Goal: Task Accomplishment & Management: Manage account settings

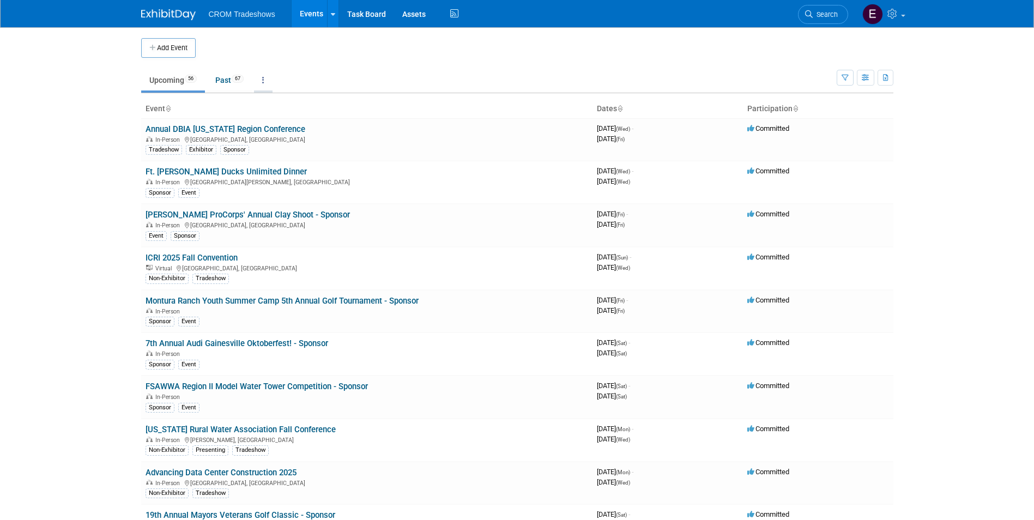
click at [264, 79] on icon at bounding box center [263, 80] width 2 height 8
click at [284, 119] on link "Grouped Annually Events grouped by year" at bounding box center [297, 129] width 87 height 24
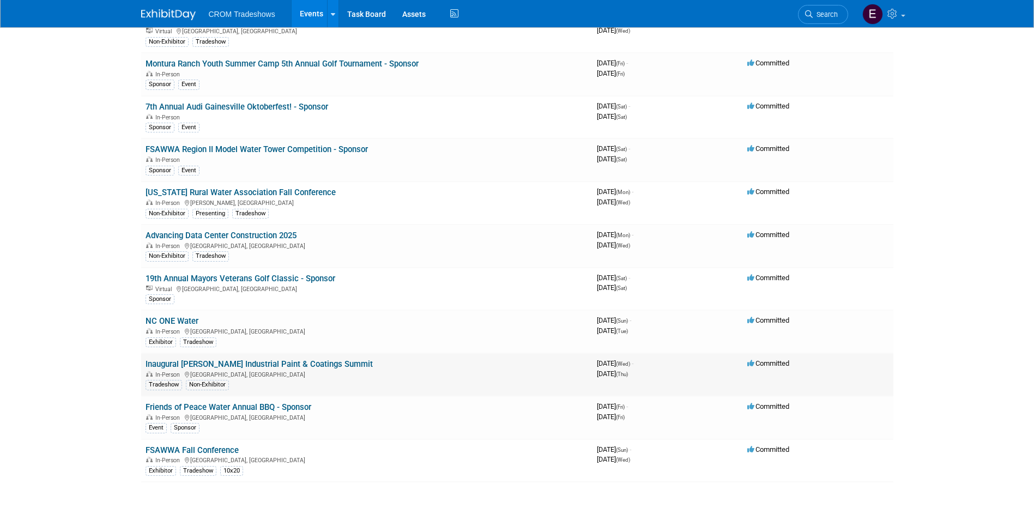
scroll to position [2727, 0]
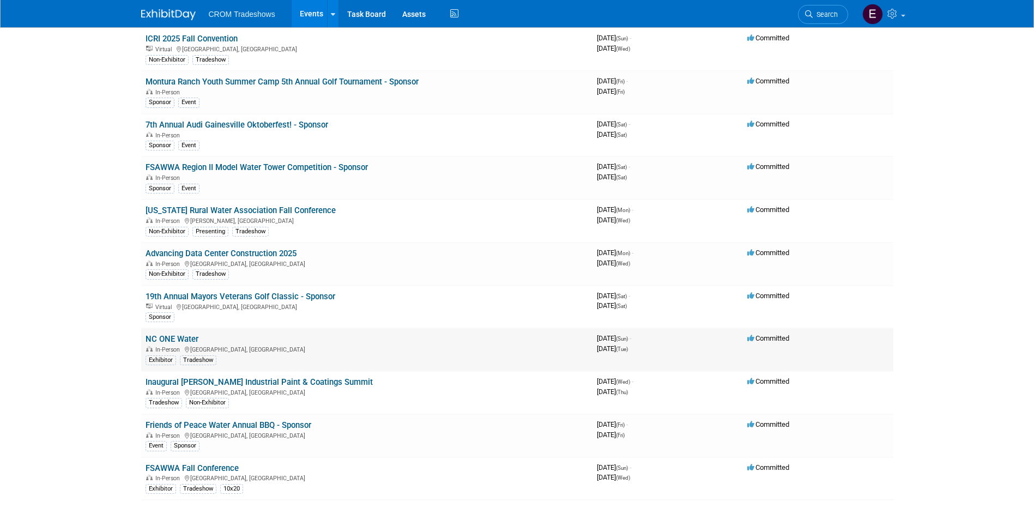
click at [147, 337] on link "NC ONE Water" at bounding box center [172, 339] width 53 height 10
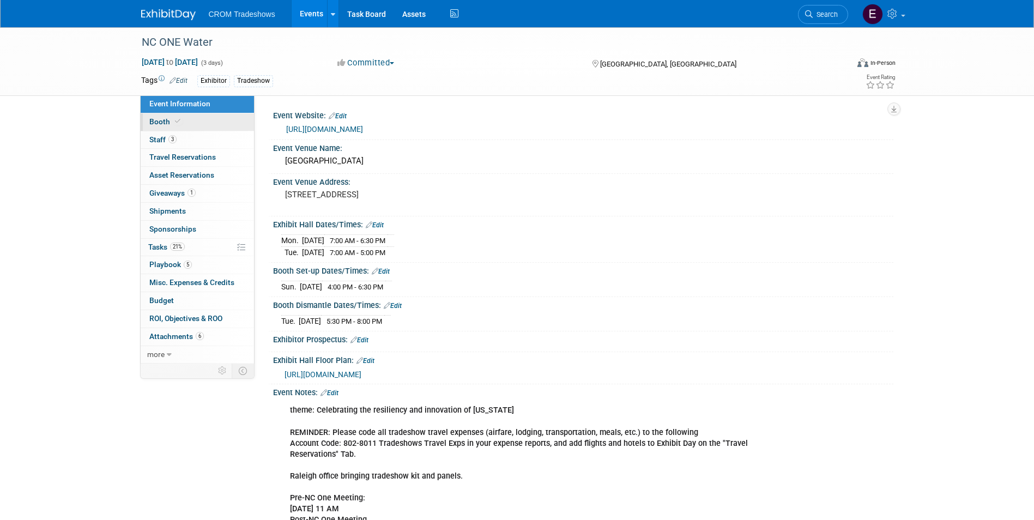
click at [202, 123] on link "Booth" at bounding box center [197, 121] width 113 height 17
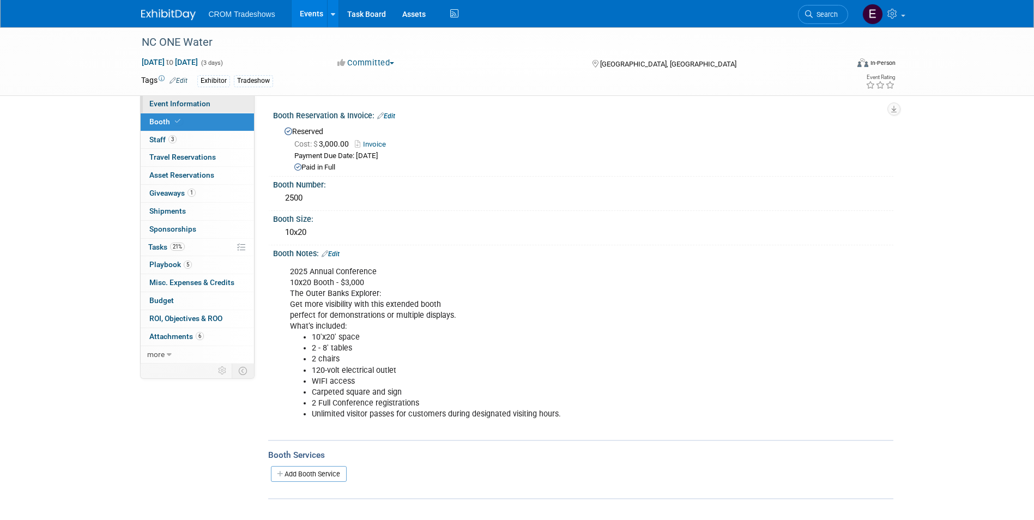
click at [203, 110] on link "Event Information" at bounding box center [197, 103] width 113 height 17
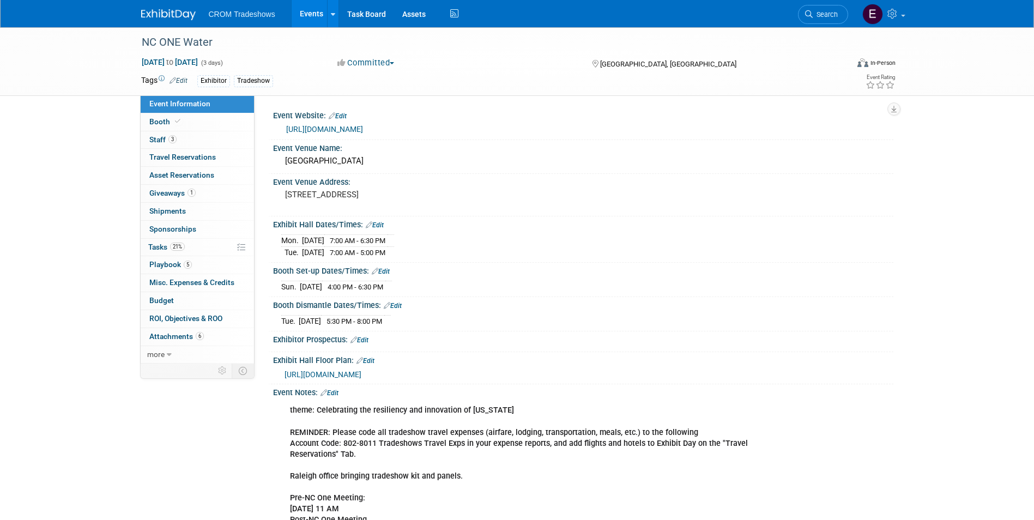
click at [182, 82] on link "Edit" at bounding box center [178, 81] width 18 height 8
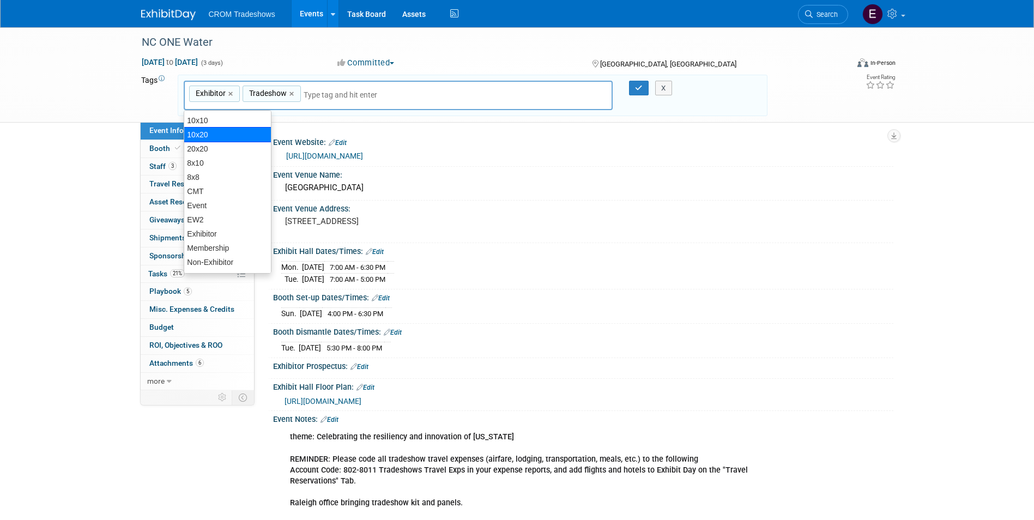
click at [208, 135] on div "10x20" at bounding box center [228, 134] width 88 height 15
type input "Exhibitor, Tradeshow, 10x20"
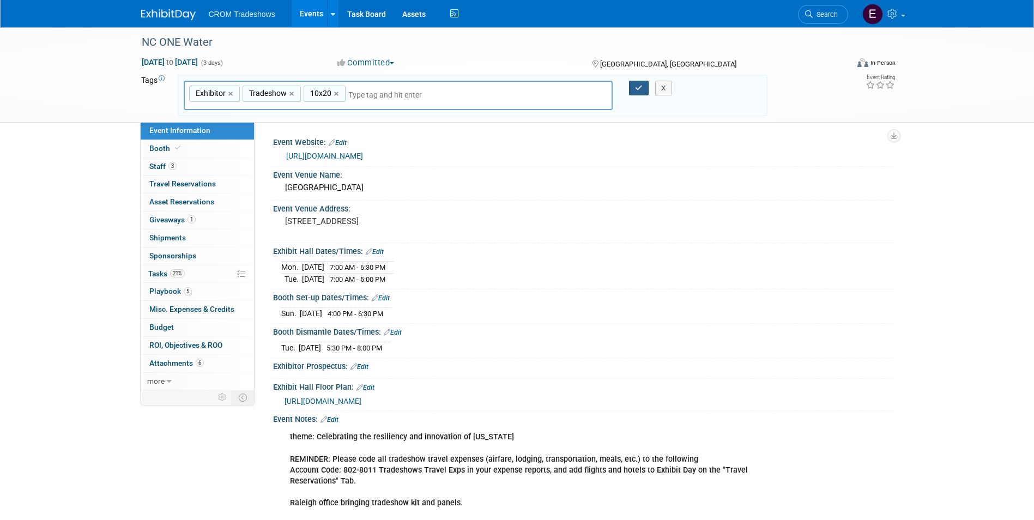
click at [638, 95] on button "button" at bounding box center [639, 88] width 20 height 15
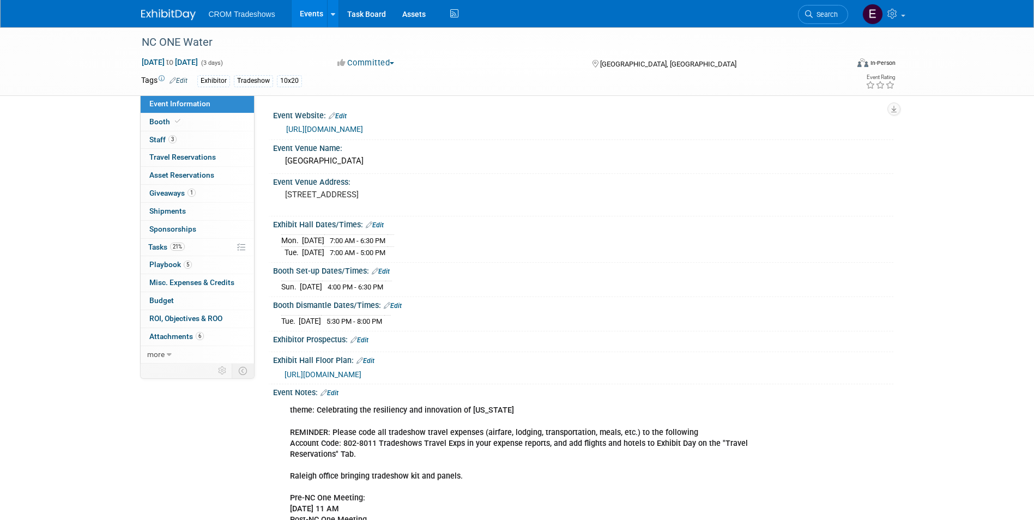
click at [301, 16] on link "Events" at bounding box center [312, 13] width 40 height 27
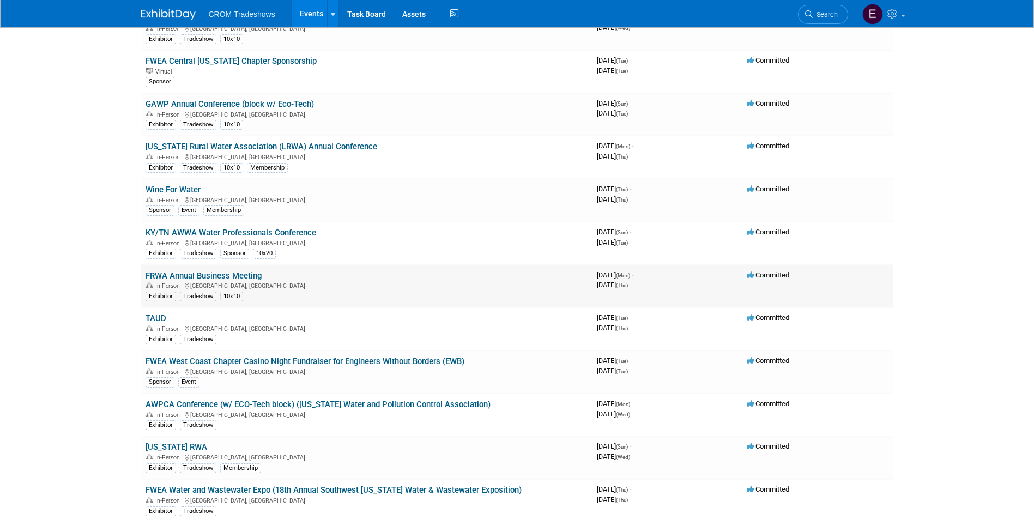
scroll to position [1962, 0]
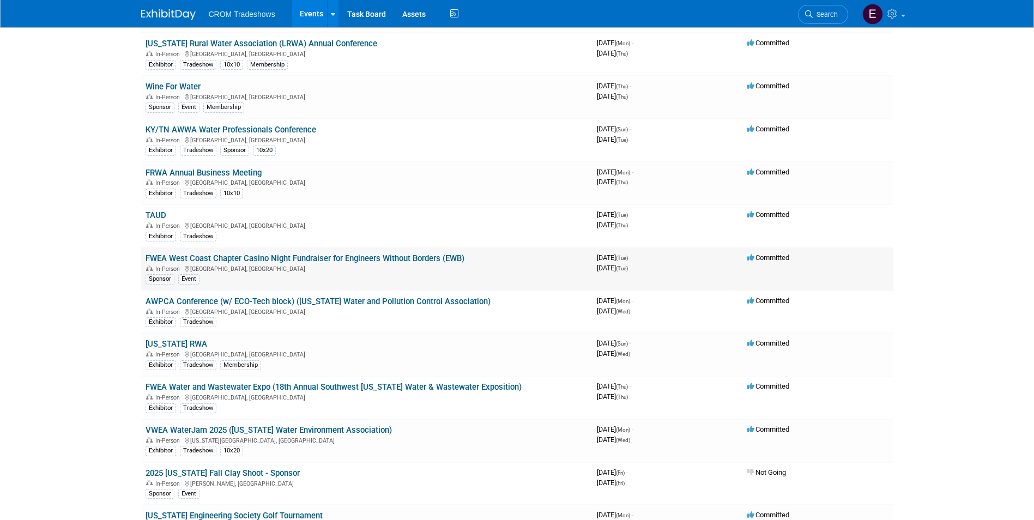
click at [335, 259] on link "FWEA West Coast Chapter Casino Night Fundraiser for Engineers Without Borders (…" at bounding box center [305, 258] width 319 height 10
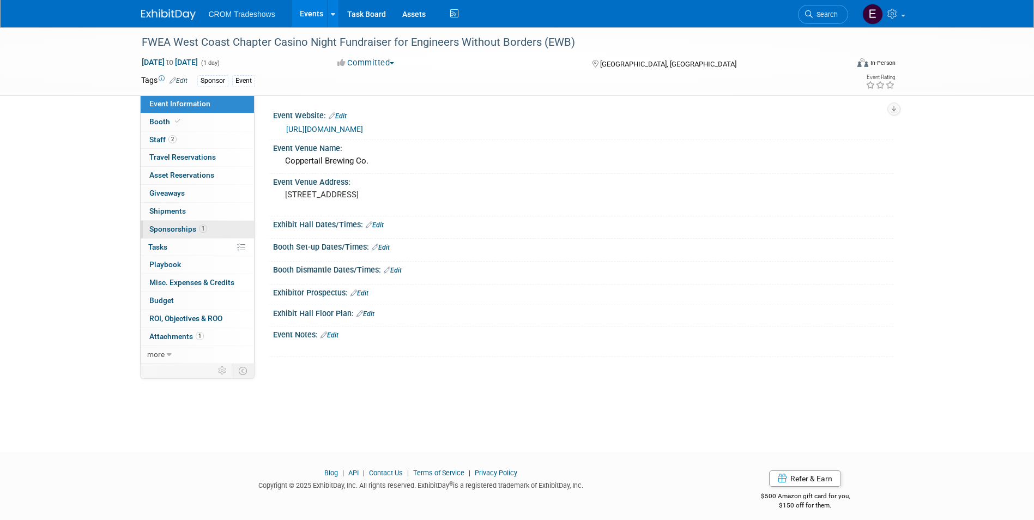
click at [199, 231] on span "1" at bounding box center [203, 229] width 8 height 8
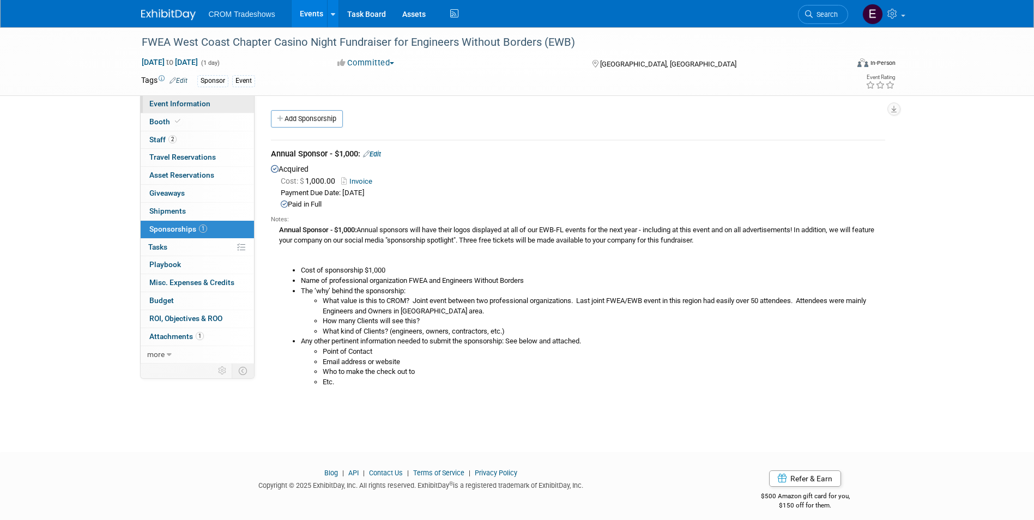
click at [199, 102] on span "Event Information" at bounding box center [179, 103] width 61 height 9
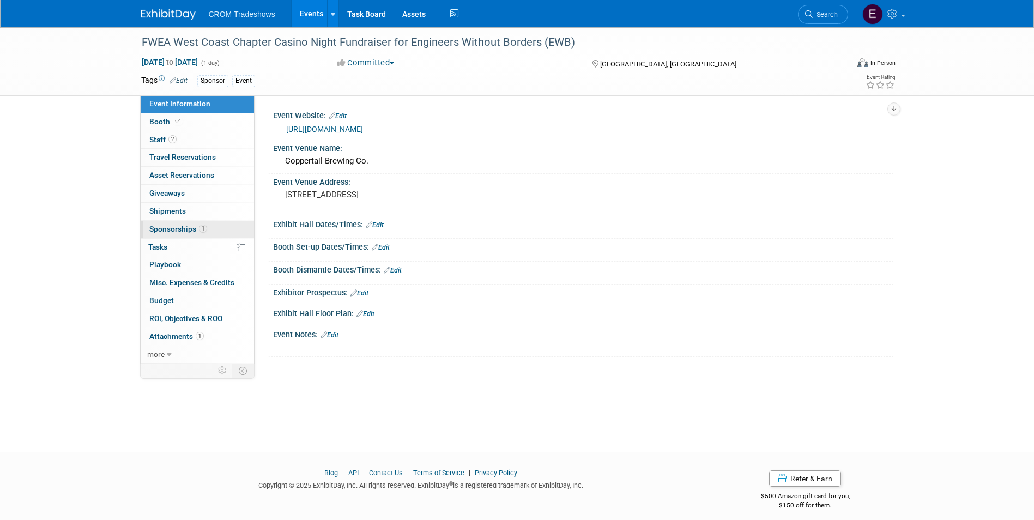
click at [186, 227] on span "Sponsorships 1" at bounding box center [178, 229] width 58 height 9
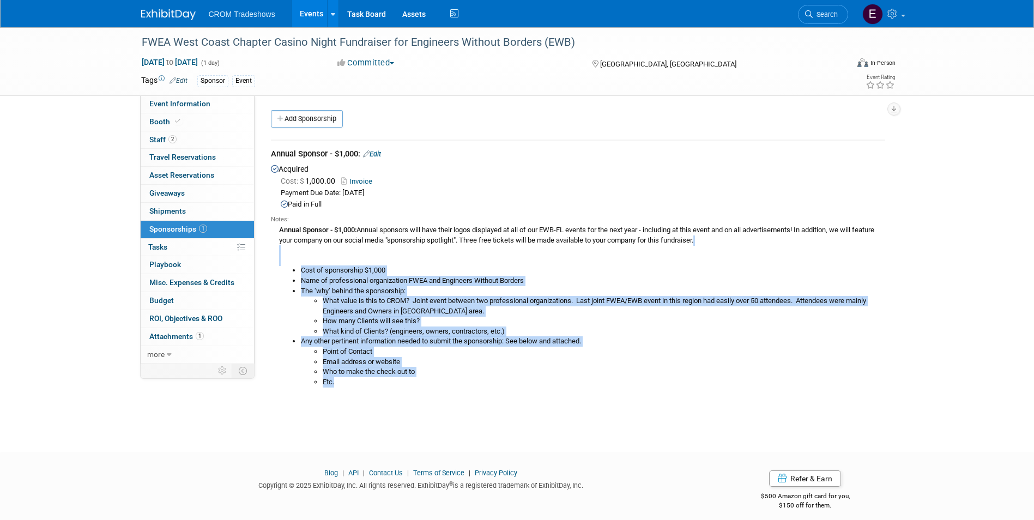
drag, startPoint x: 347, startPoint y: 383, endPoint x: 278, endPoint y: 252, distance: 147.7
click at [278, 252] on div "Annual Sponsor - $1,000: Annual sponsors will have their logos displayed at all…" at bounding box center [578, 305] width 614 height 163
click at [455, 323] on li "How many Clients will see this?" at bounding box center [604, 321] width 562 height 10
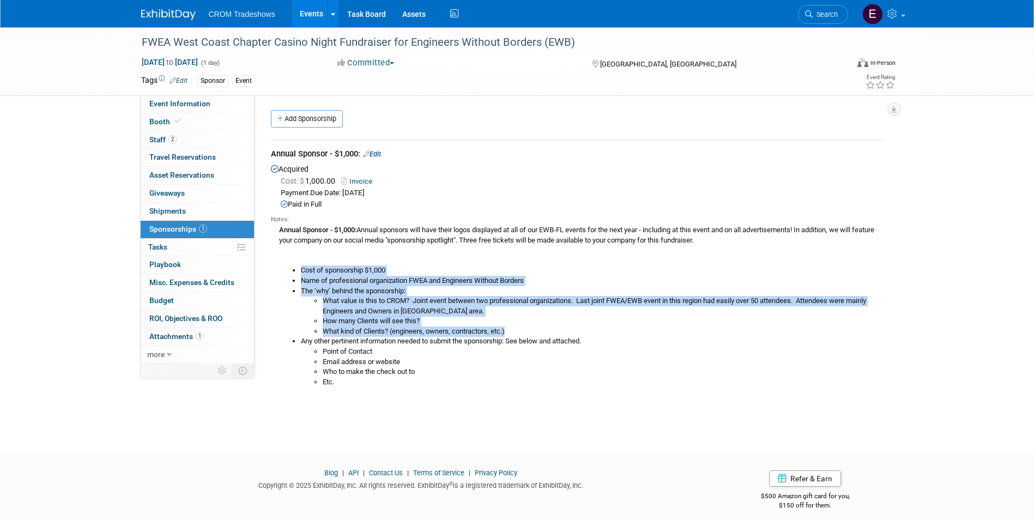
drag, startPoint x: 528, startPoint y: 329, endPoint x: 289, endPoint y: 271, distance: 245.6
click at [289, 271] on ul "Cost of sponsorship $1,000 Name of professional organization FWEA and Engineers…" at bounding box center [582, 326] width 606 height 122
drag, startPoint x: 289, startPoint y: 271, endPoint x: 350, endPoint y: 281, distance: 61.8
copy ul "Cost of sponsorship $1,000 Name of professional organization FWEA and Engineers…"
click at [210, 106] on link "Event Information" at bounding box center [197, 103] width 113 height 17
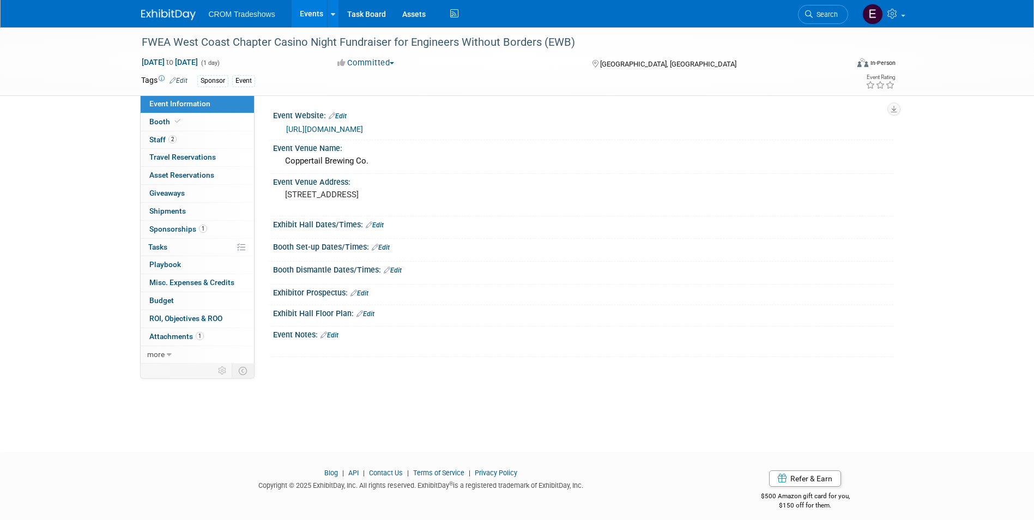
click at [336, 337] on link "Edit" at bounding box center [329, 335] width 18 height 8
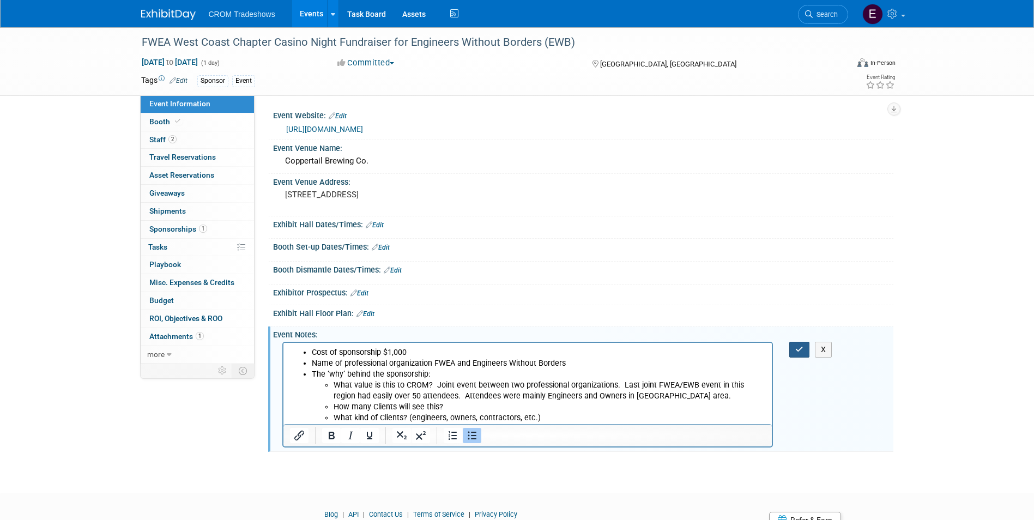
click at [799, 352] on icon "button" at bounding box center [799, 349] width 8 height 8
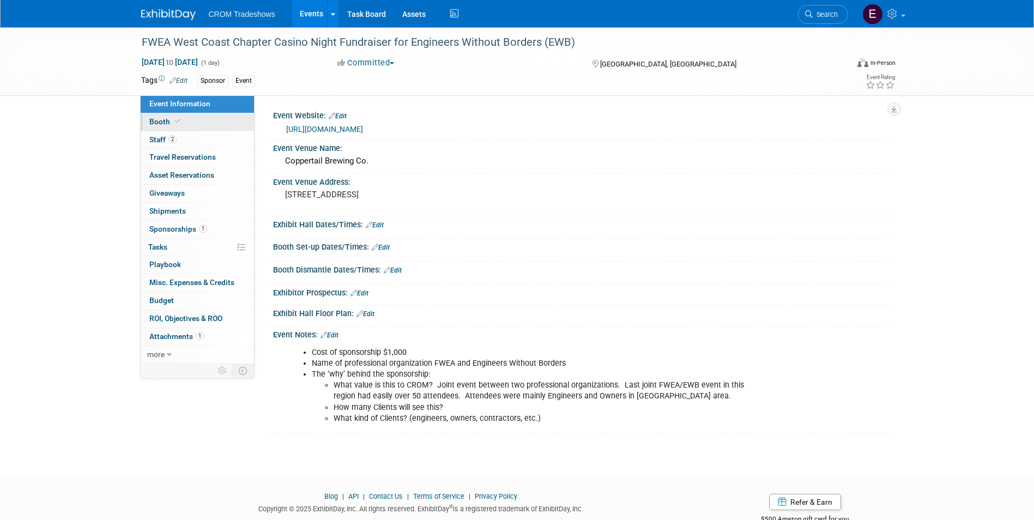
click at [192, 116] on link "Booth" at bounding box center [197, 121] width 113 height 17
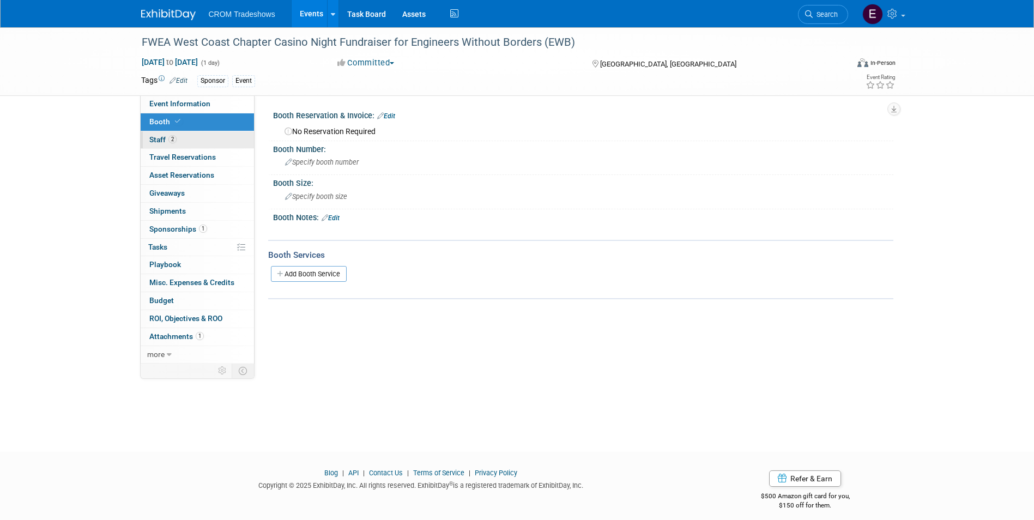
click at [192, 134] on link "2 Staff 2" at bounding box center [197, 139] width 113 height 17
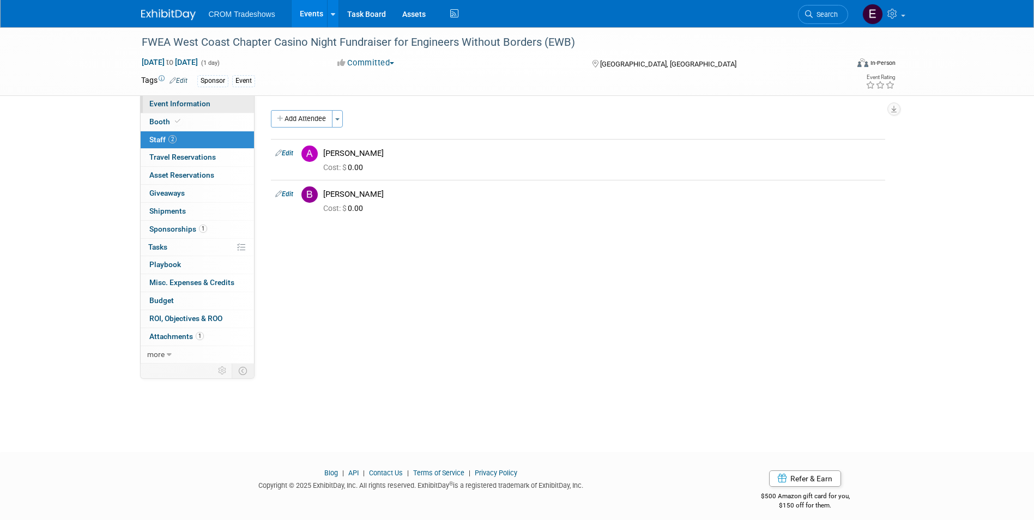
click at [202, 108] on link "Event Information" at bounding box center [197, 103] width 113 height 17
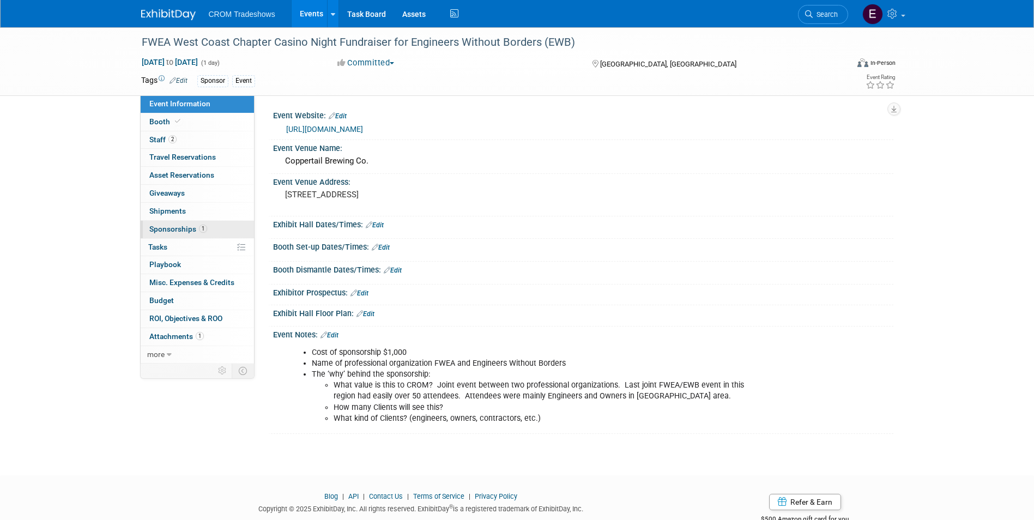
click at [189, 235] on link "1 Sponsorships 1" at bounding box center [197, 229] width 113 height 17
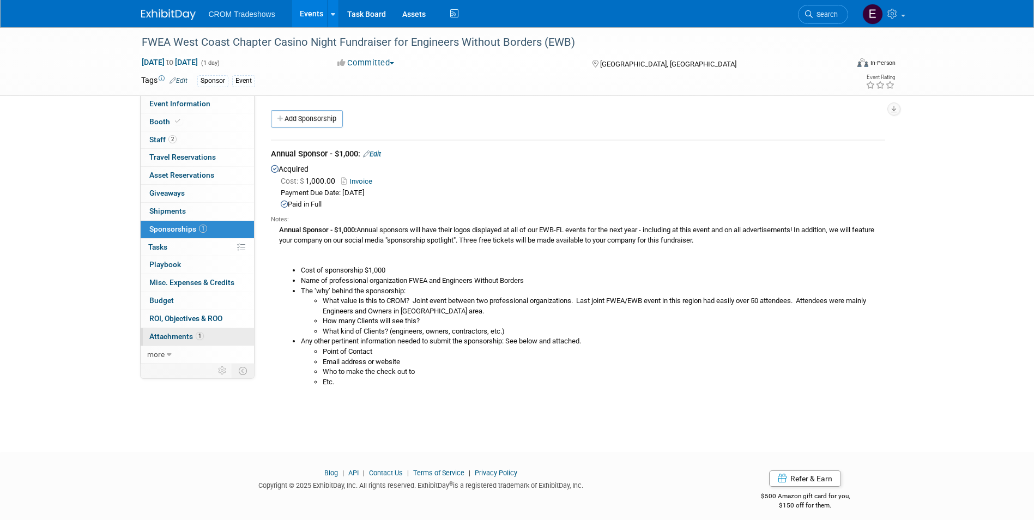
click at [186, 337] on span "Attachments 1" at bounding box center [176, 336] width 54 height 9
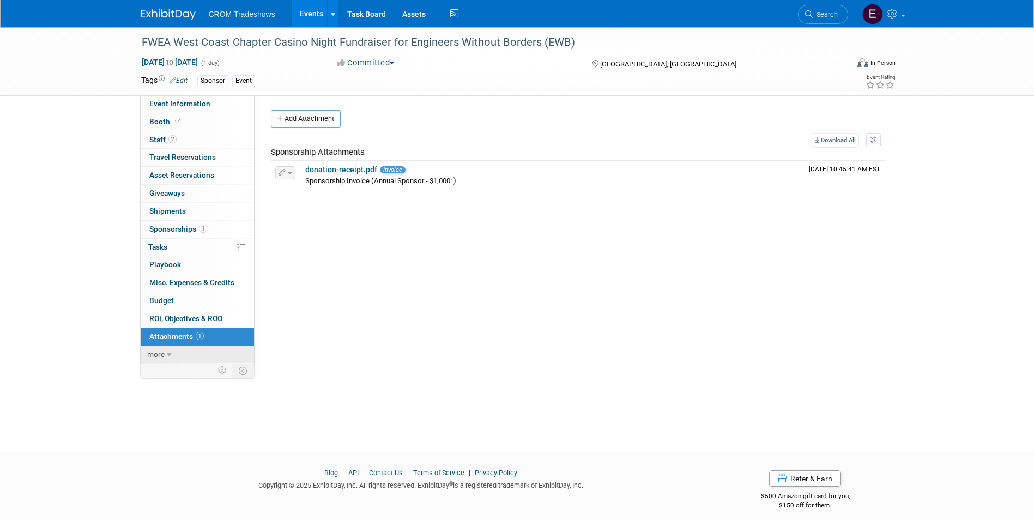
click at [189, 350] on link "more" at bounding box center [197, 354] width 113 height 17
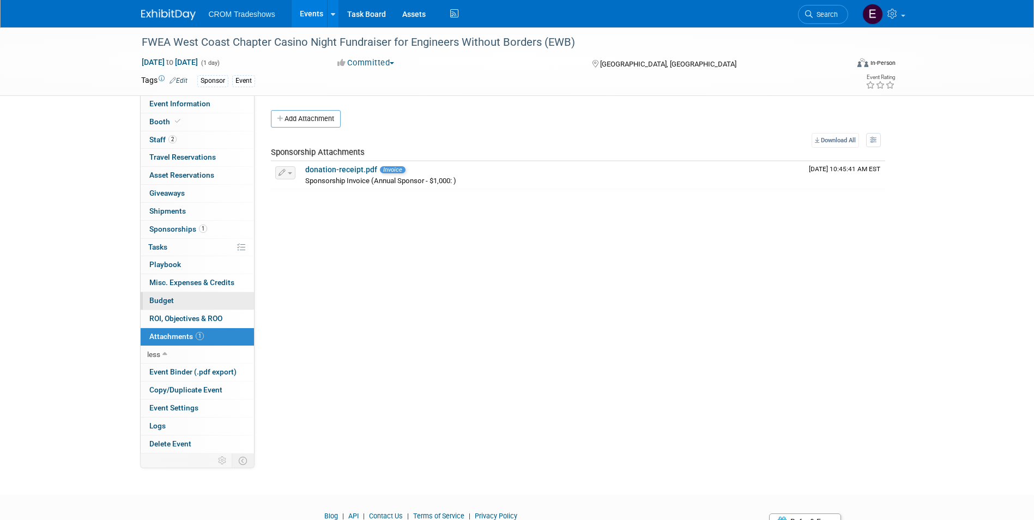
click at [177, 302] on link "Budget" at bounding box center [197, 300] width 113 height 17
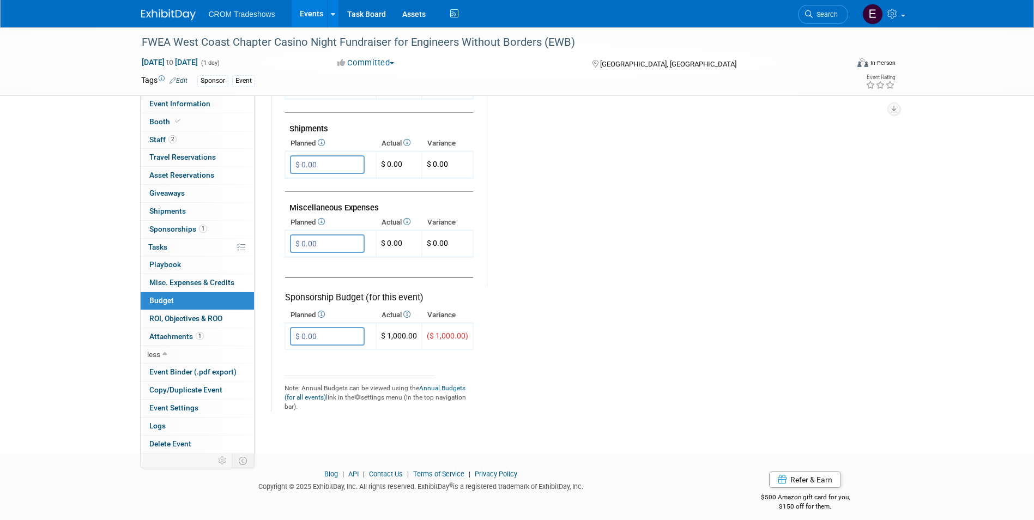
scroll to position [594, 0]
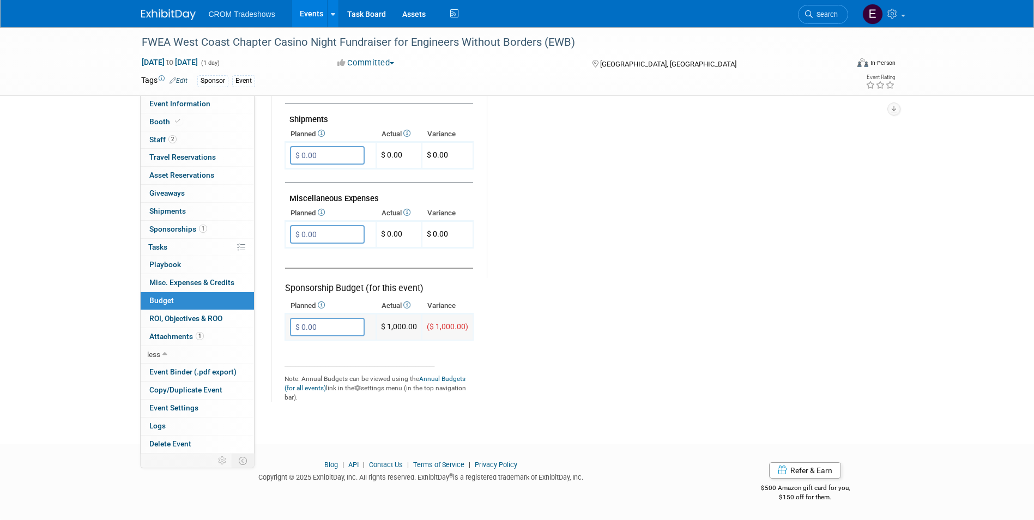
click at [329, 331] on input "$ 0.00" at bounding box center [327, 327] width 75 height 19
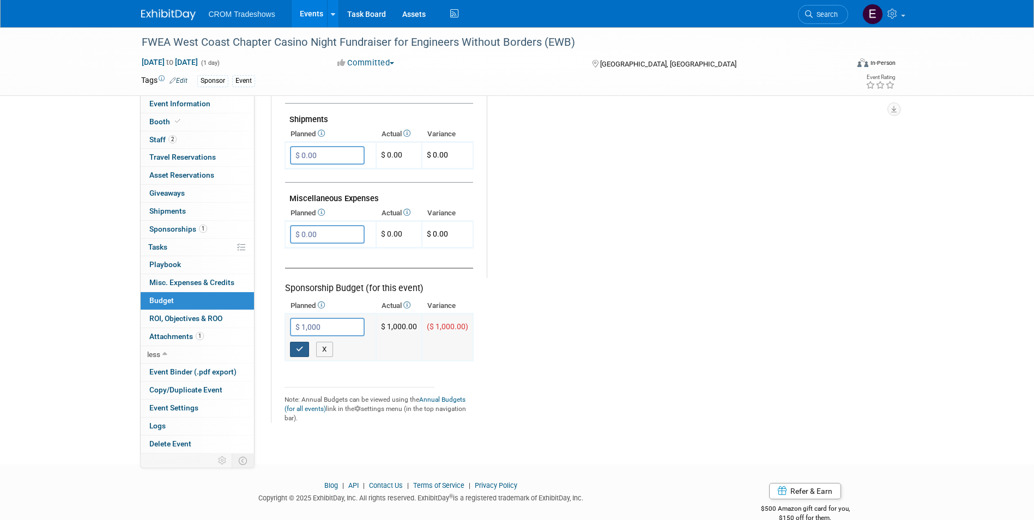
type input "$ 1,000.00"
click at [301, 350] on icon "button" at bounding box center [300, 348] width 8 height 7
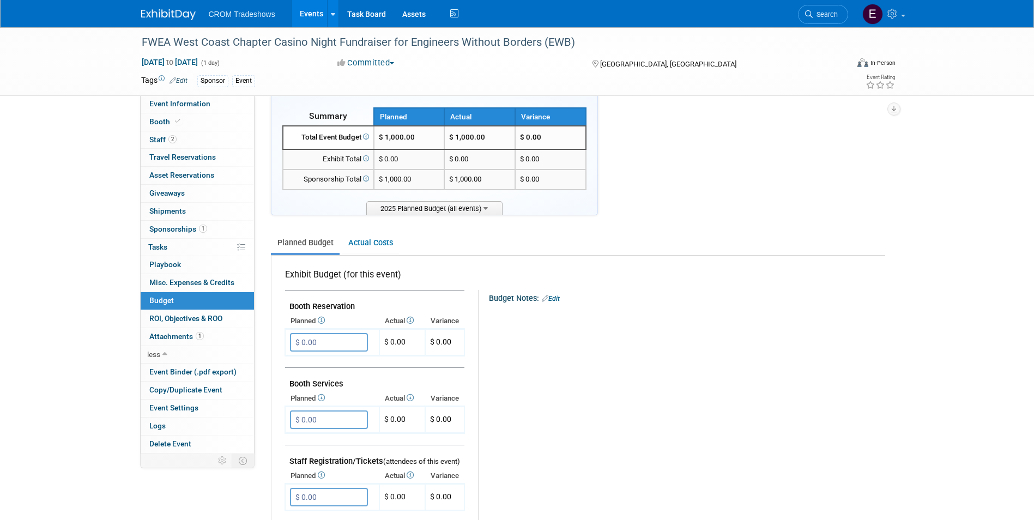
scroll to position [0, 0]
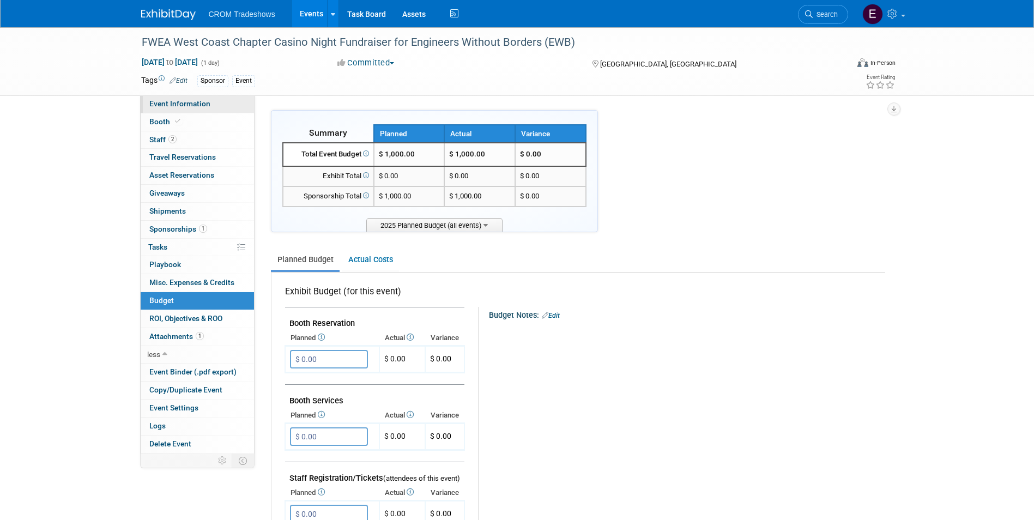
click at [195, 110] on link "Event Information" at bounding box center [197, 103] width 113 height 17
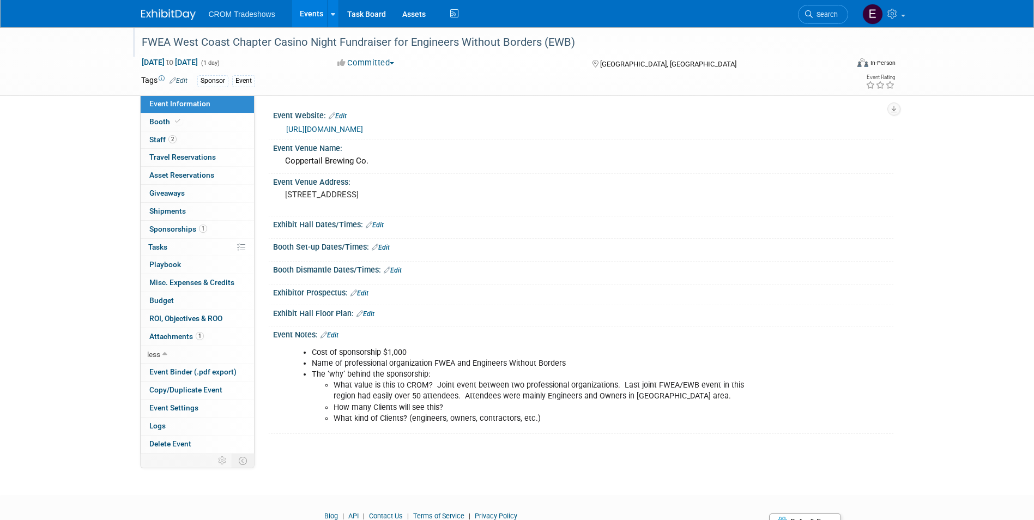
click at [581, 39] on div "FWEA West Coast Chapter Casino Night Fundraiser for Engineers Without Borders (…" at bounding box center [485, 43] width 694 height 20
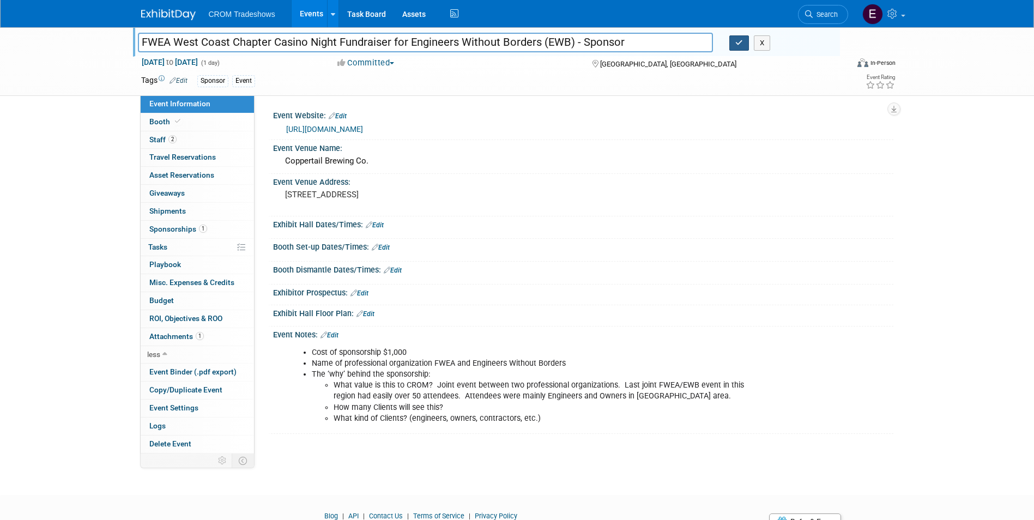
type input "FWEA West Coast Chapter Casino Night Fundraiser for Engineers Without Borders (…"
click at [731, 40] on button "button" at bounding box center [739, 42] width 20 height 15
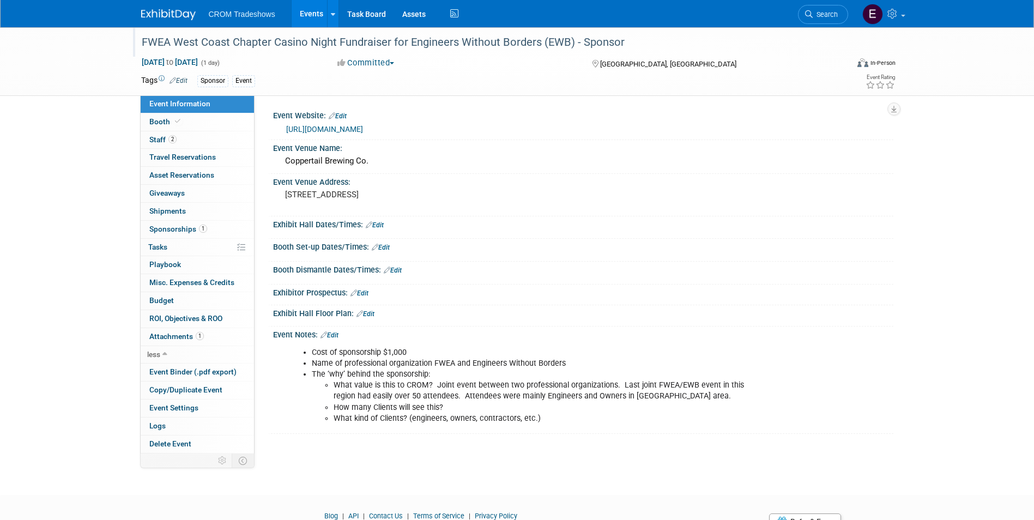
click at [319, 20] on link "Events" at bounding box center [312, 13] width 40 height 27
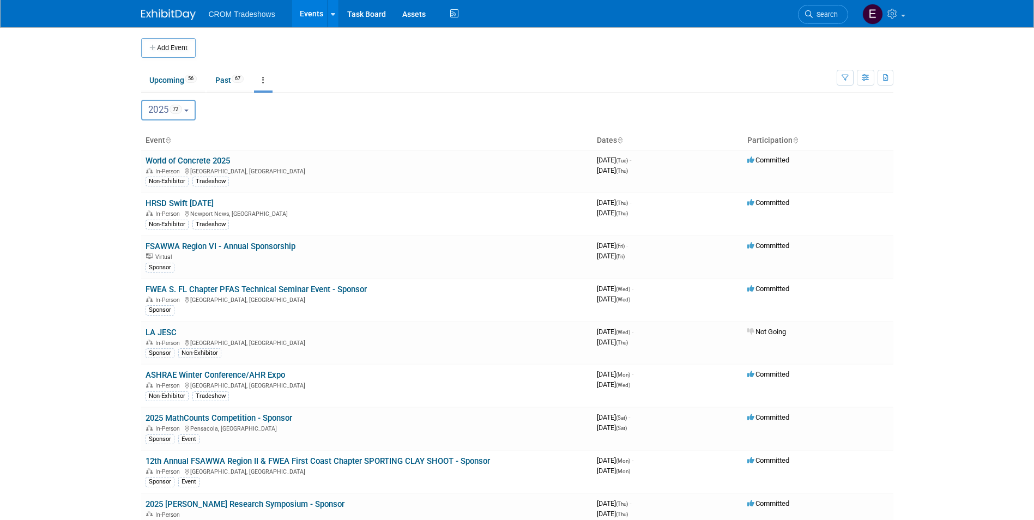
click at [268, 86] on link at bounding box center [263, 80] width 19 height 21
click at [288, 123] on link "Grouped Annually Events grouped by year" at bounding box center [297, 129] width 87 height 24
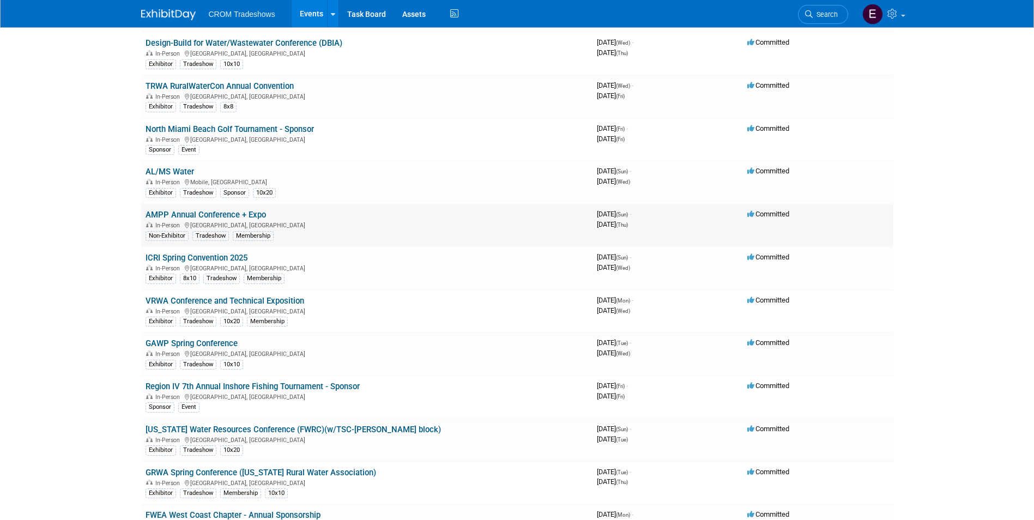
scroll to position [872, 0]
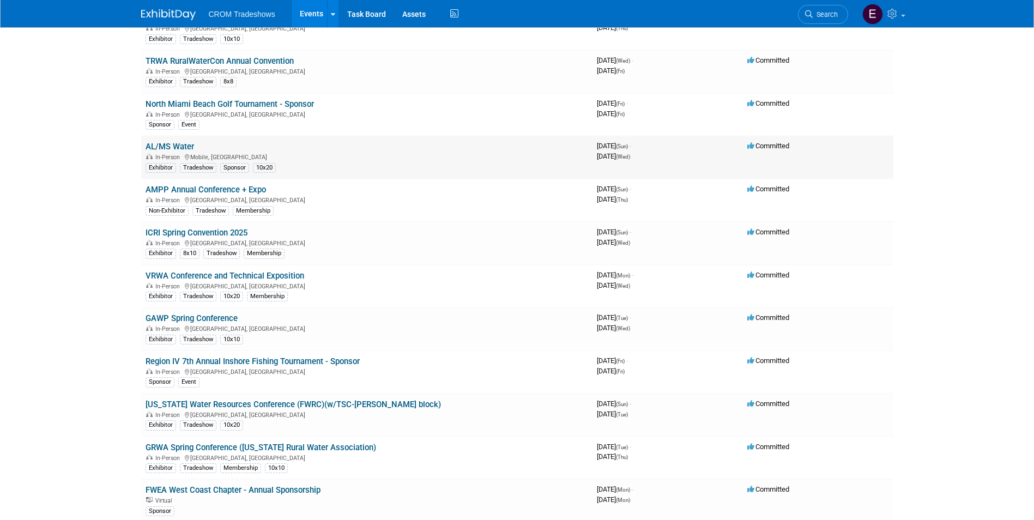
click at [180, 146] on link "AL/MS Water" at bounding box center [170, 147] width 49 height 10
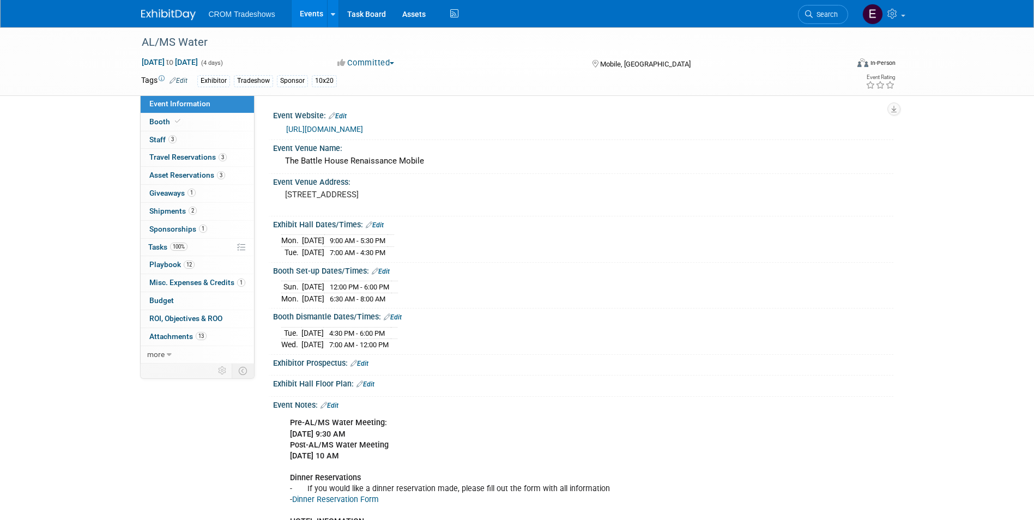
click at [176, 77] on link "Edit" at bounding box center [178, 81] width 18 height 8
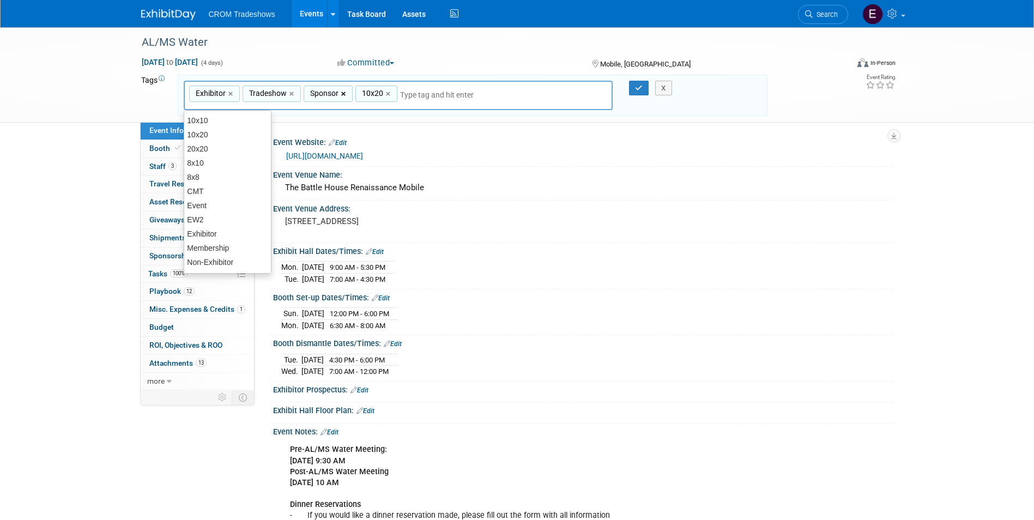
click at [344, 94] on link "×" at bounding box center [344, 94] width 7 height 13
type input "Exhibitor, Tradeshow, 10x20"
click at [642, 95] on button "button" at bounding box center [639, 88] width 20 height 15
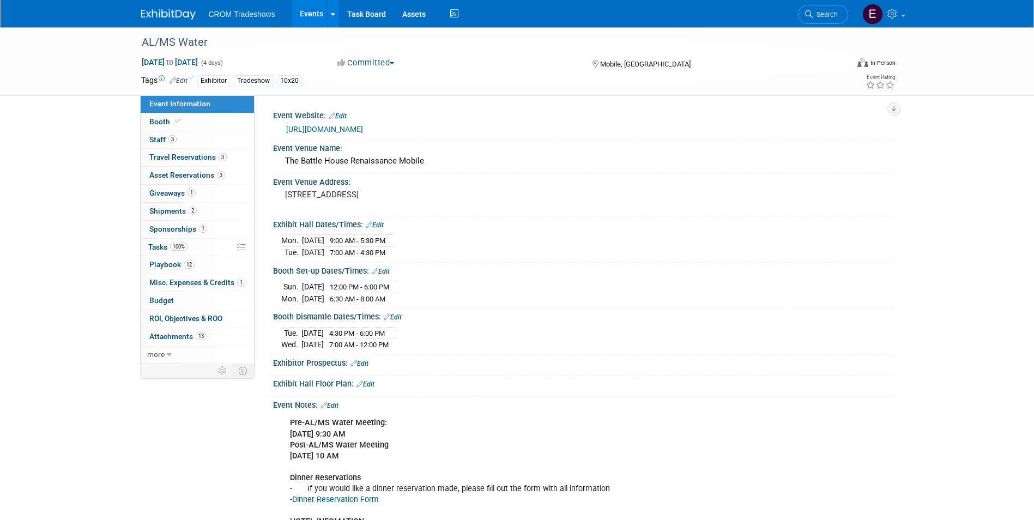
click at [298, 10] on link "Events" at bounding box center [312, 13] width 40 height 27
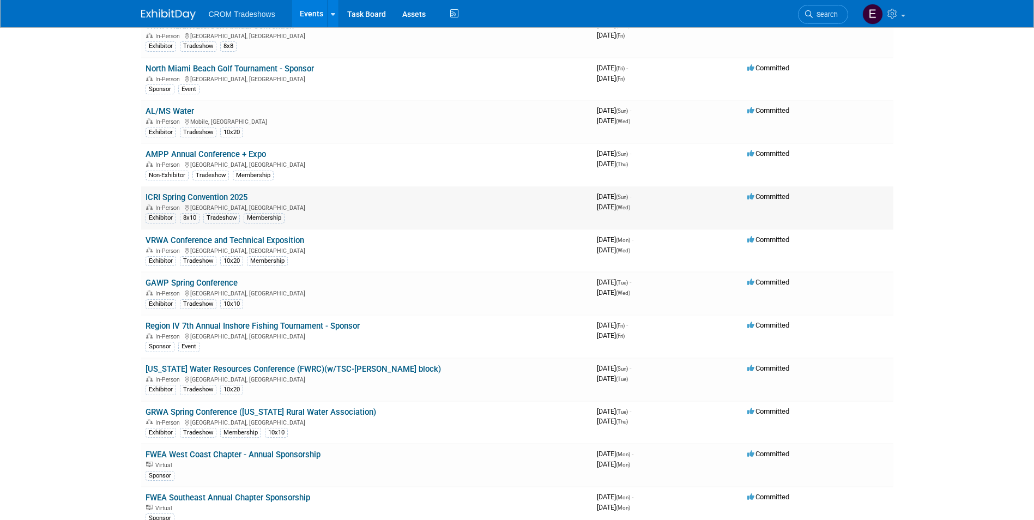
scroll to position [926, 0]
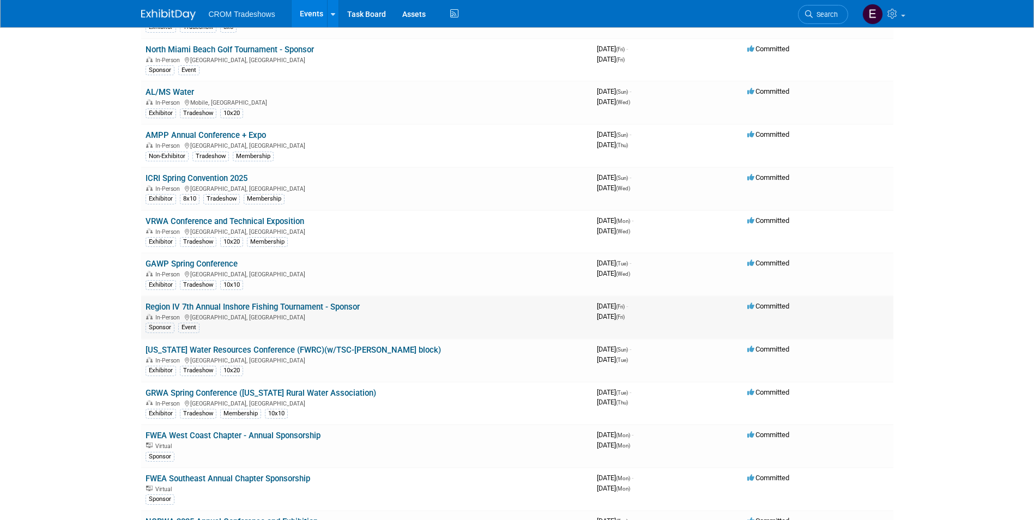
click at [311, 308] on link "Region IV 7th Annual Inshore Fishing Tournament - Sponsor" at bounding box center [253, 307] width 214 height 10
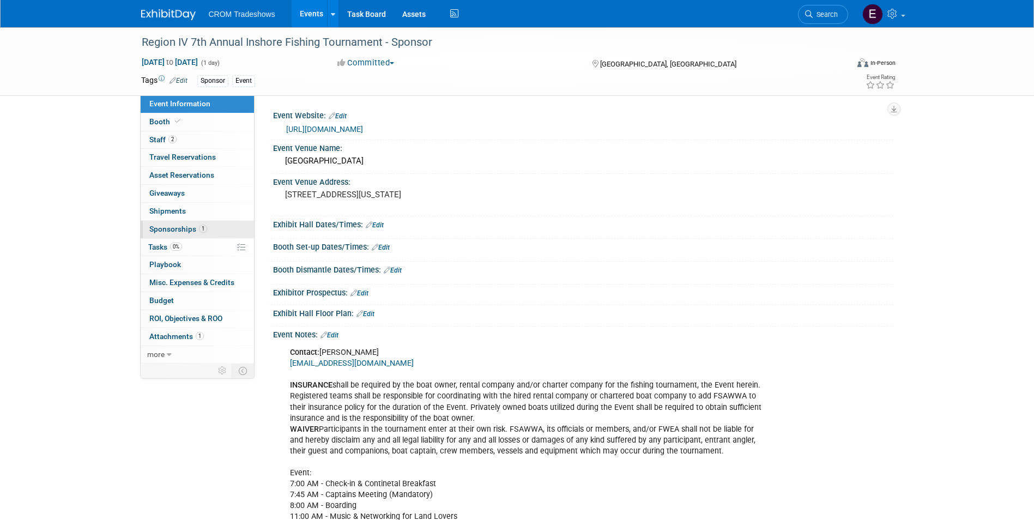
click at [194, 234] on link "1 Sponsorships 1" at bounding box center [197, 229] width 113 height 17
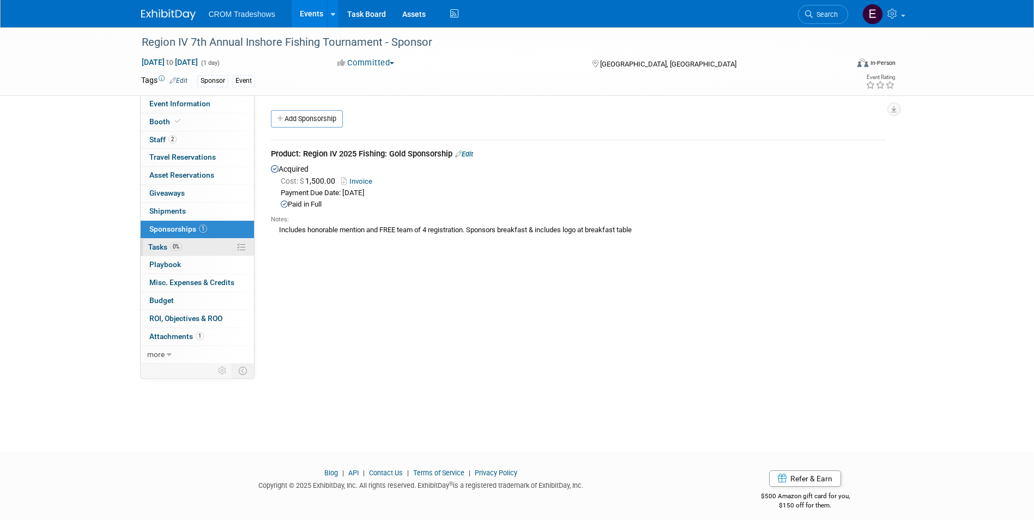
click at [203, 243] on link "0% Tasks 0%" at bounding box center [197, 247] width 113 height 17
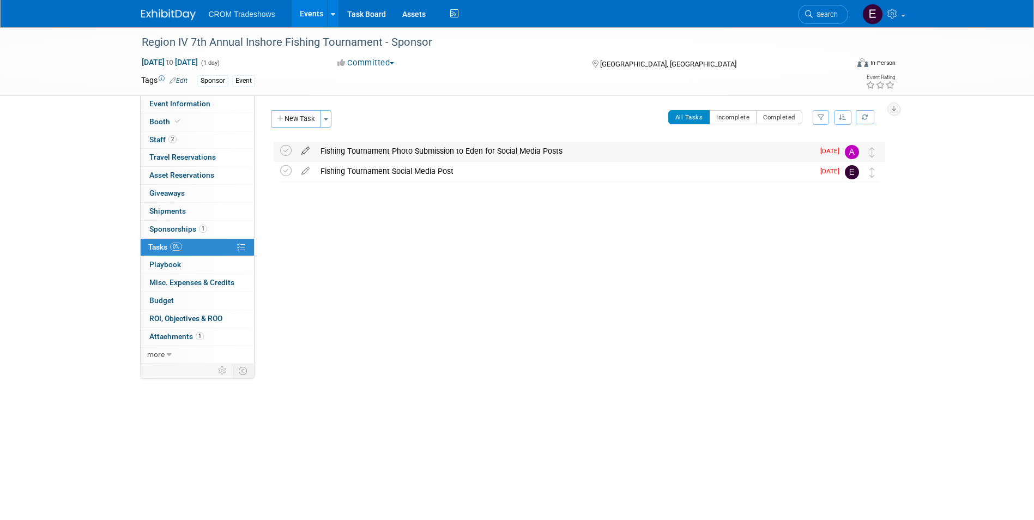
click at [310, 152] on icon at bounding box center [305, 149] width 19 height 14
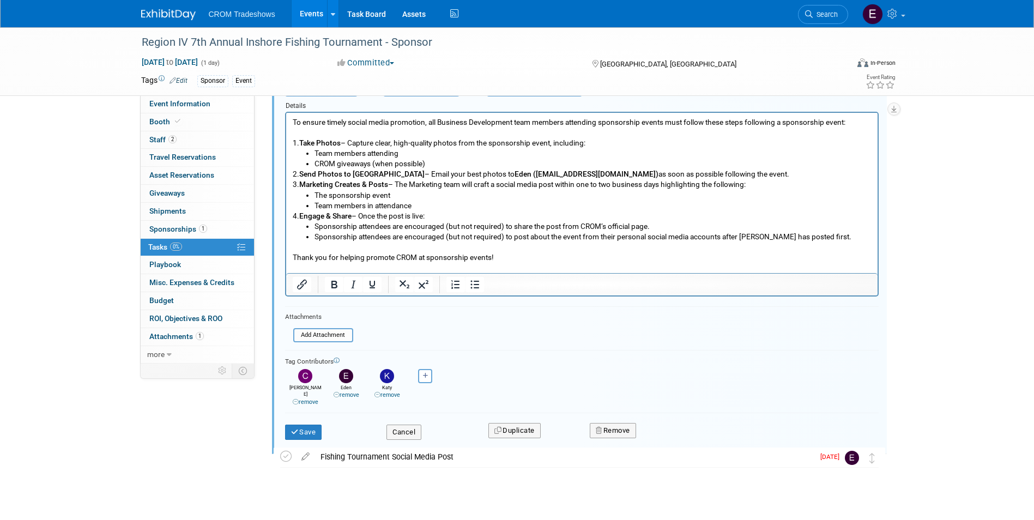
scroll to position [139, 0]
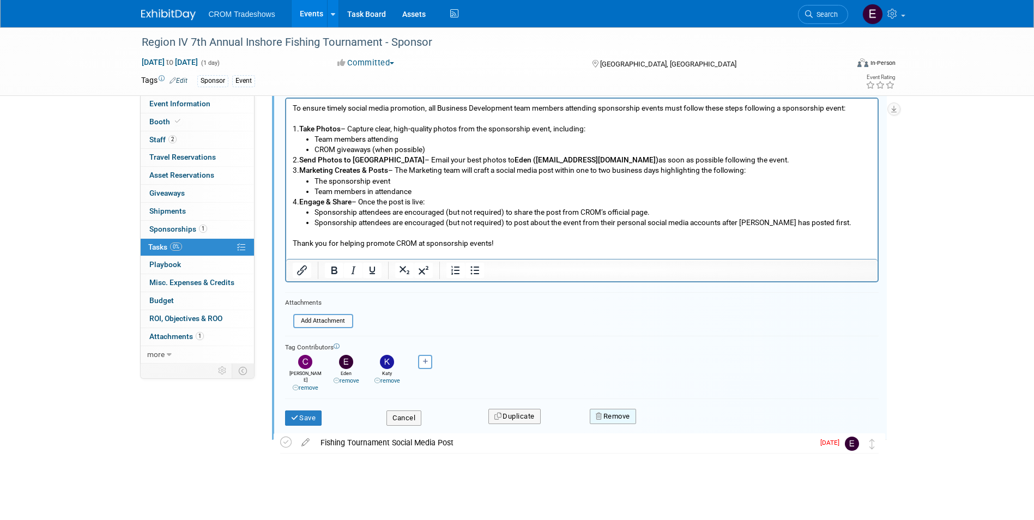
click at [616, 409] on button "Remove" at bounding box center [613, 416] width 46 height 15
click at [664, 423] on icon at bounding box center [666, 426] width 7 height 6
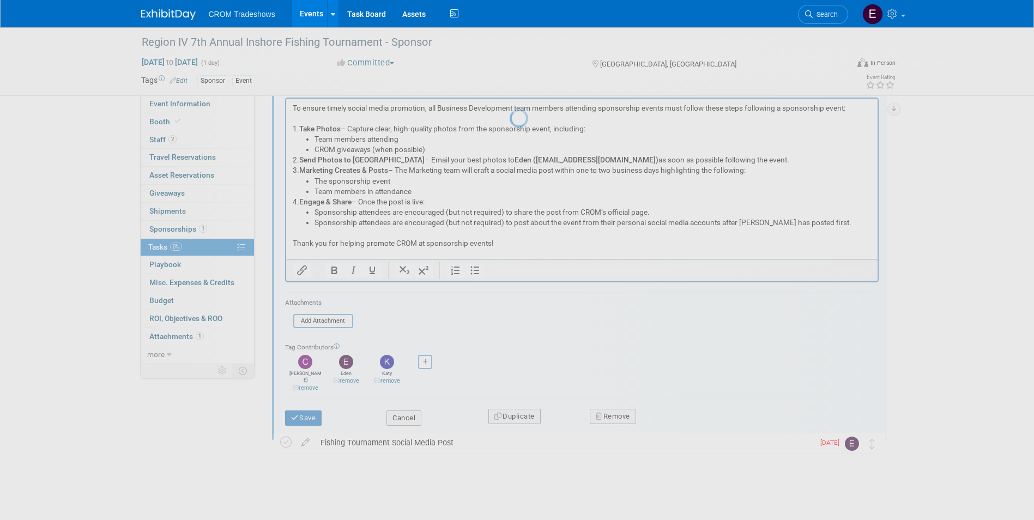
scroll to position [0, 0]
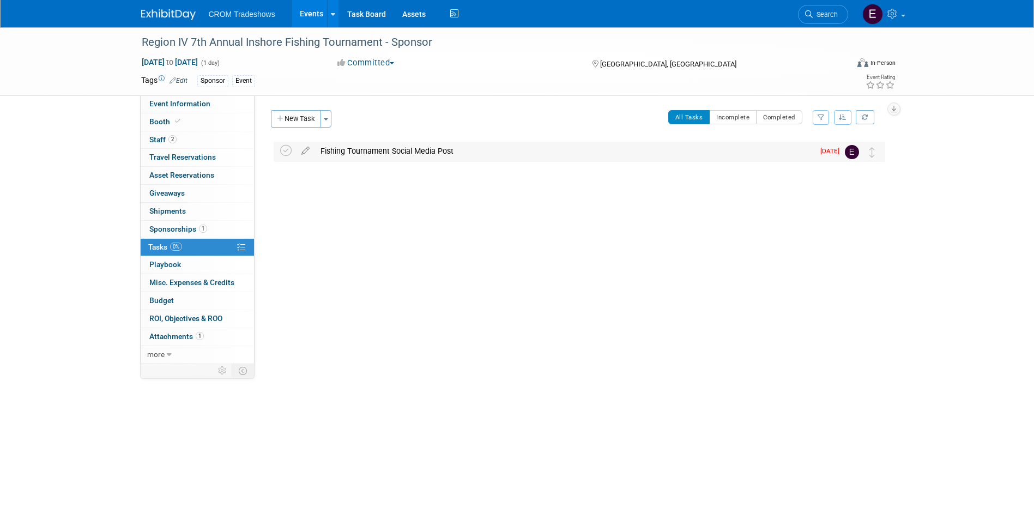
click at [304, 156] on td at bounding box center [305, 152] width 19 height 20
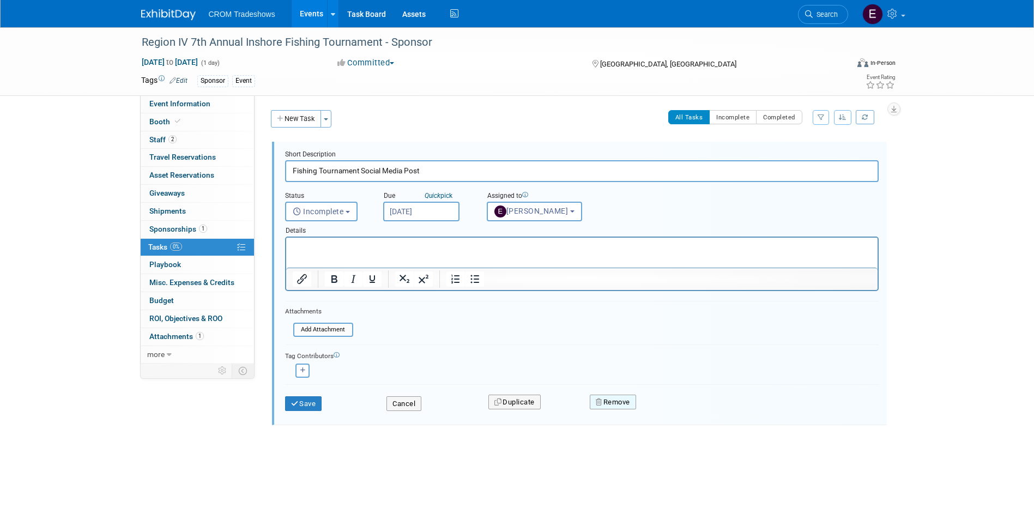
click at [614, 398] on button "Remove" at bounding box center [613, 402] width 46 height 15
click at [674, 417] on link "Yes" at bounding box center [674, 410] width 32 height 17
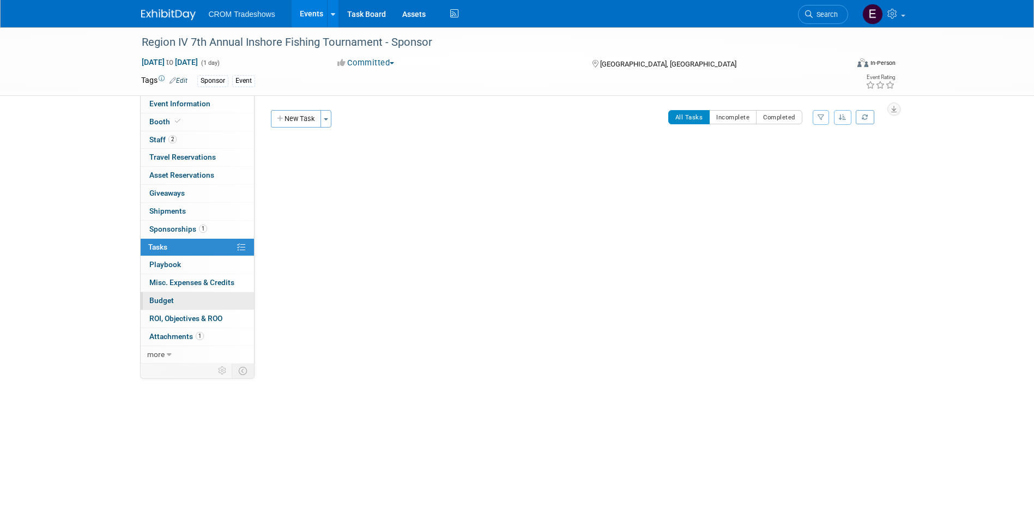
click at [190, 302] on link "Budget" at bounding box center [197, 300] width 113 height 17
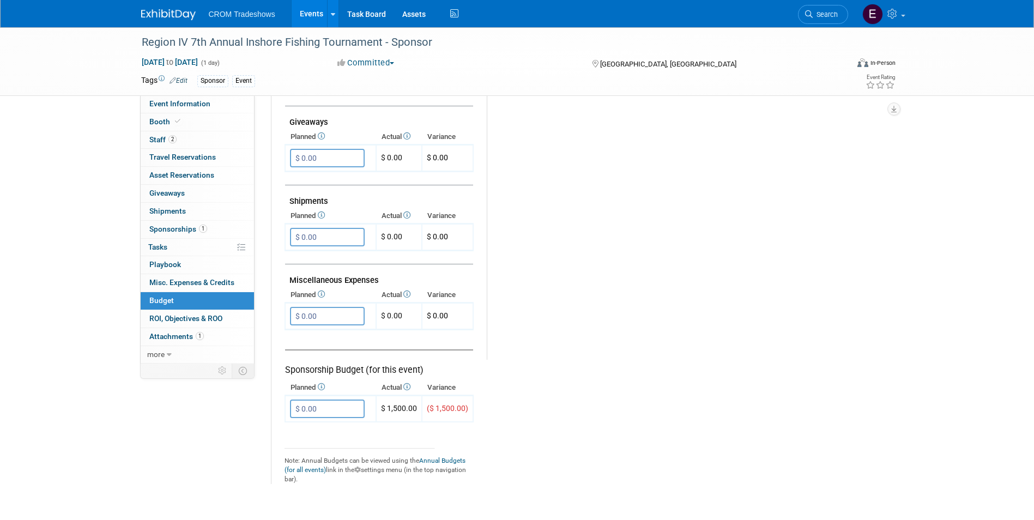
scroll to position [545, 0]
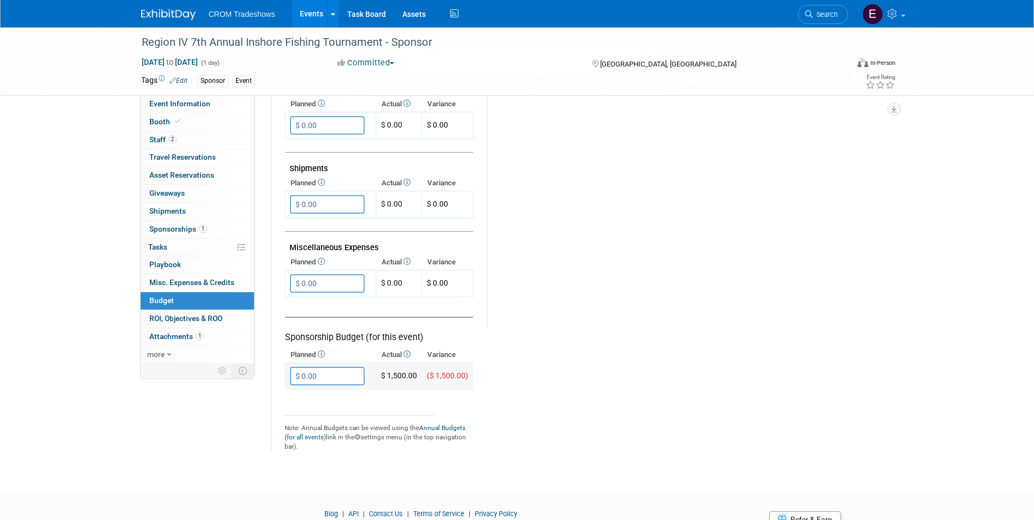
click at [306, 378] on input "$ 0.00" at bounding box center [327, 376] width 75 height 19
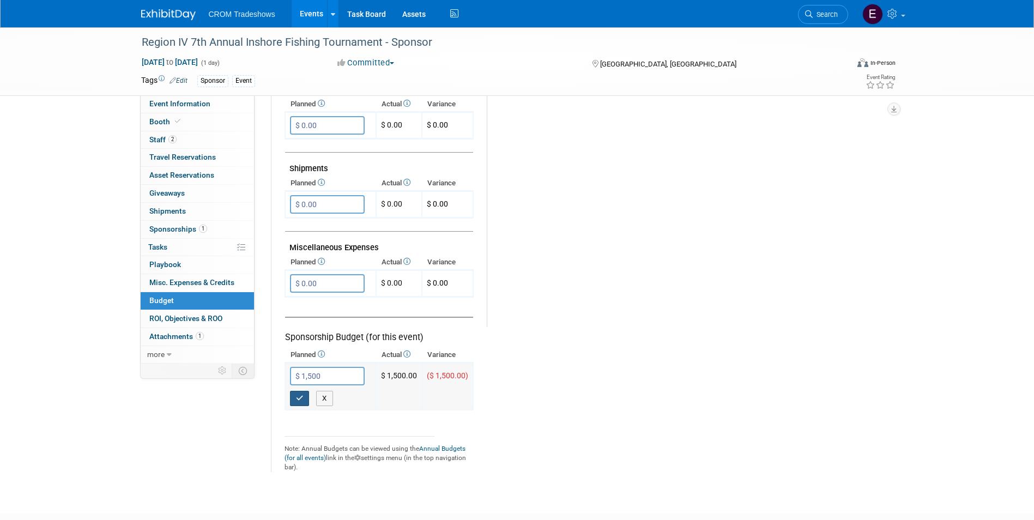
type input "$ 1,500.00"
click at [302, 397] on icon "button" at bounding box center [300, 398] width 8 height 7
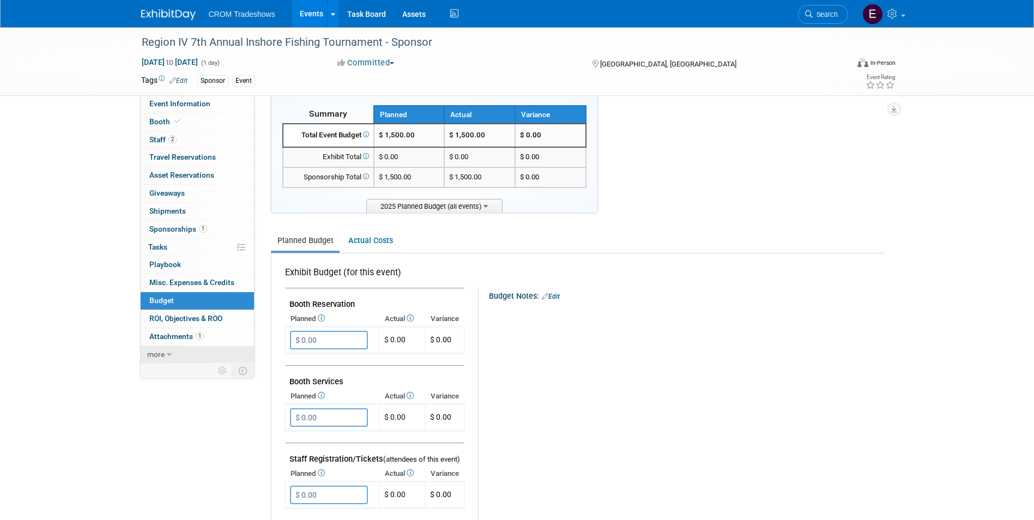
scroll to position [0, 0]
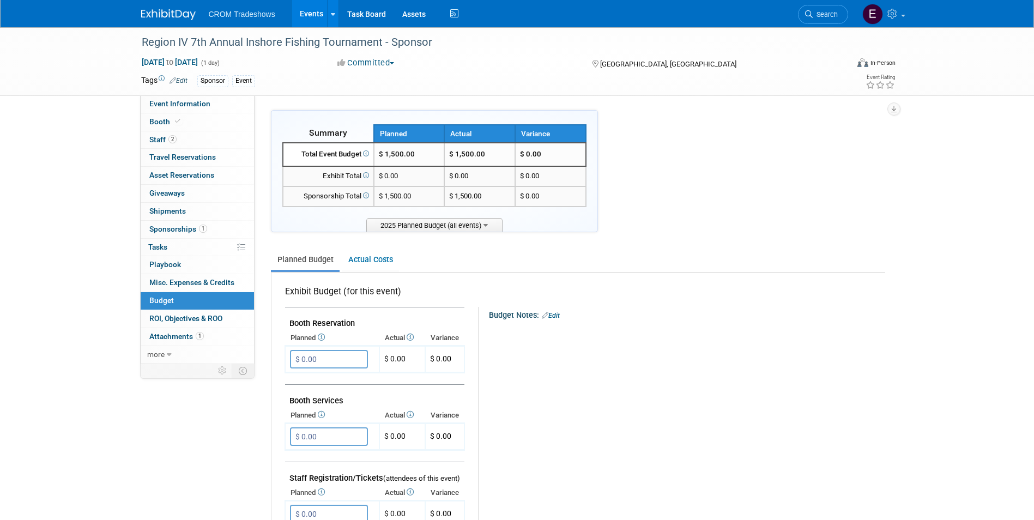
click at [317, 20] on link "Events" at bounding box center [312, 13] width 40 height 27
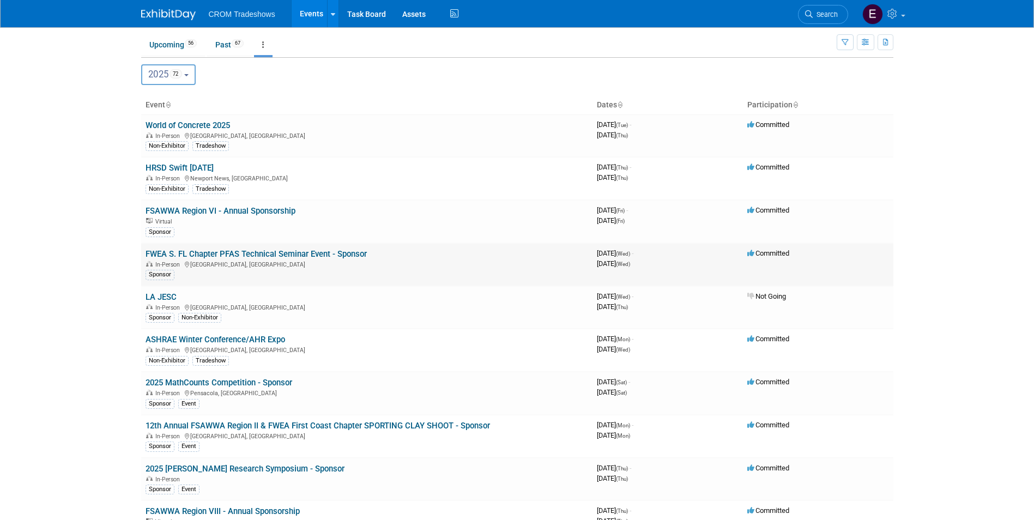
scroll to position [54, 0]
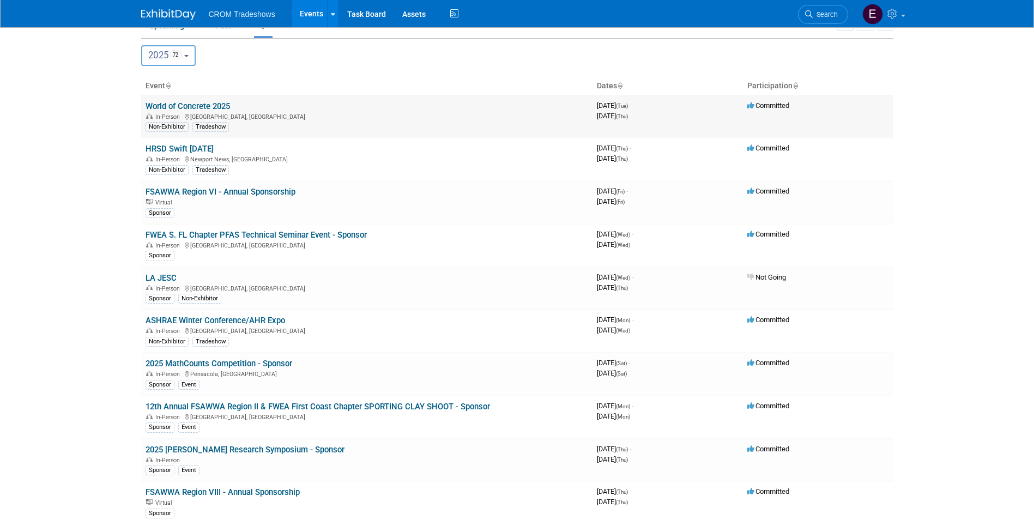
click at [198, 100] on td "World of Concrete 2025 In-Person [GEOGRAPHIC_DATA], [GEOGRAPHIC_DATA] Non-Exhib…" at bounding box center [366, 116] width 451 height 43
click at [198, 104] on link "World of Concrete 2025" at bounding box center [188, 106] width 84 height 10
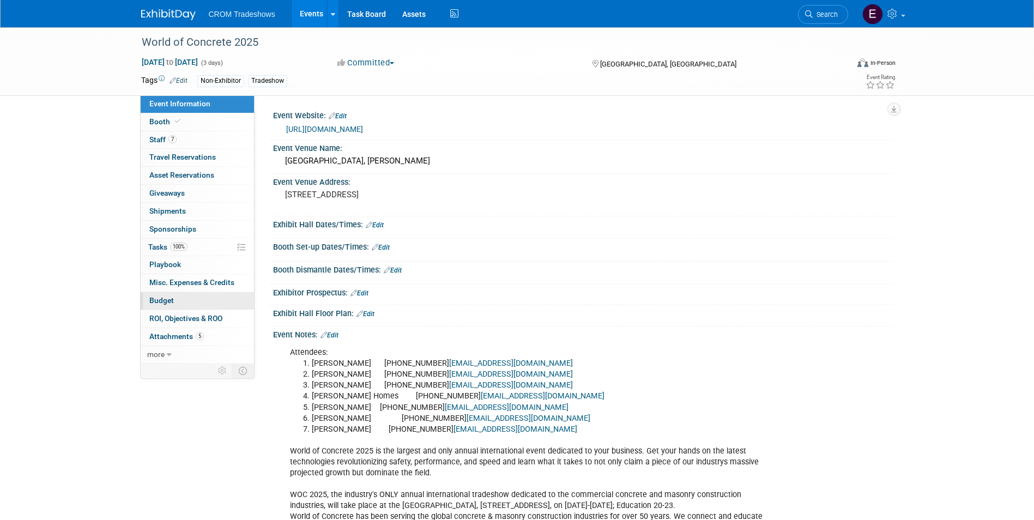
click at [189, 296] on link "Budget" at bounding box center [197, 300] width 113 height 17
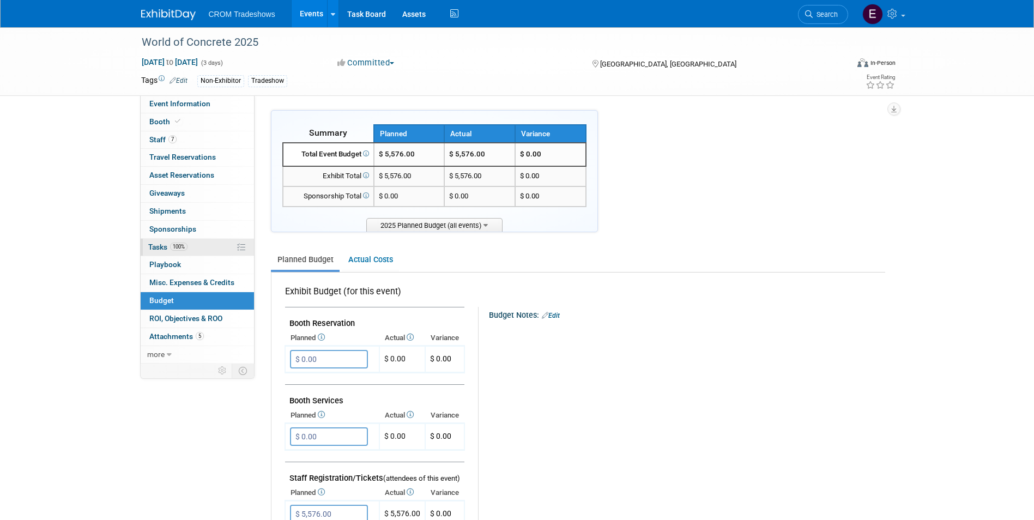
click at [189, 251] on link "100% Tasks 100%" at bounding box center [197, 247] width 113 height 17
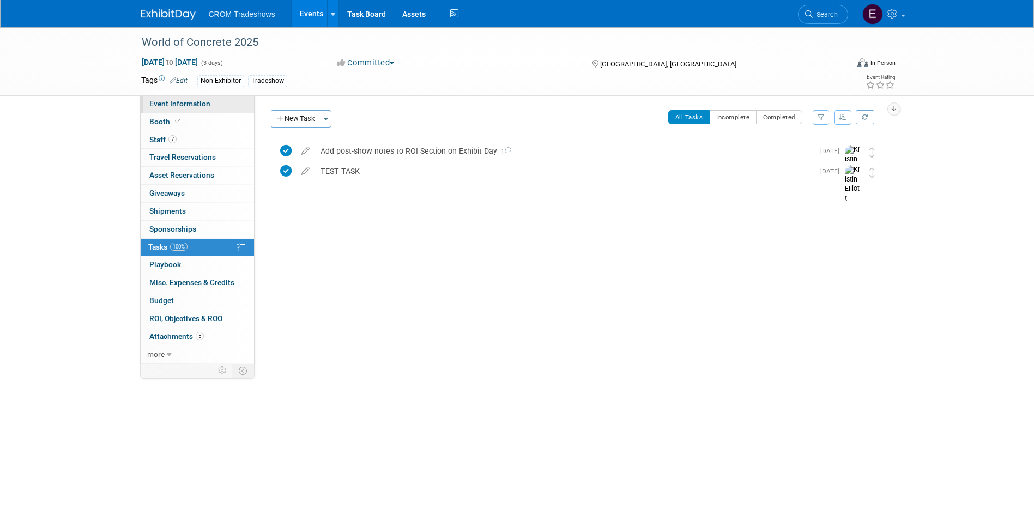
click at [209, 109] on link "Event Information" at bounding box center [197, 103] width 113 height 17
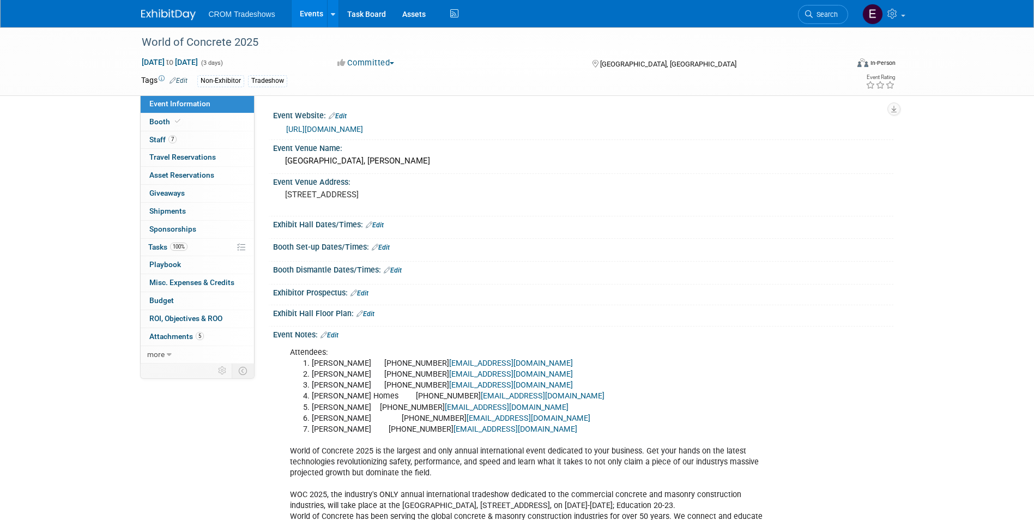
click at [298, 13] on link "Events" at bounding box center [312, 13] width 40 height 27
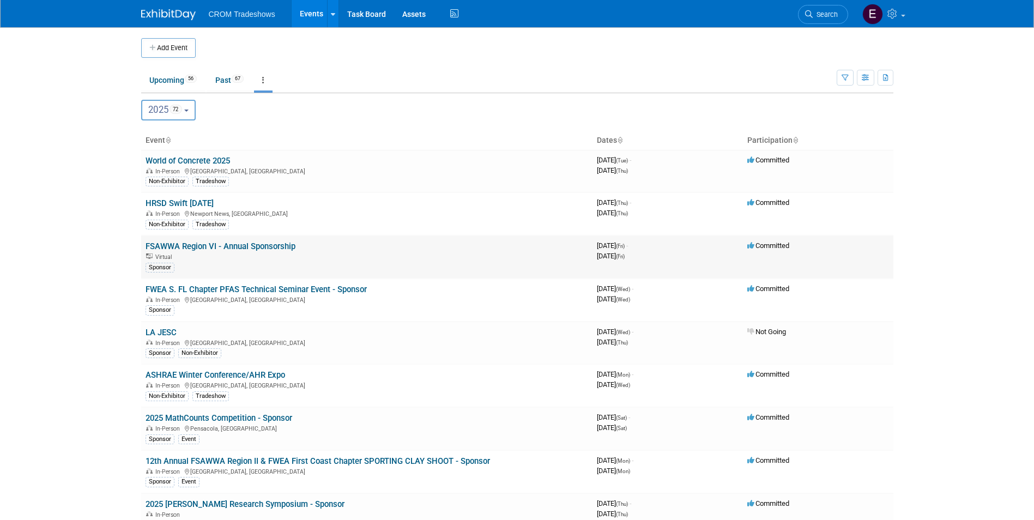
click at [280, 249] on link "FSAWWA Region VI - Annual Sponsorship" at bounding box center [221, 246] width 150 height 10
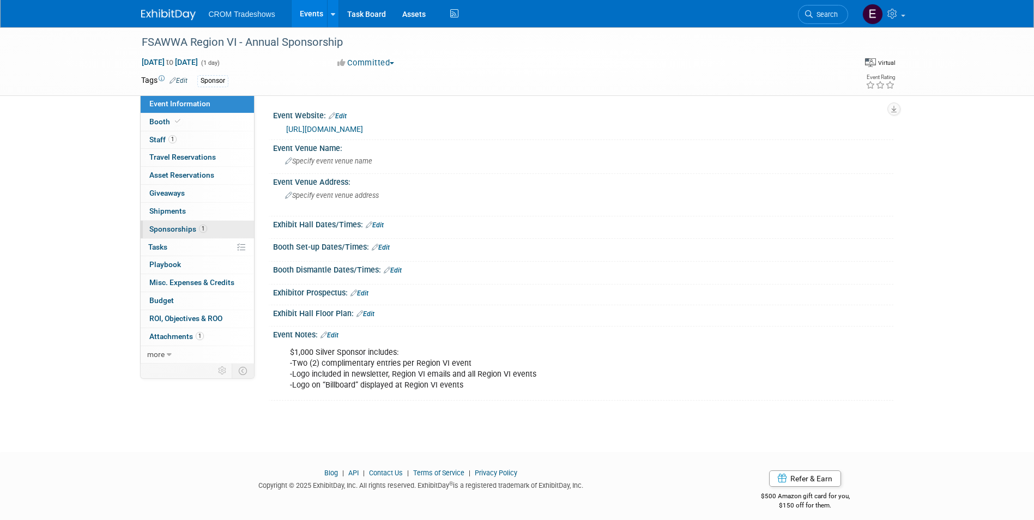
click at [218, 229] on link "1 Sponsorships 1" at bounding box center [197, 229] width 113 height 17
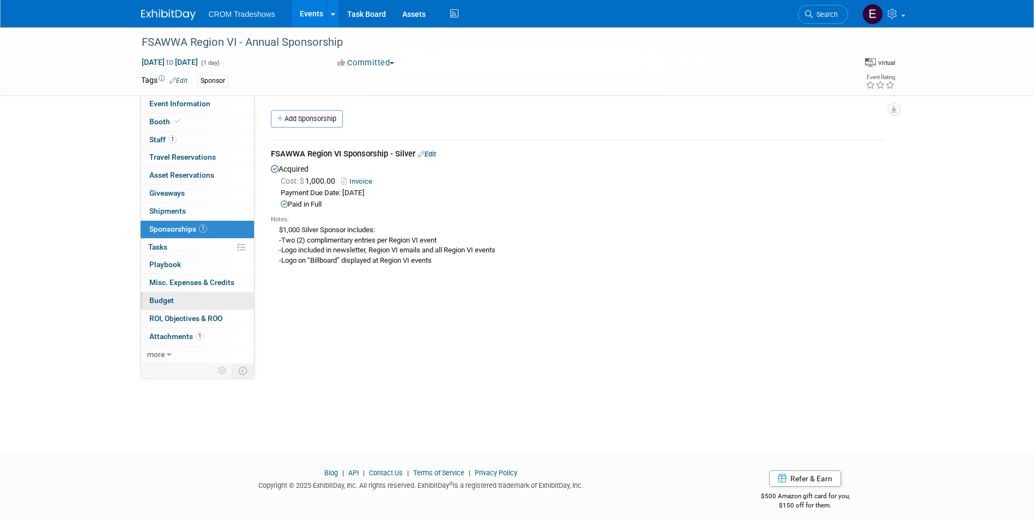
click at [178, 301] on link "Budget" at bounding box center [197, 300] width 113 height 17
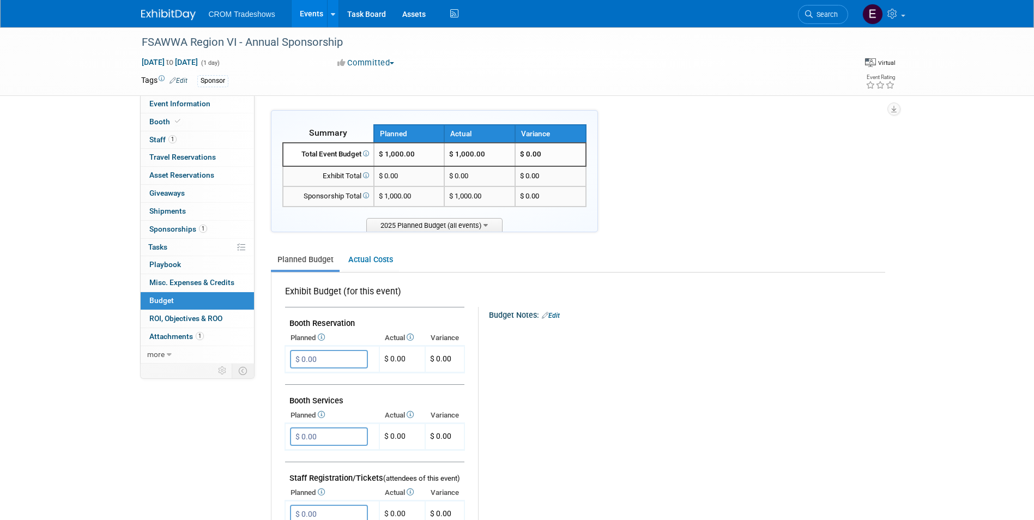
click at [298, 8] on link "Events" at bounding box center [312, 13] width 40 height 27
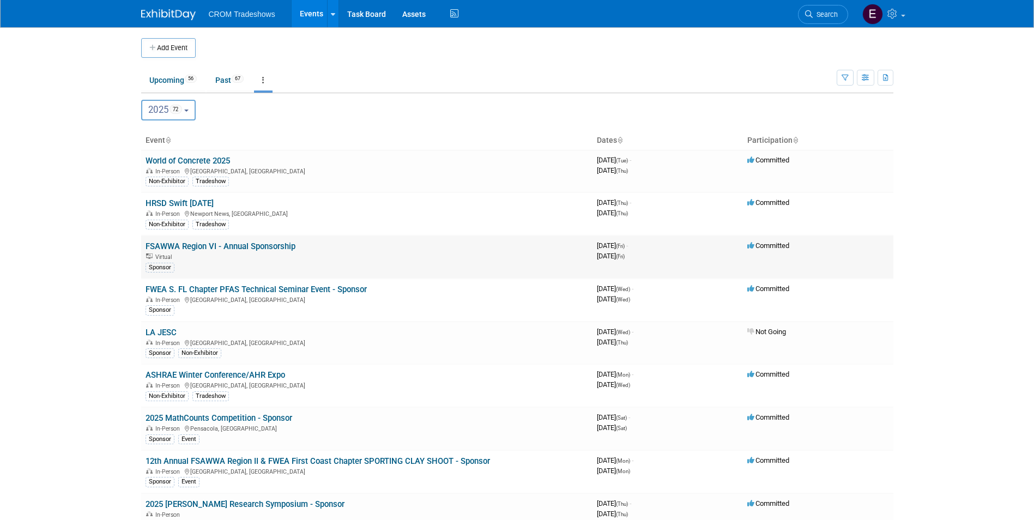
click at [208, 247] on link "FSAWWA Region VI - Annual Sponsorship" at bounding box center [221, 246] width 150 height 10
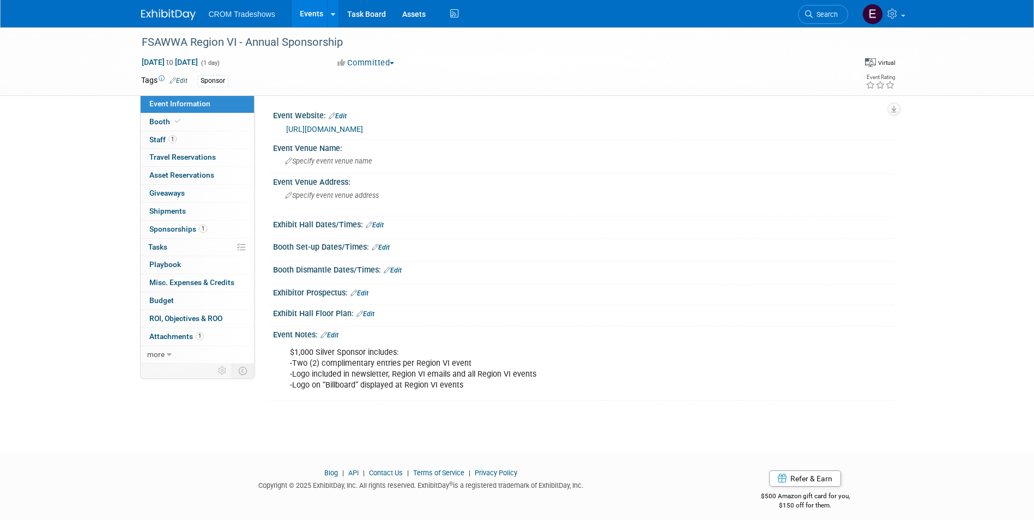
click at [310, 9] on link "Events" at bounding box center [312, 13] width 40 height 27
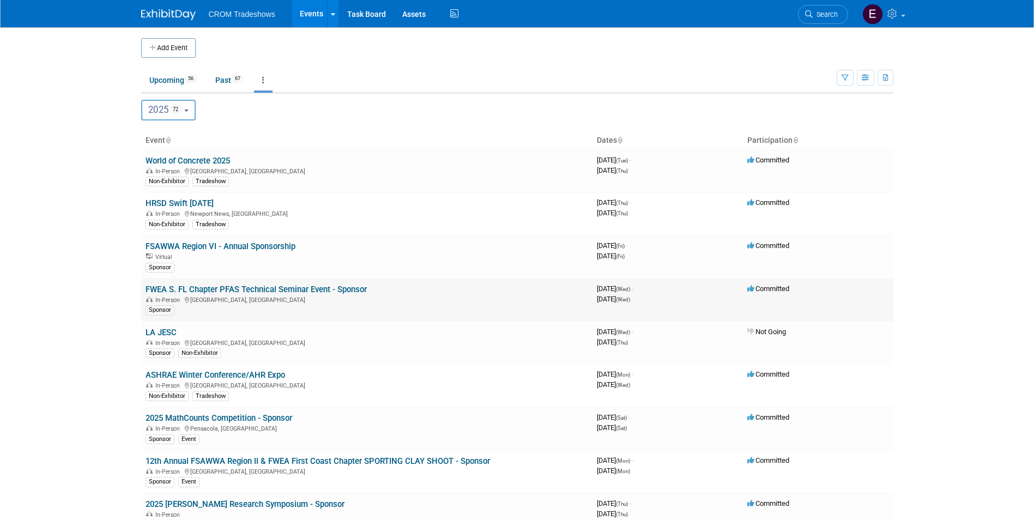
click at [257, 292] on link "FWEA S. FL Chapter PFAS Technical Seminar Event - Sponsor" at bounding box center [256, 289] width 221 height 10
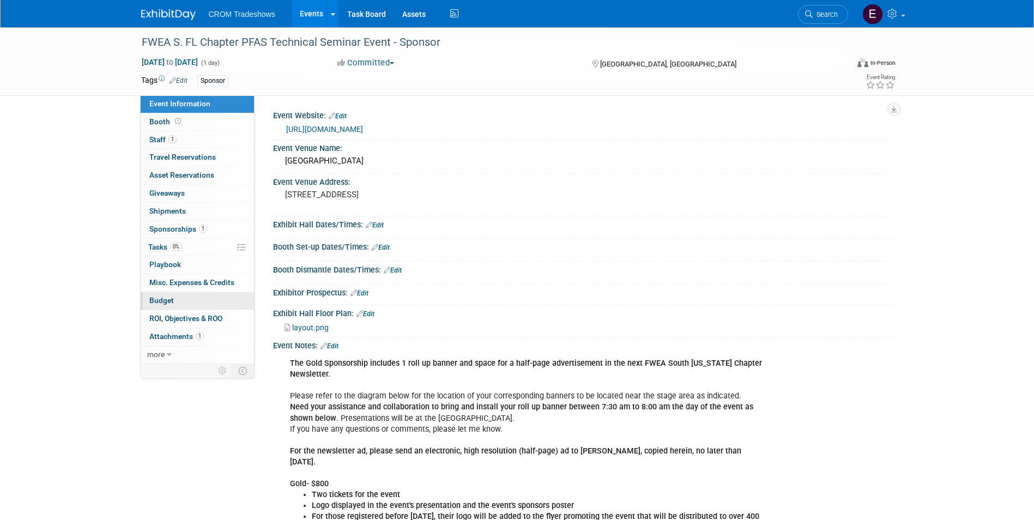
click at [166, 305] on link "Budget" at bounding box center [197, 300] width 113 height 17
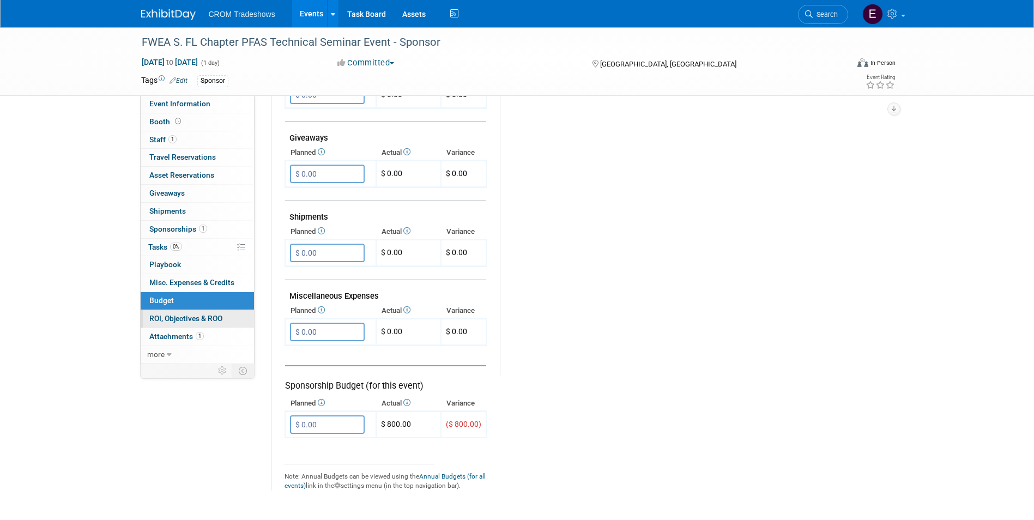
scroll to position [585, 0]
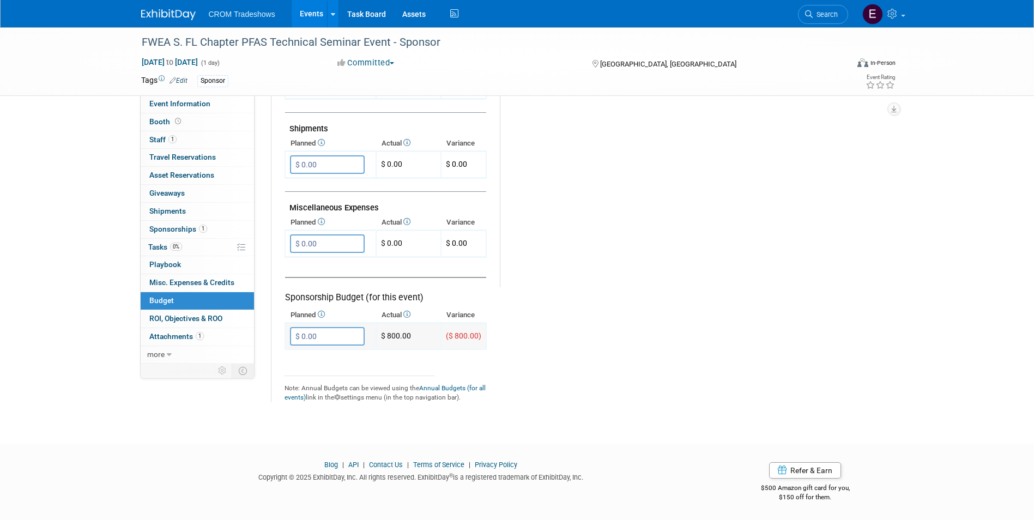
click at [311, 332] on input "$ 0.00" at bounding box center [327, 336] width 75 height 19
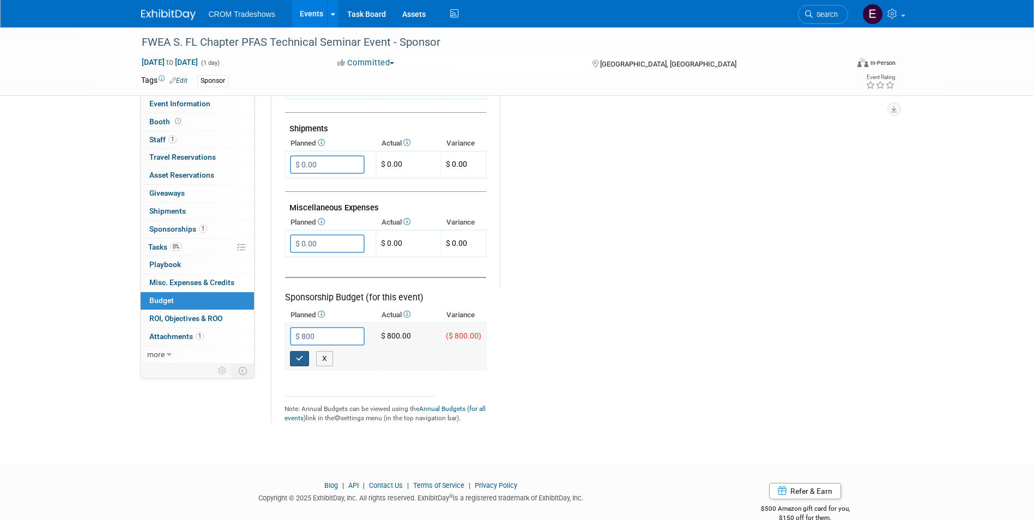
type input "$ 800.00"
click at [298, 355] on icon "button" at bounding box center [300, 358] width 8 height 7
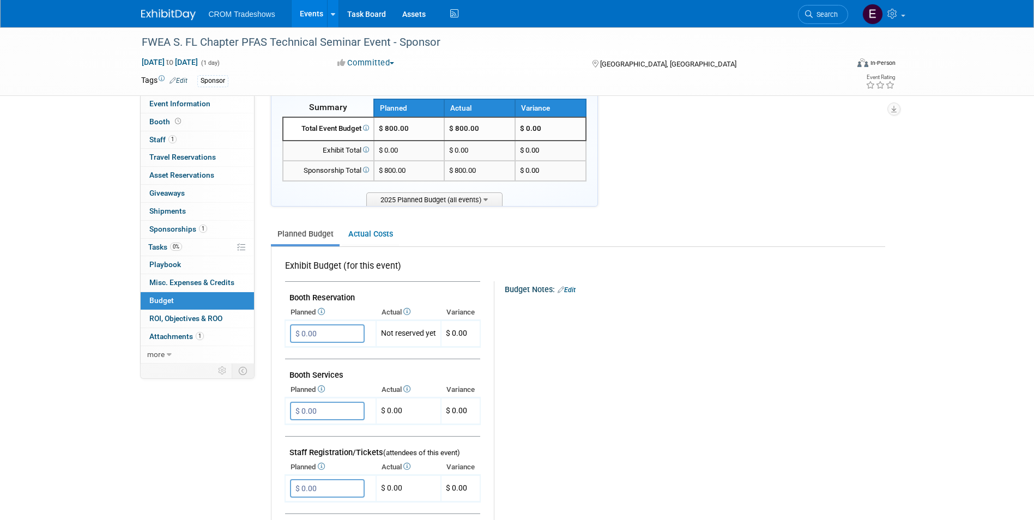
scroll to position [0, 0]
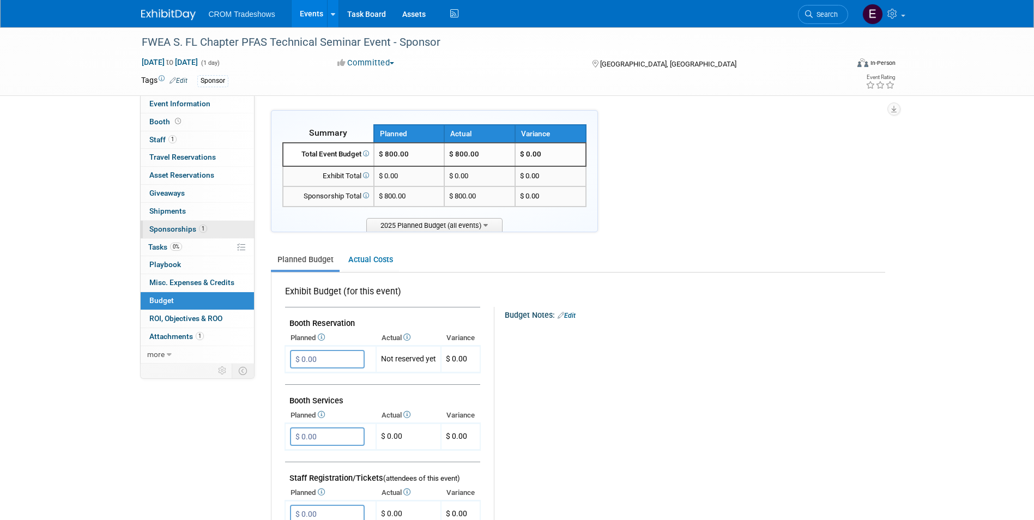
click at [202, 223] on link "1 Sponsorships 1" at bounding box center [197, 229] width 113 height 17
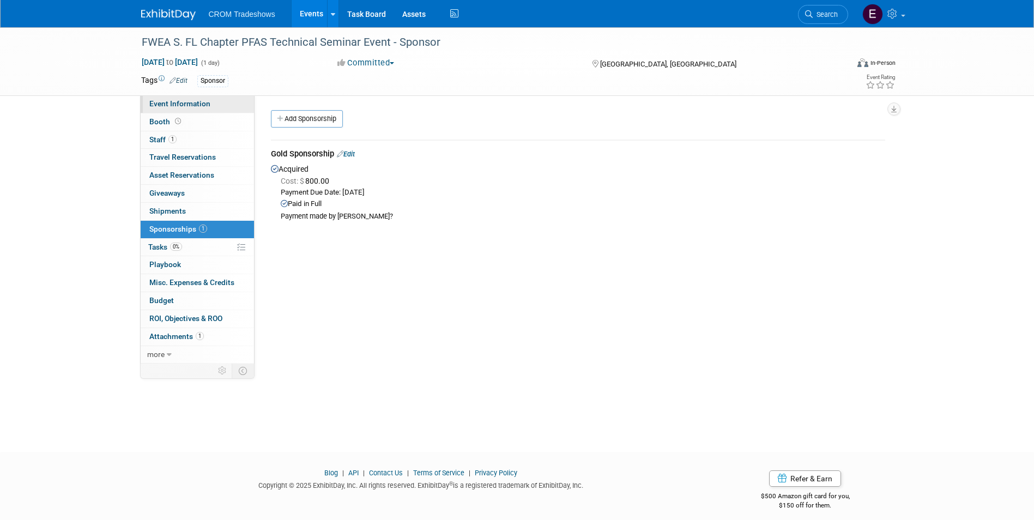
click at [183, 107] on span "Event Information" at bounding box center [179, 103] width 61 height 9
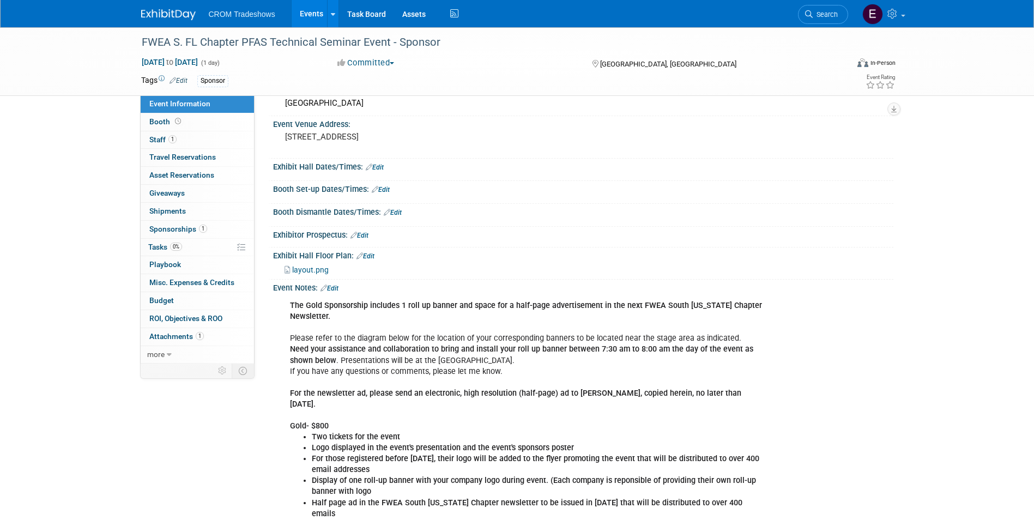
scroll to position [109, 0]
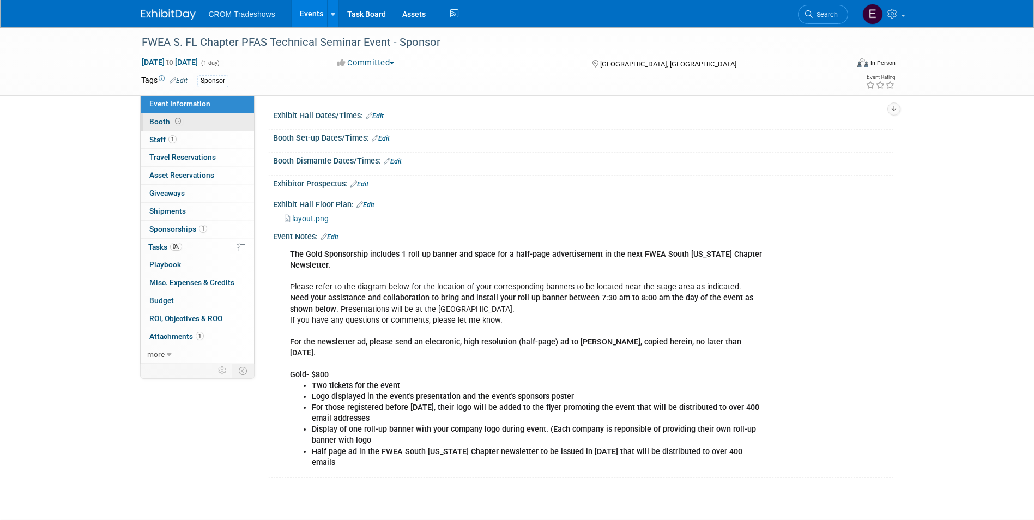
click at [180, 120] on span at bounding box center [178, 121] width 10 height 8
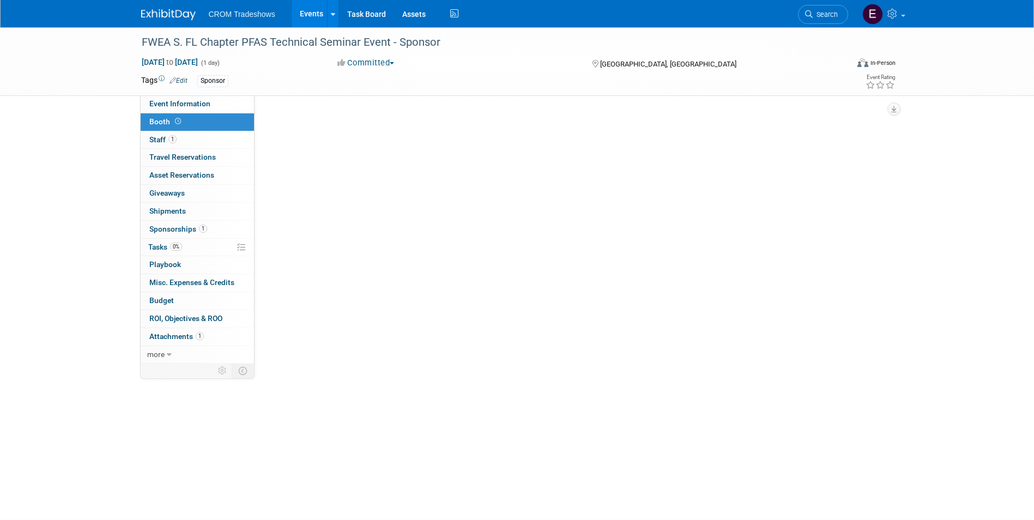
scroll to position [0, 0]
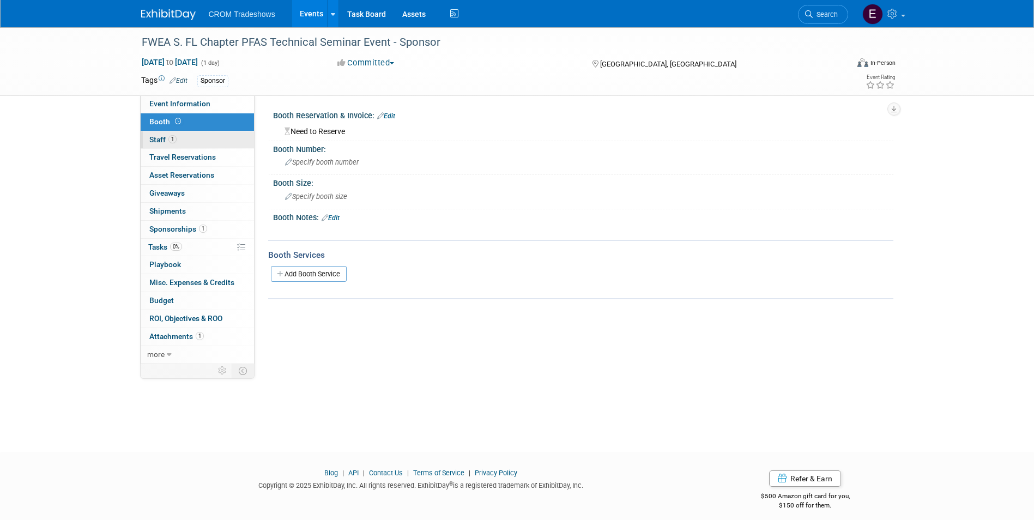
click at [182, 141] on link "1 Staff 1" at bounding box center [197, 139] width 113 height 17
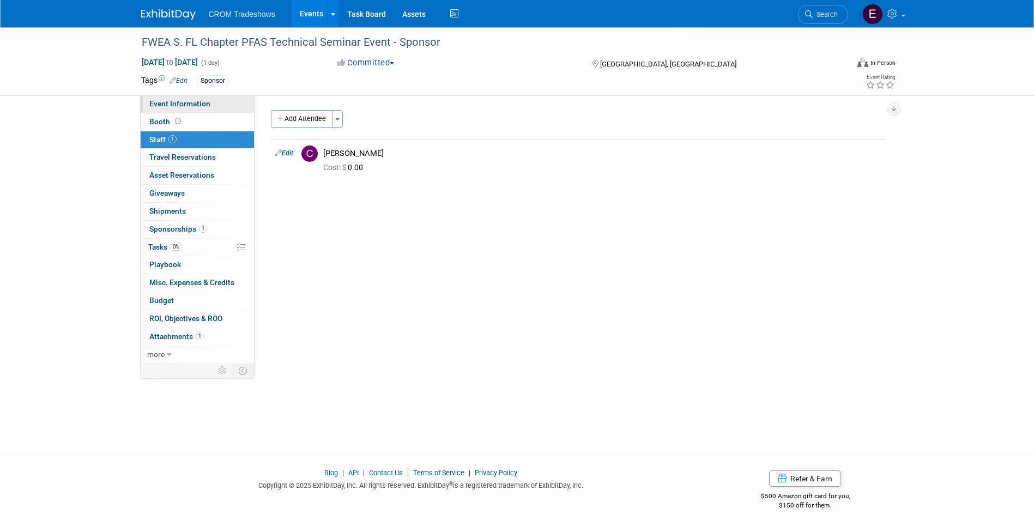
click at [184, 106] on span "Event Information" at bounding box center [179, 103] width 61 height 9
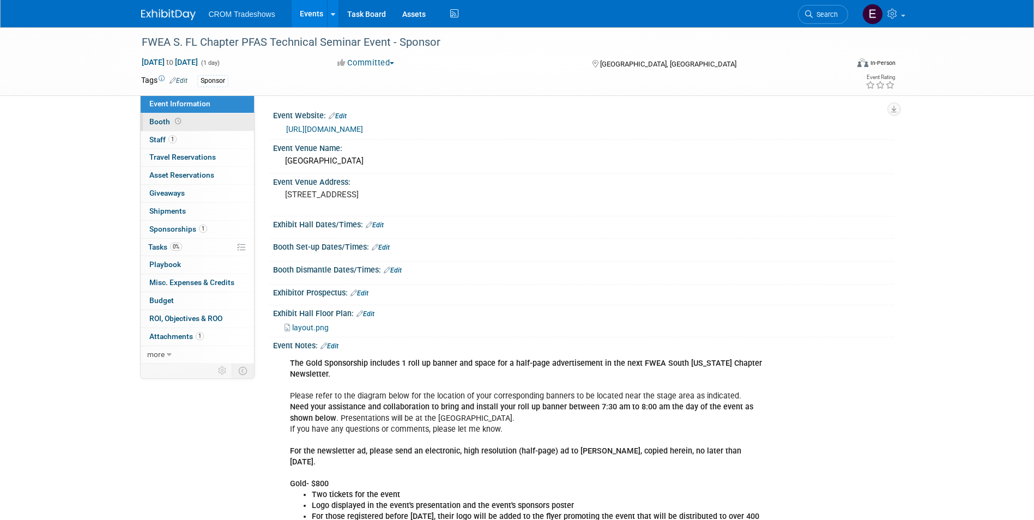
click at [180, 114] on link "Booth" at bounding box center [197, 121] width 113 height 17
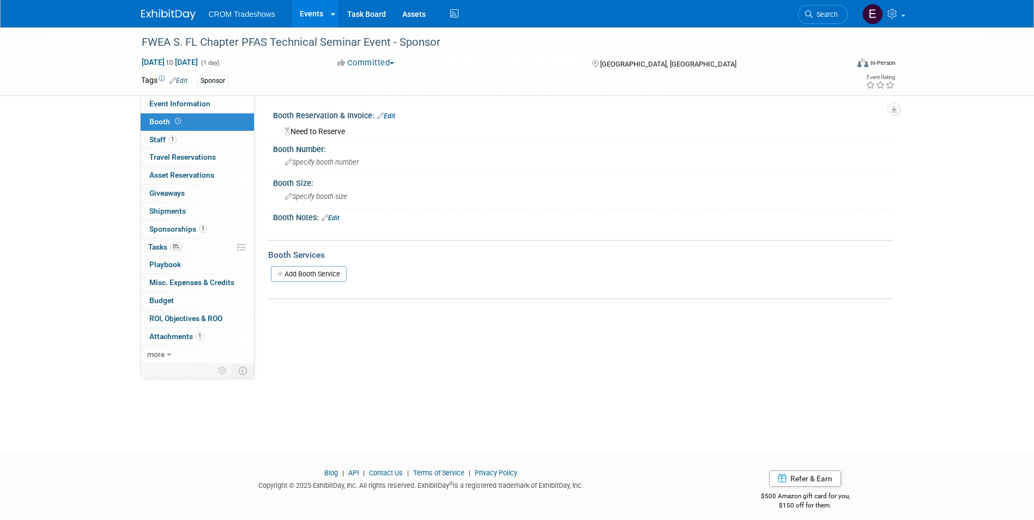
click at [389, 117] on link "Edit" at bounding box center [386, 116] width 18 height 8
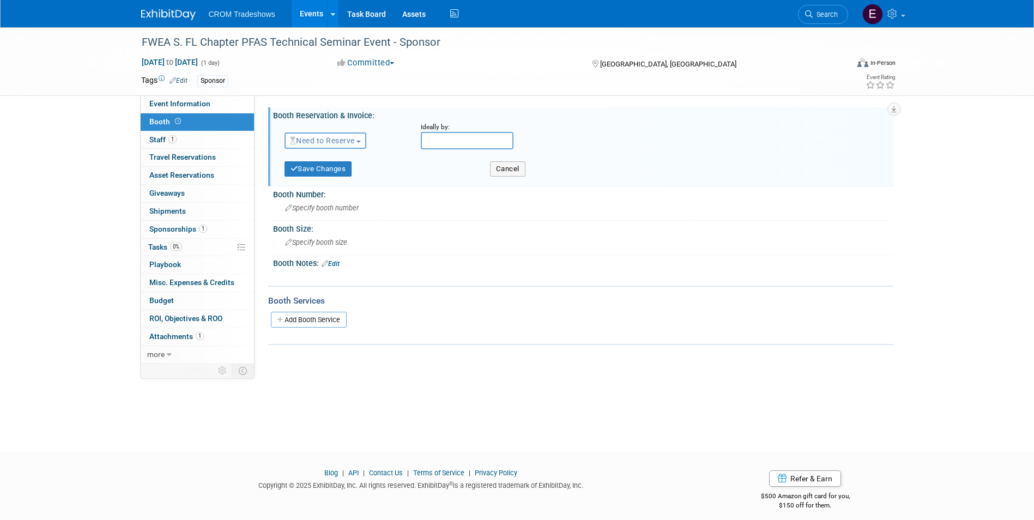
click at [336, 147] on button "Need to Reserve" at bounding box center [325, 140] width 82 height 16
click at [332, 192] on link "No Reservation Required" at bounding box center [343, 189] width 117 height 15
click at [336, 173] on button "Save Changes" at bounding box center [318, 168] width 68 height 15
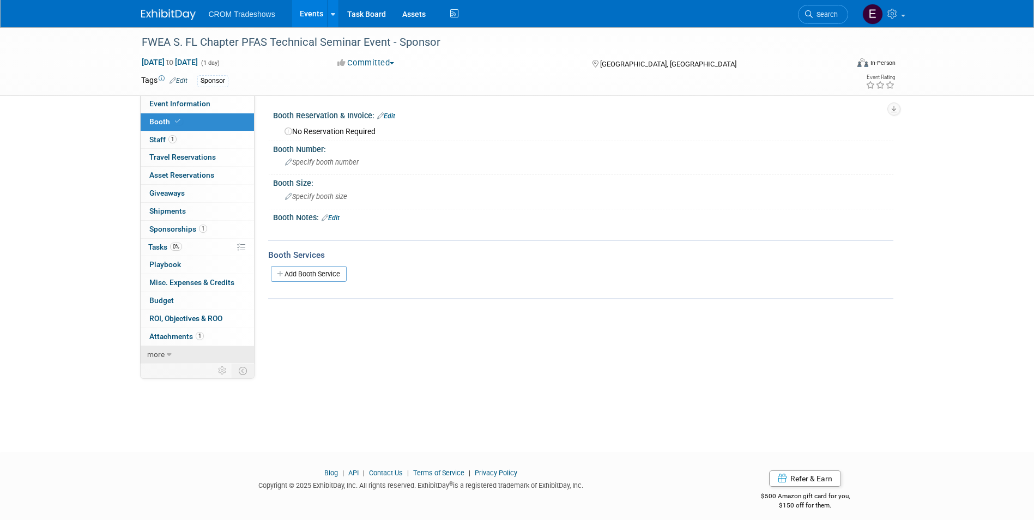
click at [158, 350] on span "more" at bounding box center [155, 354] width 17 height 9
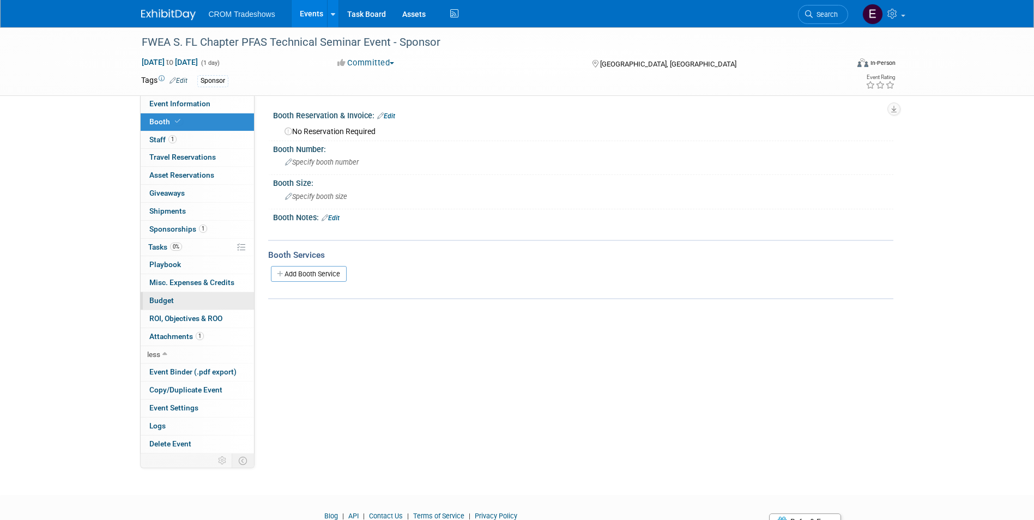
click at [172, 305] on link "Budget" at bounding box center [197, 300] width 113 height 17
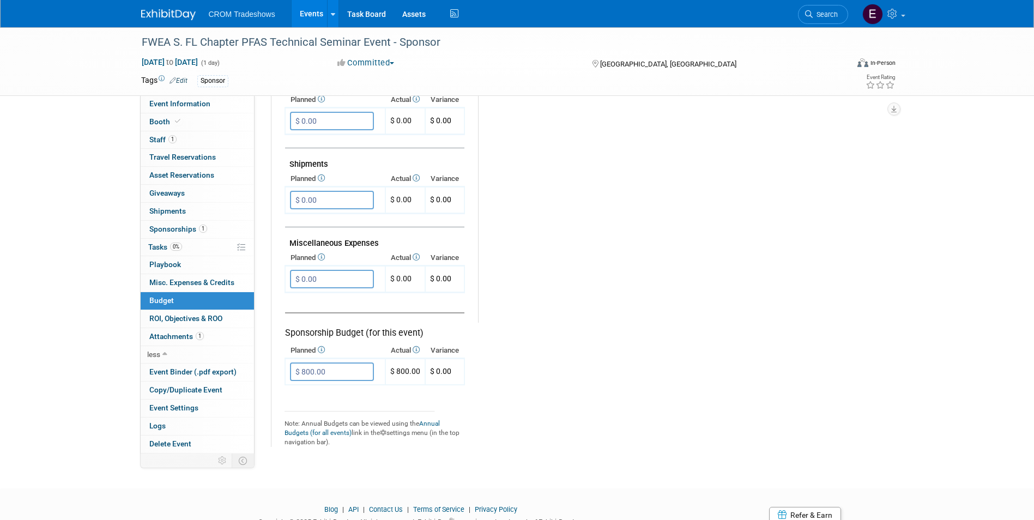
scroll to position [594, 0]
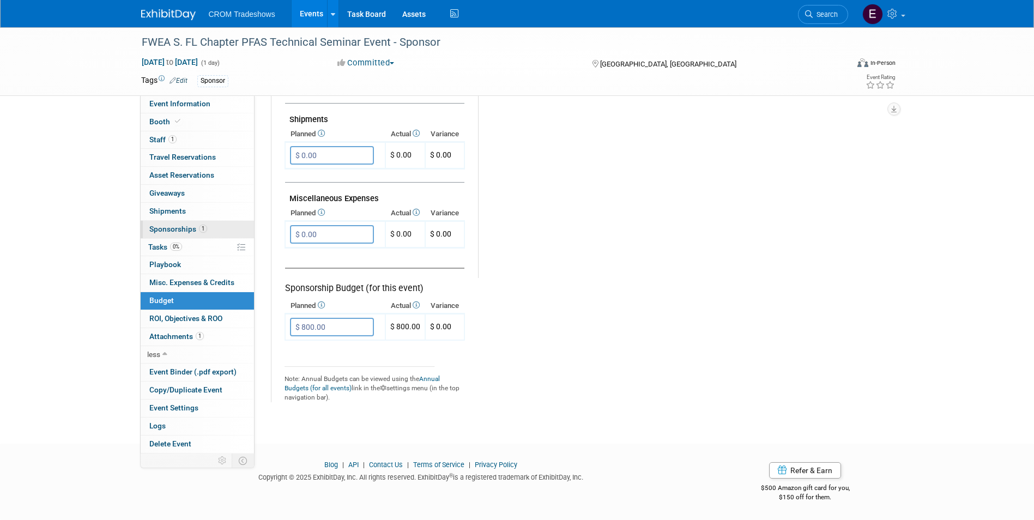
click at [187, 230] on span "Sponsorships 1" at bounding box center [178, 229] width 58 height 9
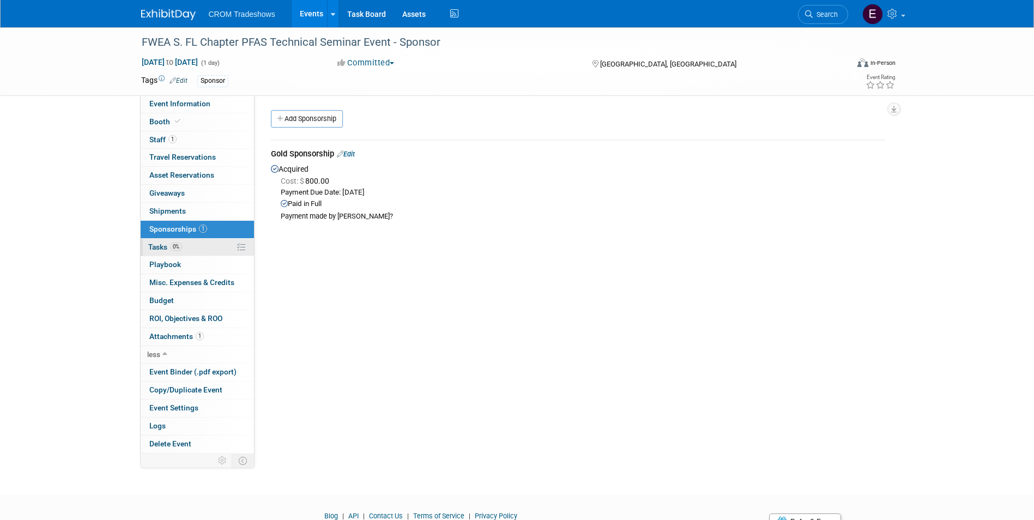
click at [187, 250] on link "0% Tasks 0%" at bounding box center [197, 247] width 113 height 17
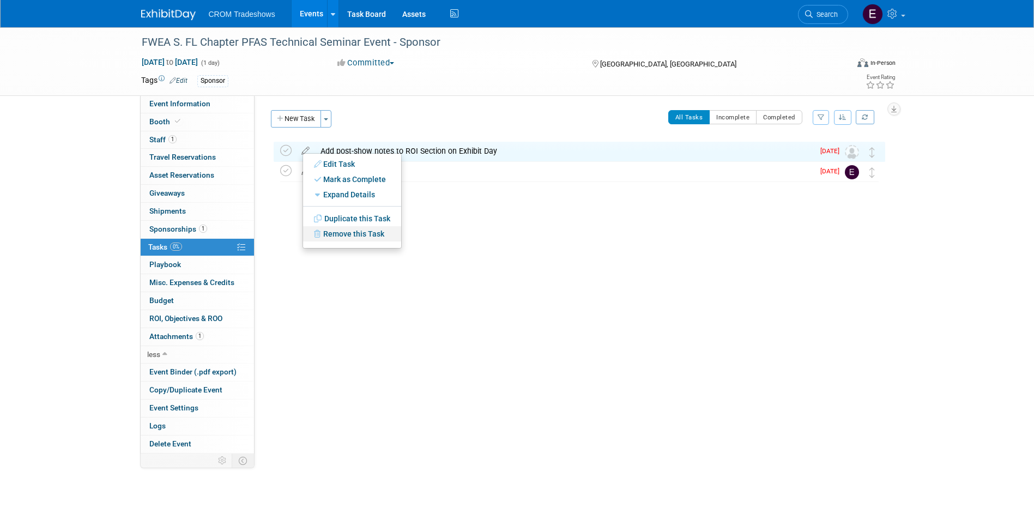
click at [326, 232] on link "Remove this Task" at bounding box center [352, 233] width 98 height 15
click at [450, 244] on link "Yes" at bounding box center [442, 242] width 32 height 17
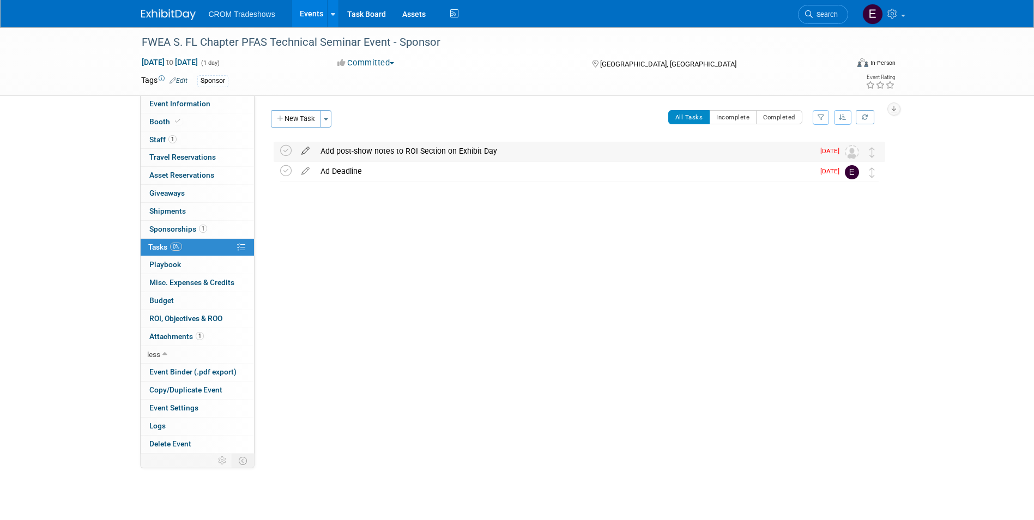
click at [306, 151] on icon at bounding box center [305, 149] width 19 height 14
click at [307, 173] on icon at bounding box center [305, 170] width 19 height 14
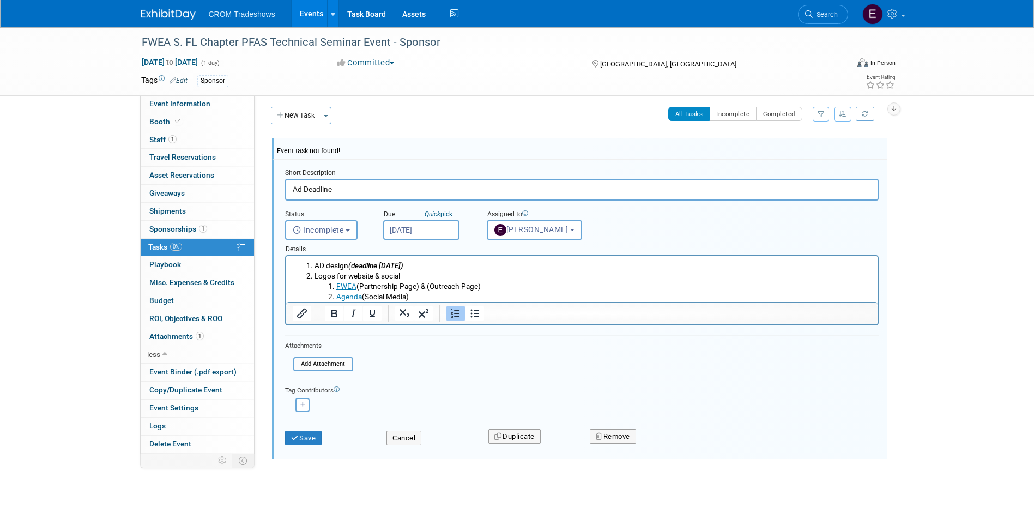
scroll to position [4, 0]
click at [636, 435] on button "Remove" at bounding box center [613, 435] width 46 height 15
click at [673, 444] on link "Yes" at bounding box center [674, 444] width 32 height 17
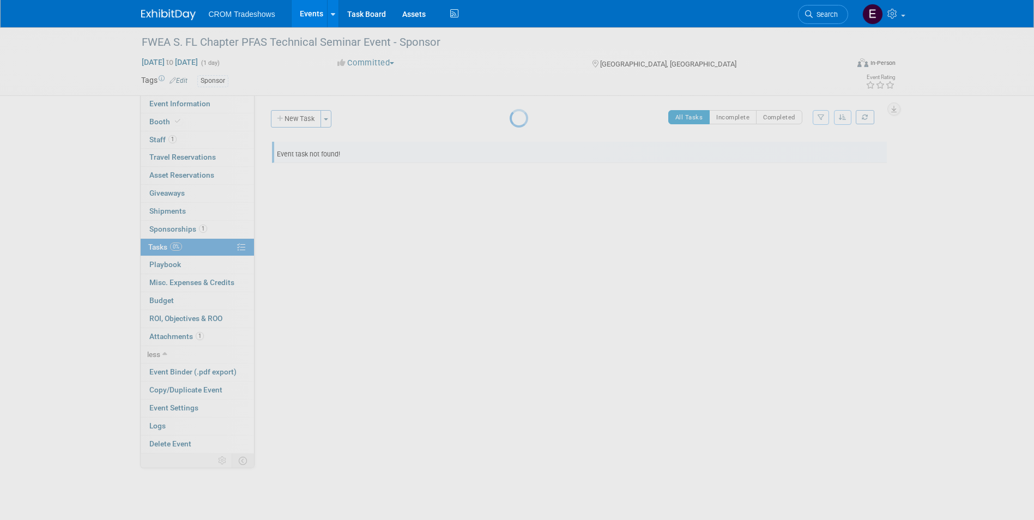
scroll to position [0, 0]
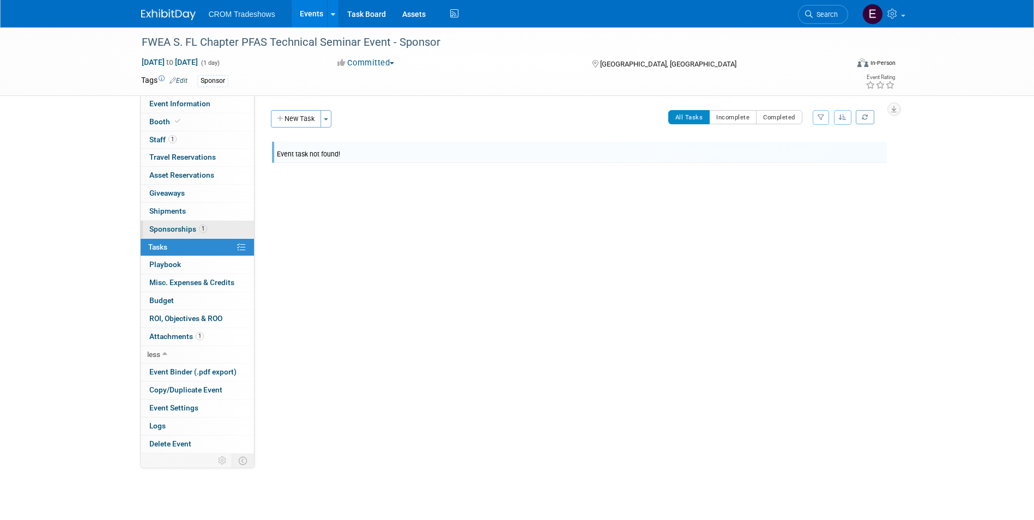
click at [185, 227] on span "Sponsorships 1" at bounding box center [178, 229] width 58 height 9
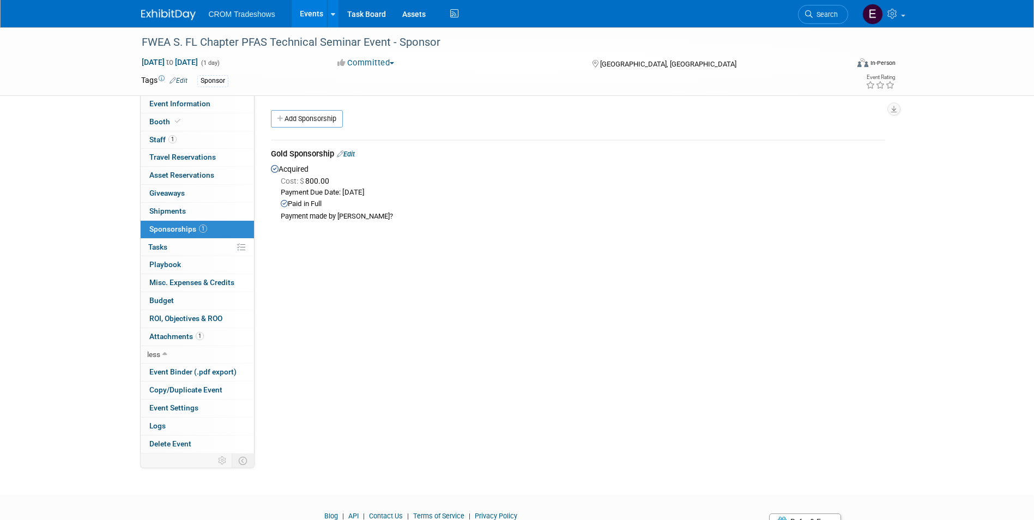
click at [309, 14] on link "Events" at bounding box center [312, 13] width 40 height 27
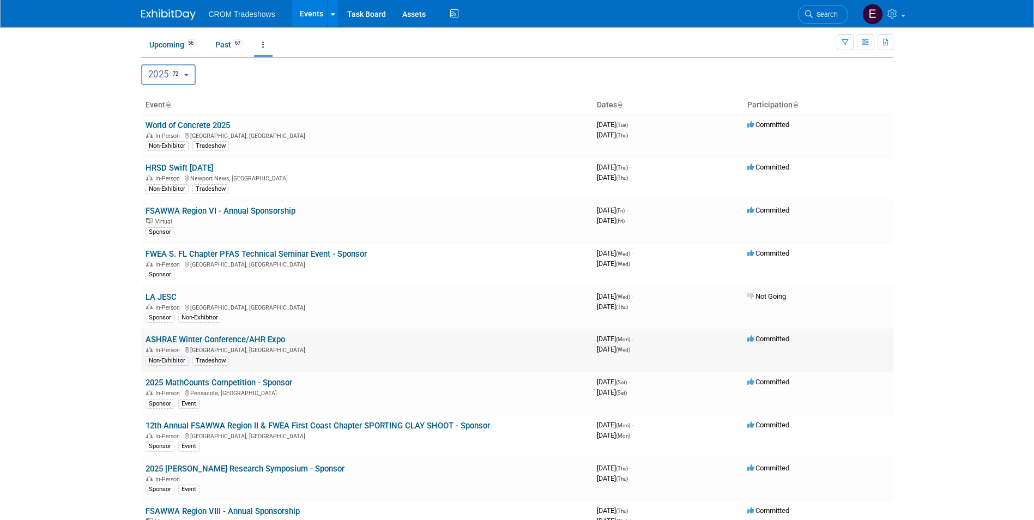
scroll to position [54, 0]
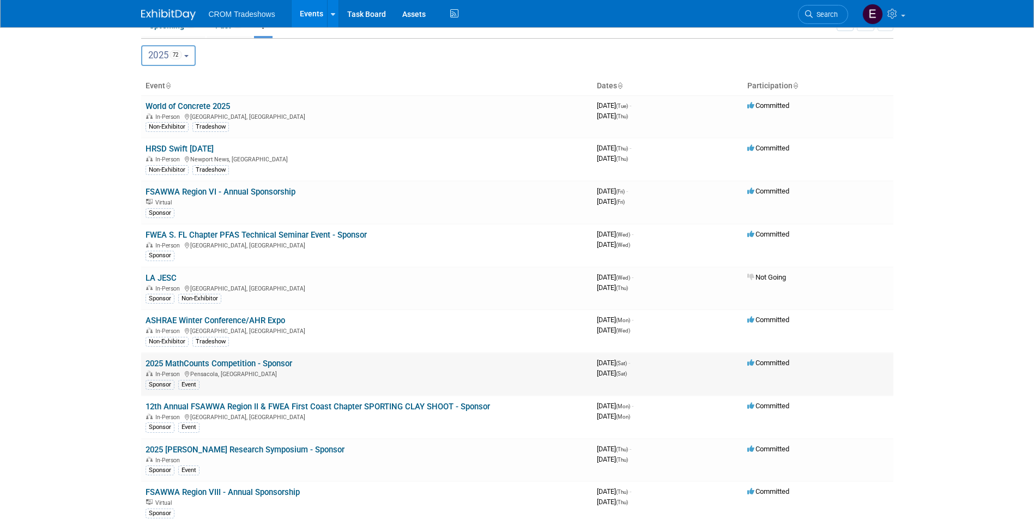
click at [267, 360] on link "2025 MathCounts Competition - Sponsor" at bounding box center [219, 364] width 147 height 10
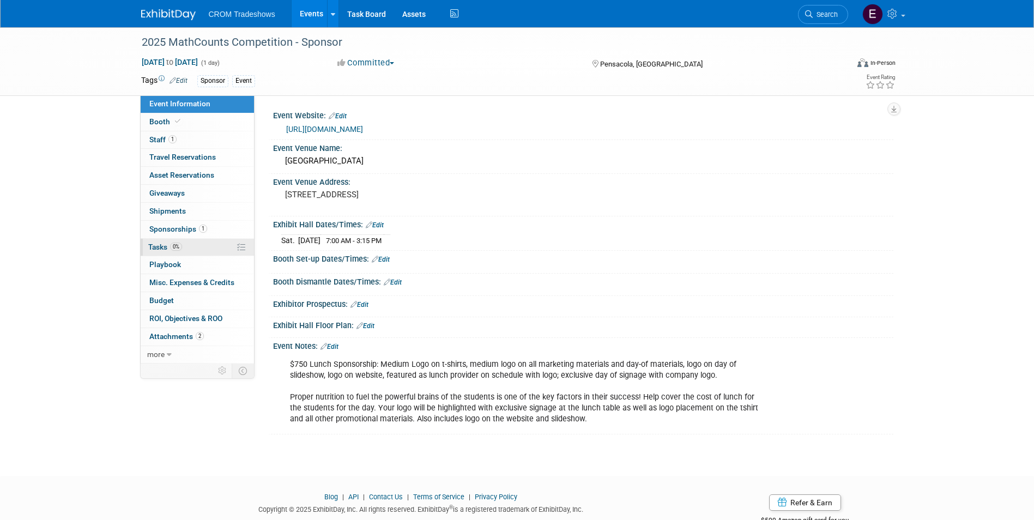
click at [189, 243] on link "0% Tasks 0%" at bounding box center [197, 247] width 113 height 17
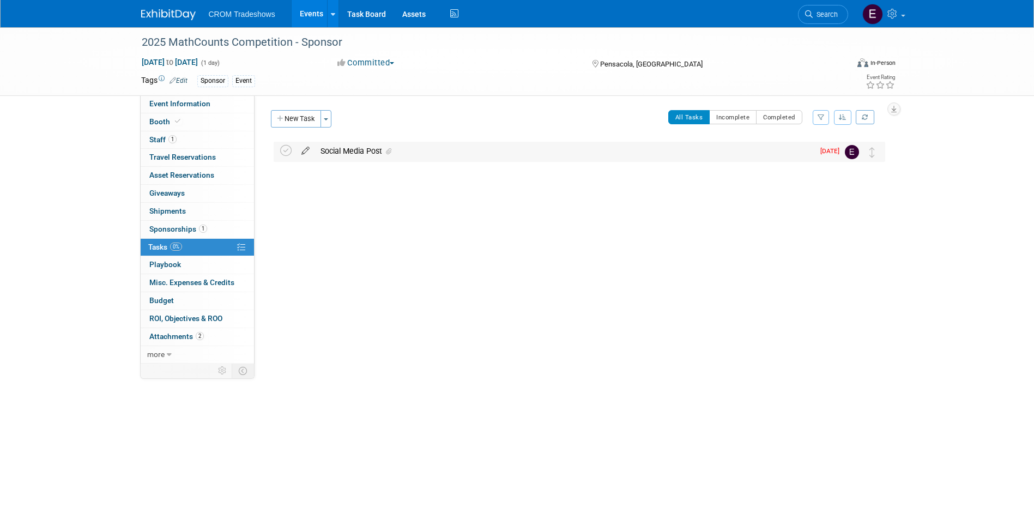
click at [306, 153] on icon at bounding box center [305, 149] width 19 height 14
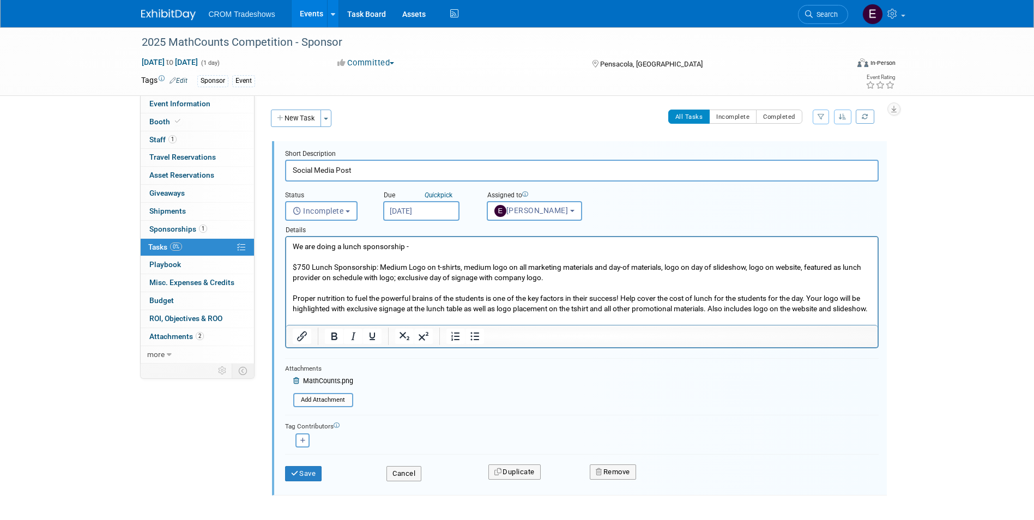
scroll to position [43, 0]
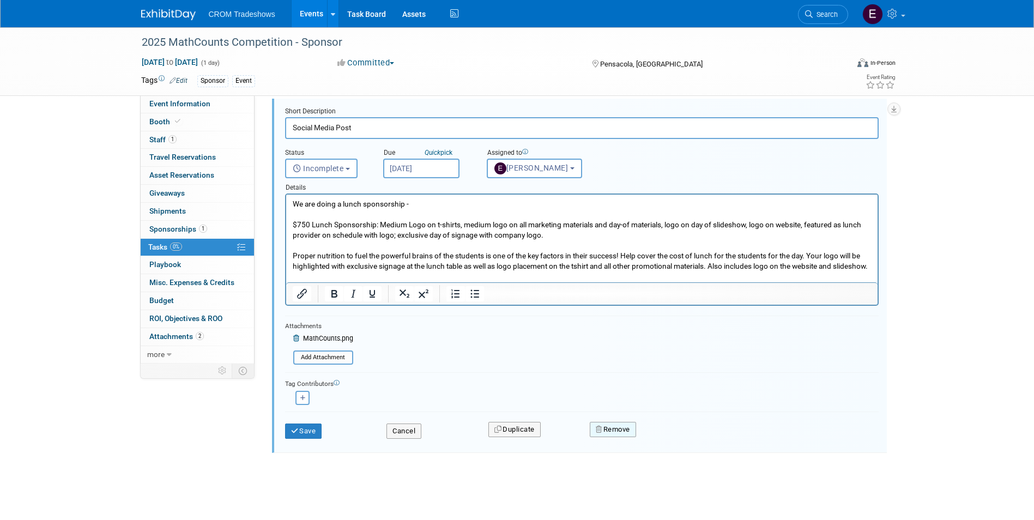
click at [603, 435] on button "Remove" at bounding box center [613, 429] width 46 height 15
click at [665, 442] on link "Yes" at bounding box center [674, 438] width 32 height 17
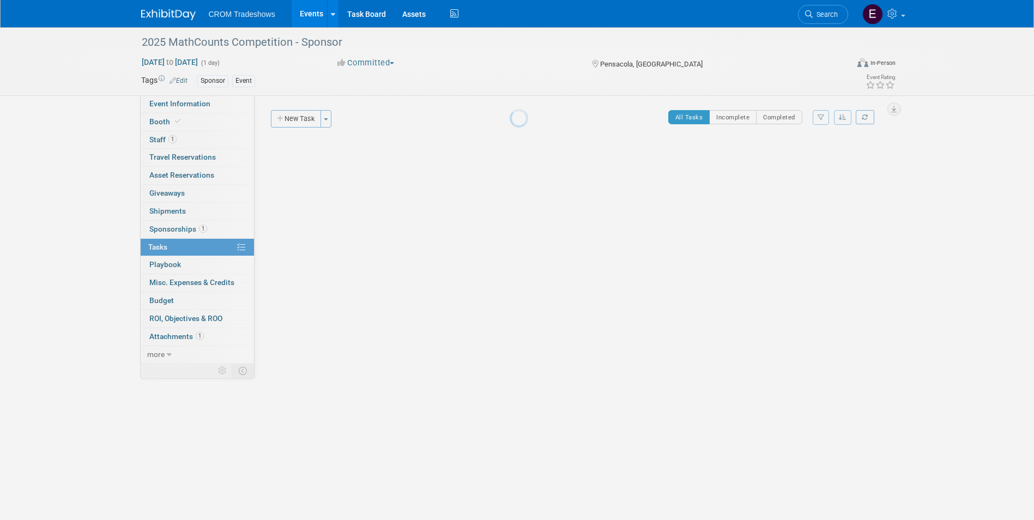
scroll to position [0, 0]
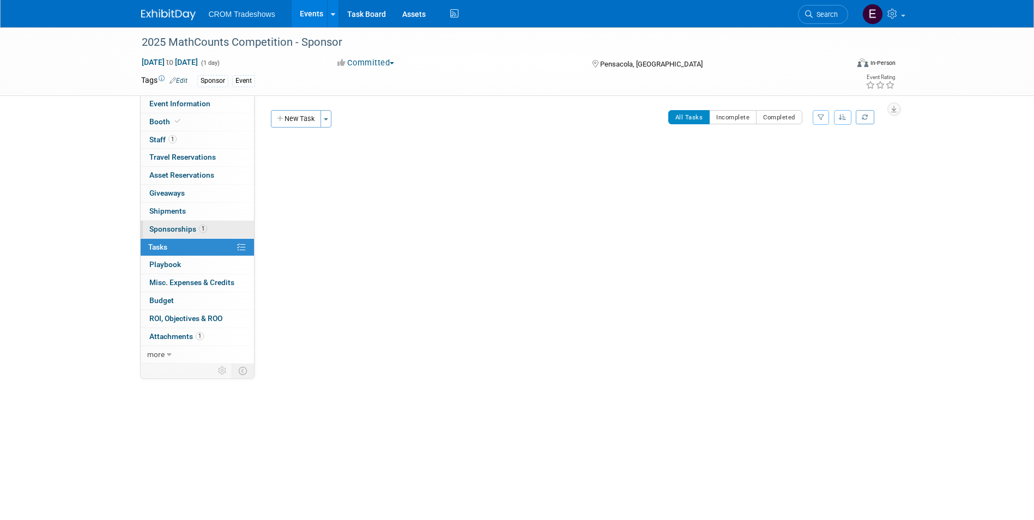
click at [171, 223] on link "1 Sponsorships 1" at bounding box center [197, 229] width 113 height 17
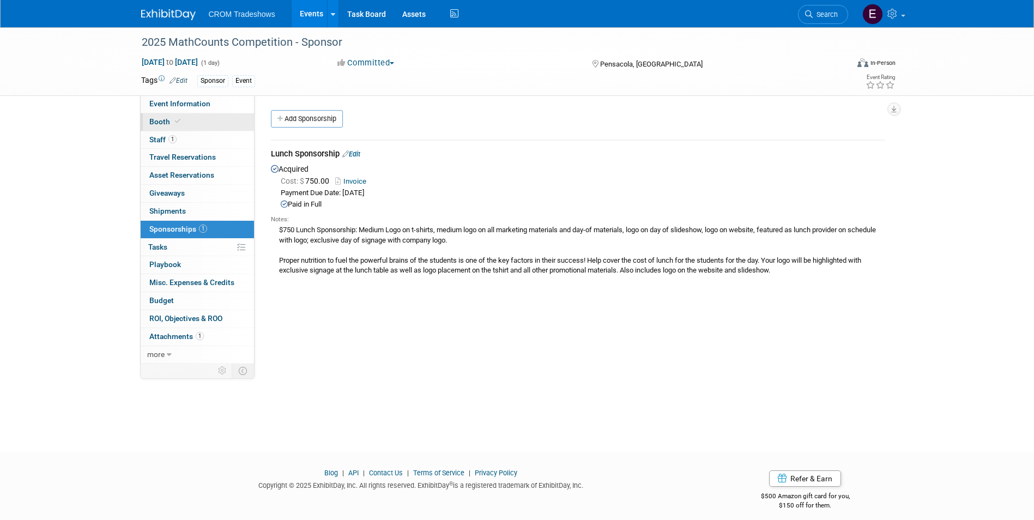
click at [170, 126] on link "Booth" at bounding box center [197, 121] width 113 height 17
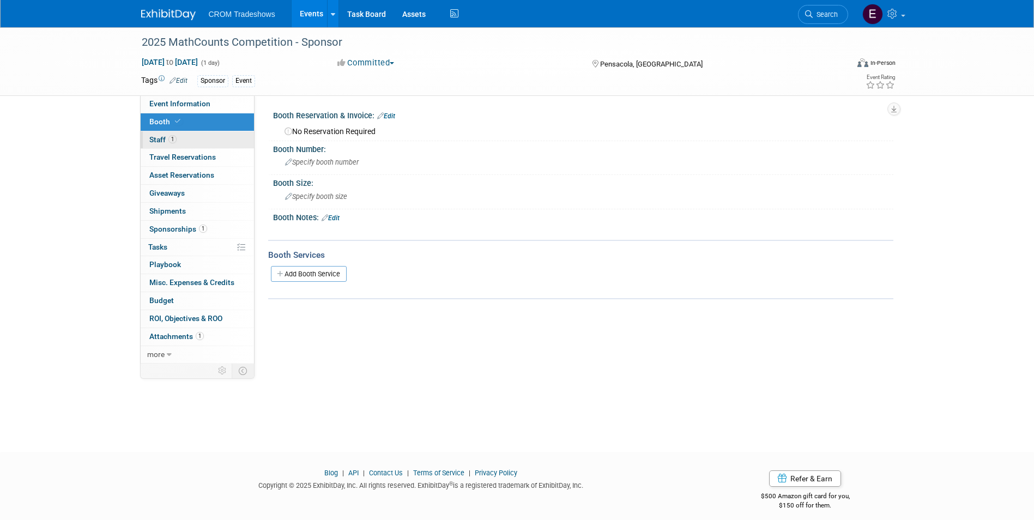
click at [171, 131] on link "1 Staff 1" at bounding box center [197, 139] width 113 height 17
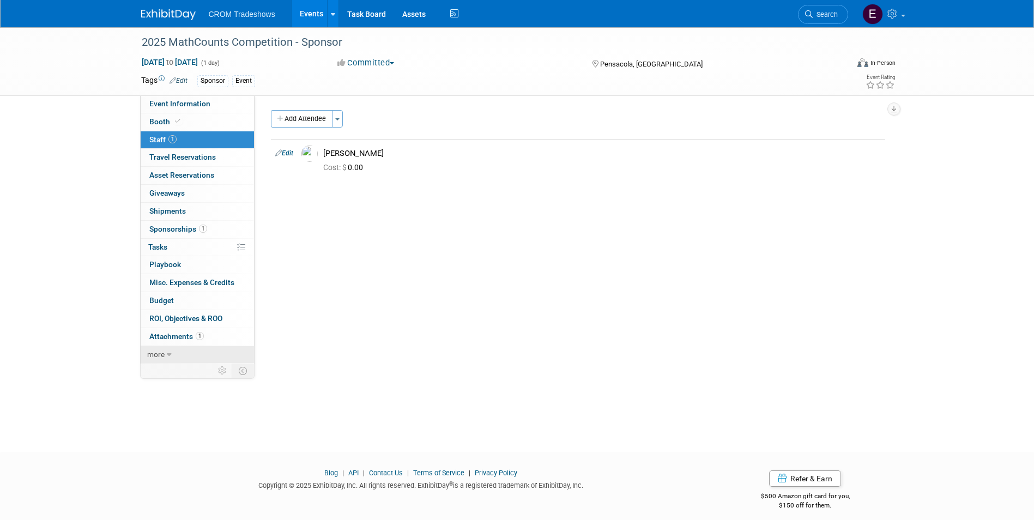
click at [173, 349] on link "more" at bounding box center [197, 354] width 113 height 17
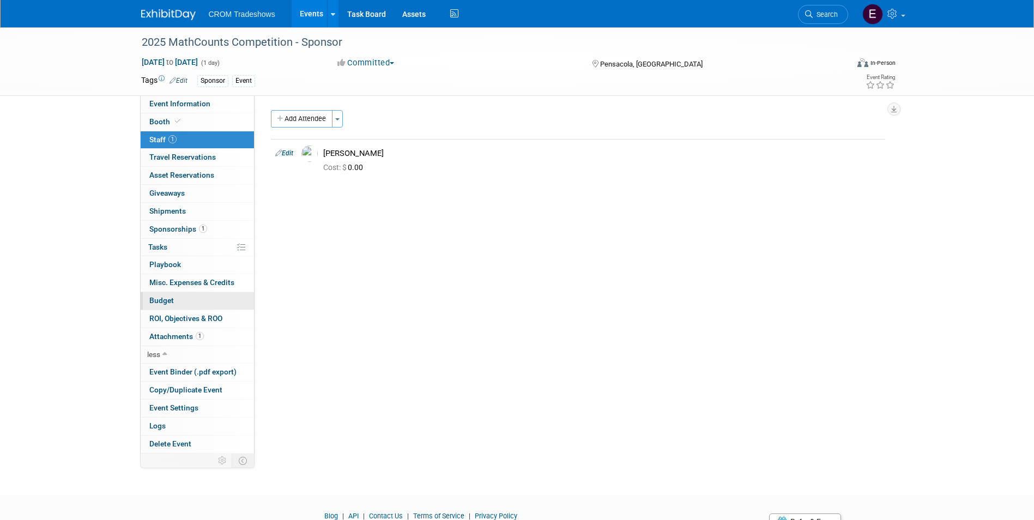
click at [172, 293] on link "Budget" at bounding box center [197, 300] width 113 height 17
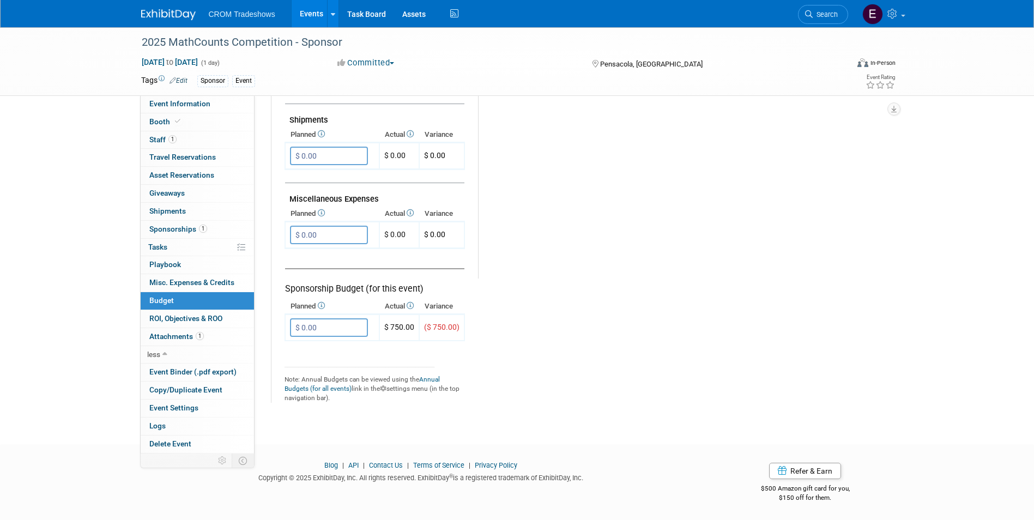
scroll to position [594, 0]
click at [300, 330] on input "$ 0.00" at bounding box center [329, 327] width 78 height 19
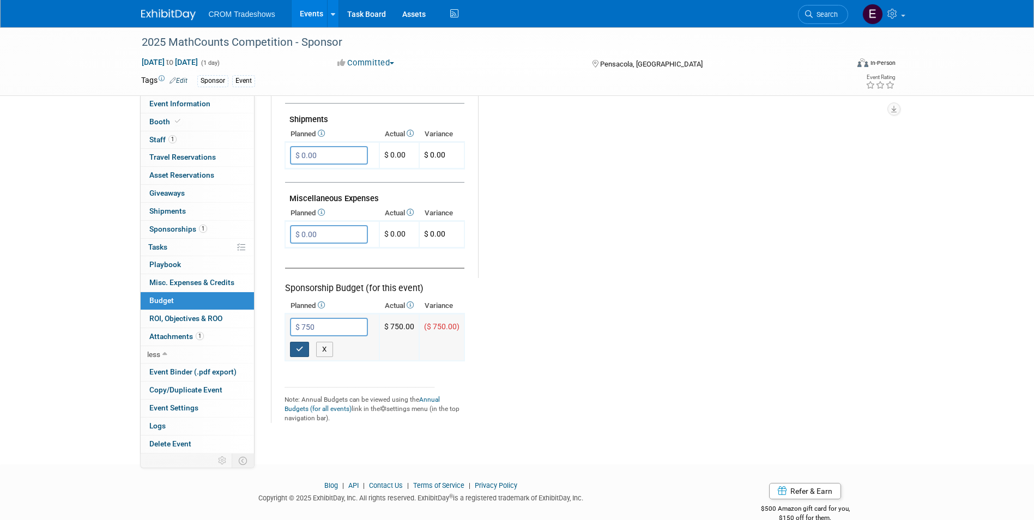
type input "$ 750.00"
click at [297, 350] on icon "button" at bounding box center [300, 348] width 8 height 7
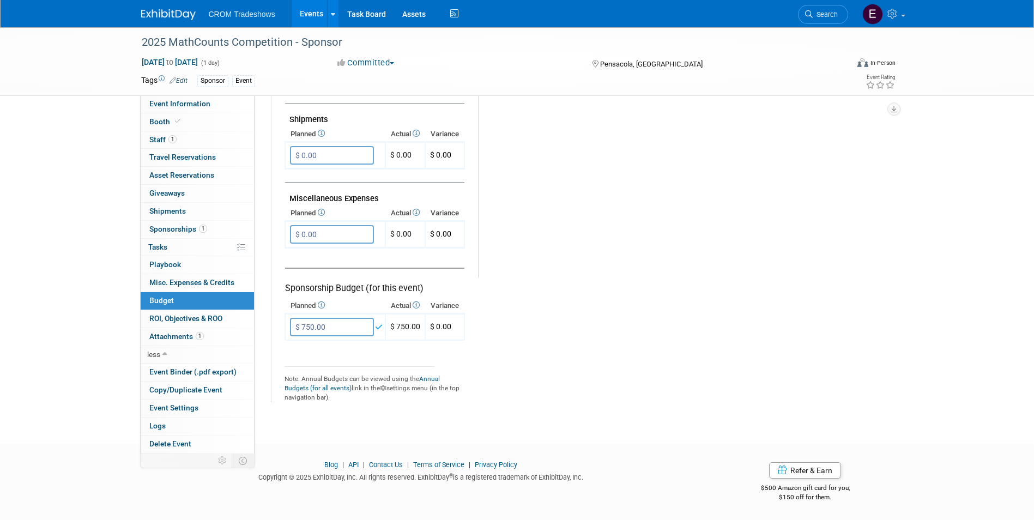
click at [315, 12] on link "Events" at bounding box center [312, 13] width 40 height 27
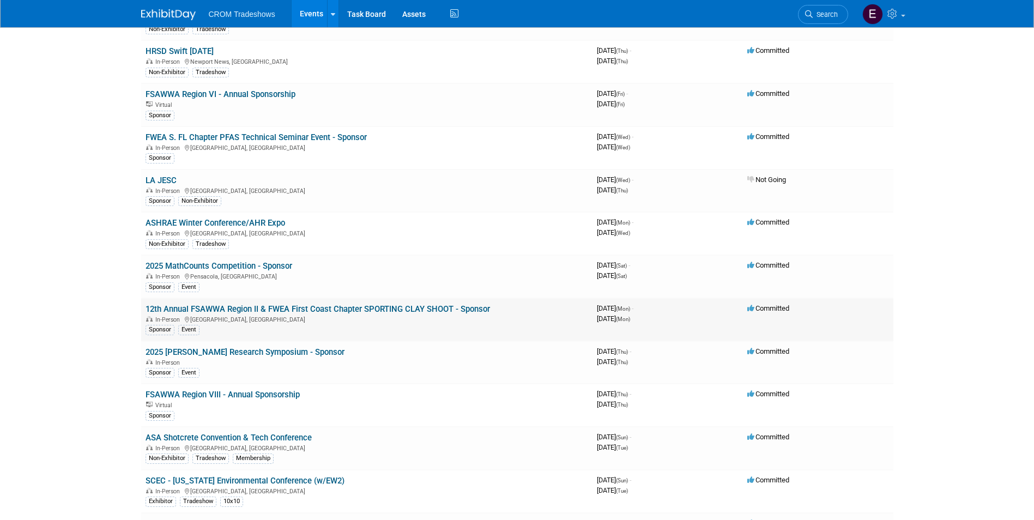
scroll to position [163, 0]
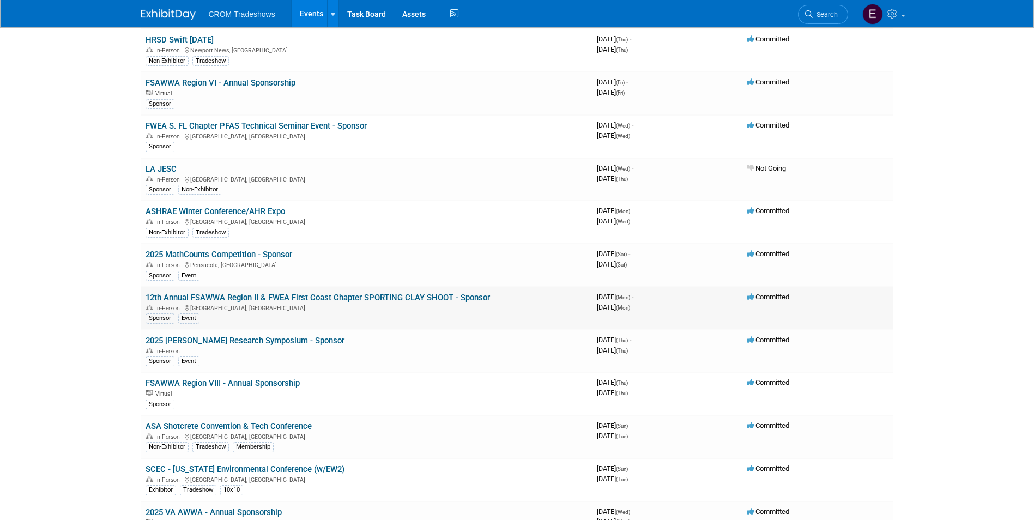
click at [270, 300] on link "12th Annual FSAWWA Region II & FWEA First Coast Chapter SPORTING CLAY SHOOT - S…" at bounding box center [318, 298] width 344 height 10
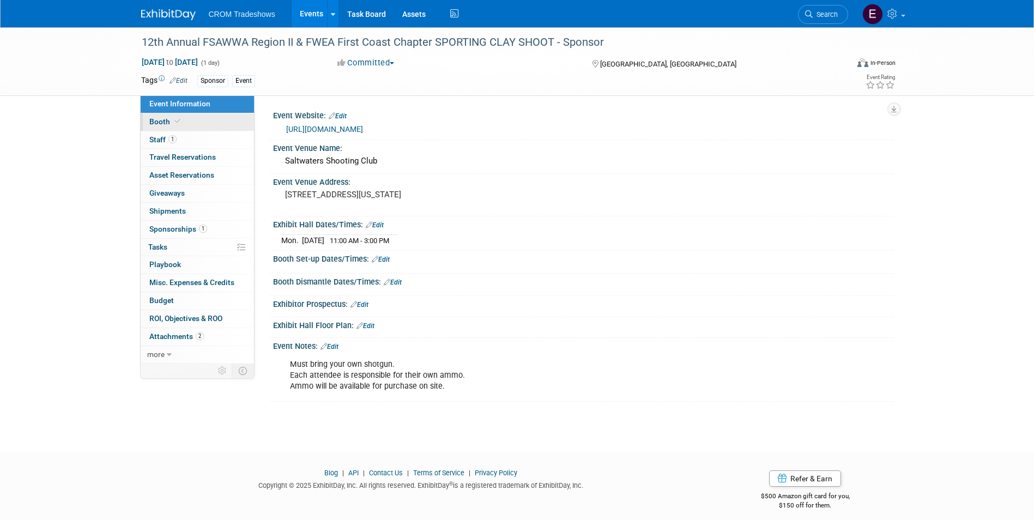
click at [188, 119] on link "Booth" at bounding box center [197, 121] width 113 height 17
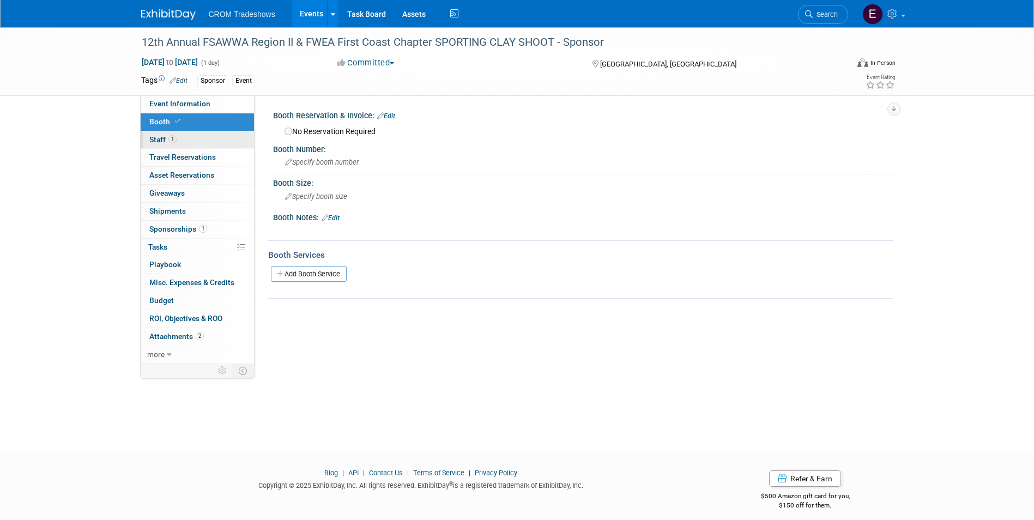
click at [189, 136] on link "1 Staff 1" at bounding box center [197, 139] width 113 height 17
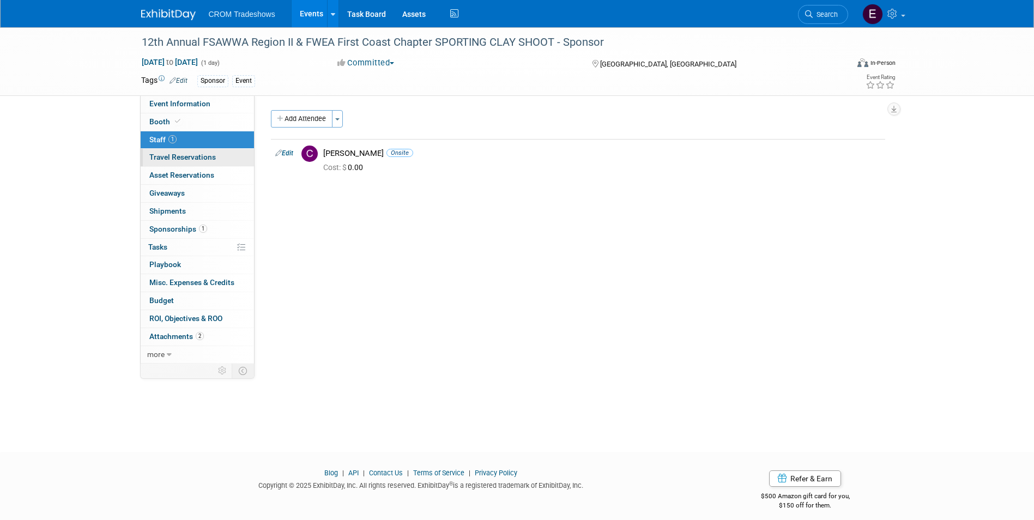
click at [190, 153] on span "Travel Reservations 0" at bounding box center [182, 157] width 66 height 9
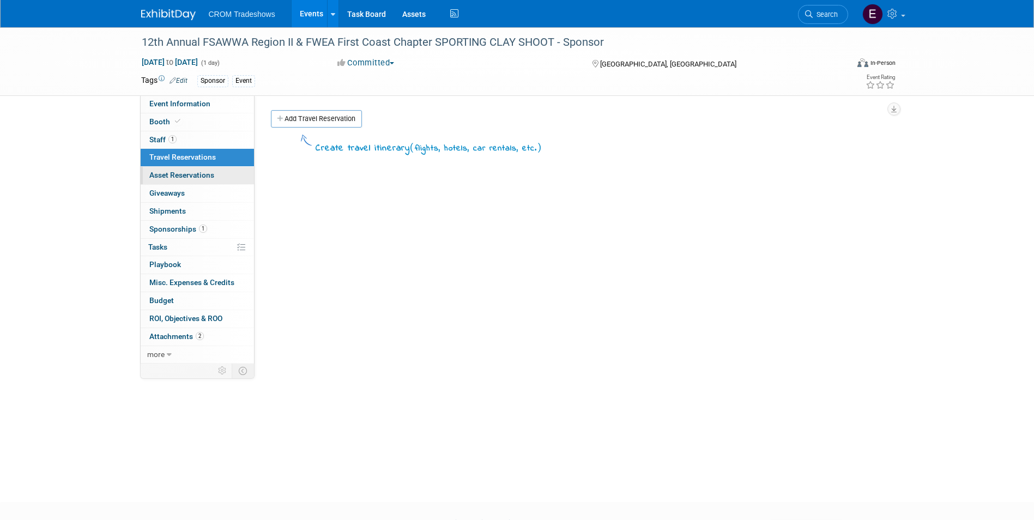
click at [190, 173] on span "Asset Reservations 0" at bounding box center [181, 175] width 65 height 9
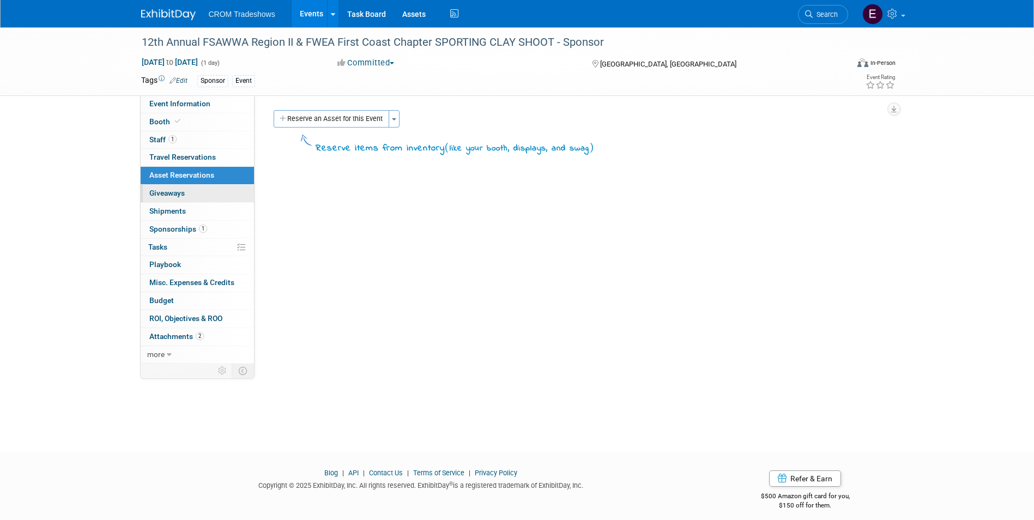
click at [191, 187] on link "0 Giveaways 0" at bounding box center [197, 193] width 113 height 17
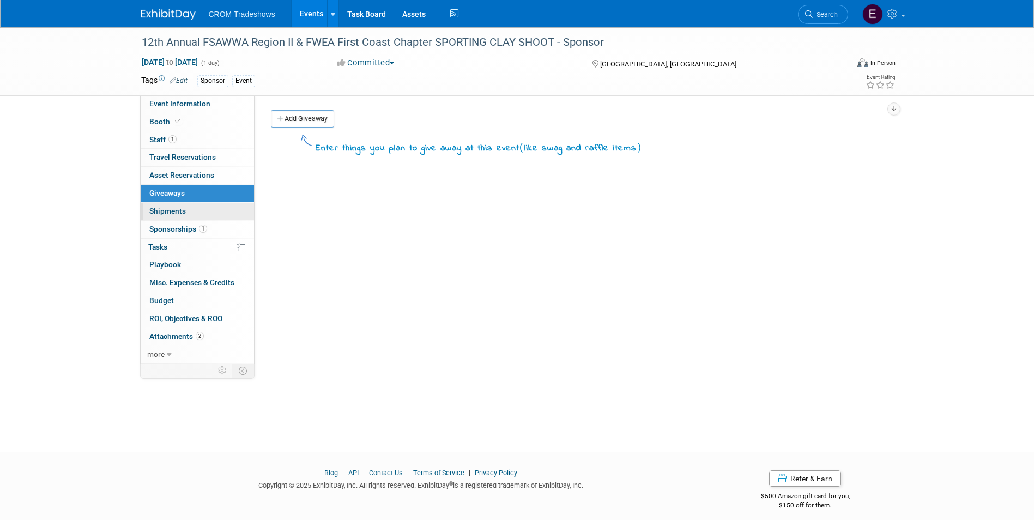
click at [195, 209] on link "0 Shipments 0" at bounding box center [197, 211] width 113 height 17
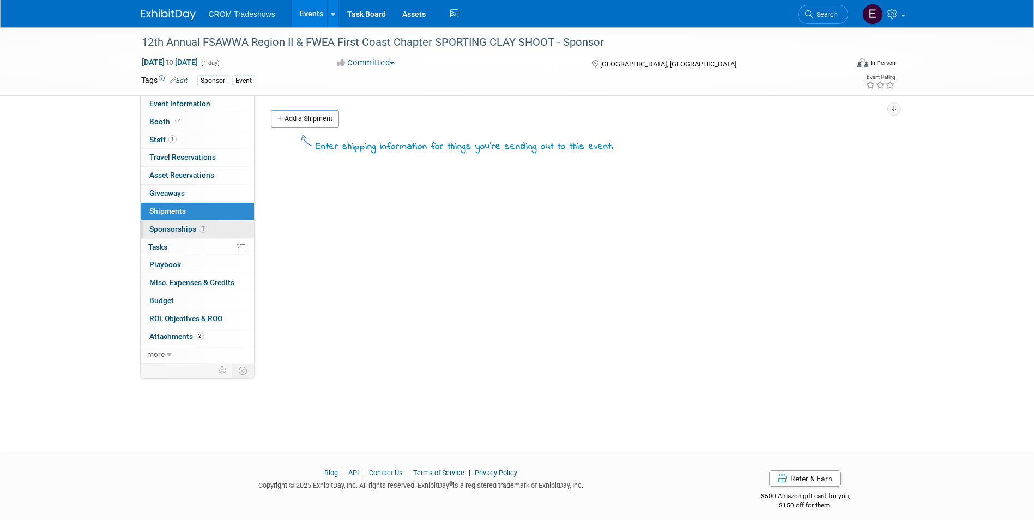
click at [199, 227] on span "1" at bounding box center [203, 229] width 8 height 8
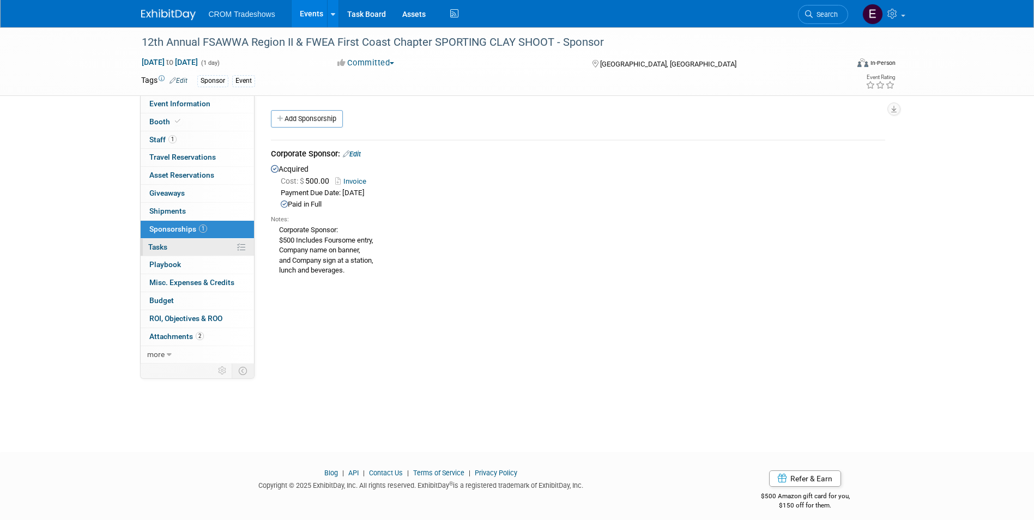
click at [201, 247] on link "0% Tasks 0%" at bounding box center [197, 247] width 113 height 17
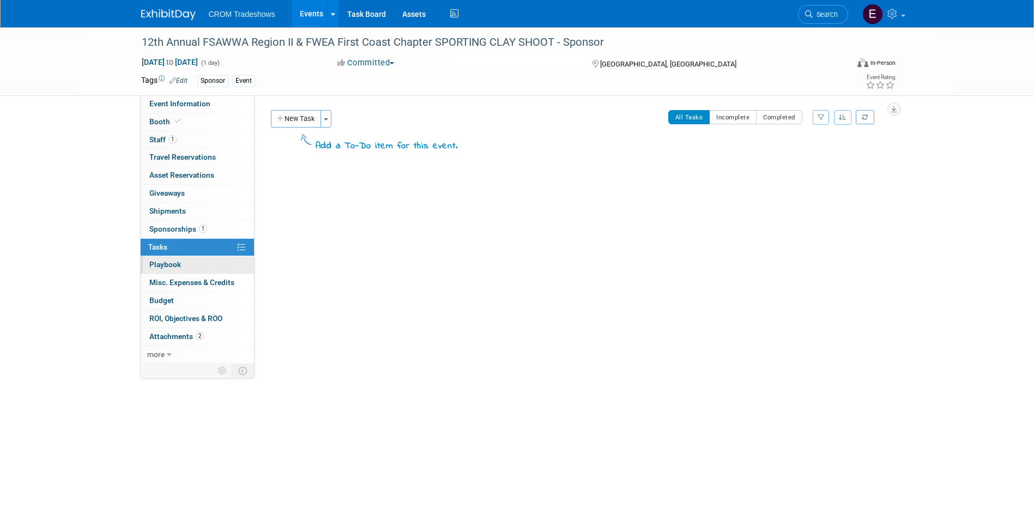
click at [201, 262] on link "0 Playbook 0" at bounding box center [197, 264] width 113 height 17
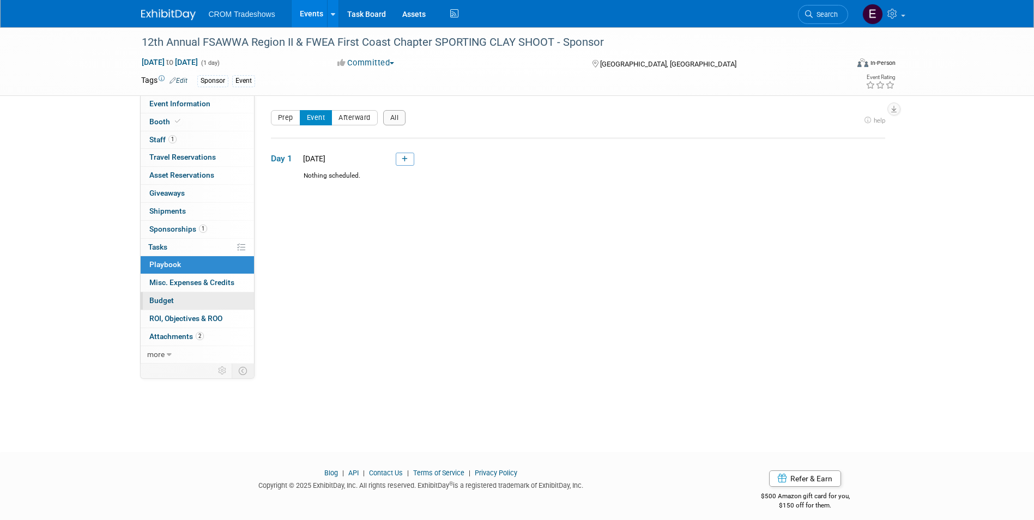
click at [204, 300] on link "Budget" at bounding box center [197, 300] width 113 height 17
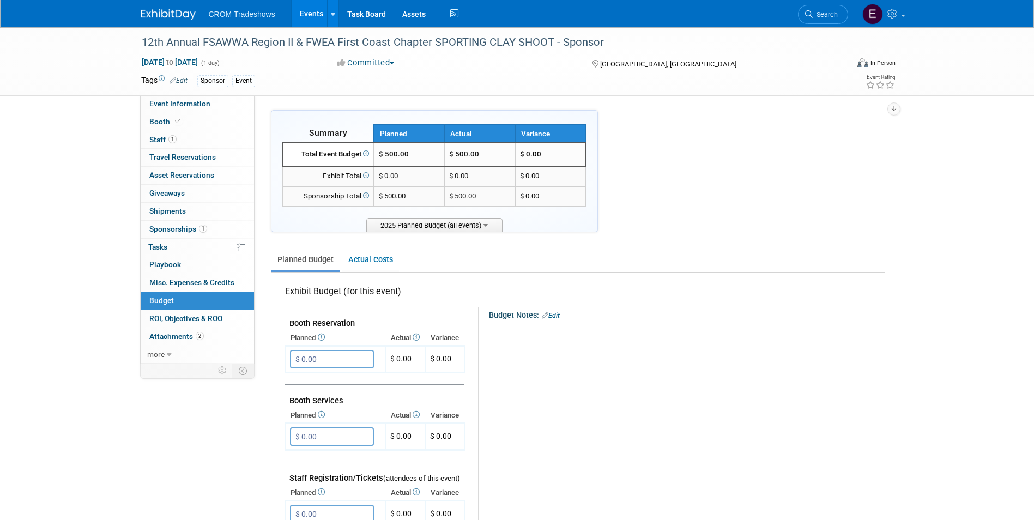
click at [312, 16] on link "Events" at bounding box center [312, 13] width 40 height 27
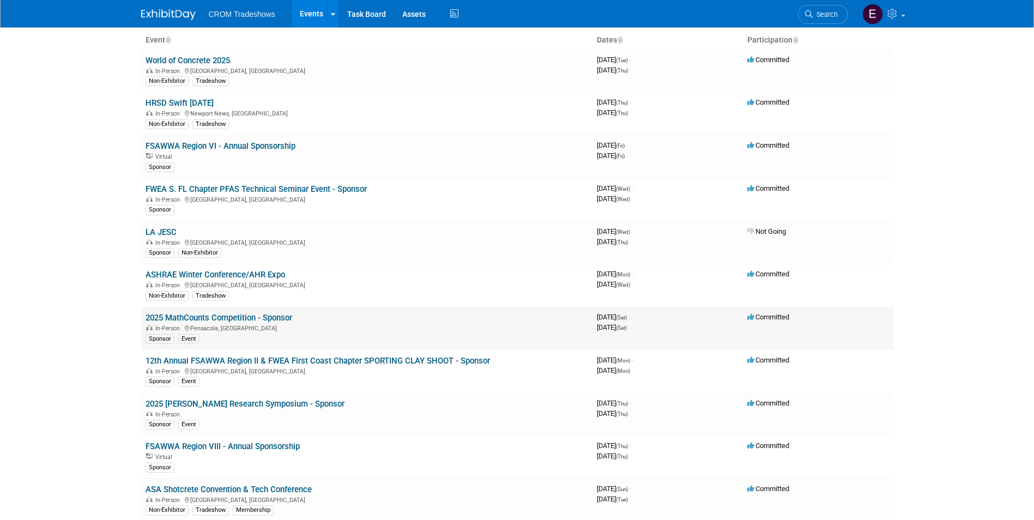
scroll to position [109, 0]
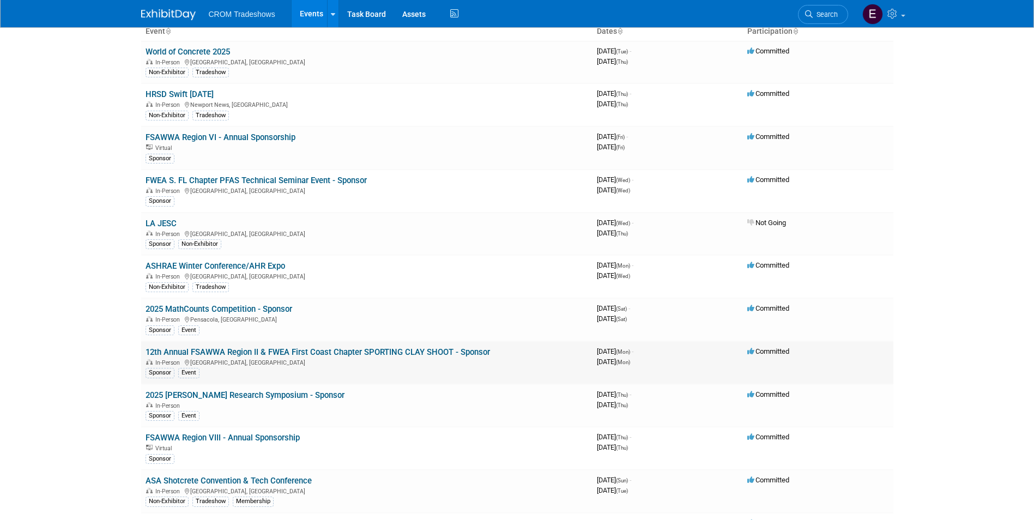
click at [380, 352] on link "12th Annual FSAWWA Region II & FWEA First Coast Chapter SPORTING CLAY SHOOT - S…" at bounding box center [318, 352] width 344 height 10
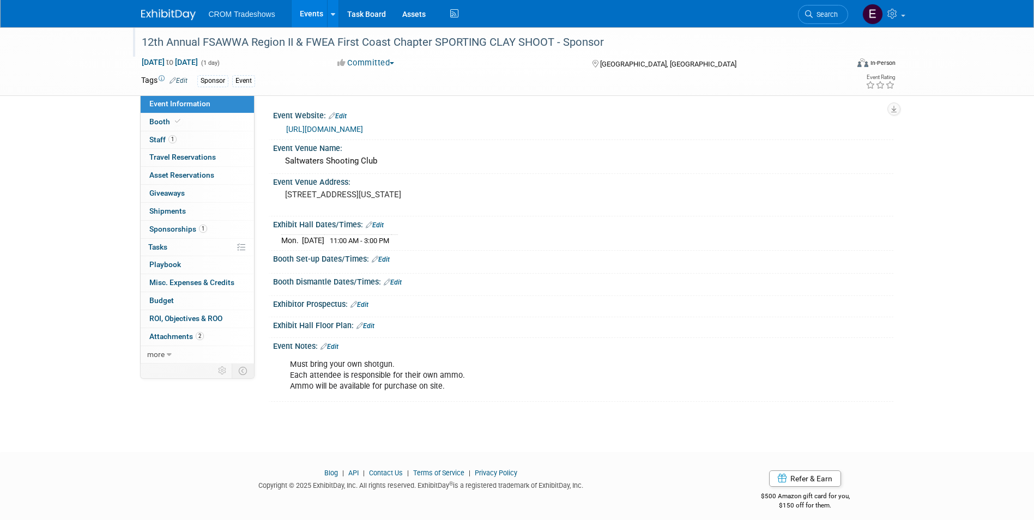
click at [489, 39] on div "12th Annual FSAWWA Region II & FWEA First Coast Chapter SPORTING CLAY SHOOT - S…" at bounding box center [485, 43] width 694 height 20
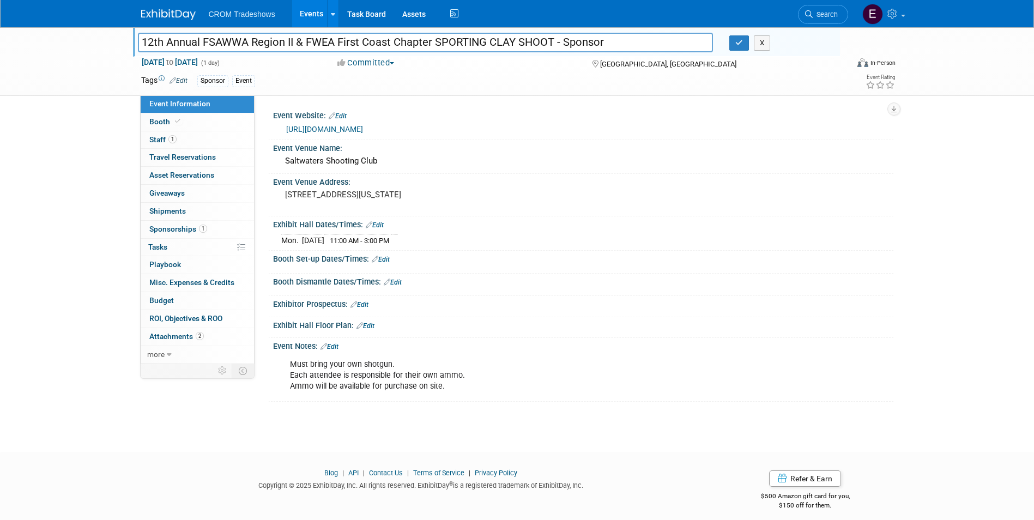
click at [491, 42] on input "12th Annual FSAWWA Region II & FWEA First Coast Chapter SPORTING CLAY SHOOT - S…" at bounding box center [425, 42] width 575 height 19
click at [505, 46] on input "12th Annual FSAWWA Region II & FWEA First Coast Chapter Sporting CLAY SHOOT - S…" at bounding box center [425, 42] width 575 height 19
click at [537, 44] on input "12th Annual FSAWWA Region II & FWEA First Coast Chapter Sporting Clay SHOOT - S…" at bounding box center [425, 42] width 575 height 19
type input "12th Annual FSAWWA Region II & FWEA First Coast Chapter Sporting Clay Shoot - S…"
click at [735, 50] on button "button" at bounding box center [739, 42] width 20 height 15
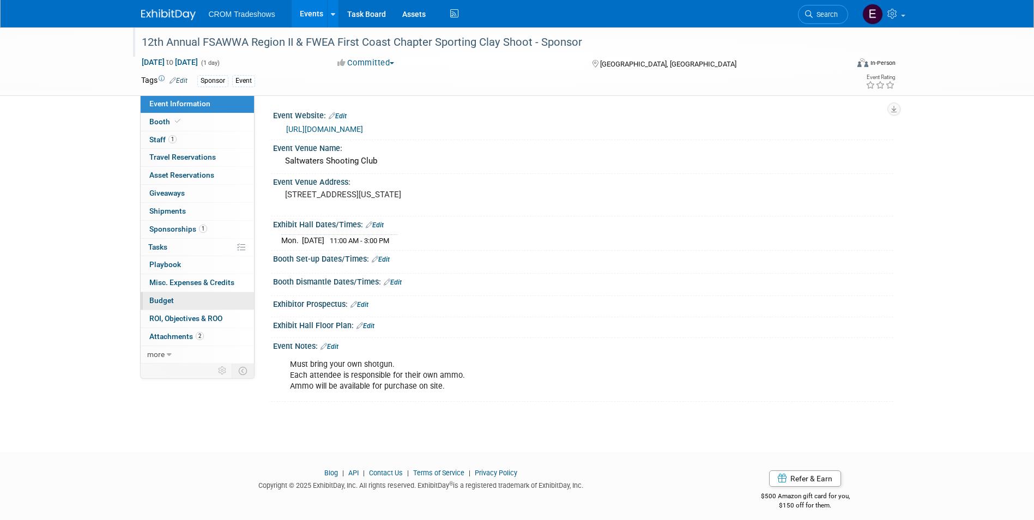
click at [206, 294] on link "Budget" at bounding box center [197, 300] width 113 height 17
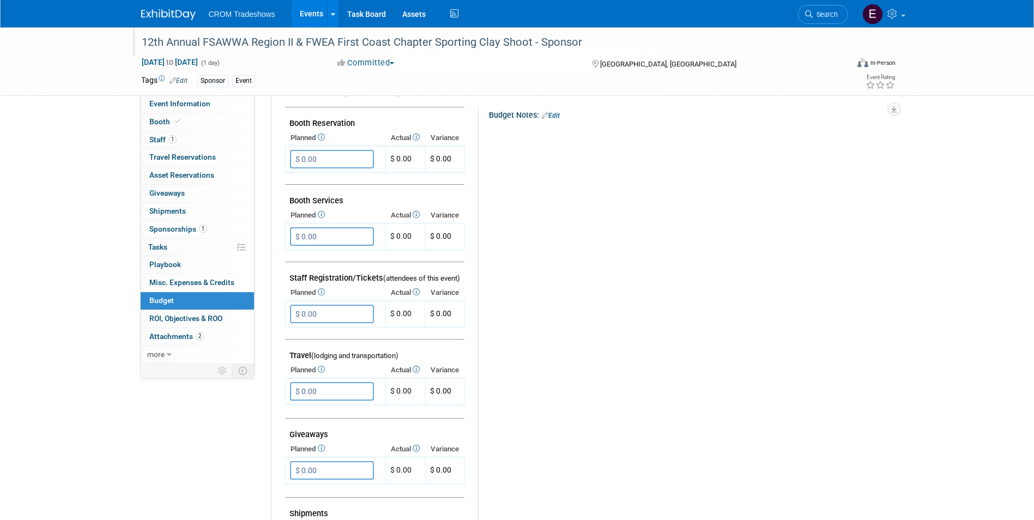
scroll to position [158, 0]
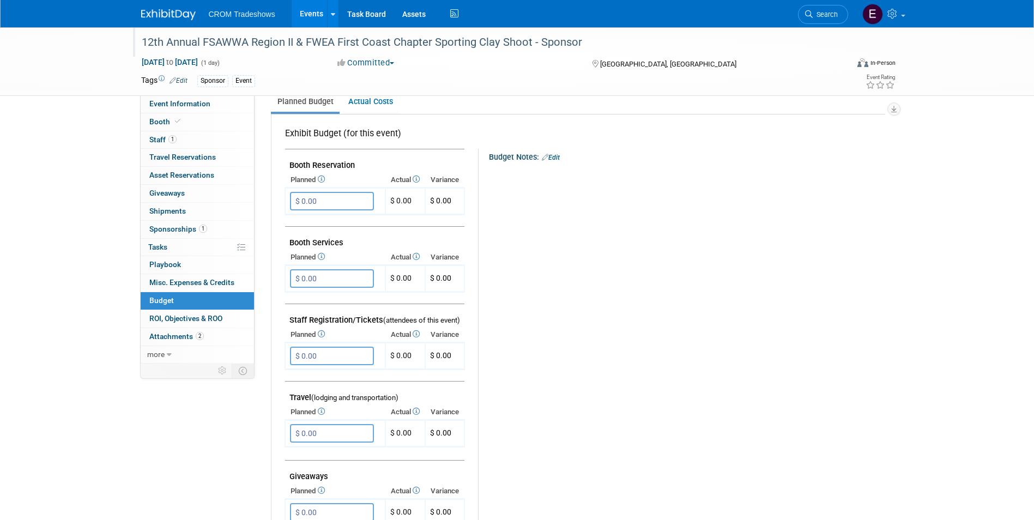
click at [304, 12] on link "Events" at bounding box center [312, 13] width 40 height 27
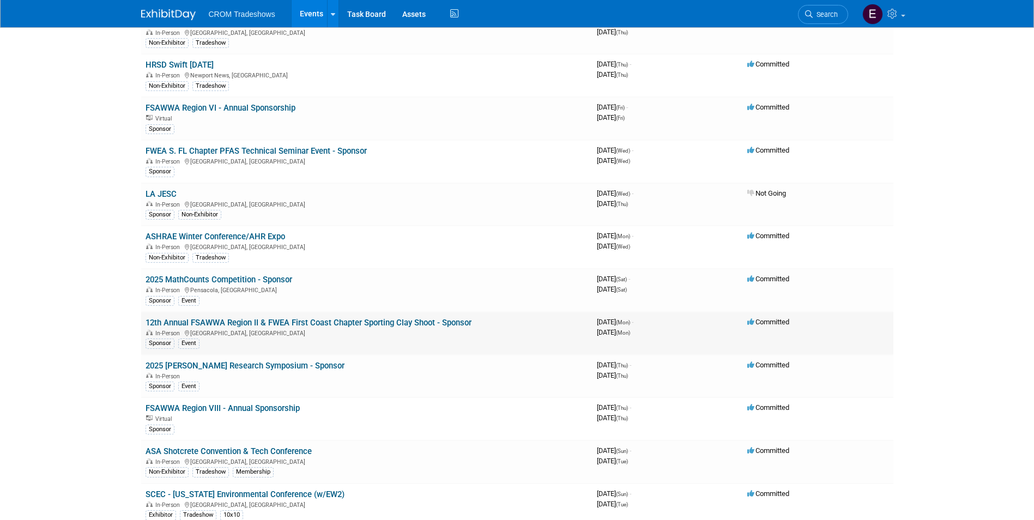
scroll to position [163, 0]
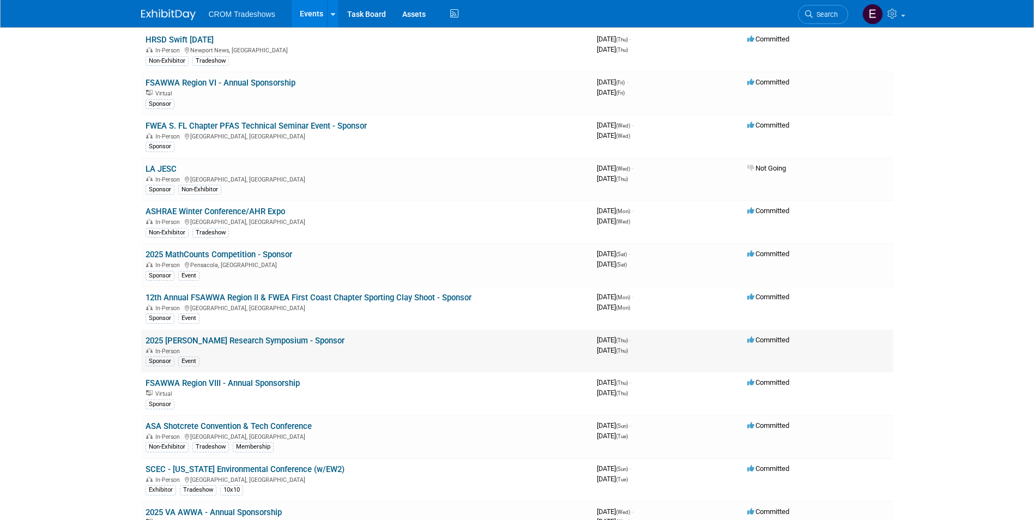
click at [253, 342] on link "2025 ESSIE Research Symposium - Sponsor" at bounding box center [245, 341] width 199 height 10
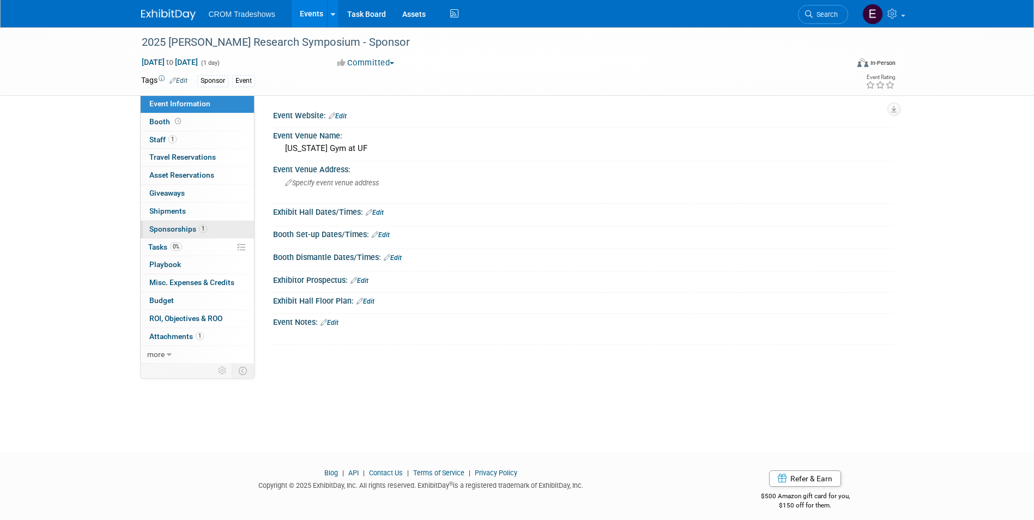
click at [186, 233] on link "1 Sponsorships 1" at bounding box center [197, 229] width 113 height 17
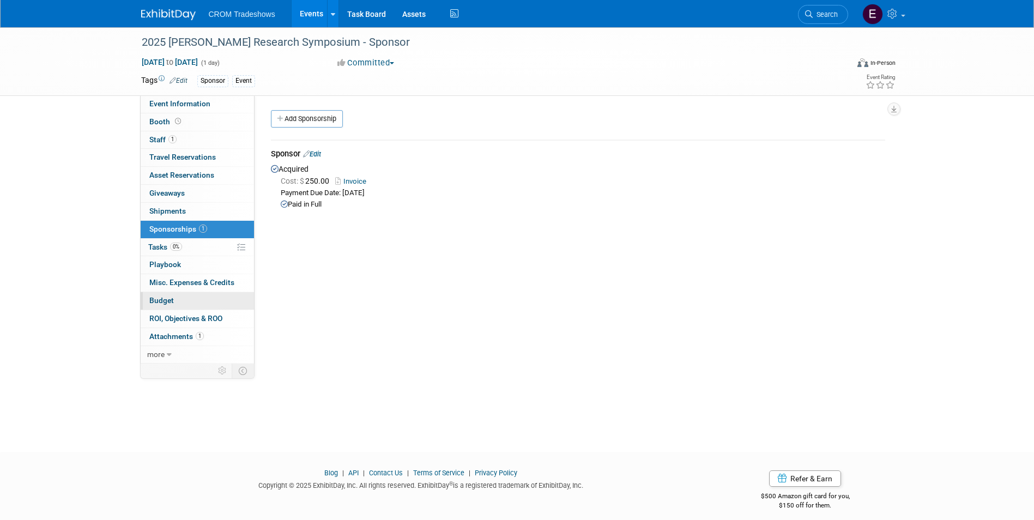
click at [168, 298] on span "Budget" at bounding box center [161, 300] width 25 height 9
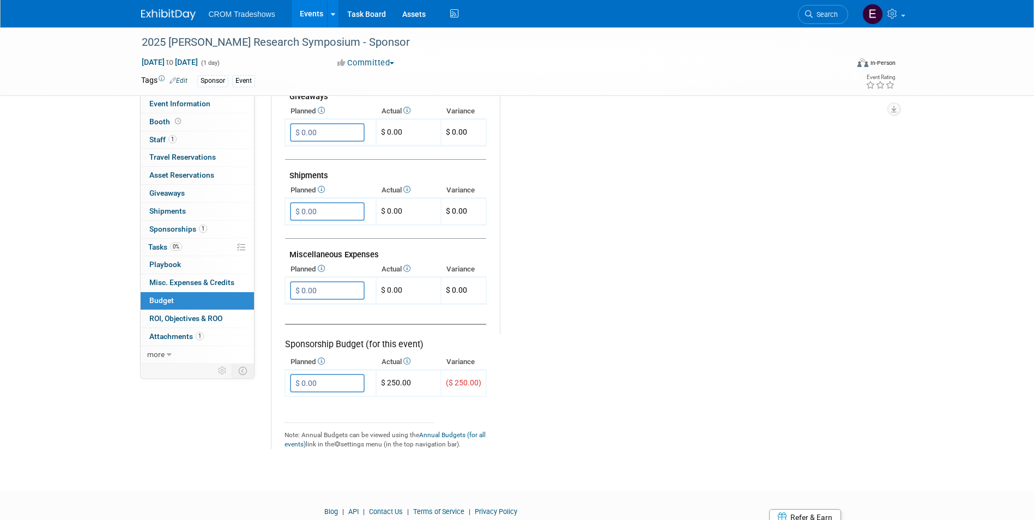
scroll to position [585, 0]
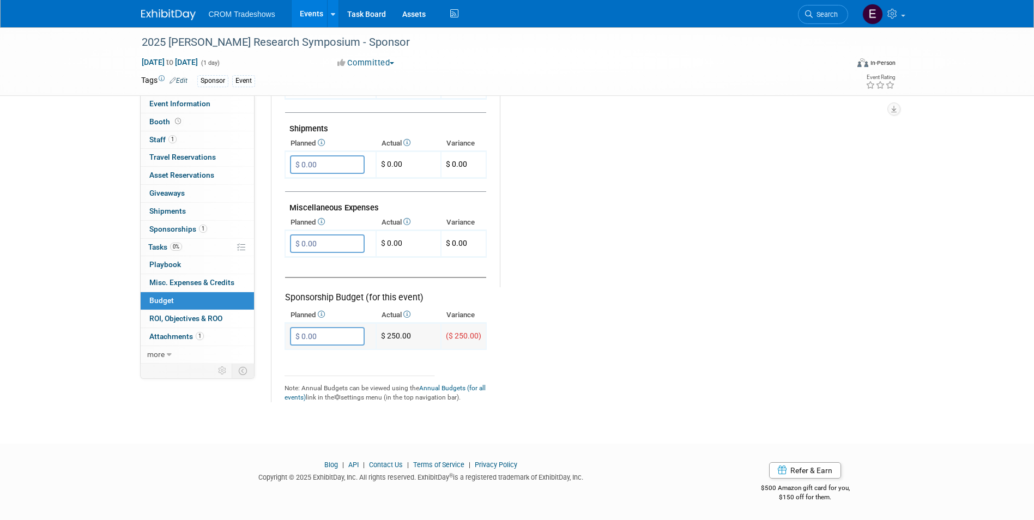
click at [323, 331] on input "$ 0.00" at bounding box center [327, 336] width 75 height 19
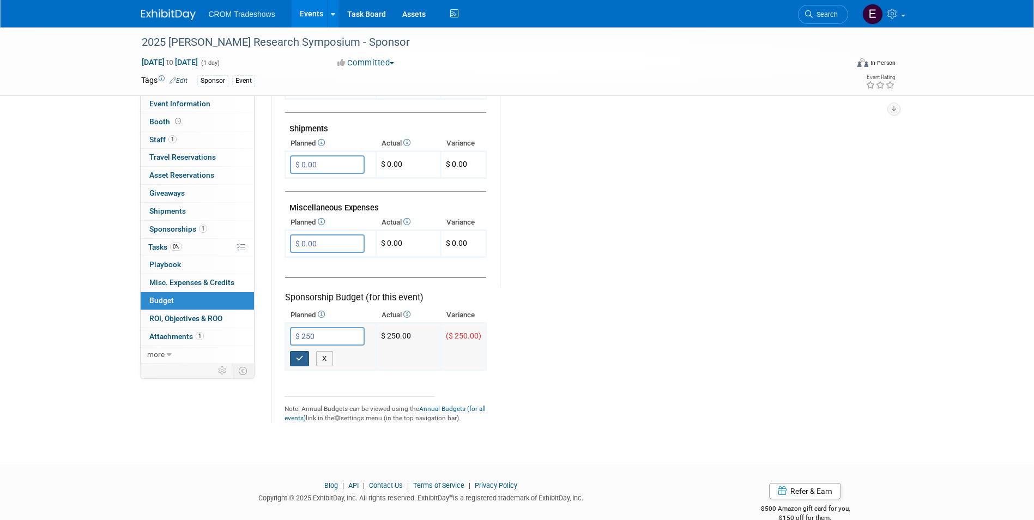
type input "$ 250.00"
click at [294, 357] on button "button" at bounding box center [300, 358] width 20 height 15
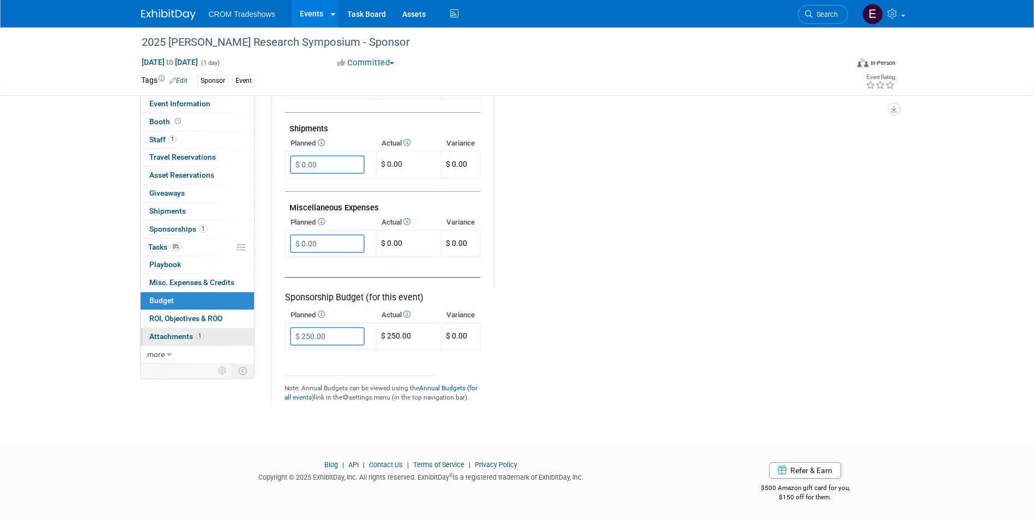
click at [189, 340] on span "Attachments 1" at bounding box center [176, 336] width 54 height 9
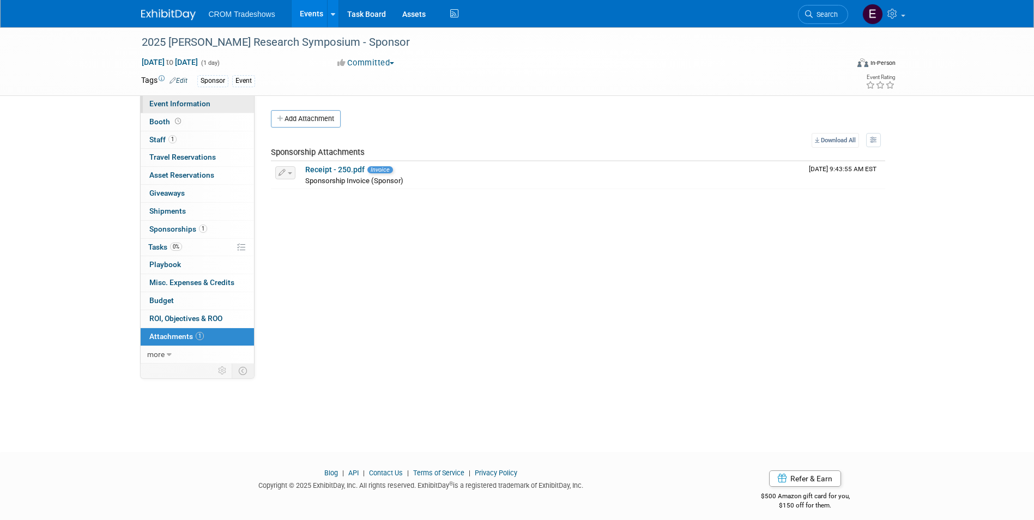
click at [186, 107] on span "Event Information" at bounding box center [179, 103] width 61 height 9
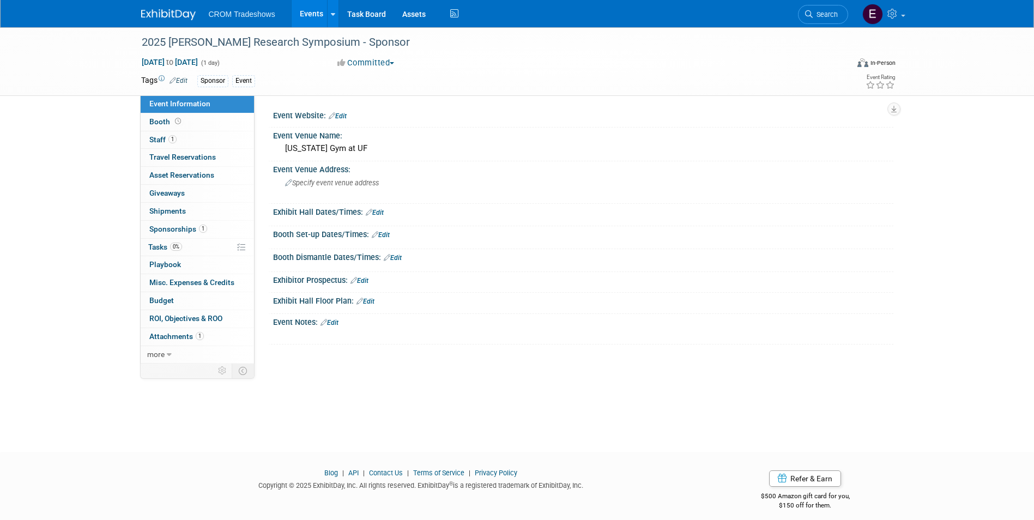
click at [338, 320] on link "Edit" at bounding box center [329, 323] width 18 height 8
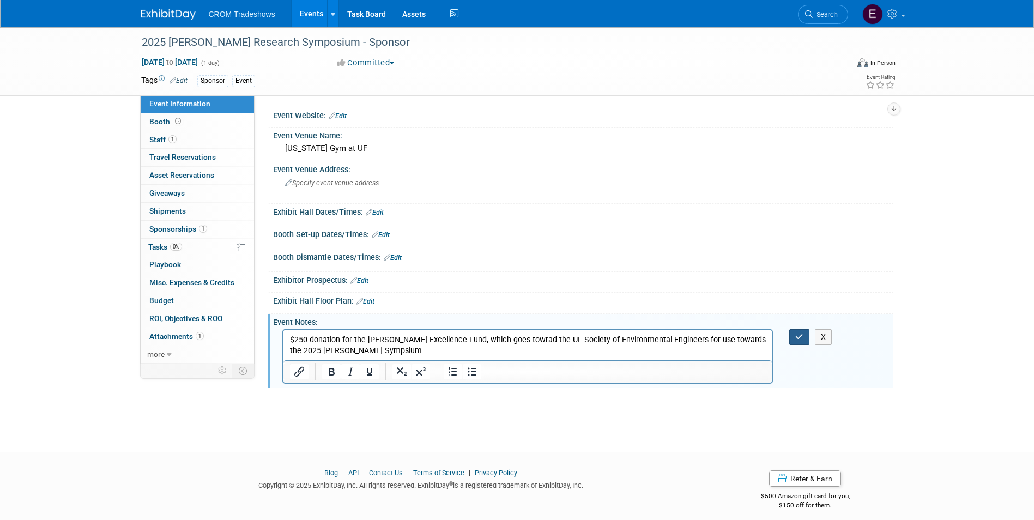
click at [796, 341] on button "button" at bounding box center [799, 337] width 20 height 16
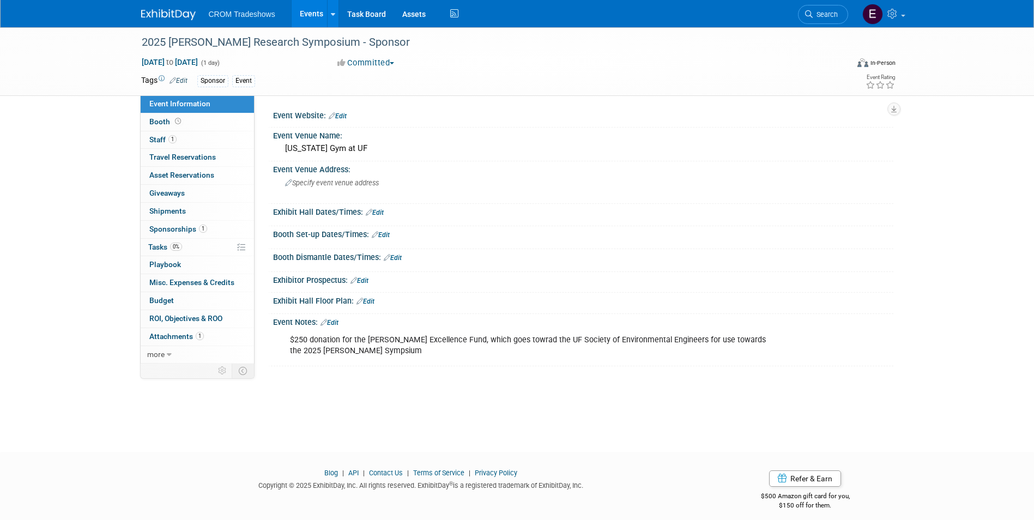
click at [179, 76] on span "Edit" at bounding box center [176, 80] width 21 height 9
click at [183, 81] on link "Edit" at bounding box center [178, 81] width 18 height 8
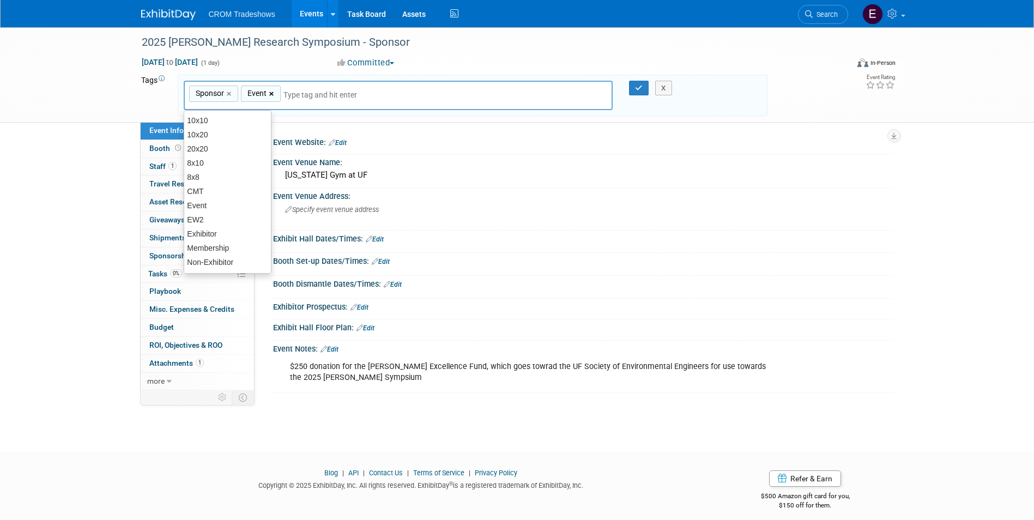
click at [269, 95] on link "×" at bounding box center [272, 94] width 7 height 13
type input "Sponsor"
click at [635, 92] on button "button" at bounding box center [639, 88] width 20 height 15
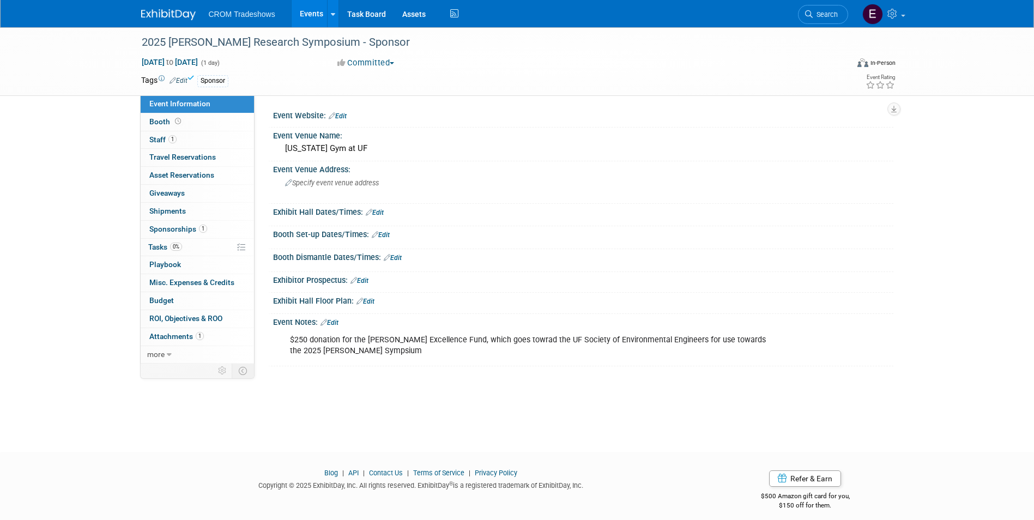
click at [884, 64] on div "In-Person" at bounding box center [883, 63] width 26 height 8
click at [868, 87] on label "Virtual" at bounding box center [856, 85] width 49 height 15
click at [828, 87] on input "Virtual" at bounding box center [824, 85] width 7 height 7
click at [168, 140] on span "1" at bounding box center [172, 139] width 8 height 8
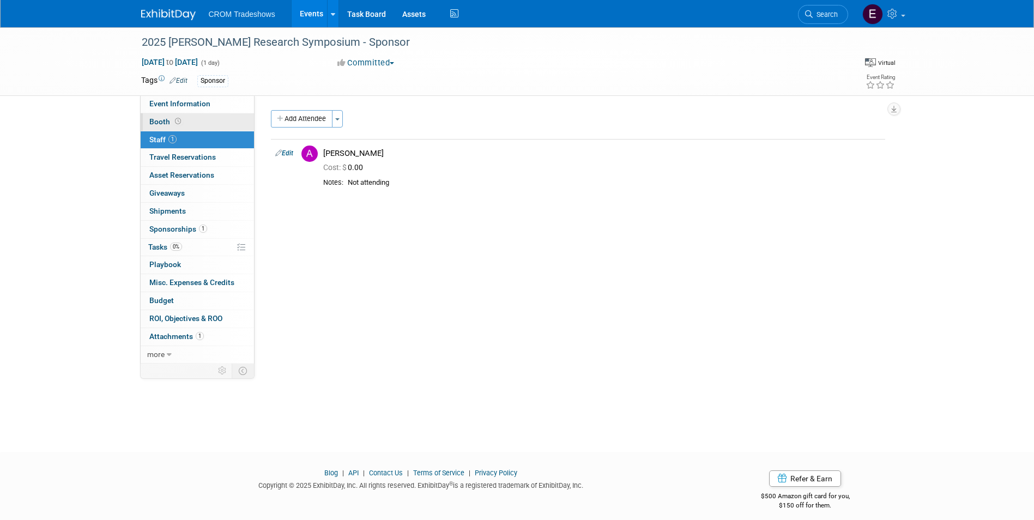
click at [170, 126] on link "Booth" at bounding box center [197, 121] width 113 height 17
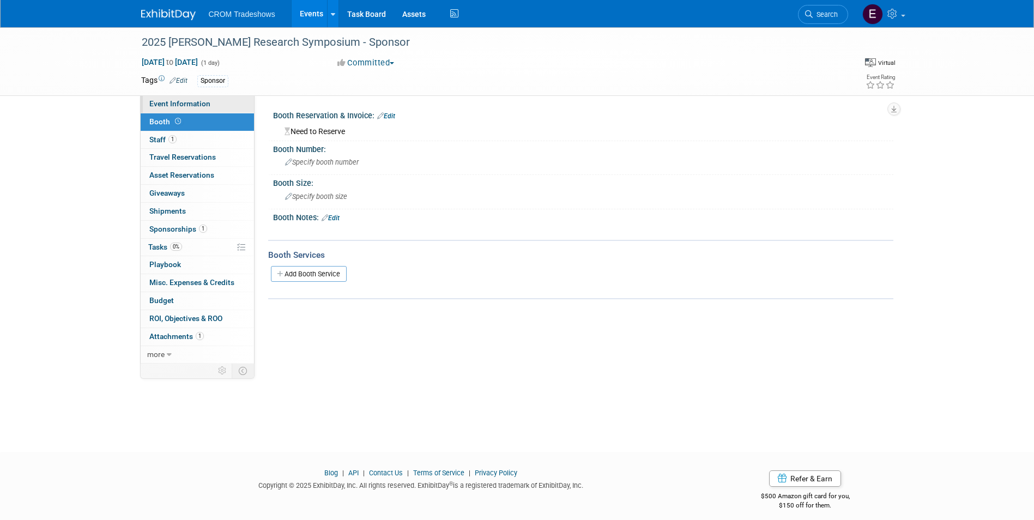
click at [175, 110] on link "Event Information" at bounding box center [197, 103] width 113 height 17
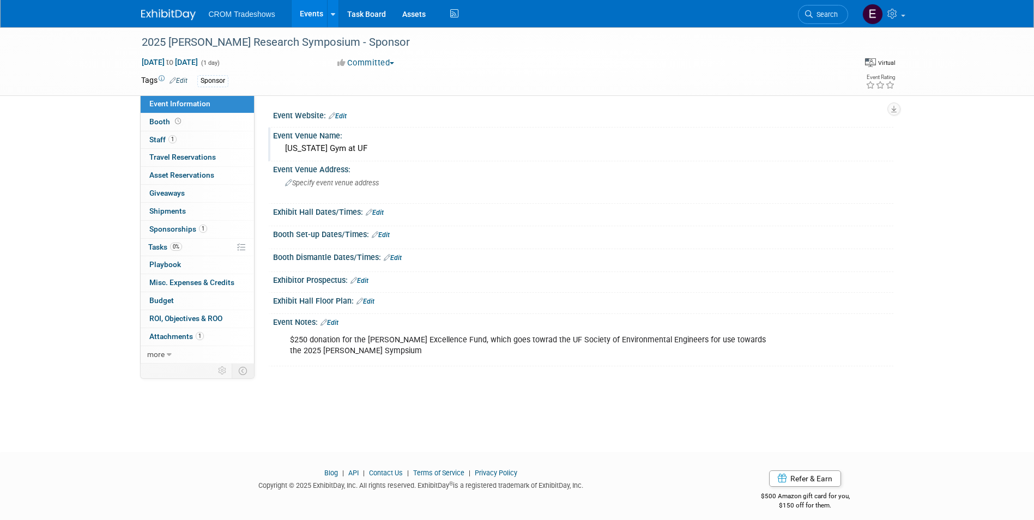
click at [328, 137] on div "Event Venue Name:" at bounding box center [583, 135] width 620 height 14
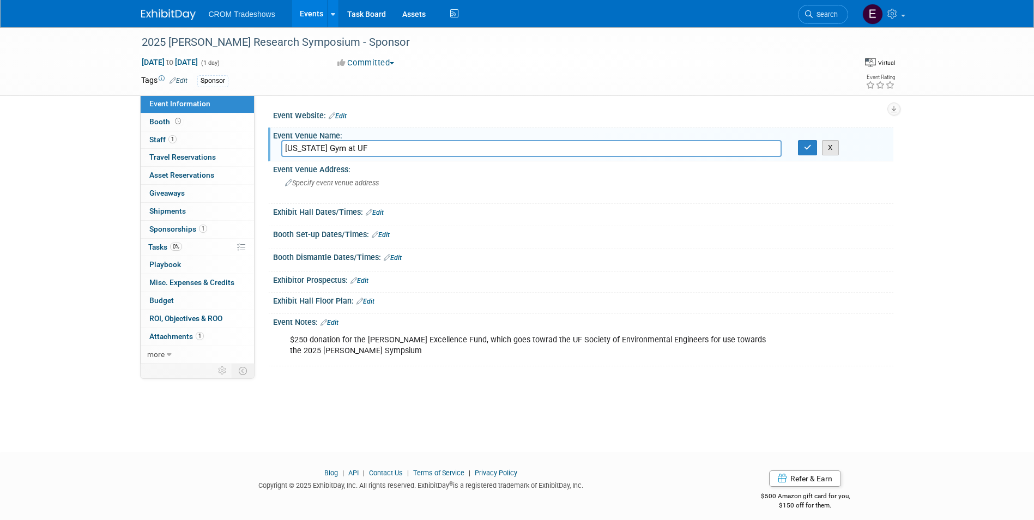
click at [837, 148] on button "X" at bounding box center [830, 147] width 17 height 15
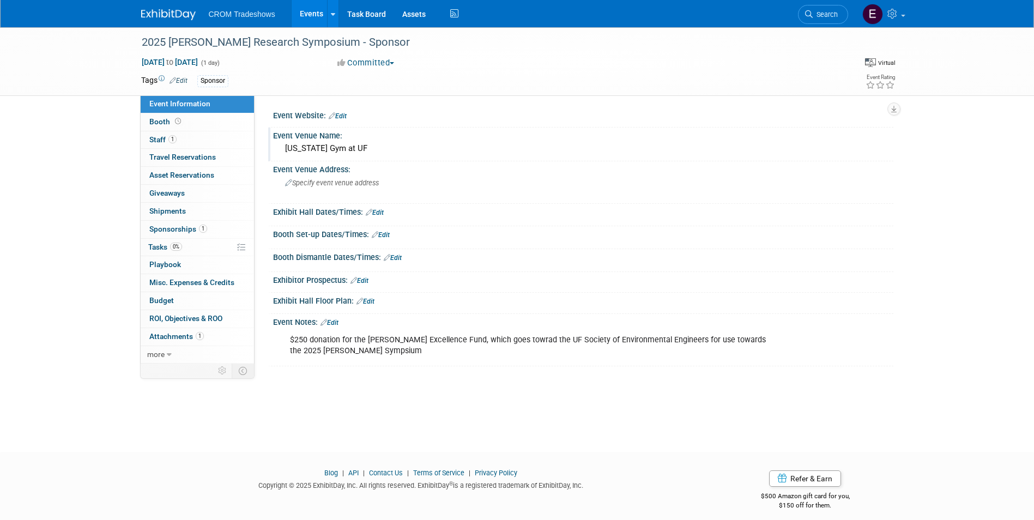
click at [338, 143] on div "Florida Gym at UF" at bounding box center [583, 148] width 604 height 17
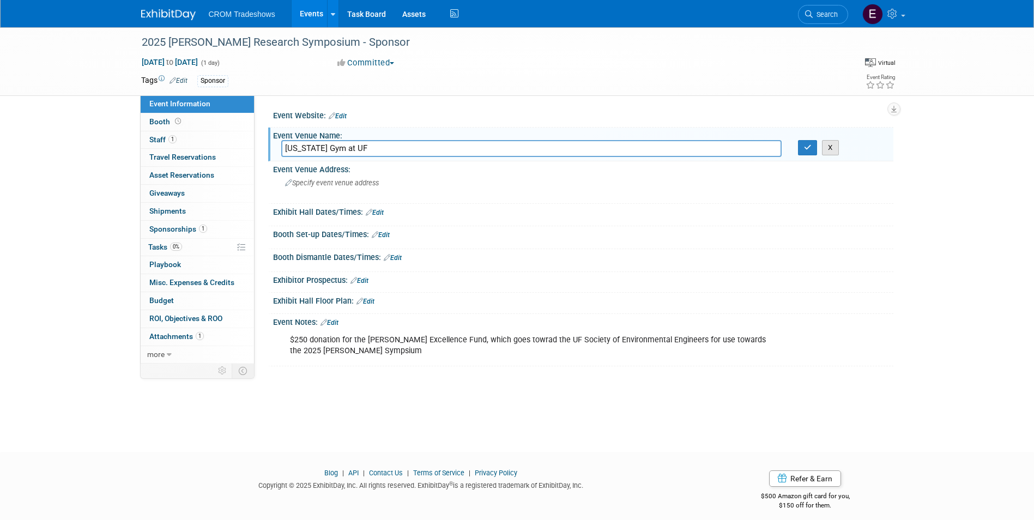
click at [829, 150] on button "X" at bounding box center [830, 147] width 17 height 15
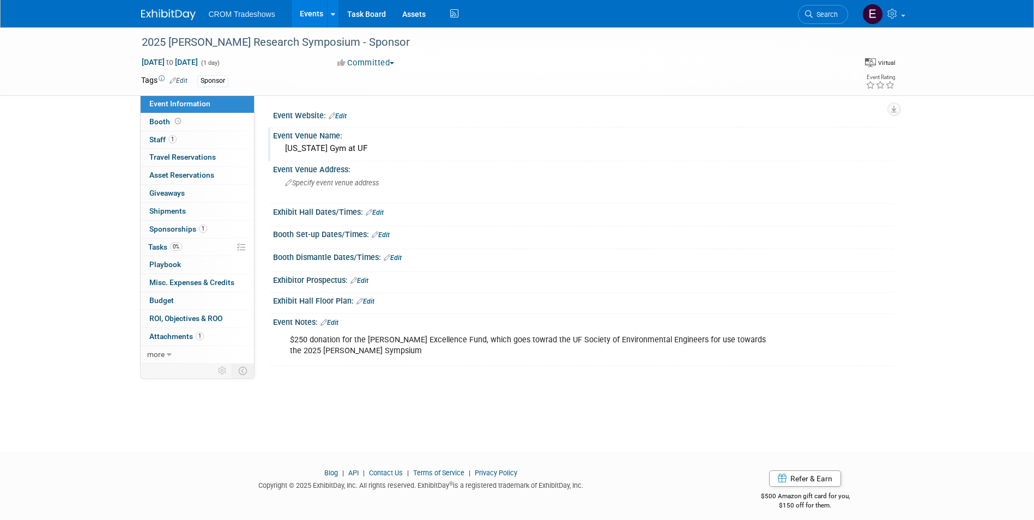
click at [343, 154] on div "Florida Gym at UF" at bounding box center [583, 148] width 604 height 17
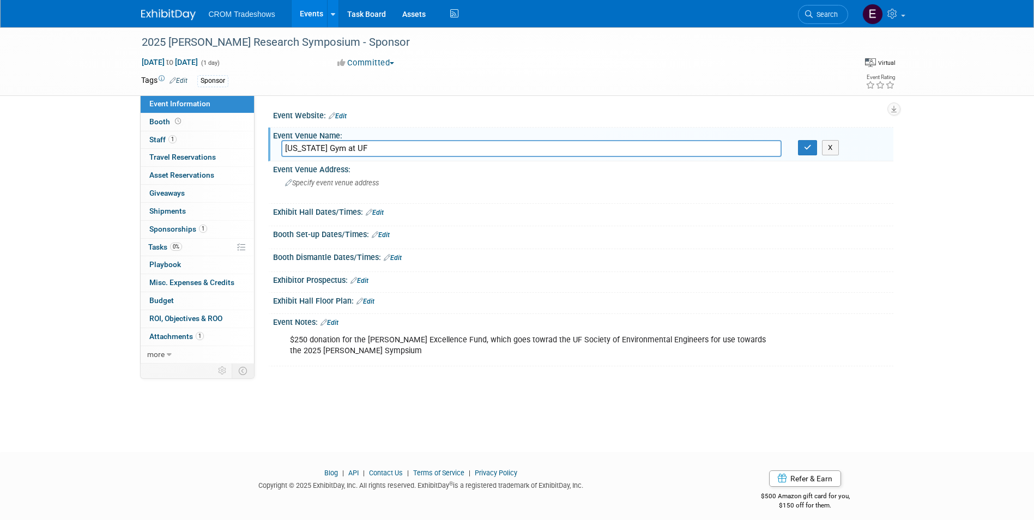
drag, startPoint x: 355, startPoint y: 149, endPoint x: 257, endPoint y: 149, distance: 98.1
click at [257, 149] on div "Event Website: Edit Event Venue Name: Florida Gym at UF Florida Gym at UF X" at bounding box center [573, 229] width 639 height 268
click at [803, 152] on button "button" at bounding box center [808, 147] width 20 height 15
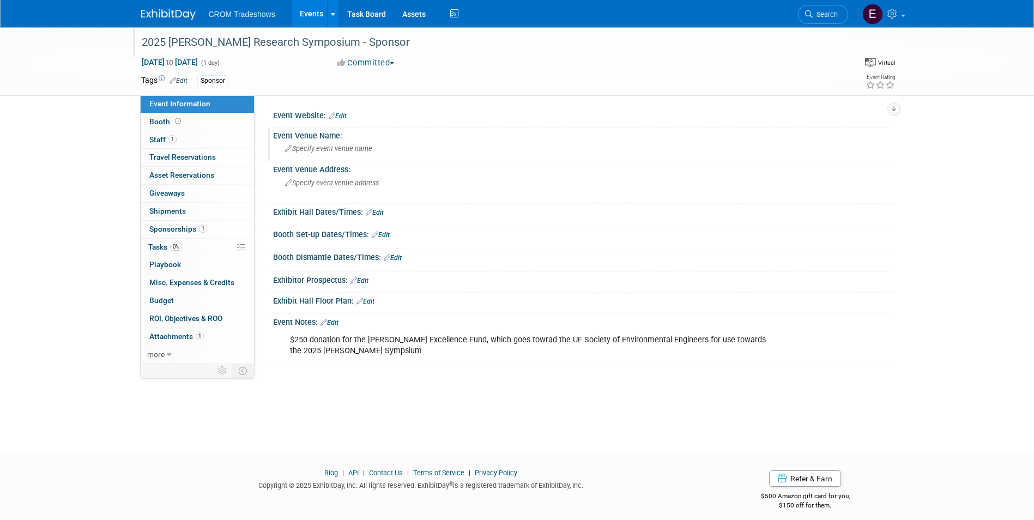
click at [170, 44] on div "2025 ESSIE Research Symposium - Sponsor" at bounding box center [485, 43] width 694 height 20
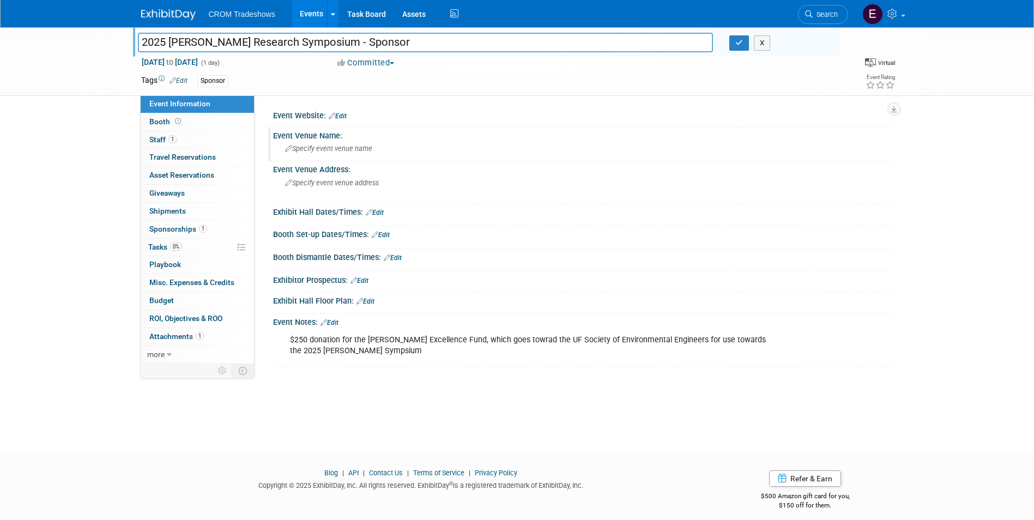
click at [170, 44] on input "2025 ESSIE Research Symposium - Sponsor" at bounding box center [425, 42] width 575 height 19
type input "2025 UF [PERSON_NAME] Research Symposium - Sponsor"
click at [736, 41] on icon "button" at bounding box center [739, 42] width 8 height 7
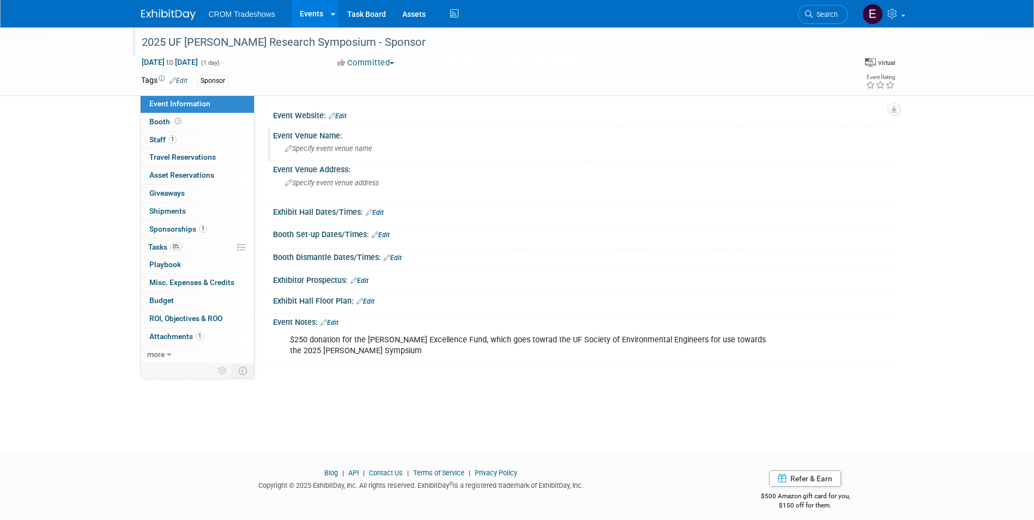
click at [338, 322] on link "Edit" at bounding box center [329, 323] width 18 height 8
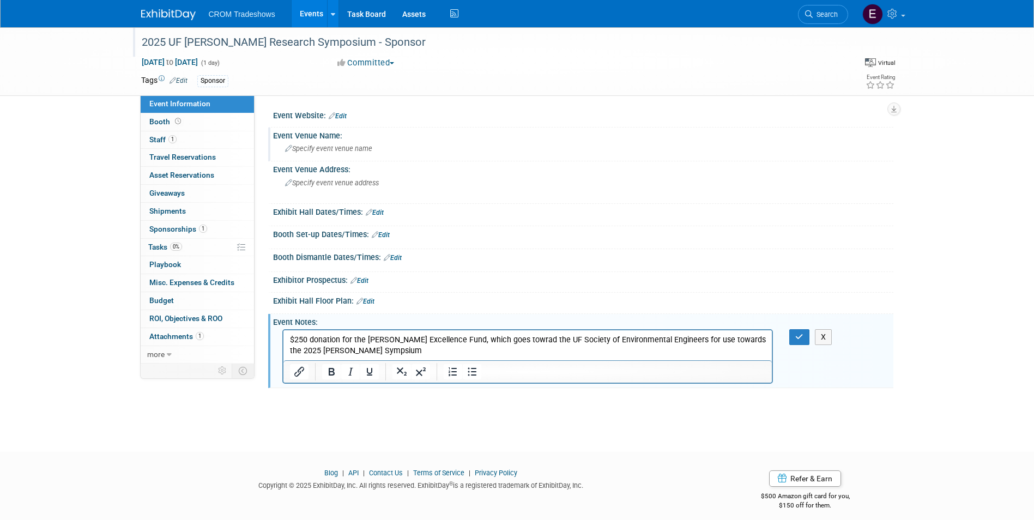
click at [505, 340] on p "$250 donation for the ESSIE Excellence Fund, which goes towrad the UF Society o…" at bounding box center [527, 346] width 476 height 22
click at [384, 344] on p "$250 donation for the ESSIE Excellence Fund, which goes toward the UF Society o…" at bounding box center [527, 346] width 476 height 22
click at [514, 340] on p "$250 donation for the ESSIE Excellence Fund, which goes toward the UF Society o…" at bounding box center [527, 346] width 476 height 22
click at [631, 341] on p "$250 donation for the ESSIE Excellence Fund, which goes towards the 2025 ESSIE …" at bounding box center [527, 346] width 476 height 22
click at [755, 340] on p "$250 donation for the ESSIE Excellence Fund, which goes towards the 2025 ESSIE …" at bounding box center [527, 346] width 476 height 22
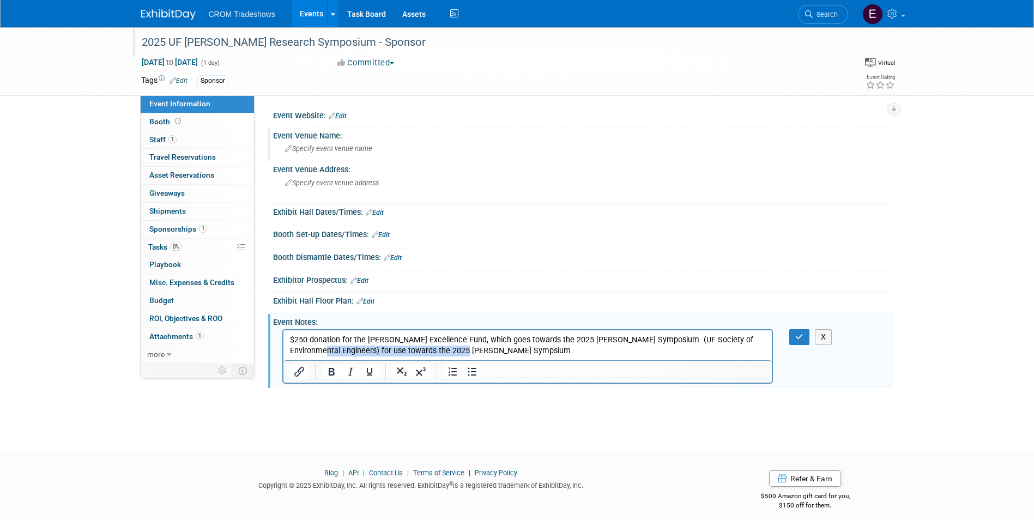
drag, startPoint x: 456, startPoint y: 353, endPoint x: 283, endPoint y: 348, distance: 172.3
click at [283, 348] on html "$250 donation for the ESSIE Excellence Fund, which goes towards the 2025 ESSIE …" at bounding box center [527, 343] width 489 height 26
click at [802, 337] on icon "button" at bounding box center [799, 337] width 8 height 8
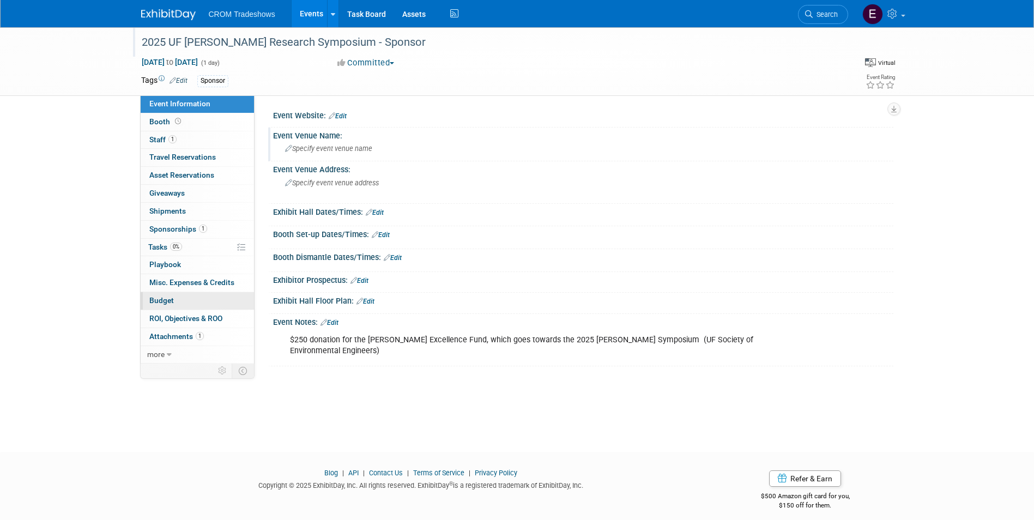
click at [166, 301] on span "Budget" at bounding box center [161, 300] width 25 height 9
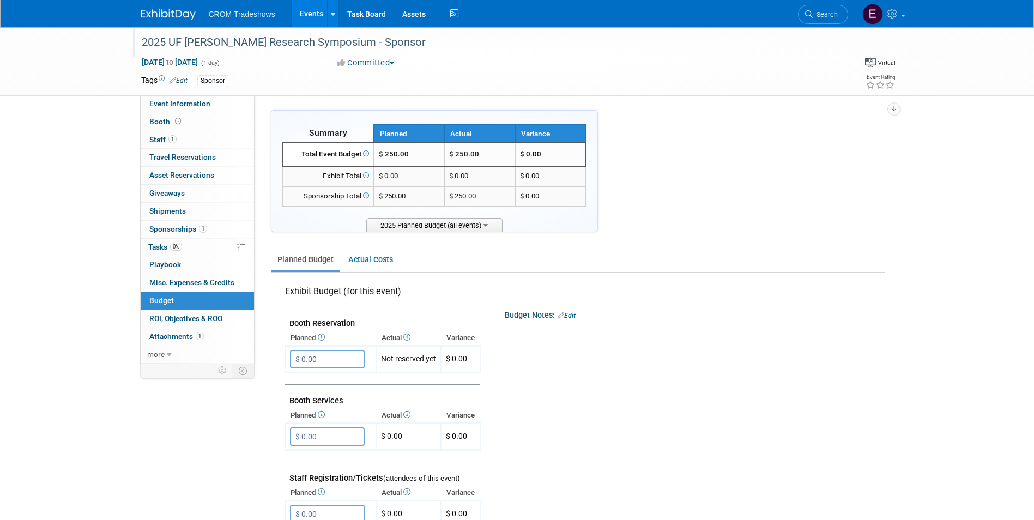
click at [304, 15] on link "Events" at bounding box center [312, 13] width 40 height 27
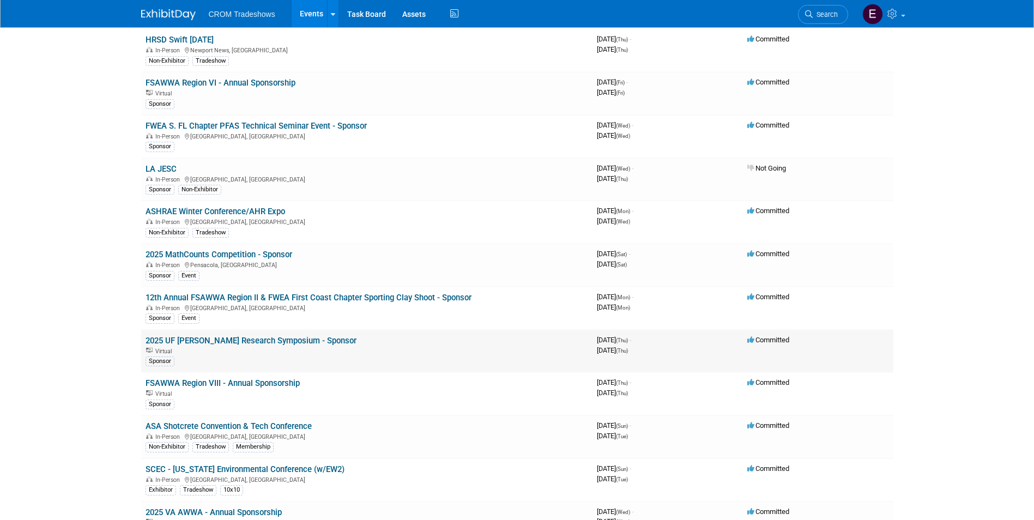
scroll to position [218, 0]
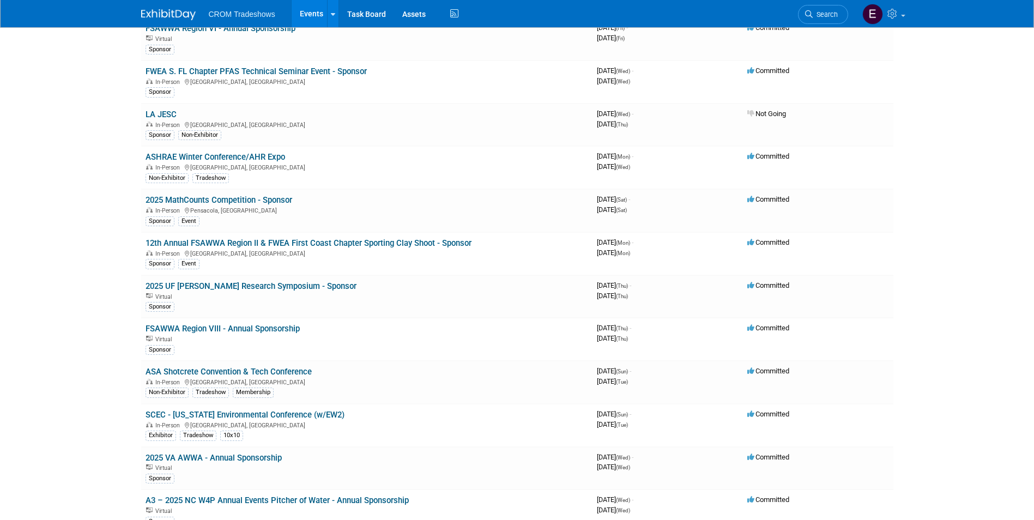
click at [198, 331] on link "FSAWWA Region VIII - Annual Sponsorship" at bounding box center [223, 329] width 154 height 10
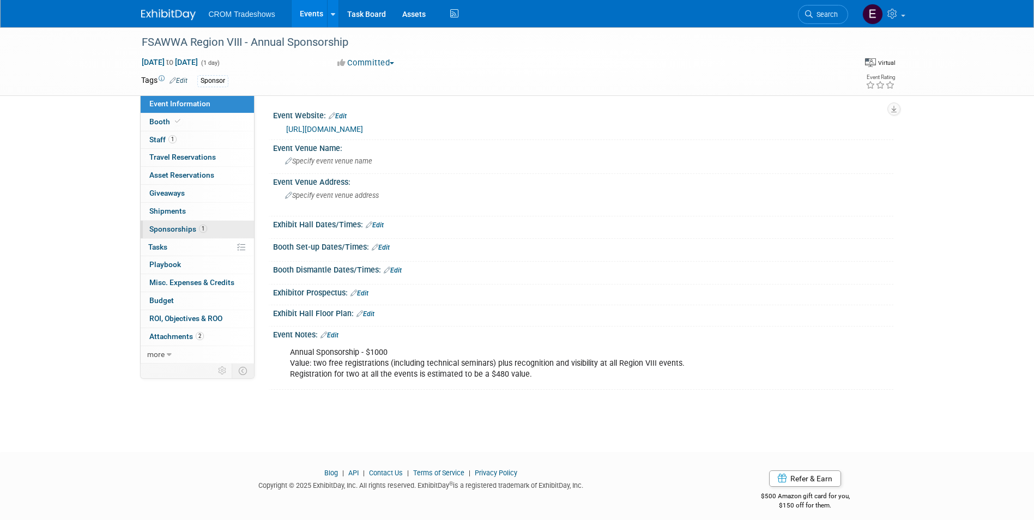
click at [195, 228] on span "Sponsorships 1" at bounding box center [178, 229] width 58 height 9
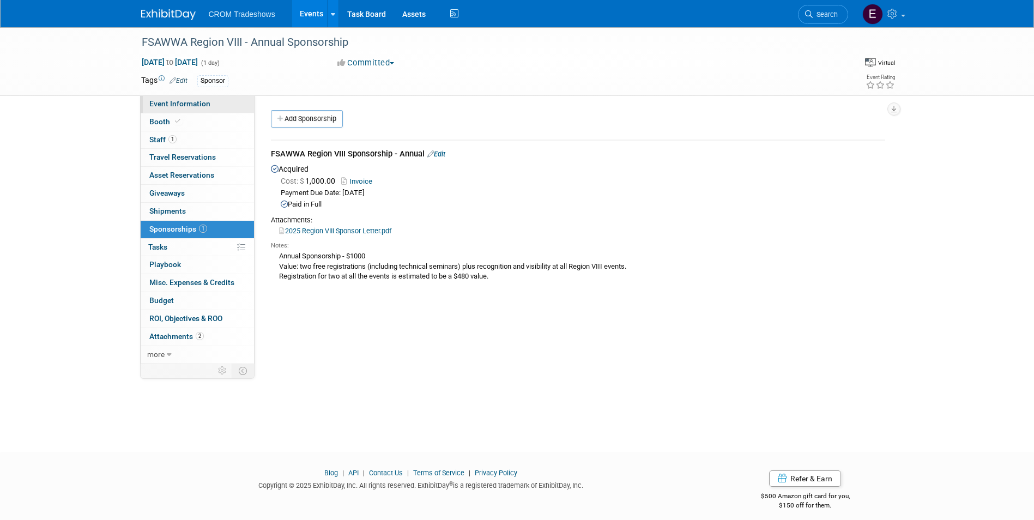
click at [192, 105] on span "Event Information" at bounding box center [179, 103] width 61 height 9
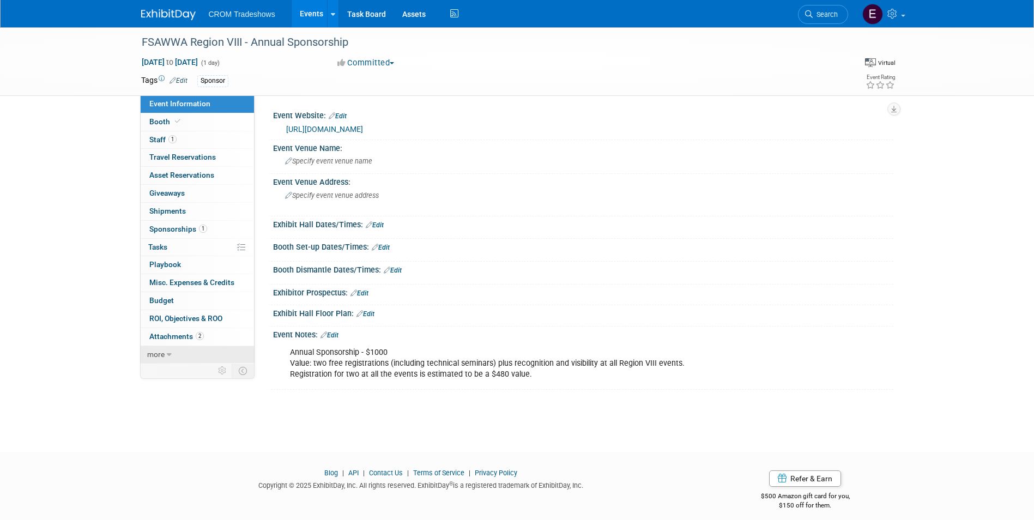
click at [171, 353] on icon at bounding box center [169, 355] width 5 height 8
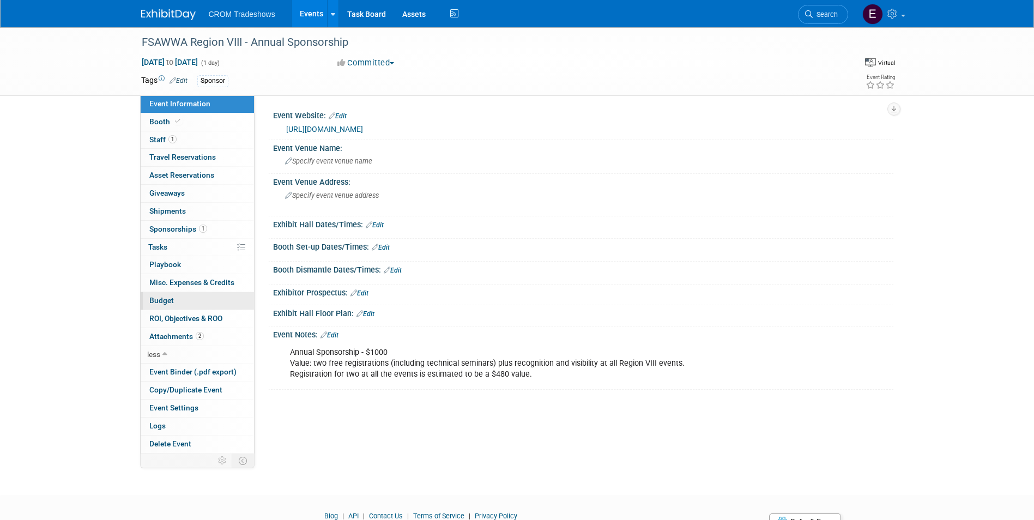
click at [177, 301] on link "Budget" at bounding box center [197, 300] width 113 height 17
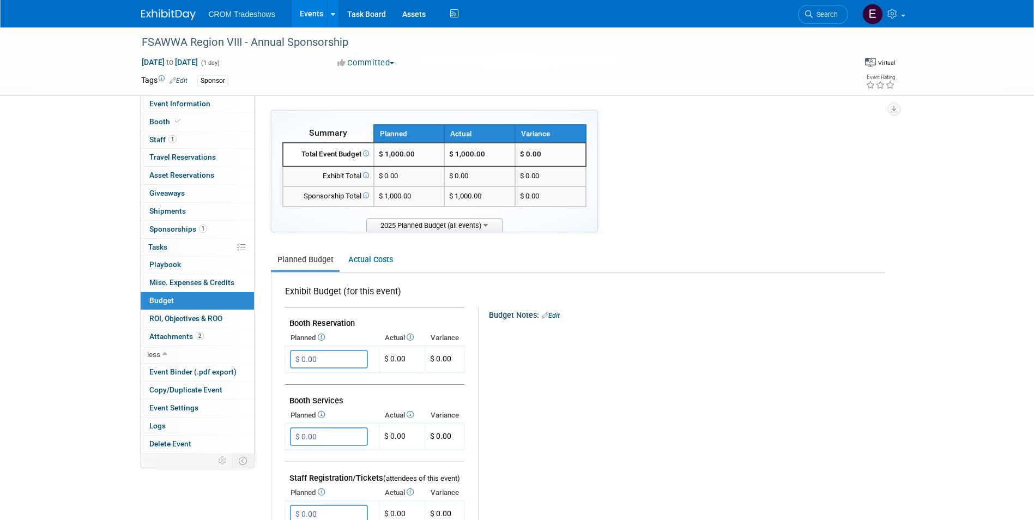
click at [311, 17] on link "Events" at bounding box center [312, 13] width 40 height 27
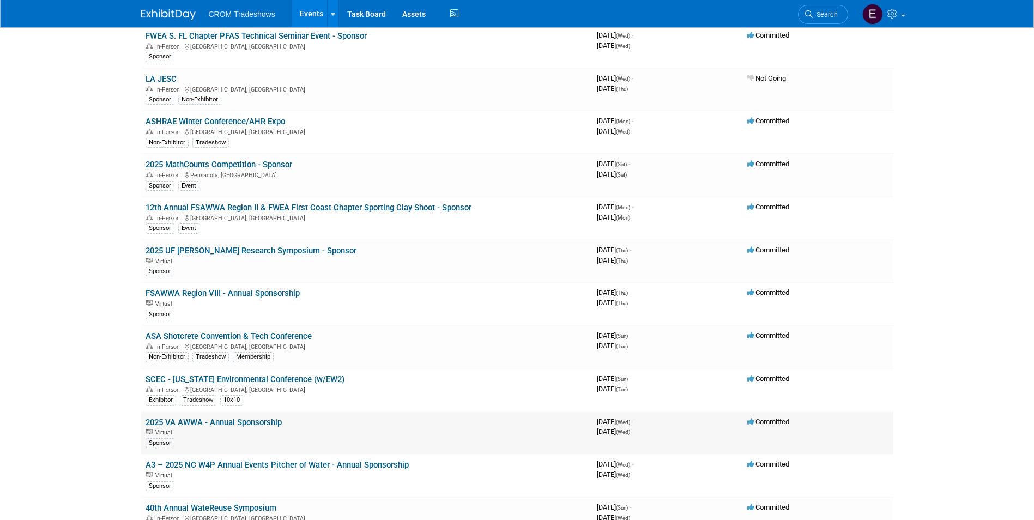
scroll to position [272, 0]
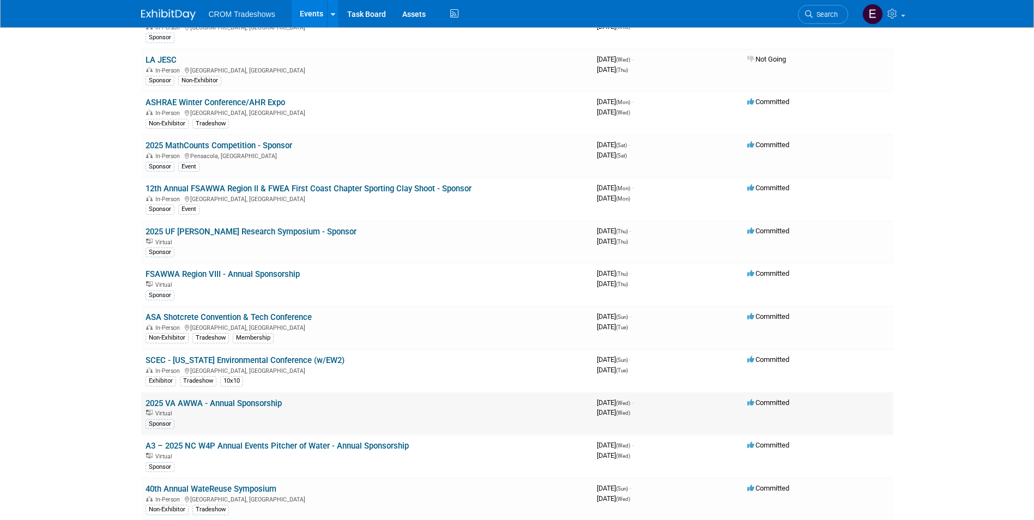
click at [236, 403] on link "2025 VA AWWA - Annual Sponsorship" at bounding box center [214, 403] width 136 height 10
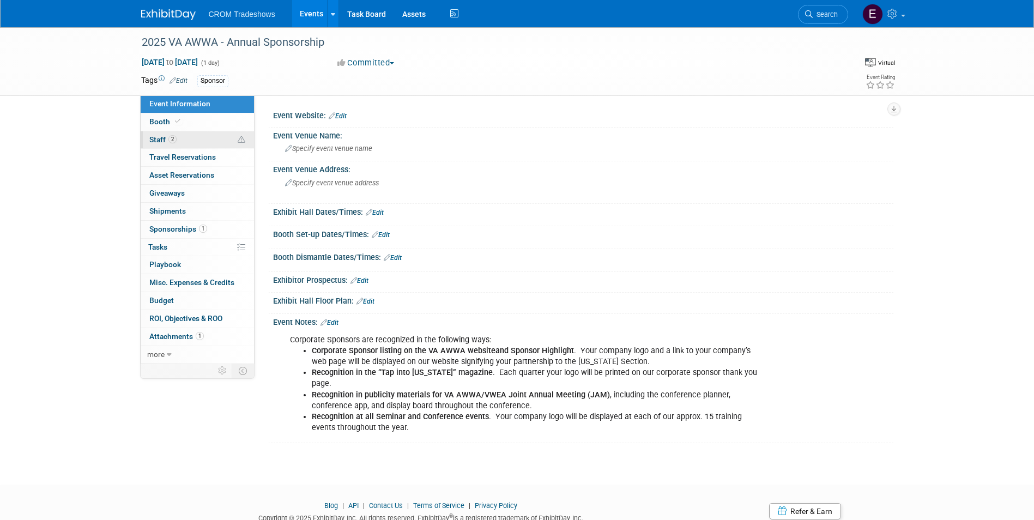
click at [180, 138] on link "2 Staff 2" at bounding box center [197, 139] width 113 height 17
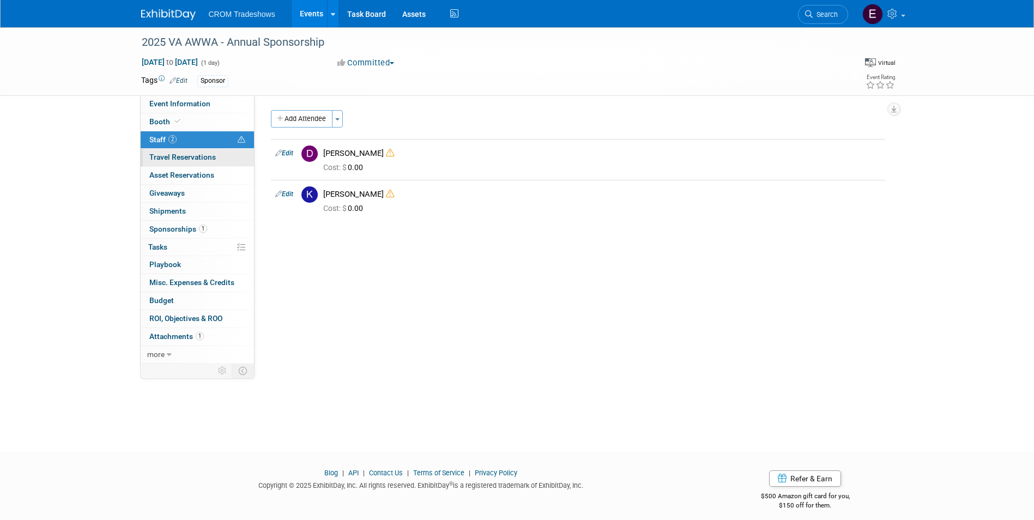
click at [180, 161] on span "Travel Reservations 0" at bounding box center [182, 157] width 66 height 9
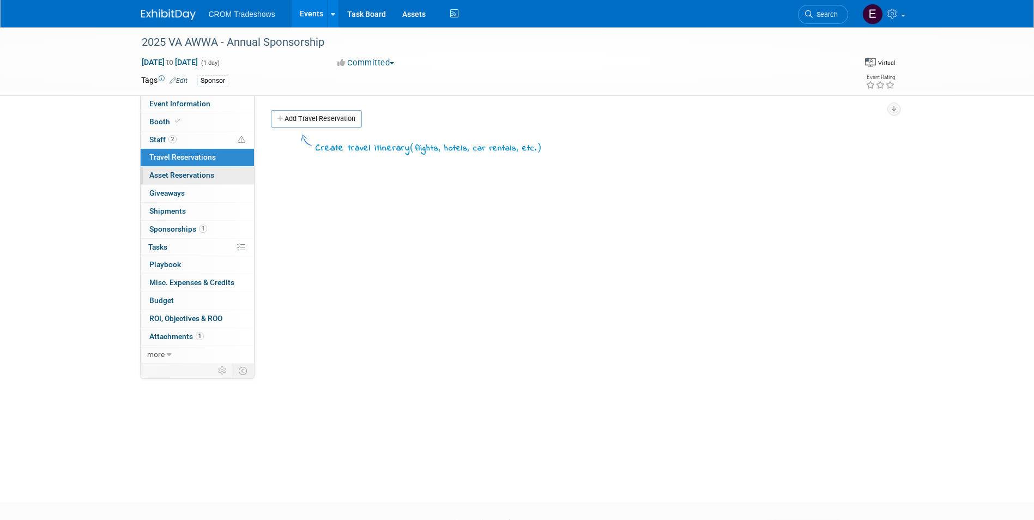
click at [181, 174] on span "Asset Reservations 0" at bounding box center [181, 175] width 65 height 9
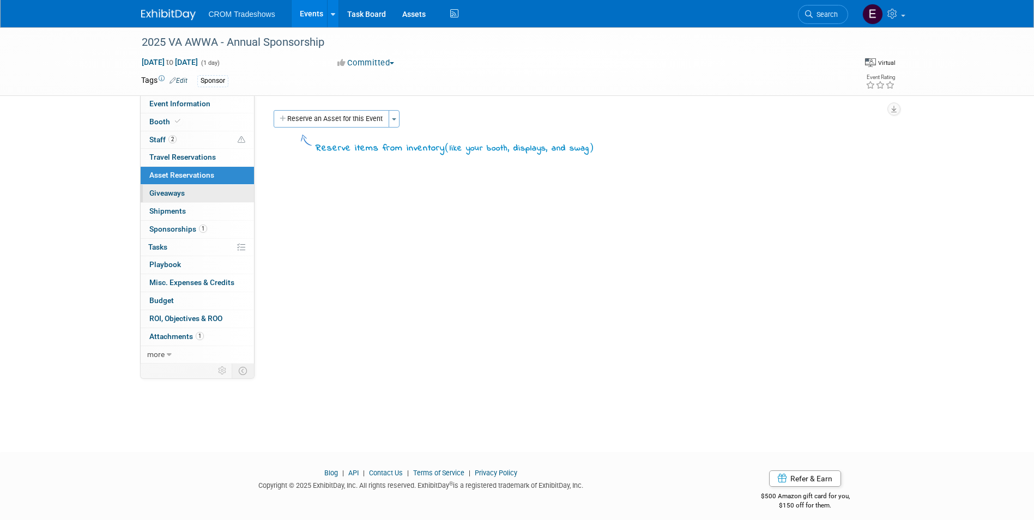
click at [184, 196] on span "Giveaways 0" at bounding box center [166, 193] width 35 height 9
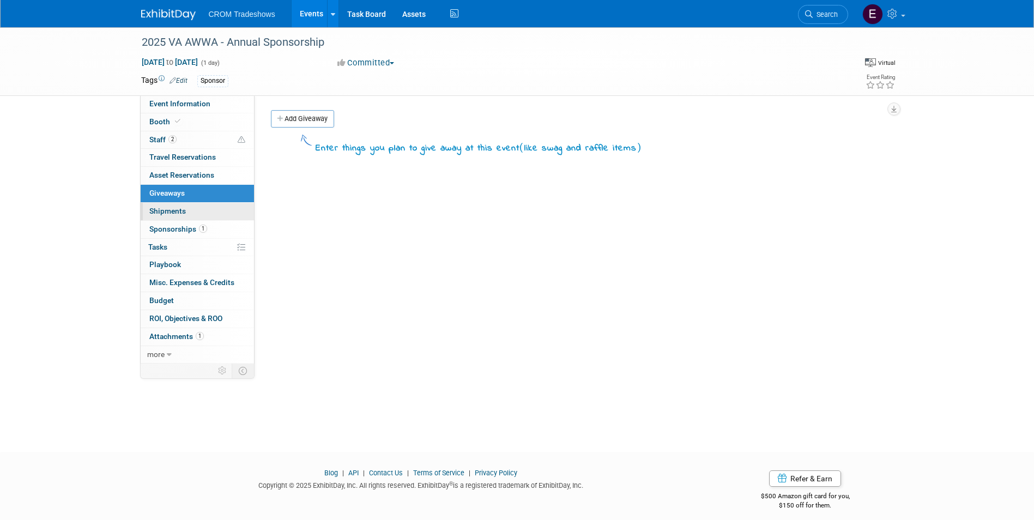
click at [184, 214] on span "Shipments 0" at bounding box center [167, 211] width 37 height 9
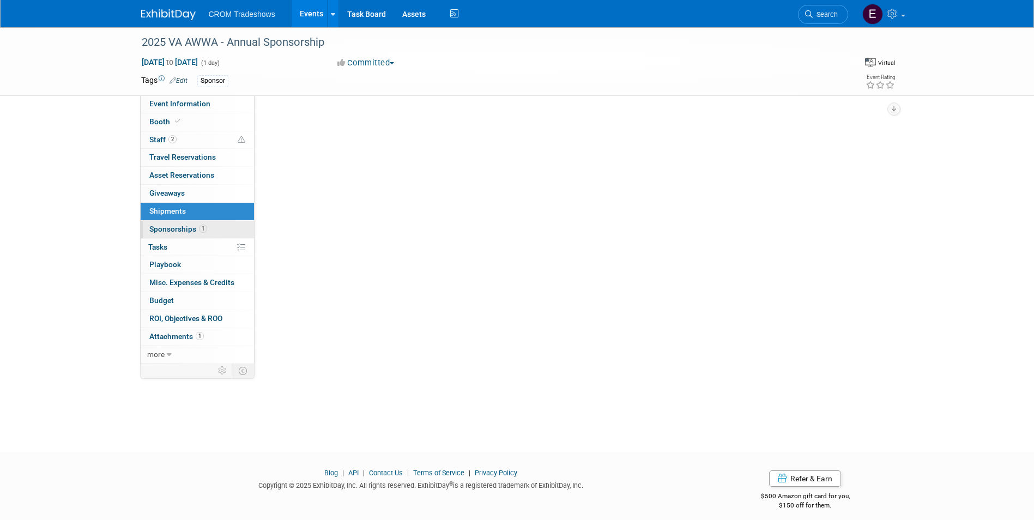
click at [186, 228] on span "Sponsorships 1" at bounding box center [178, 229] width 58 height 9
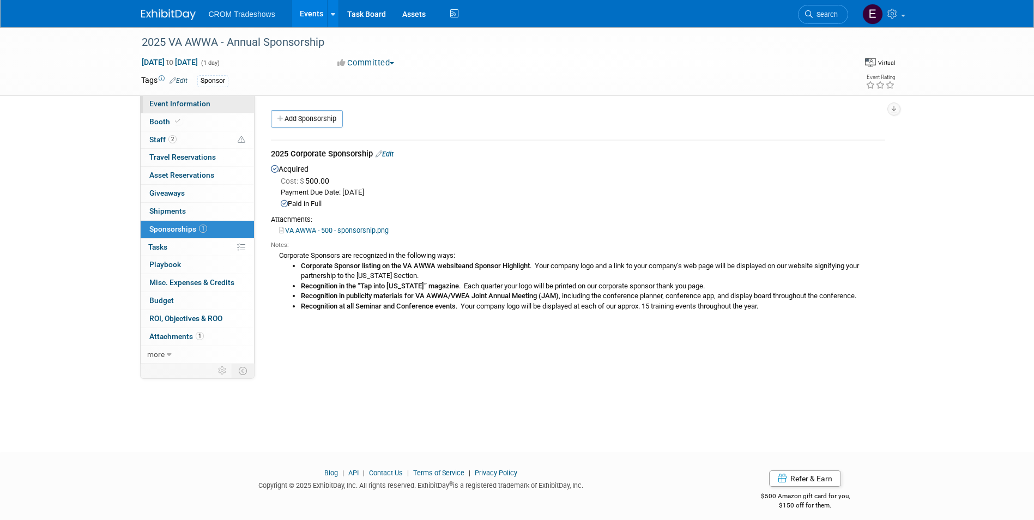
click at [169, 97] on link "Event Information" at bounding box center [197, 103] width 113 height 17
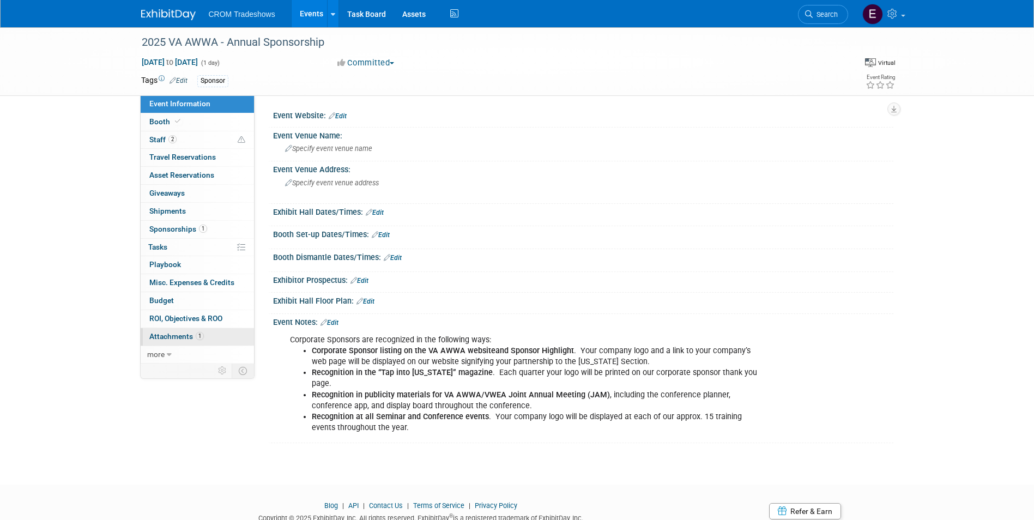
click at [190, 338] on span "Attachments 1" at bounding box center [176, 336] width 54 height 9
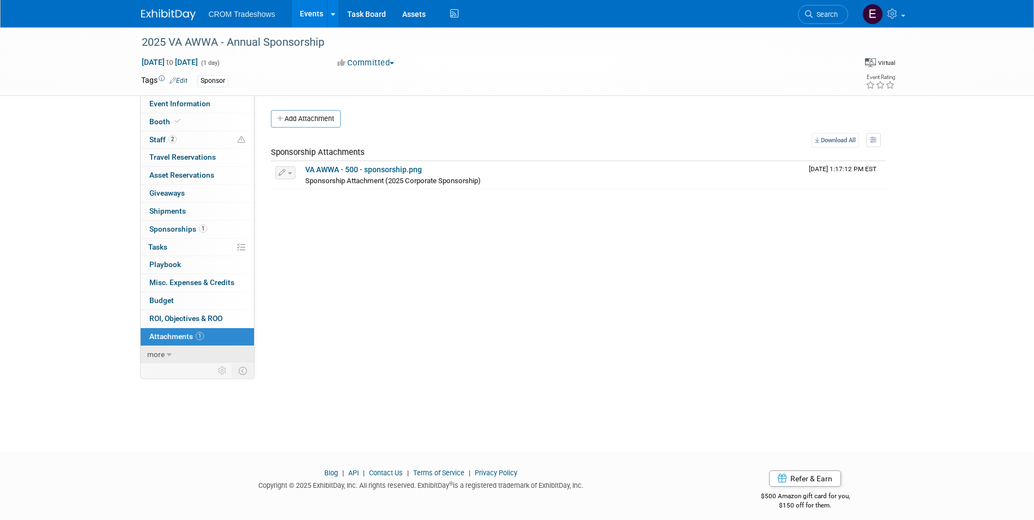
click at [191, 349] on link "more" at bounding box center [197, 354] width 113 height 17
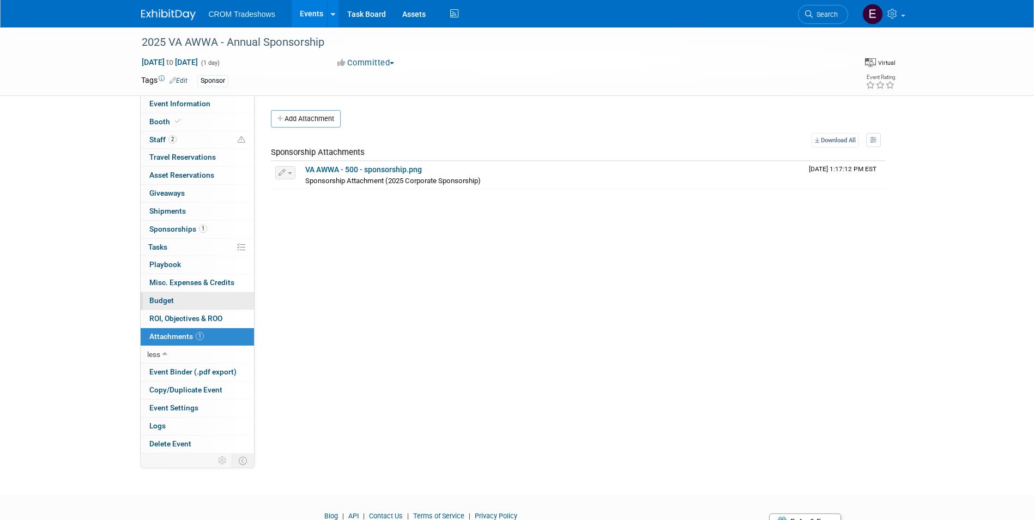
click at [174, 301] on link "Budget" at bounding box center [197, 300] width 113 height 17
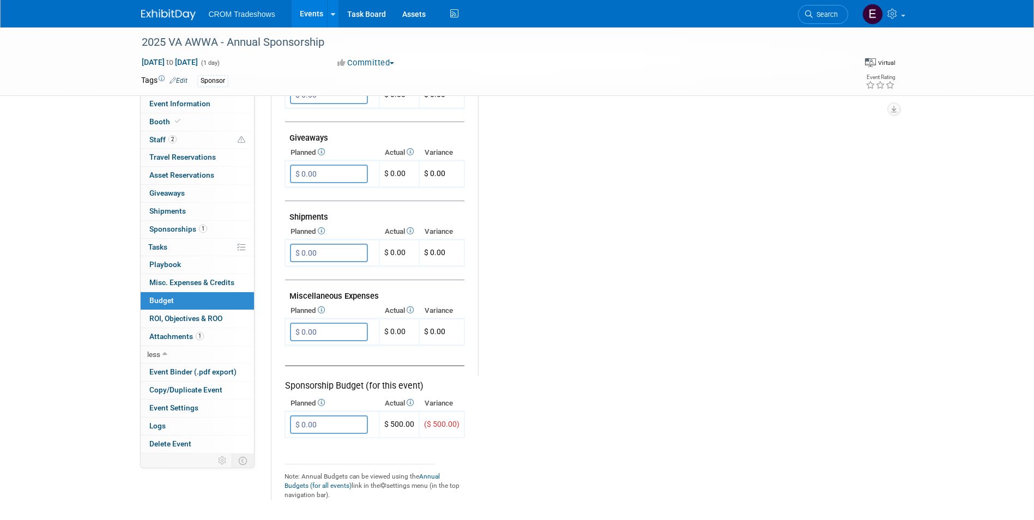
scroll to position [594, 0]
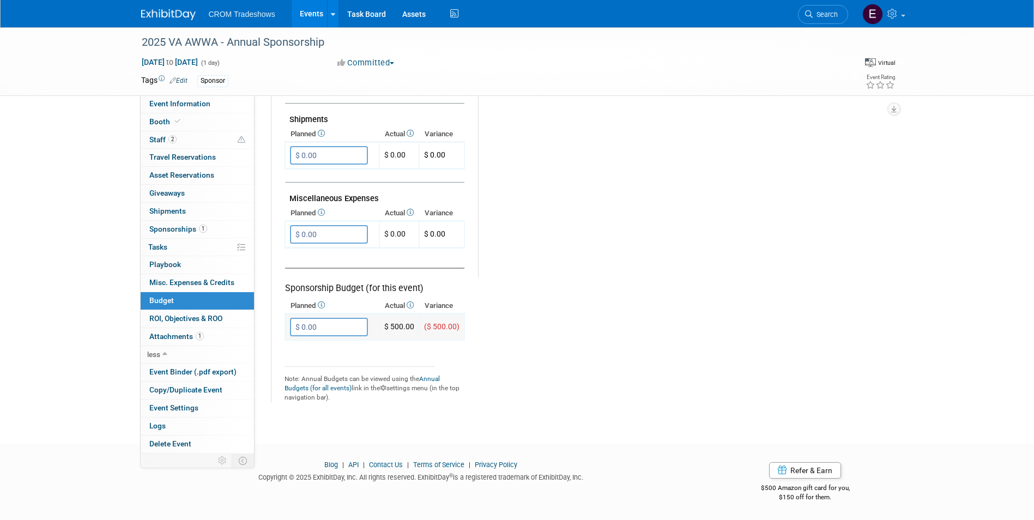
click at [318, 326] on input "$ 0.00" at bounding box center [329, 327] width 78 height 19
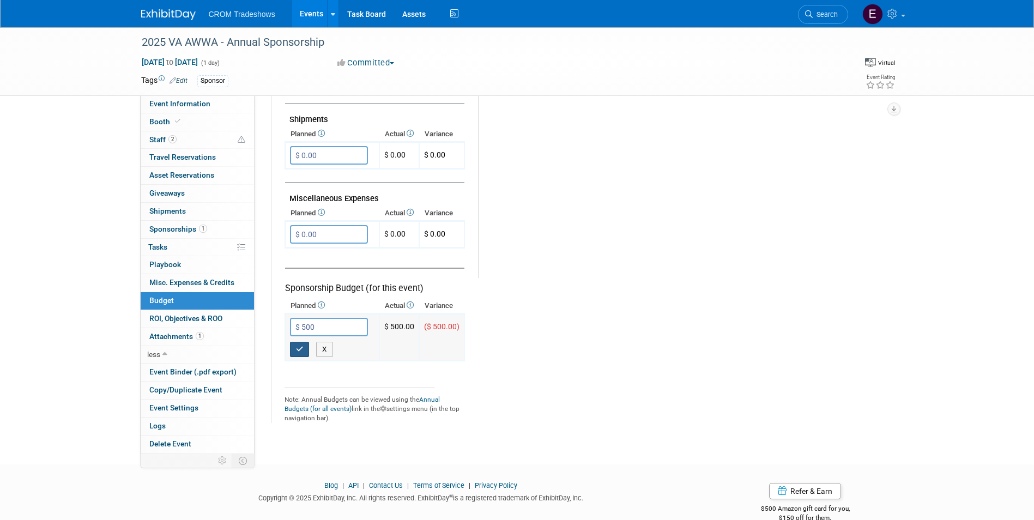
type input "$ 500.00"
click at [299, 354] on button "button" at bounding box center [300, 349] width 20 height 15
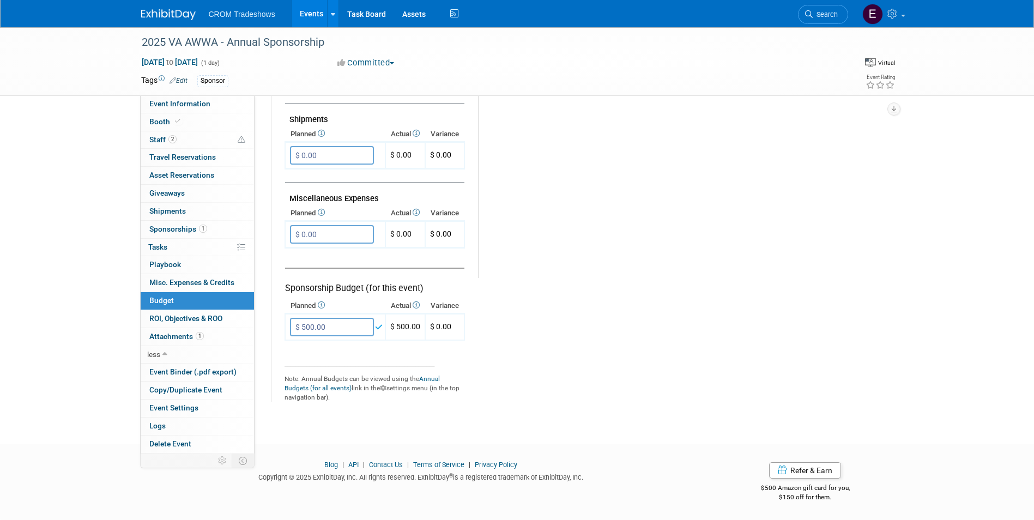
click at [300, 17] on link "Events" at bounding box center [312, 13] width 40 height 27
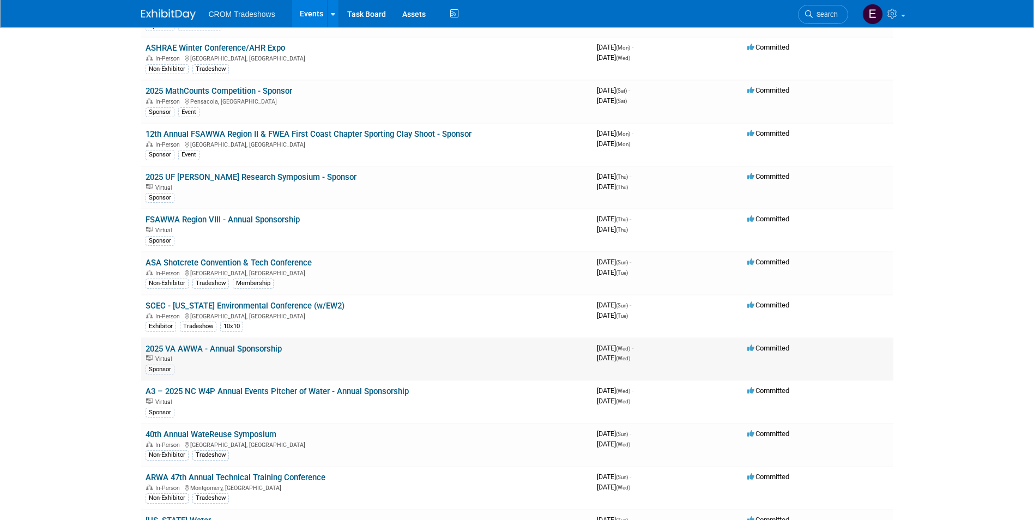
scroll to position [381, 0]
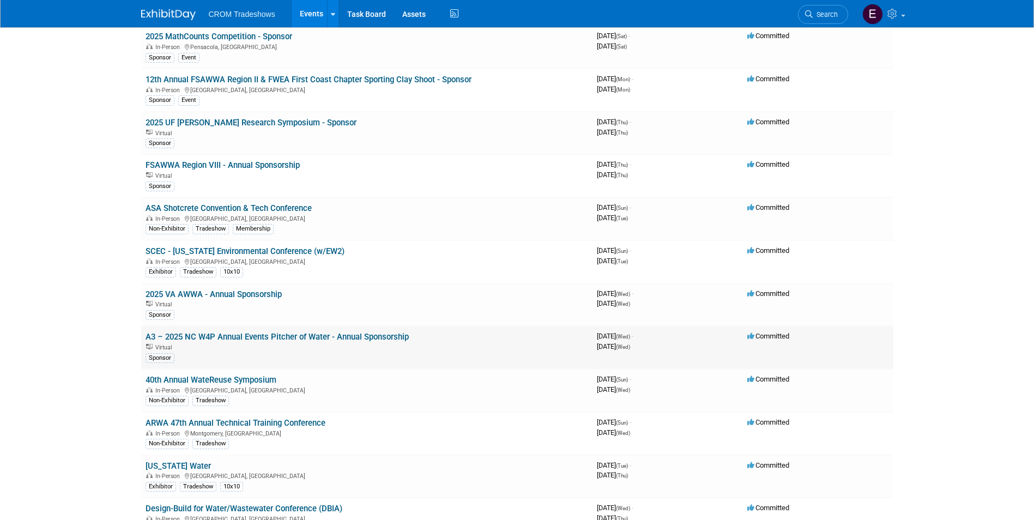
click at [232, 341] on link "A3 – 2025 NC W4P Annual Events Pitcher of Water - Annual Sponsorship" at bounding box center [277, 337] width 263 height 10
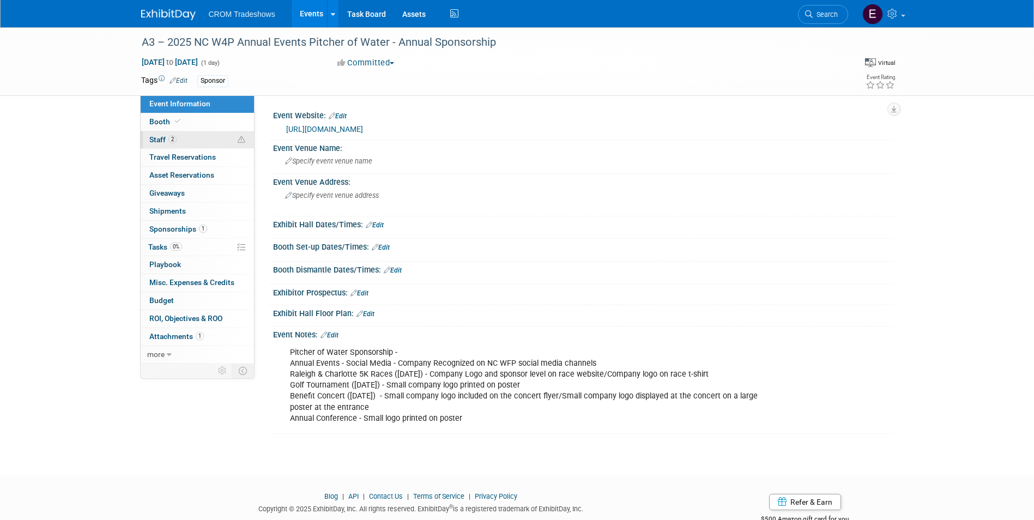
click at [188, 144] on link "2 Staff 2" at bounding box center [197, 139] width 113 height 17
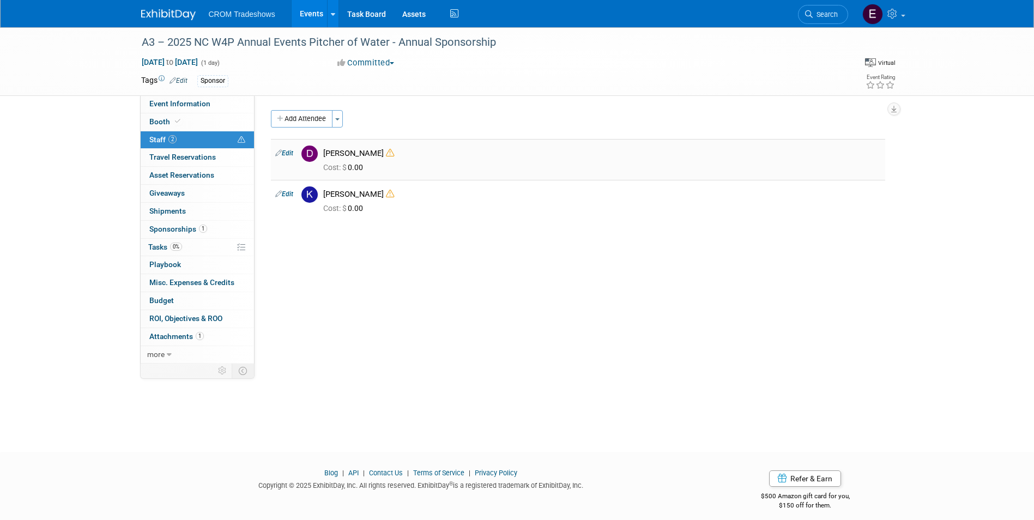
click at [284, 156] on link "Edit" at bounding box center [284, 153] width 18 height 8
select select "f1e693f7-707c-4574-8798-8b982ca0dbdd"
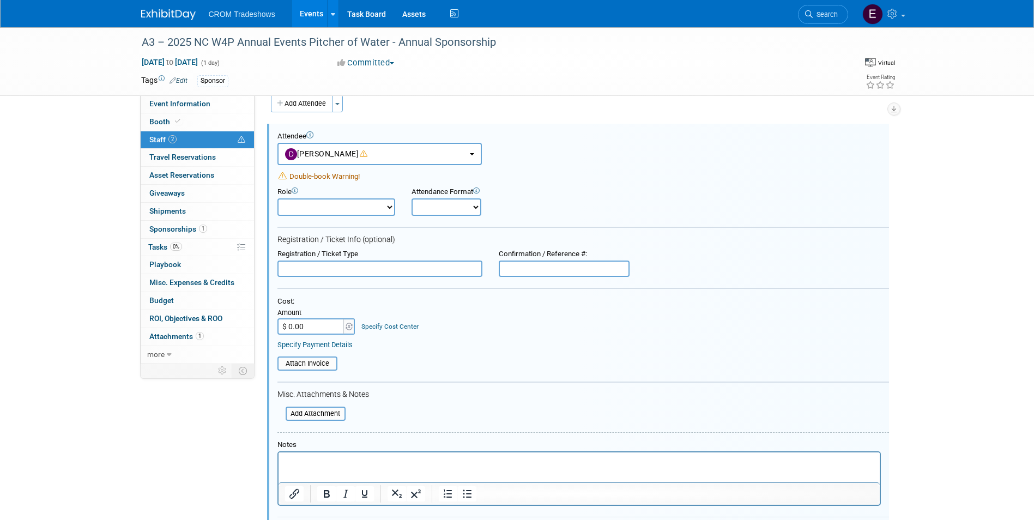
click at [478, 208] on select "Onsite Remote" at bounding box center [446, 206] width 70 height 17
select select "2"
click at [411, 198] on select "Onsite Remote" at bounding box center [446, 206] width 70 height 17
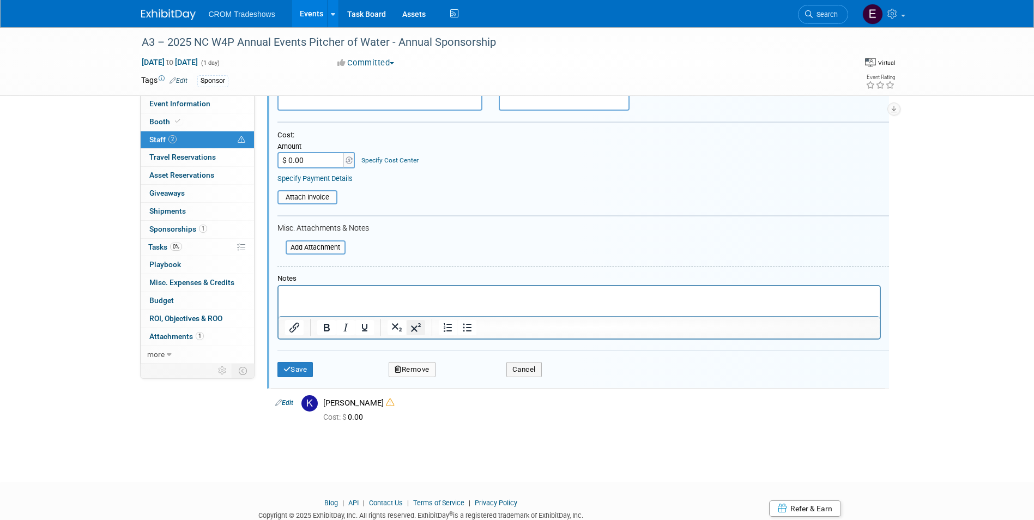
scroll to position [220, 0]
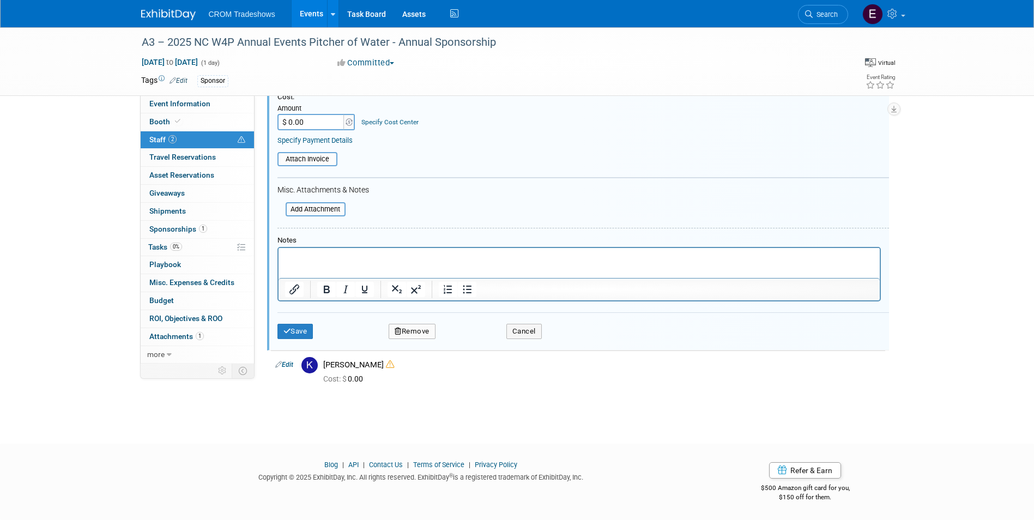
click at [287, 342] on div "Save Remove Cancel" at bounding box center [582, 329] width 611 height 35
click at [311, 336] on button "Save" at bounding box center [295, 331] width 36 height 15
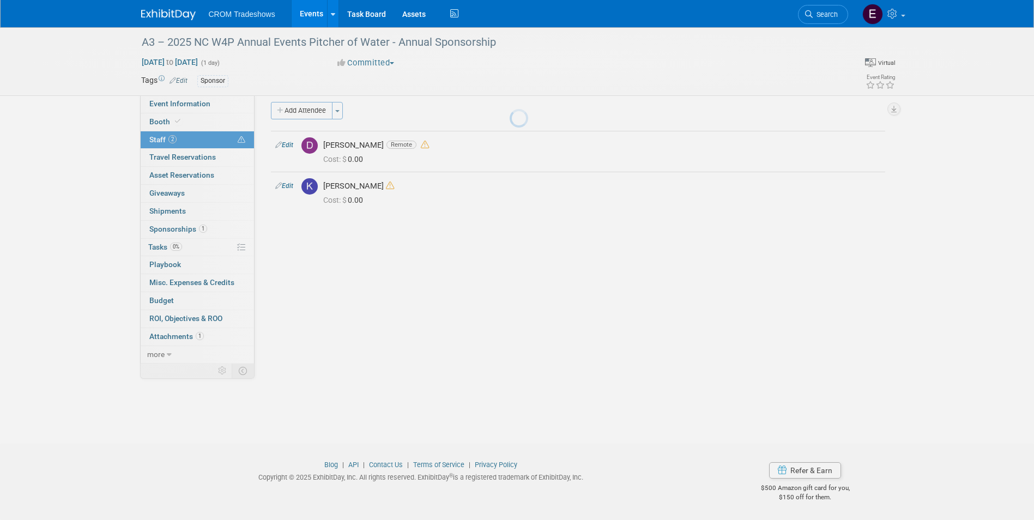
scroll to position [8, 0]
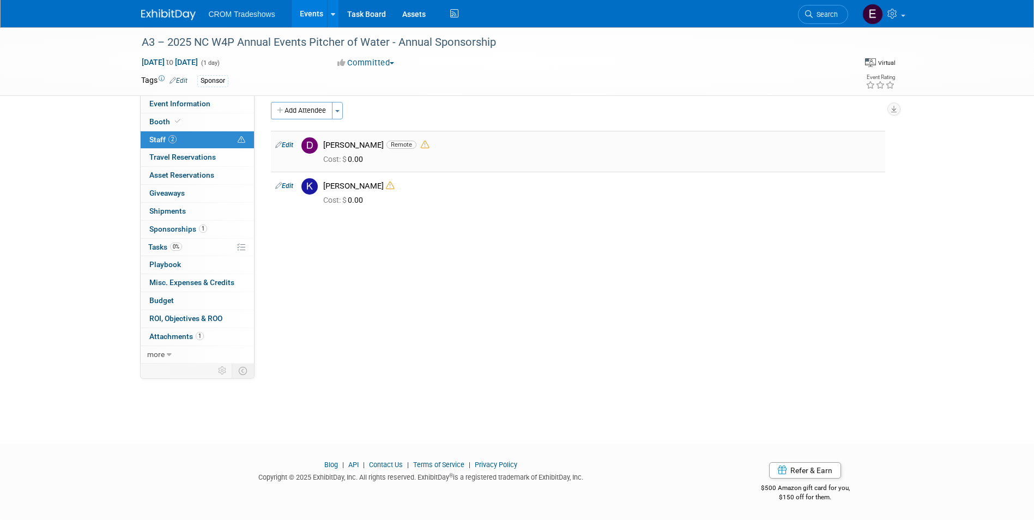
click at [289, 148] on link "Edit" at bounding box center [284, 145] width 18 height 8
select select "f1e693f7-707c-4574-8798-8b982ca0dbdd"
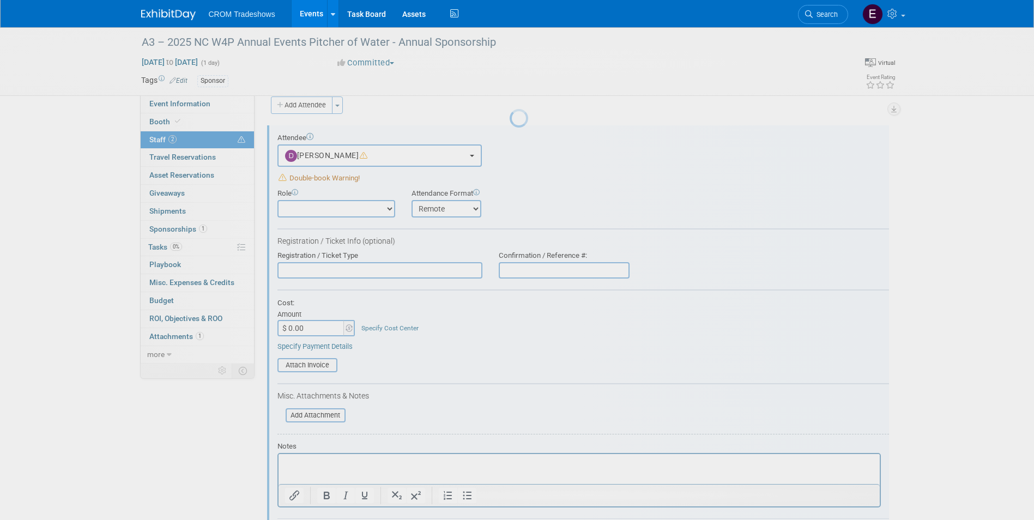
scroll to position [0, 0]
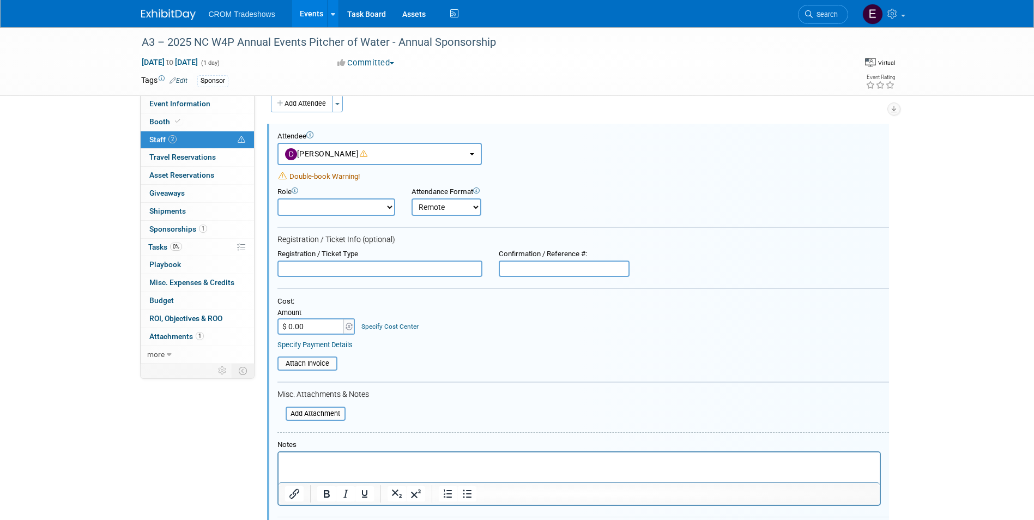
click at [457, 215] on select "Onsite Remote" at bounding box center [446, 206] width 70 height 17
select select
click at [411, 198] on select "Onsite Remote" at bounding box center [446, 206] width 70 height 17
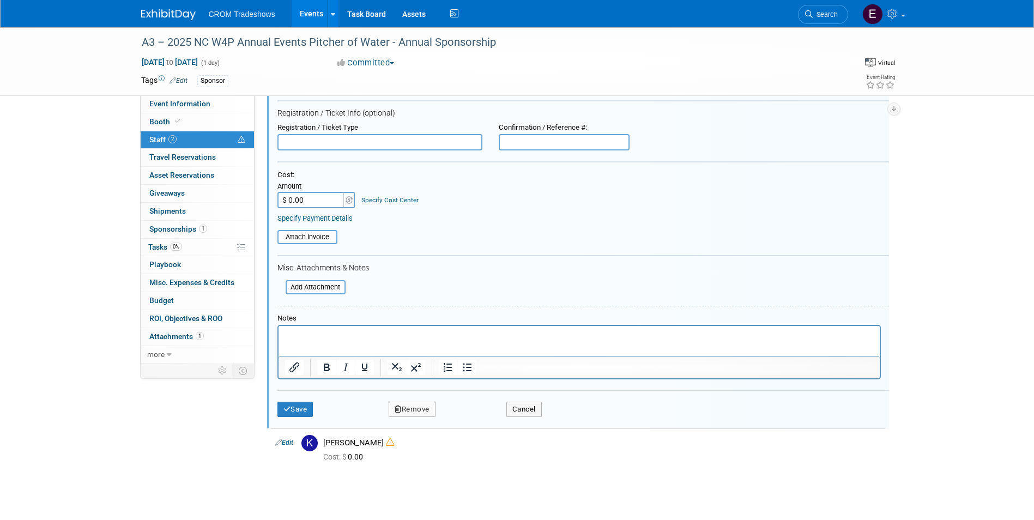
scroll to position [179, 0]
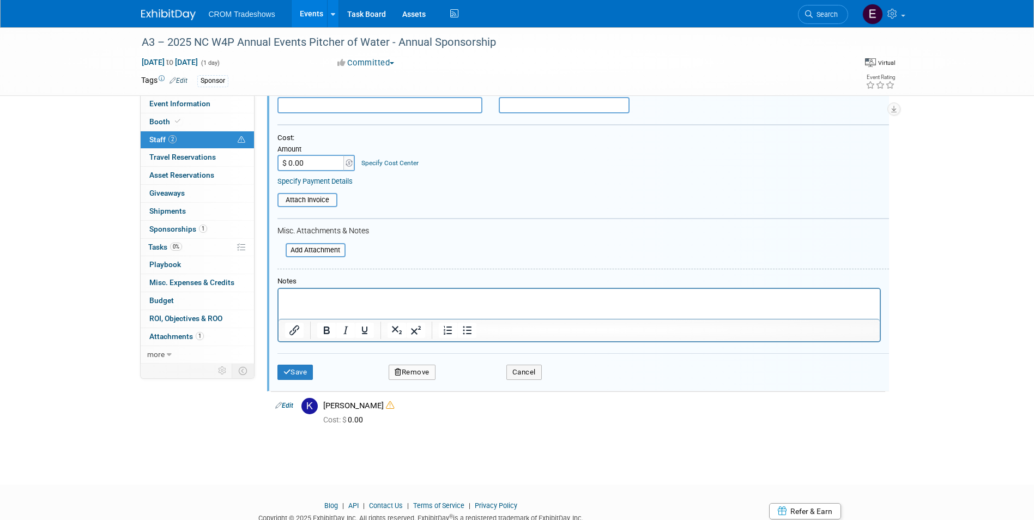
click at [415, 304] on html at bounding box center [578, 296] width 601 height 15
drag, startPoint x: 385, startPoint y: 298, endPoint x: 248, endPoint y: 302, distance: 136.8
click at [278, 302] on html "Not attendee, but represents" at bounding box center [578, 296] width 601 height 15
click at [290, 371] on icon "submit" at bounding box center [287, 371] width 8 height 7
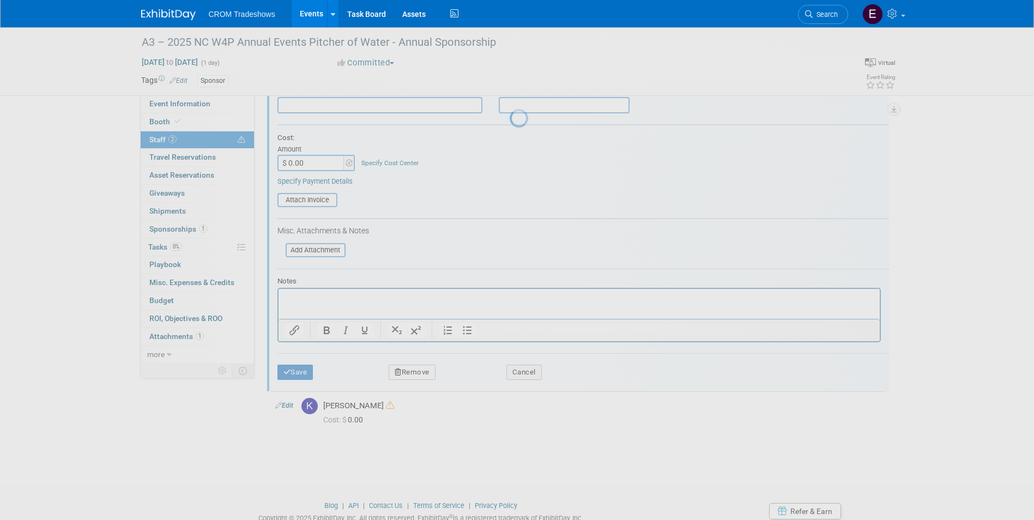
scroll to position [8, 0]
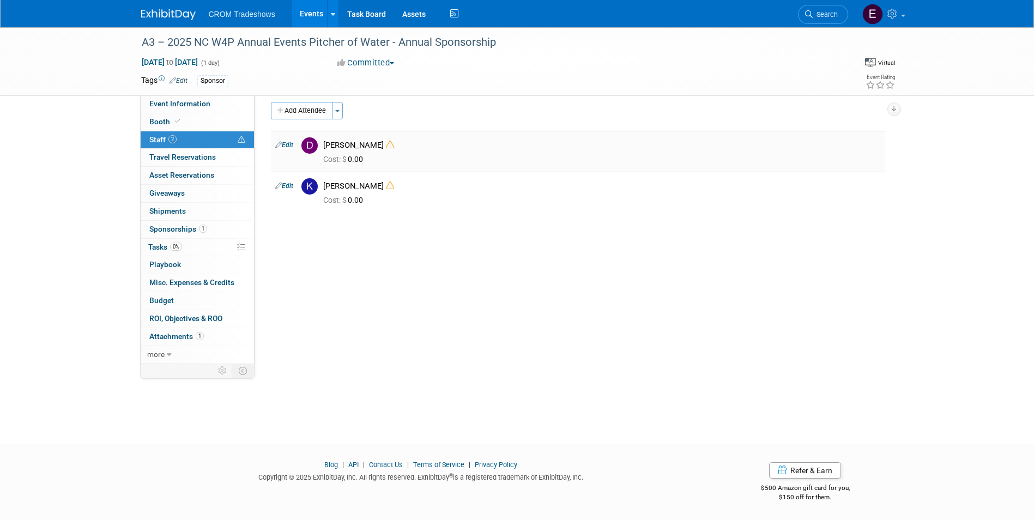
click at [293, 144] on link "Edit" at bounding box center [284, 145] width 18 height 8
select select "f1e693f7-707c-4574-8798-8b982ca0dbdd"
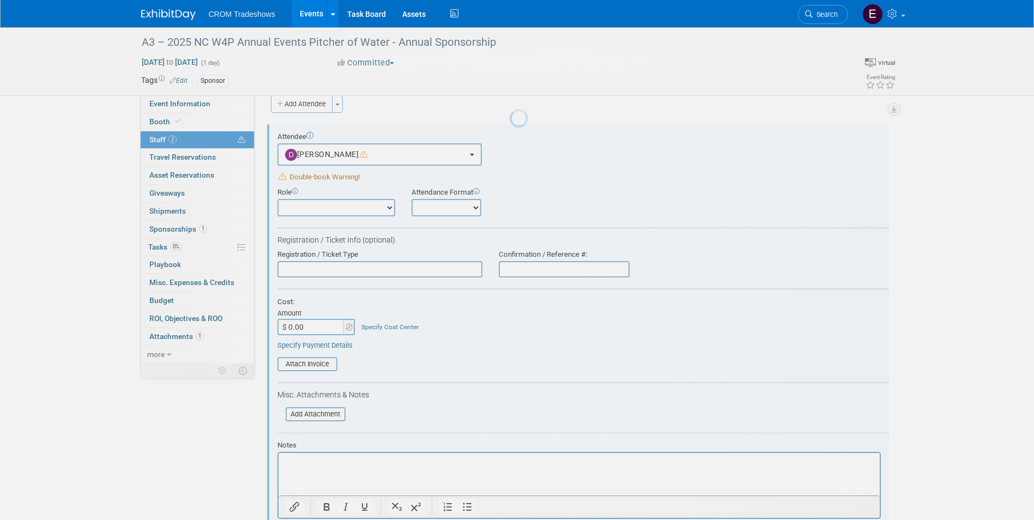
scroll to position [0, 0]
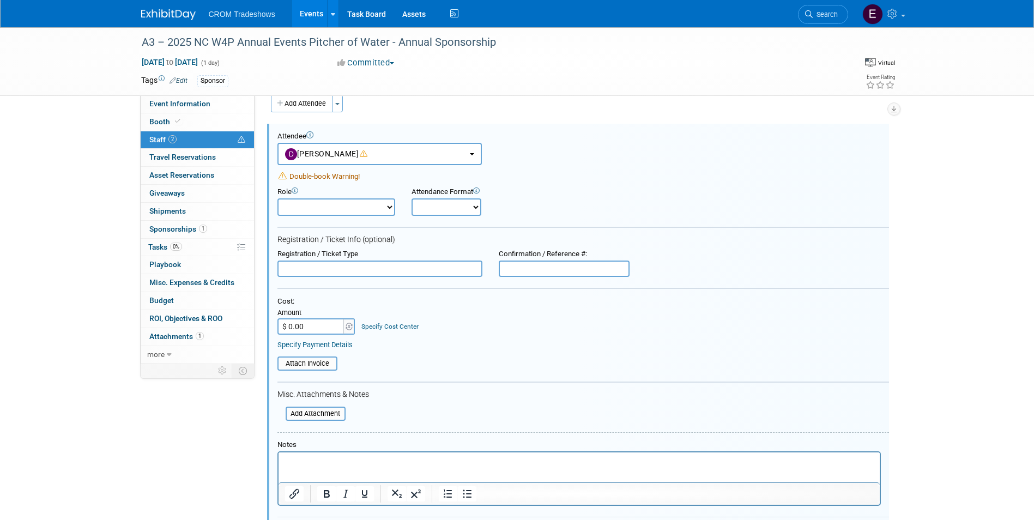
click at [417, 457] on p "Rich Text Area. Press ALT-0 for help." at bounding box center [578, 462] width 589 height 11
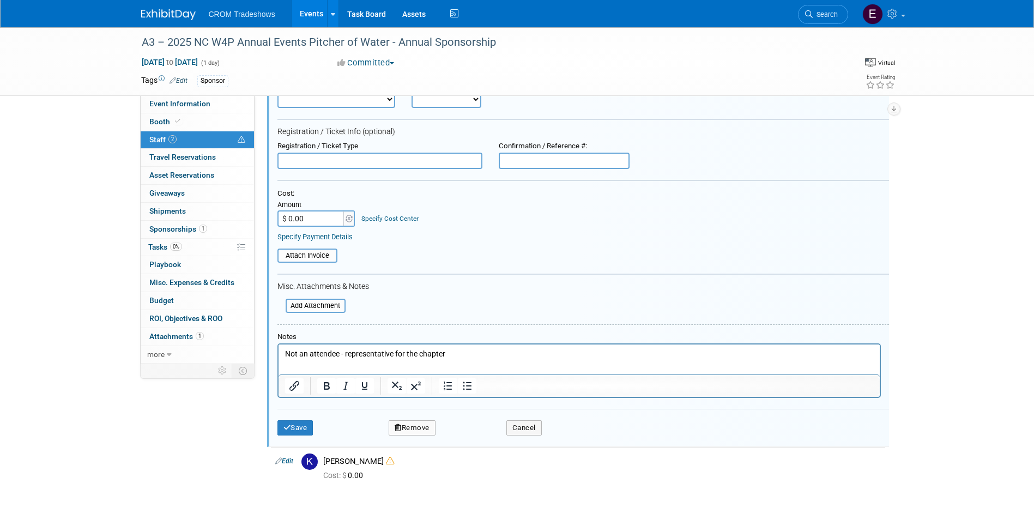
scroll to position [124, 0]
drag, startPoint x: 461, startPoint y: 351, endPoint x: 418, endPoint y: 353, distance: 43.1
click at [418, 353] on p "Not an attendee - representative for the chapter" at bounding box center [578, 353] width 589 height 11
click at [471, 353] on p "Not an attendee - representative for the chapter" at bounding box center [578, 353] width 589 height 11
click at [474, 353] on p "Not an attendee - representative for the chapter" at bounding box center [578, 353] width 589 height 11
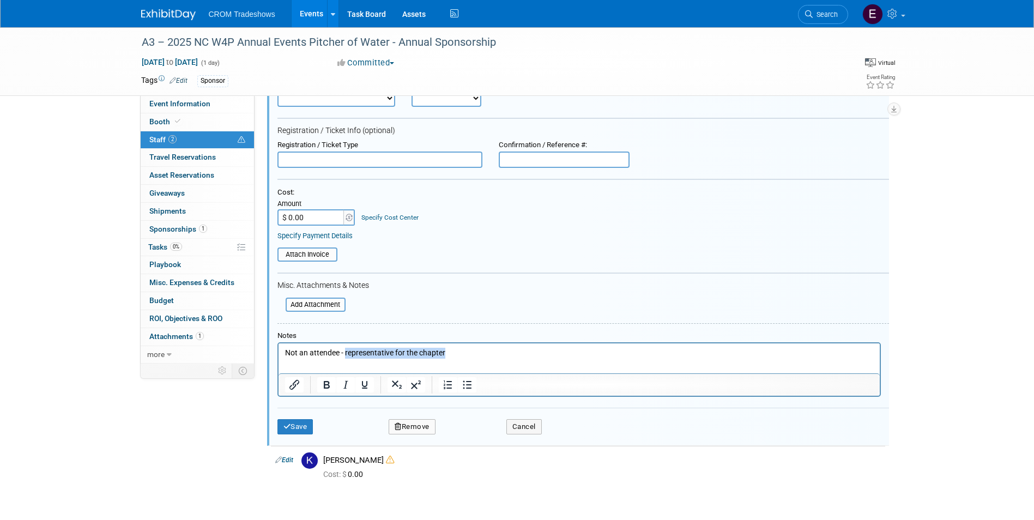
drag, startPoint x: 476, startPoint y: 351, endPoint x: 344, endPoint y: 351, distance: 132.4
click at [344, 351] on p "Not an attendee - representative for the chapter" at bounding box center [578, 353] width 589 height 11
click at [487, 351] on p "Not an attendee - representative for the chapter" at bounding box center [578, 353] width 589 height 11
drag, startPoint x: 459, startPoint y: 353, endPoint x: 344, endPoint y: 351, distance: 115.0
click at [344, 351] on p "Not an attendee - representative for the chapter" at bounding box center [578, 353] width 589 height 11
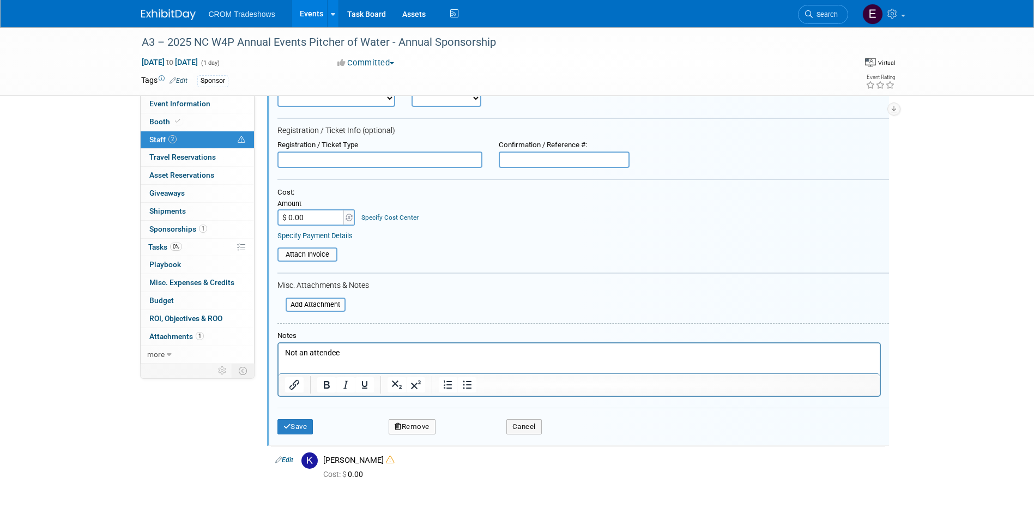
drag, startPoint x: 359, startPoint y: 353, endPoint x: 280, endPoint y: 356, distance: 79.6
click at [280, 356] on html "Not an attendee" at bounding box center [578, 350] width 601 height 15
click at [305, 421] on button "Save" at bounding box center [295, 426] width 36 height 15
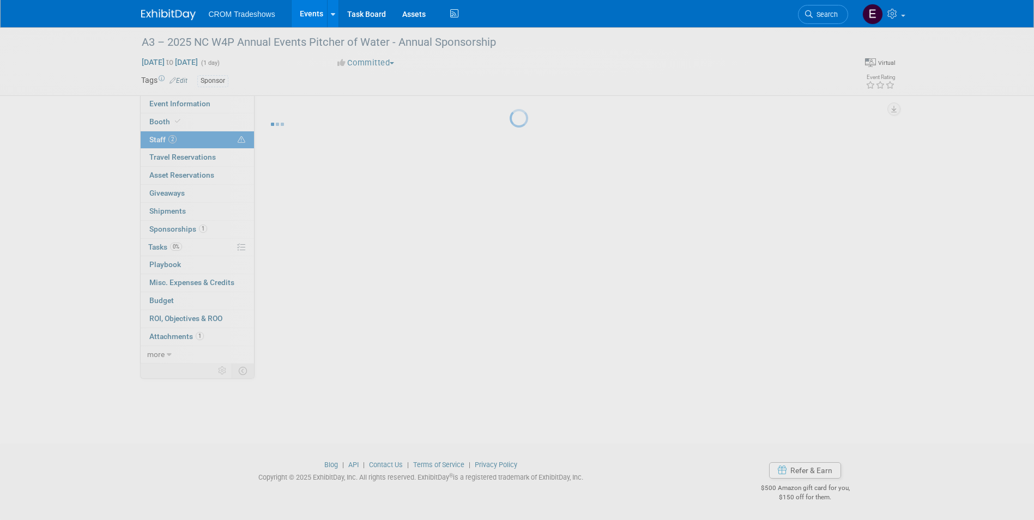
scroll to position [8, 0]
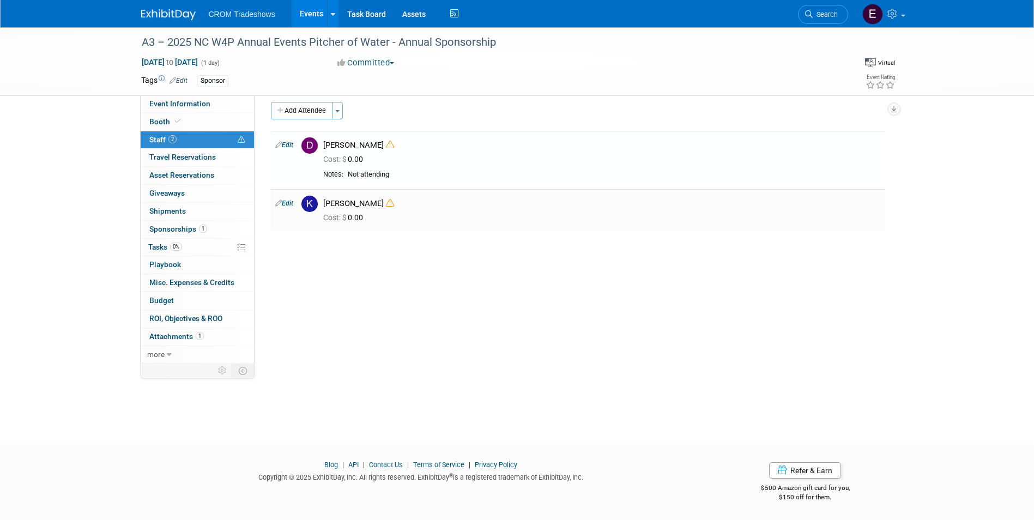
click at [290, 204] on link "Edit" at bounding box center [284, 203] width 18 height 8
select select "d05c892c-60a5-437e-9975-a573018659cf"
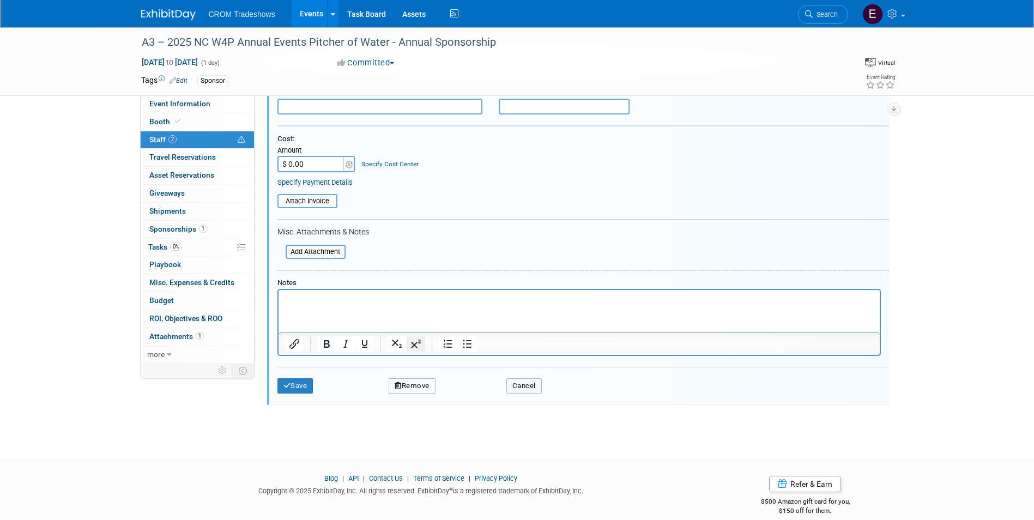
scroll to position [250, 0]
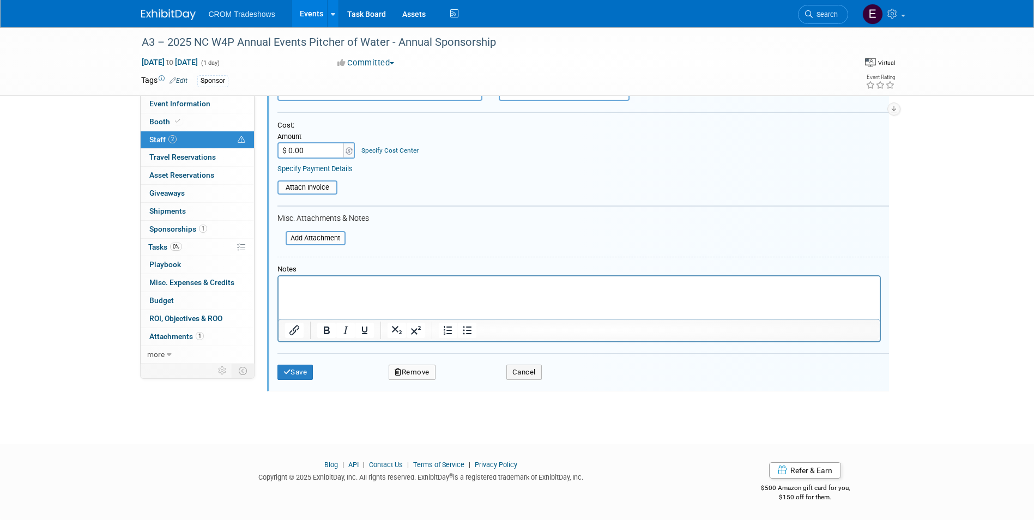
click at [391, 292] on html at bounding box center [578, 283] width 601 height 15
click at [295, 375] on button "Save" at bounding box center [295, 372] width 36 height 15
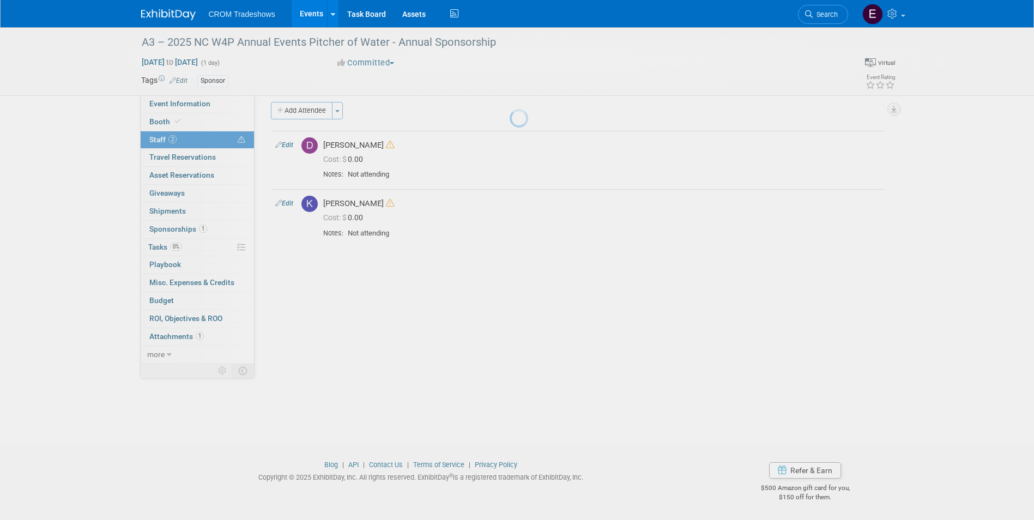
scroll to position [8, 0]
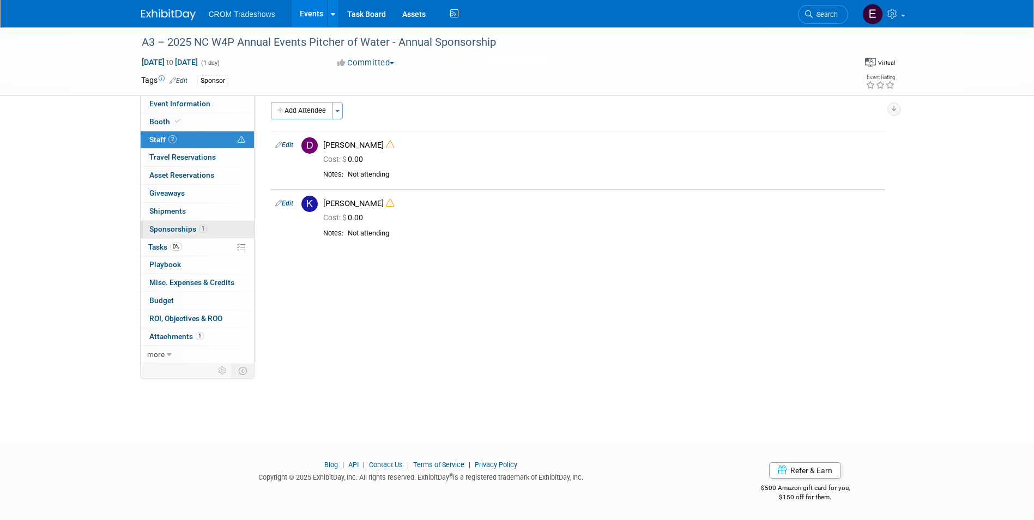
click at [215, 227] on link "1 Sponsorships 1" at bounding box center [197, 229] width 113 height 17
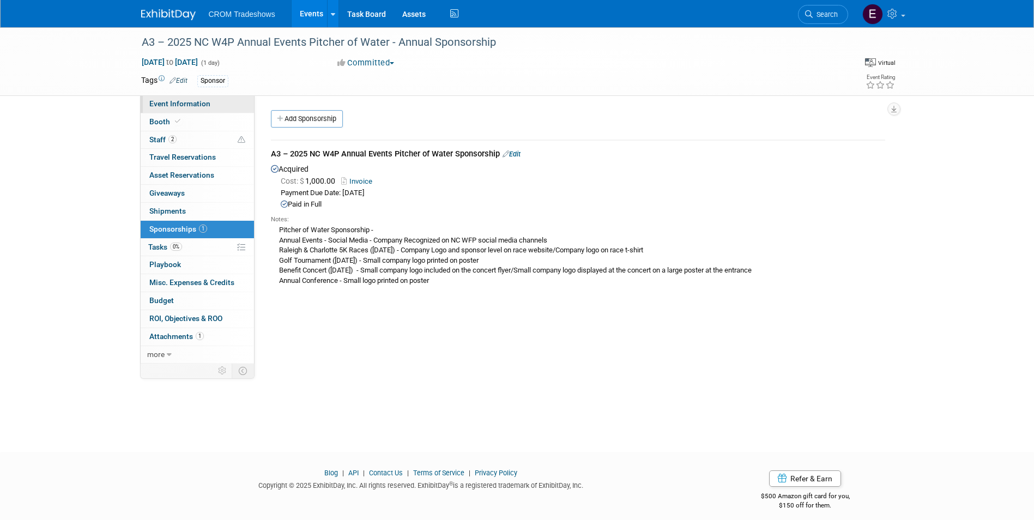
click at [192, 104] on span "Event Information" at bounding box center [179, 103] width 61 height 9
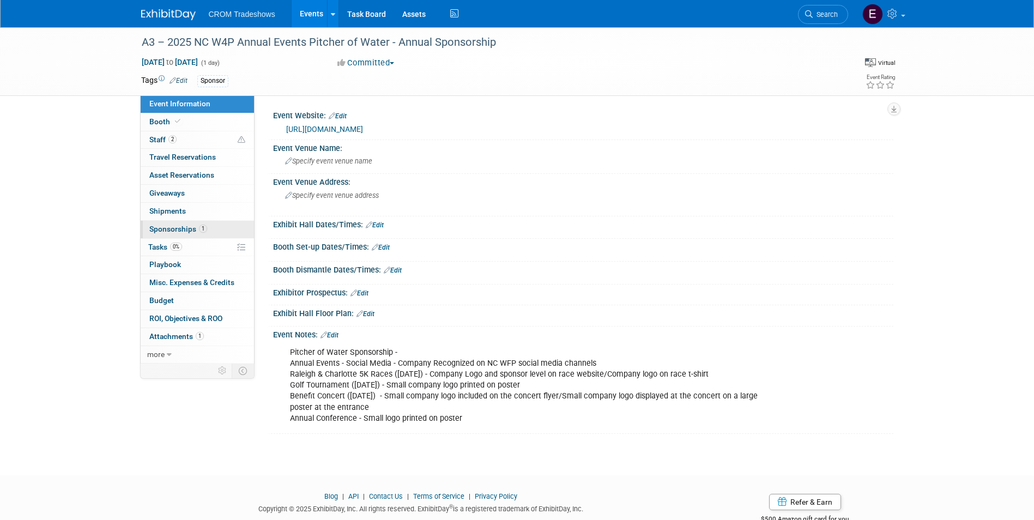
click at [181, 230] on span "Sponsorships 1" at bounding box center [178, 229] width 58 height 9
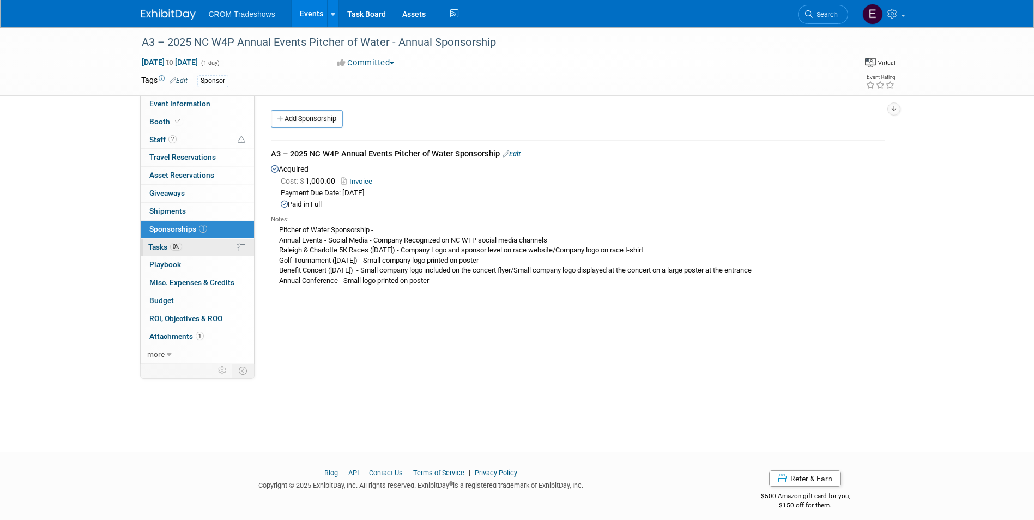
click at [182, 244] on span "0%" at bounding box center [176, 247] width 12 height 8
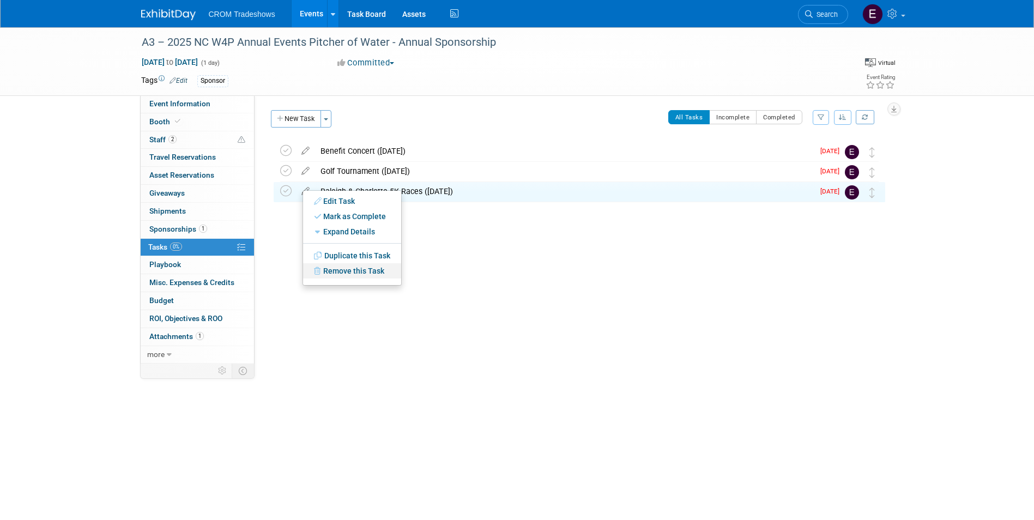
click at [333, 269] on link "Remove this Task" at bounding box center [352, 270] width 98 height 15
click at [437, 281] on icon at bounding box center [434, 280] width 7 height 6
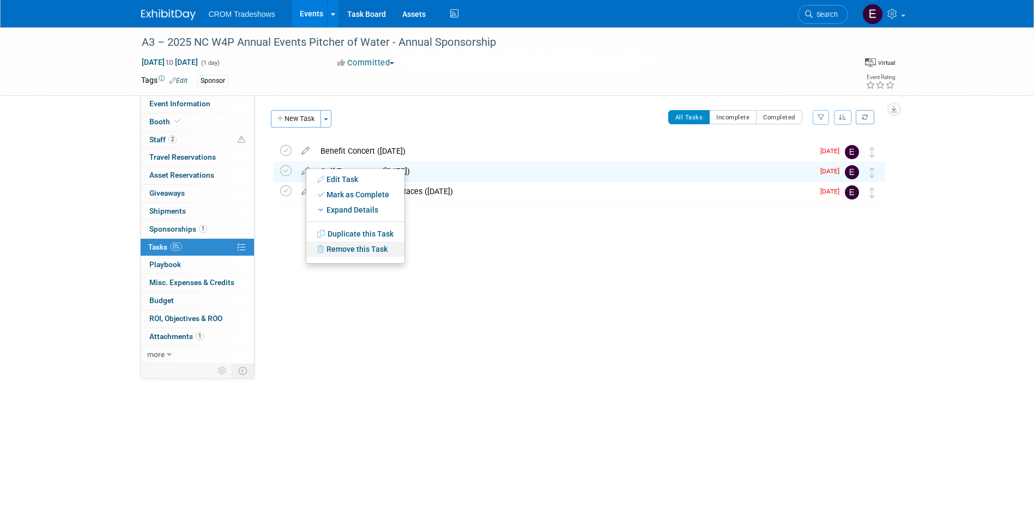
click at [337, 247] on link "Remove this Task" at bounding box center [355, 248] width 98 height 15
click at [446, 258] on link "Yes" at bounding box center [445, 257] width 32 height 17
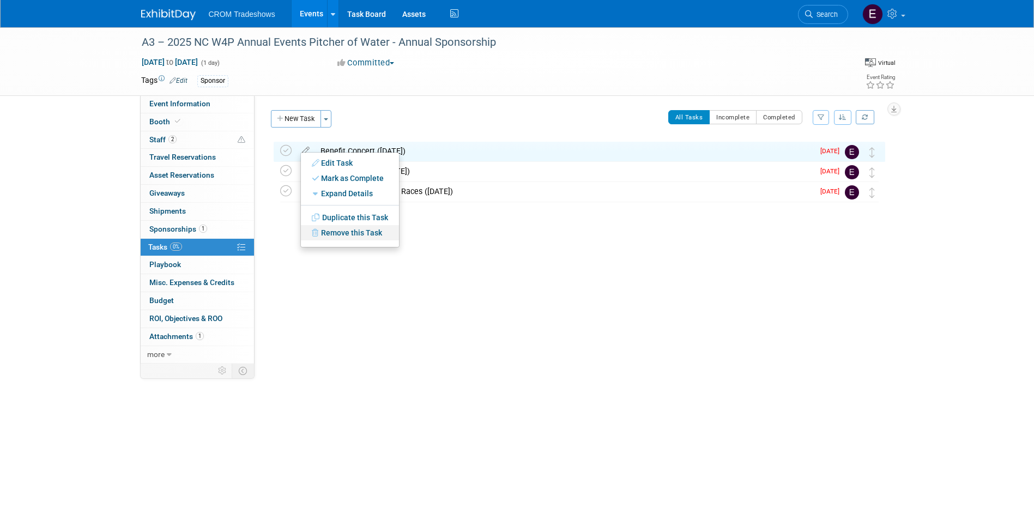
click at [337, 235] on link "Remove this Task" at bounding box center [350, 232] width 98 height 15
click at [451, 245] on link "Yes" at bounding box center [440, 241] width 32 height 17
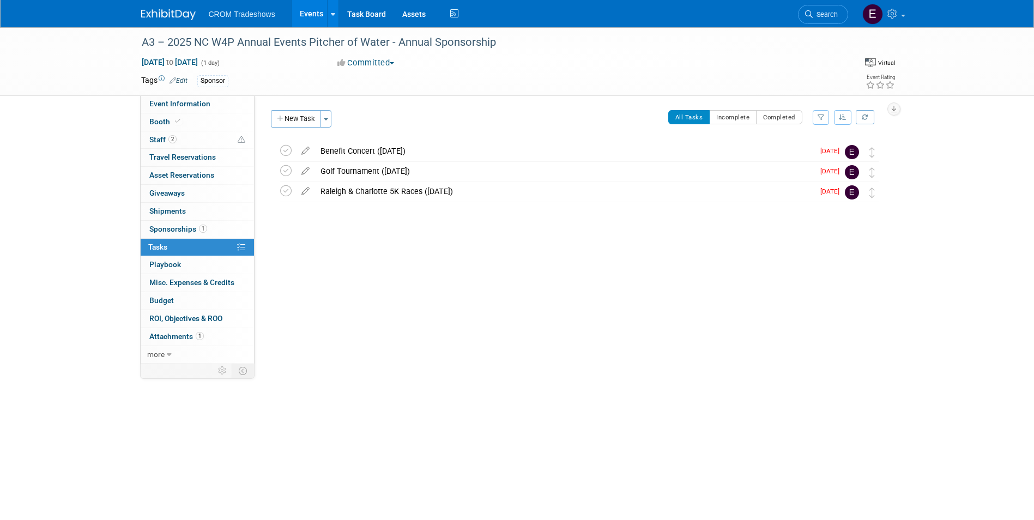
click at [383, 231] on div "A3 – 2025 NC W4P Annual Events Pitcher of Water - Annual Sponsorship Mar 12, 20…" at bounding box center [576, 193] width 617 height 105
click at [216, 106] on link "Event Information" at bounding box center [197, 103] width 113 height 17
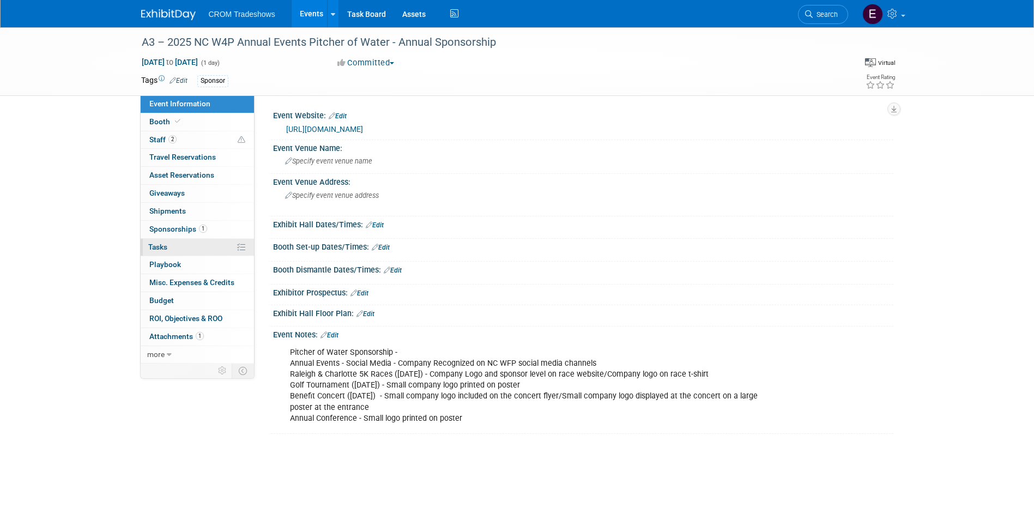
click at [200, 245] on link "0% Tasks 0%" at bounding box center [197, 247] width 113 height 17
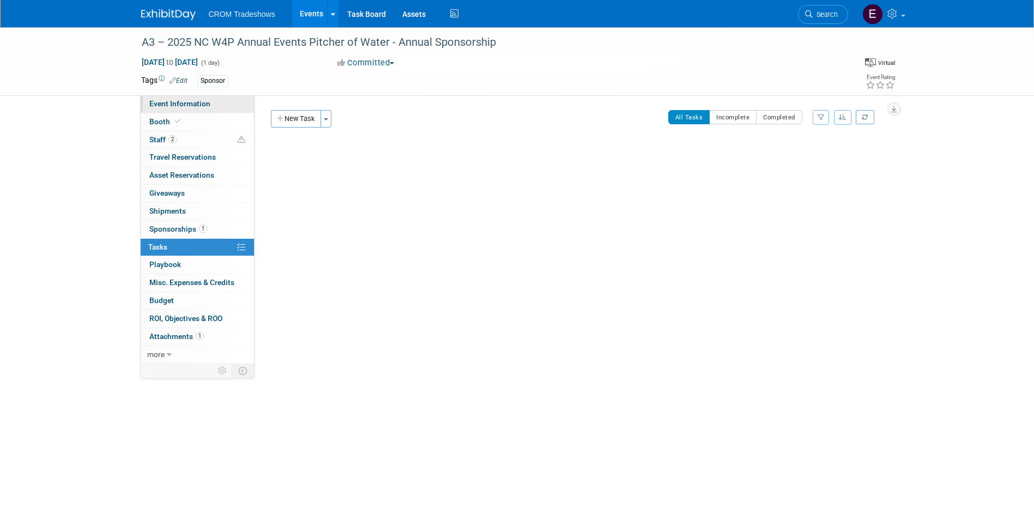
click at [210, 109] on link "Event Information" at bounding box center [197, 103] width 113 height 17
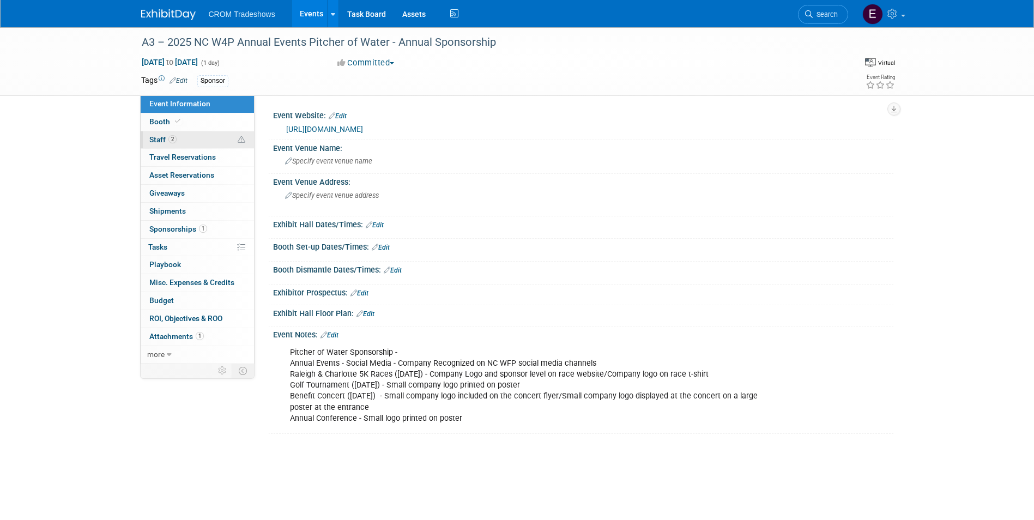
click at [172, 142] on span "2" at bounding box center [172, 139] width 8 height 8
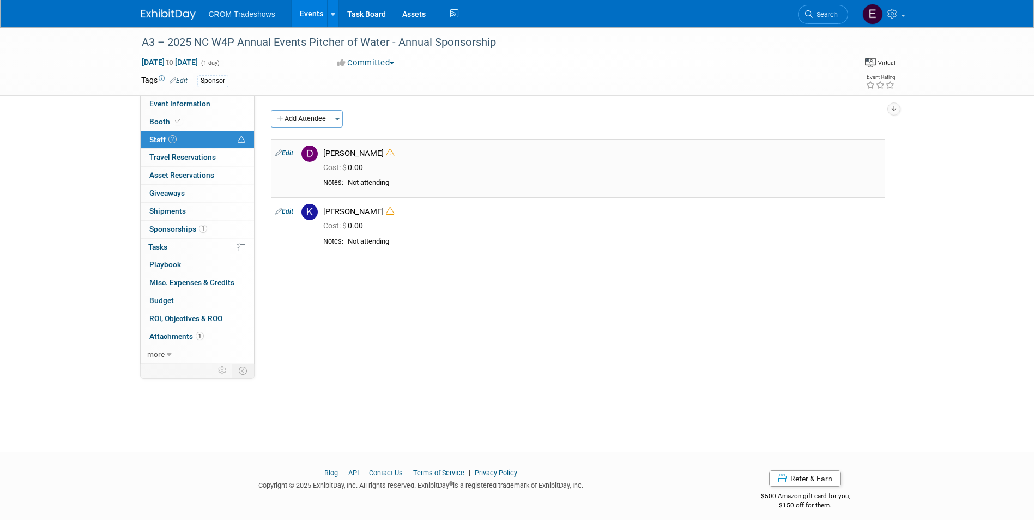
click at [290, 155] on link "Edit" at bounding box center [284, 153] width 18 height 8
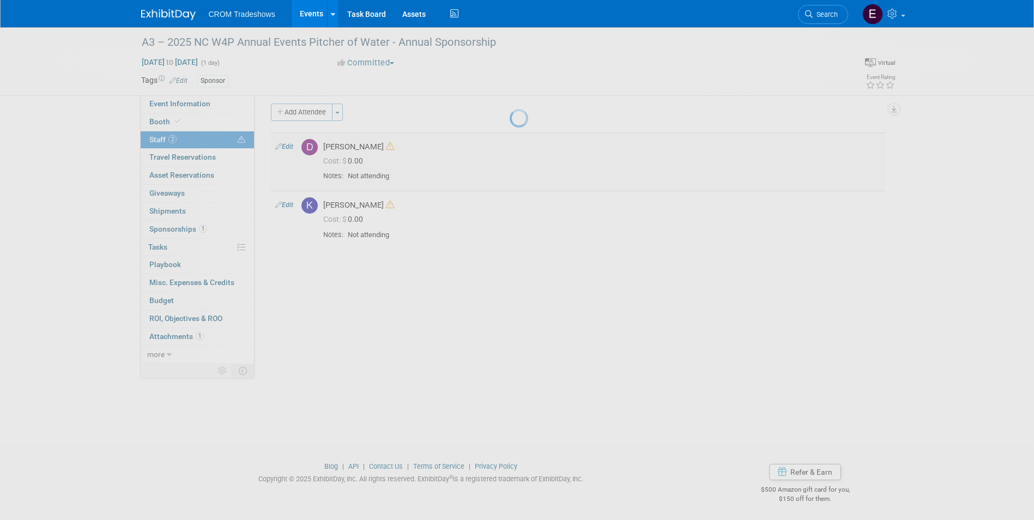
select select "f1e693f7-707c-4574-8798-8b982ca0dbdd"
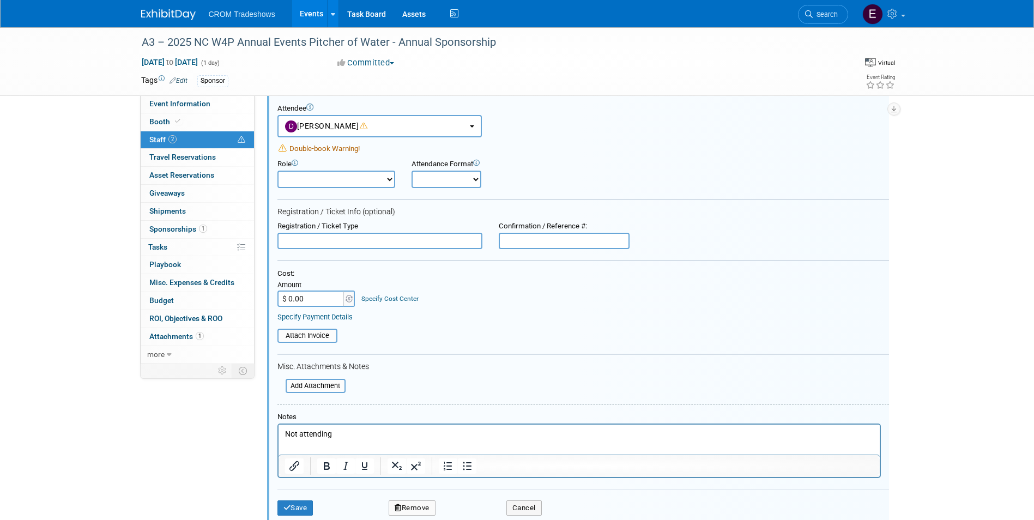
scroll to position [70, 0]
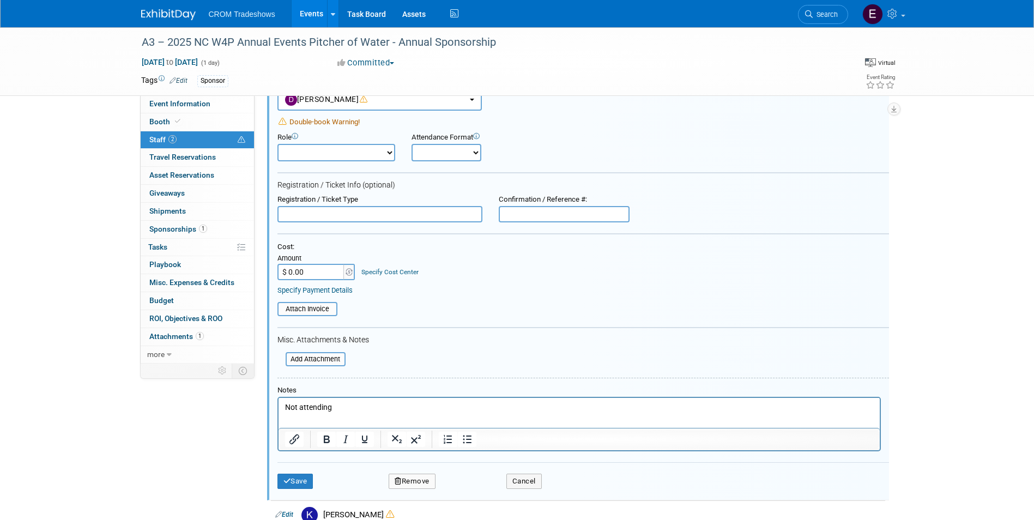
click at [367, 401] on html "Not attending" at bounding box center [578, 405] width 601 height 15
click at [307, 477] on button "Save" at bounding box center [295, 481] width 36 height 15
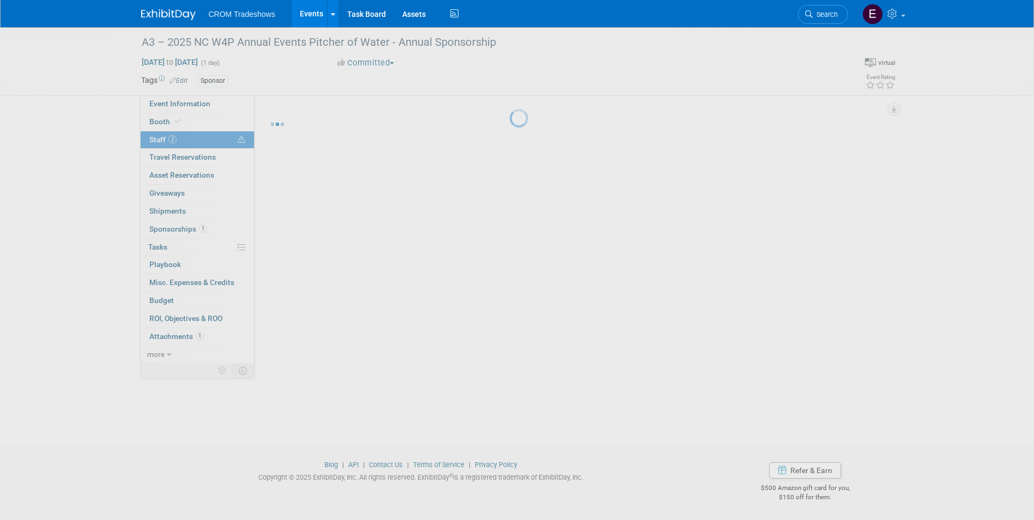
scroll to position [8, 0]
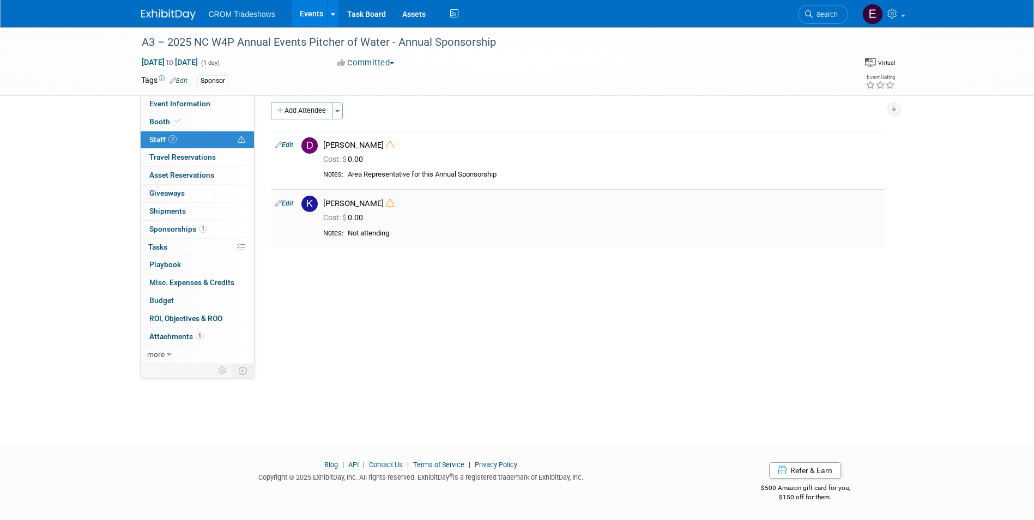
click at [289, 205] on link "Edit" at bounding box center [284, 203] width 18 height 8
select select "d05c892c-60a5-437e-9975-a573018659cf"
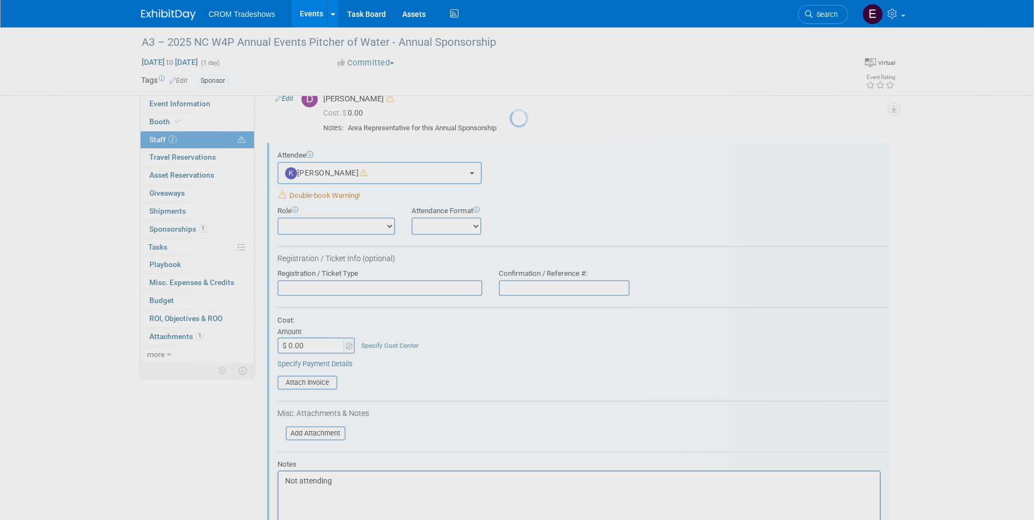
scroll to position [74, 0]
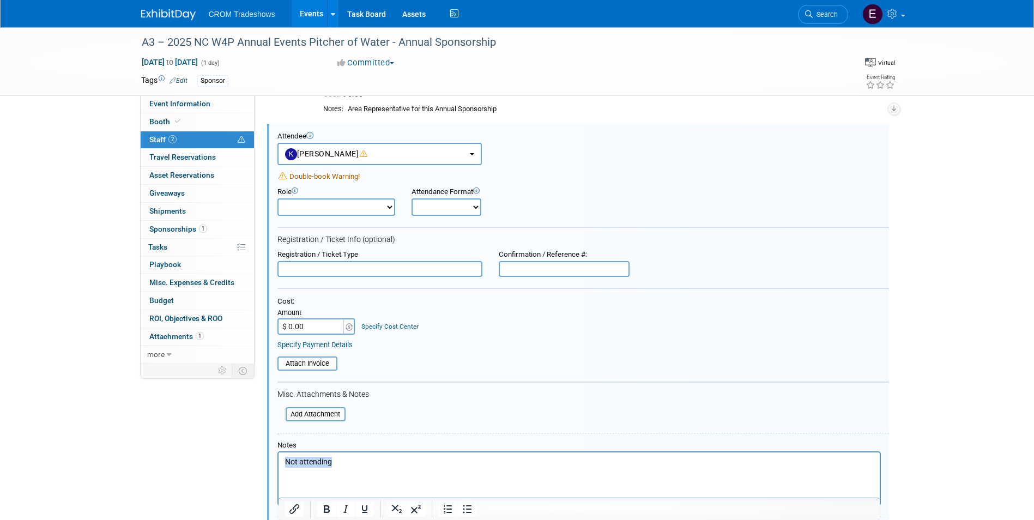
drag, startPoint x: 333, startPoint y: 463, endPoint x: 274, endPoint y: 463, distance: 59.4
click at [278, 463] on html "Not attending" at bounding box center [578, 459] width 601 height 15
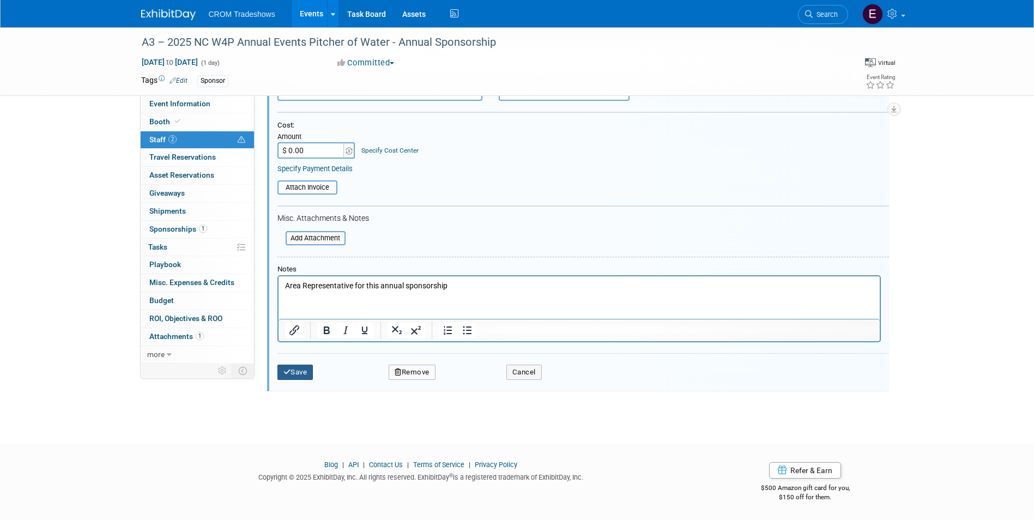
click at [304, 373] on button "Save" at bounding box center [295, 372] width 36 height 15
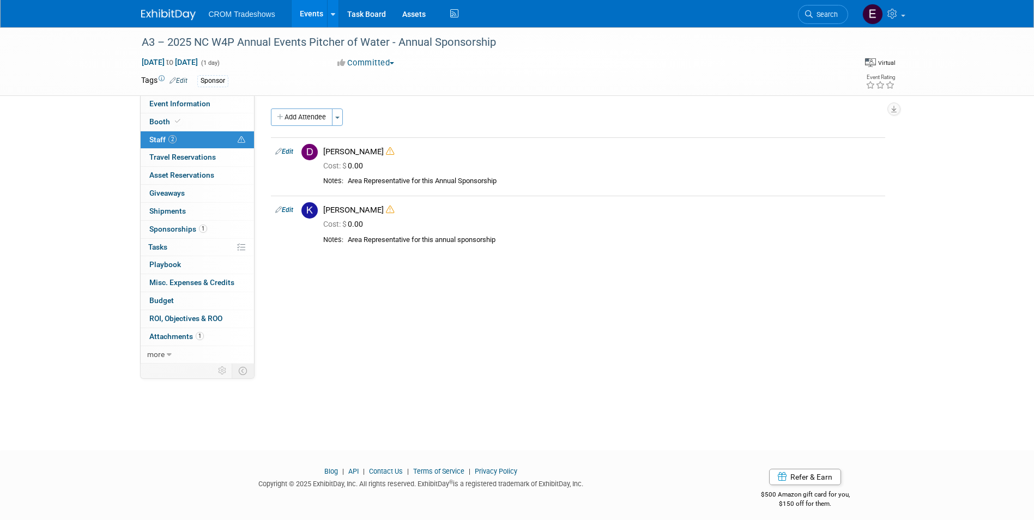
scroll to position [0, 0]
click at [204, 159] on span "Travel Reservations 0" at bounding box center [182, 157] width 66 height 9
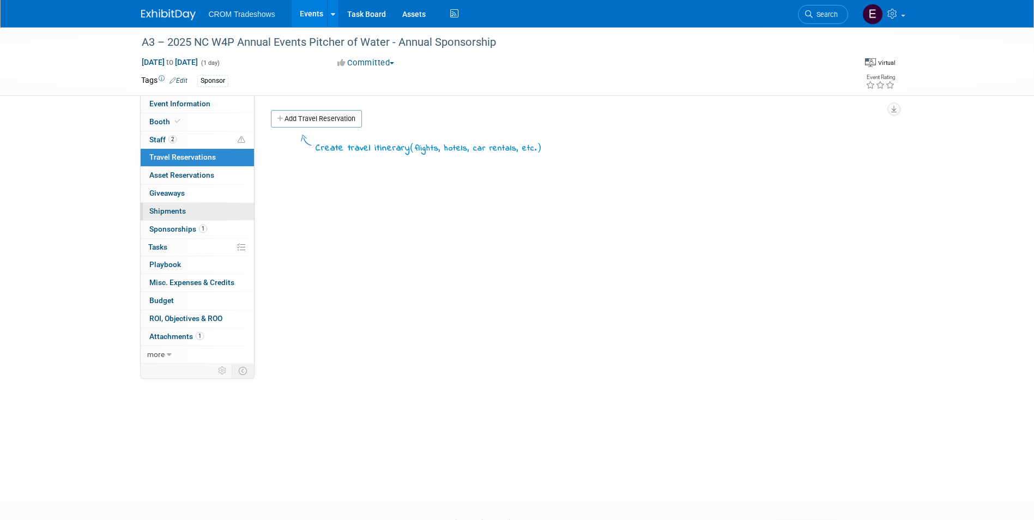
click at [203, 212] on link "0 Shipments 0" at bounding box center [197, 211] width 113 height 17
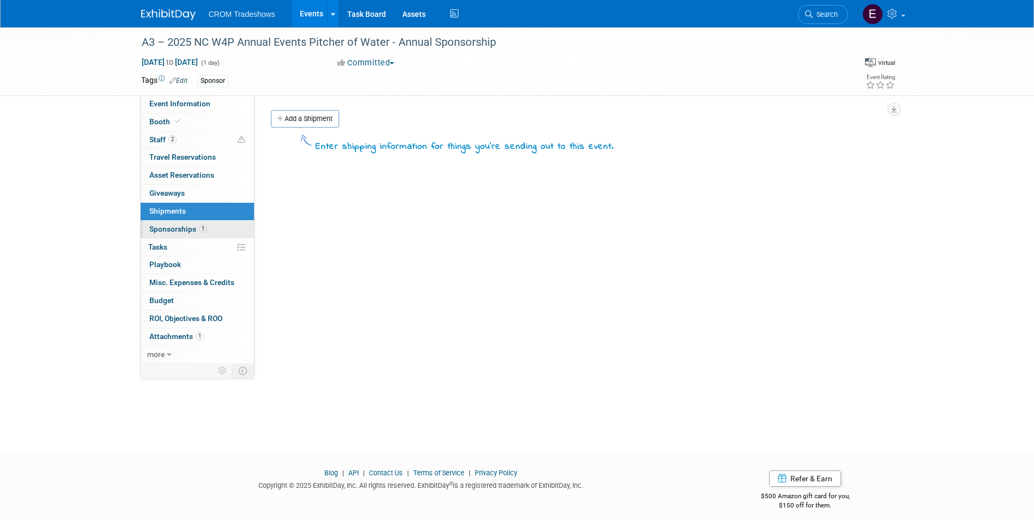
click at [203, 235] on link "1 Sponsorships 1" at bounding box center [197, 229] width 113 height 17
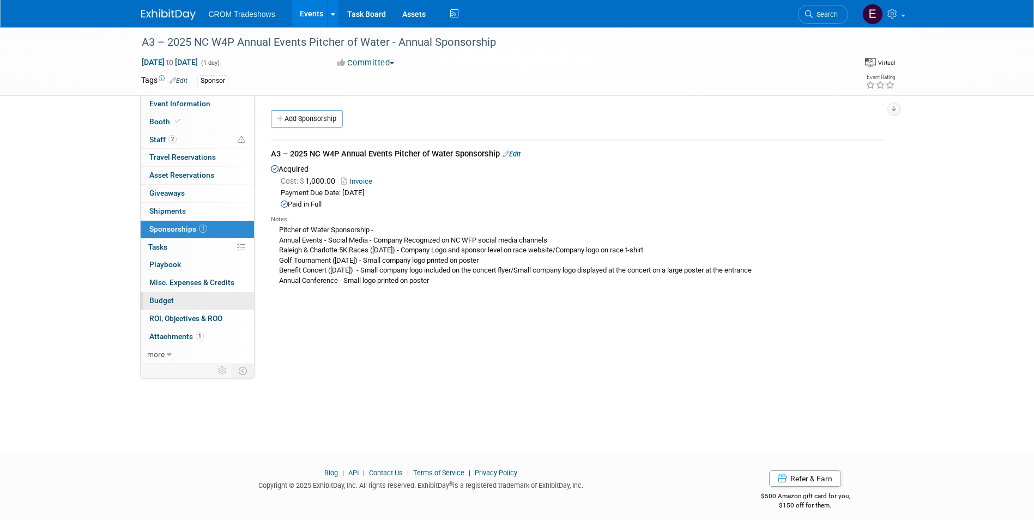
click at [169, 307] on link "Budget" at bounding box center [197, 300] width 113 height 17
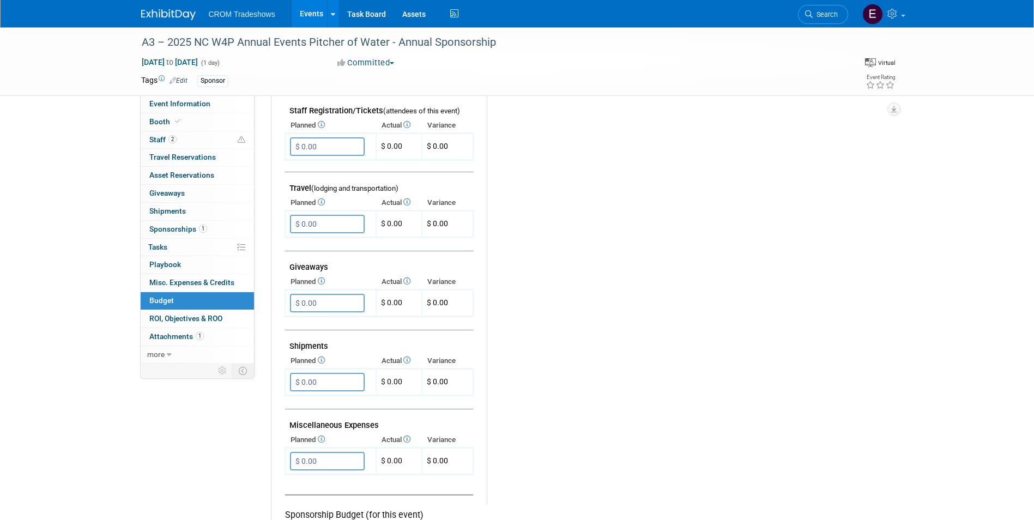
scroll to position [545, 0]
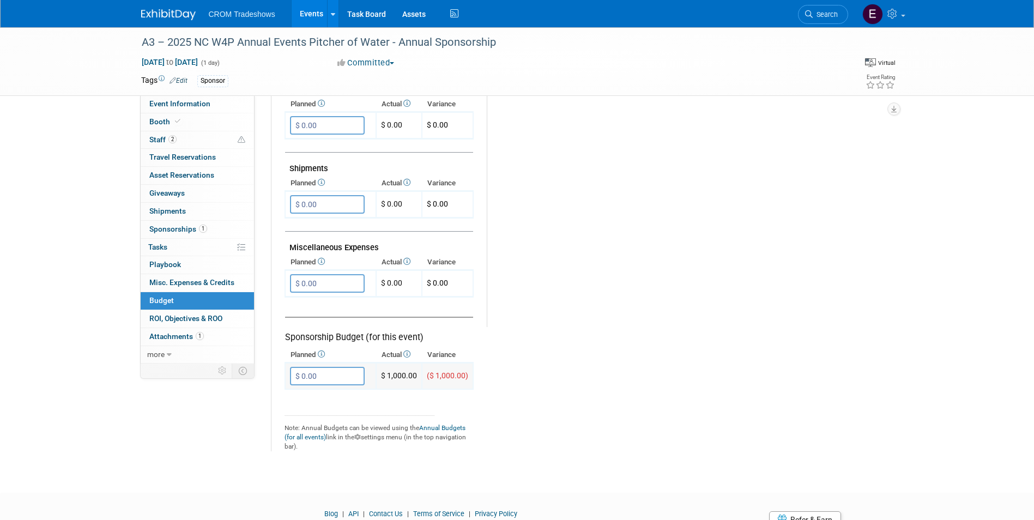
click at [325, 380] on input "$ 0.00" at bounding box center [327, 376] width 75 height 19
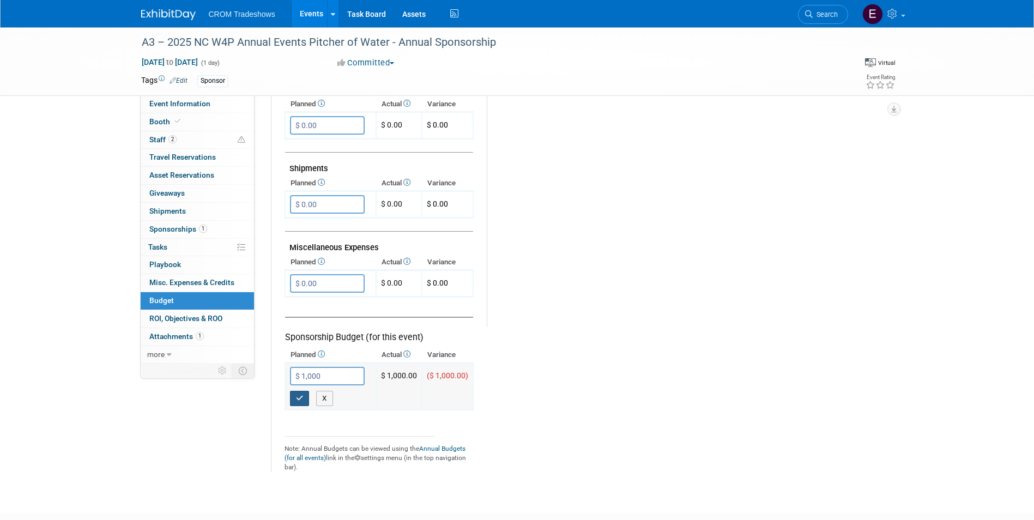
type input "$ 1,000.00"
click at [305, 398] on button "button" at bounding box center [300, 398] width 20 height 15
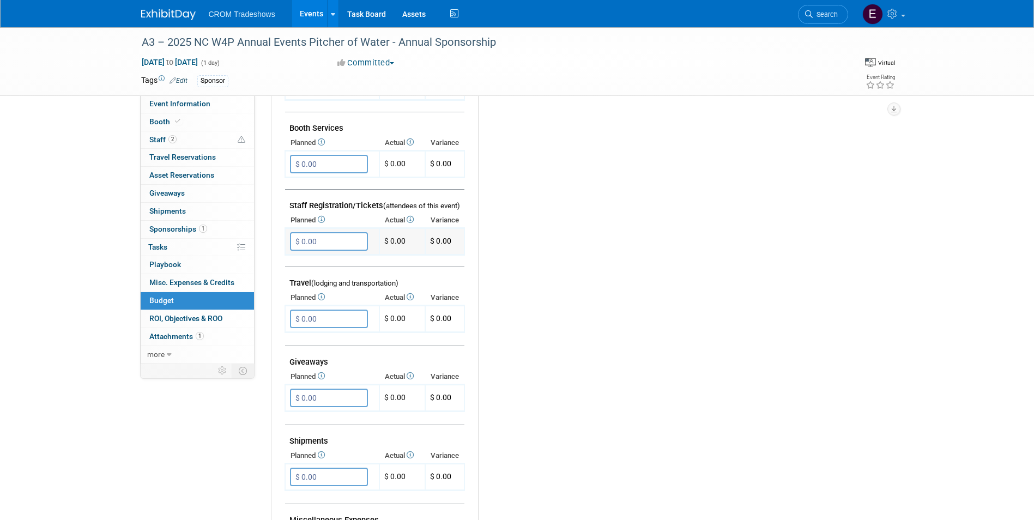
scroll to position [0, 0]
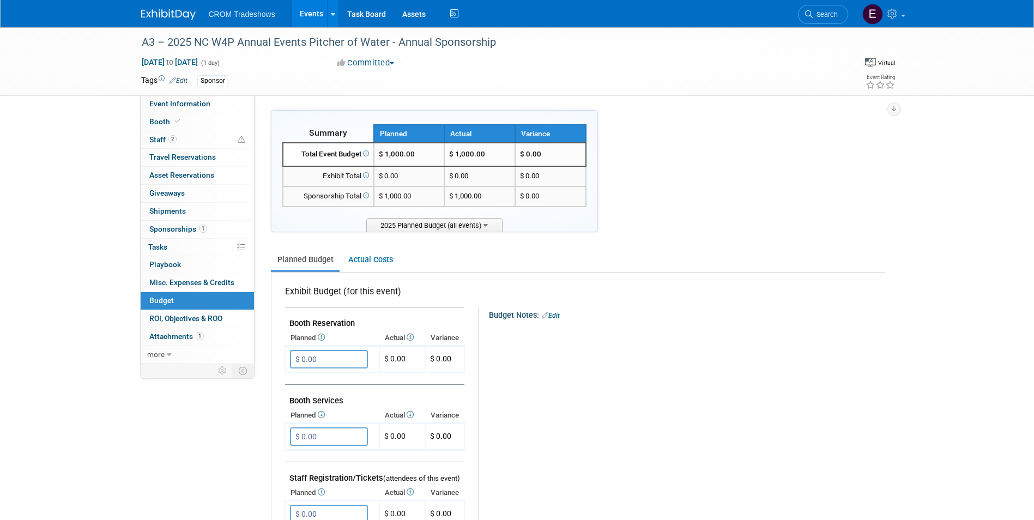
click at [310, 20] on link "Events" at bounding box center [312, 13] width 40 height 27
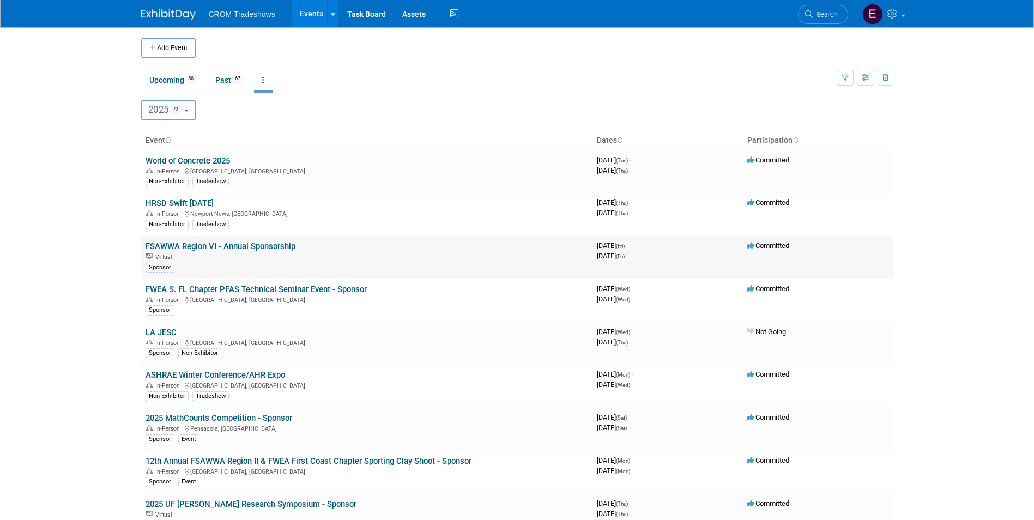
click at [218, 247] on link "FSAWWA Region VI - Annual Sponsorship" at bounding box center [221, 246] width 150 height 10
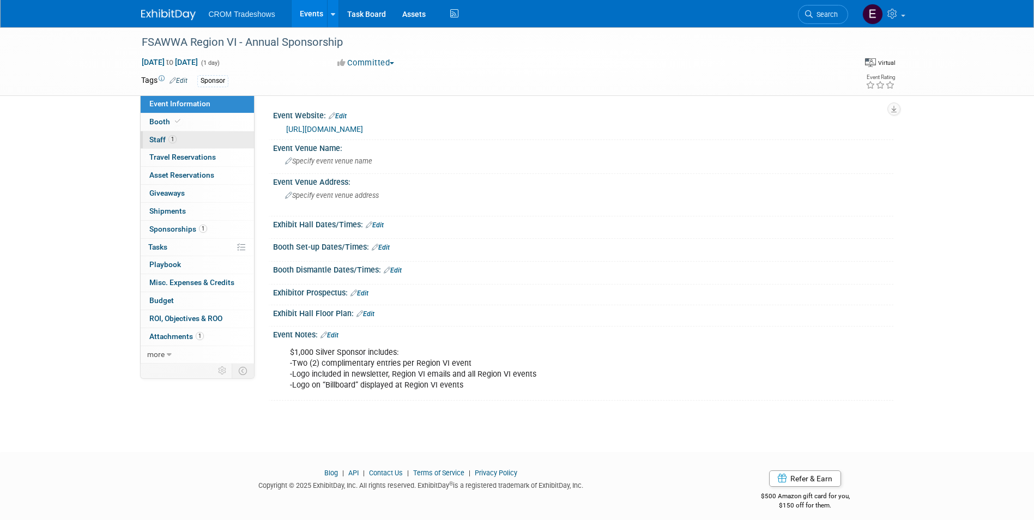
click at [174, 136] on span "1" at bounding box center [172, 139] width 8 height 8
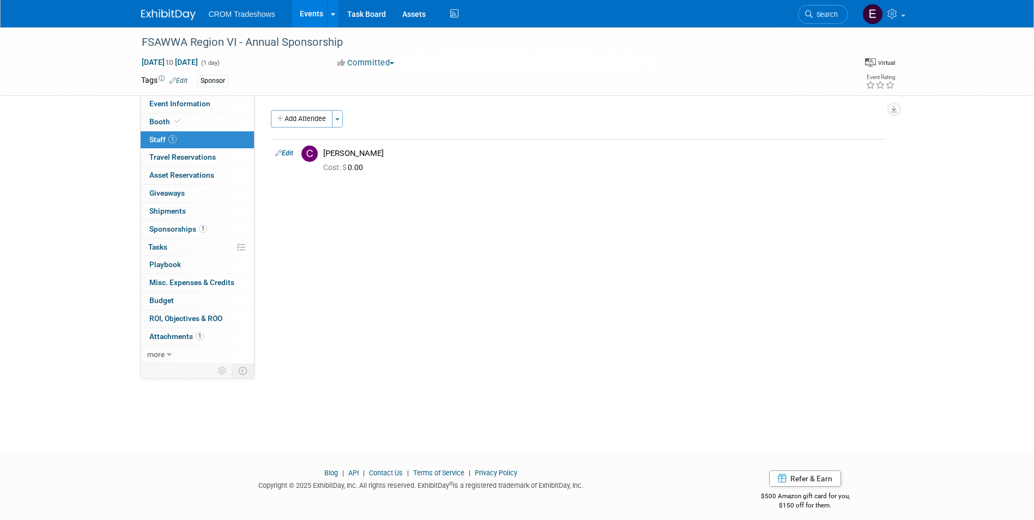
click at [288, 151] on link "Edit" at bounding box center [284, 153] width 18 height 8
select select "9b3ce452-f2c0-4218-8411-7530379da76e"
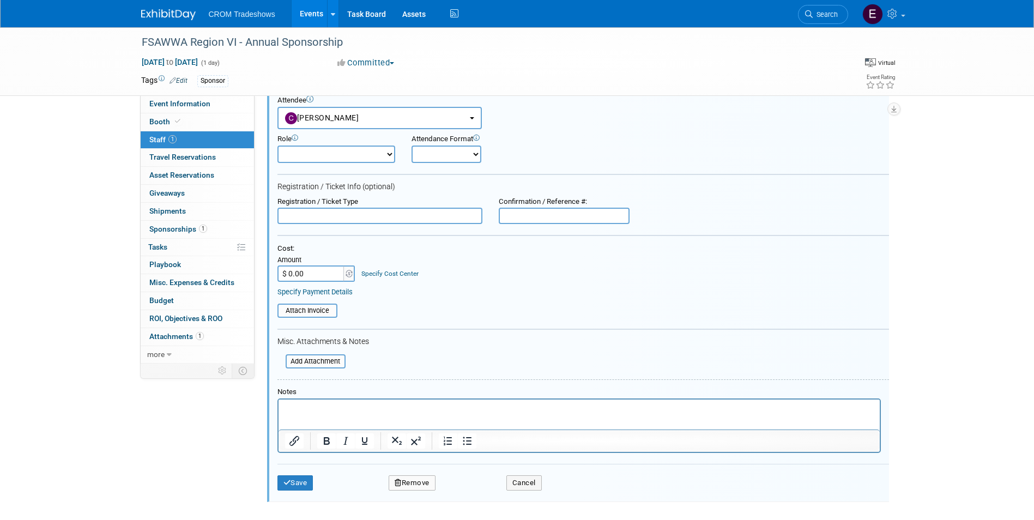
scroll to position [70, 0]
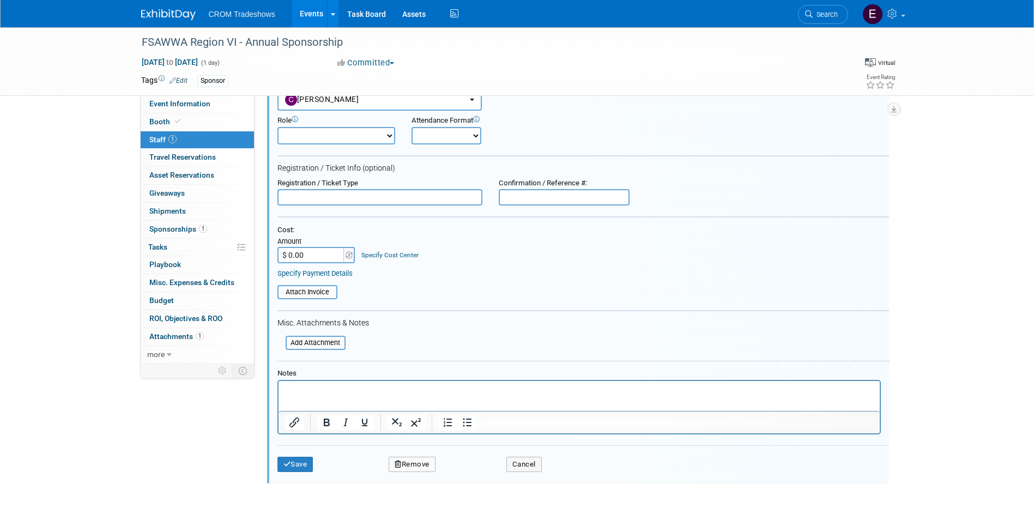
click at [383, 396] on html at bounding box center [578, 388] width 601 height 15
click at [291, 469] on button "Save" at bounding box center [295, 464] width 36 height 15
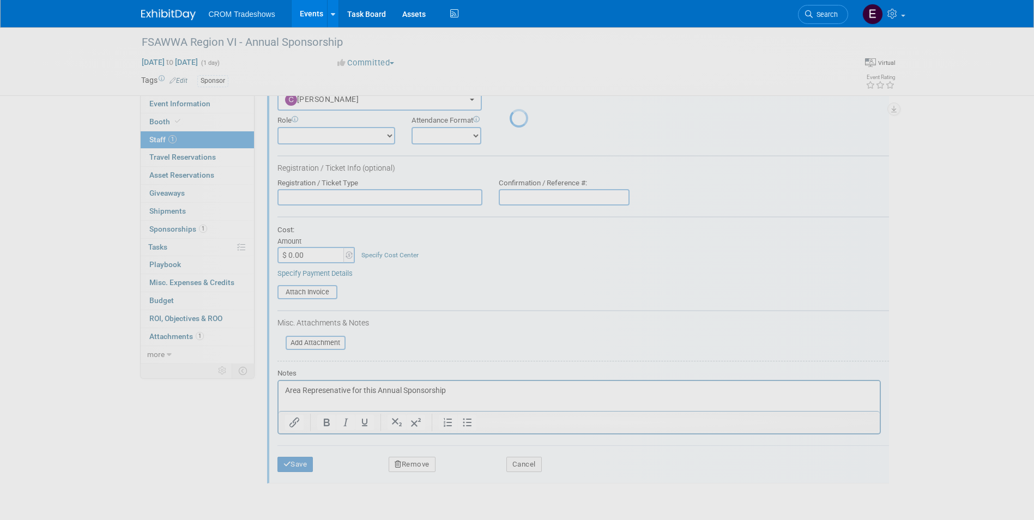
scroll to position [8, 0]
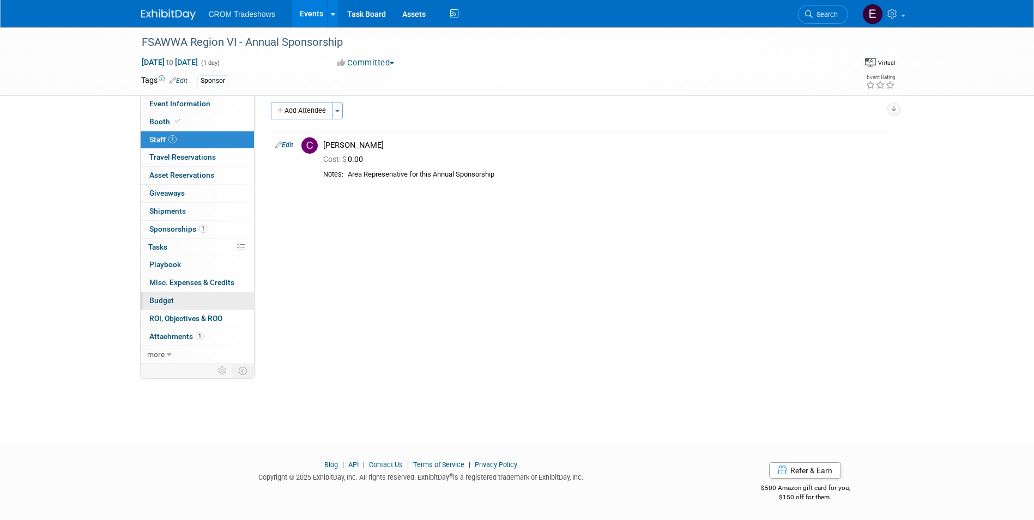
click at [167, 305] on span "Budget" at bounding box center [161, 300] width 25 height 9
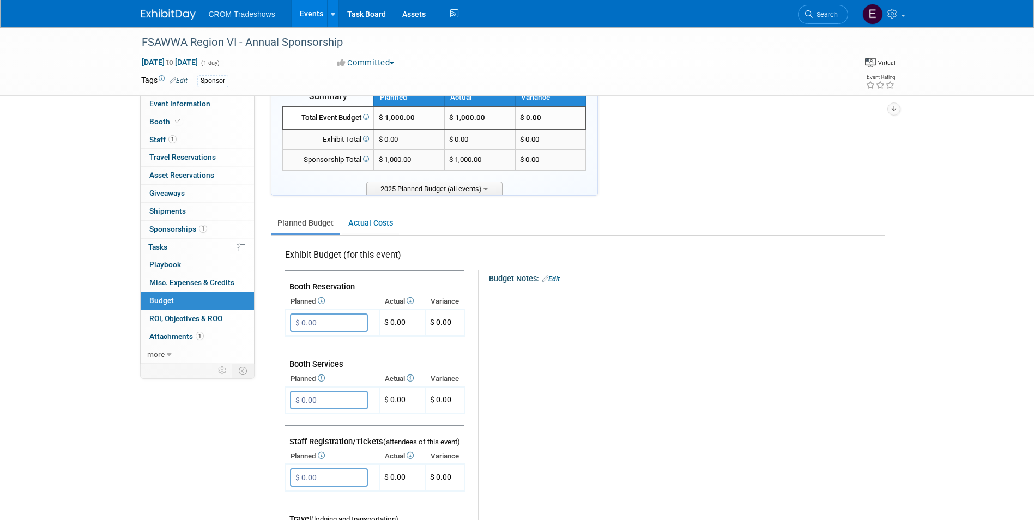
scroll to position [0, 0]
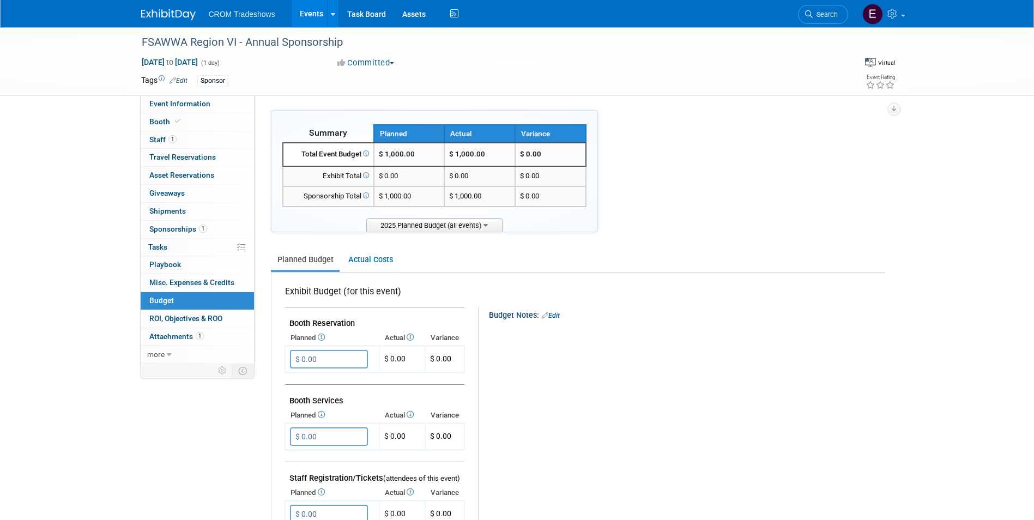
click at [318, 9] on link "Events" at bounding box center [312, 13] width 40 height 27
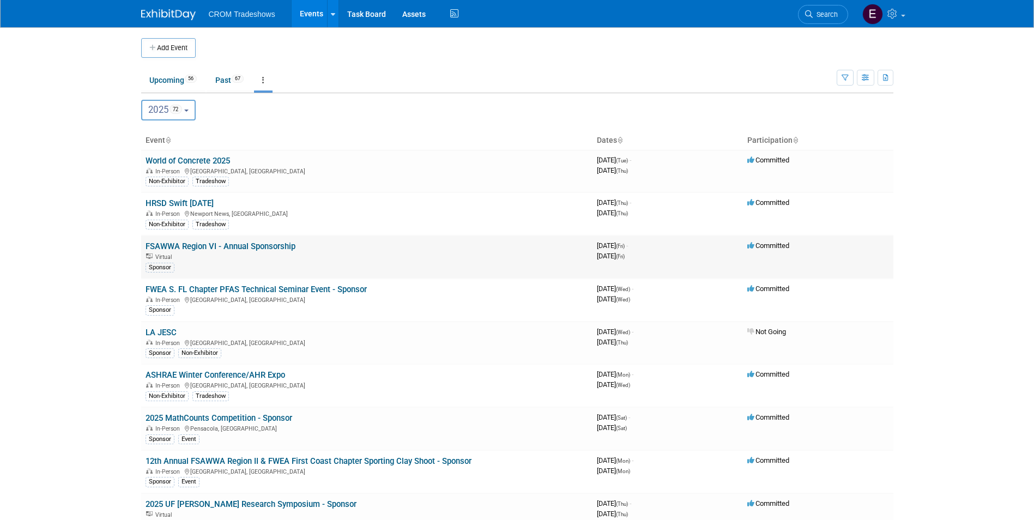
click at [189, 245] on link "FSAWWA Region VI - Annual Sponsorship" at bounding box center [221, 246] width 150 height 10
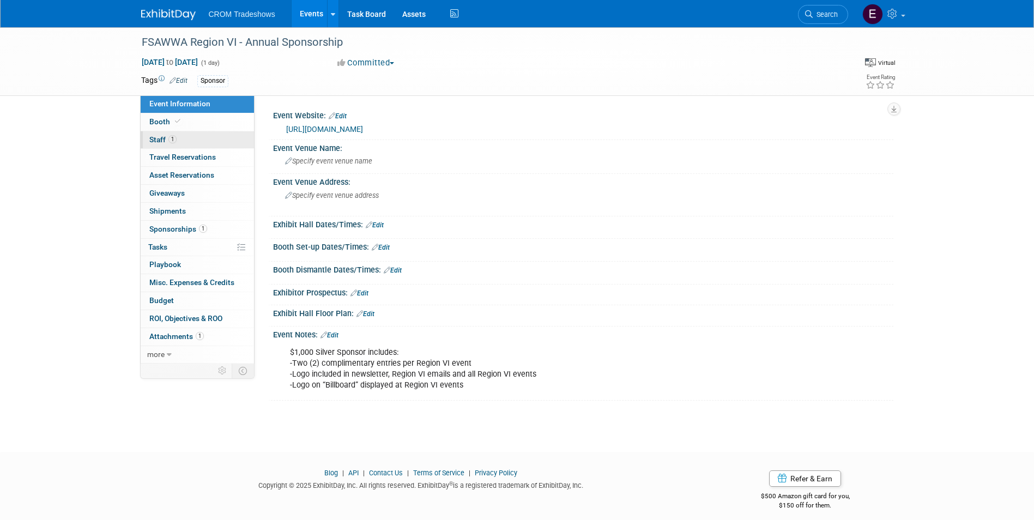
click at [194, 133] on link "1 Staff 1" at bounding box center [197, 139] width 113 height 17
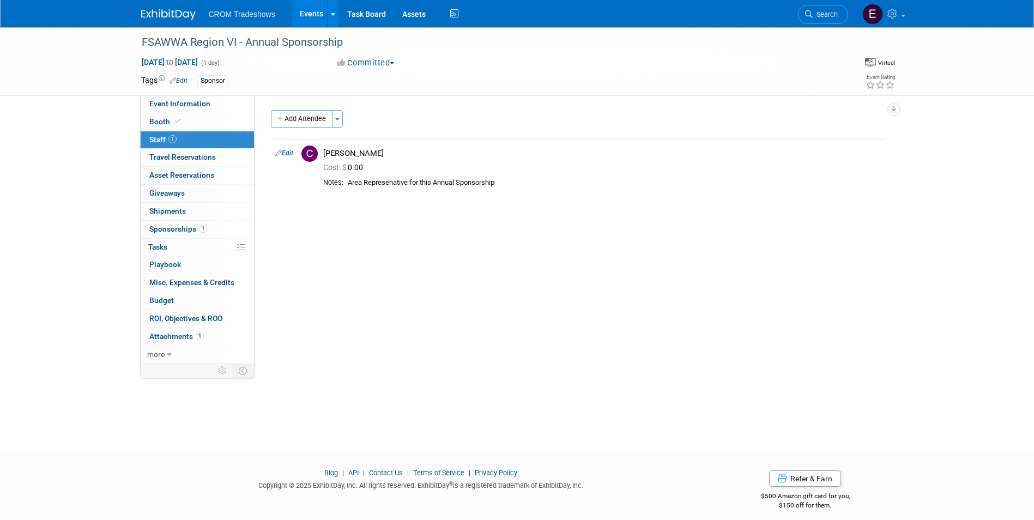
click at [306, 21] on link "Events" at bounding box center [312, 13] width 40 height 27
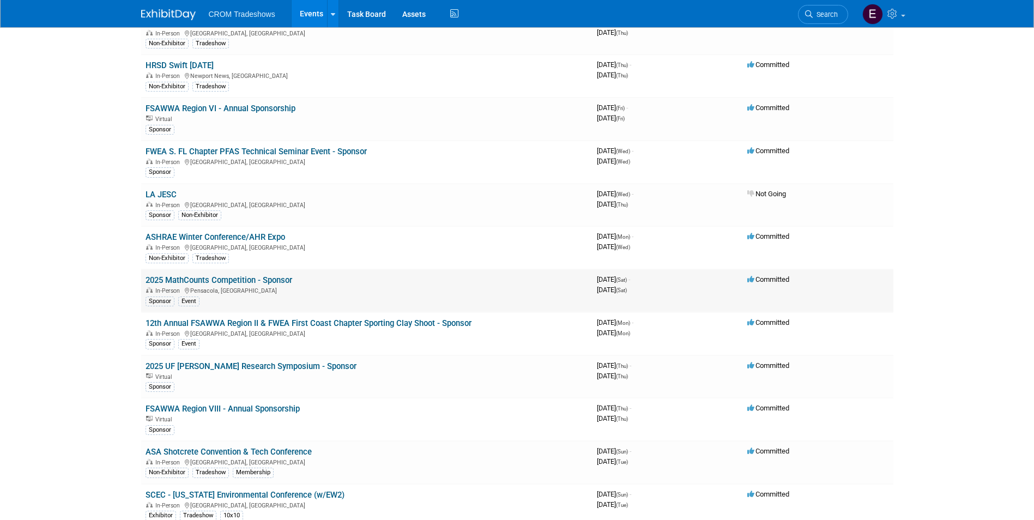
scroll to position [163, 0]
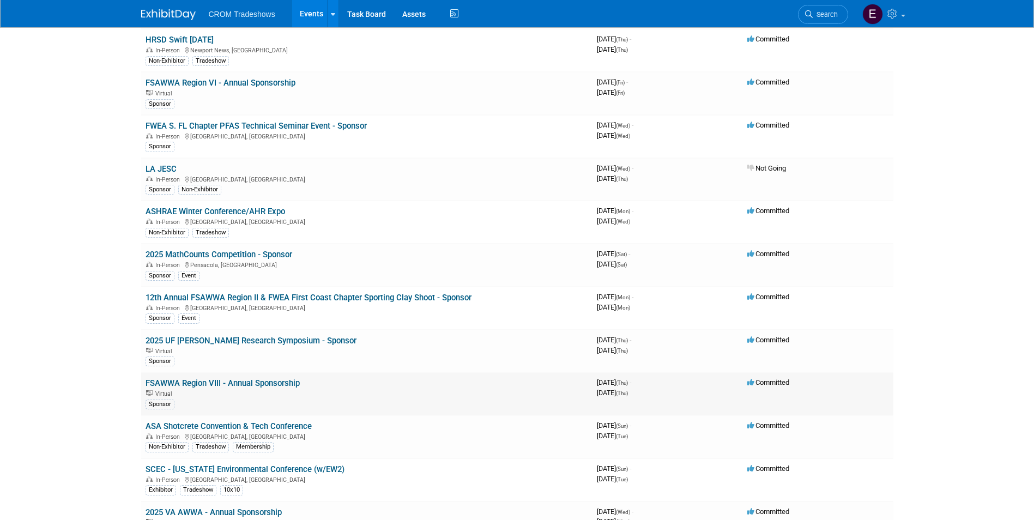
click at [253, 381] on link "FSAWWA Region VIII - Annual Sponsorship" at bounding box center [223, 383] width 154 height 10
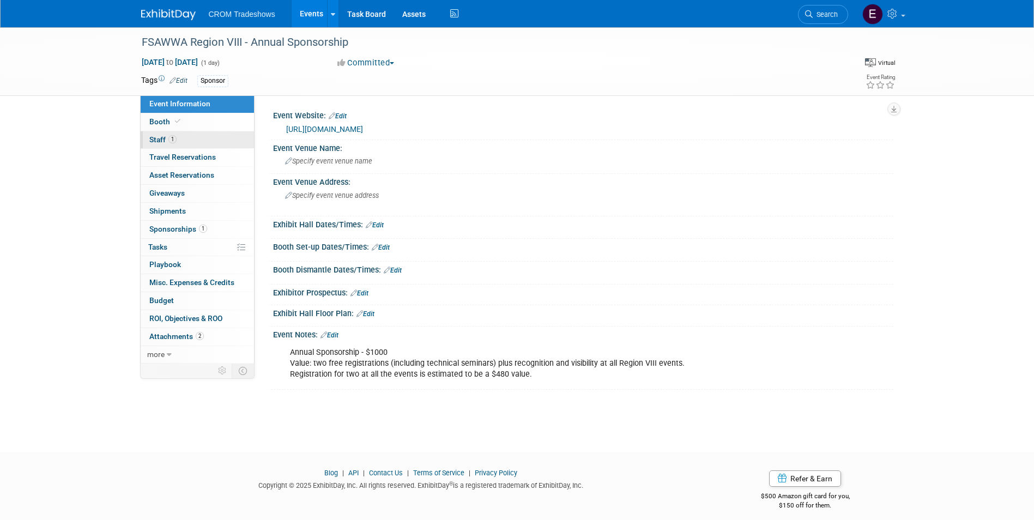
click at [171, 137] on span "1" at bounding box center [172, 139] width 8 height 8
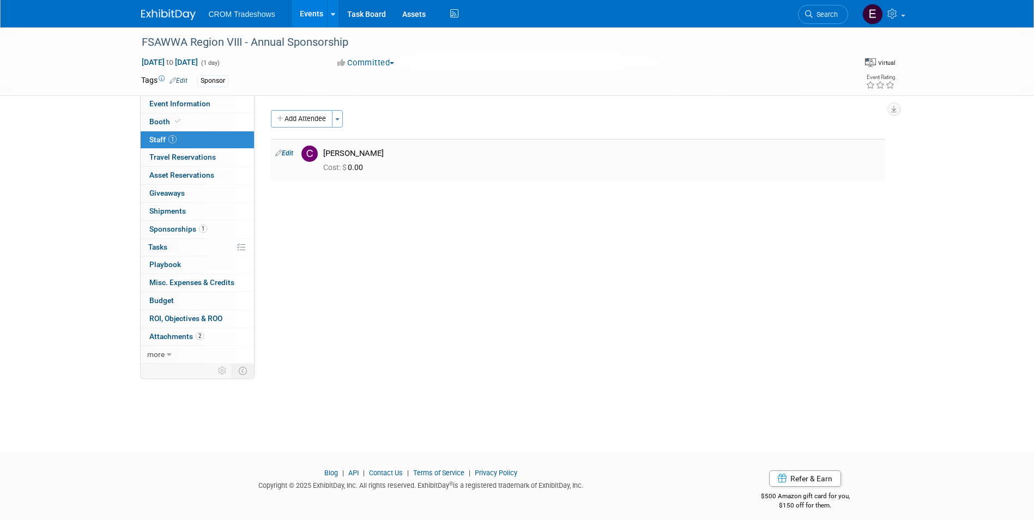
click at [287, 154] on link "Edit" at bounding box center [284, 153] width 18 height 8
select select "9b3ce452-f2c0-4218-8411-7530379da76e"
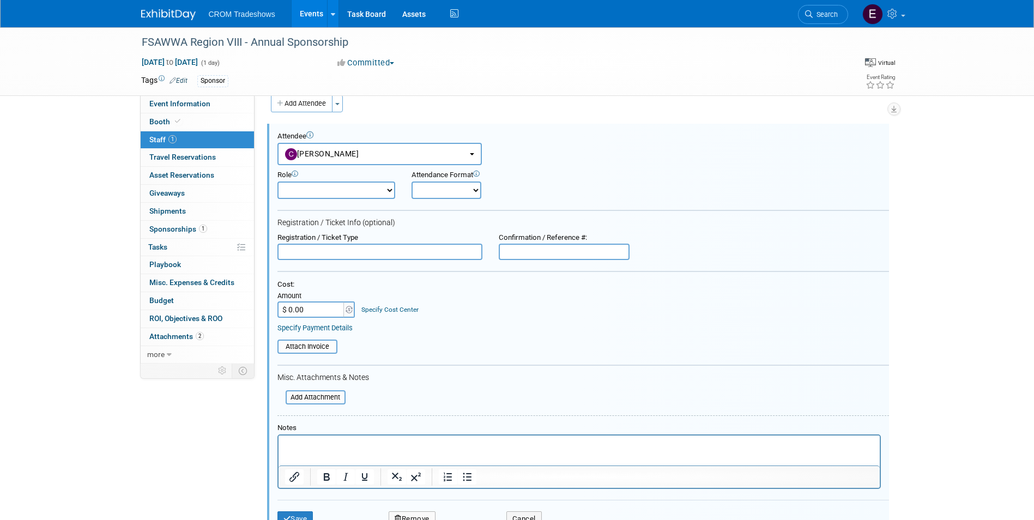
click at [397, 451] on html at bounding box center [578, 442] width 601 height 15
click at [305, 513] on button "Save" at bounding box center [295, 518] width 36 height 15
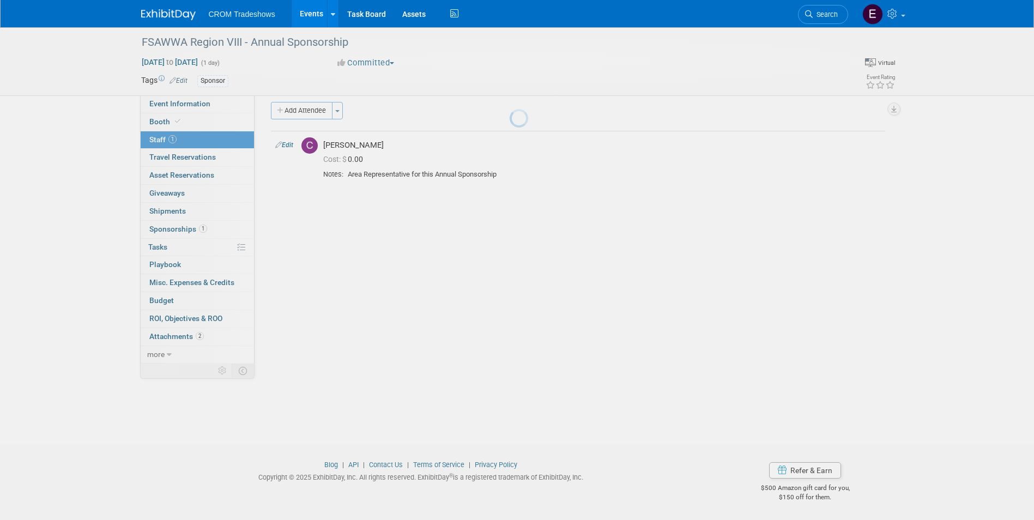
scroll to position [8, 0]
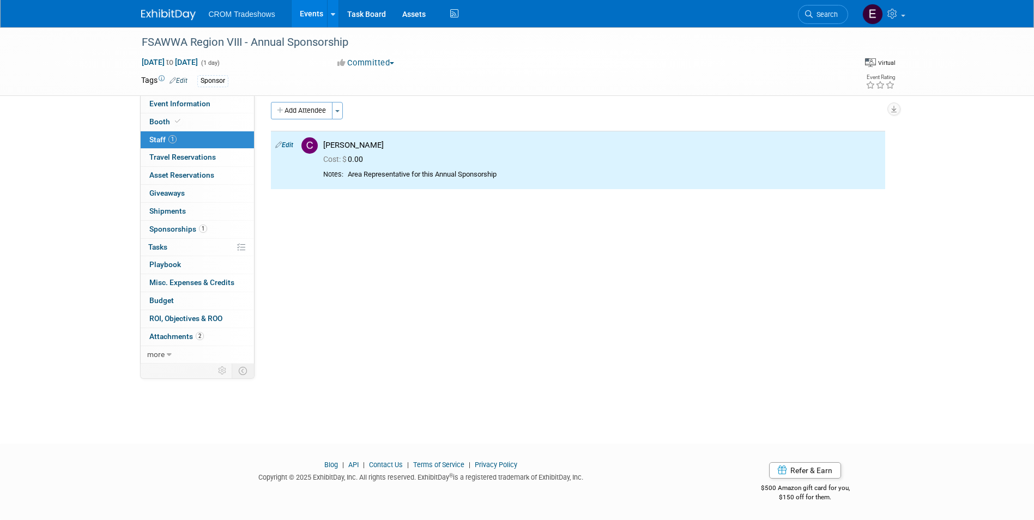
click at [317, 8] on link "Events" at bounding box center [312, 13] width 40 height 27
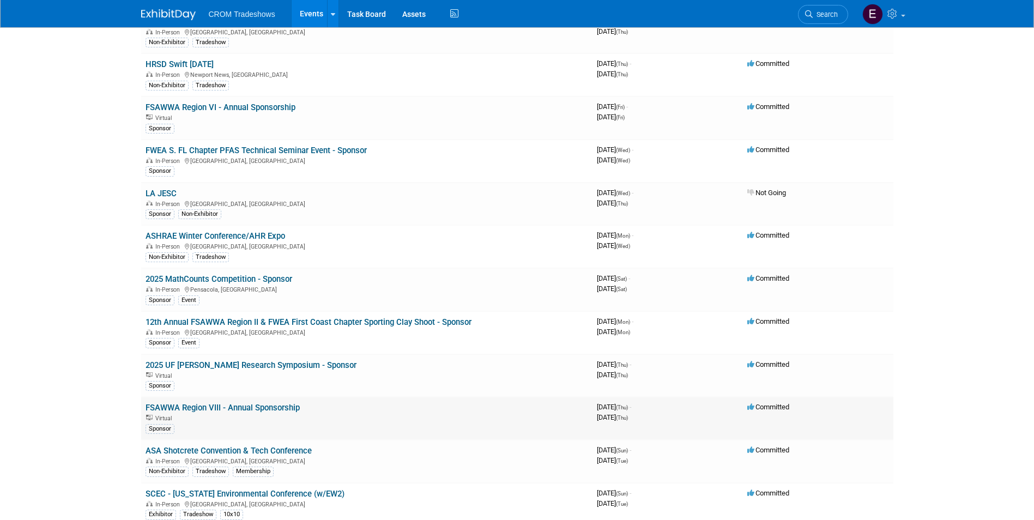
scroll to position [163, 0]
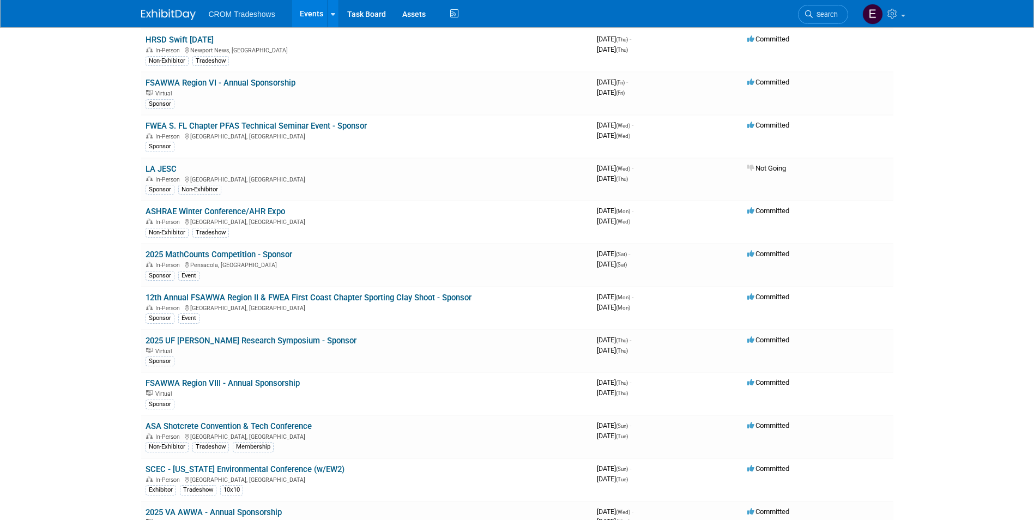
drag, startPoint x: 278, startPoint y: 429, endPoint x: 137, endPoint y: 409, distance: 142.1
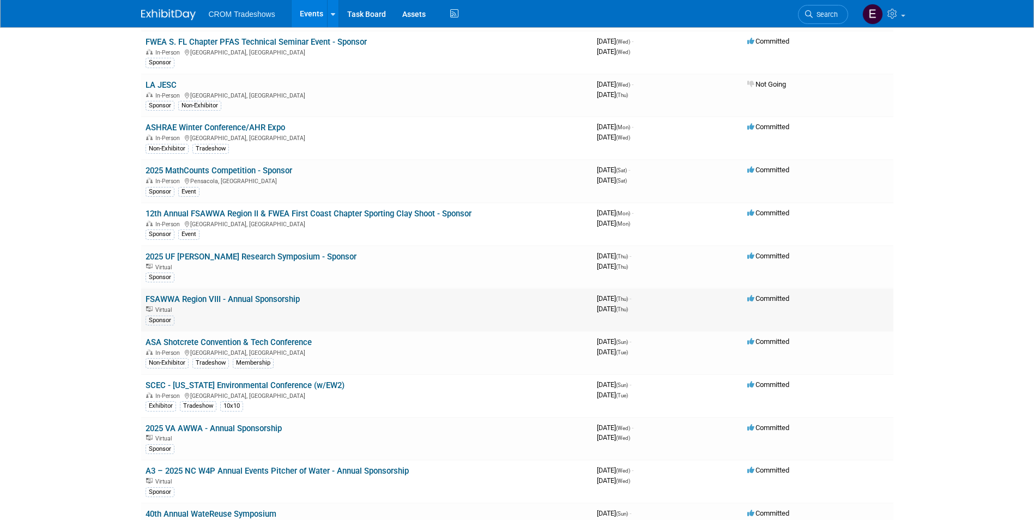
scroll to position [272, 0]
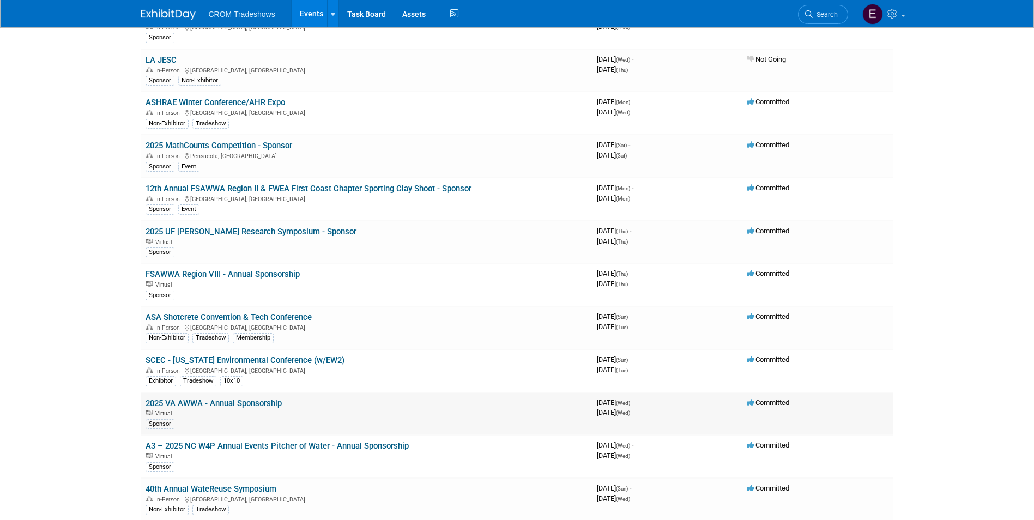
click at [268, 403] on link "2025 VA AWWA - Annual Sponsorship" at bounding box center [214, 403] width 136 height 10
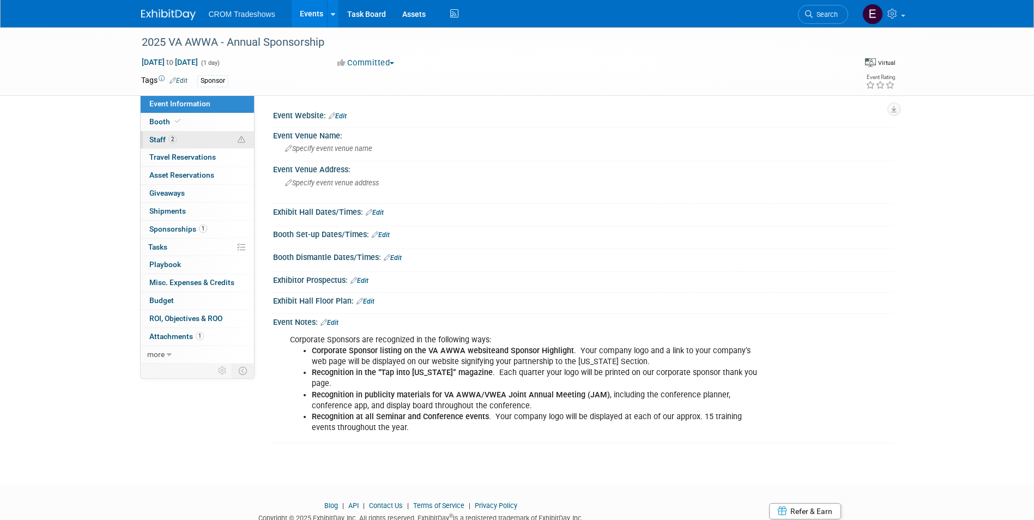
click at [187, 142] on link "2 Staff 2" at bounding box center [197, 139] width 113 height 17
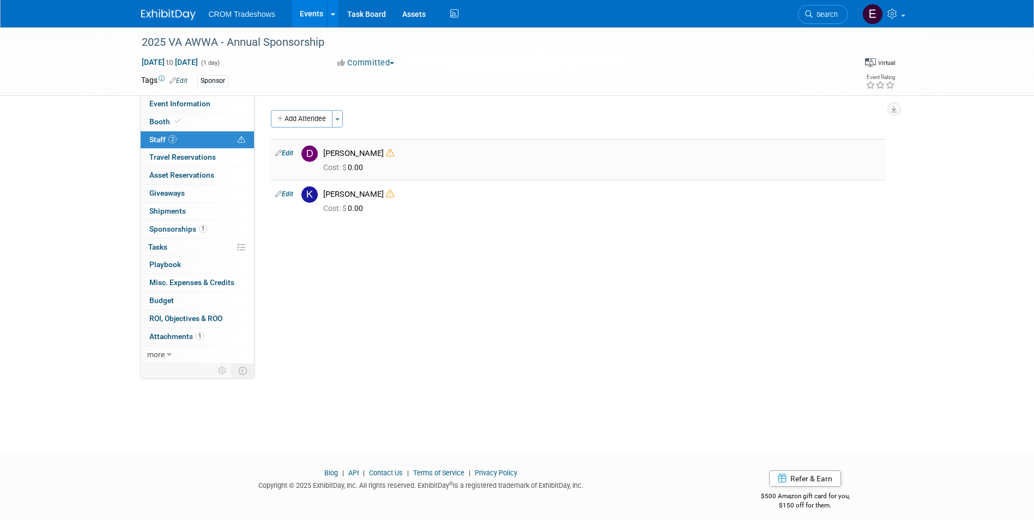
click at [294, 154] on td "Edit" at bounding box center [284, 159] width 26 height 41
click at [293, 154] on link "Edit" at bounding box center [284, 153] width 18 height 8
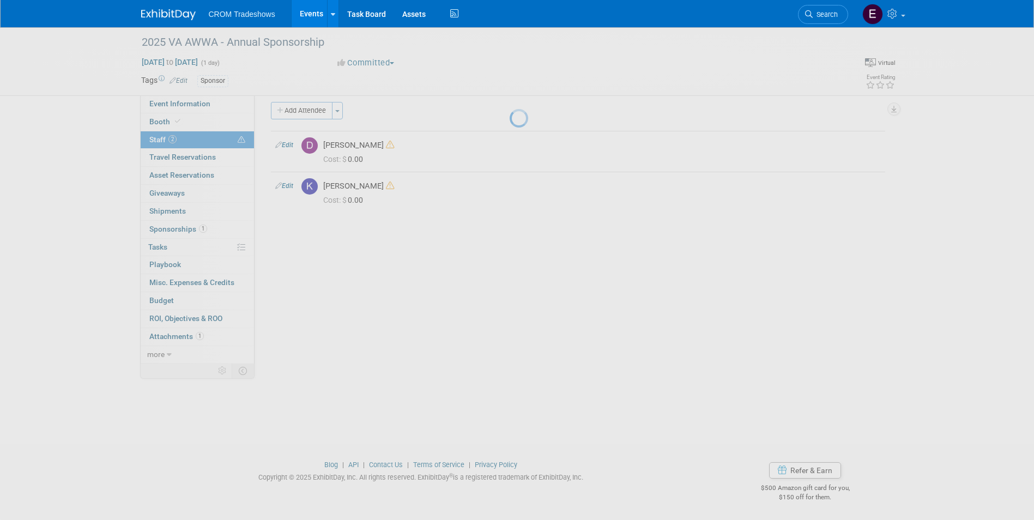
select select "f1e693f7-707c-4574-8798-8b982ca0dbdd"
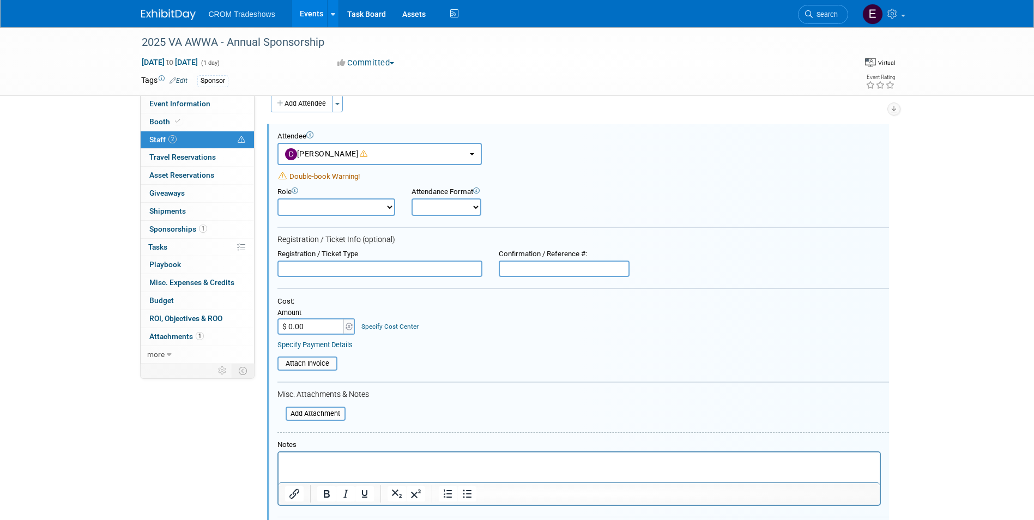
click at [415, 464] on p "Rich Text Area. Press ALT-0 for help." at bounding box center [578, 462] width 589 height 11
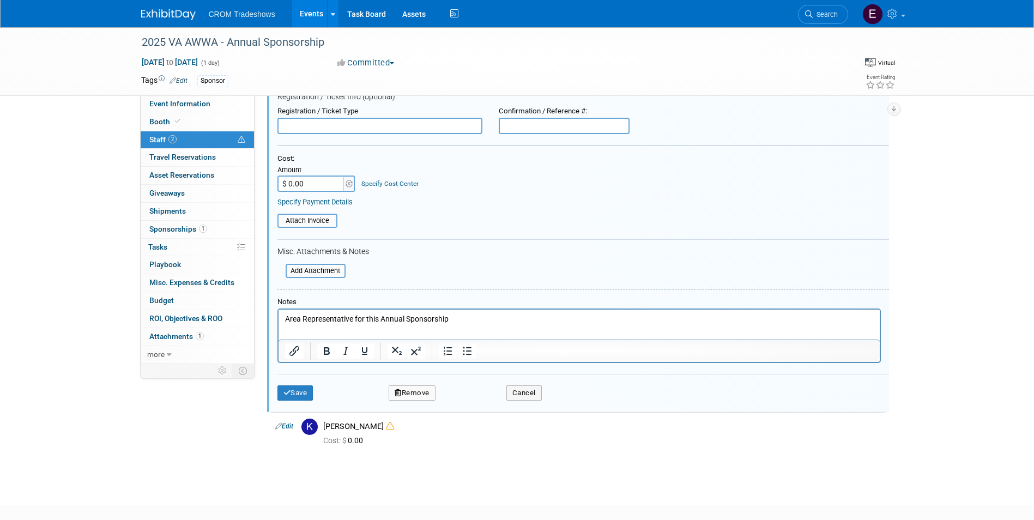
scroll to position [179, 0]
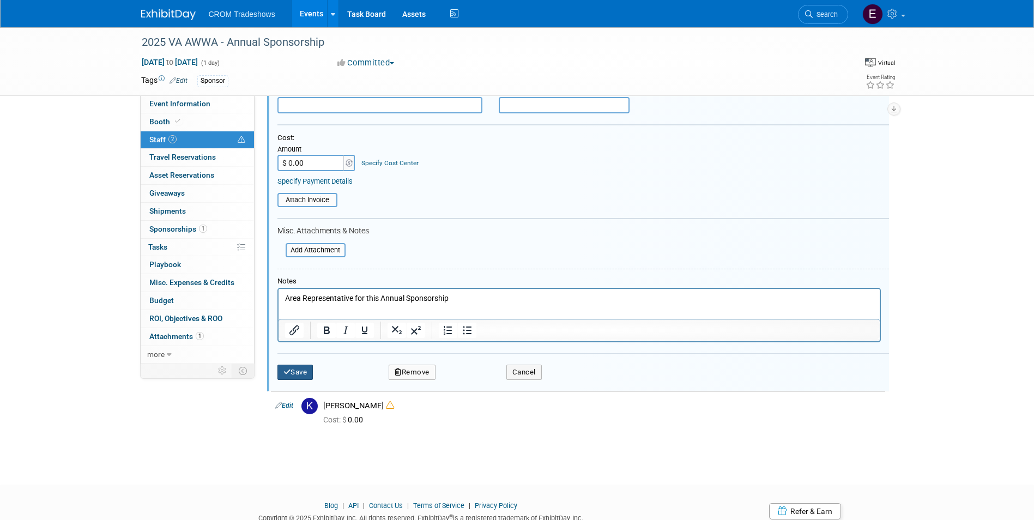
click at [308, 372] on button "Save" at bounding box center [295, 372] width 36 height 15
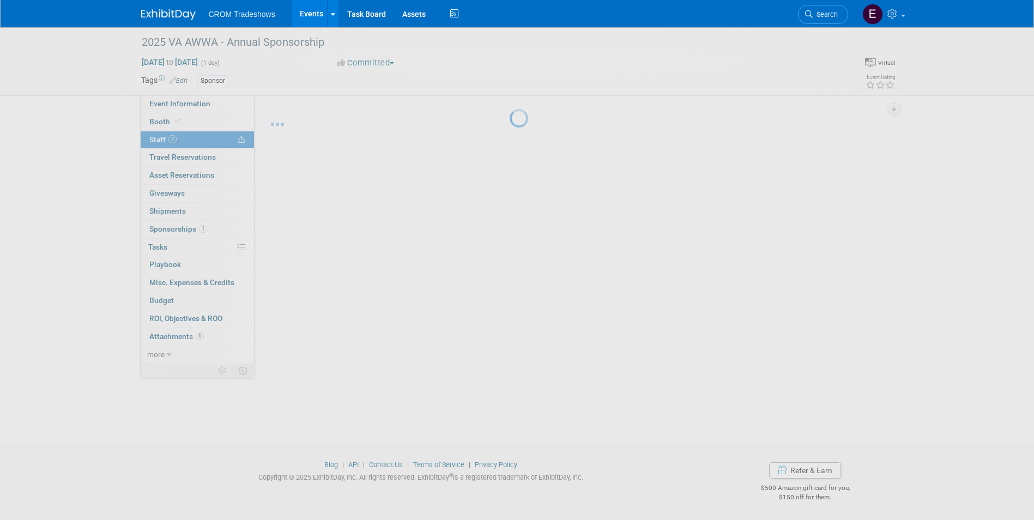
scroll to position [8, 0]
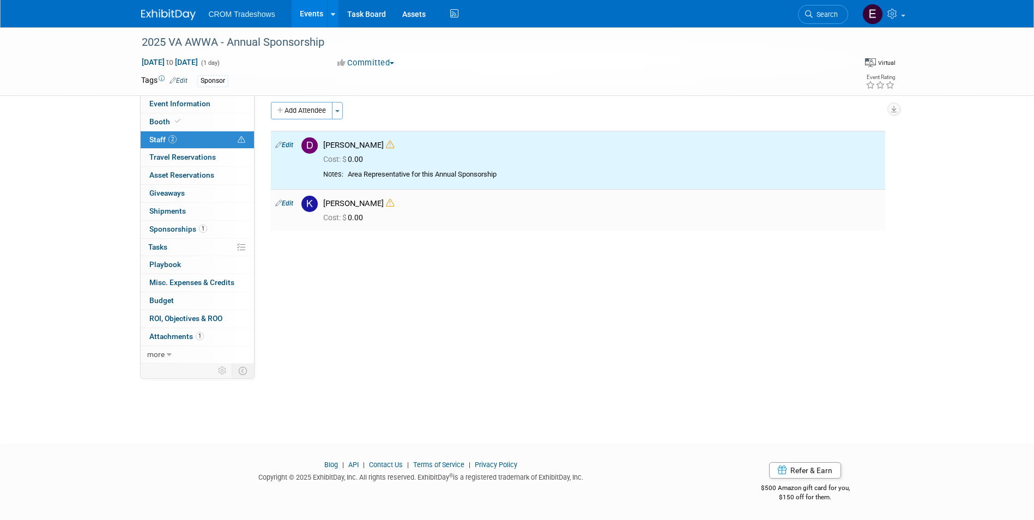
click at [288, 203] on link "Edit" at bounding box center [284, 203] width 18 height 8
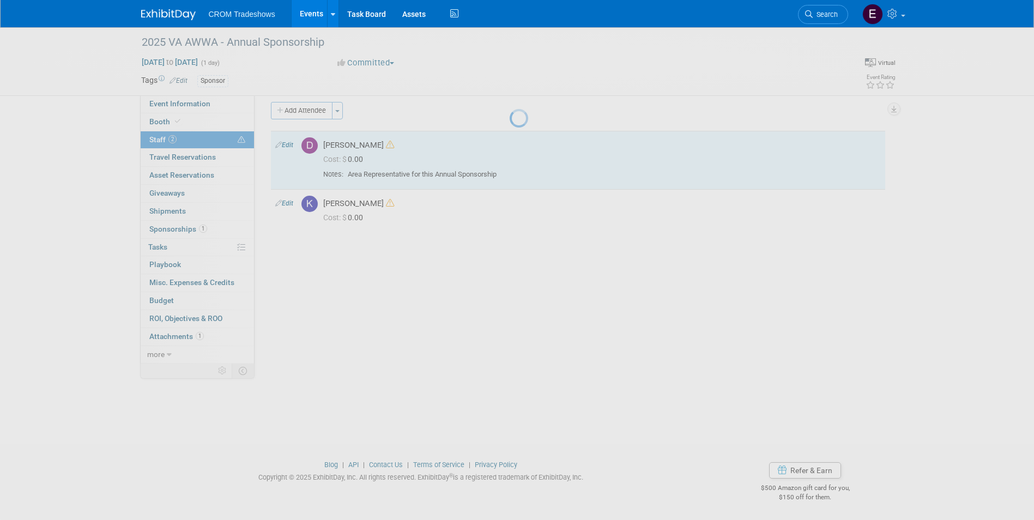
select select "d05c892c-60a5-437e-9975-a573018659cf"
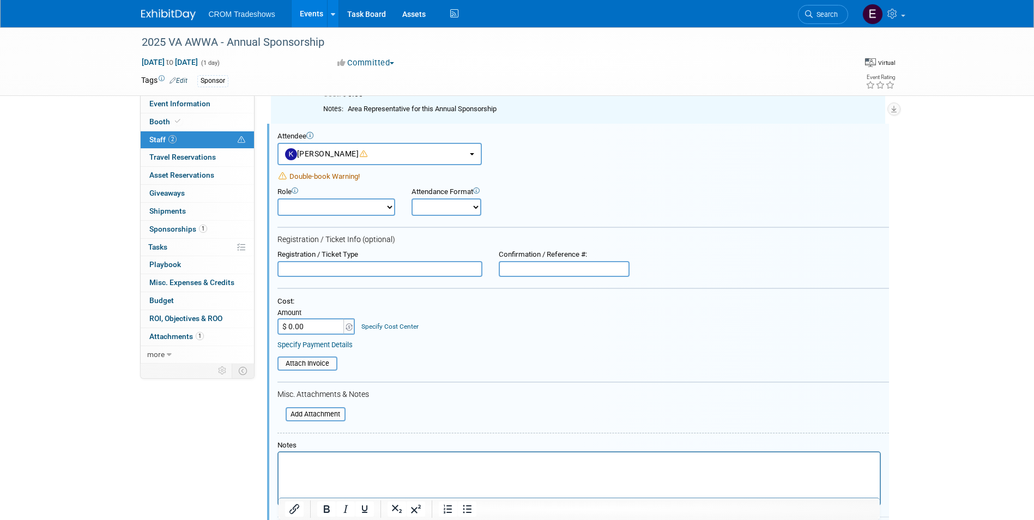
scroll to position [0, 0]
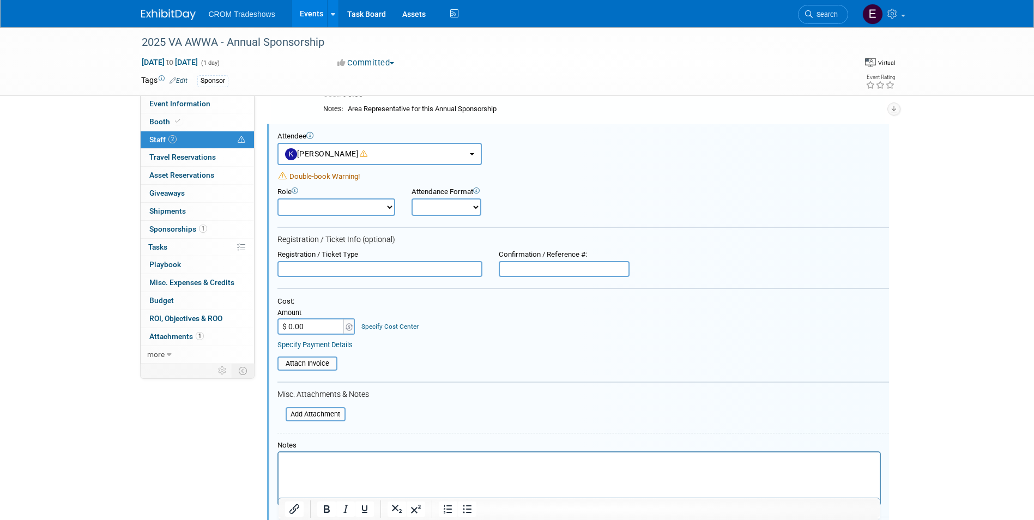
click at [392, 468] on html at bounding box center [578, 459] width 601 height 15
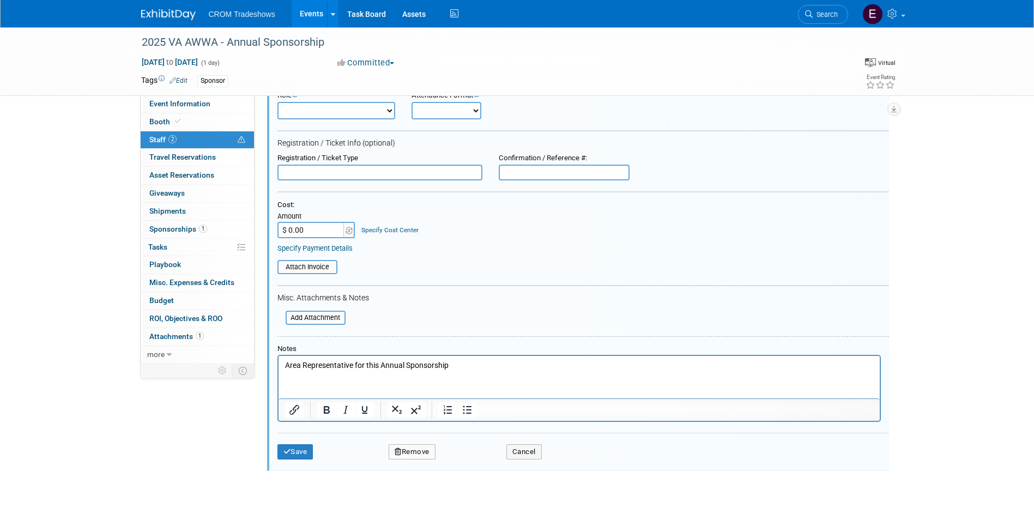
scroll to position [250, 0]
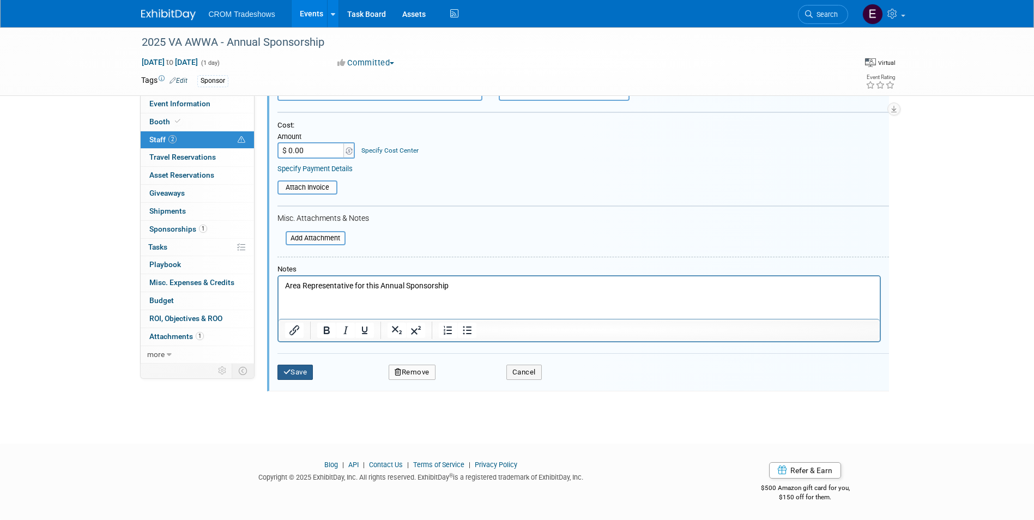
click at [276, 369] on div "Attendee <img src="https://www.exhibitday.com/Images/Unassigned-User-Icon.png" …" at bounding box center [578, 170] width 622 height 444
click at [284, 372] on icon "submit" at bounding box center [287, 371] width 8 height 7
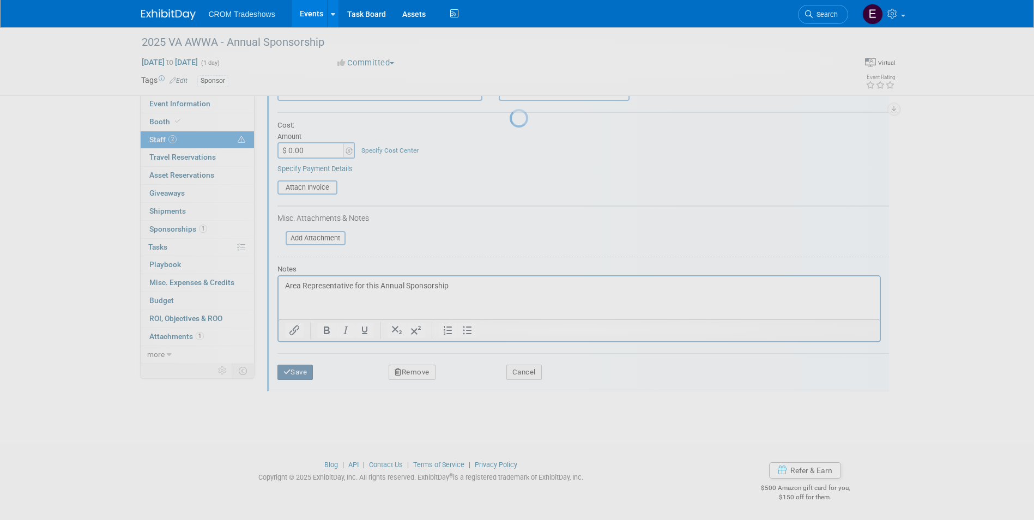
scroll to position [8, 0]
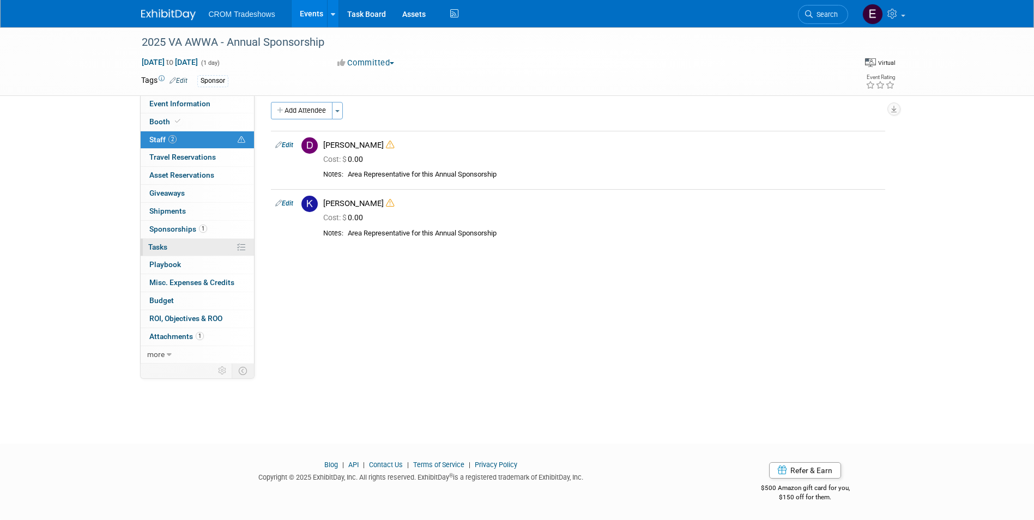
click at [183, 241] on link "0% Tasks 0%" at bounding box center [197, 247] width 113 height 17
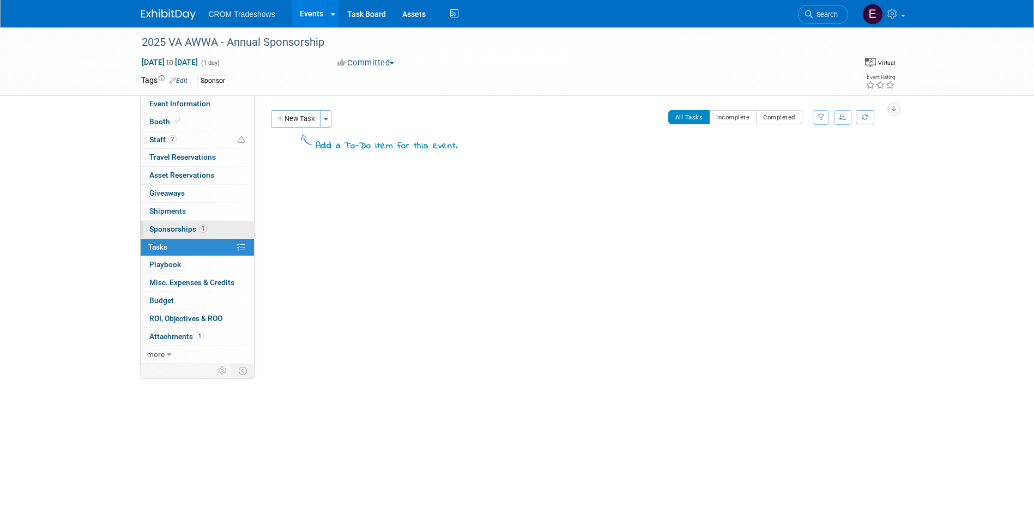
click at [184, 231] on span "Sponsorships 1" at bounding box center [178, 229] width 58 height 9
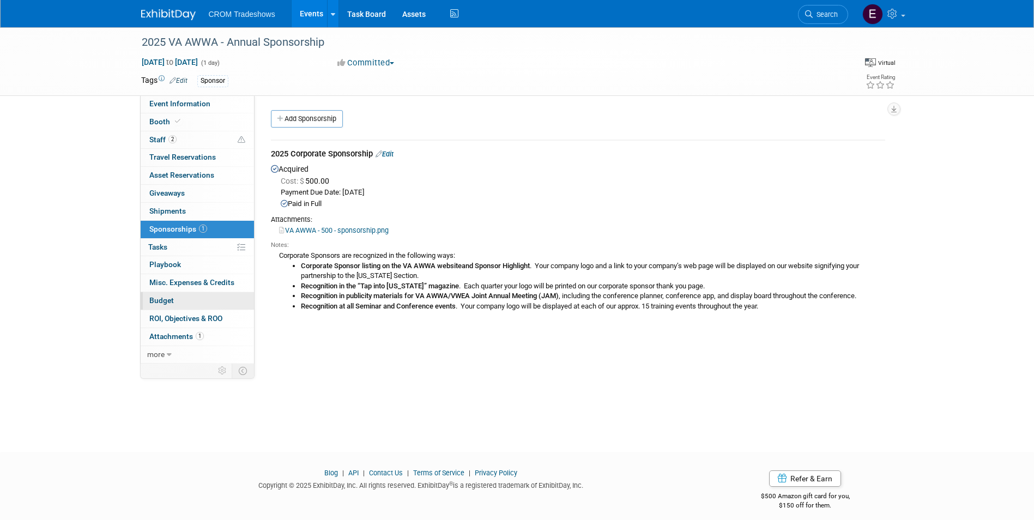
click at [169, 298] on span "Budget" at bounding box center [161, 300] width 25 height 9
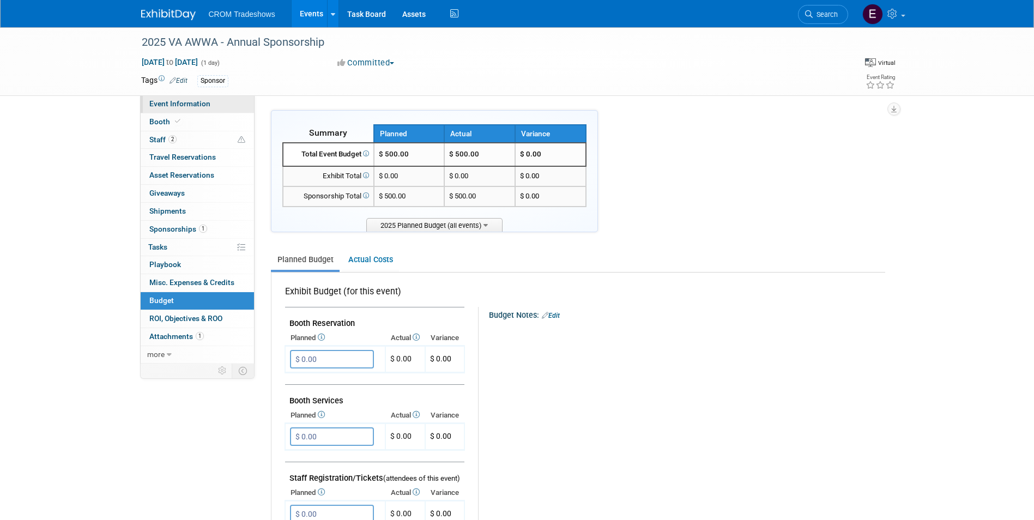
click at [190, 104] on span "Event Information" at bounding box center [179, 103] width 61 height 9
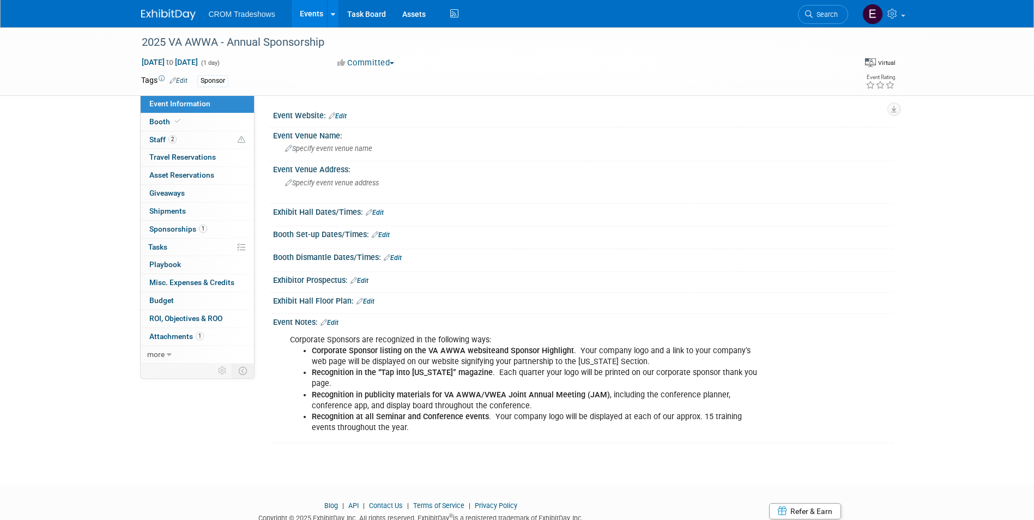
click at [304, 16] on link "Events" at bounding box center [312, 13] width 40 height 27
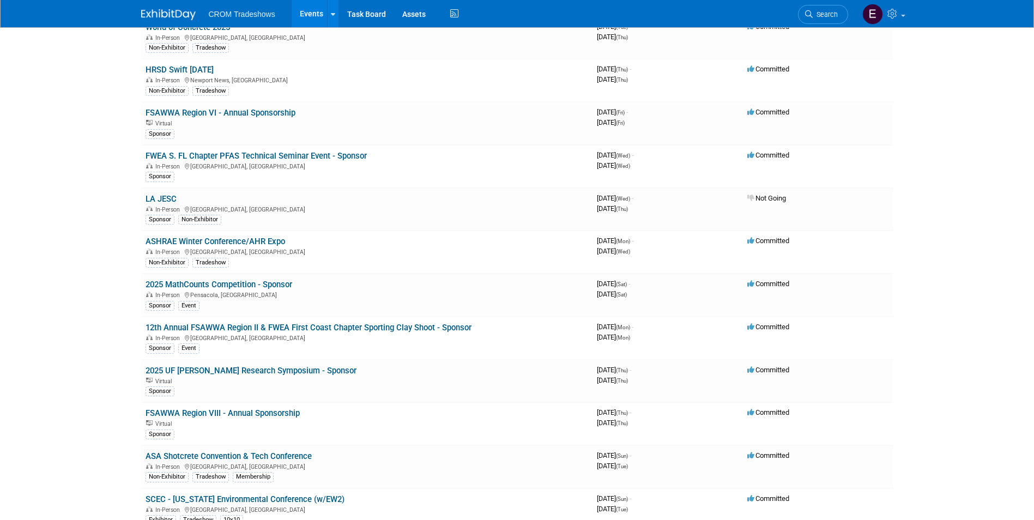
scroll to position [218, 0]
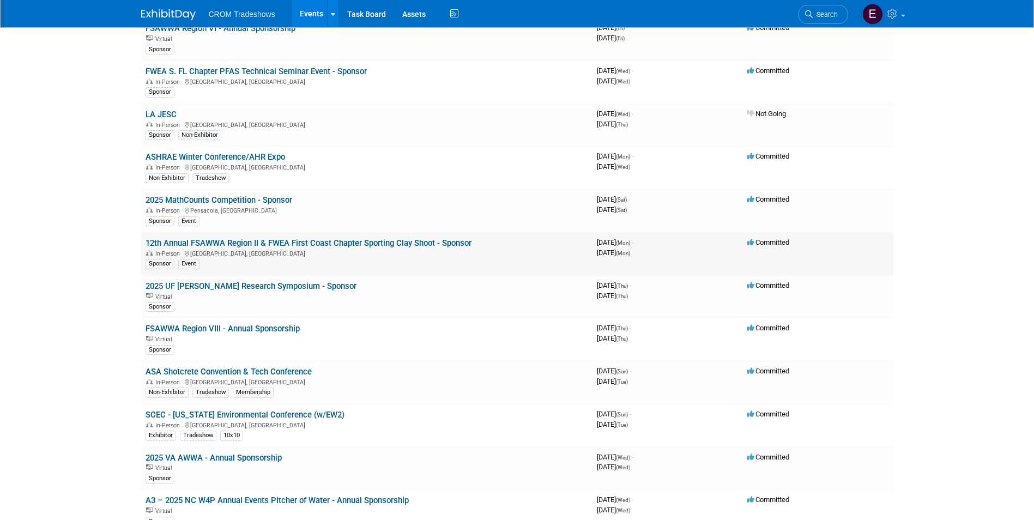
click at [269, 241] on link "12th Annual FSAWWA Region II & FWEA First Coast Chapter Sporting Clay Shoot - S…" at bounding box center [309, 243] width 326 height 10
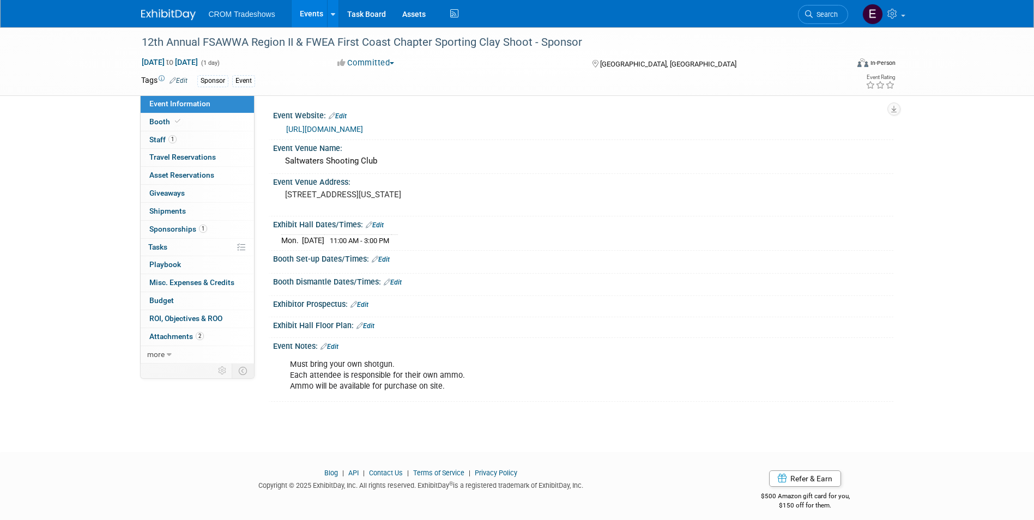
click at [313, 15] on link "Events" at bounding box center [312, 13] width 40 height 27
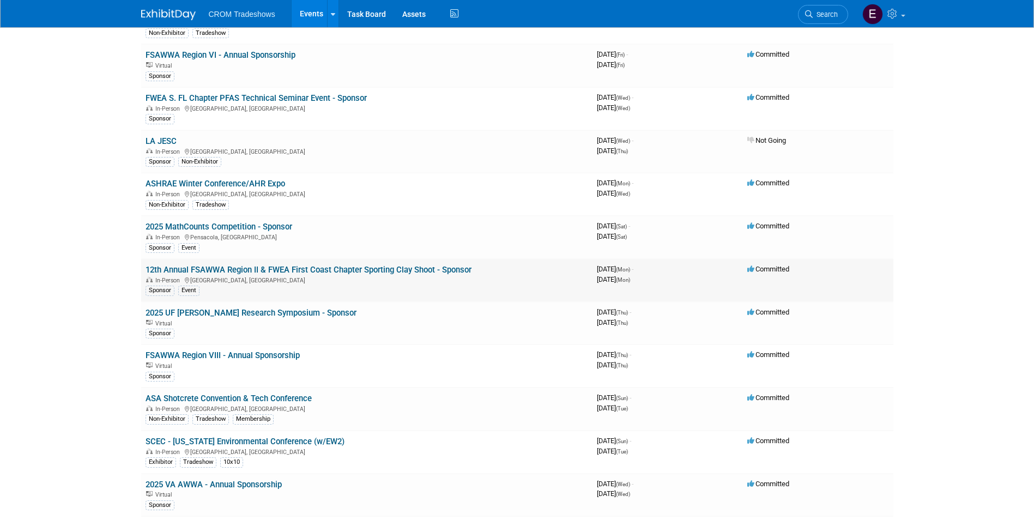
scroll to position [218, 0]
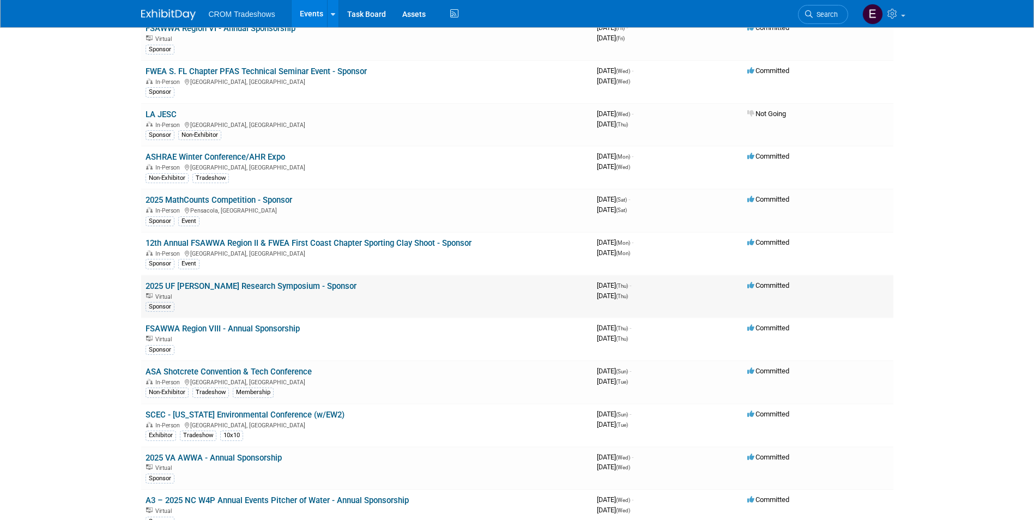
click at [262, 289] on link "2025 UF [PERSON_NAME] Research Symposium - Sponsor" at bounding box center [251, 286] width 211 height 10
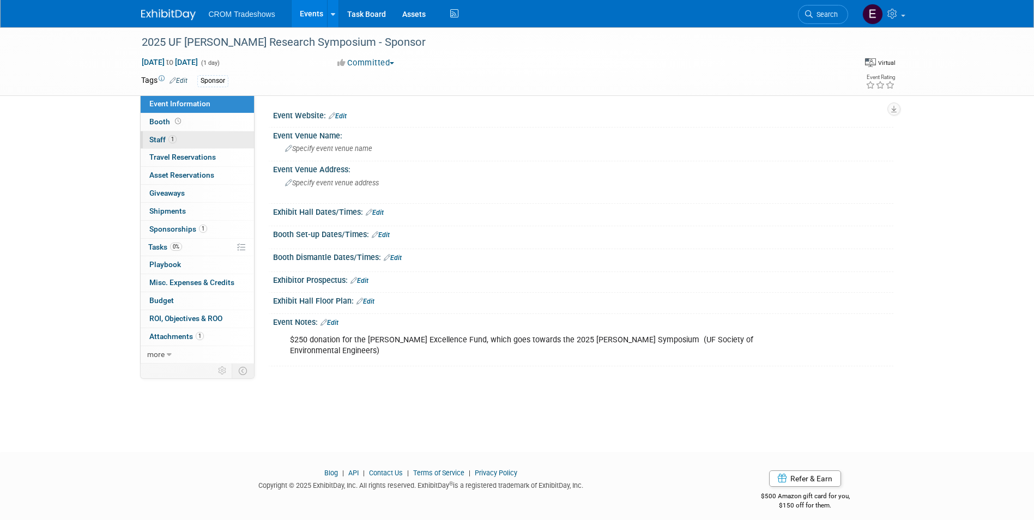
click at [167, 135] on span "Staff 1" at bounding box center [162, 139] width 27 height 9
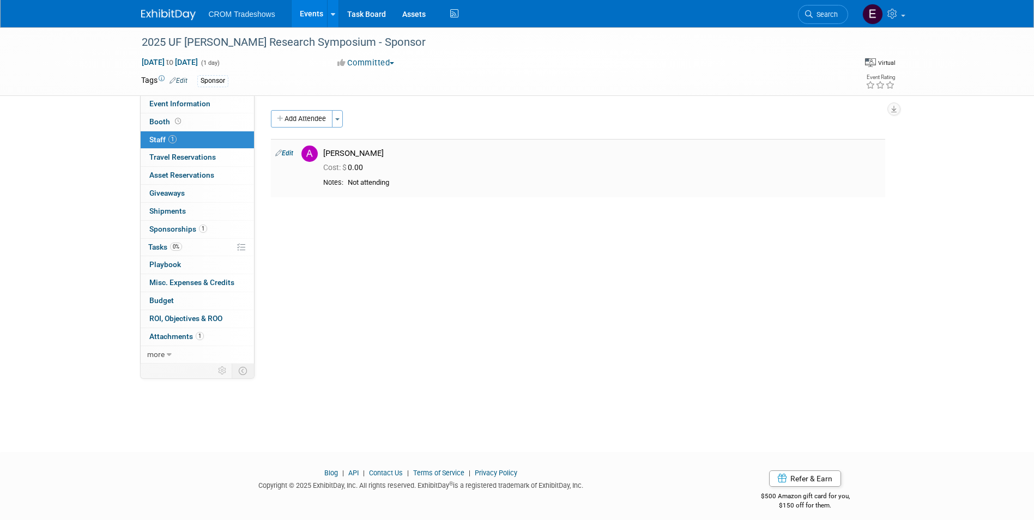
click at [286, 151] on link "Edit" at bounding box center [284, 153] width 18 height 8
select select "e4278cd3-9484-4eec-89a7-3f1d65904d3e"
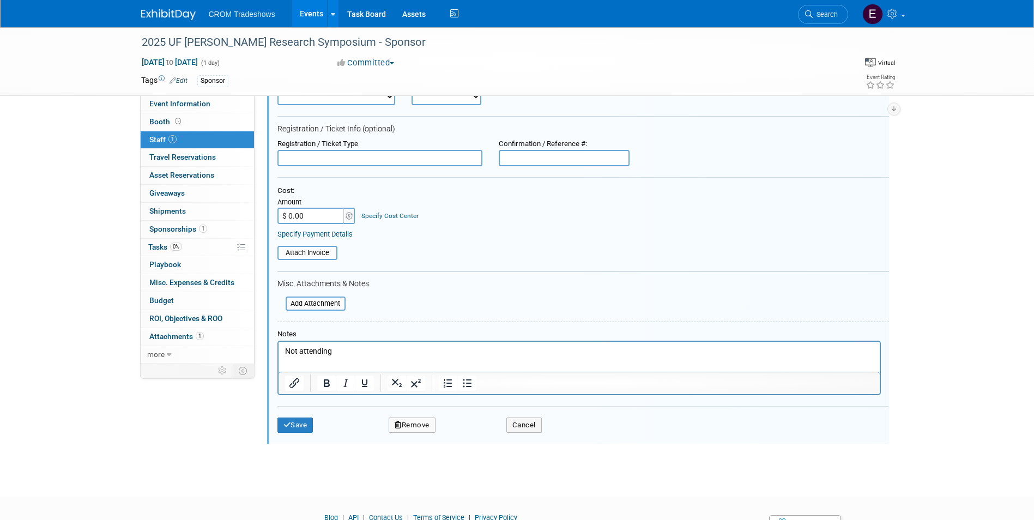
scroll to position [162, 0]
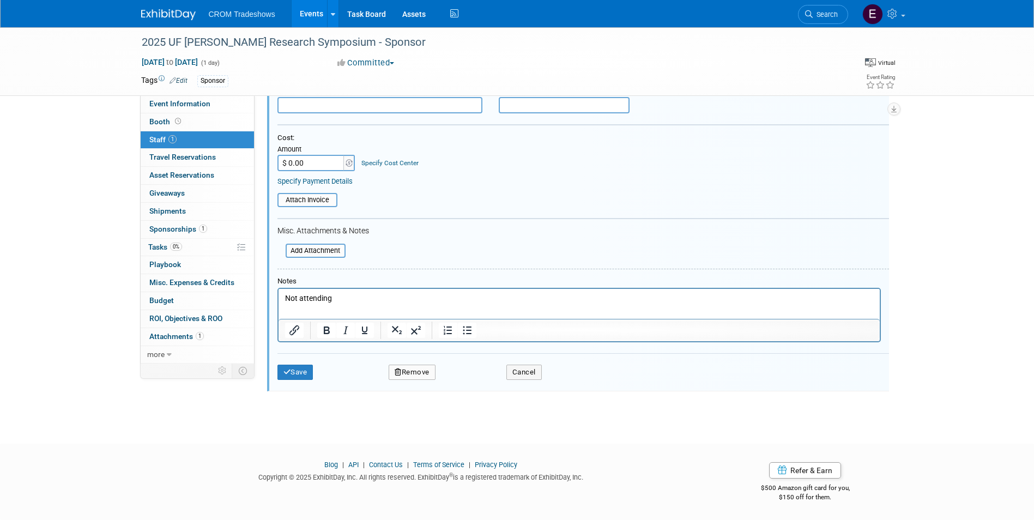
click at [423, 375] on button "Remove" at bounding box center [412, 372] width 47 height 15
click at [469, 383] on link "Yes" at bounding box center [472, 381] width 32 height 17
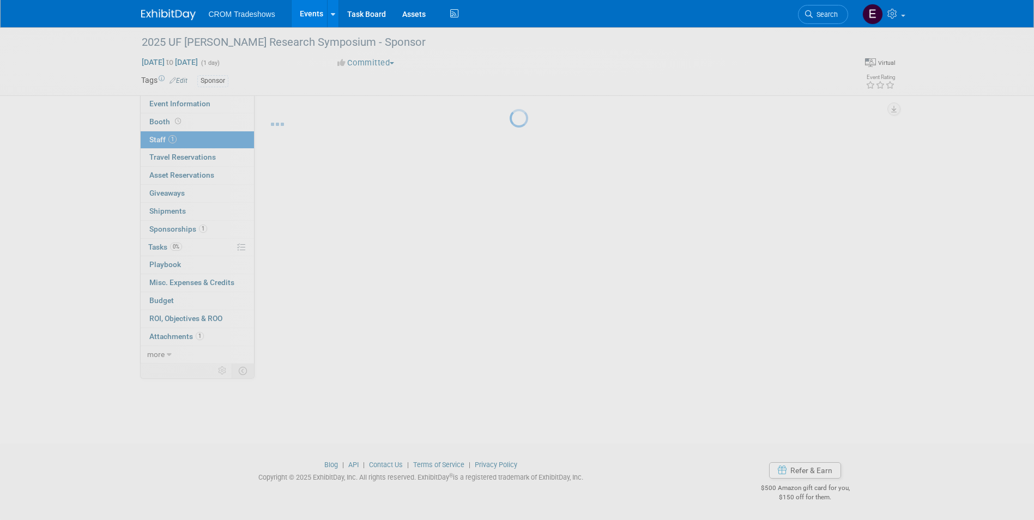
scroll to position [8, 0]
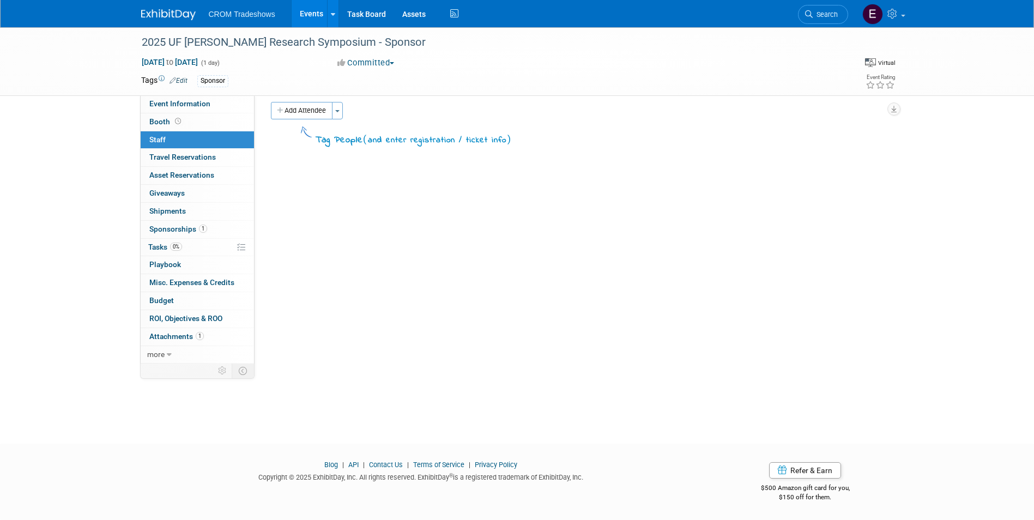
click at [305, 14] on link "Events" at bounding box center [312, 13] width 40 height 27
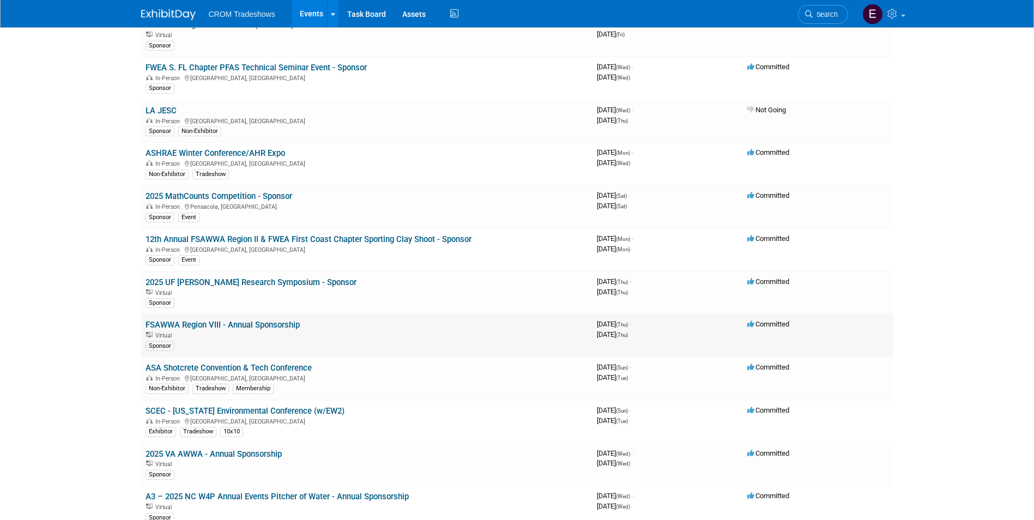
scroll to position [218, 0]
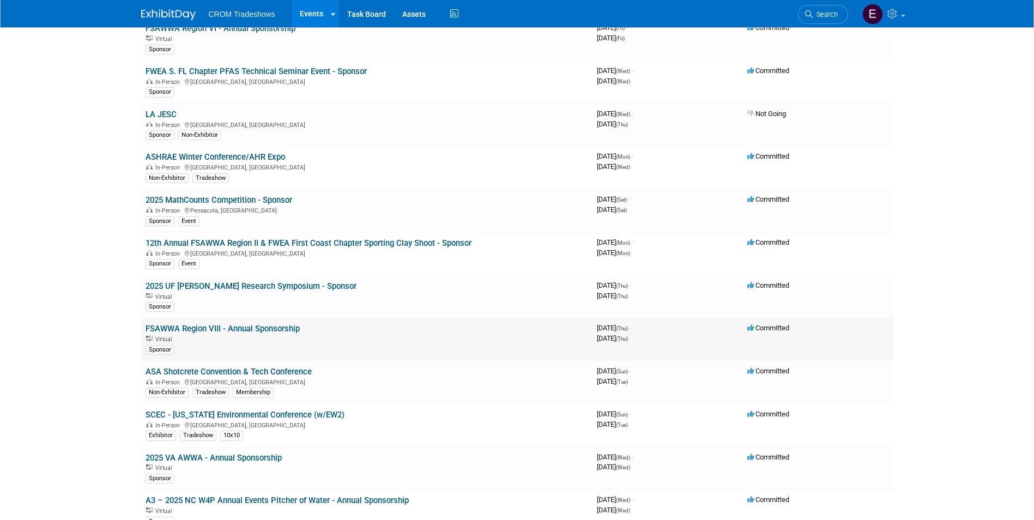
click at [207, 329] on link "FSAWWA Region VIII - Annual Sponsorship" at bounding box center [223, 329] width 154 height 10
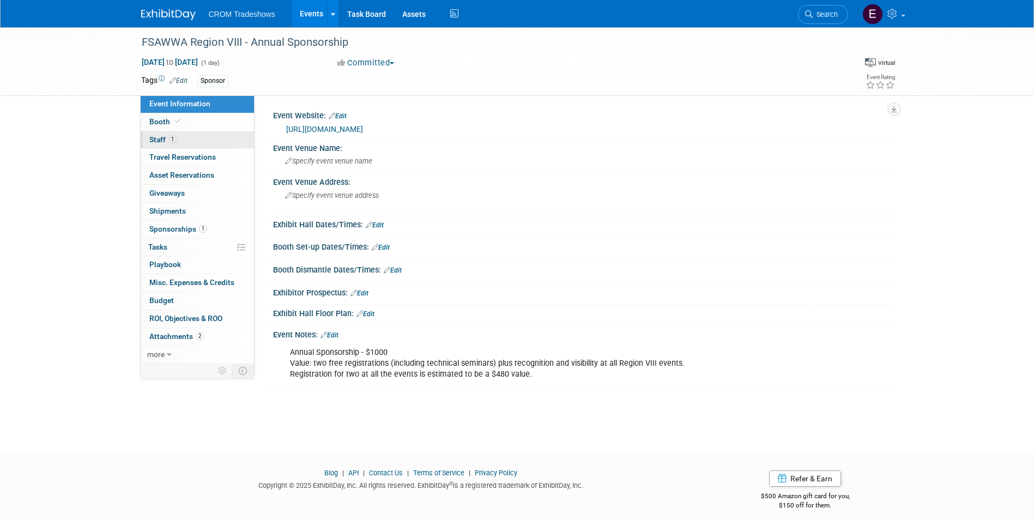
click at [186, 142] on link "1 Staff 1" at bounding box center [197, 139] width 113 height 17
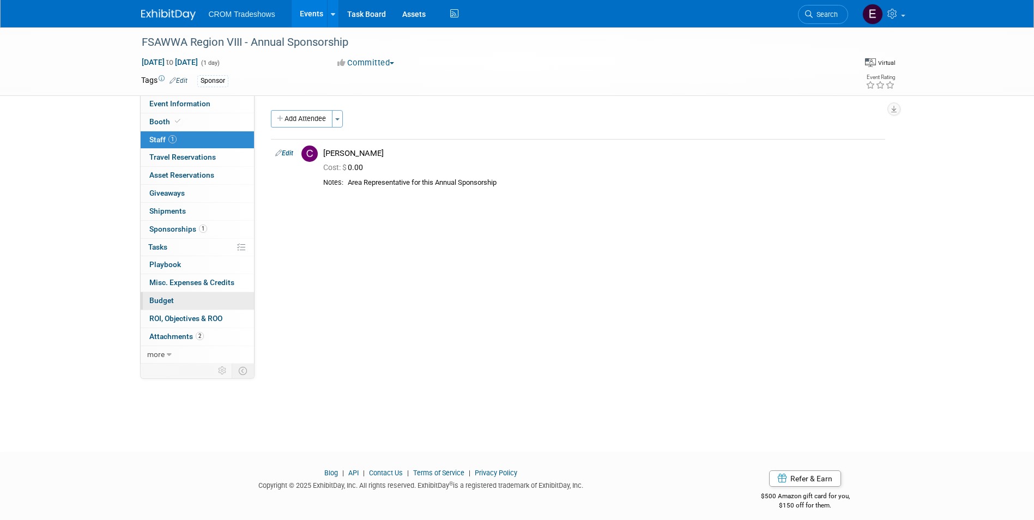
click at [171, 305] on link "Budget" at bounding box center [197, 300] width 113 height 17
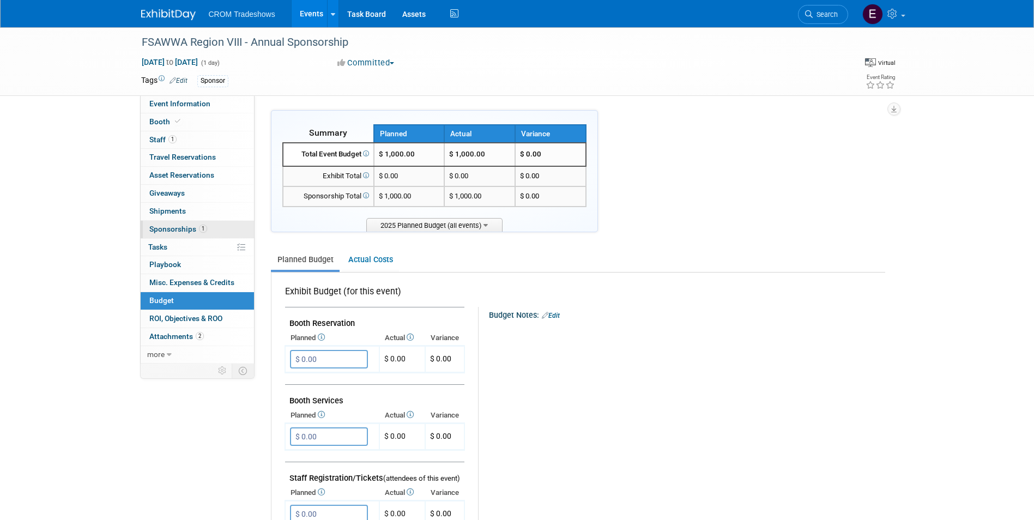
click at [184, 232] on span "Sponsorships 1" at bounding box center [178, 229] width 58 height 9
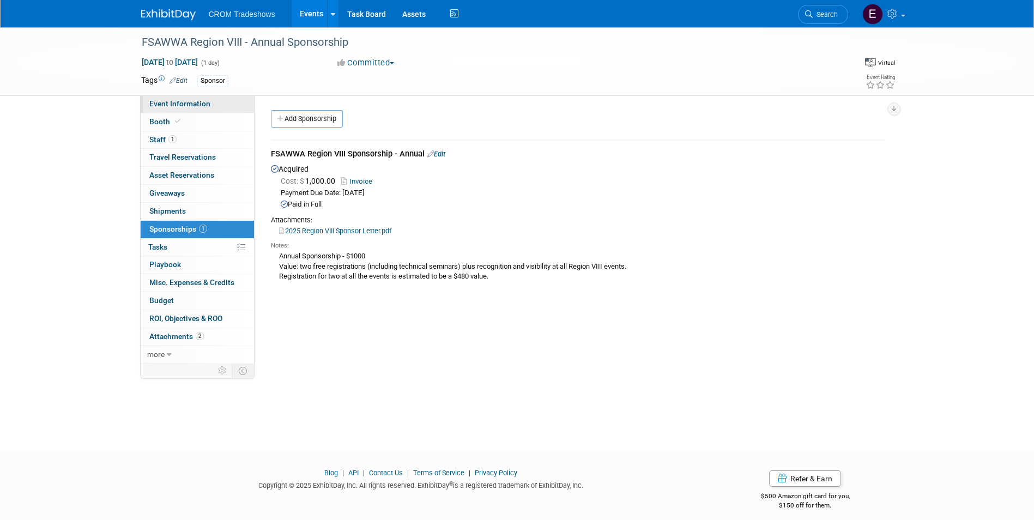
click at [178, 104] on span "Event Information" at bounding box center [179, 103] width 61 height 9
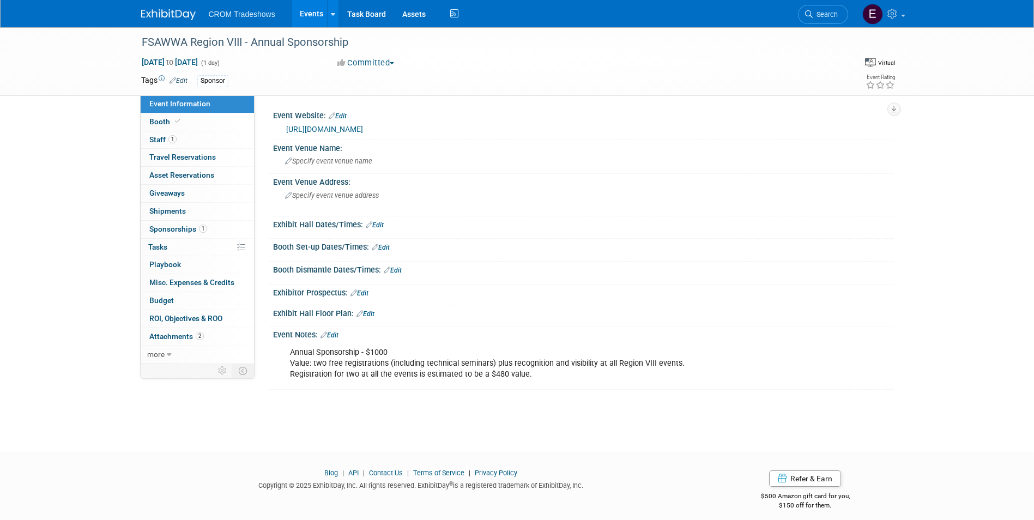
click at [314, 19] on link "Events" at bounding box center [312, 13] width 40 height 27
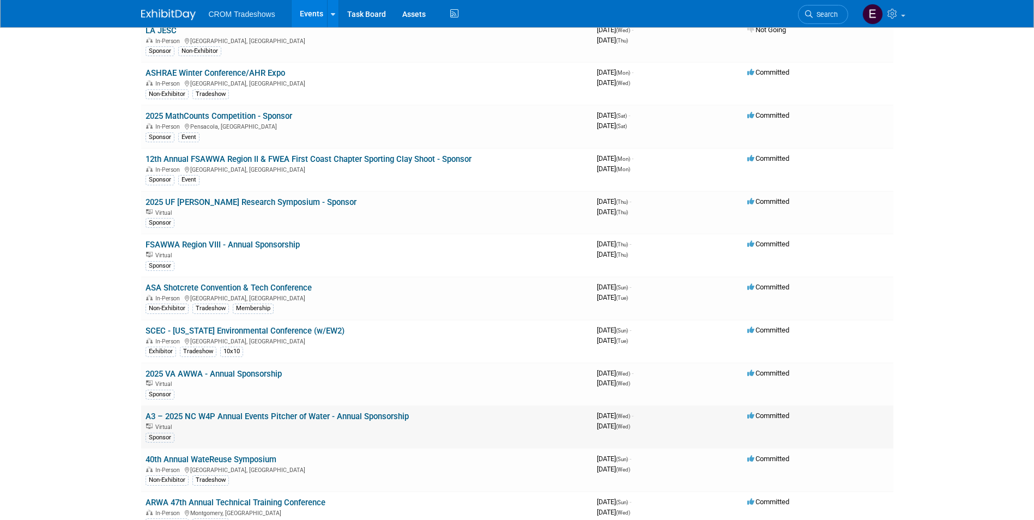
scroll to position [327, 0]
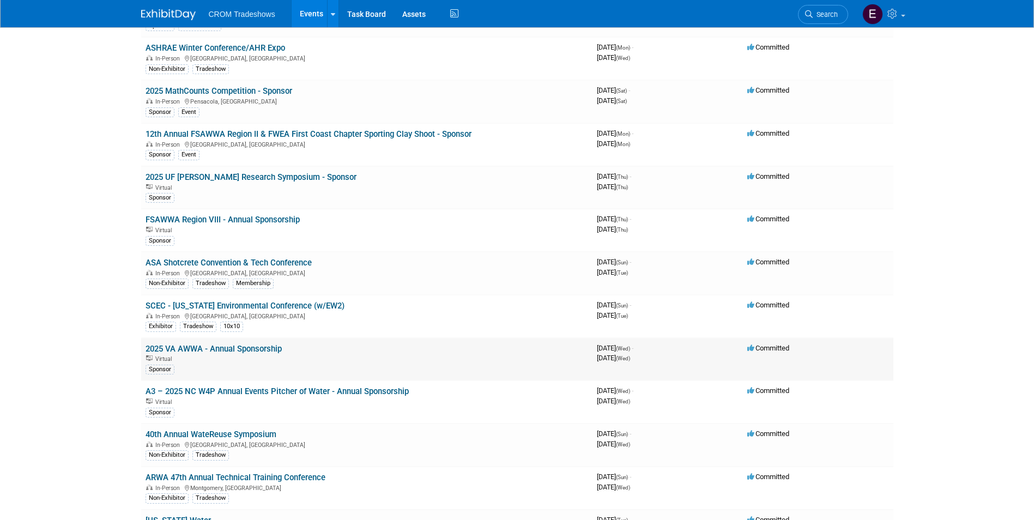
click at [220, 350] on link "2025 VA AWWA - Annual Sponsorship" at bounding box center [214, 349] width 136 height 10
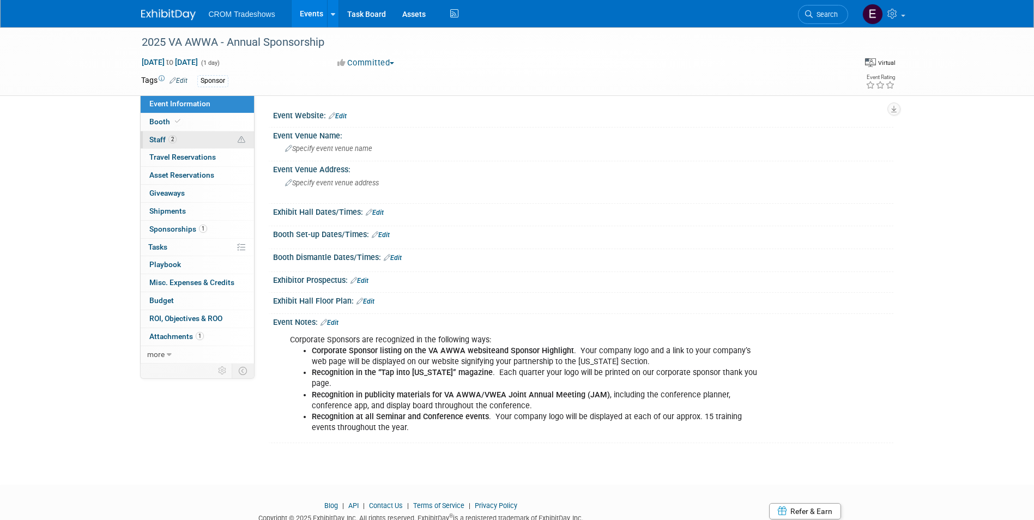
click at [171, 145] on link "2 Staff 2" at bounding box center [197, 139] width 113 height 17
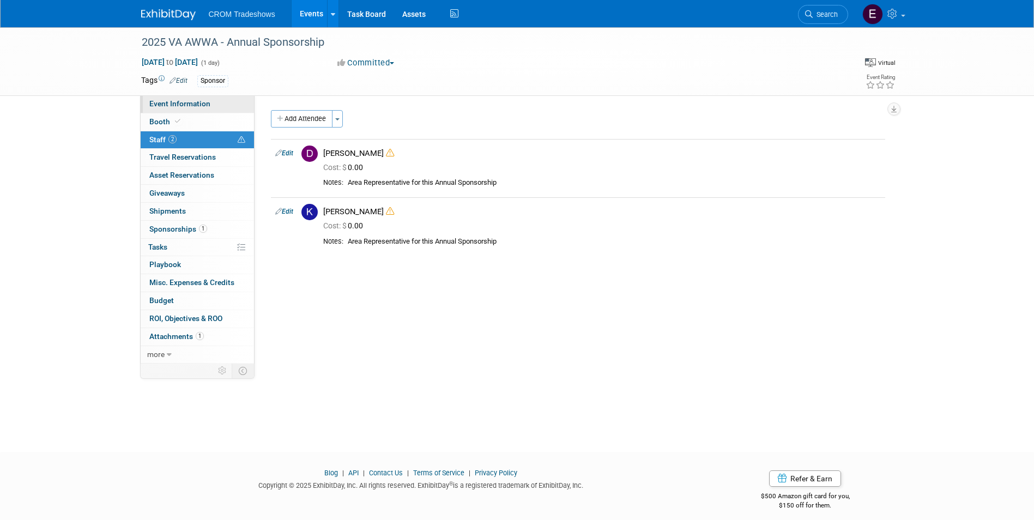
click at [206, 106] on span "Event Information" at bounding box center [179, 103] width 61 height 9
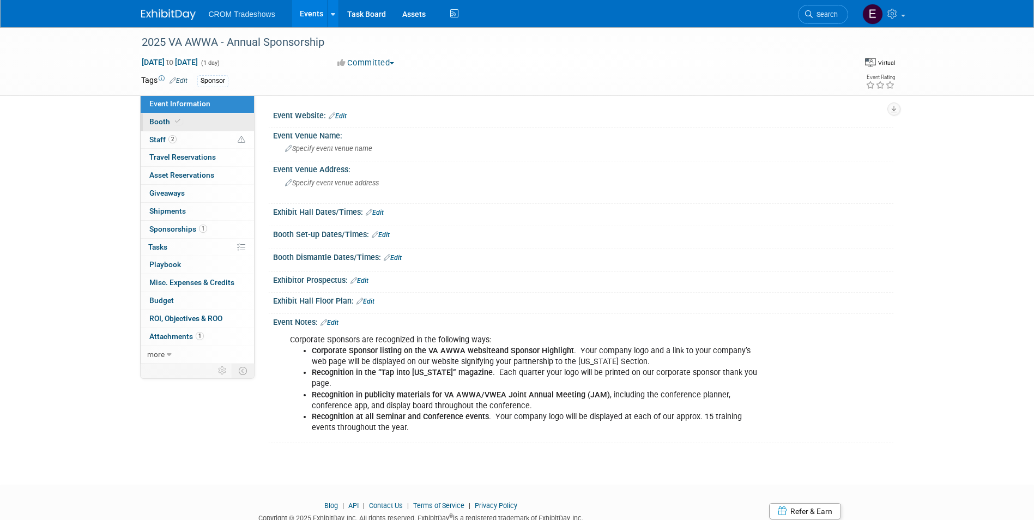
click at [206, 122] on link "Booth" at bounding box center [197, 121] width 113 height 17
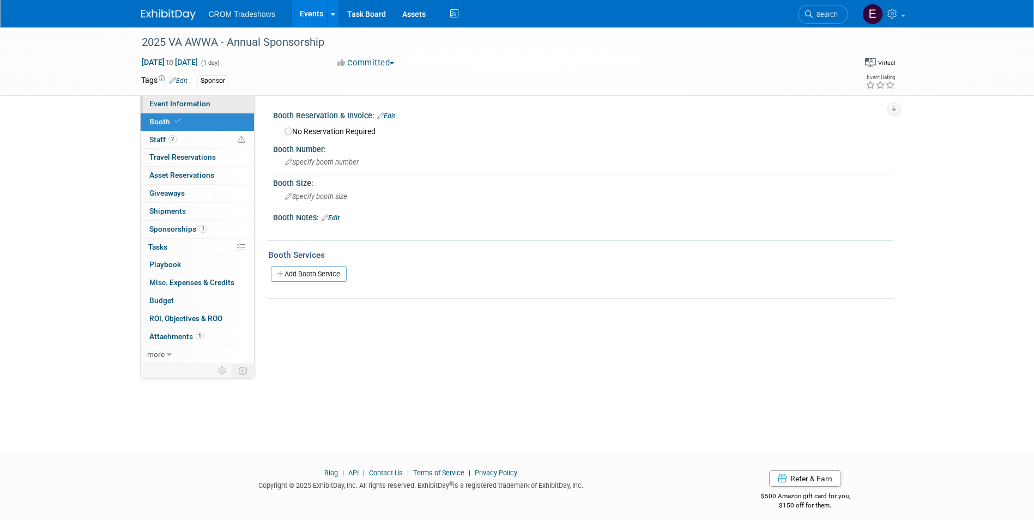
click at [208, 102] on span "Event Information" at bounding box center [179, 103] width 61 height 9
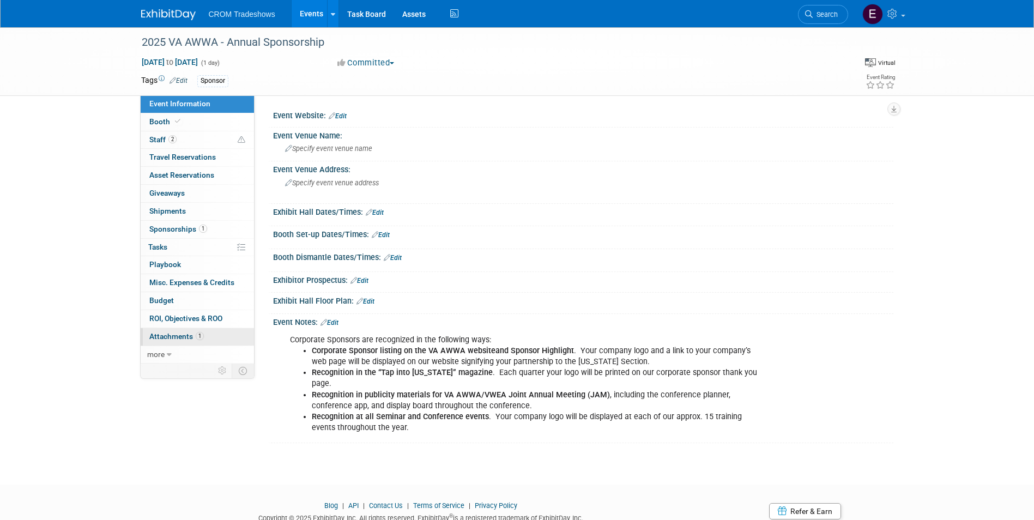
click at [177, 339] on span "Attachments 1" at bounding box center [176, 336] width 54 height 9
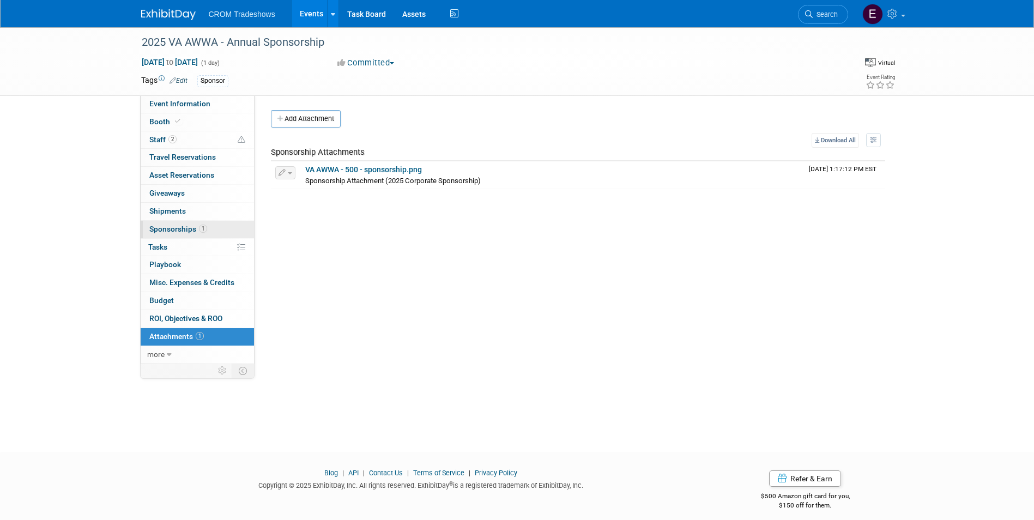
click at [191, 226] on span "Sponsorships 1" at bounding box center [178, 229] width 58 height 9
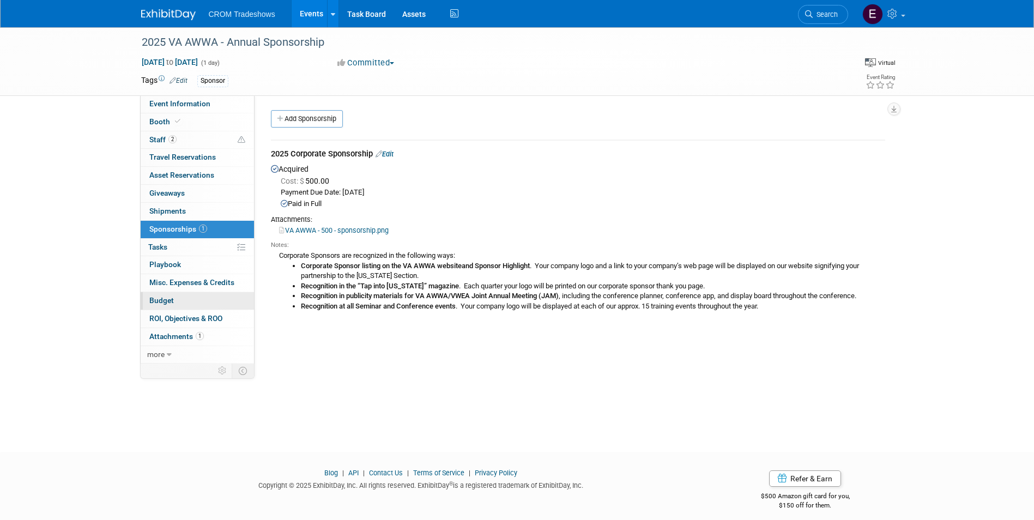
click at [174, 294] on link "Budget" at bounding box center [197, 300] width 113 height 17
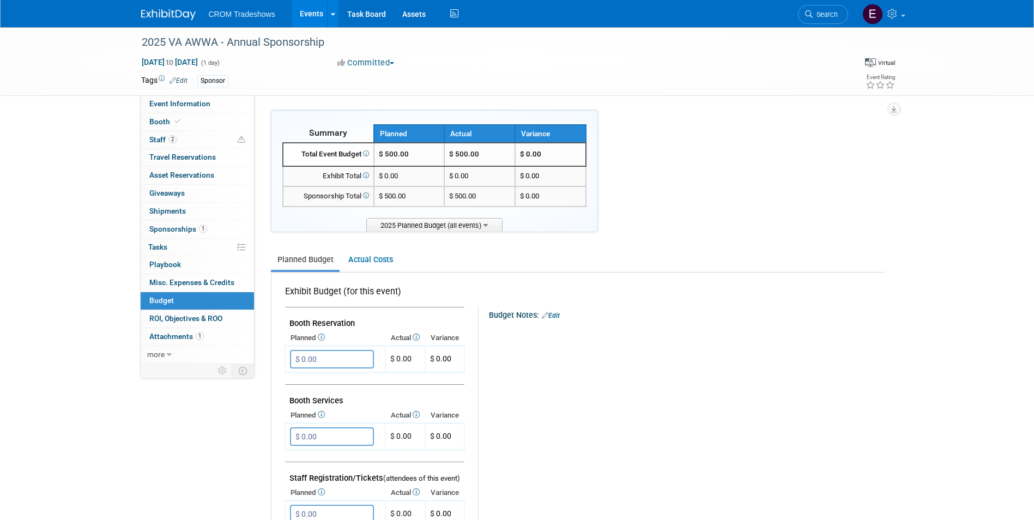
click at [318, 14] on link "Events" at bounding box center [312, 13] width 40 height 27
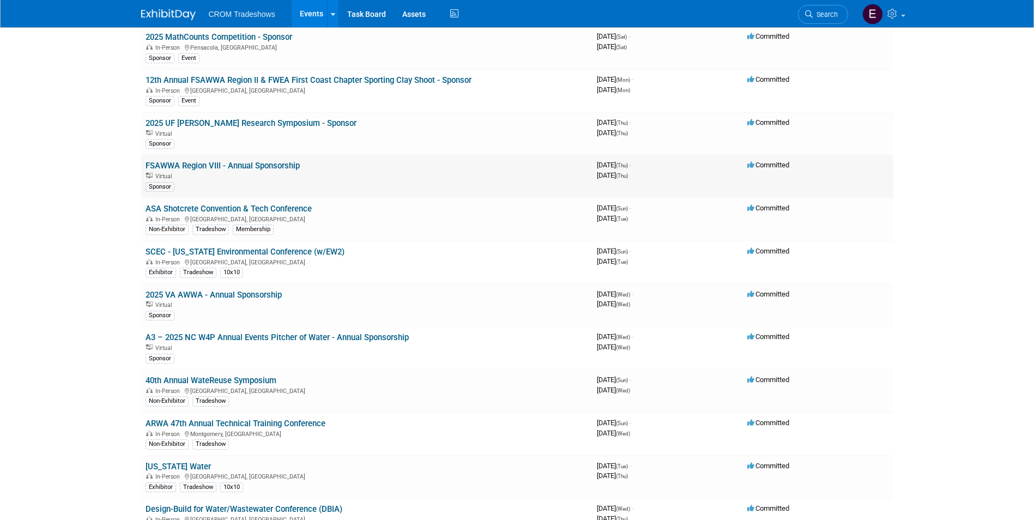
scroll to position [381, 0]
click at [234, 336] on link "A3 – 2025 NC W4P Annual Events Pitcher of Water - Annual Sponsorship" at bounding box center [277, 337] width 263 height 10
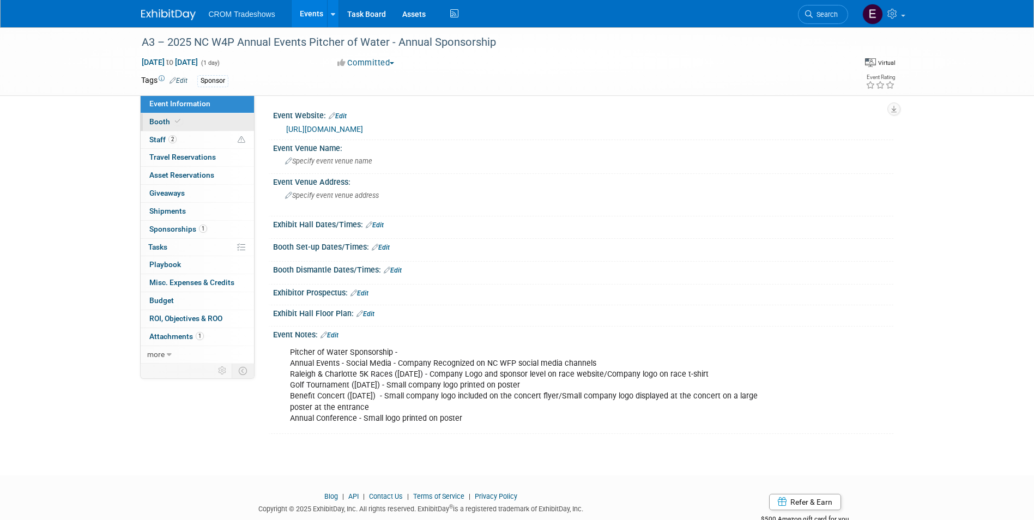
click at [175, 124] on icon at bounding box center [177, 121] width 5 height 6
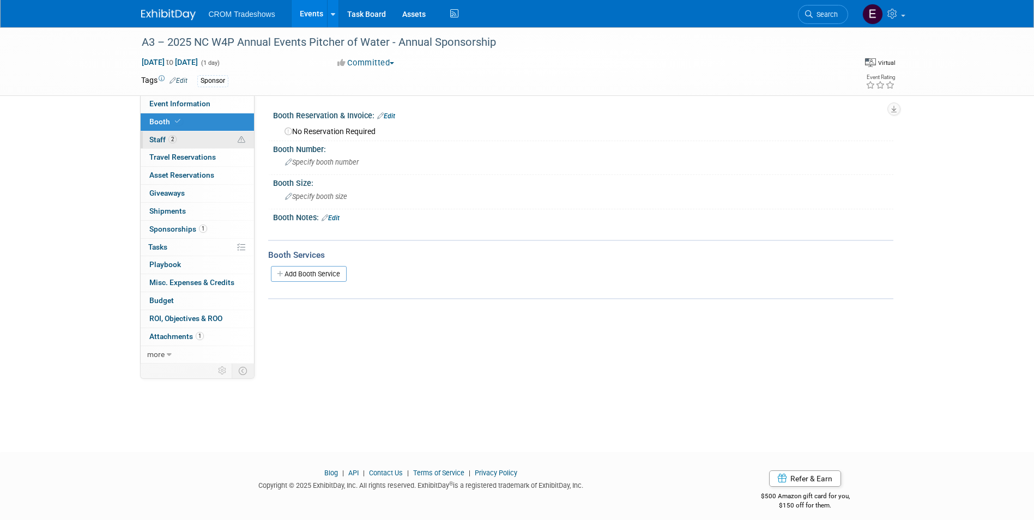
click at [176, 138] on span "2" at bounding box center [172, 139] width 8 height 8
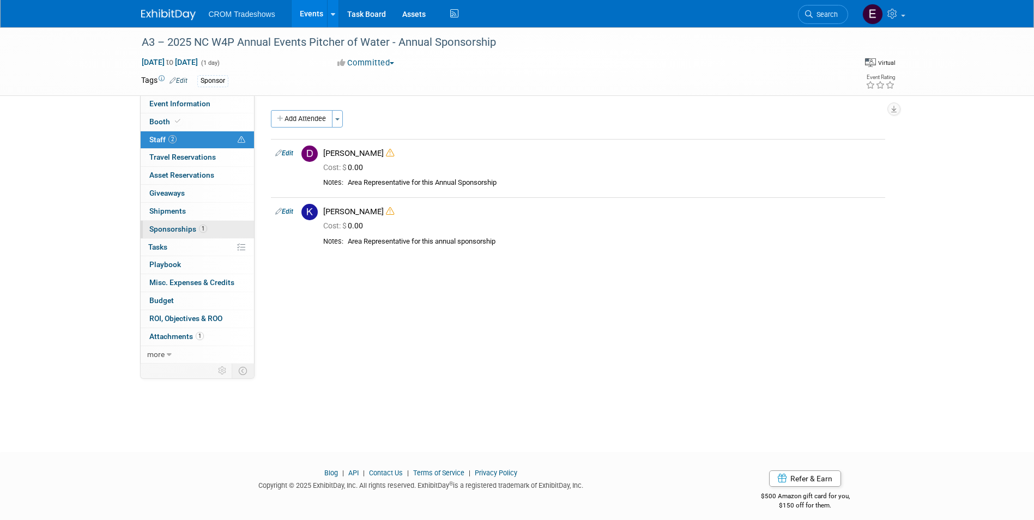
click at [191, 223] on link "1 Sponsorships 1" at bounding box center [197, 229] width 113 height 17
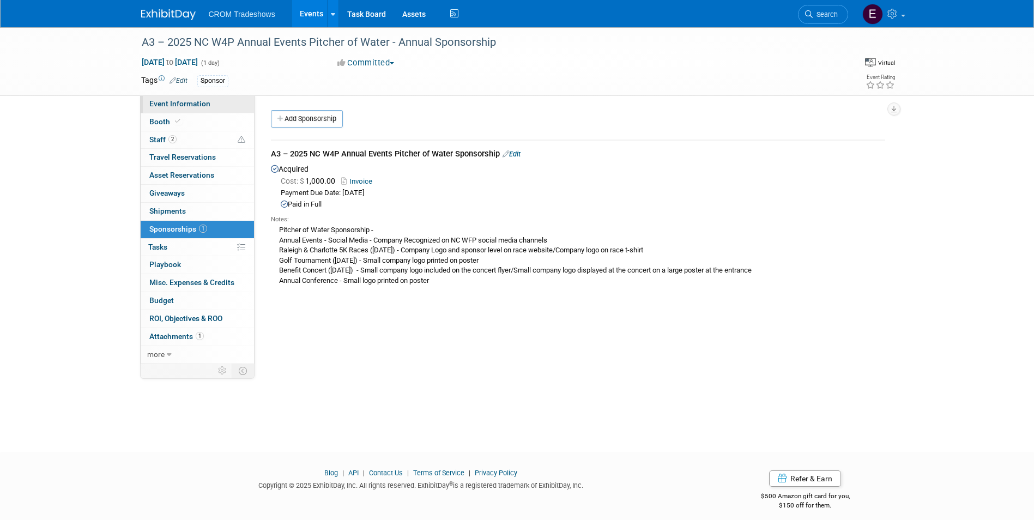
click at [193, 100] on span "Event Information" at bounding box center [179, 103] width 61 height 9
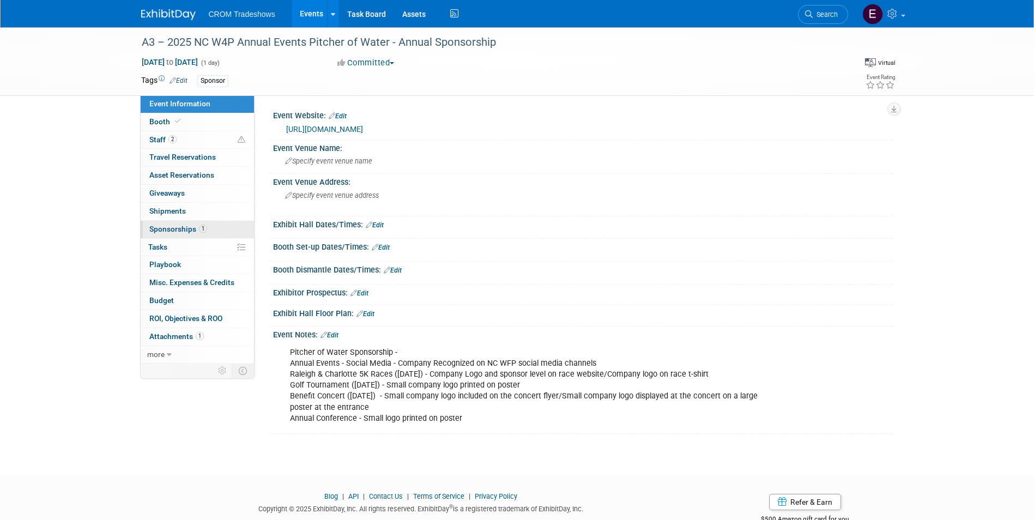
click at [185, 232] on span "Sponsorships 1" at bounding box center [178, 229] width 58 height 9
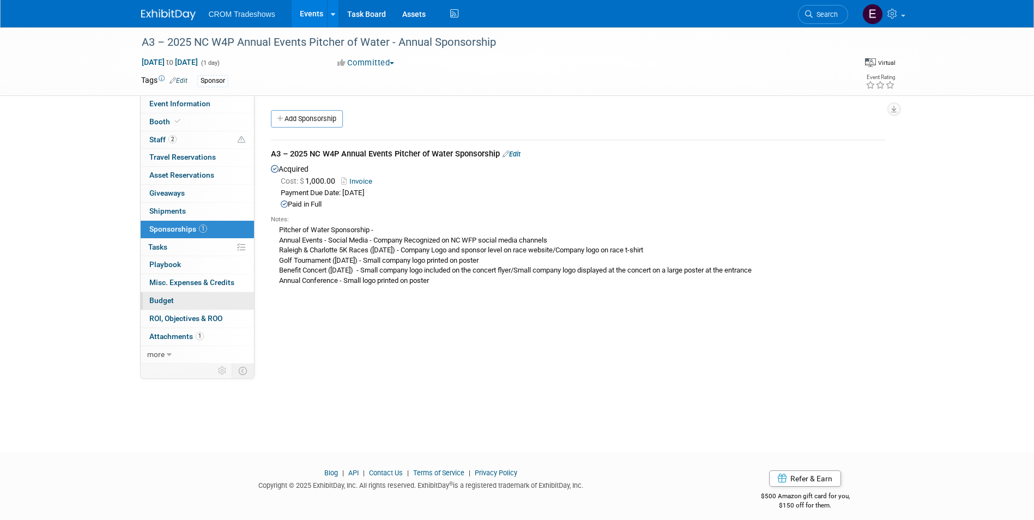
click at [179, 300] on link "Budget" at bounding box center [197, 300] width 113 height 17
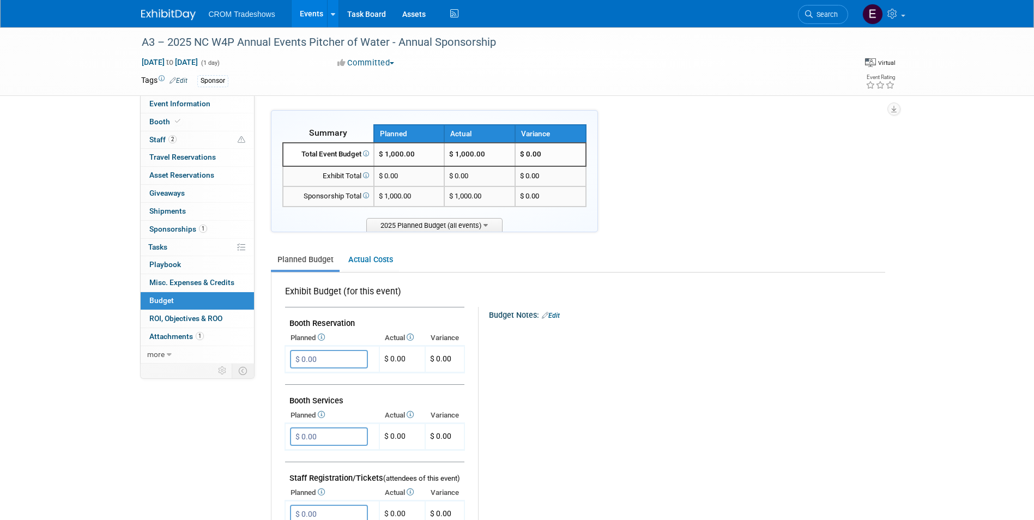
click at [308, 16] on link "Events" at bounding box center [312, 13] width 40 height 27
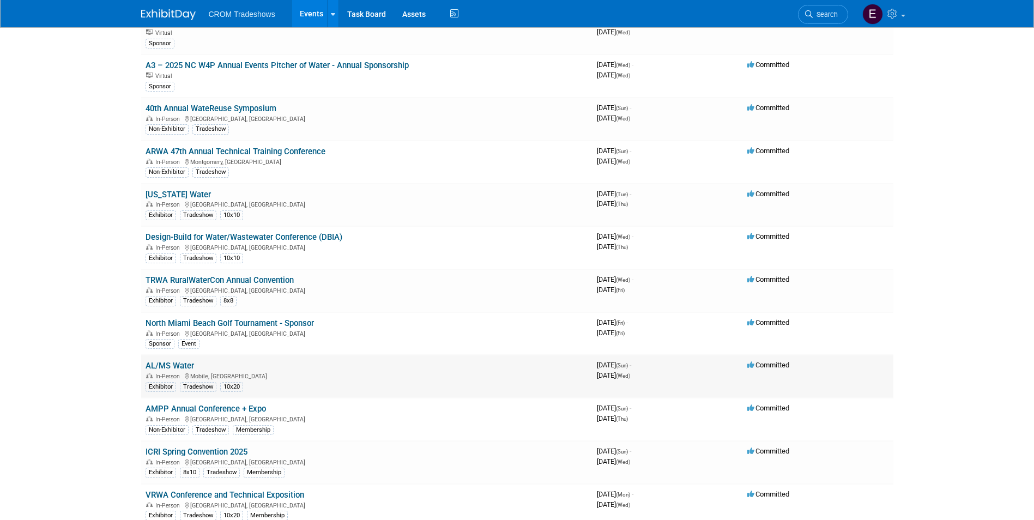
scroll to position [654, 0]
click at [272, 317] on link "North Miami Beach Golf Tournament - Sponsor" at bounding box center [230, 322] width 168 height 10
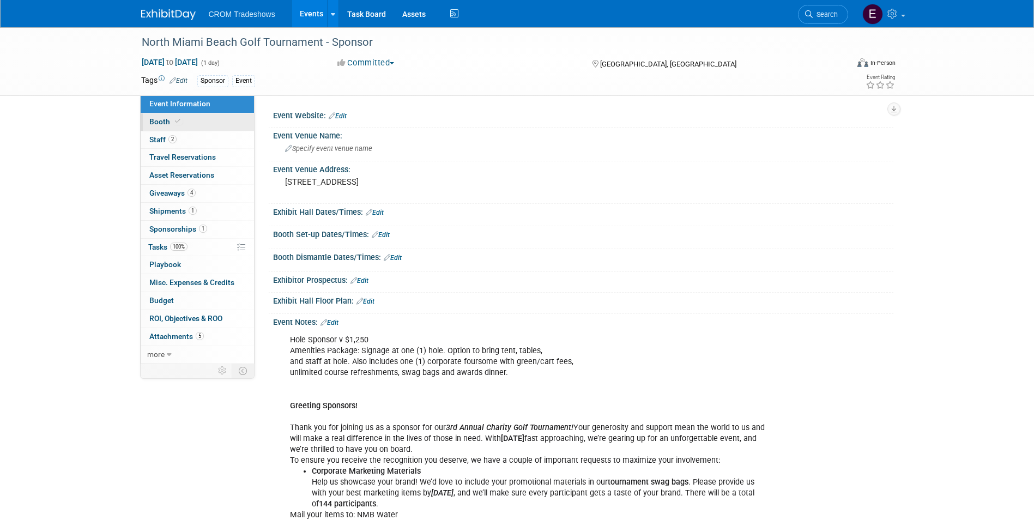
click at [186, 122] on link "Booth" at bounding box center [197, 121] width 113 height 17
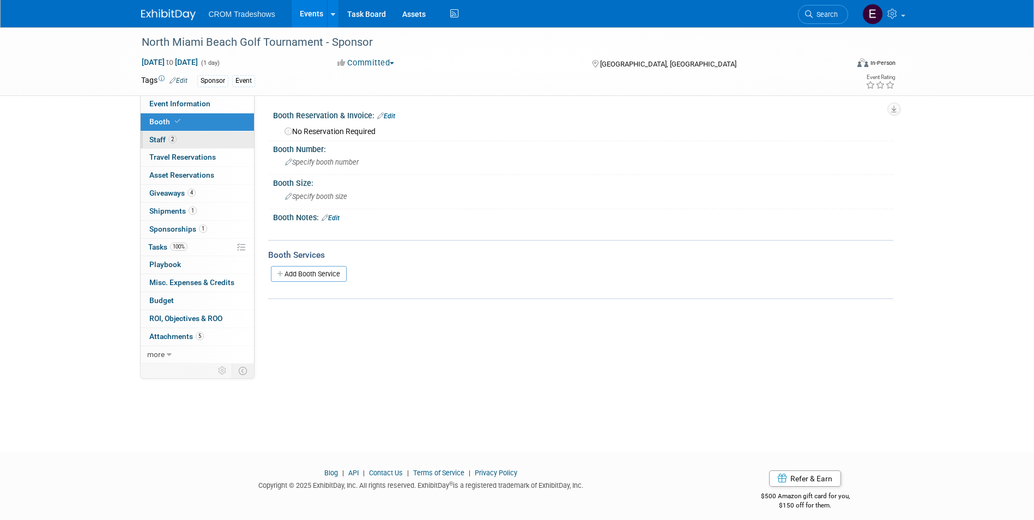
click at [190, 137] on link "2 Staff 2" at bounding box center [197, 139] width 113 height 17
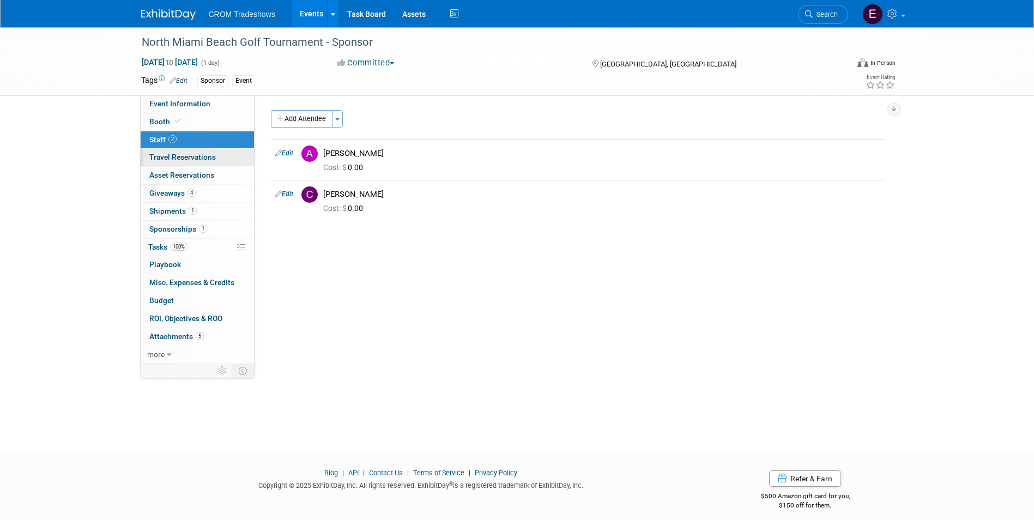
click at [189, 152] on link "0 Travel Reservations 0" at bounding box center [197, 157] width 113 height 17
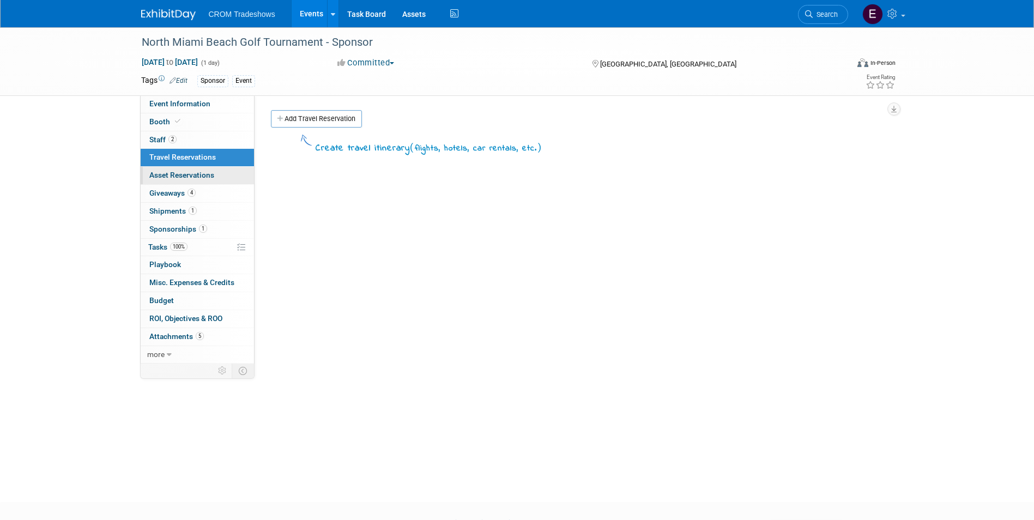
click at [189, 168] on link "0 Asset Reservations 0" at bounding box center [197, 175] width 113 height 17
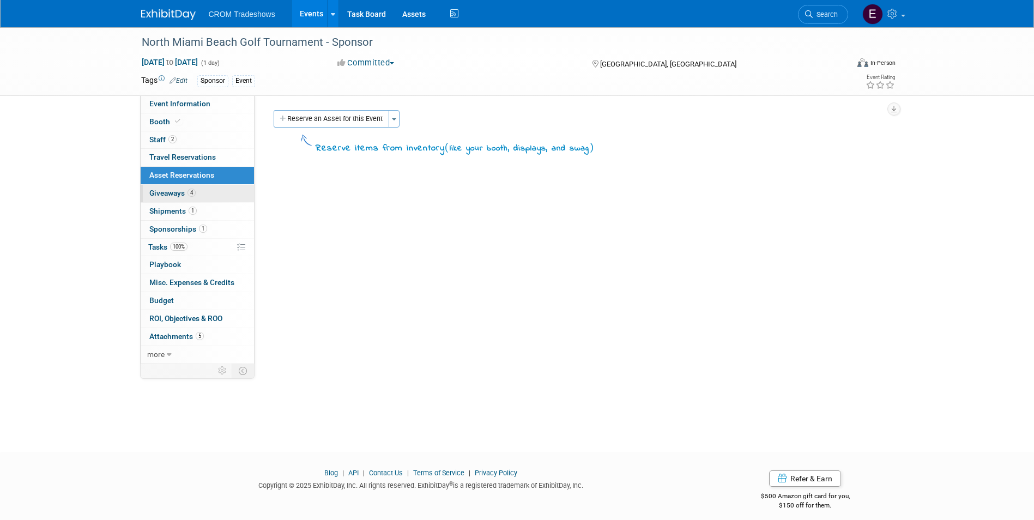
click at [191, 191] on span "4" at bounding box center [191, 193] width 8 height 8
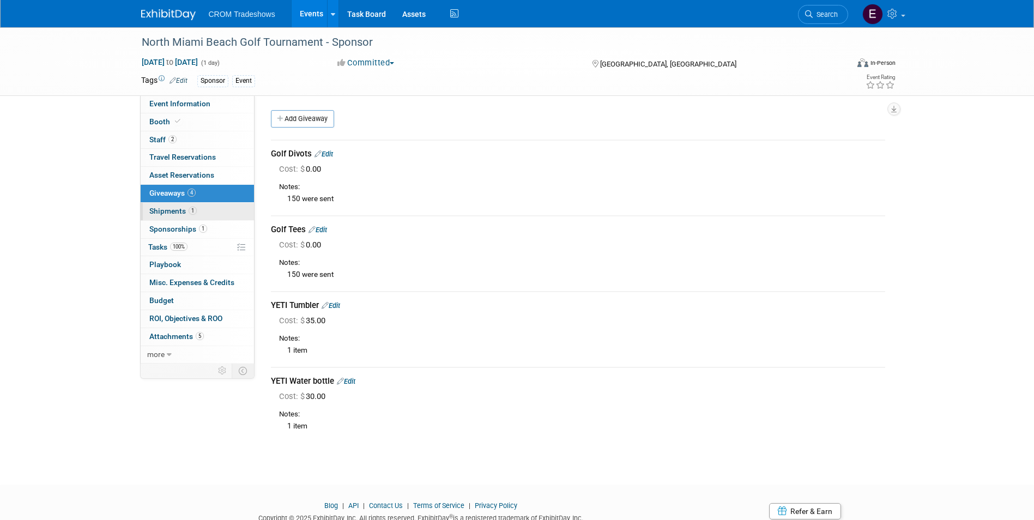
click at [189, 212] on span "1" at bounding box center [193, 211] width 8 height 8
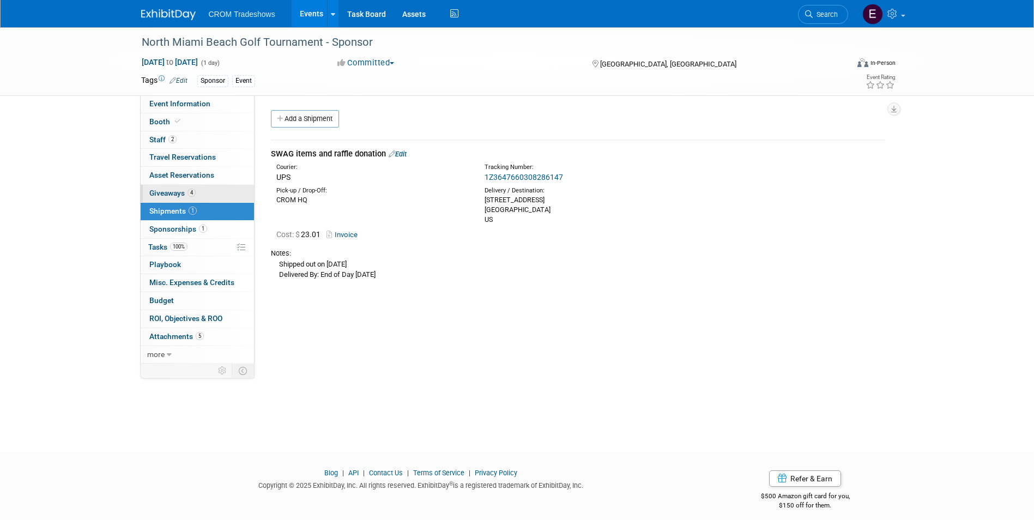
click at [193, 194] on span "4" at bounding box center [191, 193] width 8 height 8
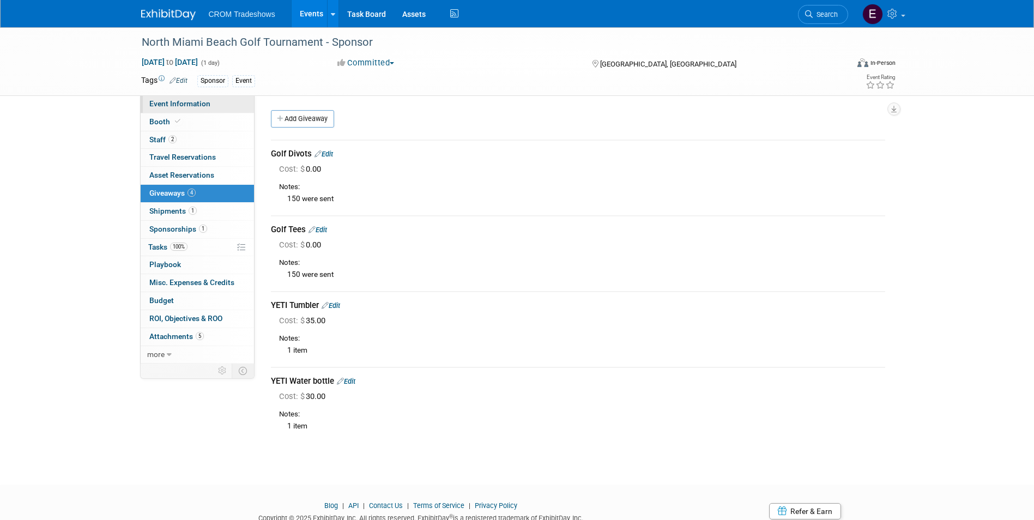
click at [213, 101] on link "Event Information" at bounding box center [197, 103] width 113 height 17
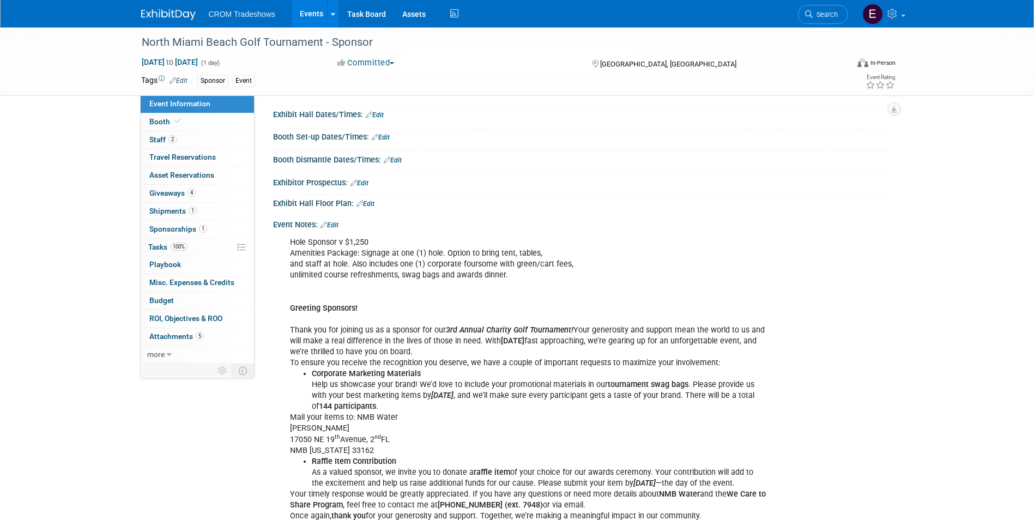
scroll to position [109, 0]
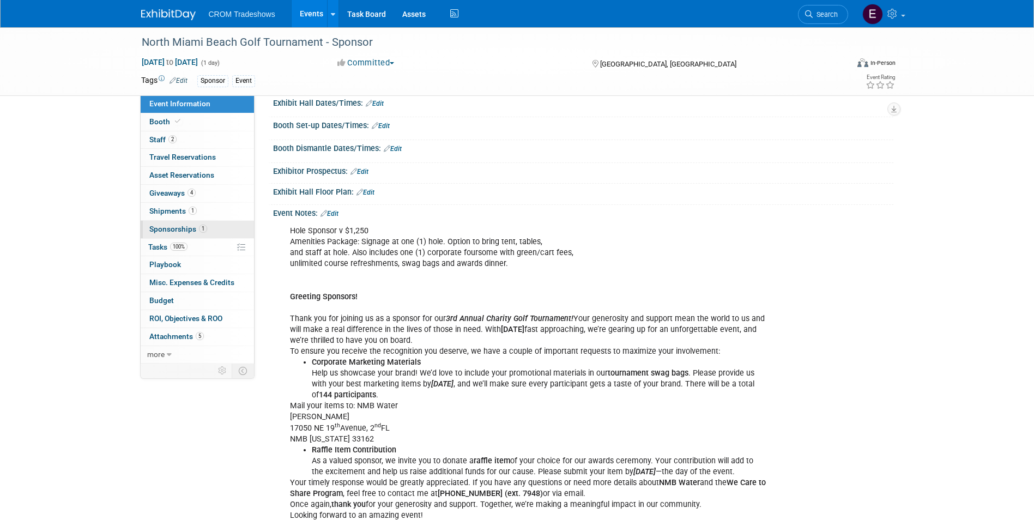
click at [207, 226] on link "1 Sponsorships 1" at bounding box center [197, 229] width 113 height 17
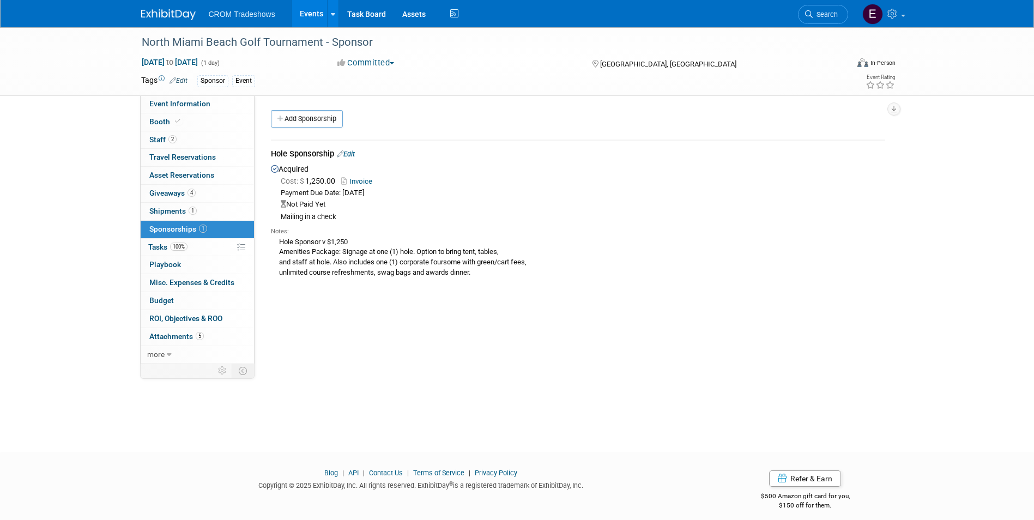
click at [359, 183] on link "Invoice" at bounding box center [358, 181] width 35 height 8
click at [372, 180] on link "Invoice" at bounding box center [358, 181] width 35 height 8
click at [209, 247] on link "100% Tasks 100%" at bounding box center [197, 247] width 113 height 17
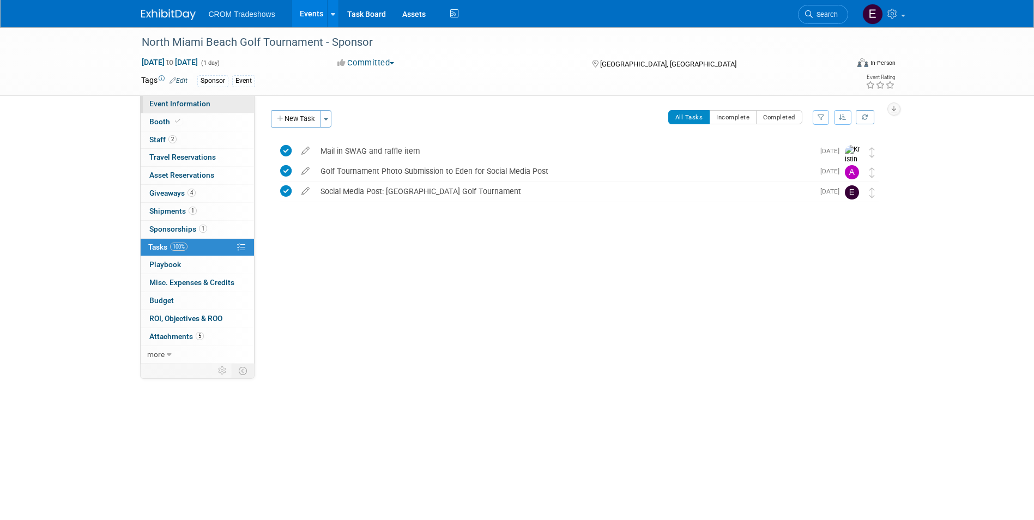
click at [198, 101] on span "Event Information" at bounding box center [179, 103] width 61 height 9
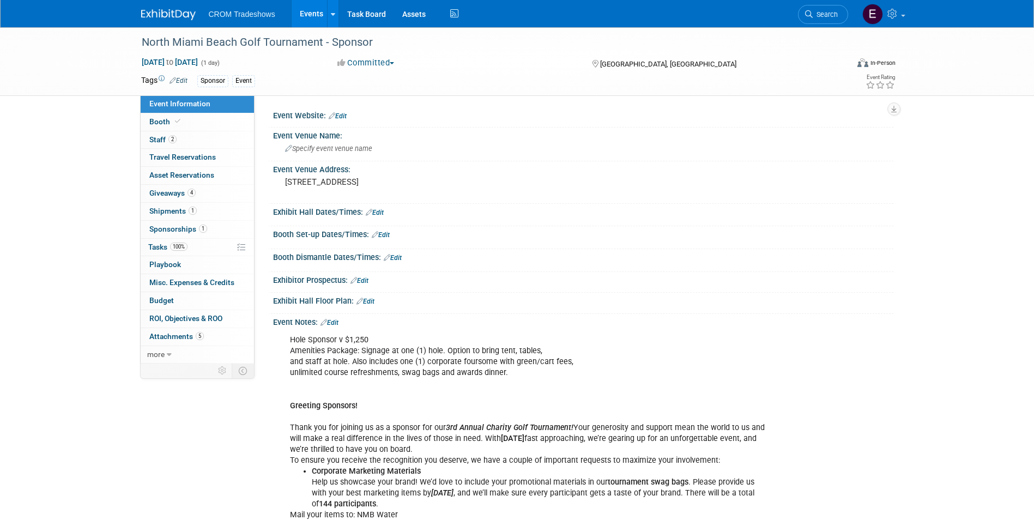
click at [311, 19] on link "Events" at bounding box center [312, 13] width 40 height 27
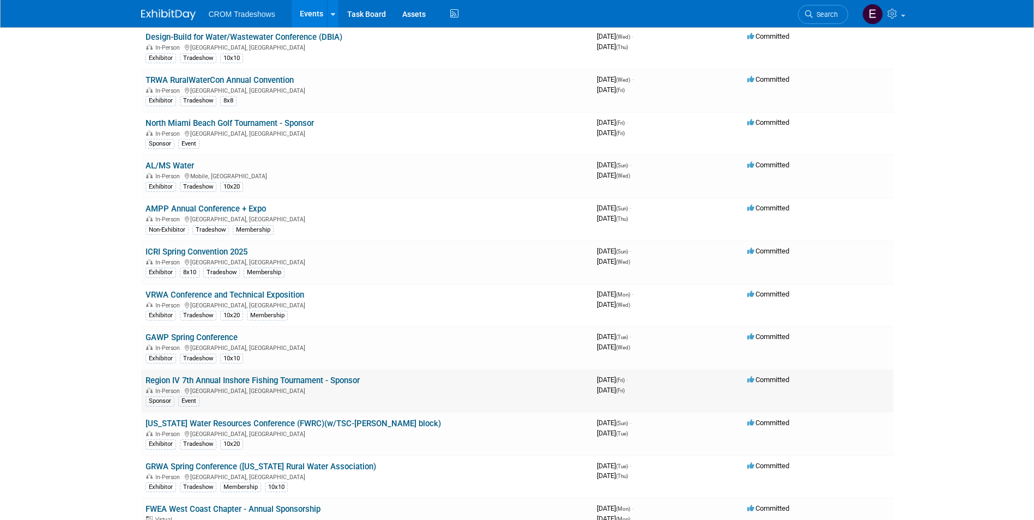
scroll to position [872, 0]
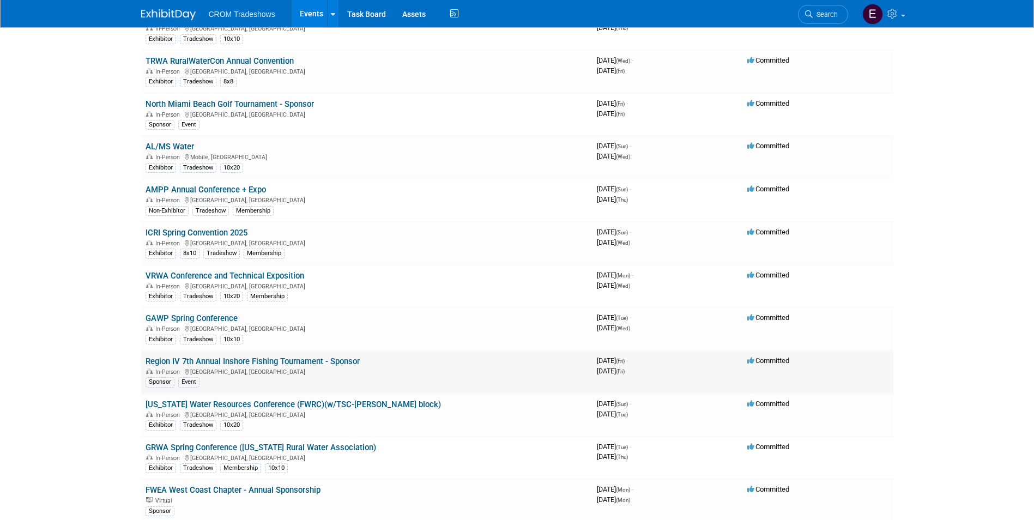
click at [239, 361] on link "Region IV 7th Annual Inshore Fishing Tournament - Sponsor" at bounding box center [253, 361] width 214 height 10
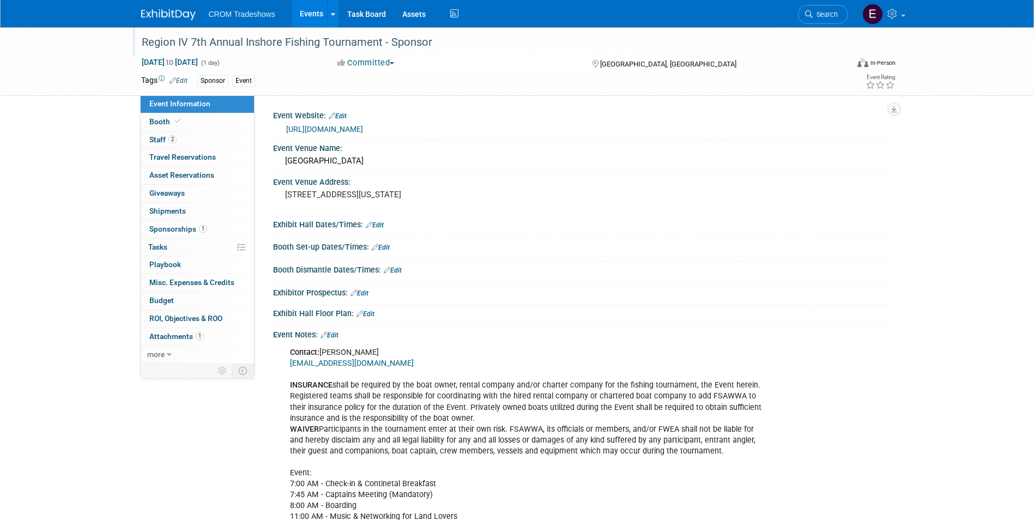
click at [144, 40] on div "Region IV 7th Annual Inshore Fishing Tournament - Sponsor" at bounding box center [485, 43] width 694 height 20
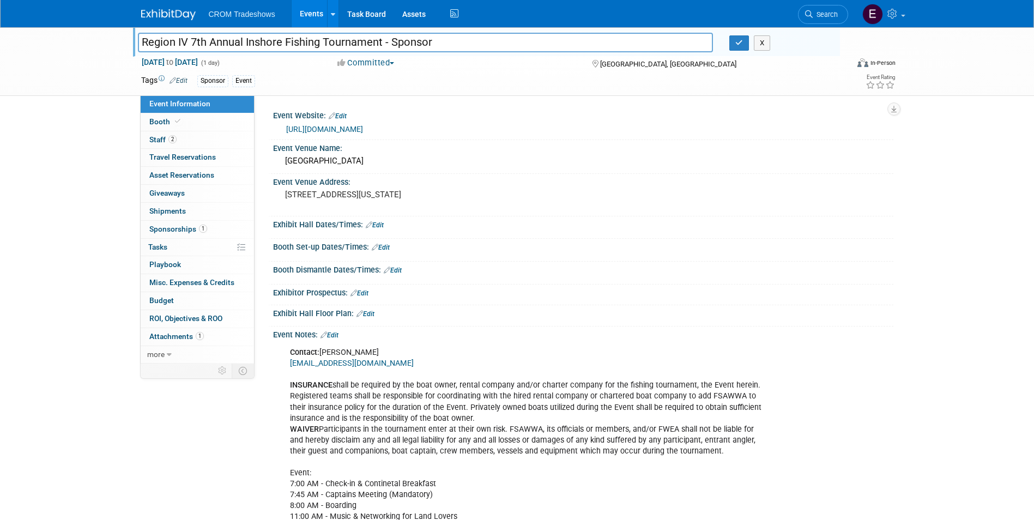
click at [144, 40] on input "Region IV 7th Annual Inshore Fishing Tournament - Sponsor" at bounding box center [425, 42] width 575 height 19
type input "FSAWWA Region IV 7th Annual Inshore Fishing Tournament - Sponsor"
click at [735, 46] on icon "button" at bounding box center [739, 42] width 8 height 7
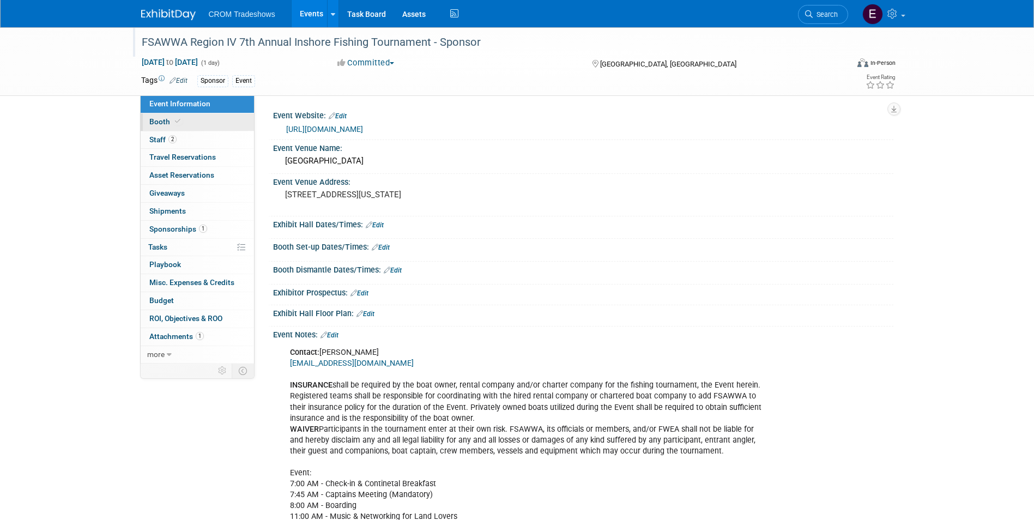
click at [202, 125] on link "Booth" at bounding box center [197, 121] width 113 height 17
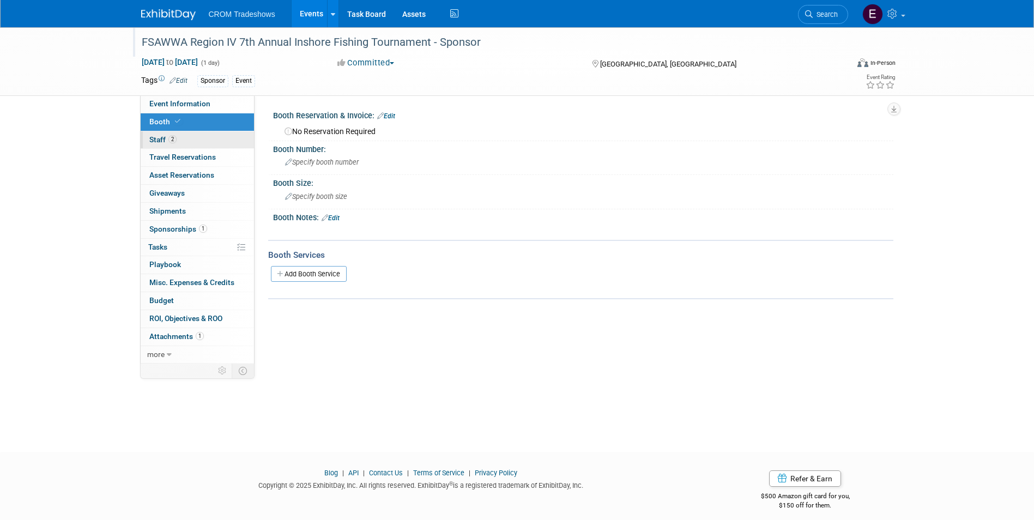
click at [200, 140] on link "2 Staff 2" at bounding box center [197, 139] width 113 height 17
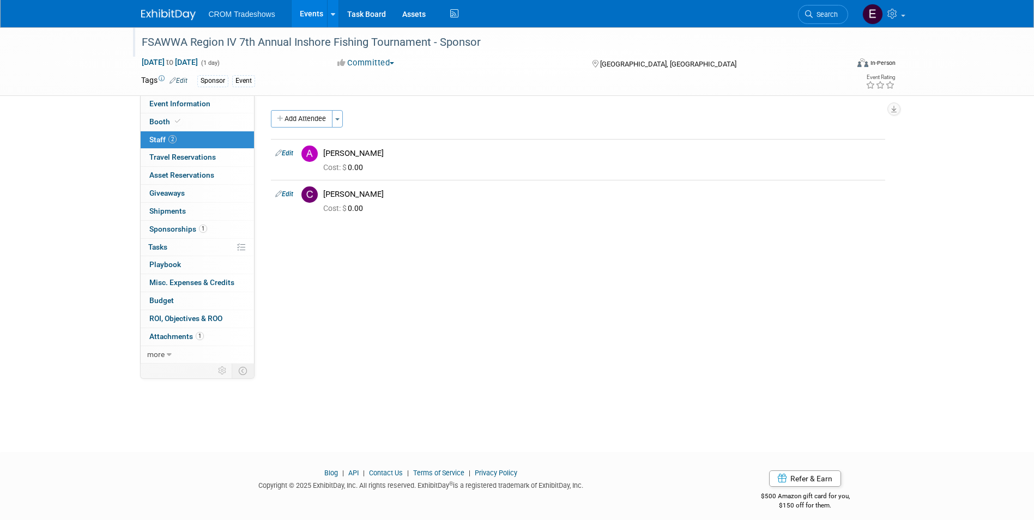
click at [194, 233] on link "1 Sponsorships 1" at bounding box center [197, 229] width 113 height 17
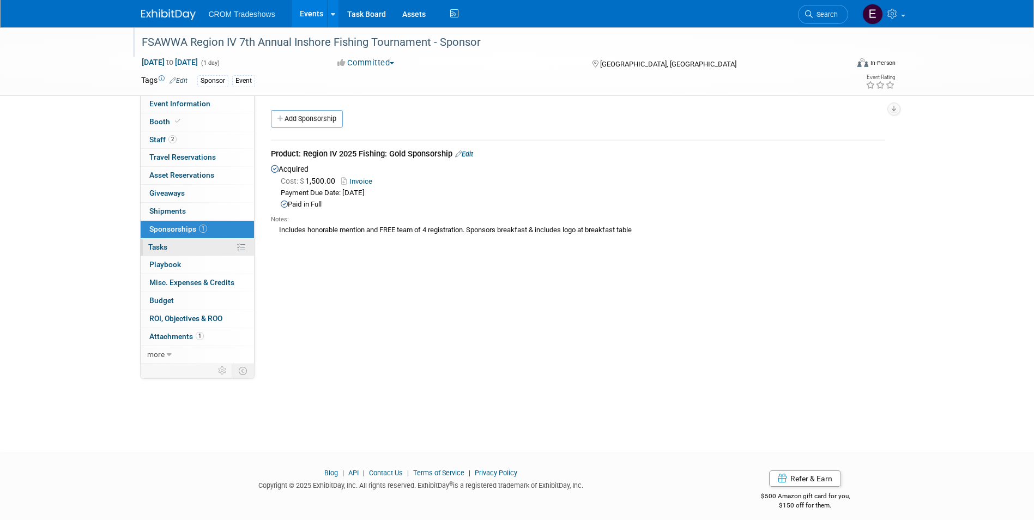
click at [183, 252] on link "0% Tasks 0%" at bounding box center [197, 247] width 113 height 17
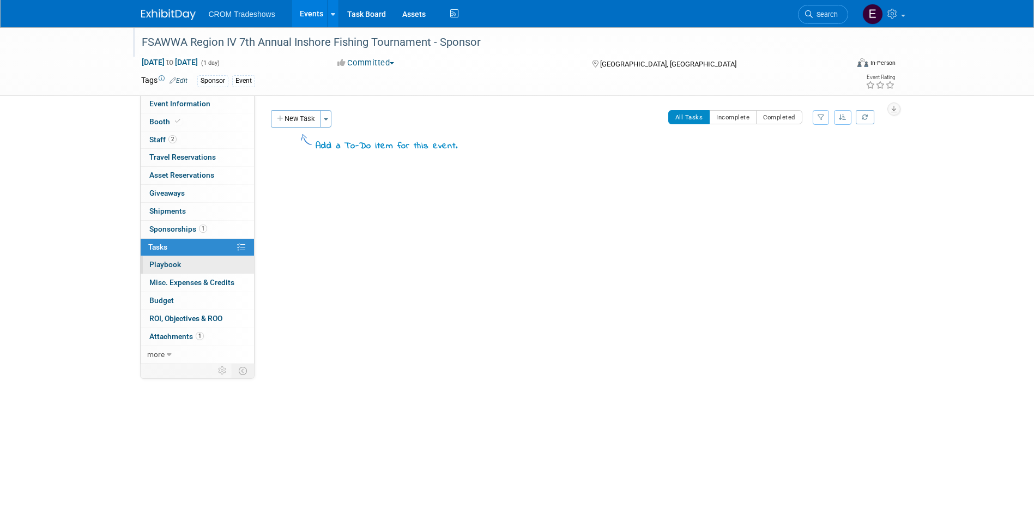
click at [184, 268] on link "0 Playbook 0" at bounding box center [197, 264] width 113 height 17
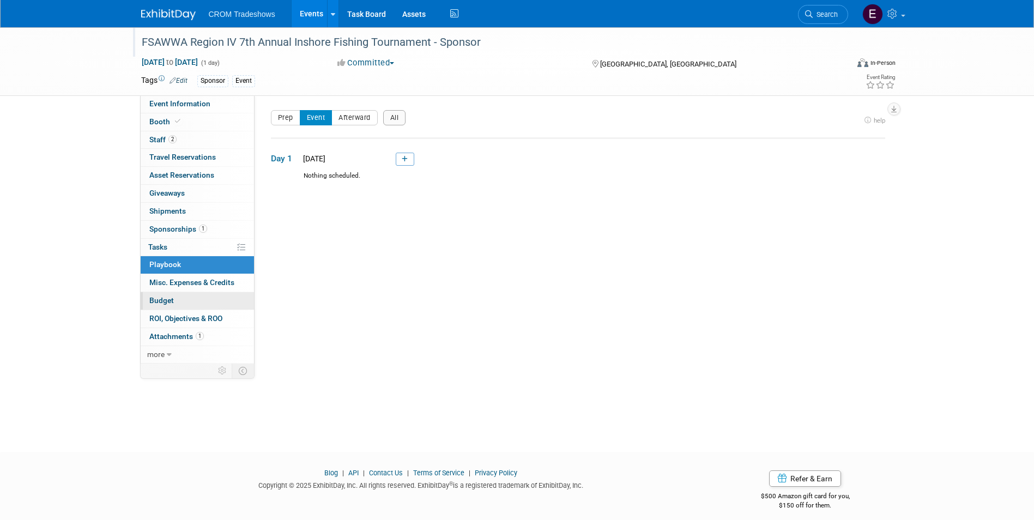
click at [189, 296] on link "Budget" at bounding box center [197, 300] width 113 height 17
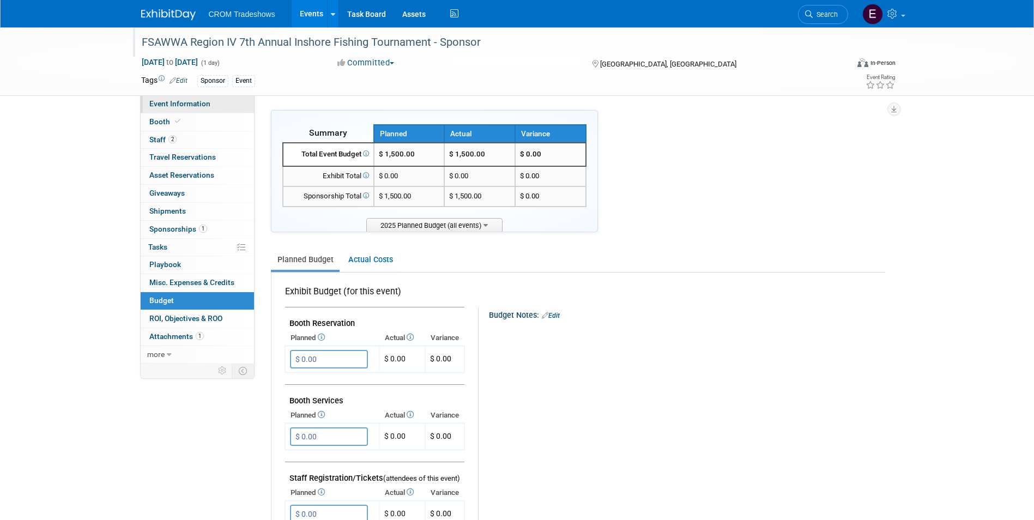
click at [180, 106] on span "Event Information" at bounding box center [179, 103] width 61 height 9
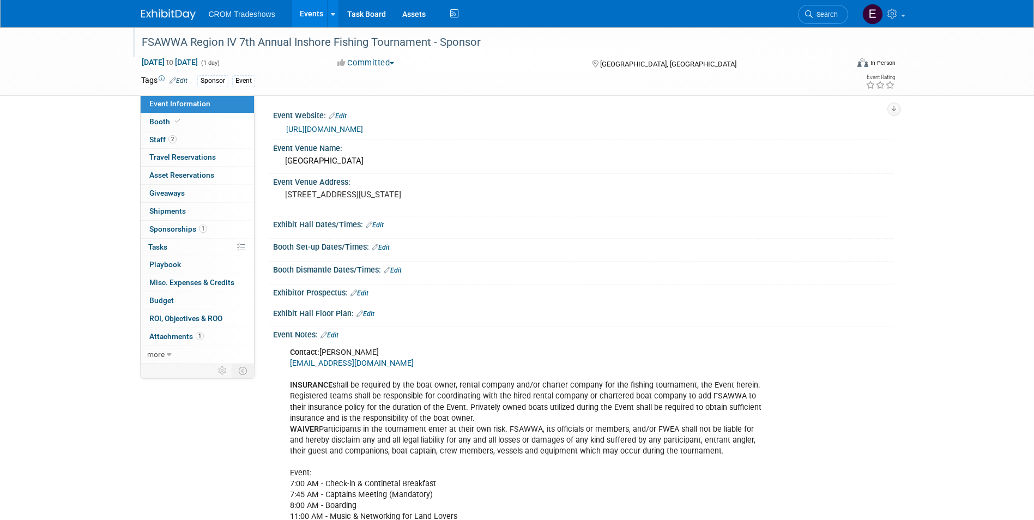
click at [299, 13] on link "Events" at bounding box center [312, 13] width 40 height 27
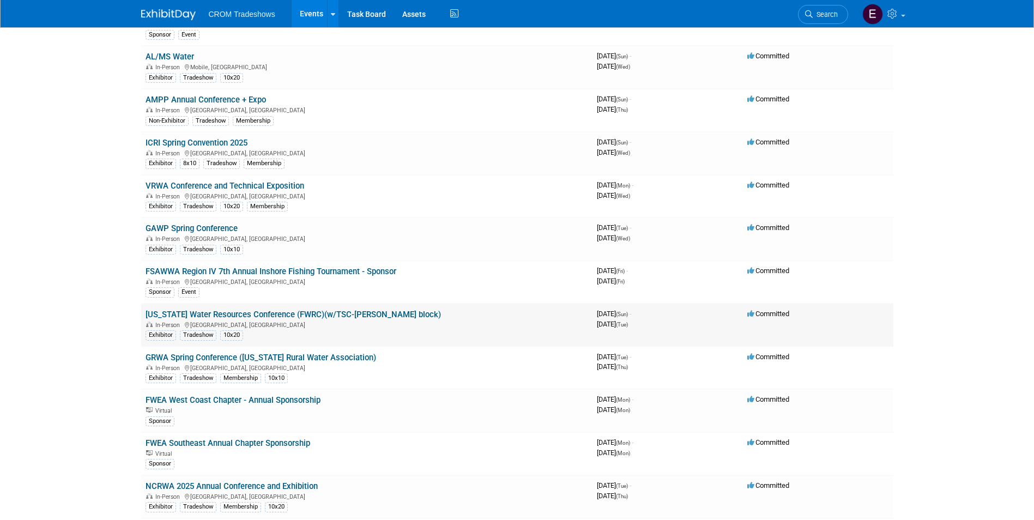
scroll to position [981, 0]
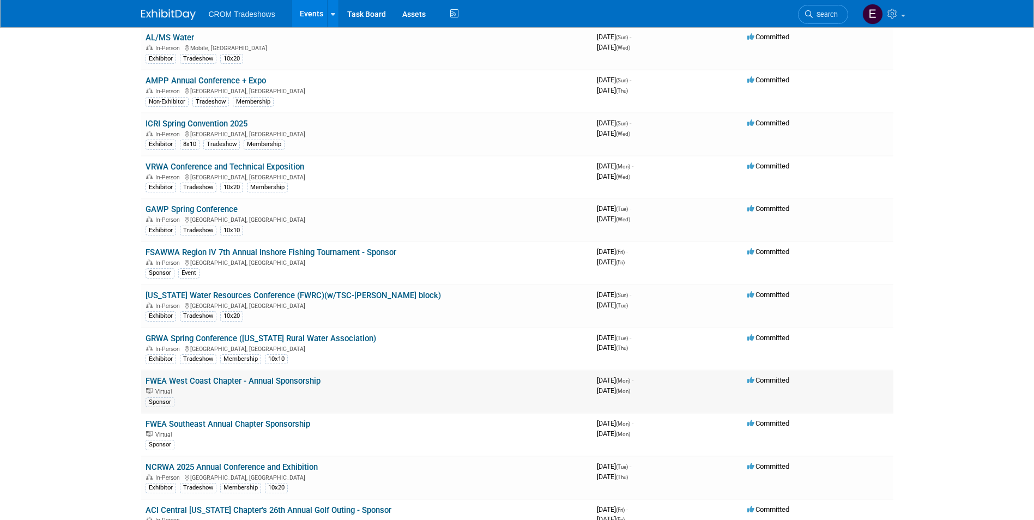
click at [270, 382] on link "FWEA West Coast Chapter - Annual Sponsorship" at bounding box center [233, 381] width 175 height 10
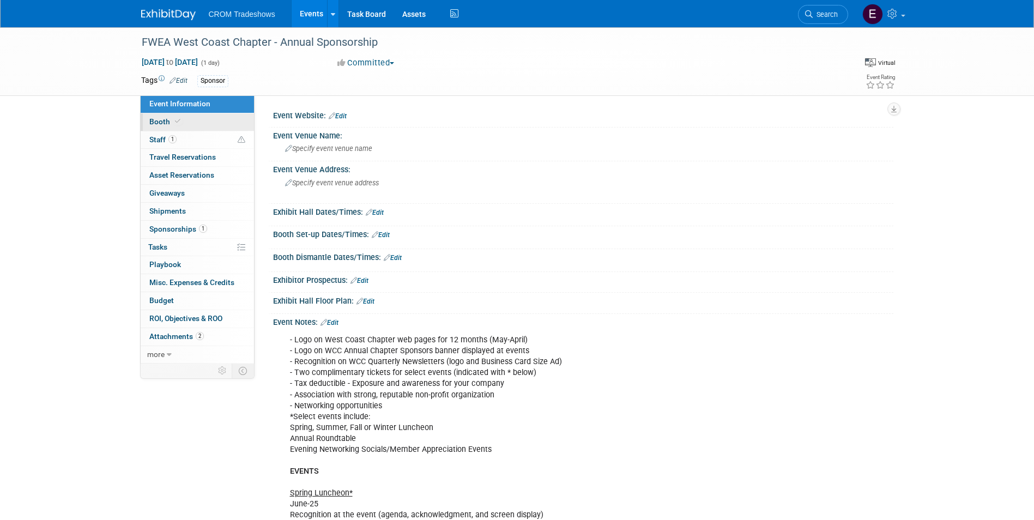
click at [198, 117] on link "Booth" at bounding box center [197, 121] width 113 height 17
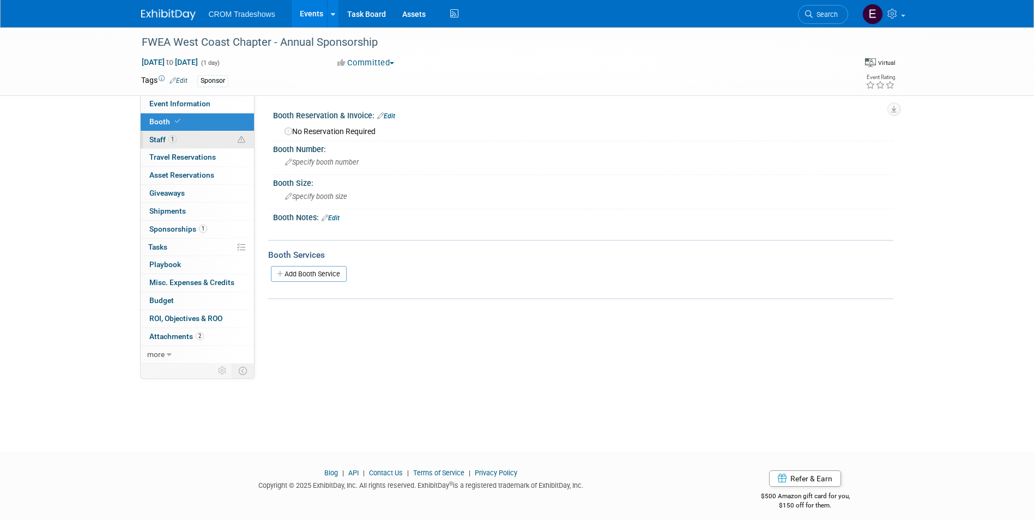
click at [198, 136] on link "1 Staff 1" at bounding box center [197, 139] width 113 height 17
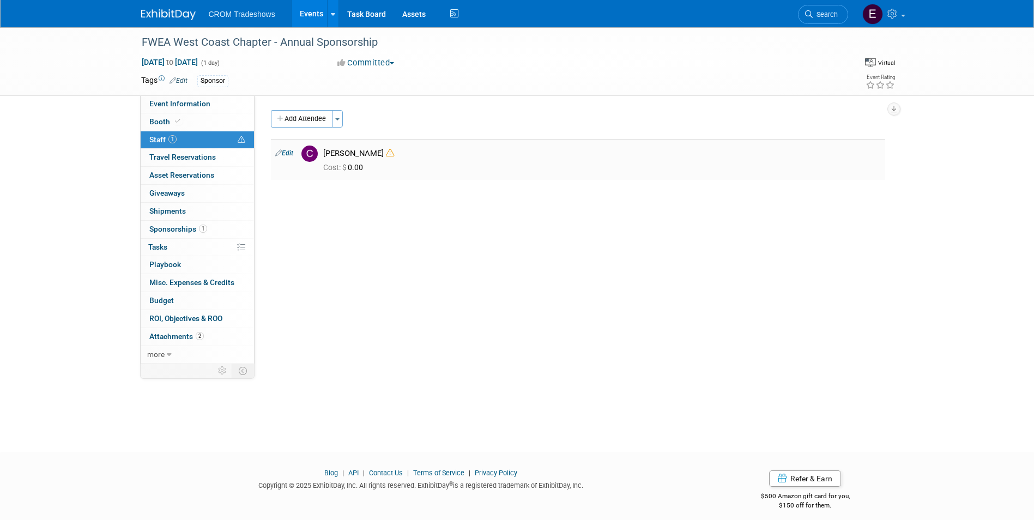
click at [285, 156] on link "Edit" at bounding box center [284, 153] width 18 height 8
select select "9b3ce452-f2c0-4218-8411-7530379da76e"
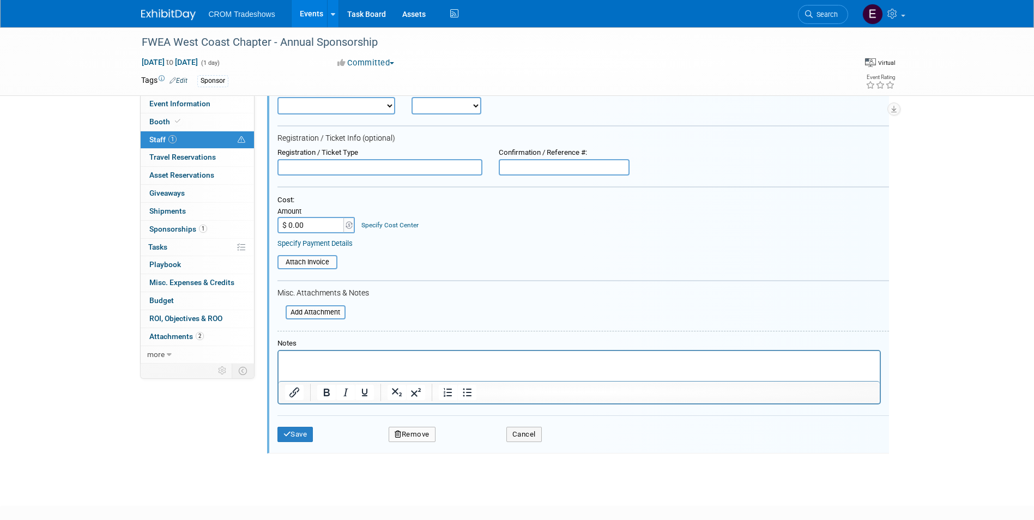
scroll to position [124, 0]
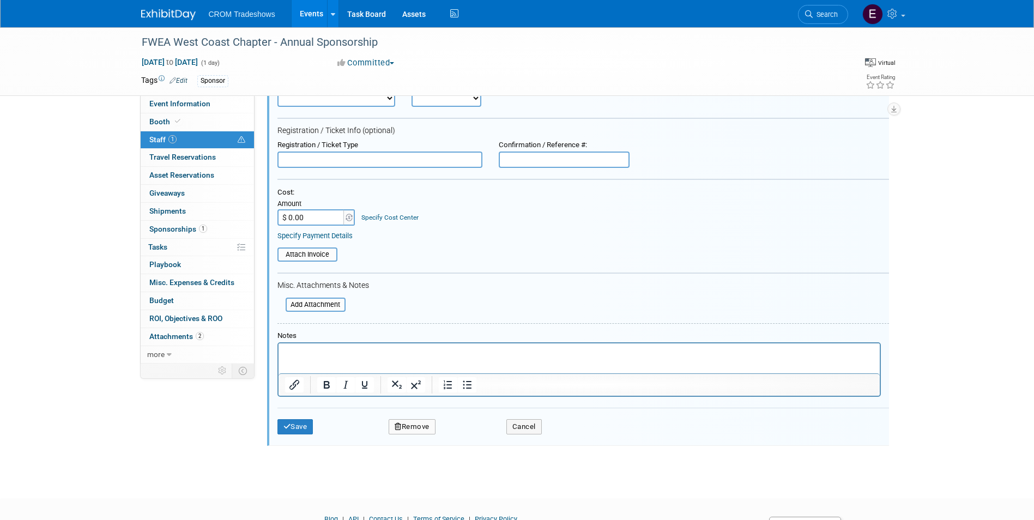
click at [375, 355] on p "Rich Text Area. Press ALT-0 for help." at bounding box center [578, 353] width 589 height 11
click at [306, 431] on button "Save" at bounding box center [295, 426] width 36 height 15
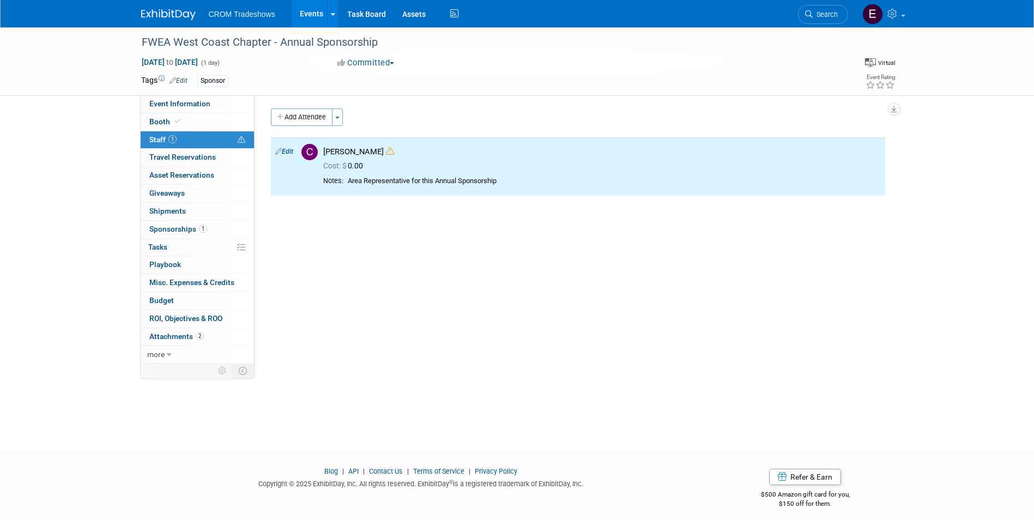
scroll to position [0, 0]
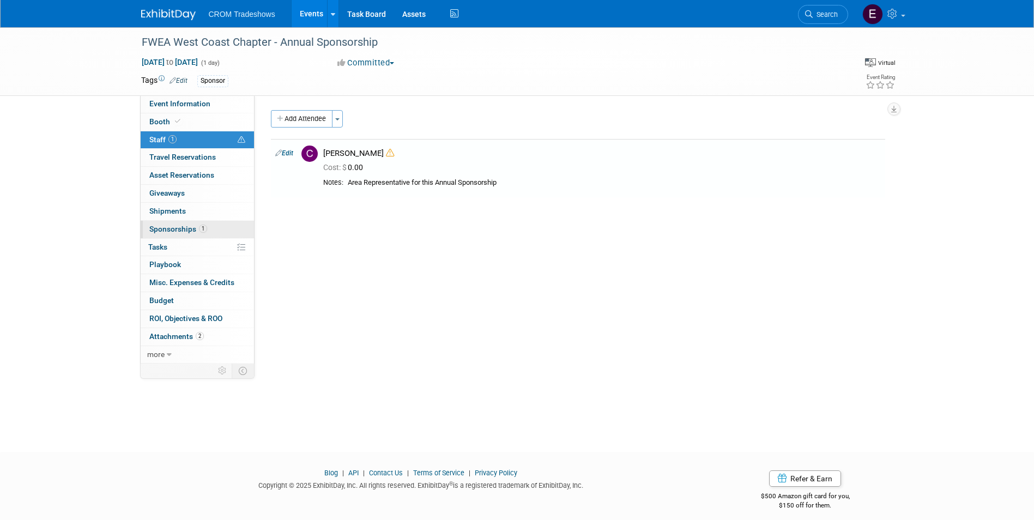
click at [193, 232] on span "Sponsorships 1" at bounding box center [178, 229] width 58 height 9
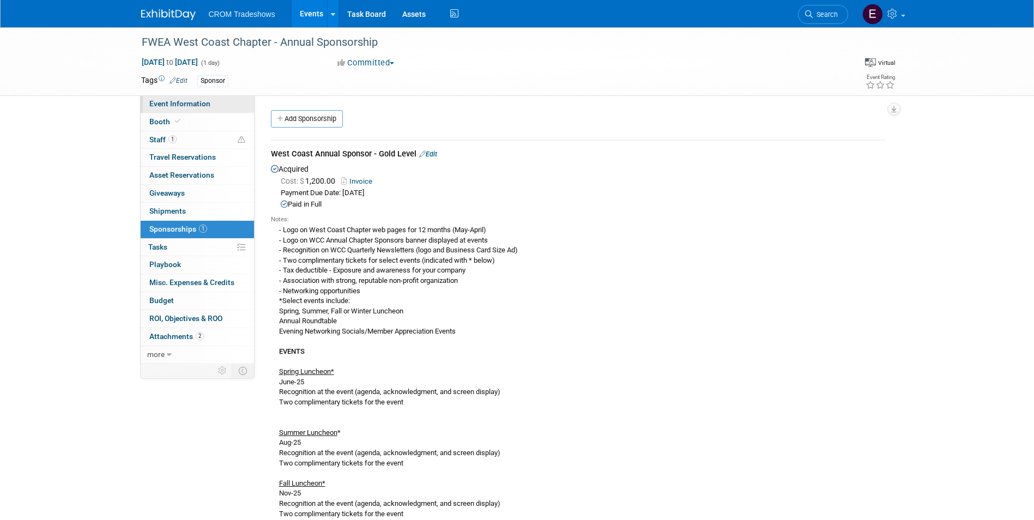
click at [197, 105] on span "Event Information" at bounding box center [179, 103] width 61 height 9
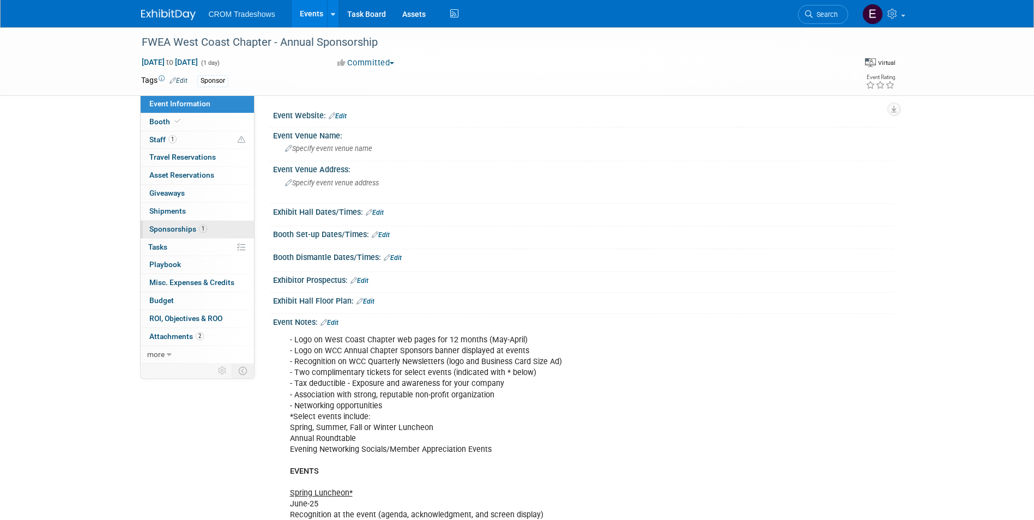
click at [185, 233] on span "Sponsorships 1" at bounding box center [178, 229] width 58 height 9
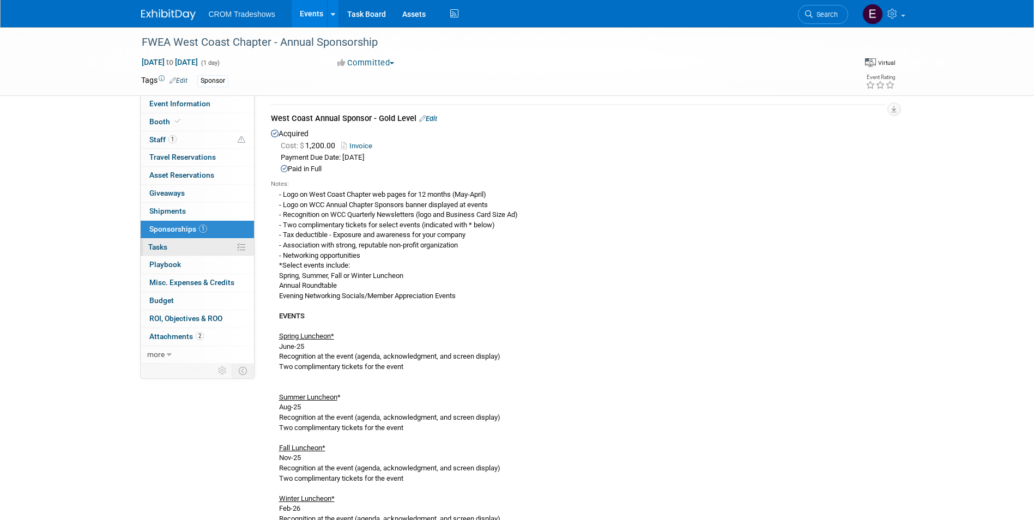
scroll to position [54, 0]
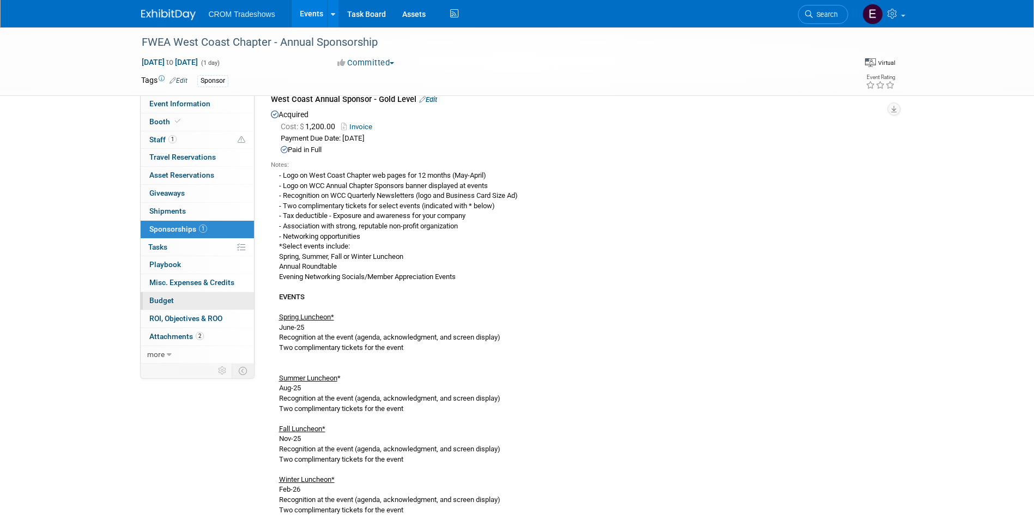
click at [164, 298] on span "Budget" at bounding box center [161, 300] width 25 height 9
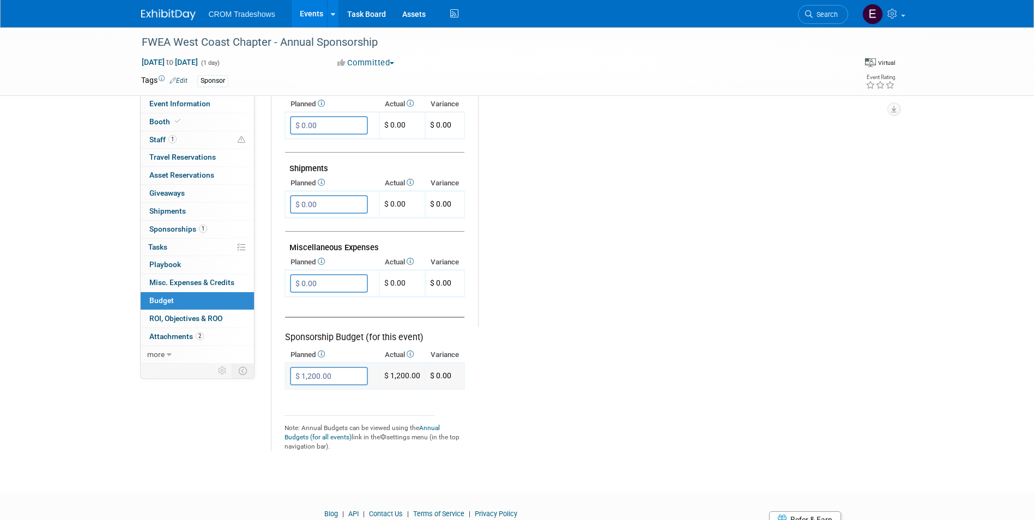
scroll to position [594, 0]
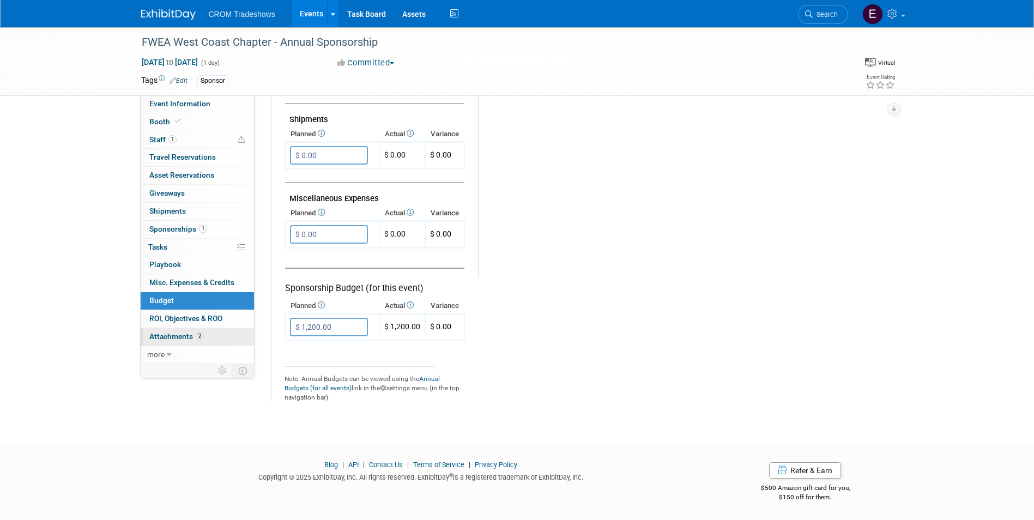
click at [181, 343] on link "2 Attachments 2" at bounding box center [197, 336] width 113 height 17
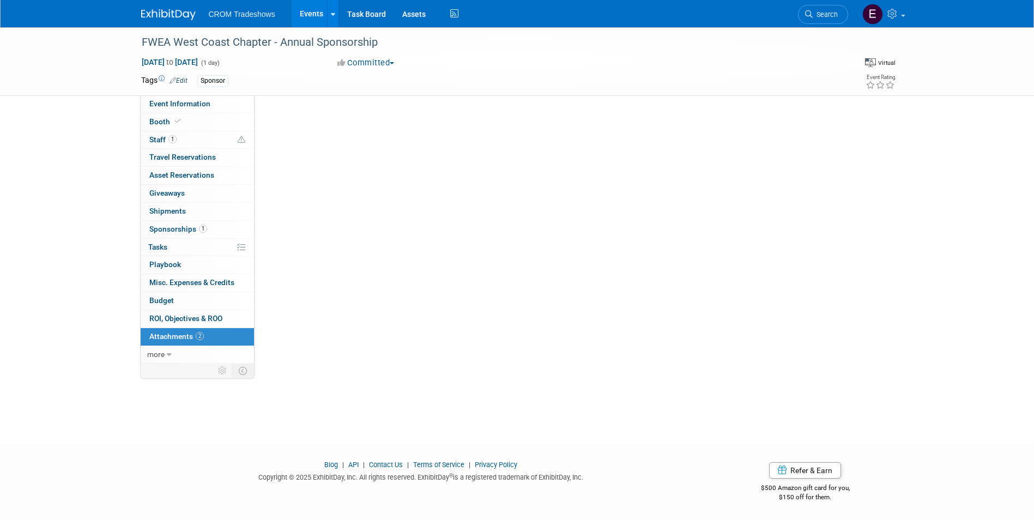
scroll to position [0, 0]
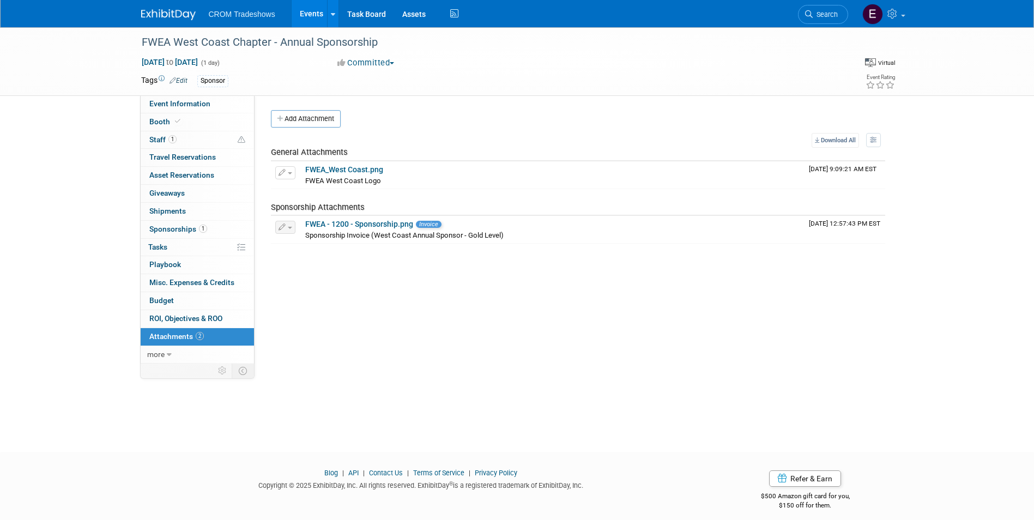
click at [324, 20] on link "Events" at bounding box center [312, 13] width 40 height 27
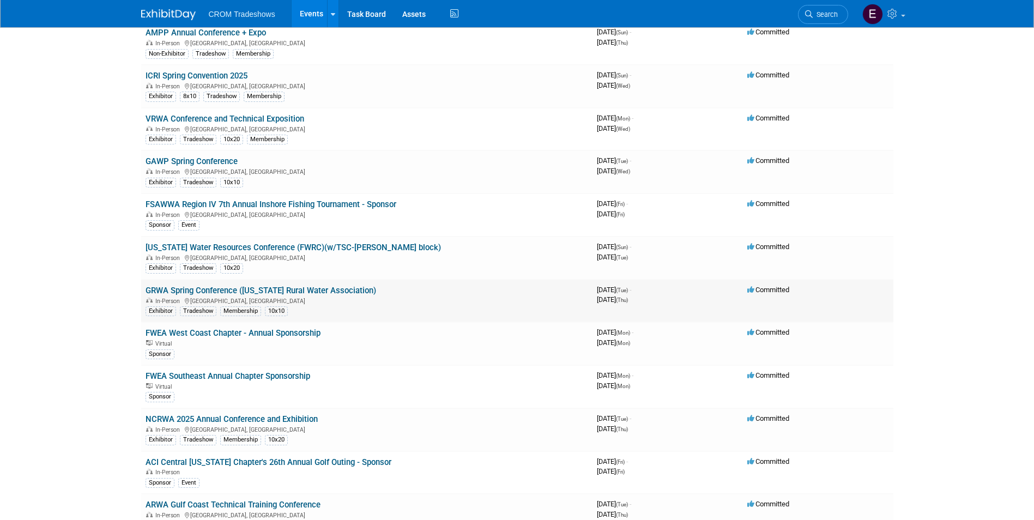
scroll to position [1035, 0]
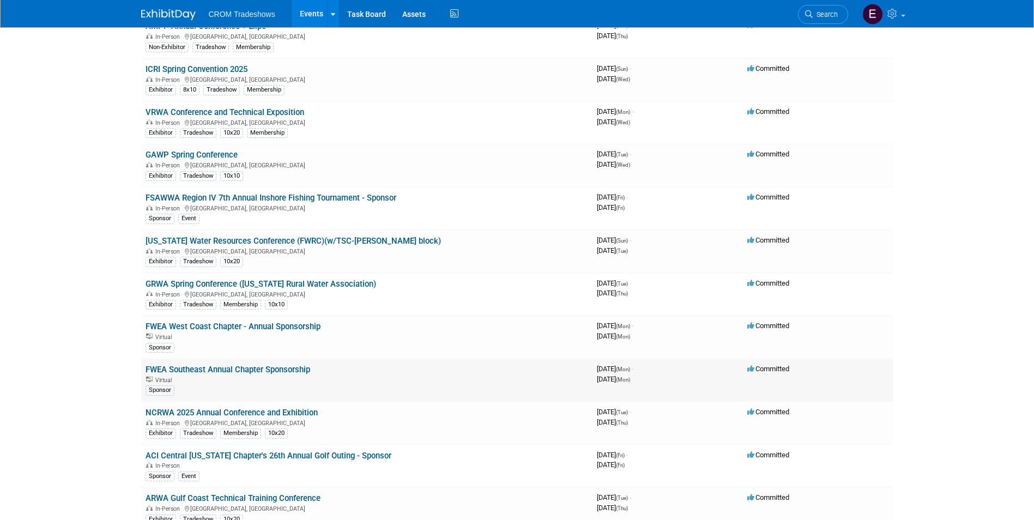
click at [216, 371] on link "FWEA Southeast Annual Chapter Sponsorship" at bounding box center [228, 370] width 165 height 10
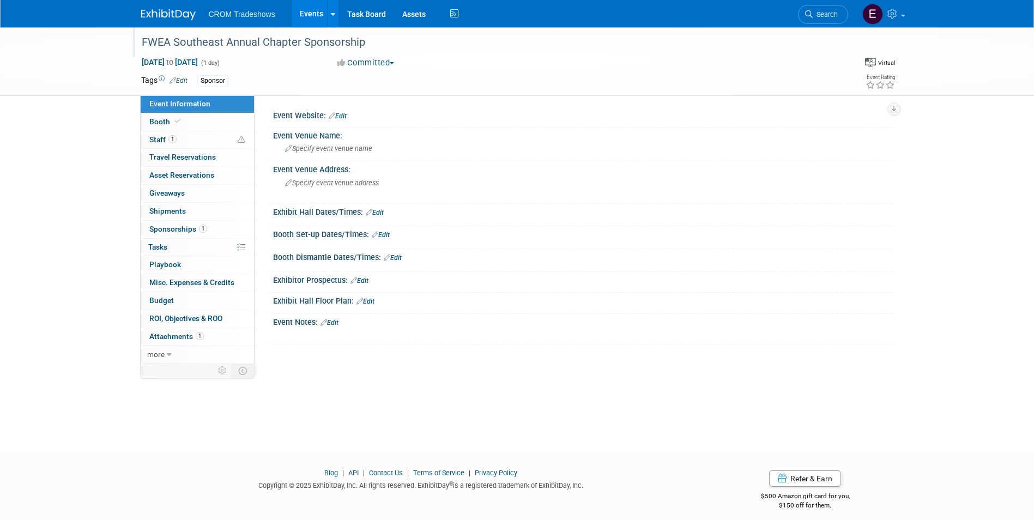
click at [224, 43] on div "FWEA Southeast Annual Chapter Sponsorship" at bounding box center [485, 43] width 694 height 20
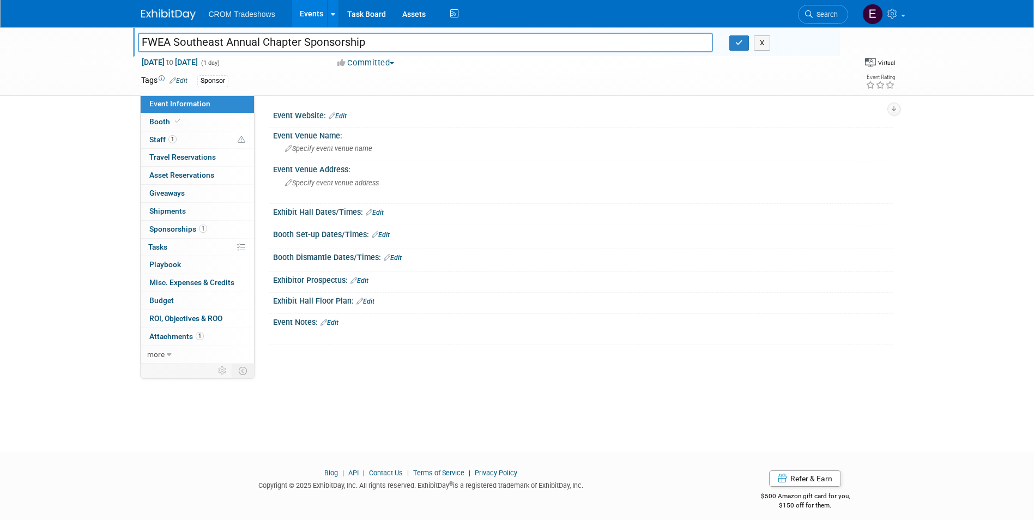
click at [225, 41] on input "FWEA Southeast Annual Chapter Sponsorship" at bounding box center [425, 42] width 575 height 19
click at [353, 41] on input "FWEA Southeast Chapter - Annual Chapter Sponsorship" at bounding box center [425, 42] width 575 height 19
type input "FWEA Southeast Chapter - Annual Sponsorship"
click at [735, 44] on icon "button" at bounding box center [739, 42] width 8 height 7
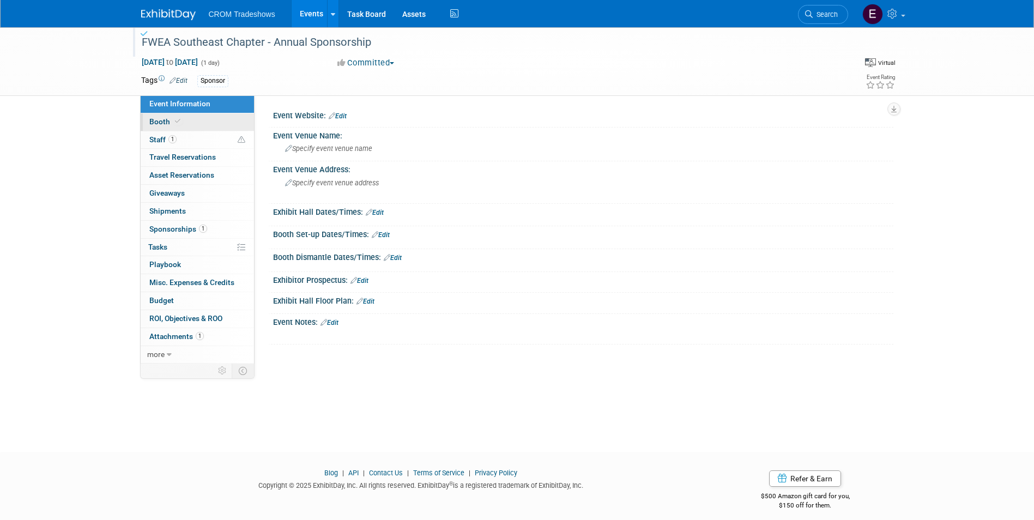
click at [199, 124] on link "Booth" at bounding box center [197, 121] width 113 height 17
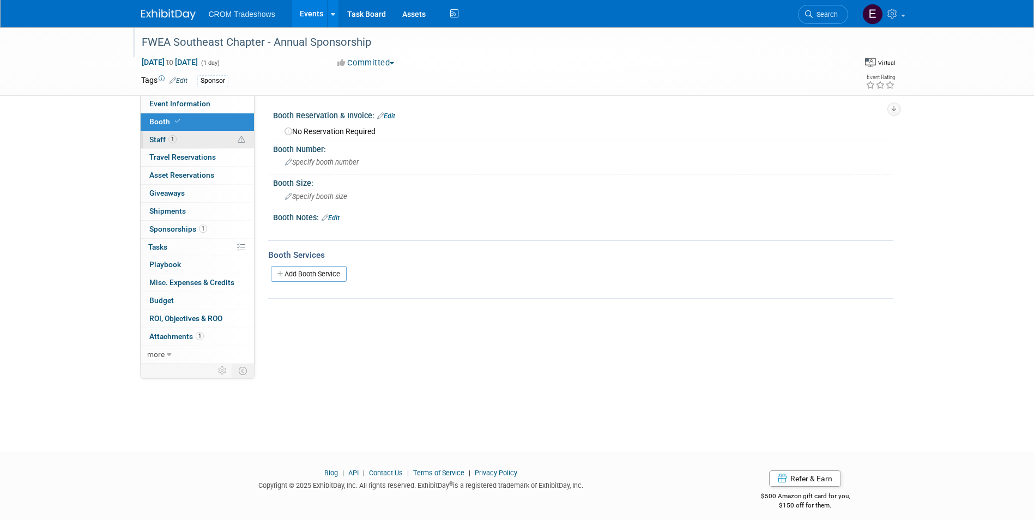
click at [198, 138] on link "1 Staff 1" at bounding box center [197, 139] width 113 height 17
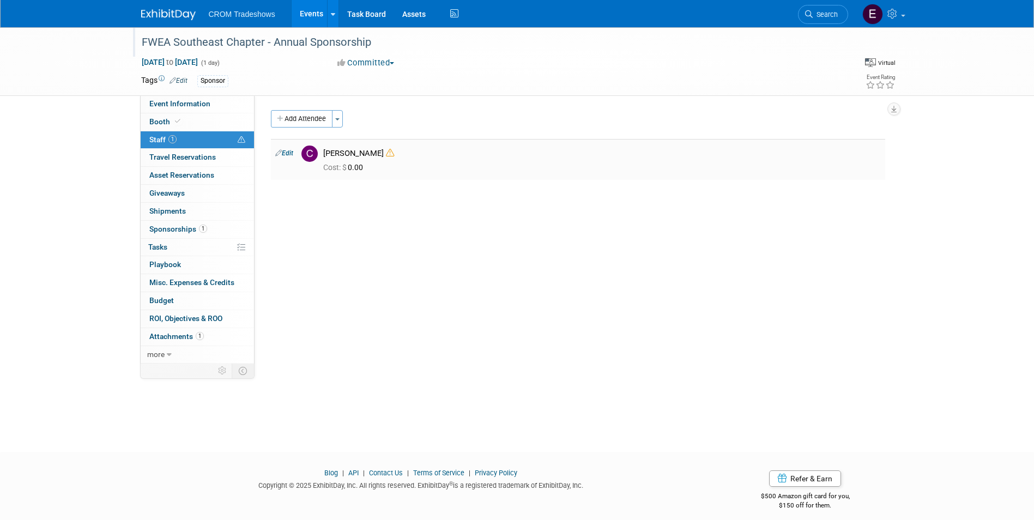
click at [289, 155] on link "Edit" at bounding box center [284, 153] width 18 height 8
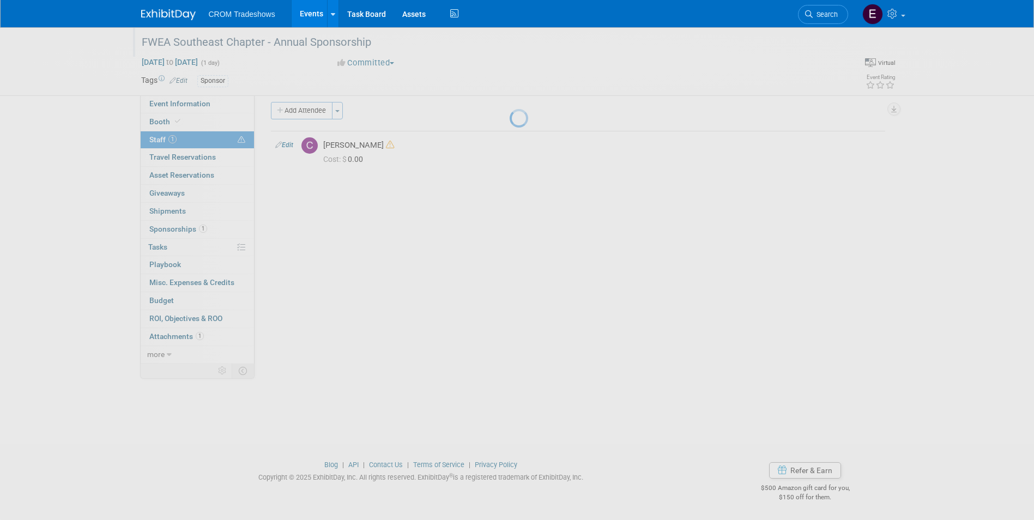
select select "9b3ce452-f2c0-4218-8411-7530379da76e"
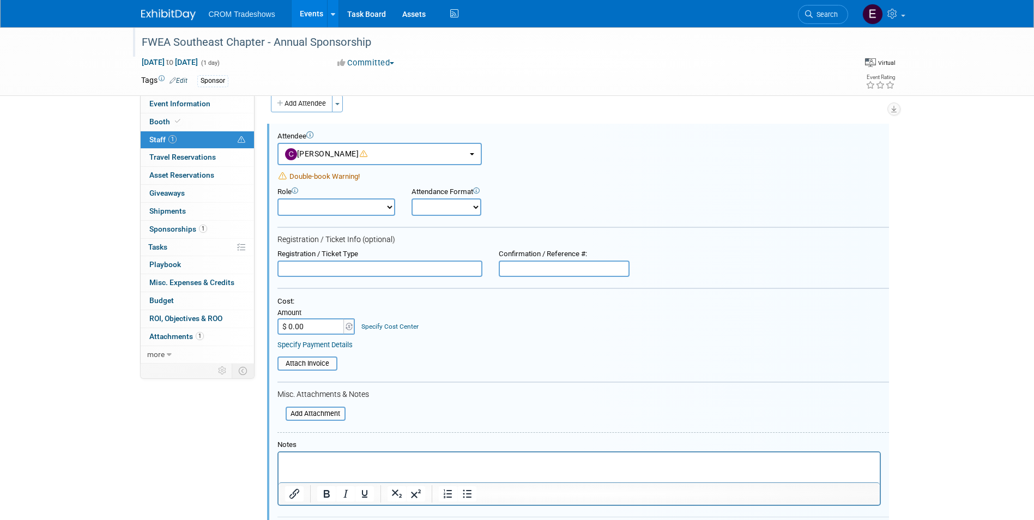
click at [422, 459] on p "Rich Text Area. Press ALT-0 for help." at bounding box center [578, 462] width 589 height 11
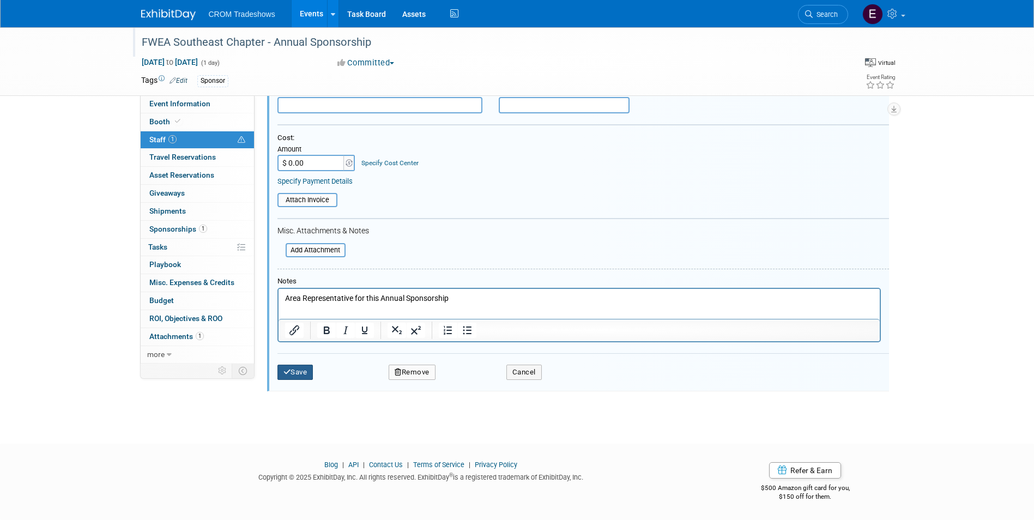
click at [304, 372] on button "Save" at bounding box center [295, 372] width 36 height 15
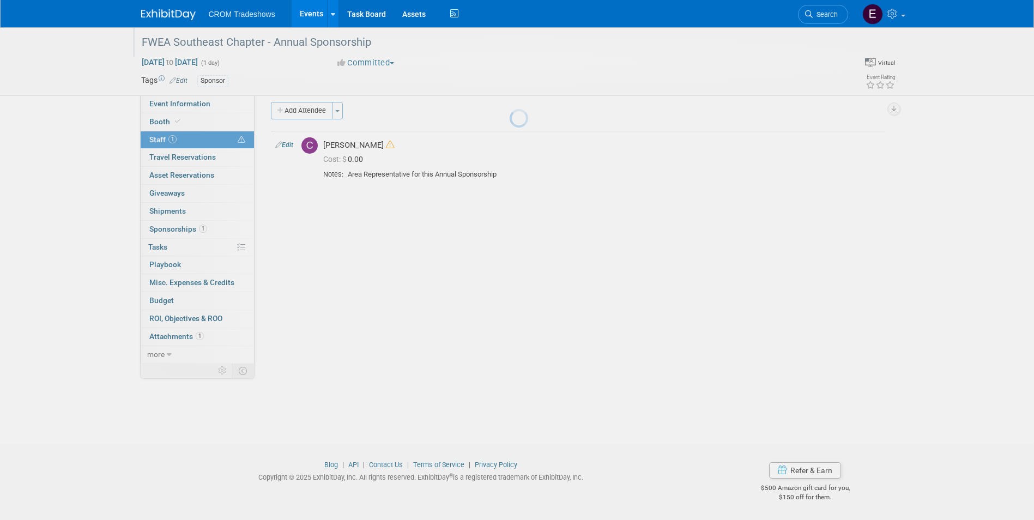
scroll to position [8, 0]
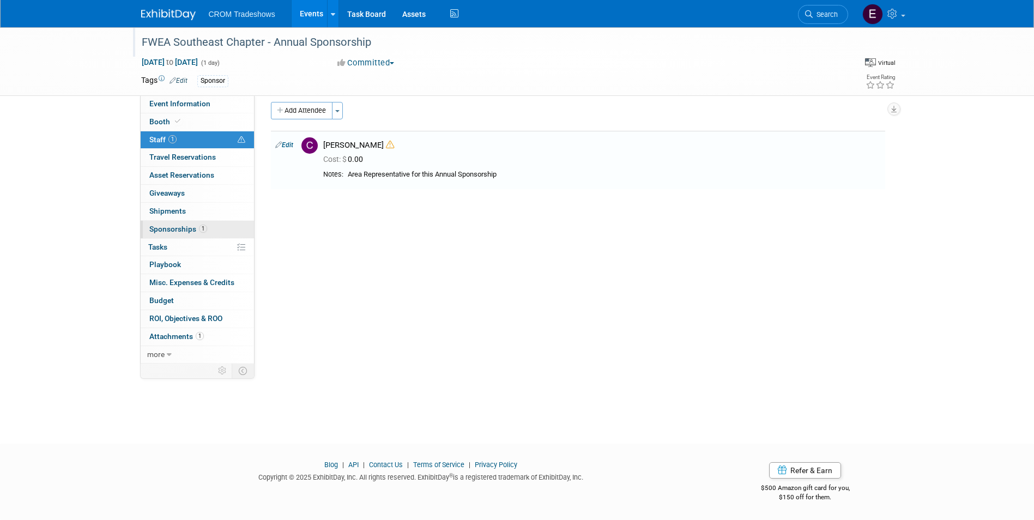
click at [201, 233] on span "Sponsorships 1" at bounding box center [178, 229] width 58 height 9
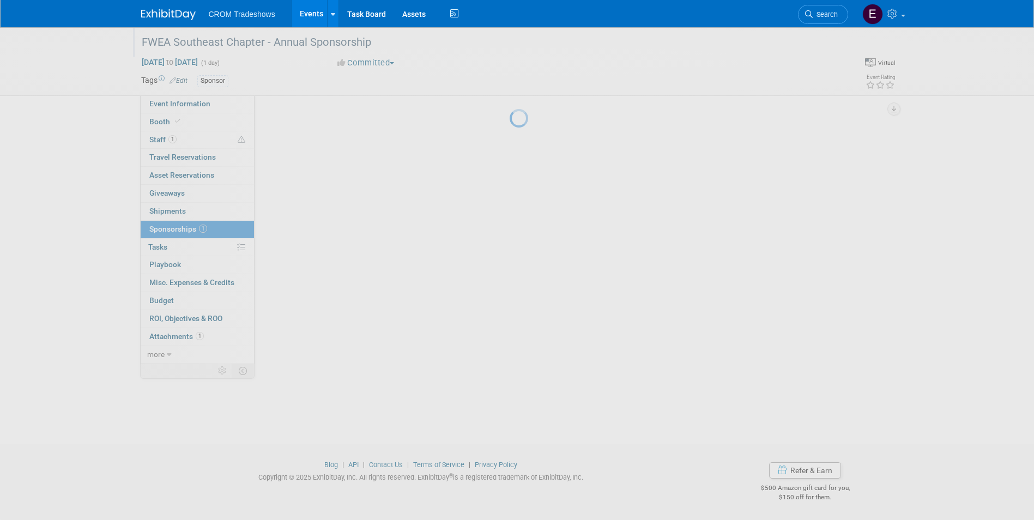
scroll to position [0, 0]
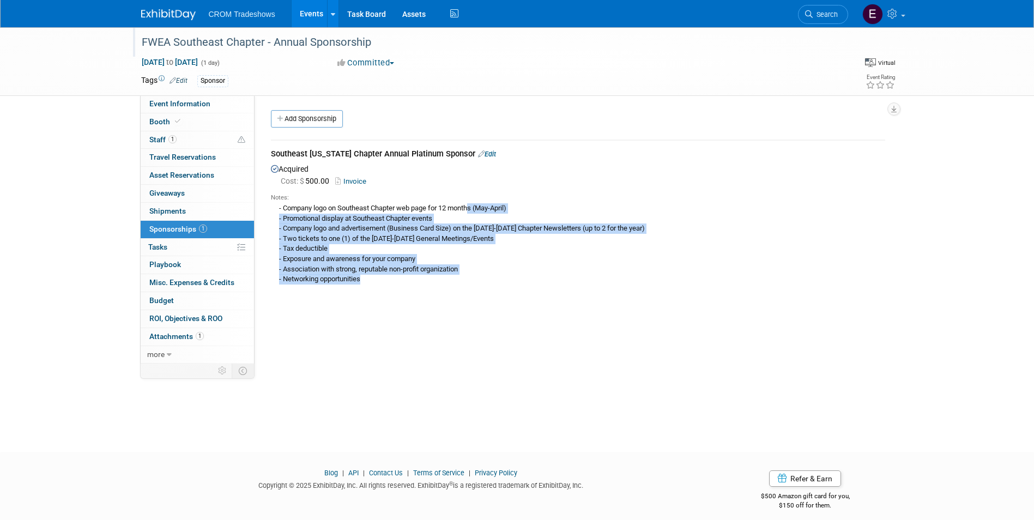
drag, startPoint x: 367, startPoint y: 278, endPoint x: 276, endPoint y: 209, distance: 114.3
click at [276, 209] on div "- Company logo on Southeast Chapter web page for 12 months (May-April) - Promot…" at bounding box center [578, 243] width 614 height 82
drag, startPoint x: 276, startPoint y: 209, endPoint x: 328, endPoint y: 223, distance: 53.7
copy div "- Company logo on Southeast Chapter web page for 12 months (May-April) - Promot…"
click at [211, 108] on link "Event Information" at bounding box center [197, 103] width 113 height 17
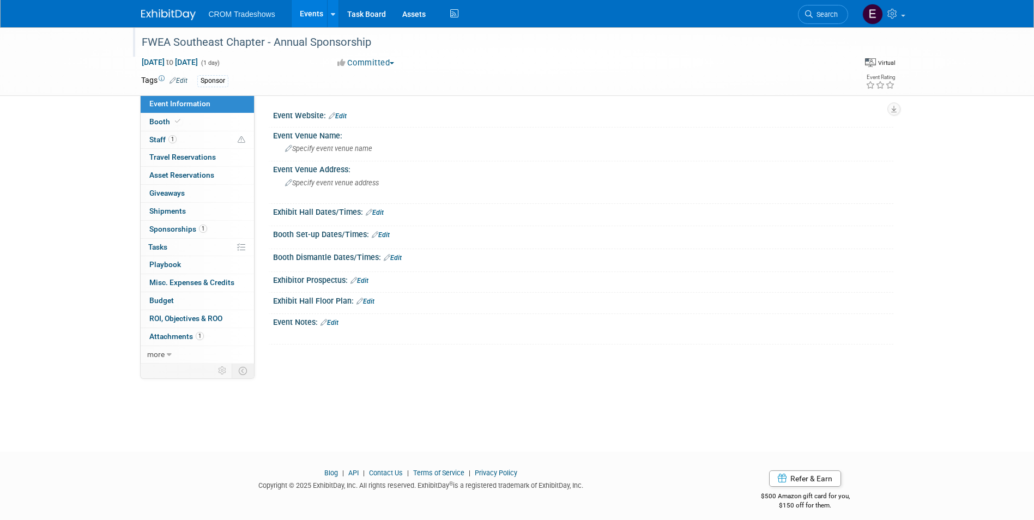
click at [336, 323] on link "Edit" at bounding box center [329, 323] width 18 height 8
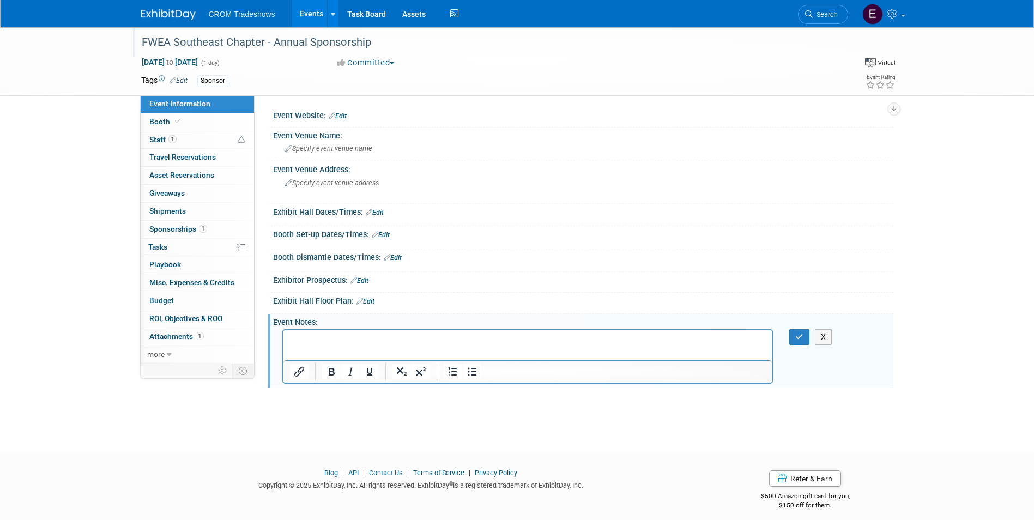
drag, startPoint x: 338, startPoint y: 333, endPoint x: 299, endPoint y: 345, distance: 40.7
click at [299, 345] on html at bounding box center [527, 337] width 489 height 15
drag, startPoint x: 299, startPoint y: 345, endPoint x: 293, endPoint y: 349, distance: 6.8
click at [293, 345] on html at bounding box center [527, 337] width 489 height 15
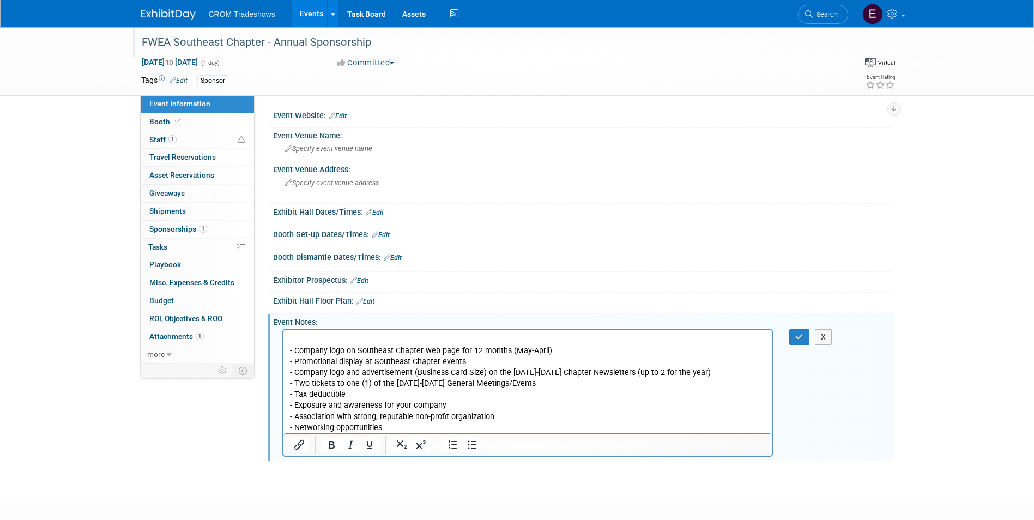
click at [301, 340] on p "Rich Text Area. Press ALT-0 for help." at bounding box center [527, 340] width 476 height 11
click at [791, 334] on button "button" at bounding box center [799, 337] width 20 height 16
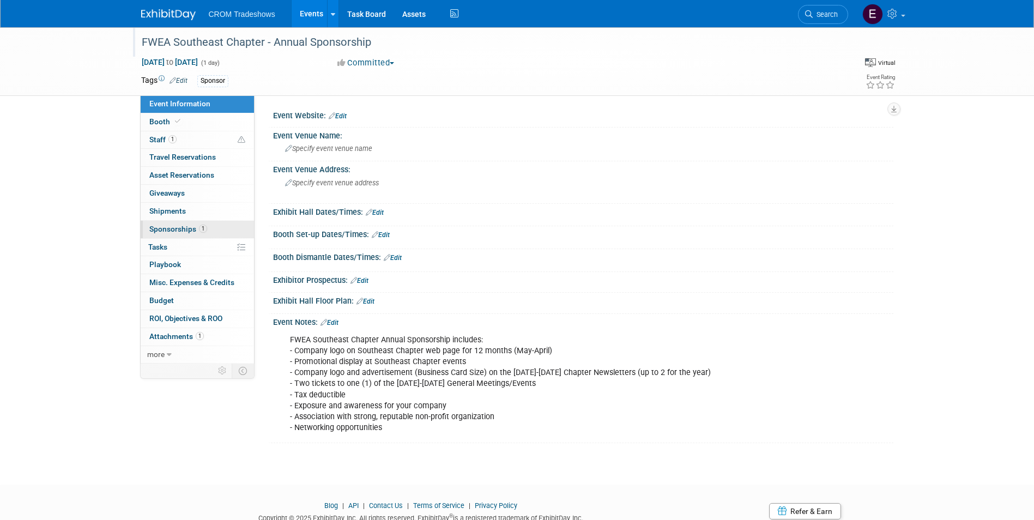
click at [195, 232] on span "Sponsorships 1" at bounding box center [178, 229] width 58 height 9
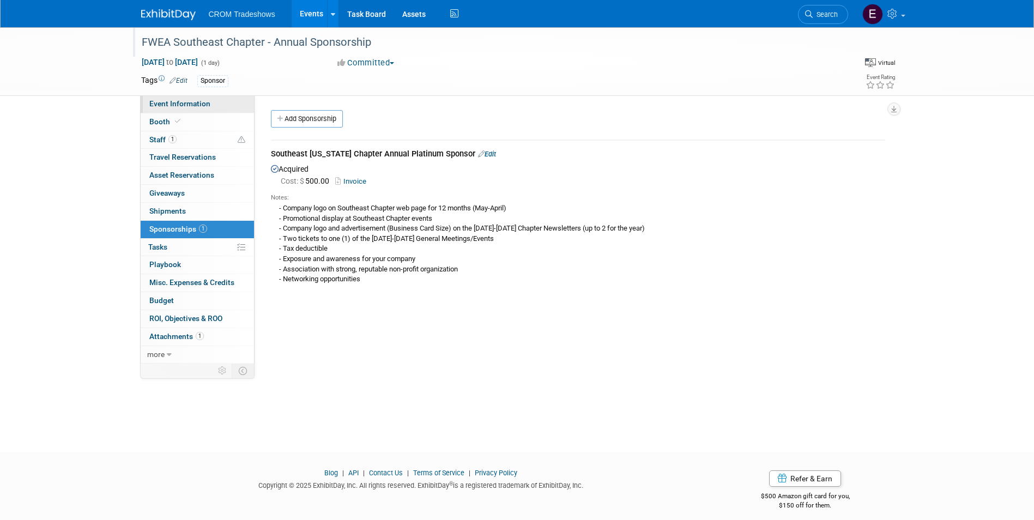
click at [194, 109] on link "Event Information" at bounding box center [197, 103] width 113 height 17
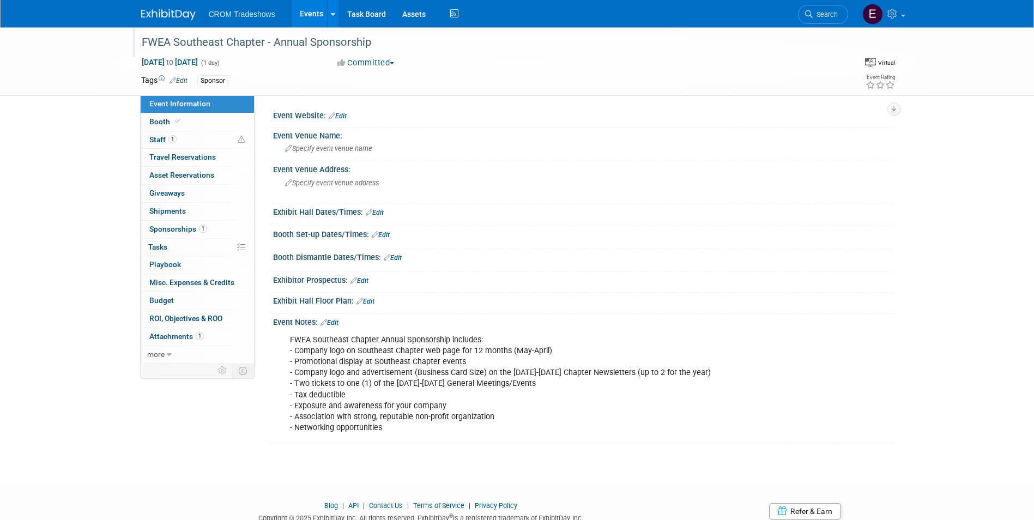
click at [334, 324] on link "Edit" at bounding box center [329, 323] width 18 height 8
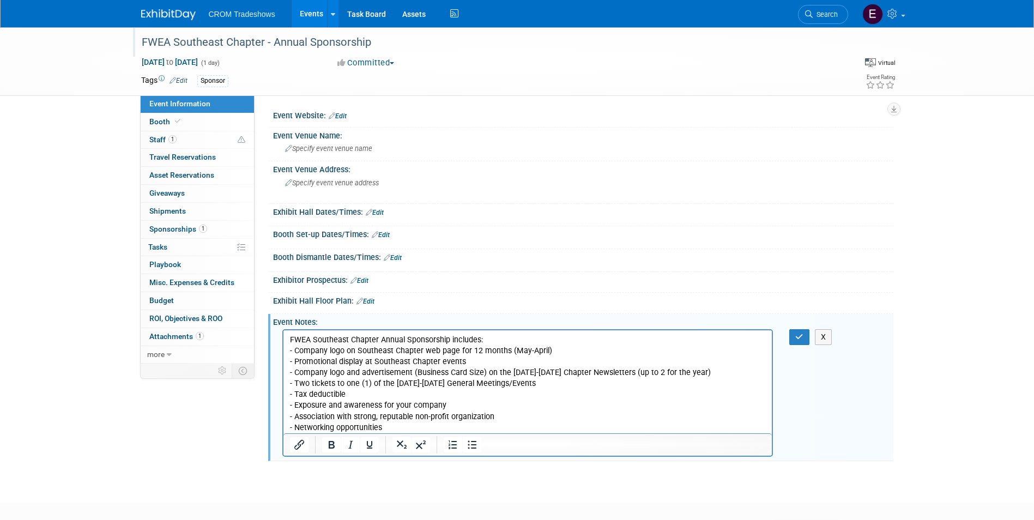
click at [478, 339] on p "FWEA Southeast Chapter Annual Sponsorship includes: - Company logo on Southeast…" at bounding box center [527, 384] width 476 height 99
click at [804, 331] on button "button" at bounding box center [799, 337] width 20 height 16
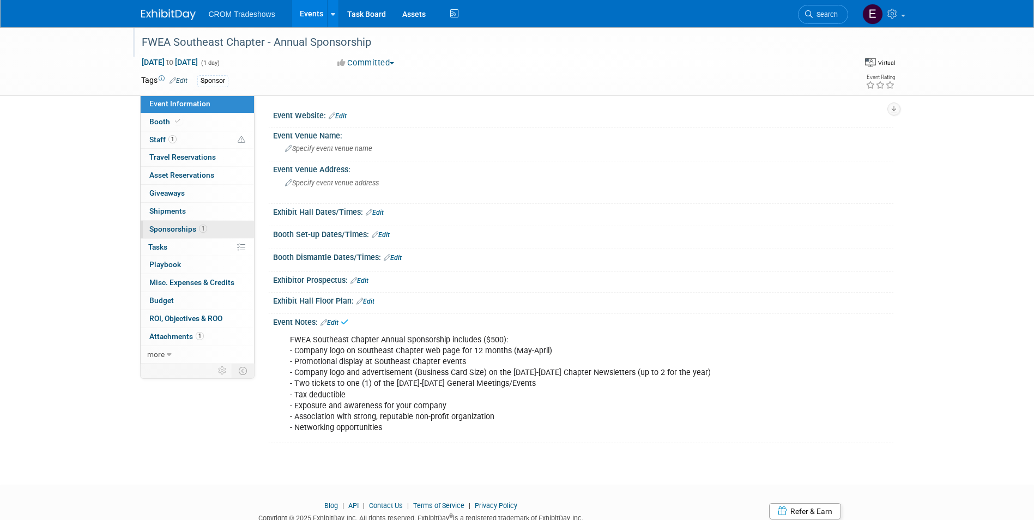
click at [229, 231] on link "1 Sponsorships 1" at bounding box center [197, 229] width 113 height 17
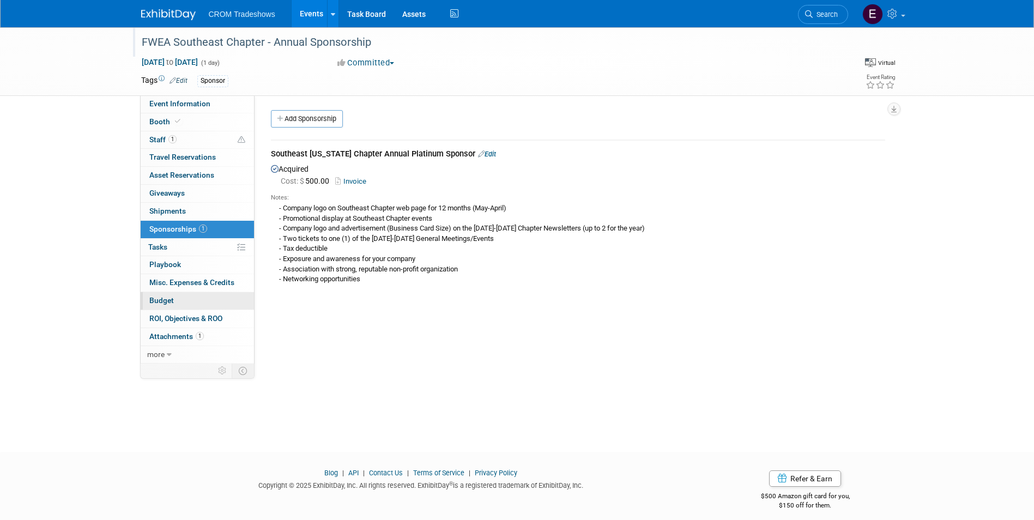
click at [177, 308] on link "Budget" at bounding box center [197, 300] width 113 height 17
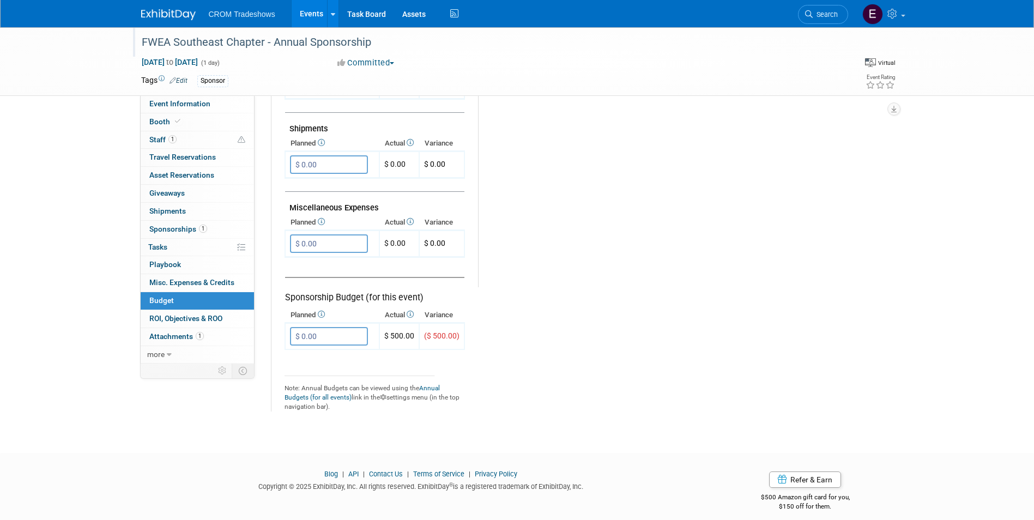
scroll to position [594, 0]
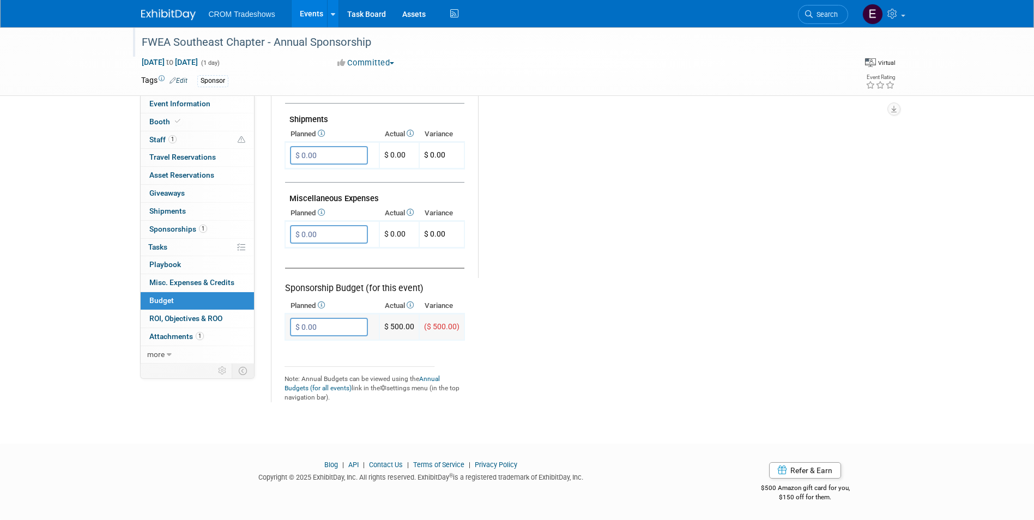
click at [320, 326] on input "$ 0.00" at bounding box center [329, 327] width 78 height 19
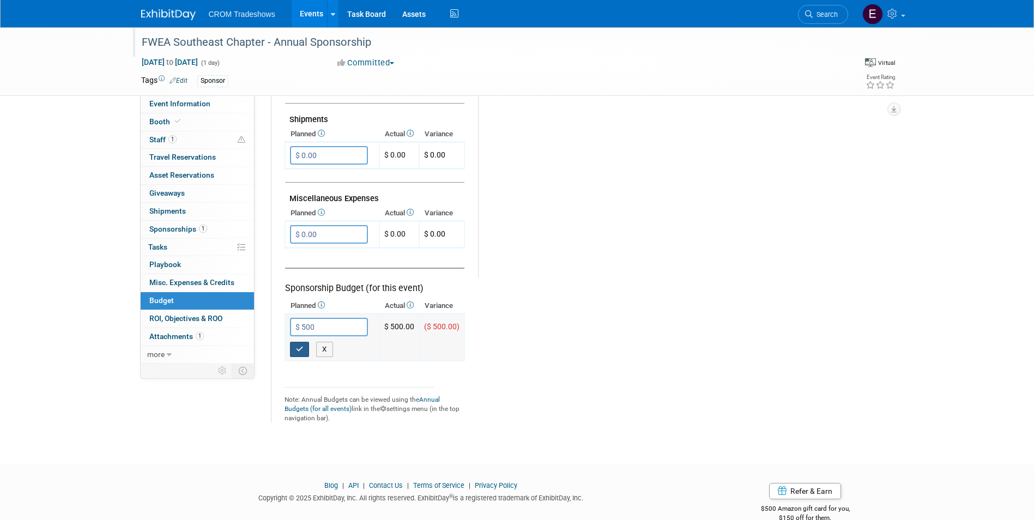
type input "$ 500.00"
click at [303, 350] on icon "button" at bounding box center [300, 348] width 8 height 7
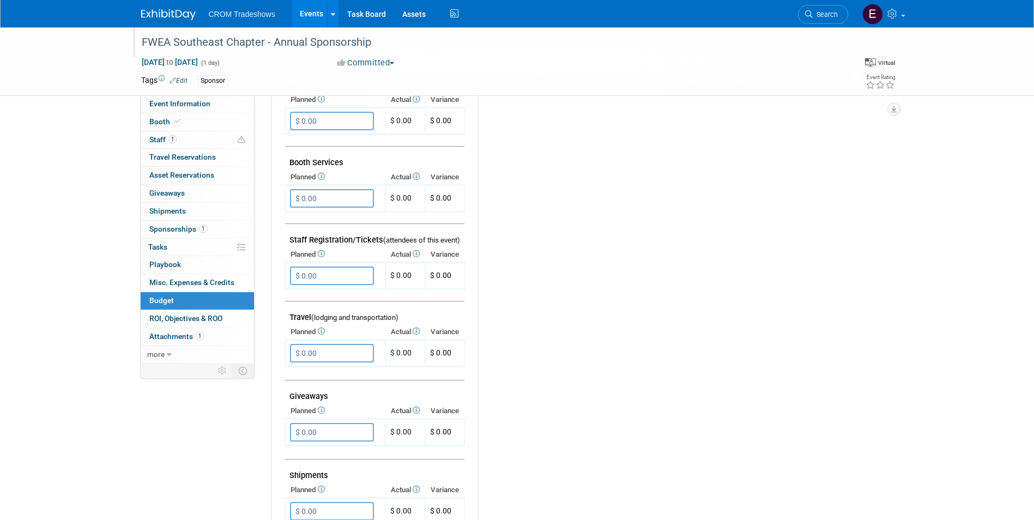
scroll to position [158, 0]
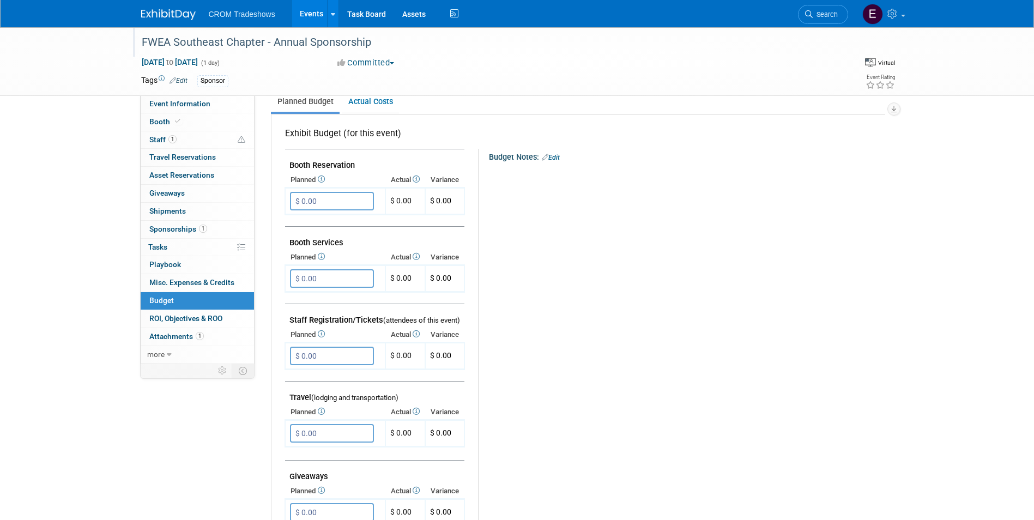
click at [310, 8] on link "Events" at bounding box center [312, 13] width 40 height 27
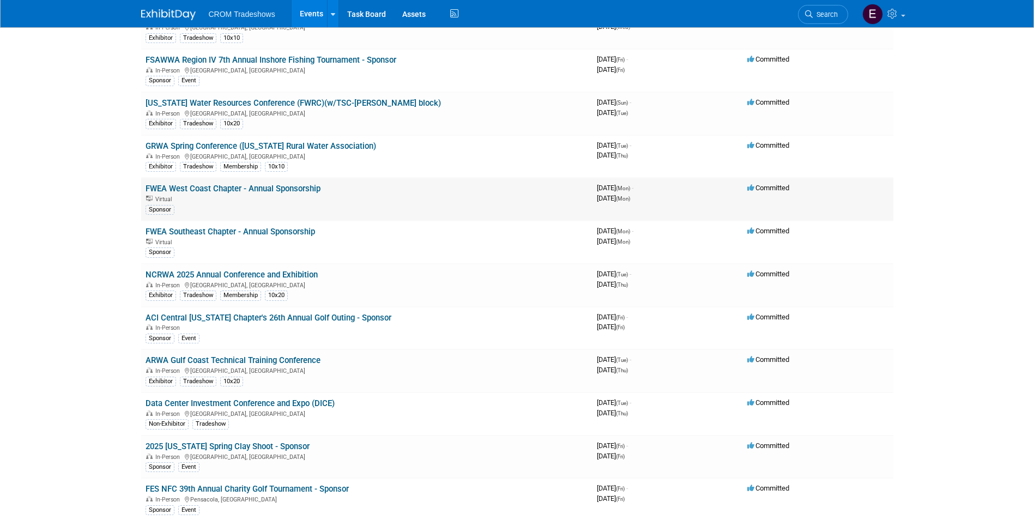
scroll to position [1199, 0]
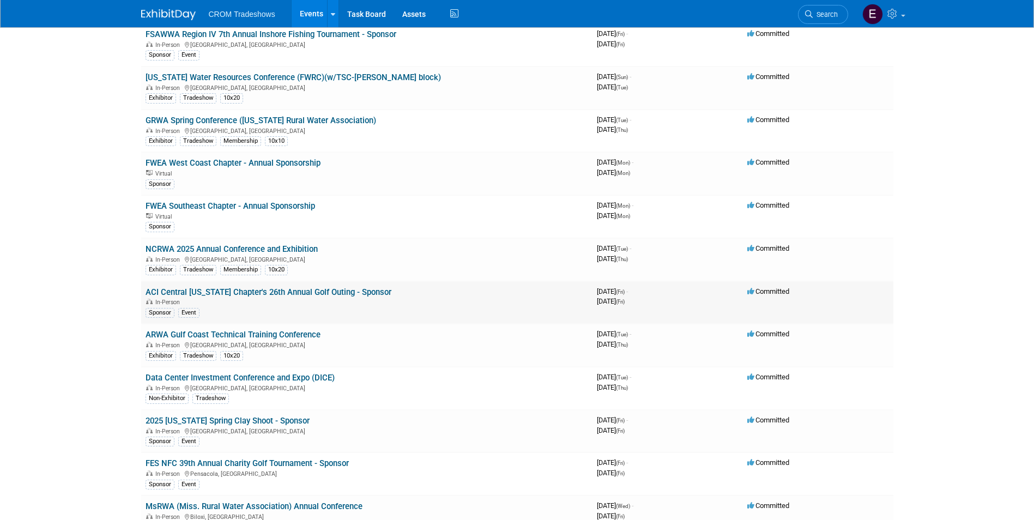
click at [273, 292] on link "ACI Central [US_STATE] Chapter's 26th Annual Golf Outing - Sponsor" at bounding box center [269, 292] width 246 height 10
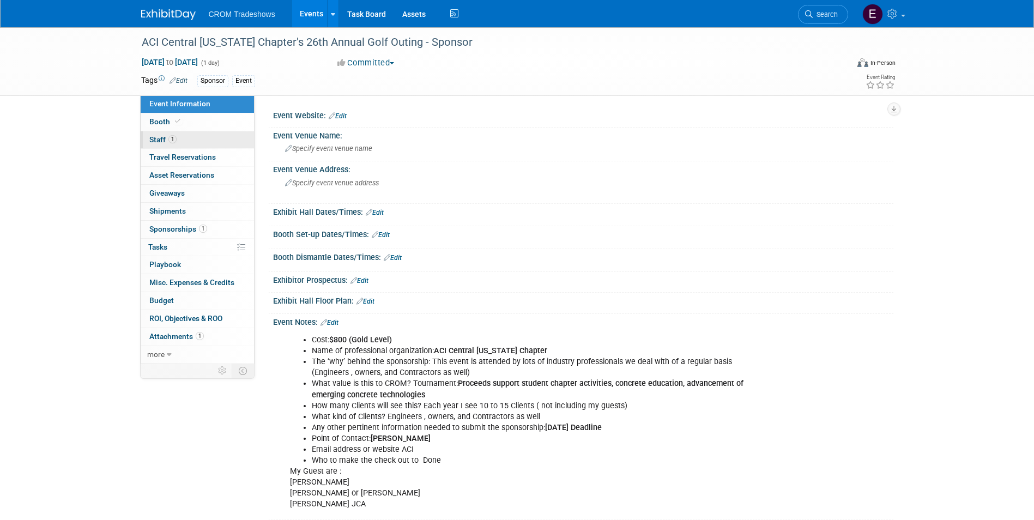
click at [204, 136] on link "1 Staff 1" at bounding box center [197, 139] width 113 height 17
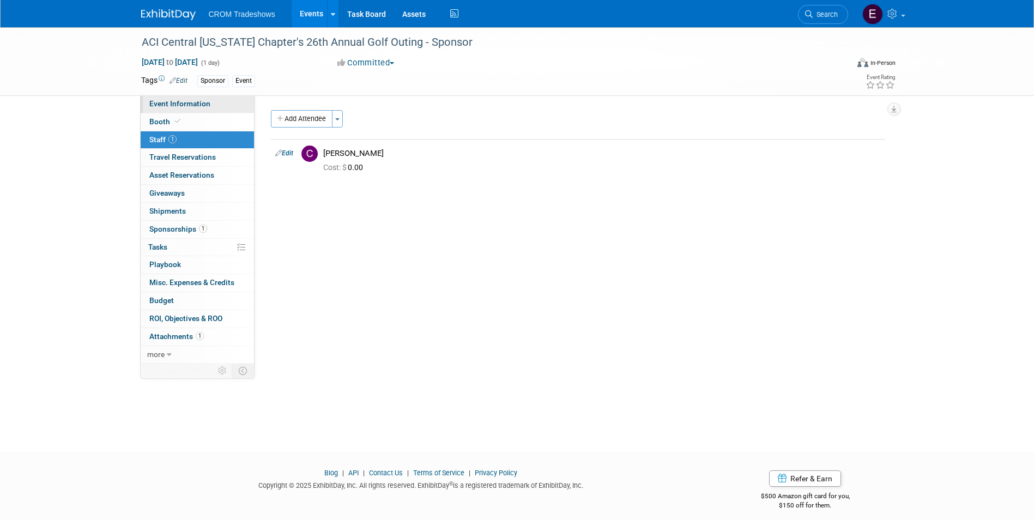
click at [208, 104] on span "Event Information" at bounding box center [179, 103] width 61 height 9
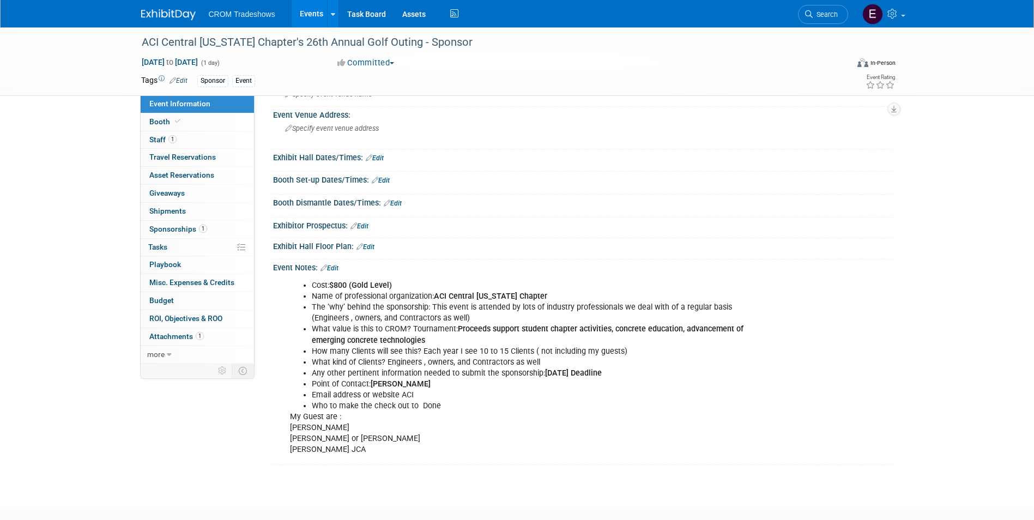
scroll to position [109, 0]
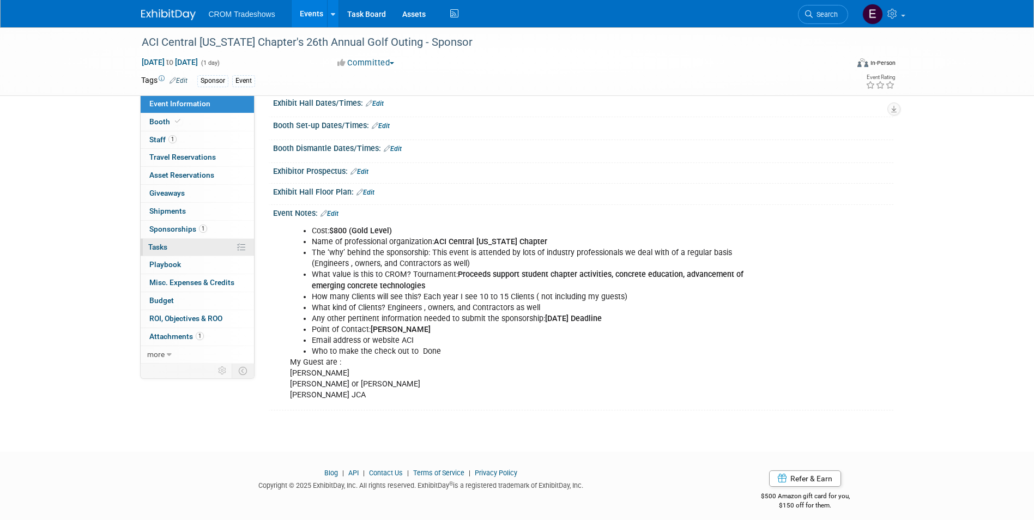
click at [175, 243] on link "0% Tasks 0%" at bounding box center [197, 247] width 113 height 17
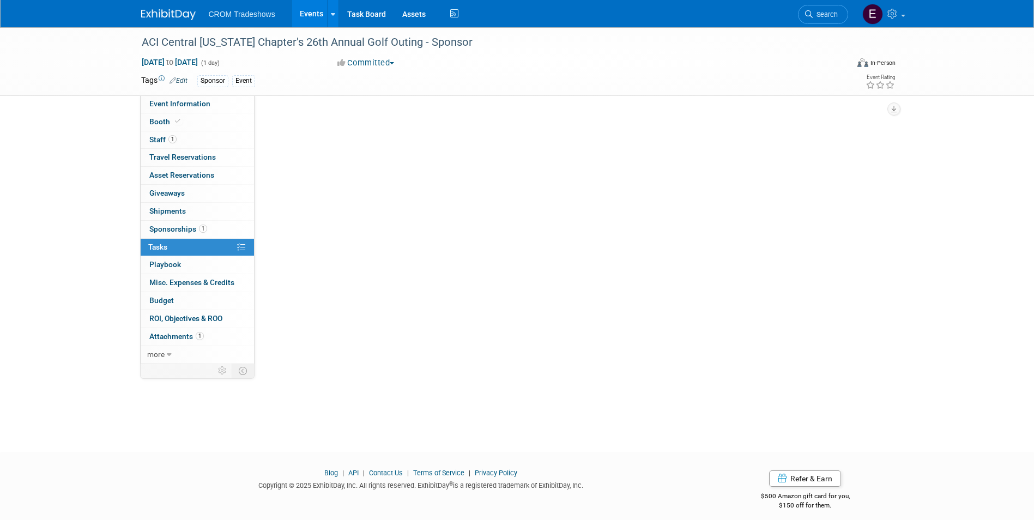
scroll to position [0, 0]
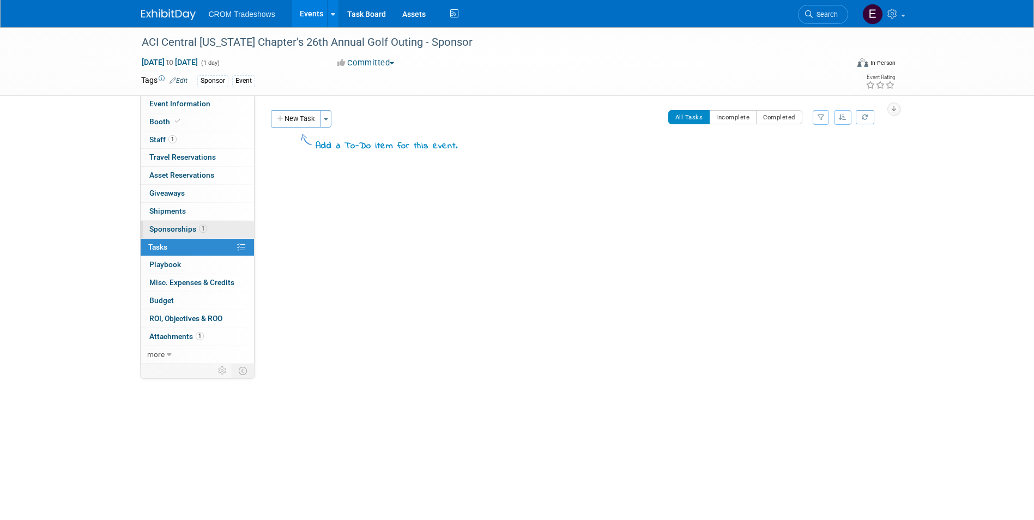
click at [185, 228] on span "Sponsorships 1" at bounding box center [178, 229] width 58 height 9
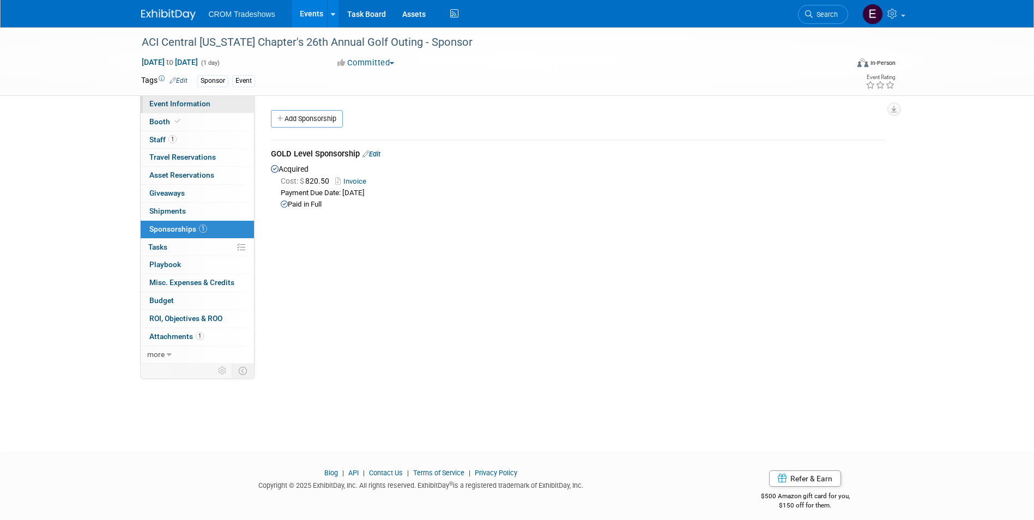
click at [196, 107] on link "Event Information" at bounding box center [197, 103] width 113 height 17
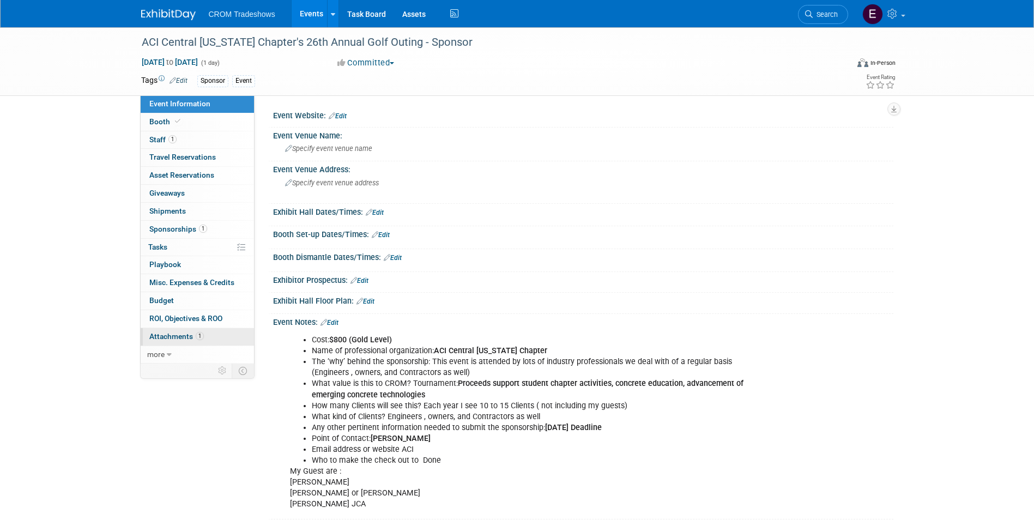
click at [174, 333] on span "Attachments 1" at bounding box center [176, 336] width 54 height 9
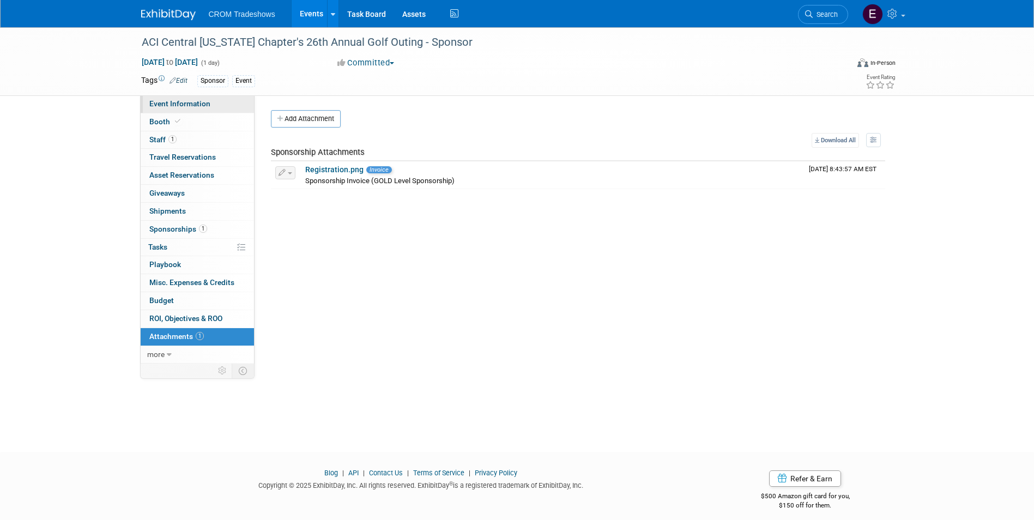
click at [188, 97] on link "Event Information" at bounding box center [197, 103] width 113 height 17
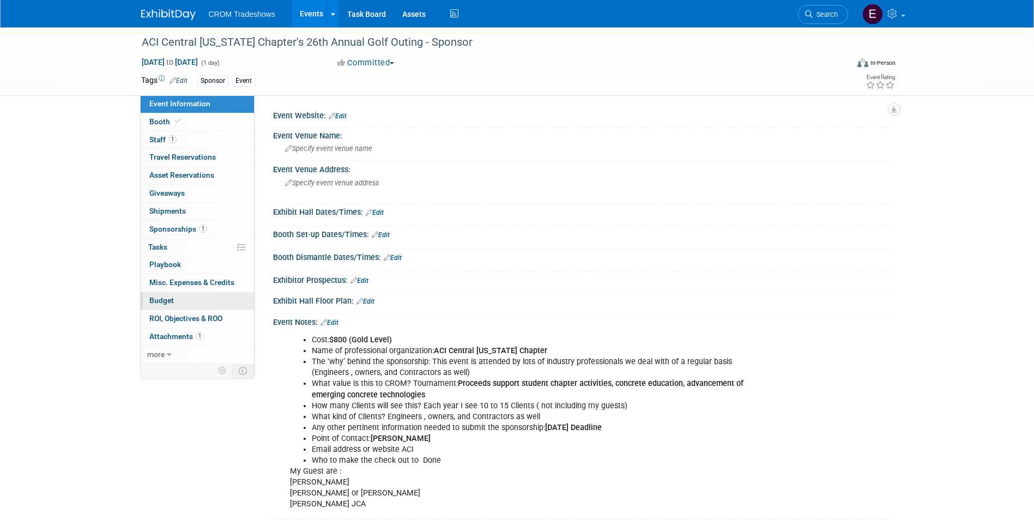
click at [169, 302] on span "Budget" at bounding box center [161, 300] width 25 height 9
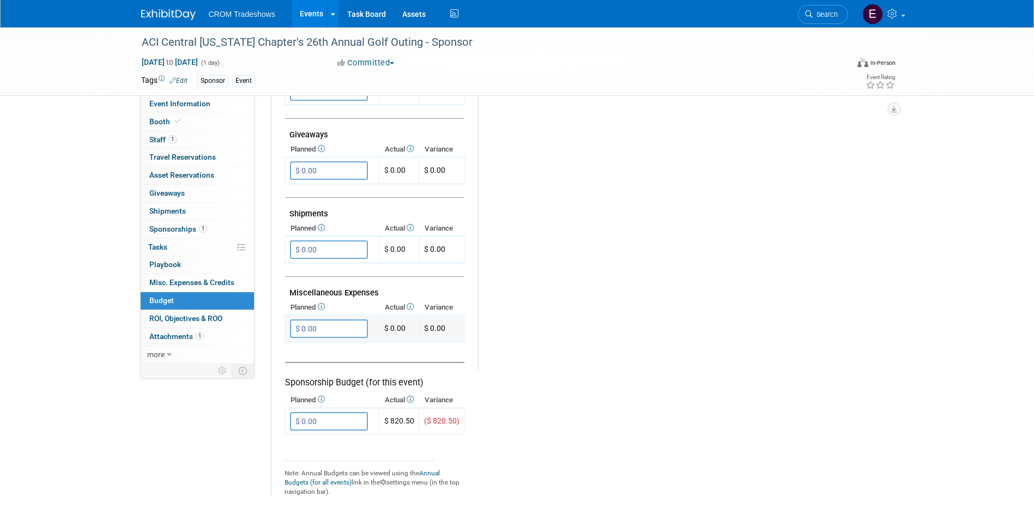
scroll to position [594, 0]
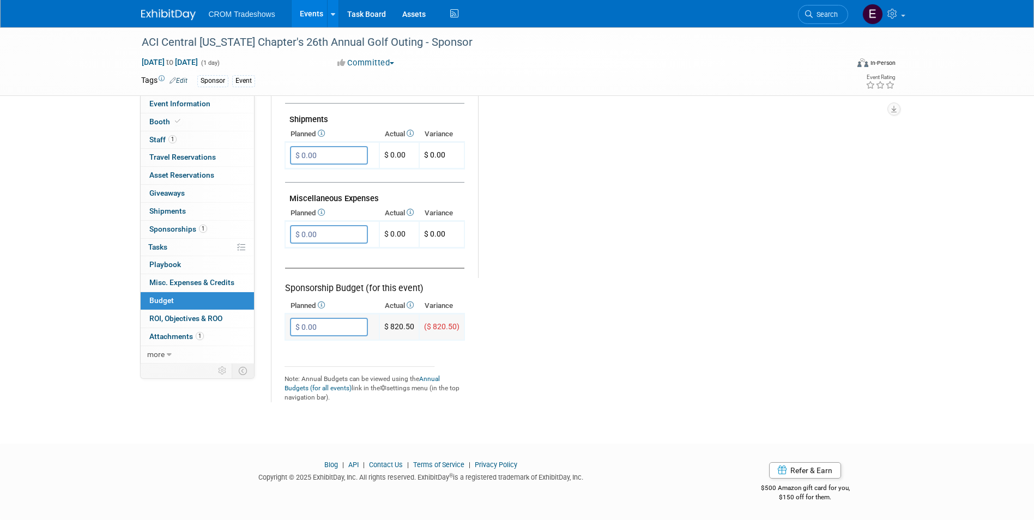
drag, startPoint x: 345, startPoint y: 329, endPoint x: 359, endPoint y: 328, distance: 13.1
click at [345, 328] on input "$ 0.00" at bounding box center [329, 327] width 78 height 19
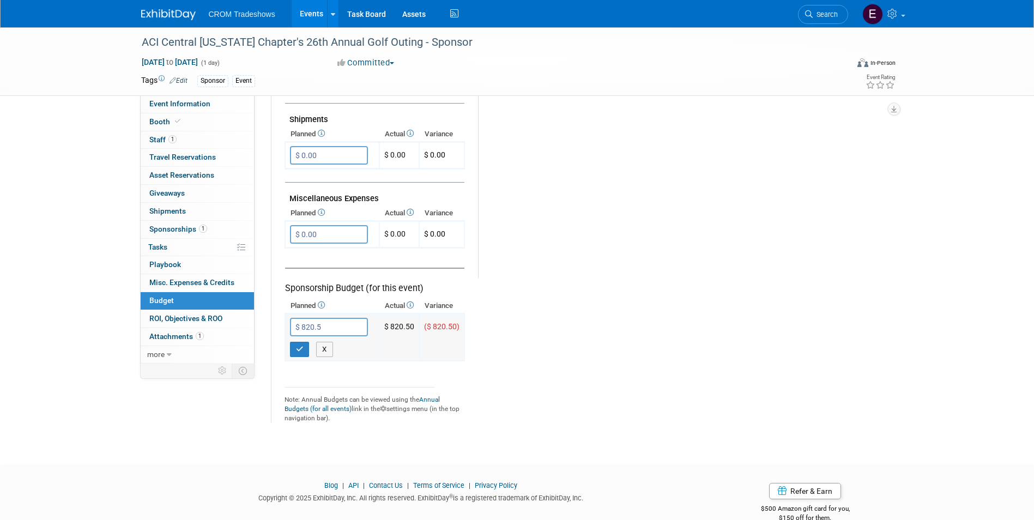
type input "$ 820.50"
click at [298, 347] on icon "button" at bounding box center [300, 348] width 8 height 7
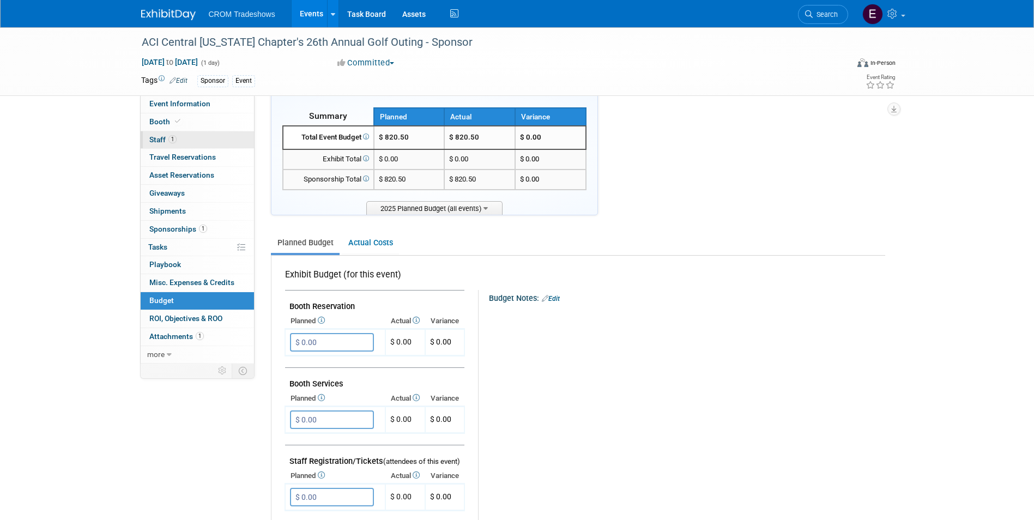
scroll to position [0, 0]
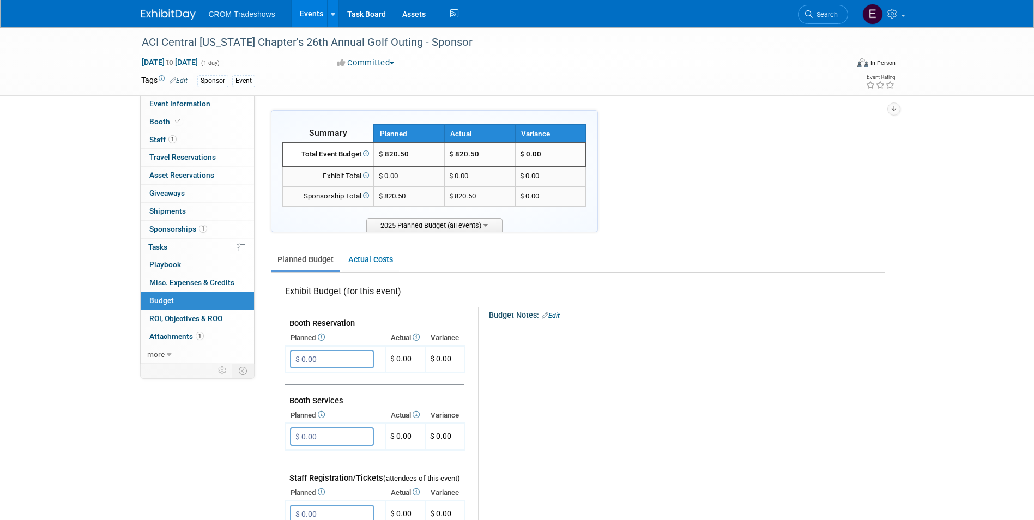
click at [309, 13] on link "Events" at bounding box center [312, 13] width 40 height 27
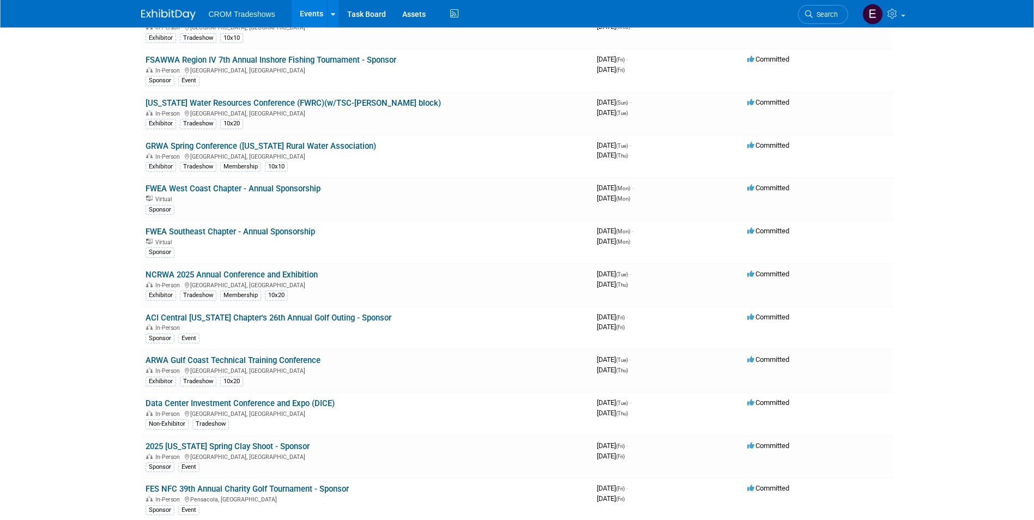
scroll to position [1199, 0]
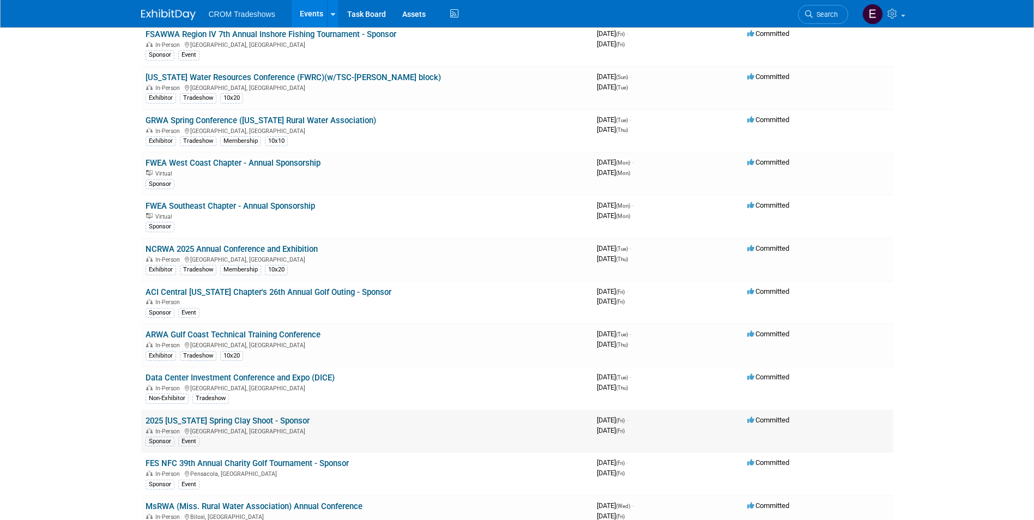
click at [272, 422] on link "2025 [US_STATE] Spring Clay Shoot - Sponsor" at bounding box center [228, 421] width 164 height 10
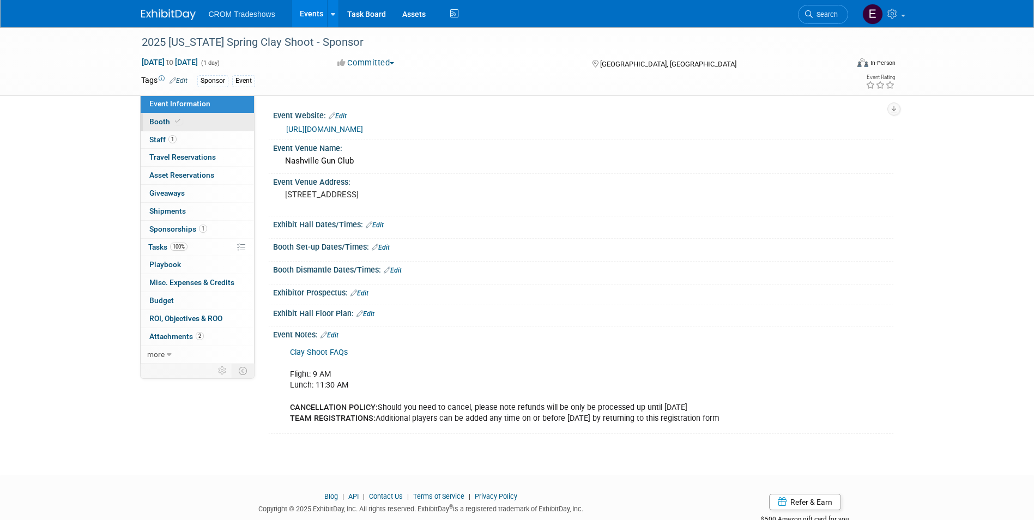
click at [188, 119] on link "Booth" at bounding box center [197, 121] width 113 height 17
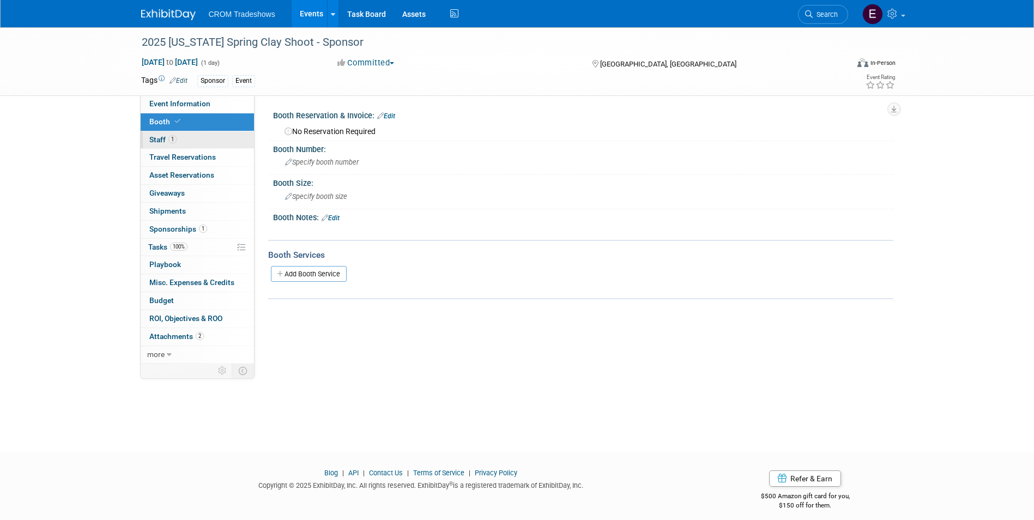
click at [189, 135] on link "1 Staff 1" at bounding box center [197, 139] width 113 height 17
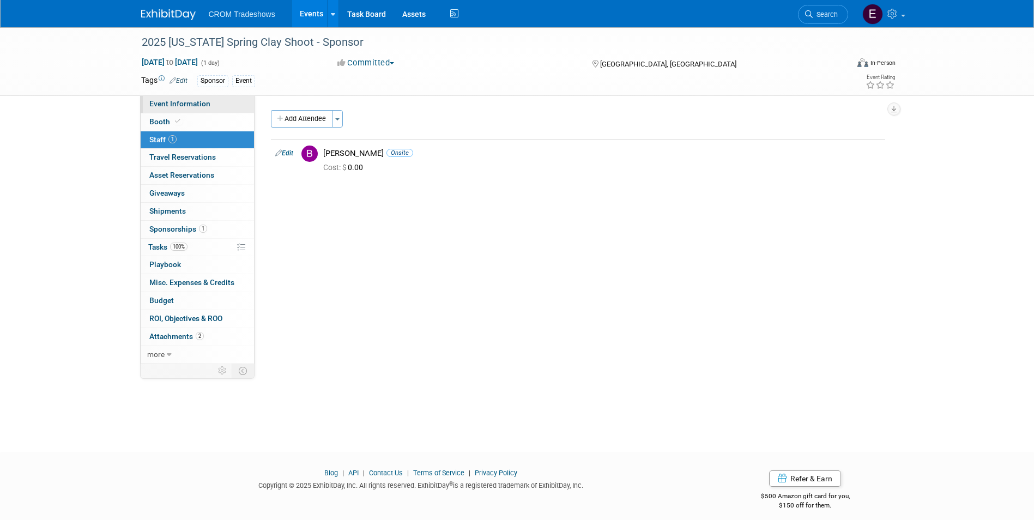
click at [191, 105] on span "Event Information" at bounding box center [179, 103] width 61 height 9
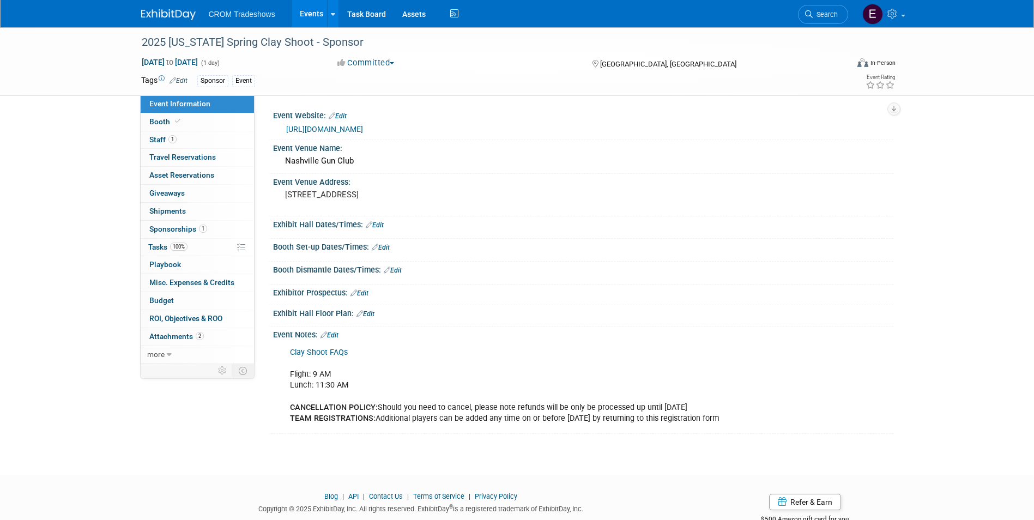
click at [335, 337] on link "Edit" at bounding box center [329, 335] width 18 height 8
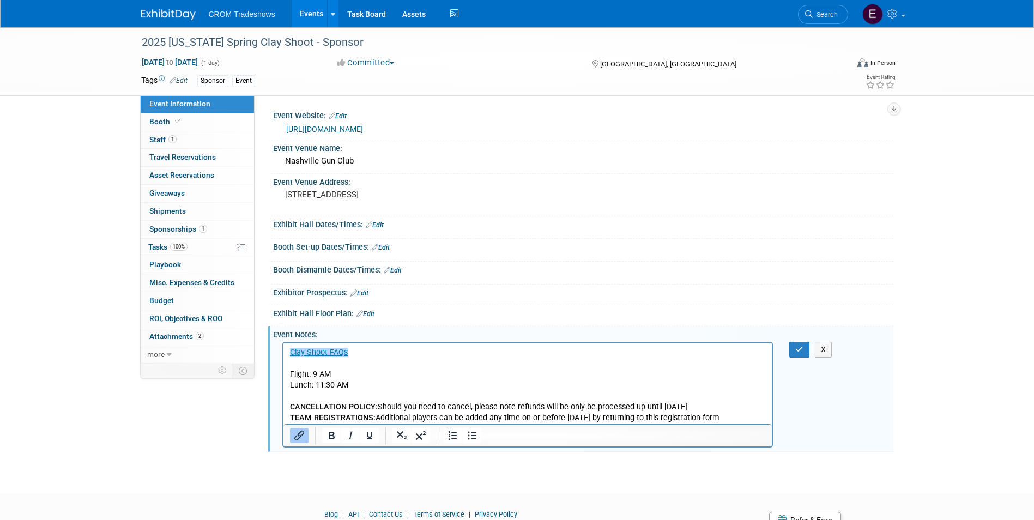
click at [298, 365] on p "﻿Clay Shoot FAQs Flight: 9 AM Lunch: 11:30 AM CANCELLATION POLICY: Should you n…" at bounding box center [527, 385] width 476 height 77
click at [801, 355] on button "button" at bounding box center [799, 350] width 20 height 16
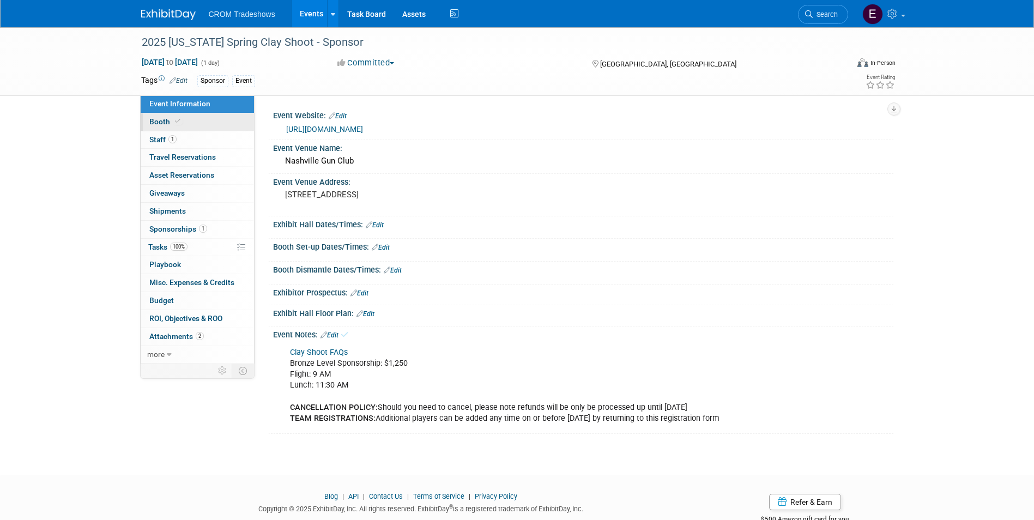
click at [183, 119] on link "Booth" at bounding box center [197, 121] width 113 height 17
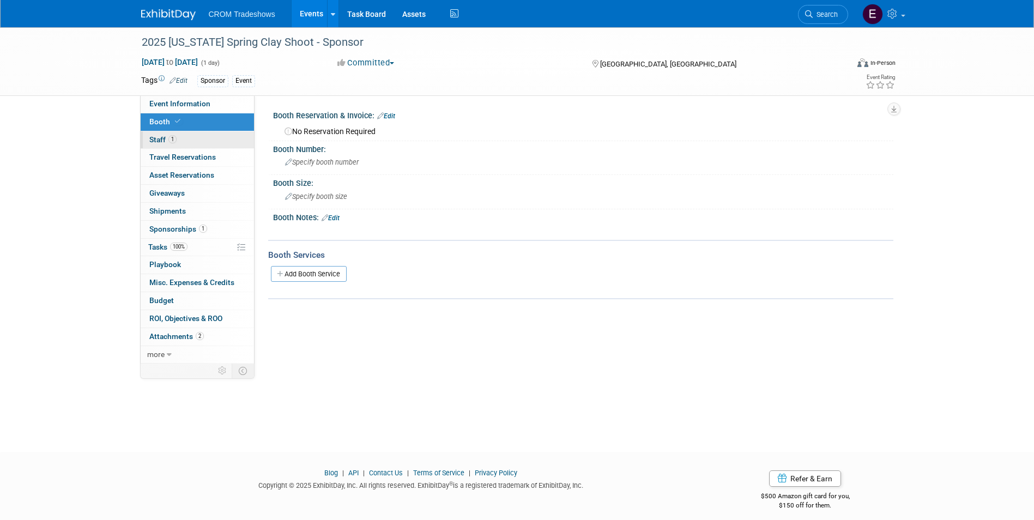
click at [183, 136] on link "1 Staff 1" at bounding box center [197, 139] width 113 height 17
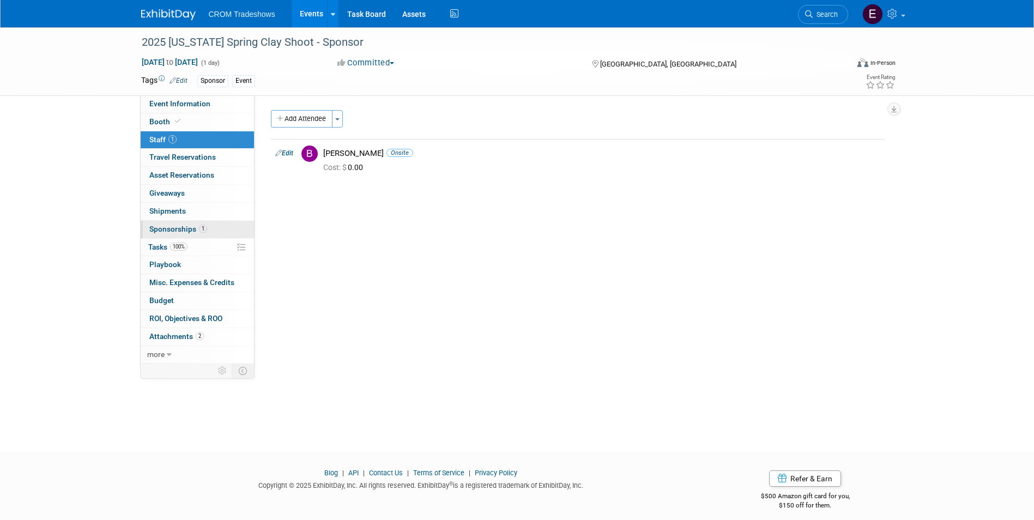
click at [182, 227] on span "Sponsorships 1" at bounding box center [178, 229] width 58 height 9
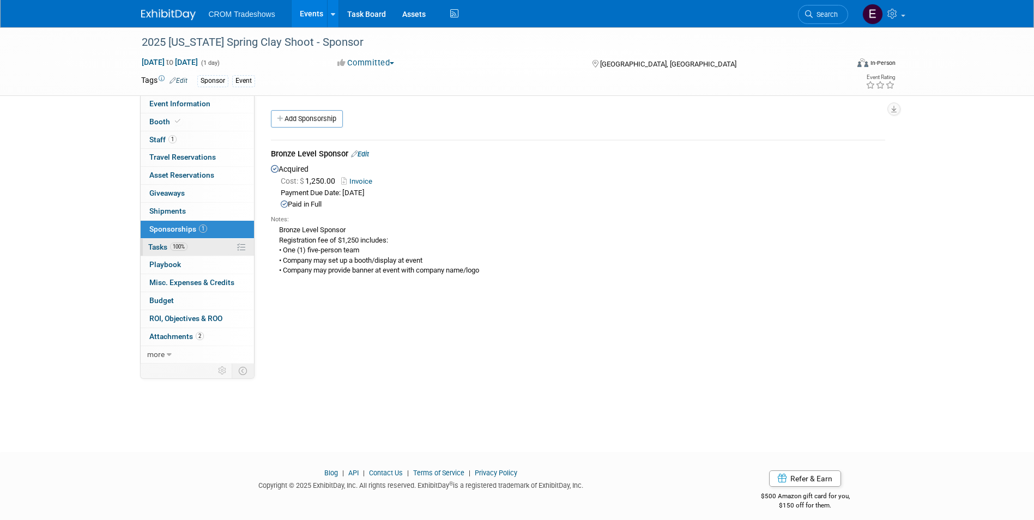
click at [186, 251] on span "Tasks 100%" at bounding box center [167, 247] width 39 height 9
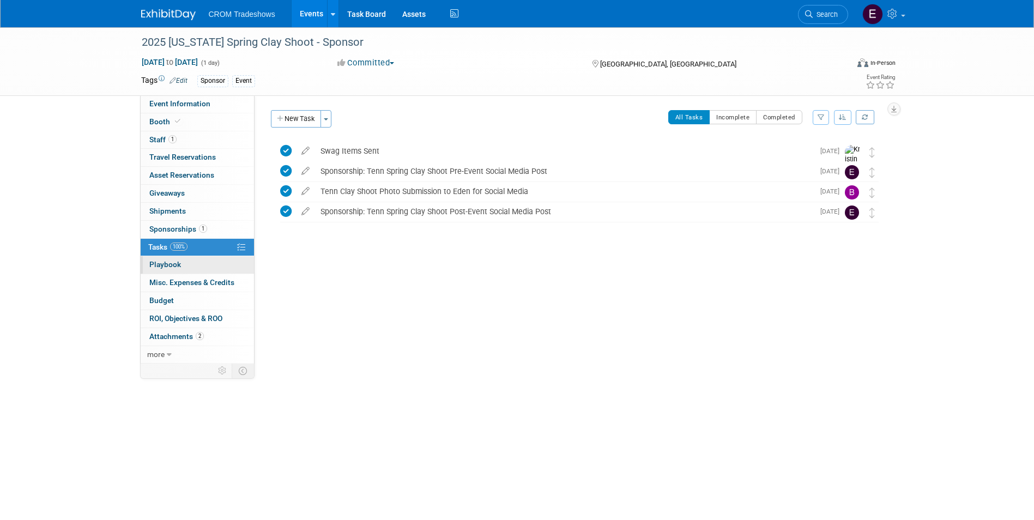
click at [189, 265] on link "0 Playbook 0" at bounding box center [197, 264] width 113 height 17
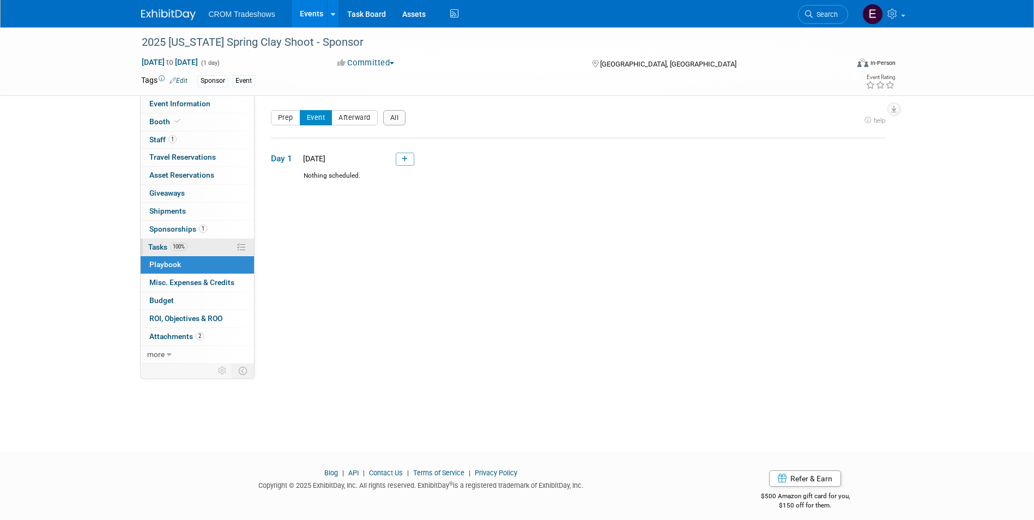
click at [189, 246] on link "100% Tasks 100%" at bounding box center [197, 247] width 113 height 17
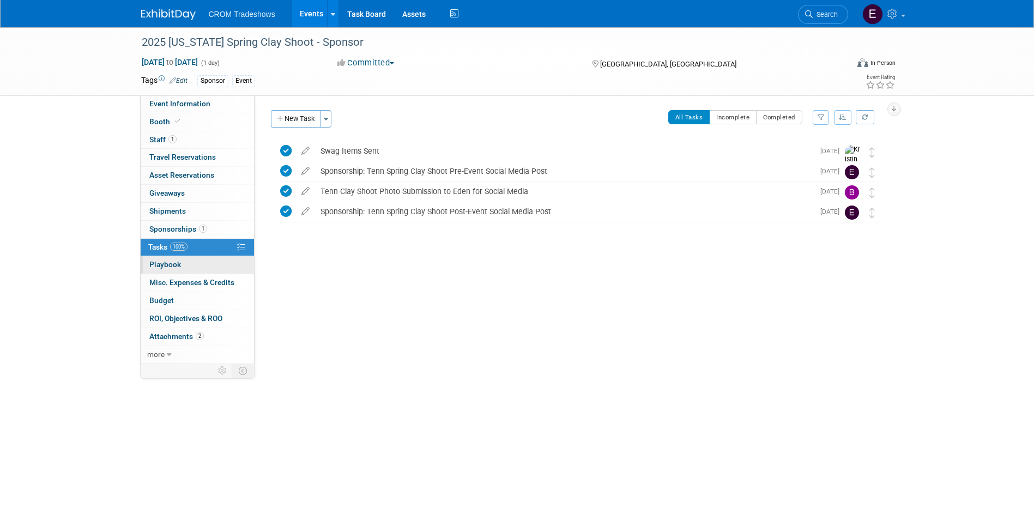
click at [183, 265] on link "0 Playbook 0" at bounding box center [197, 264] width 113 height 17
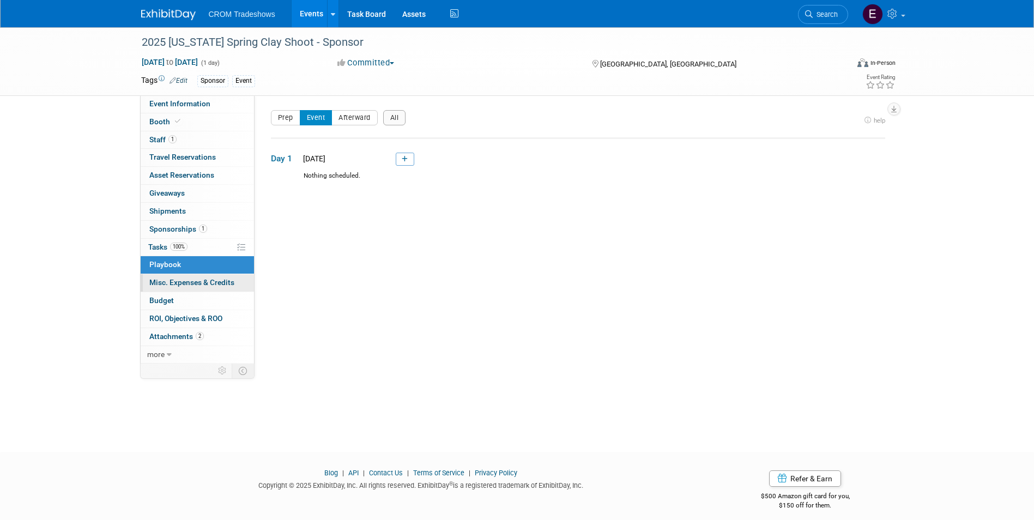
click at [183, 281] on span "Misc. Expenses & Credits 0" at bounding box center [191, 282] width 85 height 9
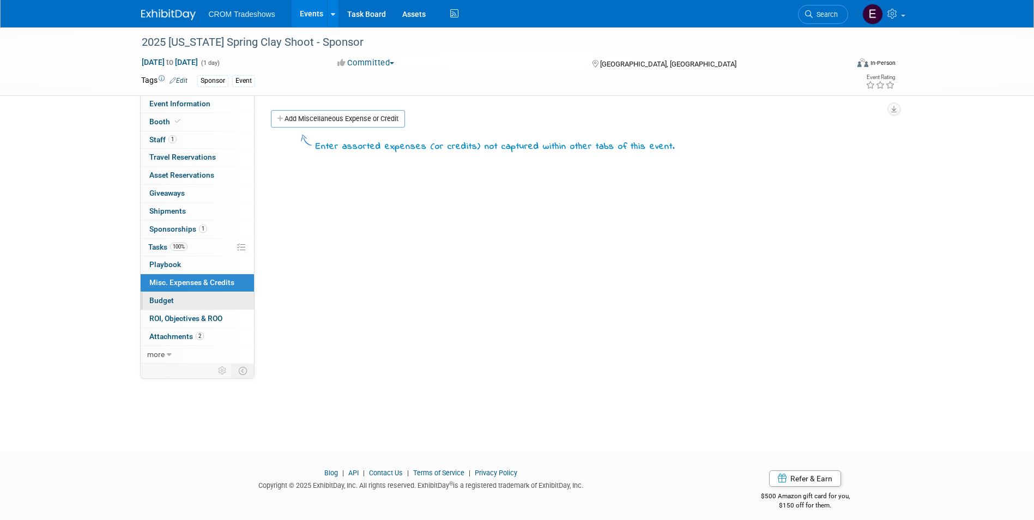
click at [179, 298] on link "Budget" at bounding box center [197, 300] width 113 height 17
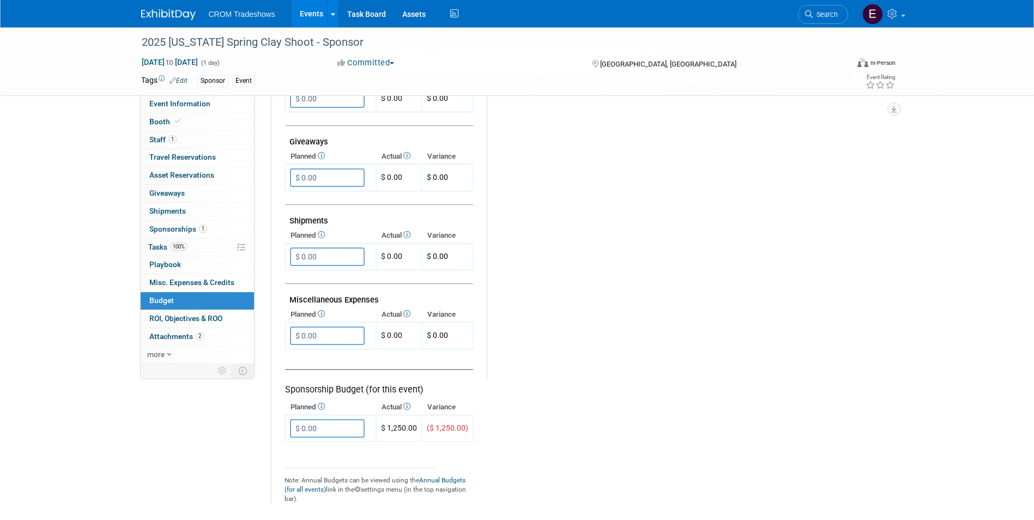
scroll to position [545, 0]
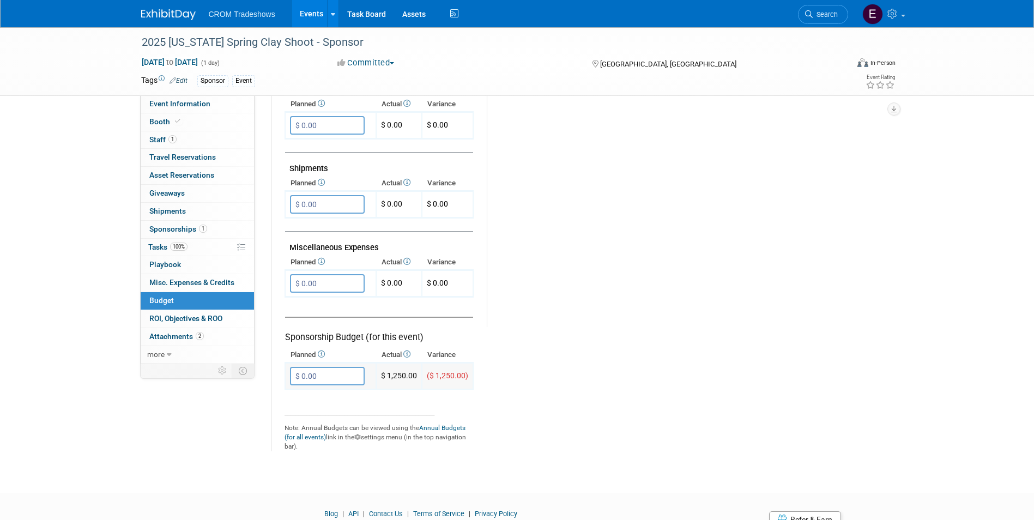
click at [342, 372] on input "$ 0.00" at bounding box center [327, 376] width 75 height 19
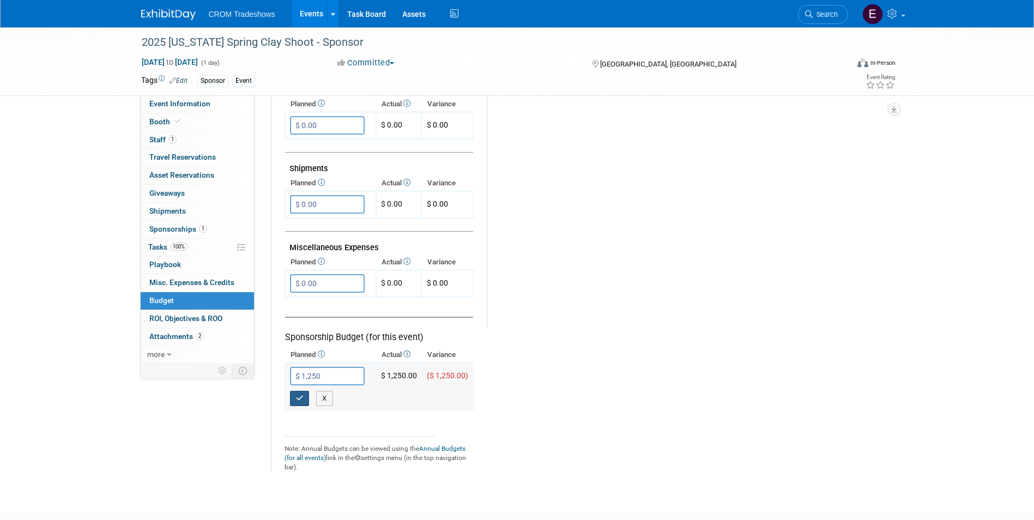
type input "$ 1,250.00"
click at [292, 397] on button "button" at bounding box center [300, 398] width 20 height 15
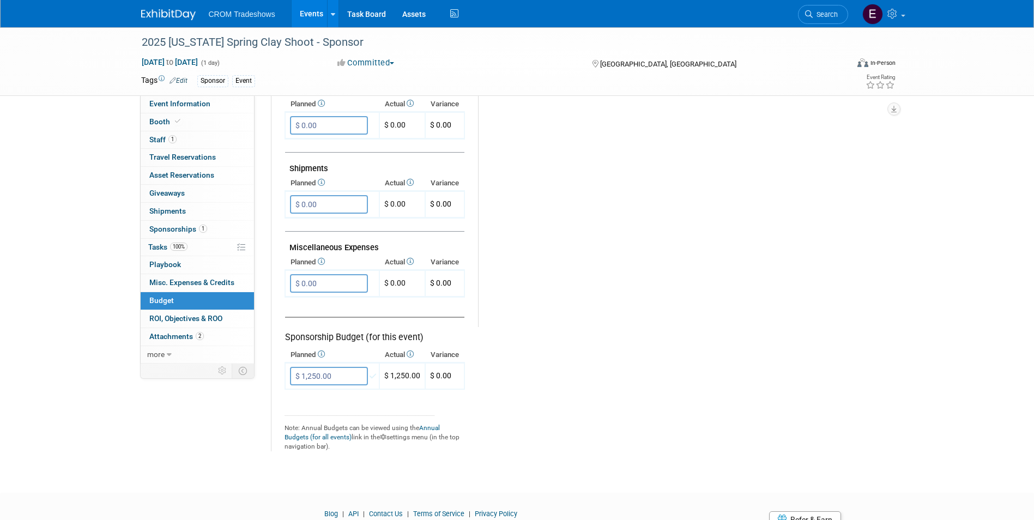
click at [306, 9] on link "Events" at bounding box center [312, 13] width 40 height 27
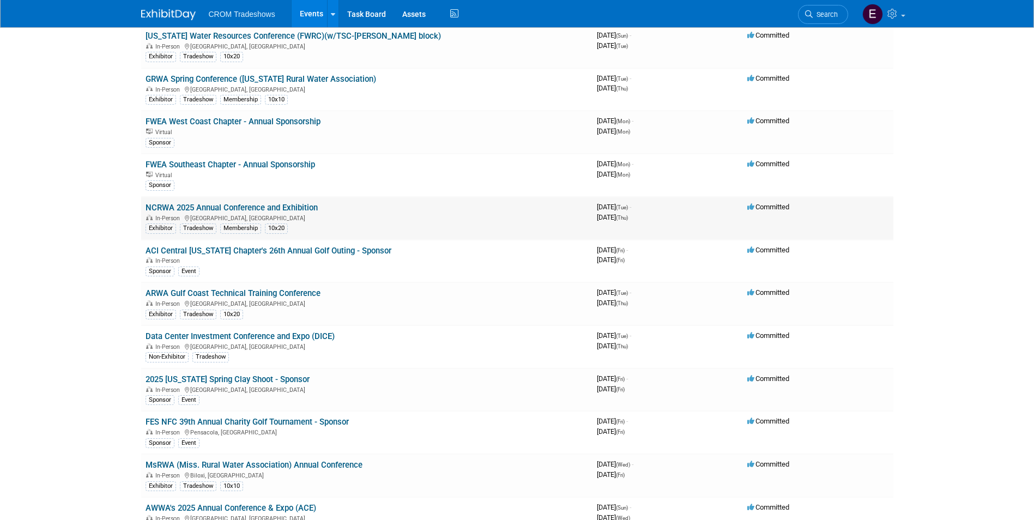
scroll to position [1308, 0]
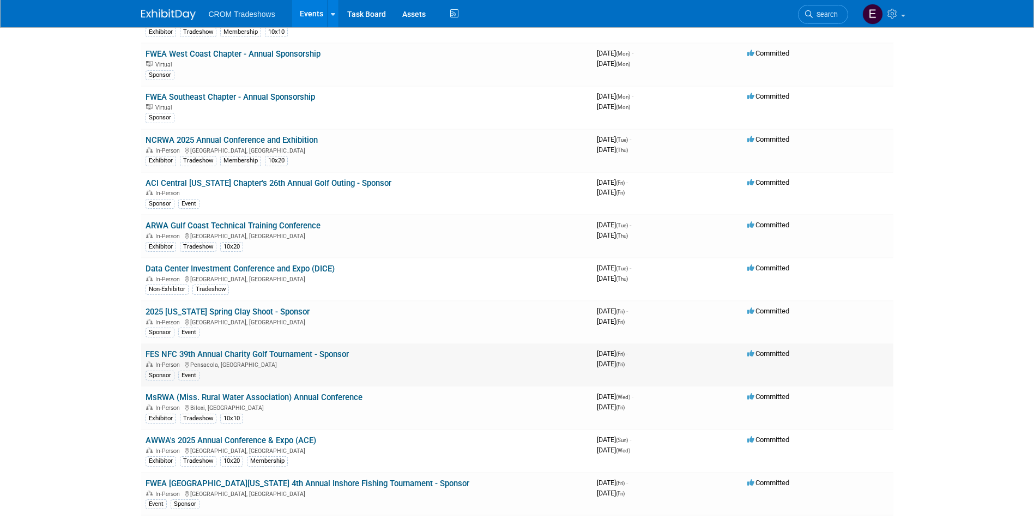
click at [288, 356] on link "FES NFC 39th Annual Charity Golf Tournament - Sponsor" at bounding box center [247, 354] width 203 height 10
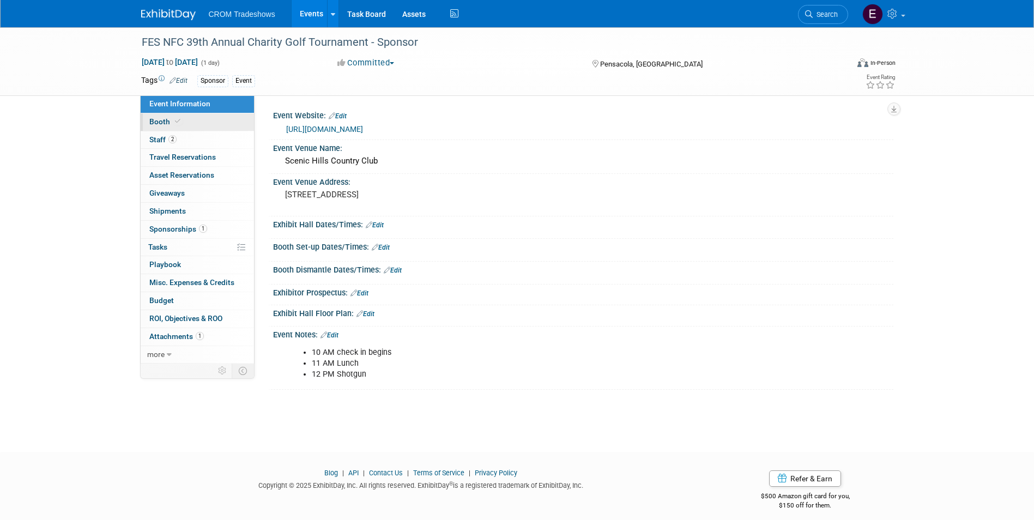
click at [205, 125] on link "Booth" at bounding box center [197, 121] width 113 height 17
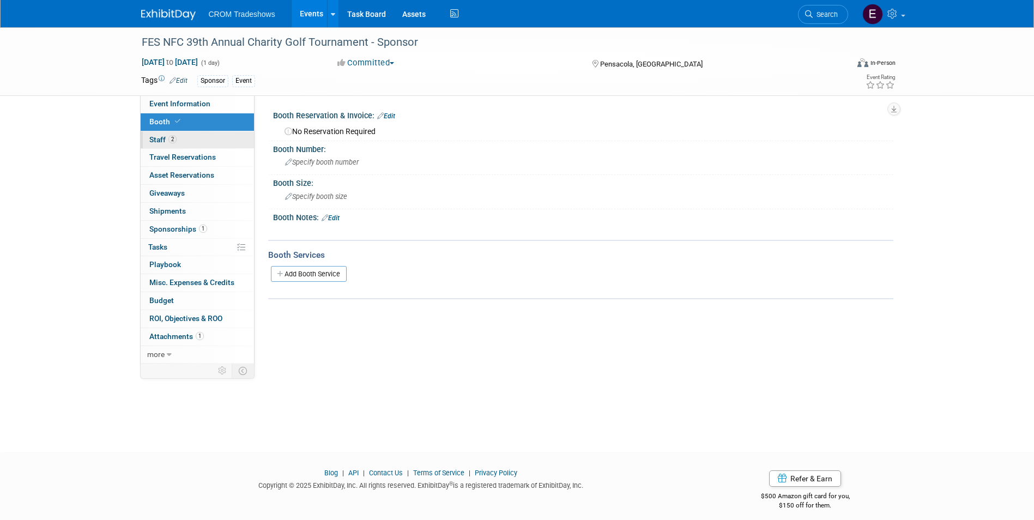
click at [207, 138] on link "2 Staff 2" at bounding box center [197, 139] width 113 height 17
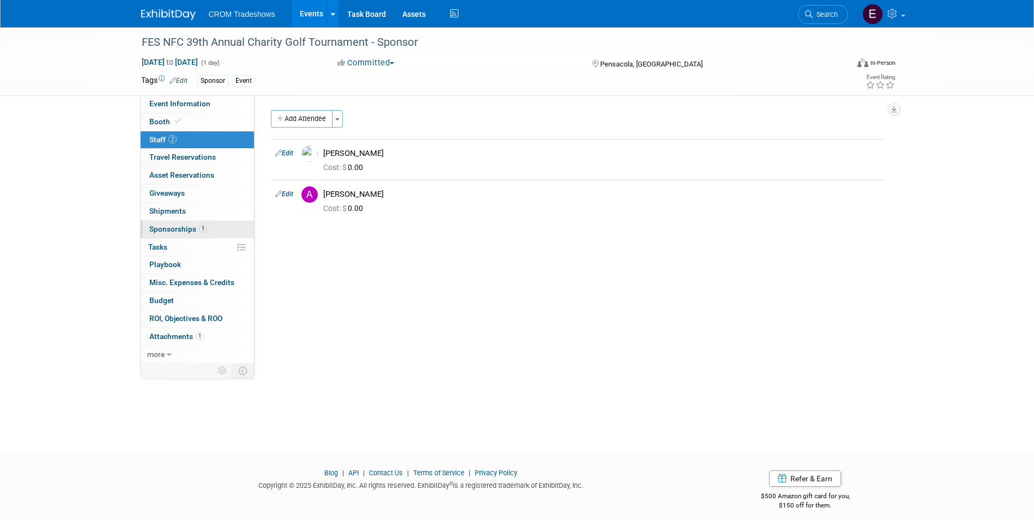
click at [207, 227] on link "1 Sponsorships 1" at bounding box center [197, 229] width 113 height 17
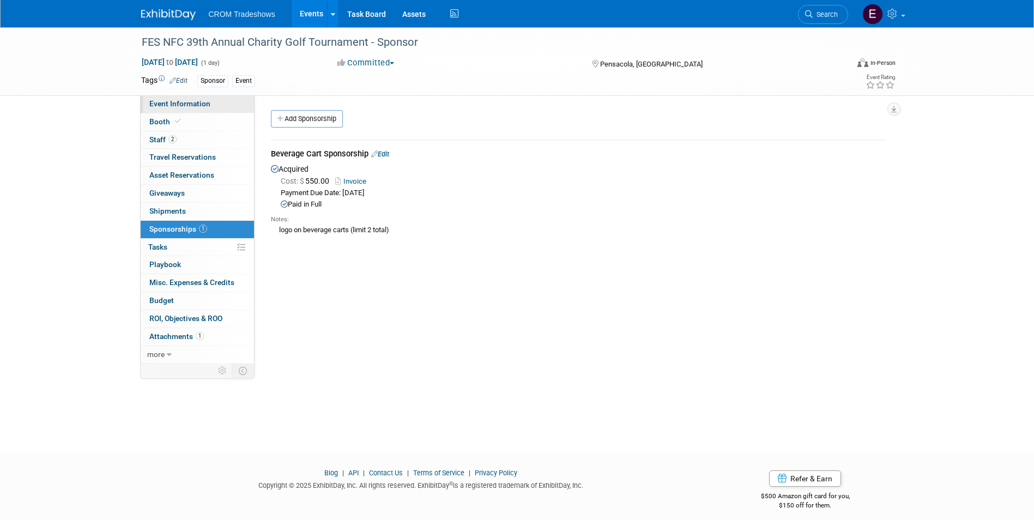
click at [205, 101] on span "Event Information" at bounding box center [179, 103] width 61 height 9
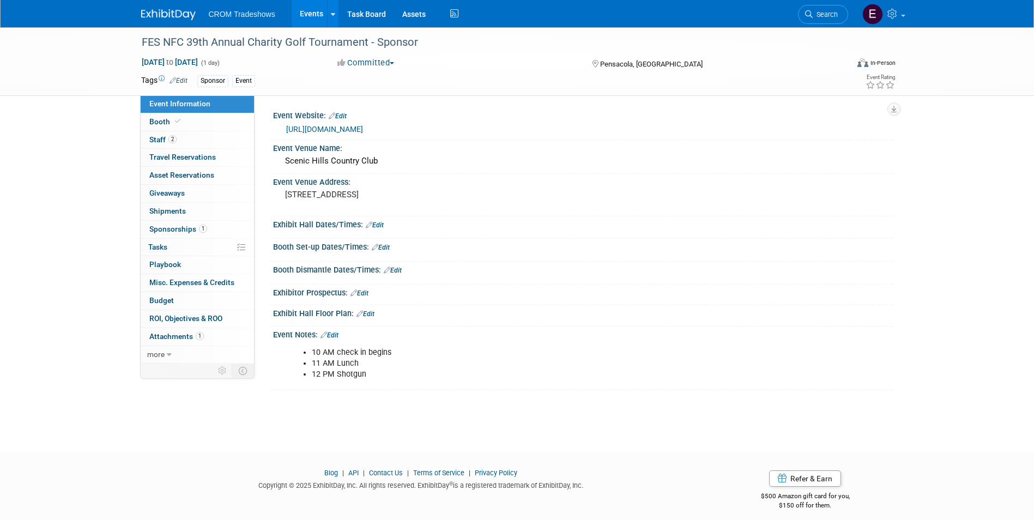
click at [335, 334] on link "Edit" at bounding box center [329, 335] width 18 height 8
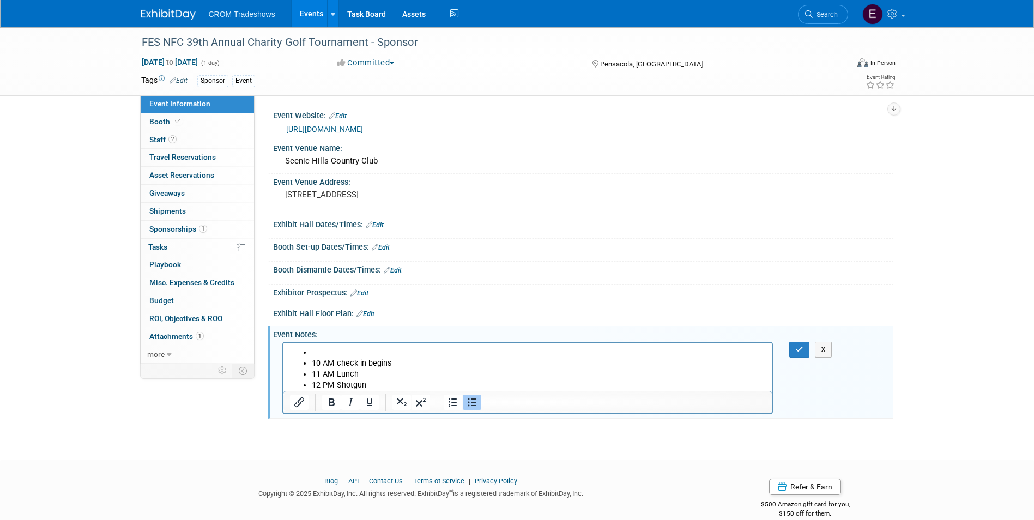
click at [312, 351] on li "Rich Text Area. Press ALT-0 for help." at bounding box center [538, 352] width 454 height 11
click at [479, 401] on button "Bullet list" at bounding box center [472, 402] width 19 height 15
click at [792, 352] on button "button" at bounding box center [799, 350] width 20 height 16
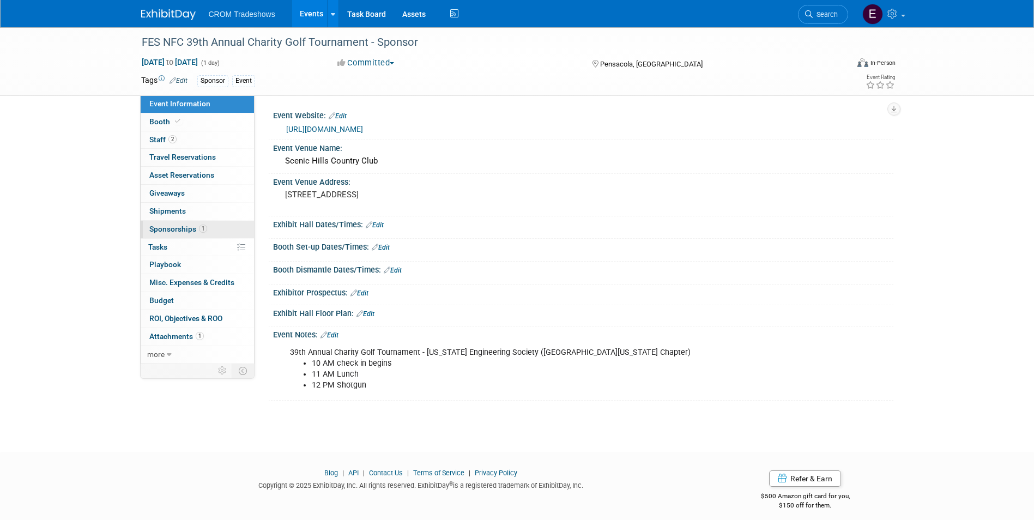
click at [173, 233] on span "Sponsorships 1" at bounding box center [178, 229] width 58 height 9
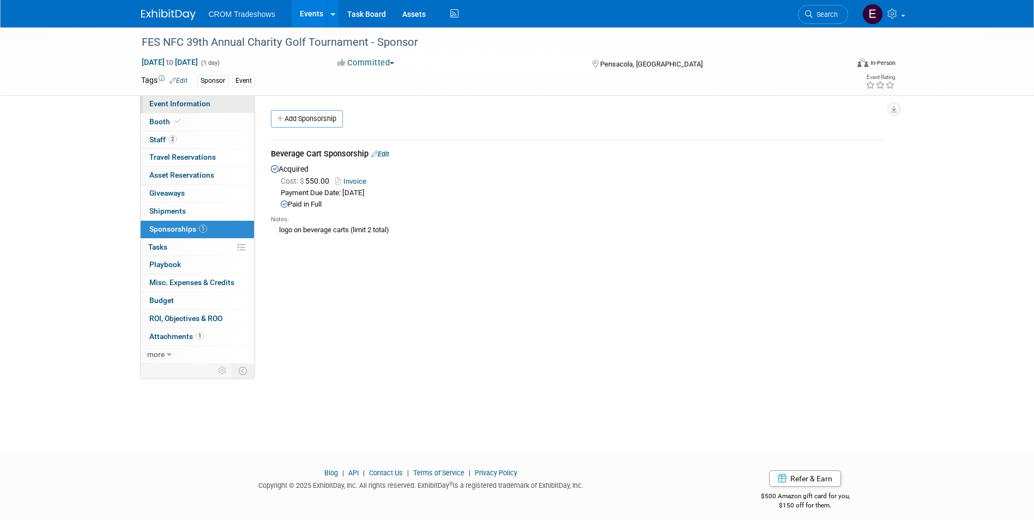
click at [167, 102] on span "Event Information" at bounding box center [179, 103] width 61 height 9
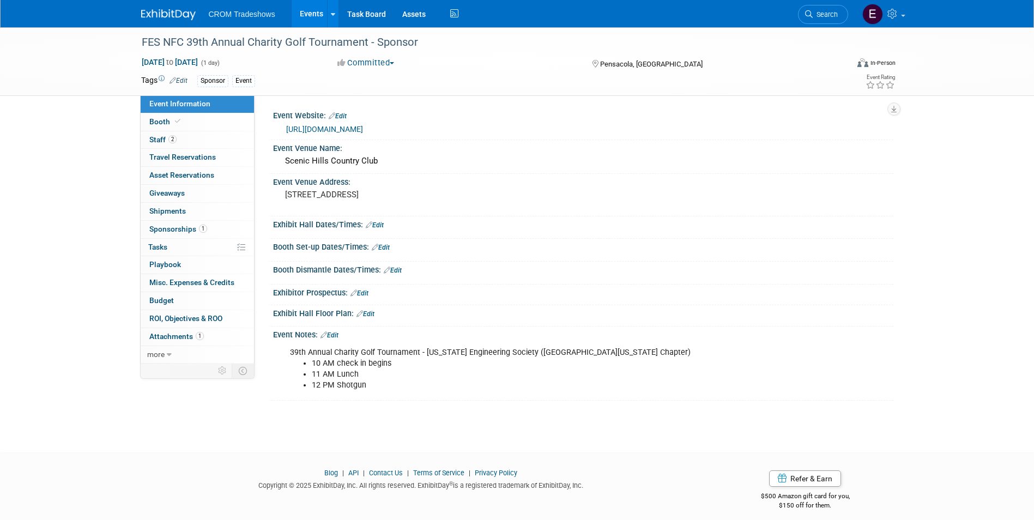
click at [331, 336] on link "Edit" at bounding box center [329, 335] width 18 height 8
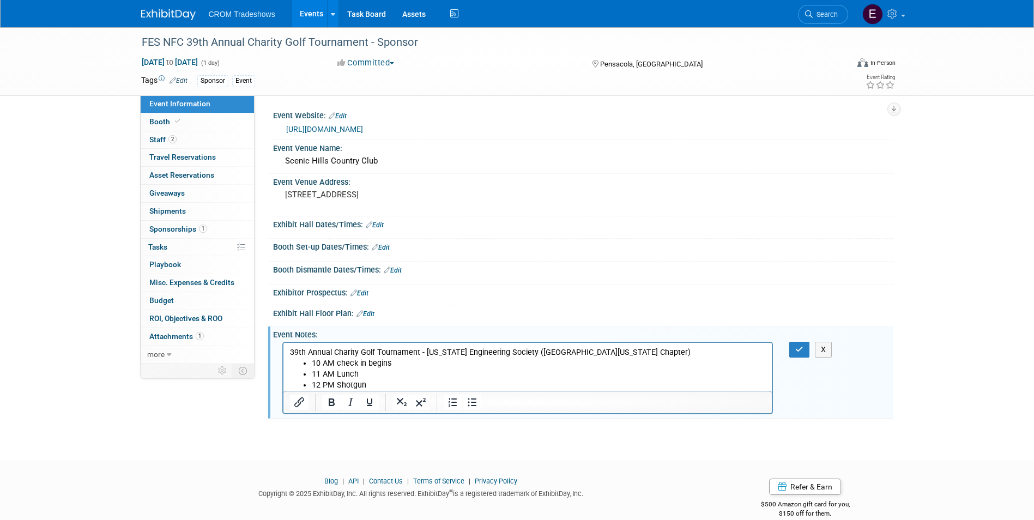
click at [627, 354] on p "39th Annual Charity Golf Tournament - [US_STATE] Engineering Society ([GEOGRAPH…" at bounding box center [527, 352] width 476 height 11
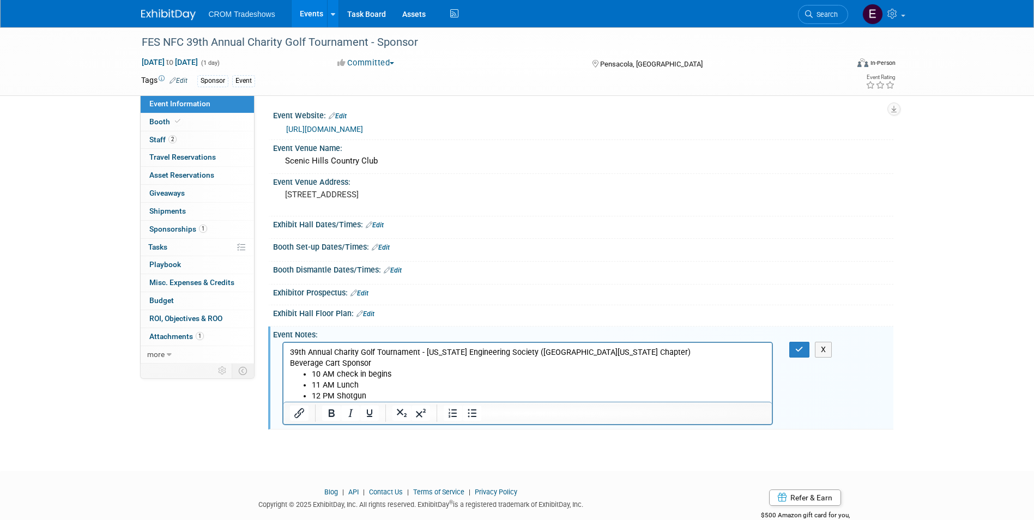
click at [377, 368] on body "39th Annual Charity Golf Tournament - [US_STATE] Engineering Society ([GEOGRAPH…" at bounding box center [527, 374] width 477 height 54
click at [805, 353] on button "button" at bounding box center [799, 350] width 20 height 16
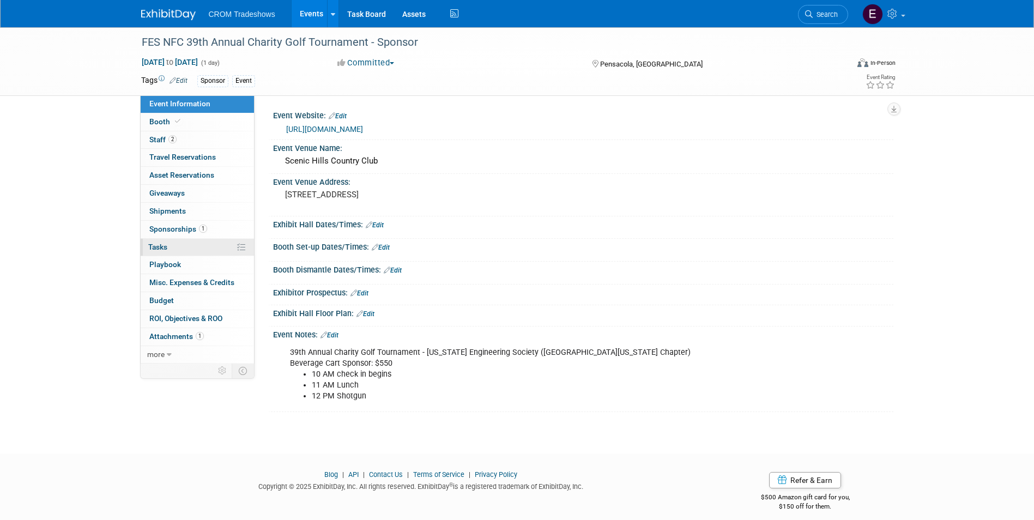
click at [185, 245] on link "0% Tasks 0%" at bounding box center [197, 247] width 113 height 17
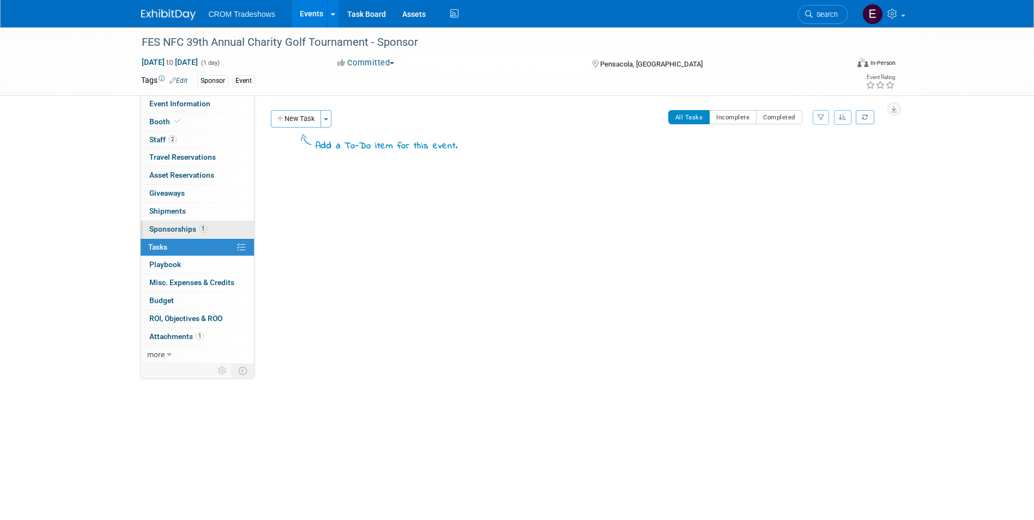
click at [186, 227] on span "Sponsorships 1" at bounding box center [178, 229] width 58 height 9
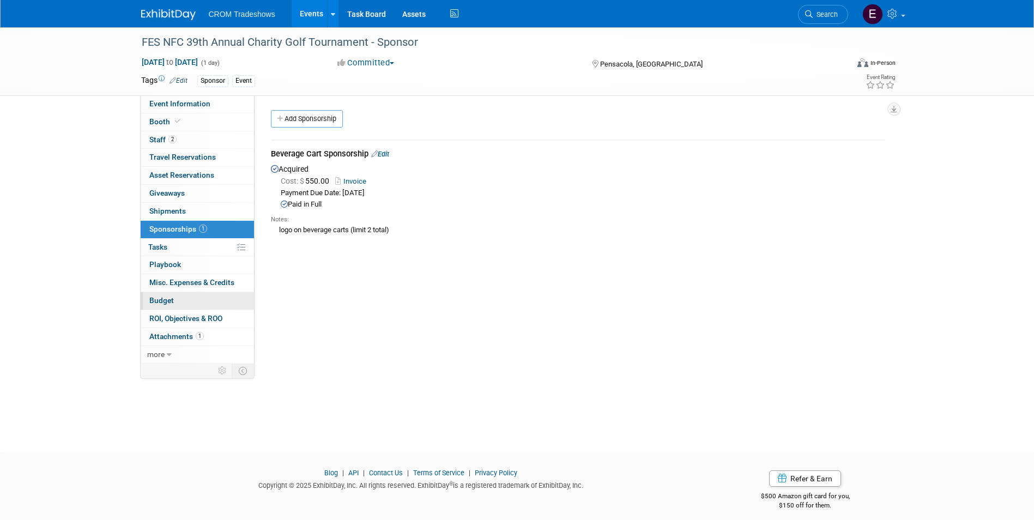
click at [214, 298] on link "Budget" at bounding box center [197, 300] width 113 height 17
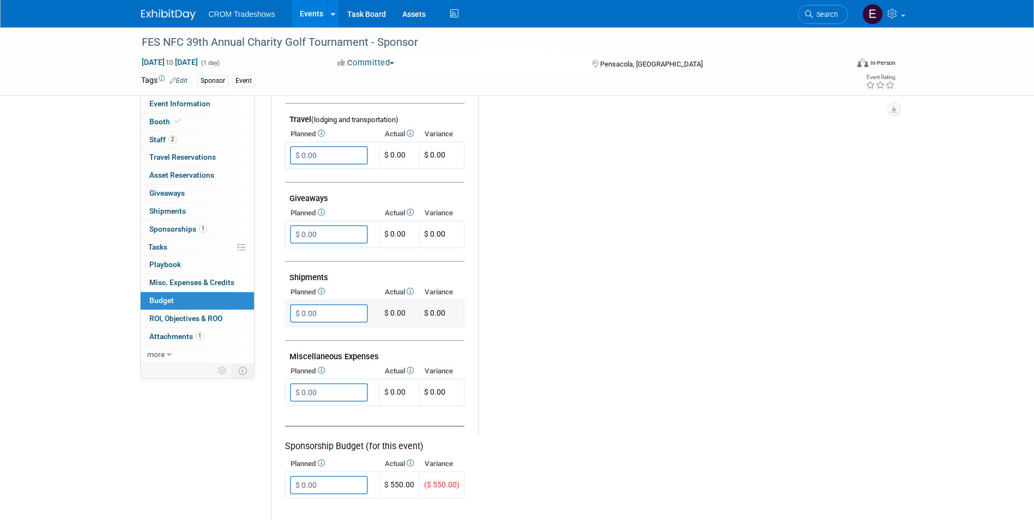
scroll to position [594, 0]
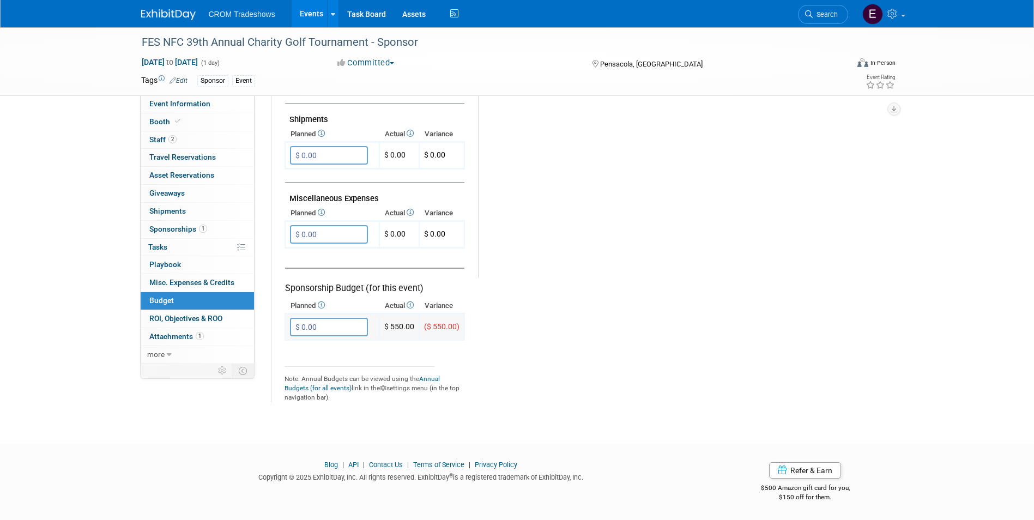
click at [329, 323] on input "$ 0.00" at bounding box center [329, 327] width 78 height 19
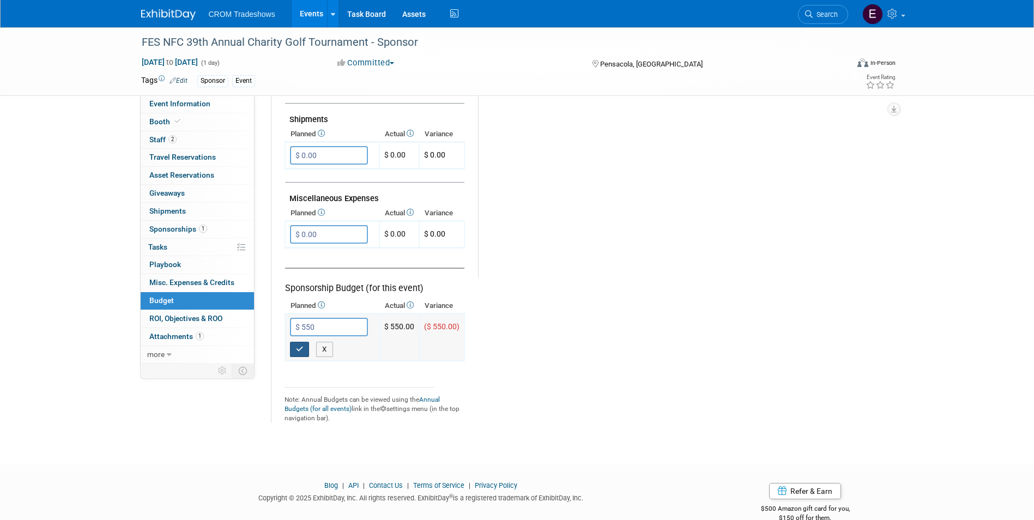
type input "$ 550.00"
click at [305, 352] on button "button" at bounding box center [300, 349] width 20 height 15
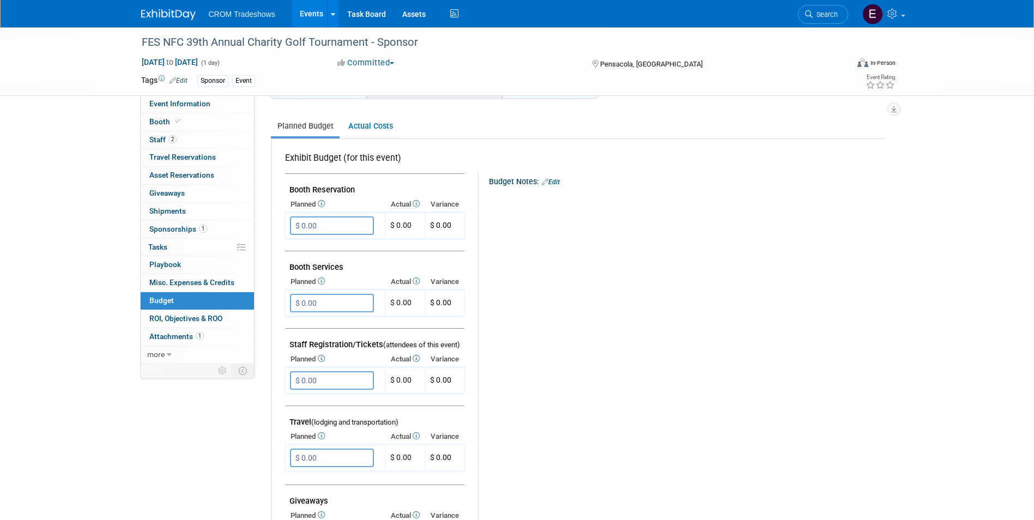
scroll to position [0, 0]
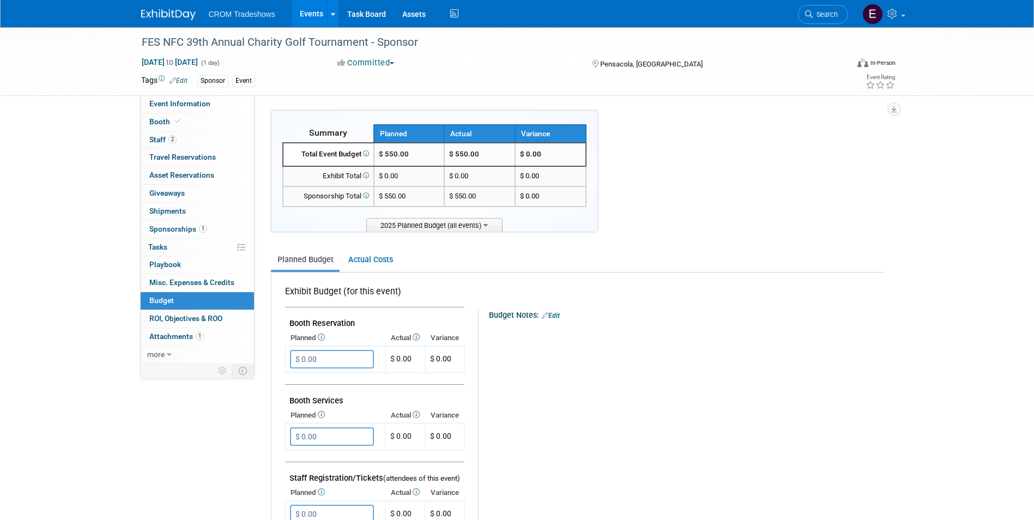
click at [304, 11] on link "Events" at bounding box center [312, 13] width 40 height 27
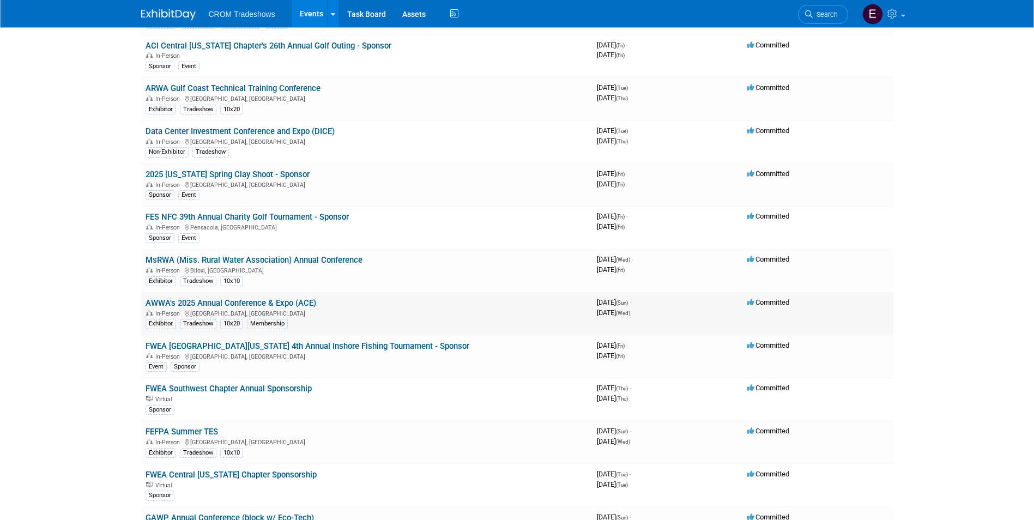
scroll to position [1471, 0]
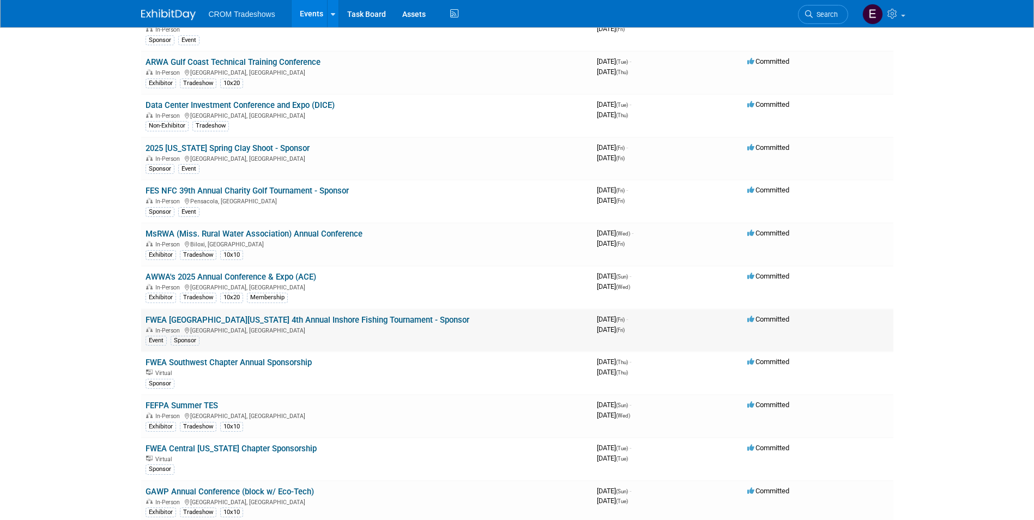
click at [316, 319] on link "FWEA [GEOGRAPHIC_DATA][US_STATE] 4th Annual Inshore Fishing Tournament - Sponsor" at bounding box center [308, 320] width 324 height 10
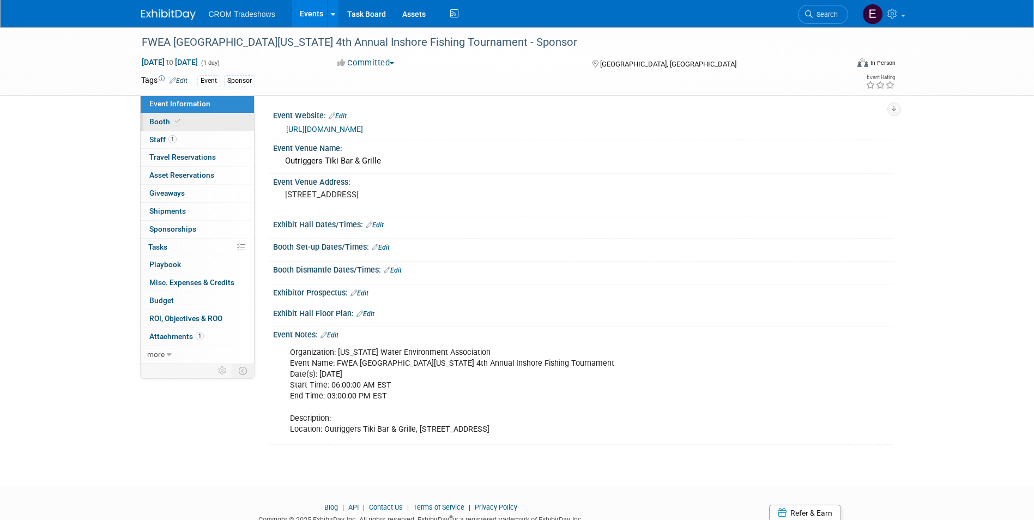
click at [185, 120] on link "Booth" at bounding box center [197, 121] width 113 height 17
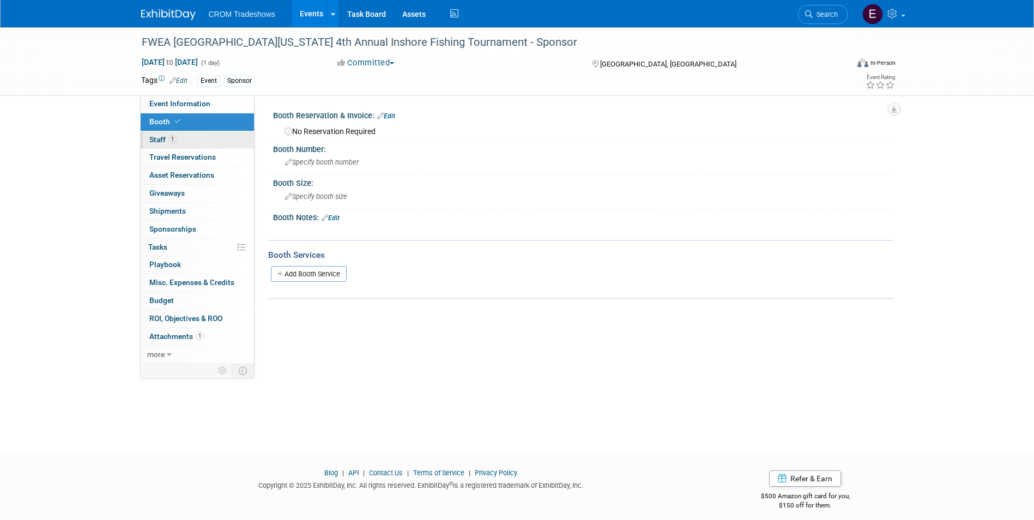
click at [189, 140] on link "1 Staff 1" at bounding box center [197, 139] width 113 height 17
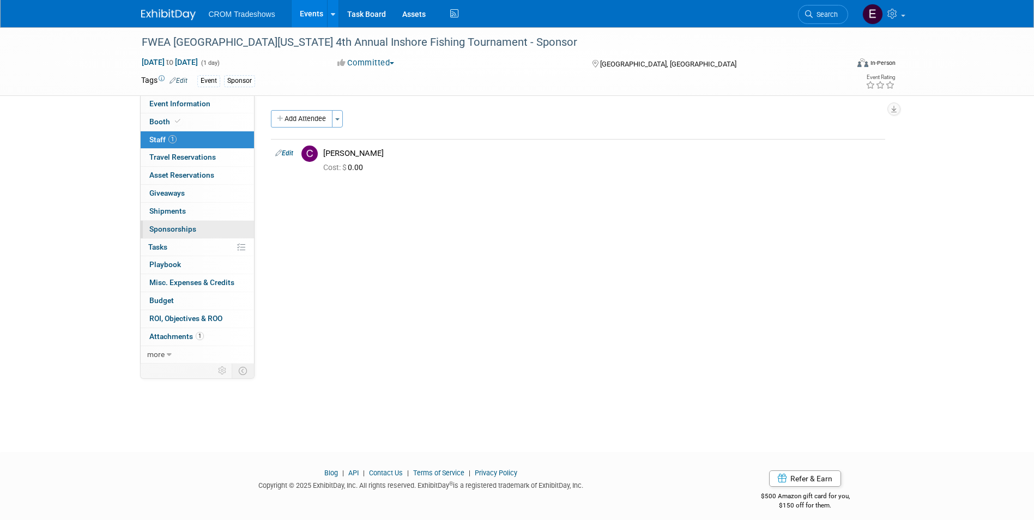
click at [215, 231] on link "0 Sponsorships 0" at bounding box center [197, 229] width 113 height 17
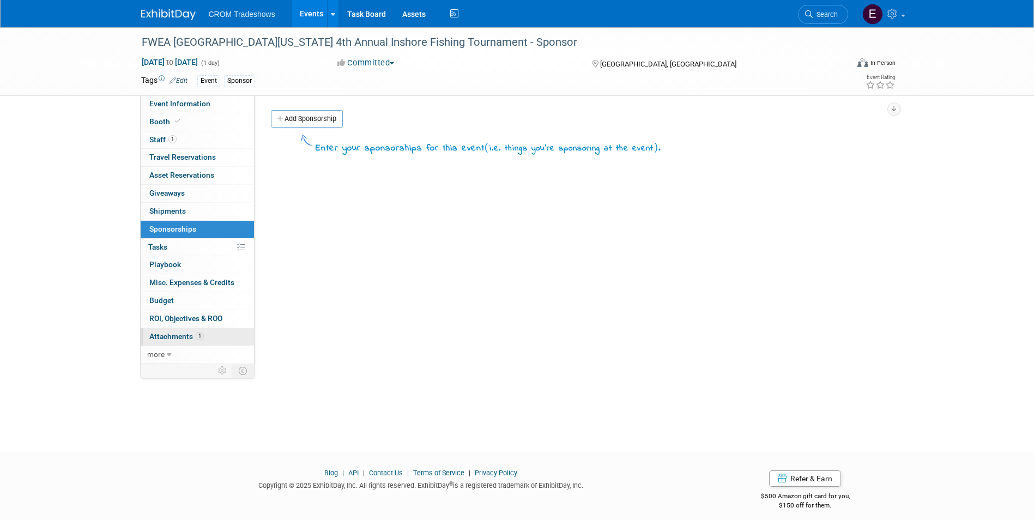
click at [177, 342] on link "1 Attachments 1" at bounding box center [197, 336] width 113 height 17
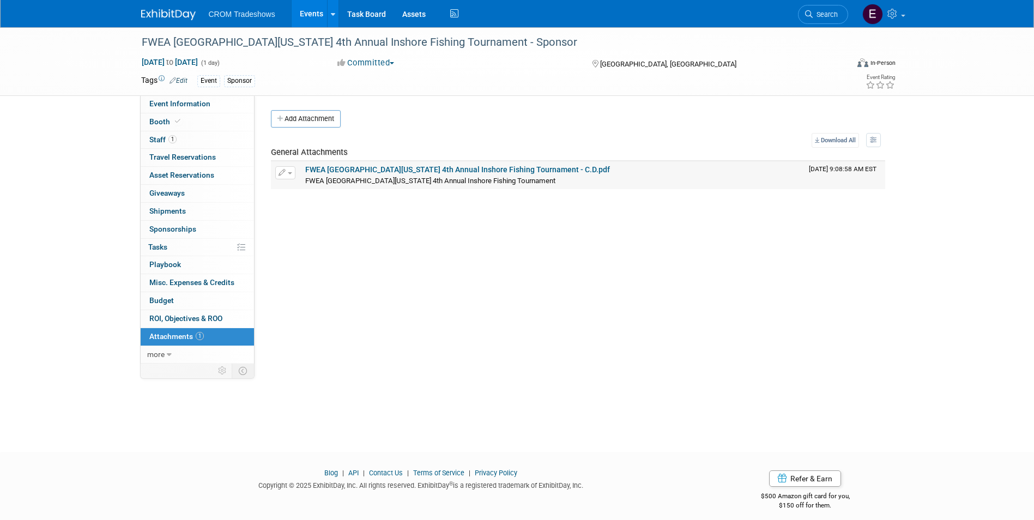
click at [428, 166] on link "FWEA Central Florida 4th Annual Inshore Fishing Tournament - C.D.pdf" at bounding box center [457, 169] width 305 height 9
click at [228, 108] on link "Event Information" at bounding box center [197, 103] width 113 height 17
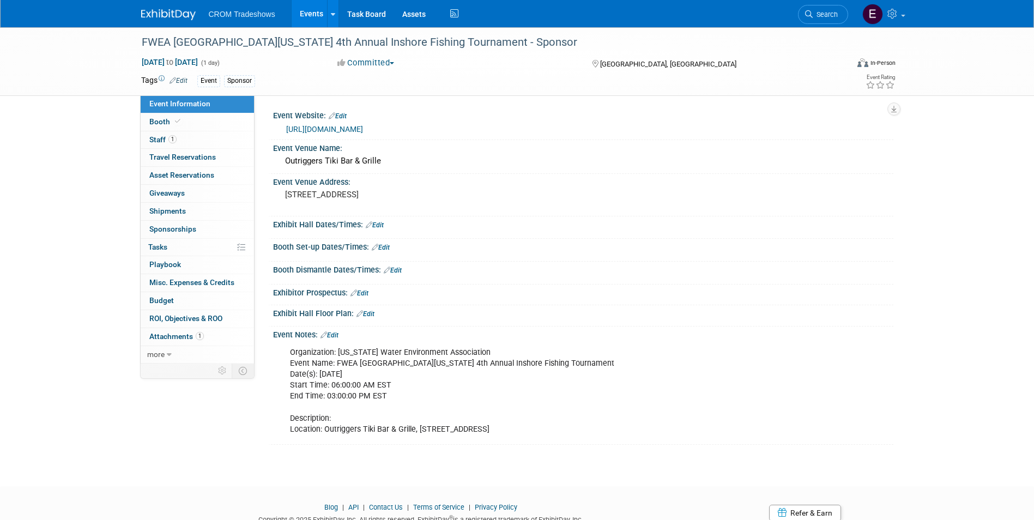
click at [334, 332] on link "Edit" at bounding box center [329, 335] width 18 height 8
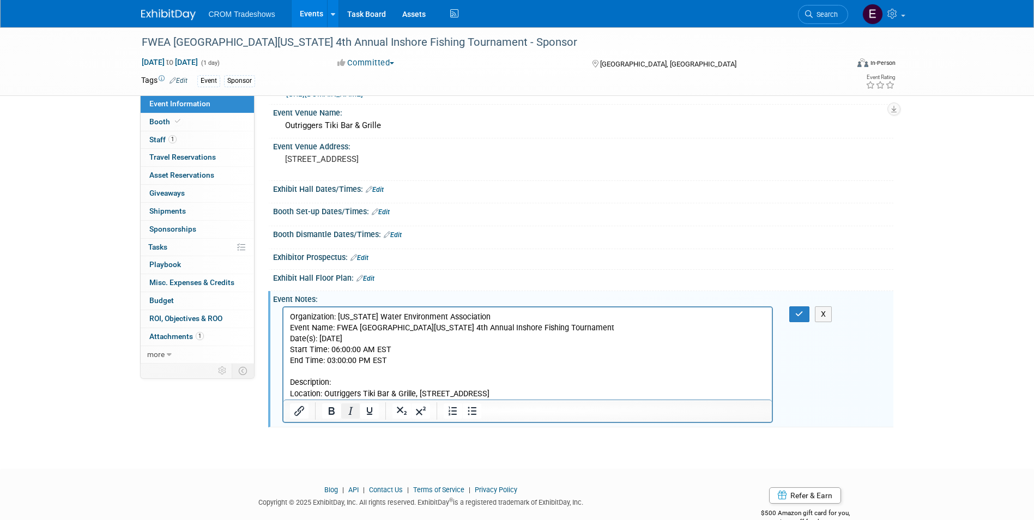
scroll to position [54, 0]
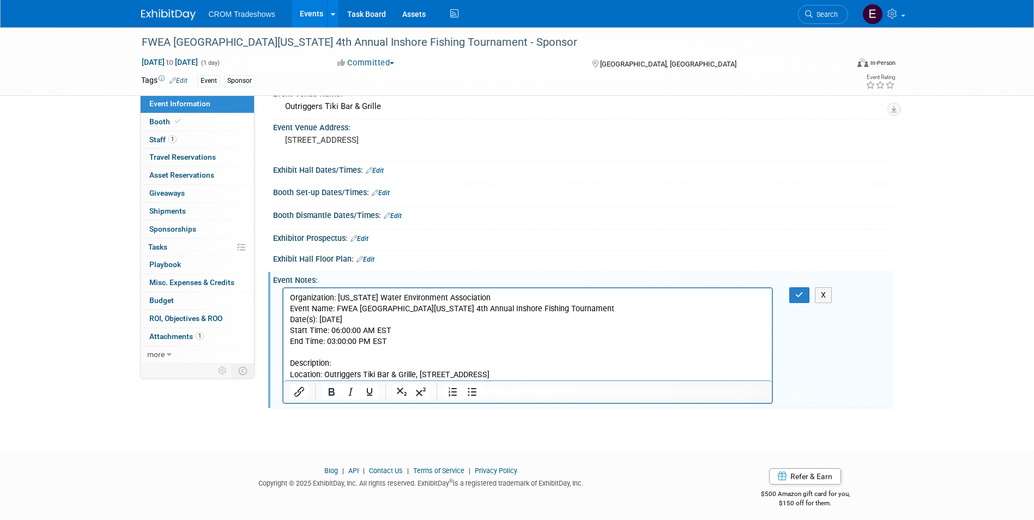
click at [293, 356] on p "Organization: Florida Water Environment Association Event Name: FWEA Central Fl…" at bounding box center [527, 337] width 476 height 88
click at [795, 301] on button "button" at bounding box center [799, 295] width 20 height 16
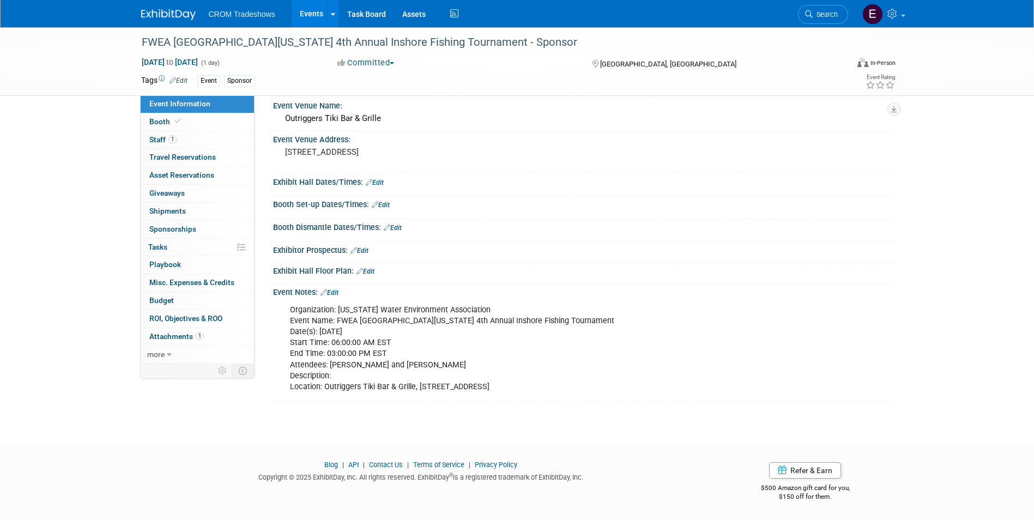
scroll to position [42, 0]
click at [201, 233] on link "0 Sponsorships 0" at bounding box center [197, 229] width 113 height 17
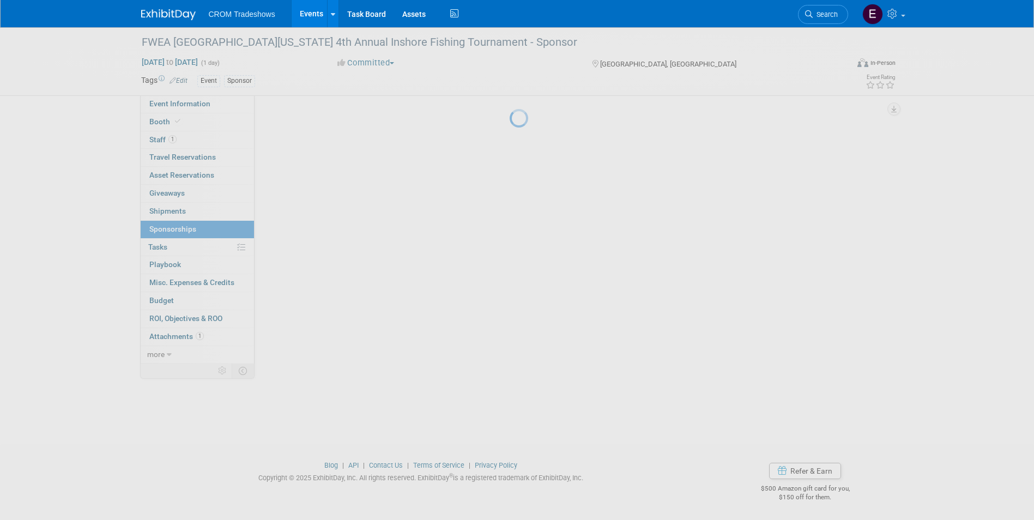
scroll to position [0, 0]
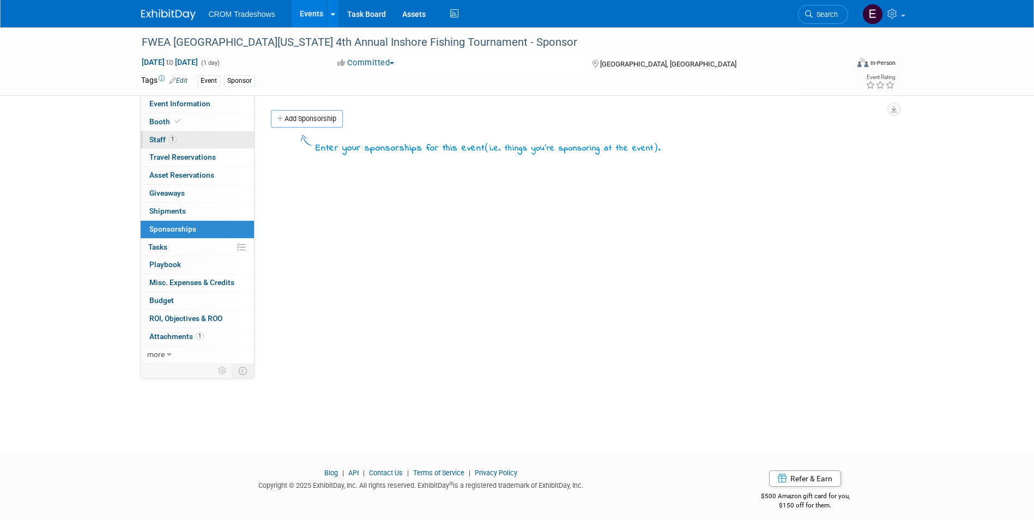
click at [172, 144] on link "1 Staff 1" at bounding box center [197, 139] width 113 height 17
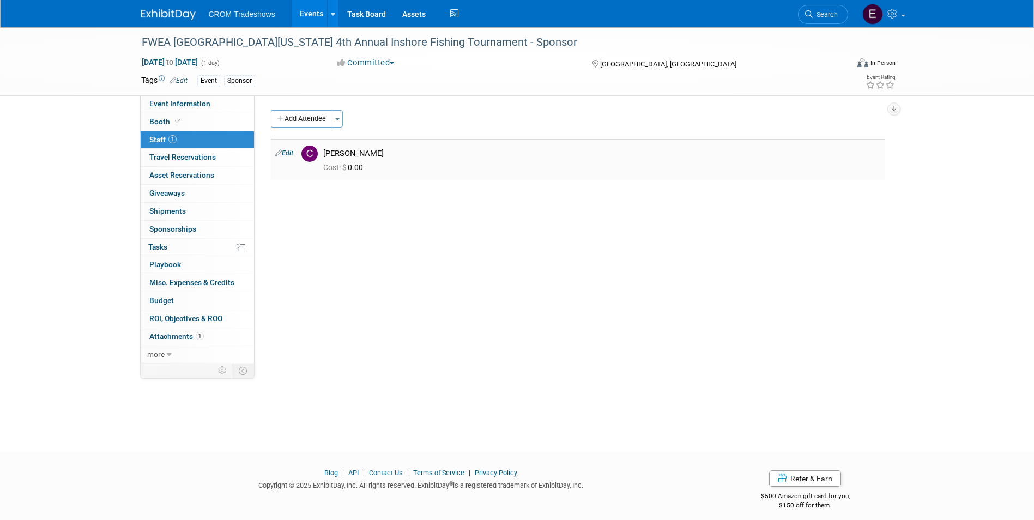
click at [290, 154] on link "Edit" at bounding box center [284, 153] width 18 height 8
select select "cf7ba124-0a0e-4409-bbab-d06a997d547e"
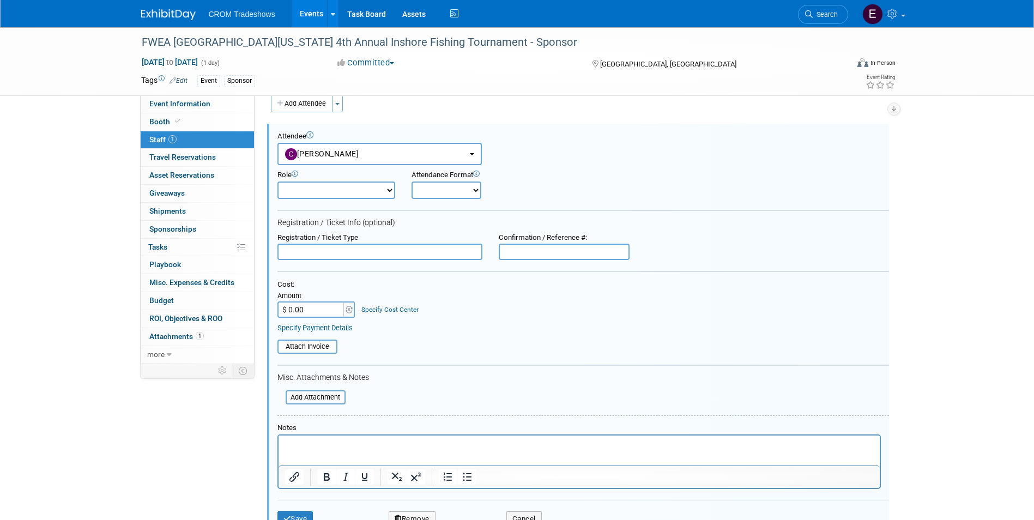
click at [455, 189] on select "Onsite Remote" at bounding box center [446, 189] width 70 height 17
click at [392, 211] on div at bounding box center [582, 211] width 611 height 3
click at [330, 305] on input "$ 0.00" at bounding box center [311, 309] width 68 height 16
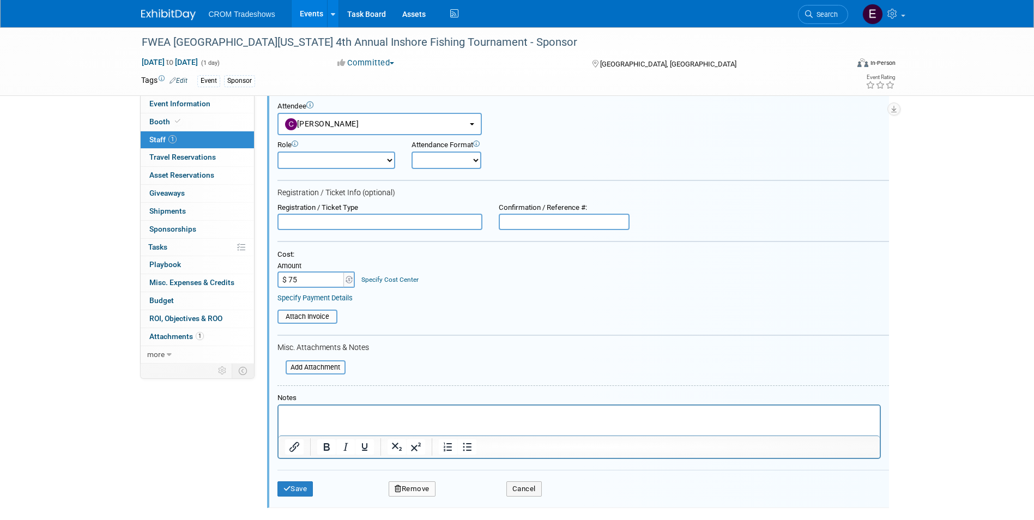
scroll to position [124, 0]
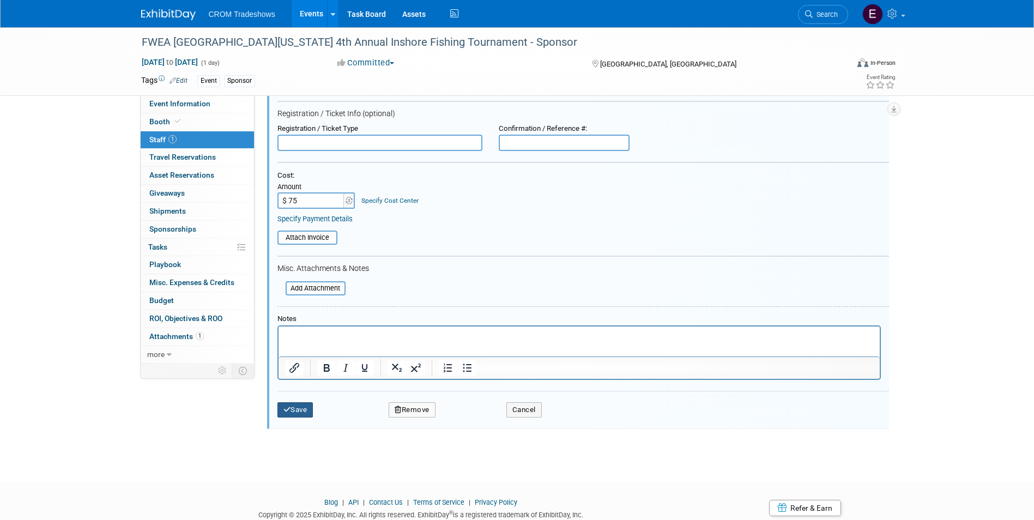
type input "$ 75.00"
click at [302, 417] on button "Save" at bounding box center [295, 409] width 36 height 15
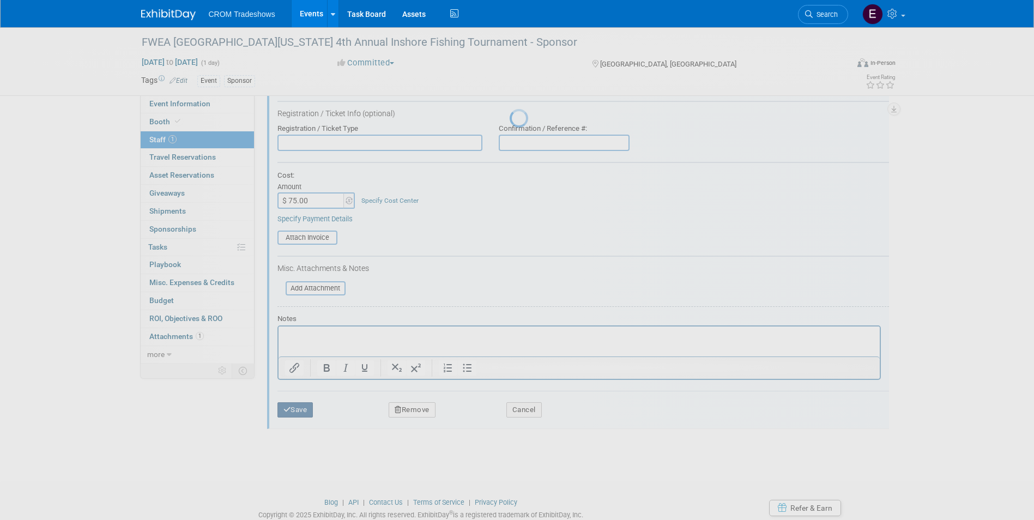
scroll to position [8, 0]
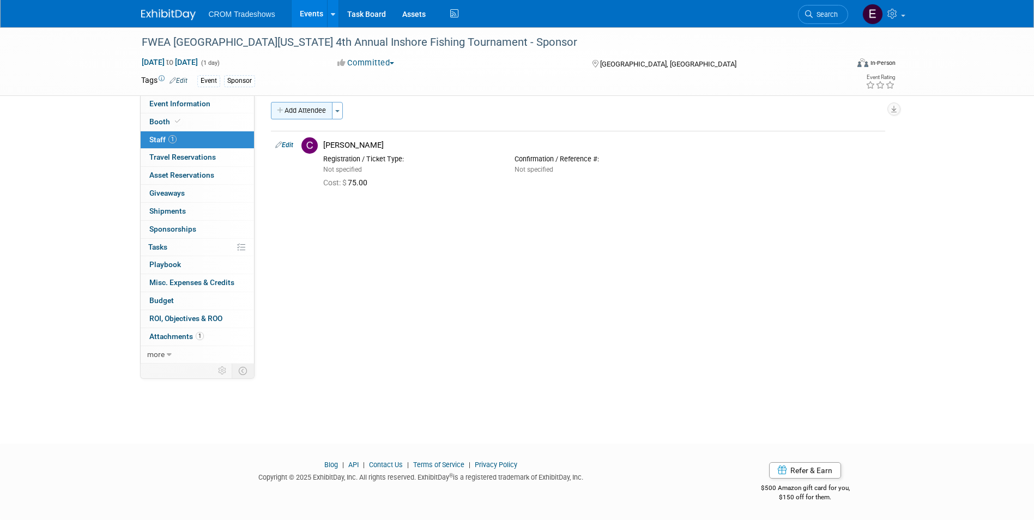
click at [308, 108] on button "Add Attendee" at bounding box center [302, 110] width 62 height 17
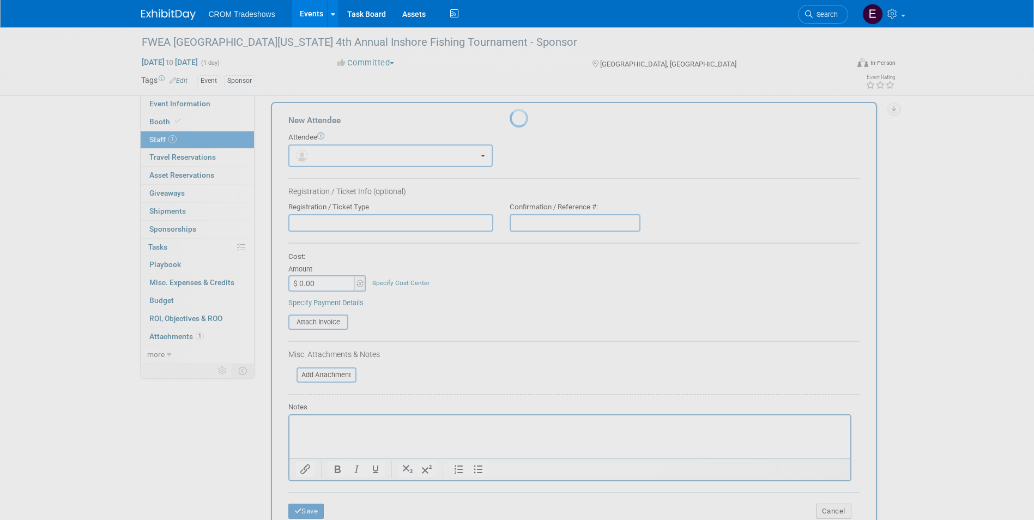
scroll to position [0, 0]
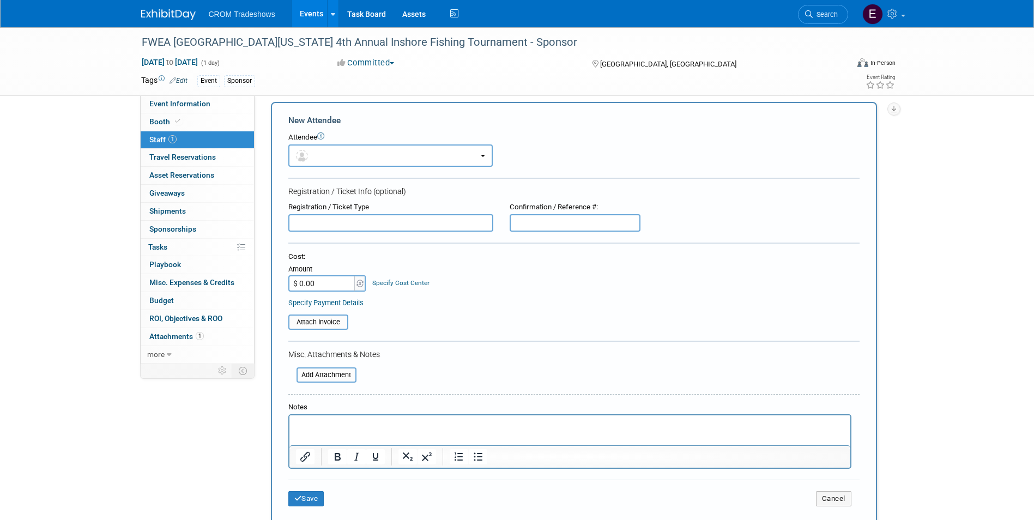
click at [445, 425] on p "Rich Text Area. Press ALT-0 for help." at bounding box center [569, 425] width 548 height 11
click at [339, 283] on input "$ 0.00" at bounding box center [322, 283] width 68 height 16
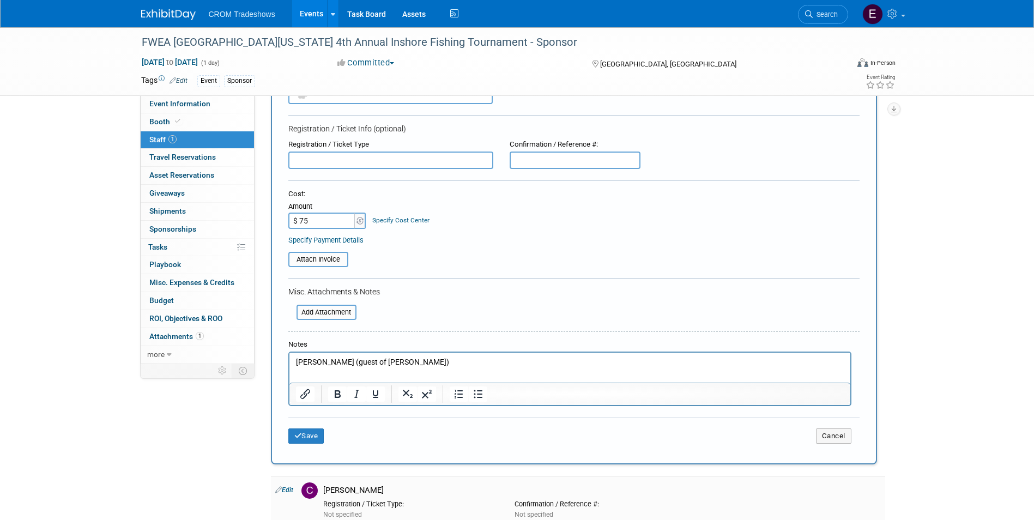
scroll to position [172, 0]
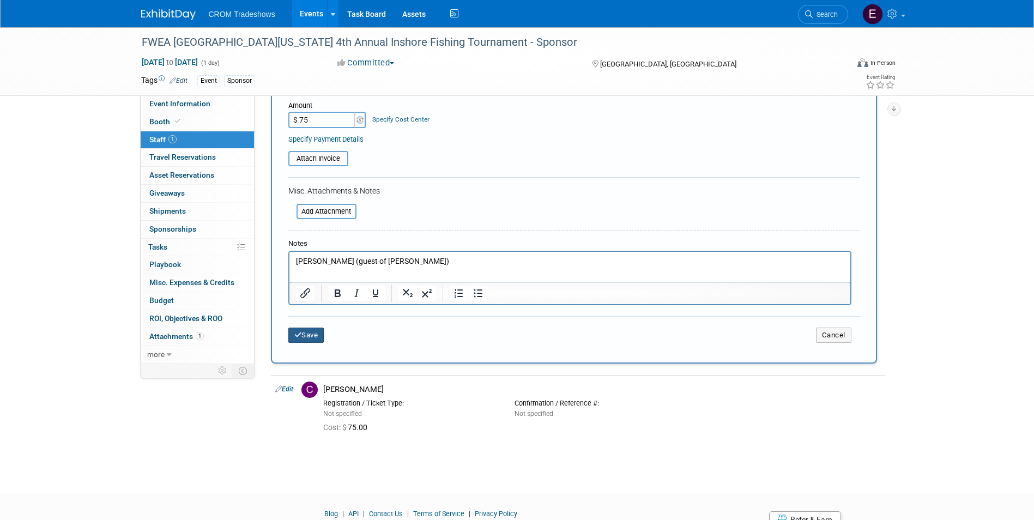
type input "$ 75.00"
click at [320, 339] on button "Save" at bounding box center [306, 335] width 36 height 15
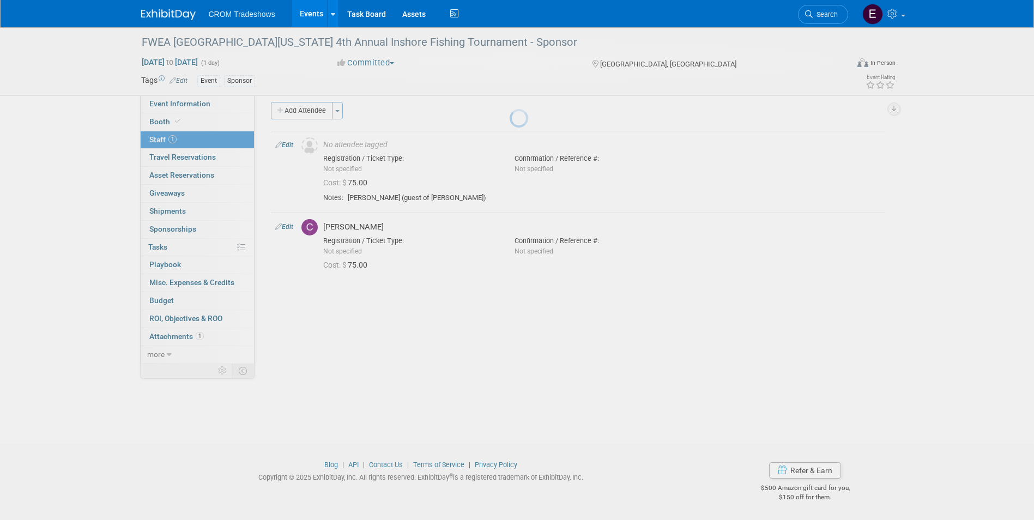
scroll to position [8, 0]
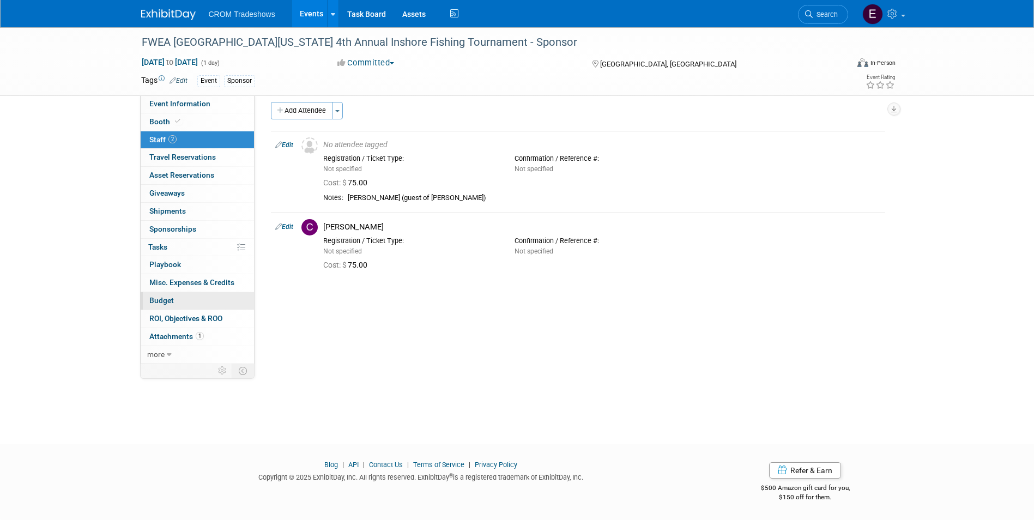
click at [173, 295] on link "Budget" at bounding box center [197, 300] width 113 height 17
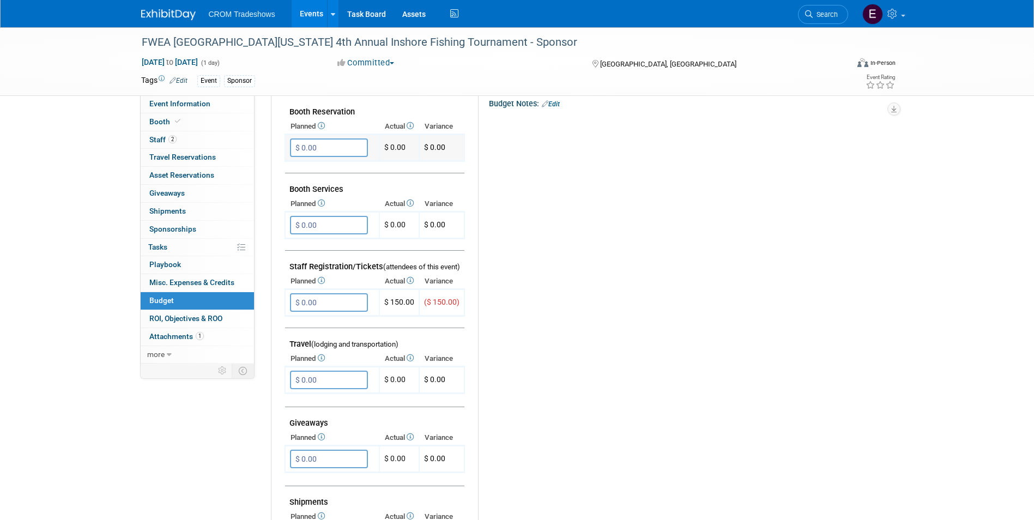
scroll to position [218, 0]
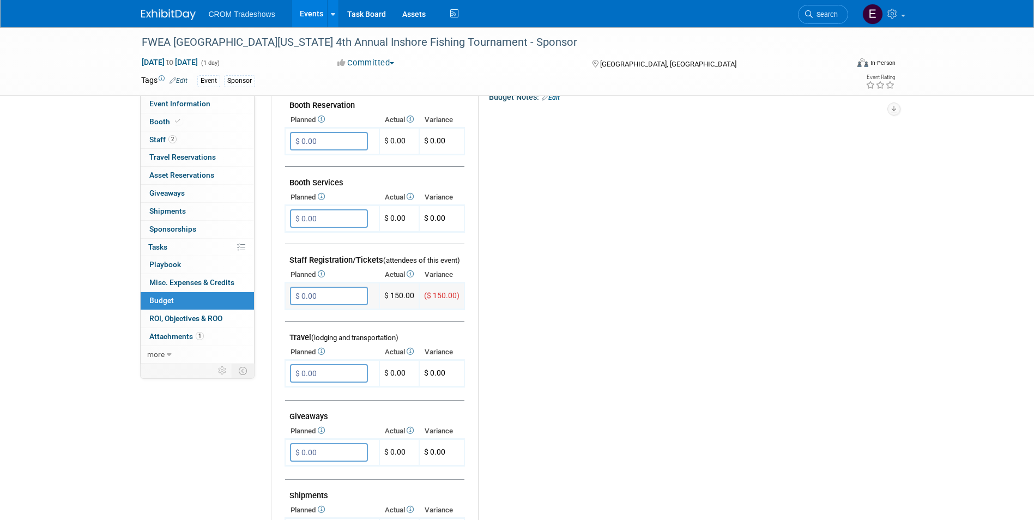
click at [328, 296] on input "$ 0.00" at bounding box center [329, 296] width 78 height 19
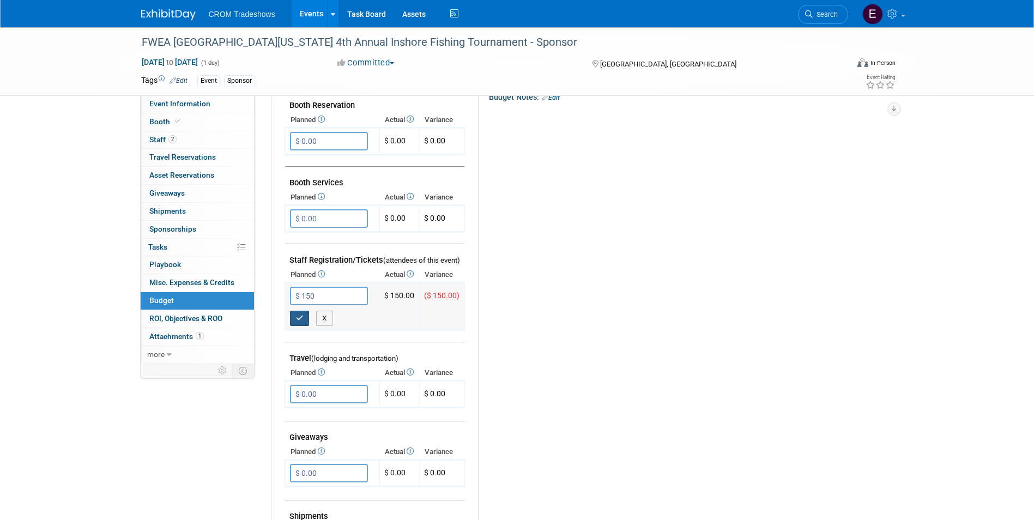
type input "$ 150.00"
click at [304, 322] on button "button" at bounding box center [300, 318] width 20 height 15
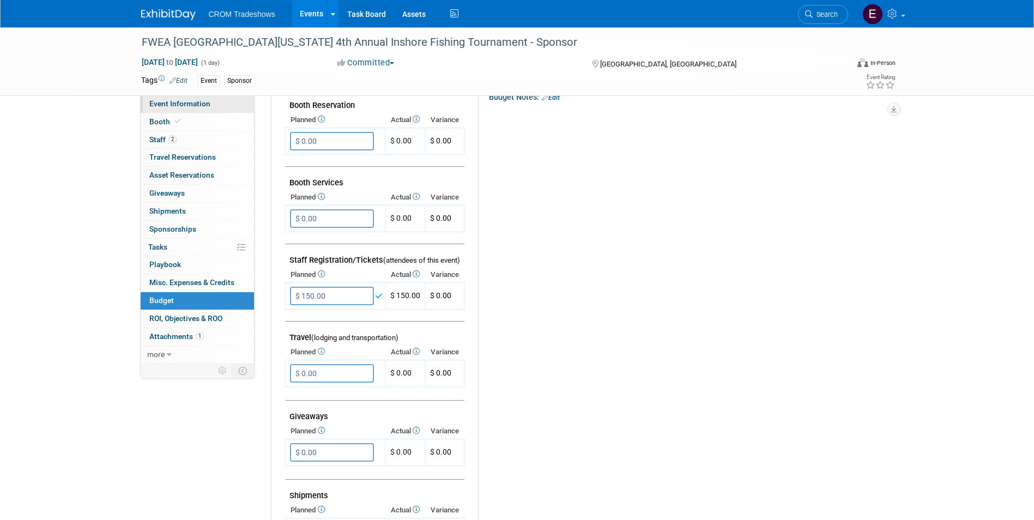
click at [214, 108] on link "Event Information" at bounding box center [197, 103] width 113 height 17
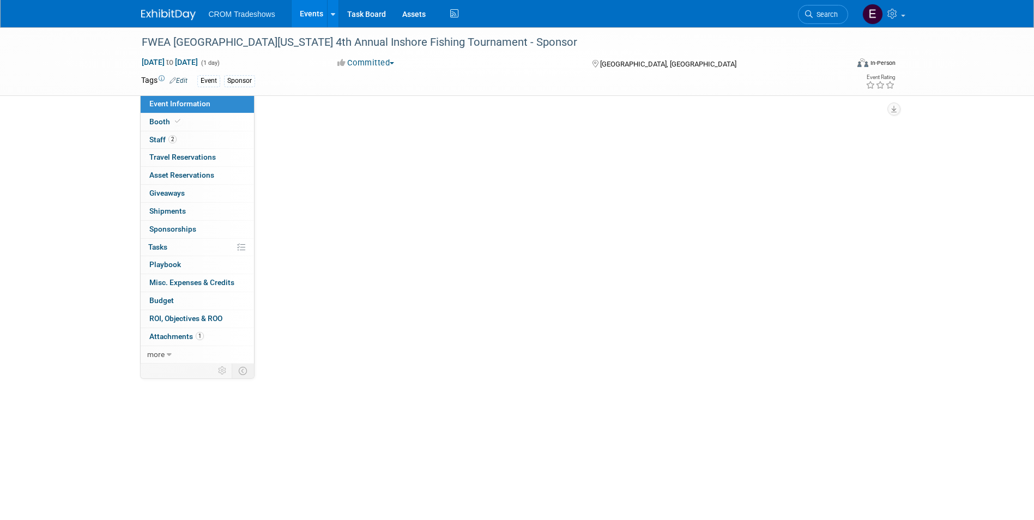
scroll to position [0, 0]
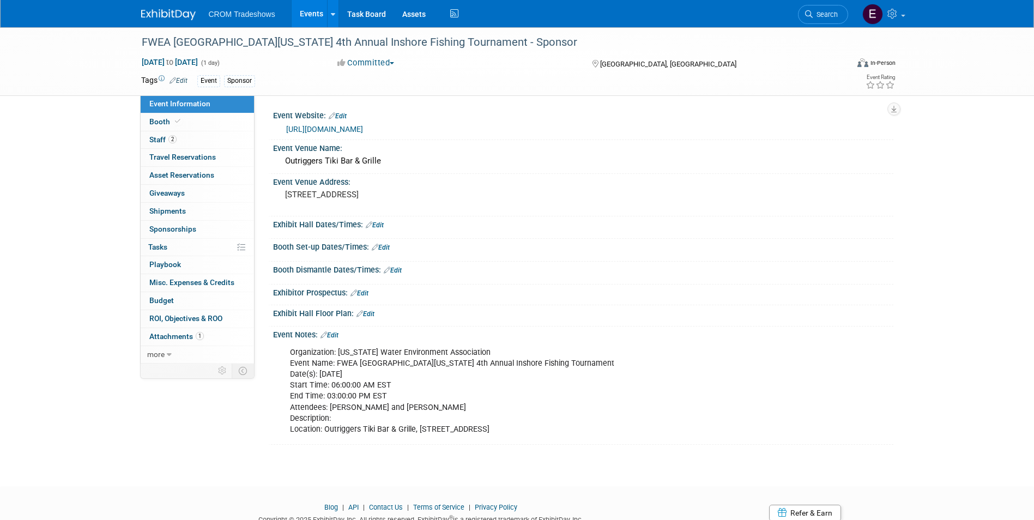
click at [334, 334] on link "Edit" at bounding box center [329, 335] width 18 height 8
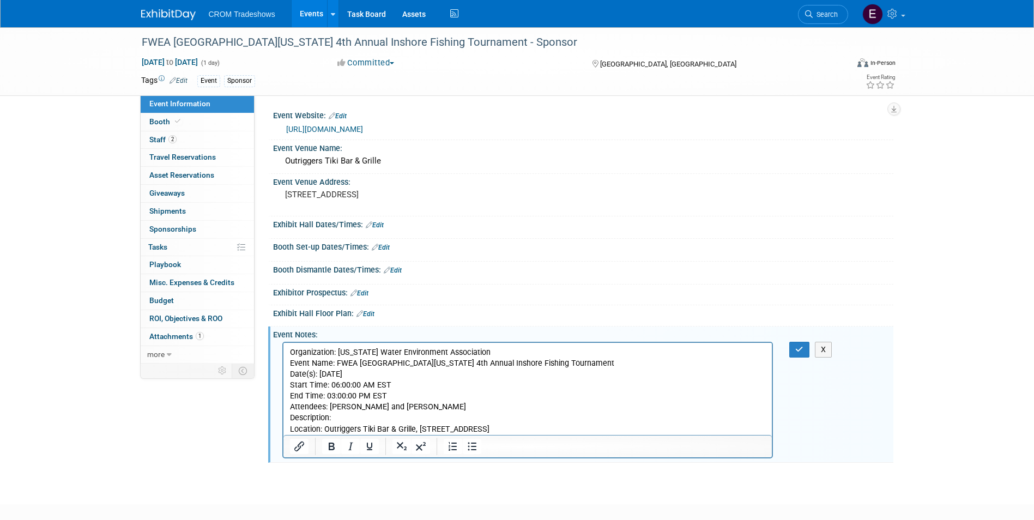
drag, startPoint x: 420, startPoint y: 406, endPoint x: 444, endPoint y: 407, distance: 23.5
click at [420, 406] on p "Organization: Florida Water Environment Association Event Name: FWEA Central Fl…" at bounding box center [527, 391] width 476 height 88
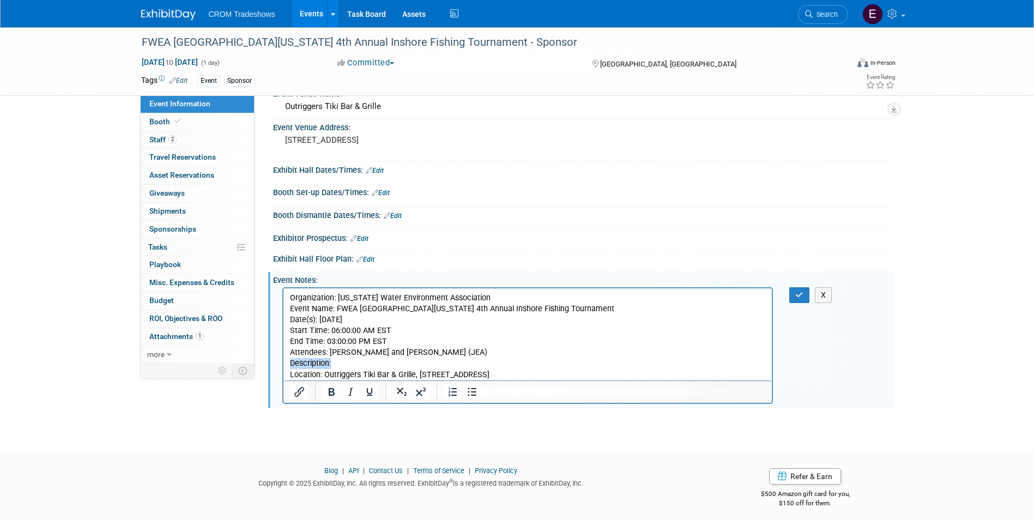
drag, startPoint x: 343, startPoint y: 367, endPoint x: 286, endPoint y: 366, distance: 56.7
click at [286, 366] on html "Organization: Florida Water Environment Association Event Name: FWEA Central Fl…" at bounding box center [527, 334] width 489 height 92
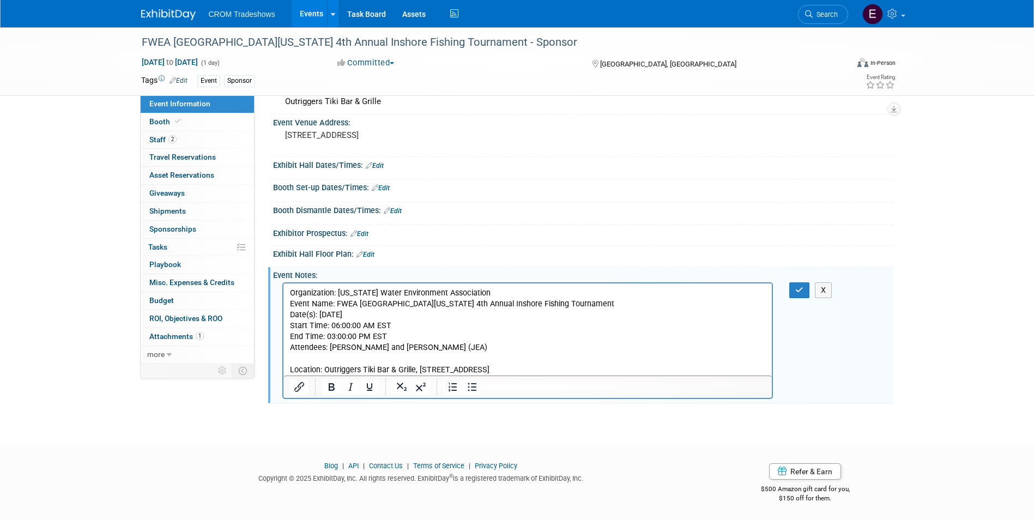
scroll to position [60, 0]
click at [804, 293] on button "button" at bounding box center [799, 289] width 20 height 16
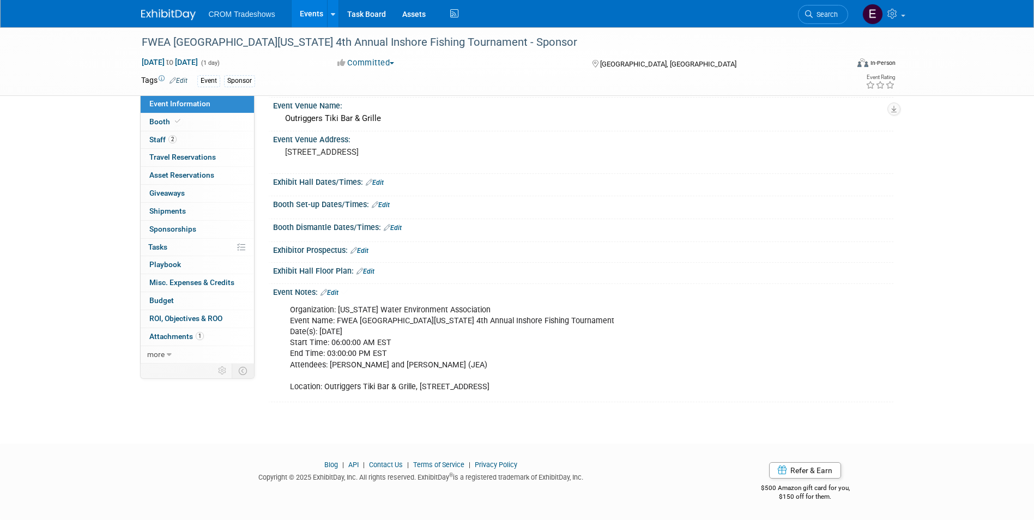
scroll to position [42, 0]
click at [197, 139] on link "2 Staff 2" at bounding box center [197, 139] width 113 height 17
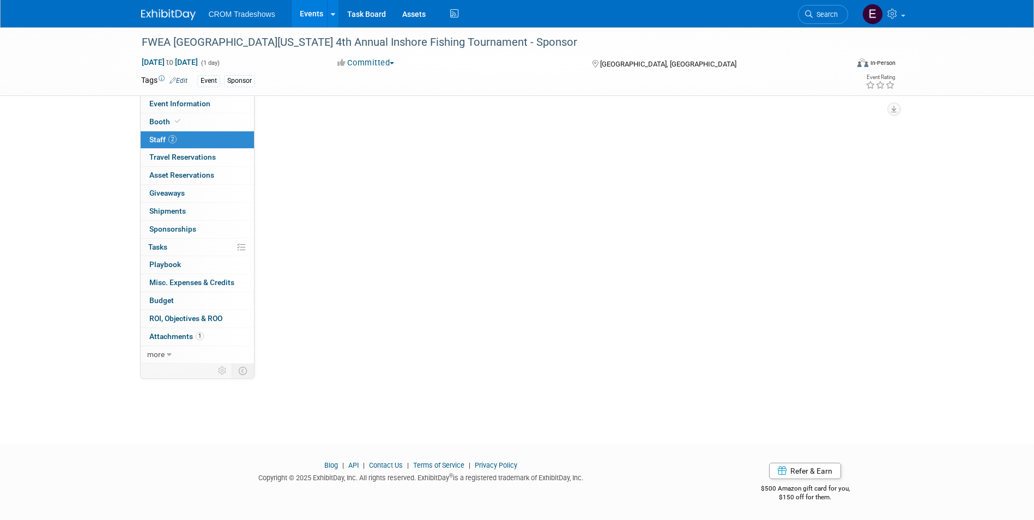
scroll to position [0, 0]
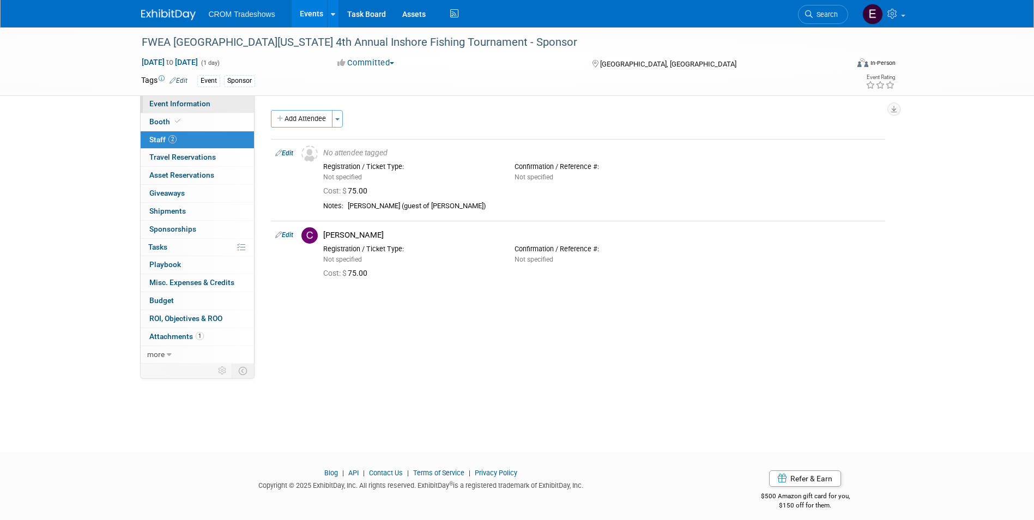
click at [214, 101] on link "Event Information" at bounding box center [197, 103] width 113 height 17
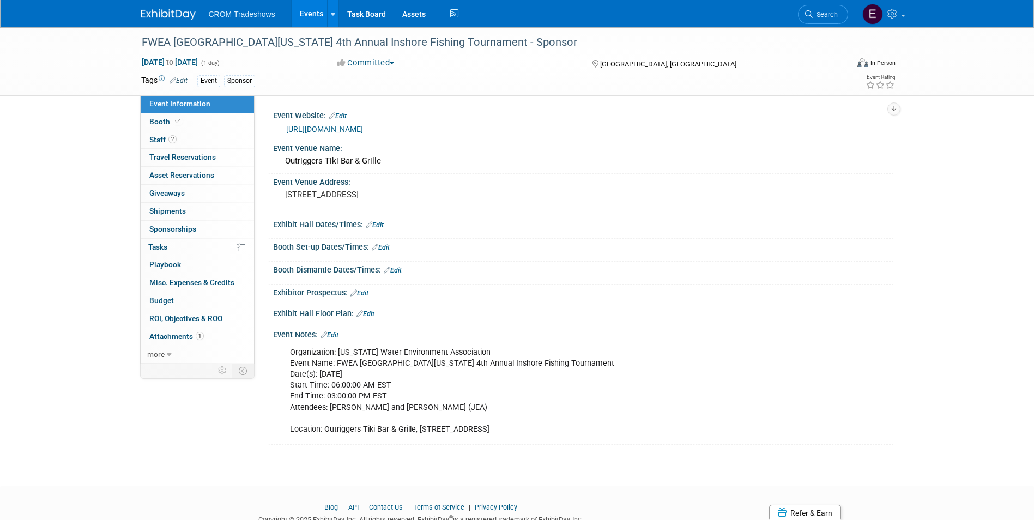
click at [335, 336] on link "Edit" at bounding box center [329, 335] width 18 height 8
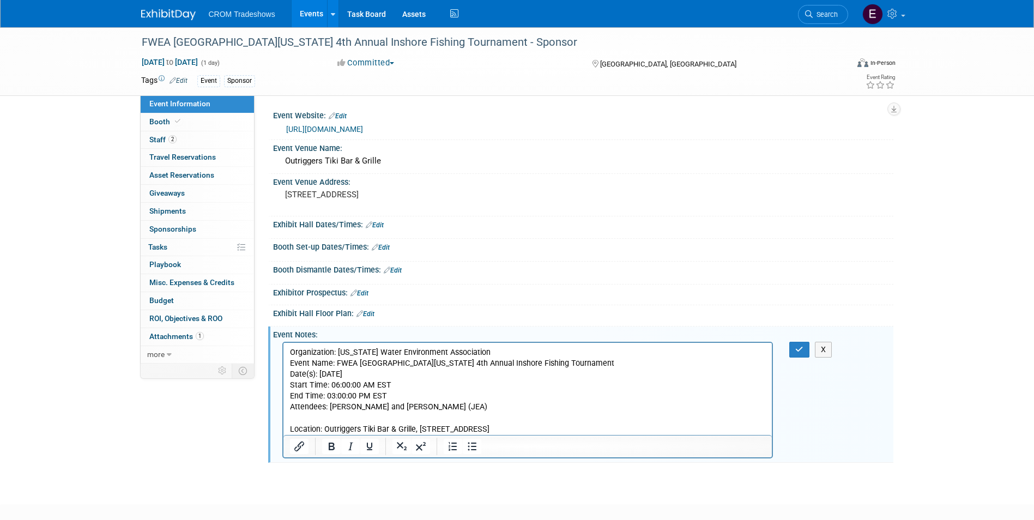
click at [357, 412] on p "Organization: Florida Water Environment Association Event Name: FWEA Central Fl…" at bounding box center [527, 391] width 476 height 88
click at [372, 415] on p "Organization: Florida Water Environment Association Event Name: FWEA Central Fl…" at bounding box center [527, 391] width 476 height 88
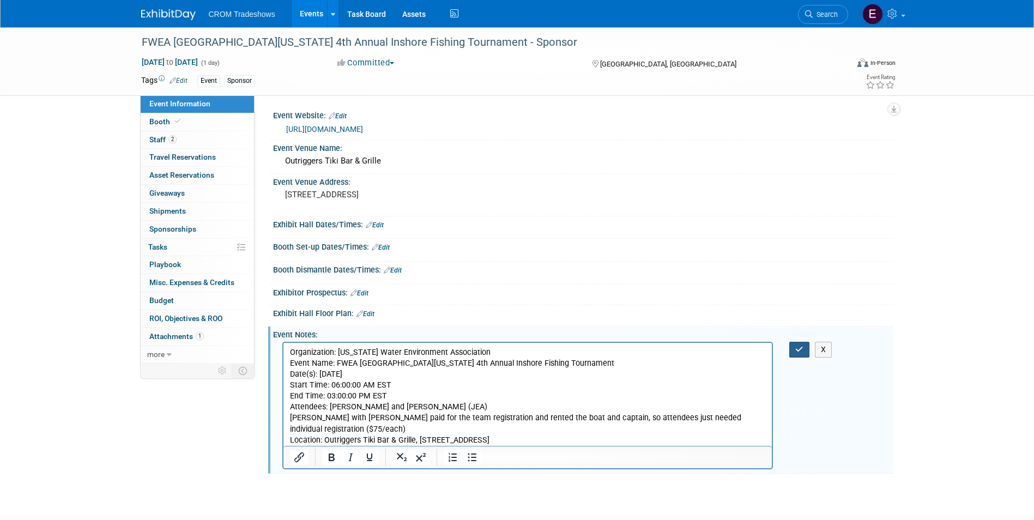
click at [799, 350] on icon "button" at bounding box center [799, 349] width 8 height 8
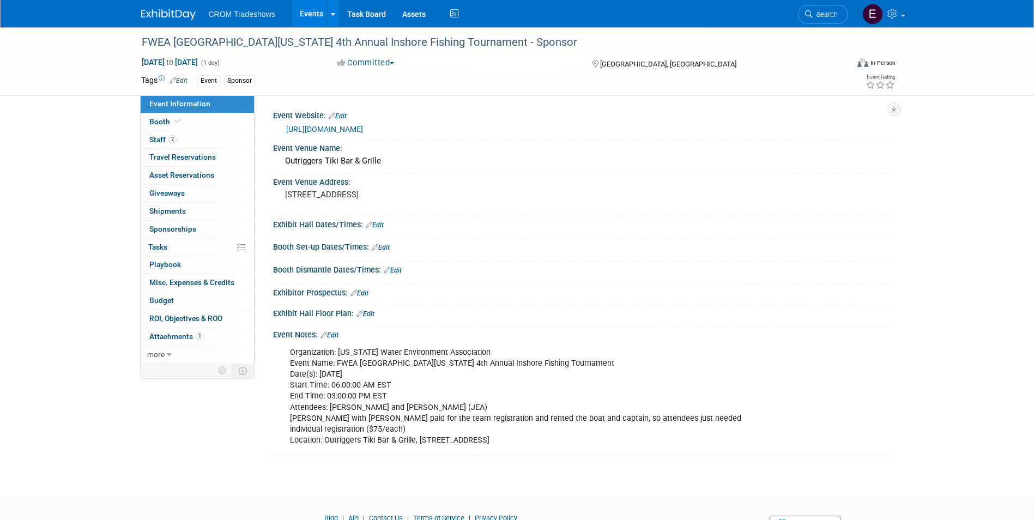
click at [336, 336] on link "Edit" at bounding box center [329, 335] width 18 height 8
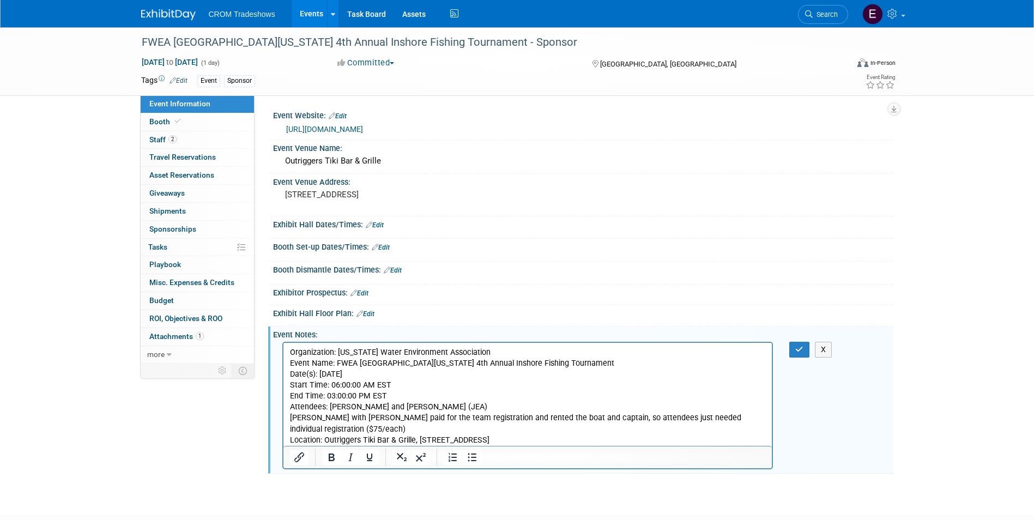
drag, startPoint x: 609, startPoint y: 438, endPoint x: 567, endPoint y: 792, distance: 357.3
click at [284, 446] on html "Organization: Florida Water Environment Association Event Name: FWEA Central Fl…" at bounding box center [527, 394] width 489 height 103
click at [806, 353] on button "button" at bounding box center [799, 350] width 20 height 16
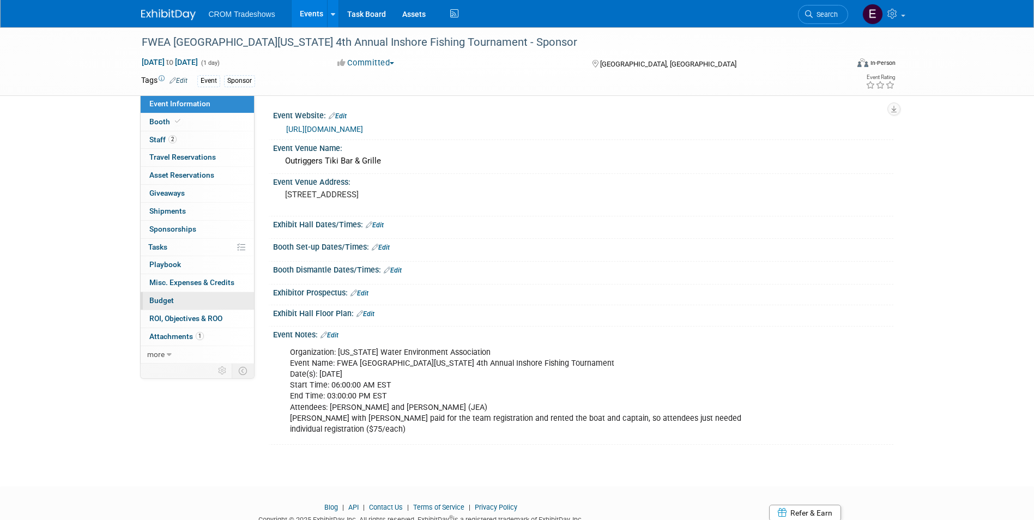
click at [194, 295] on link "Budget" at bounding box center [197, 300] width 113 height 17
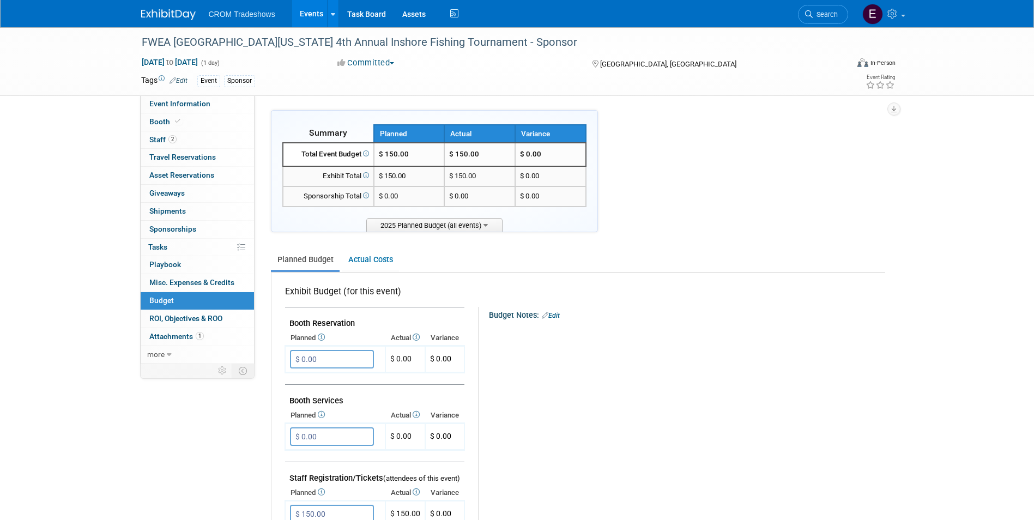
click at [312, 15] on link "Events" at bounding box center [312, 13] width 40 height 27
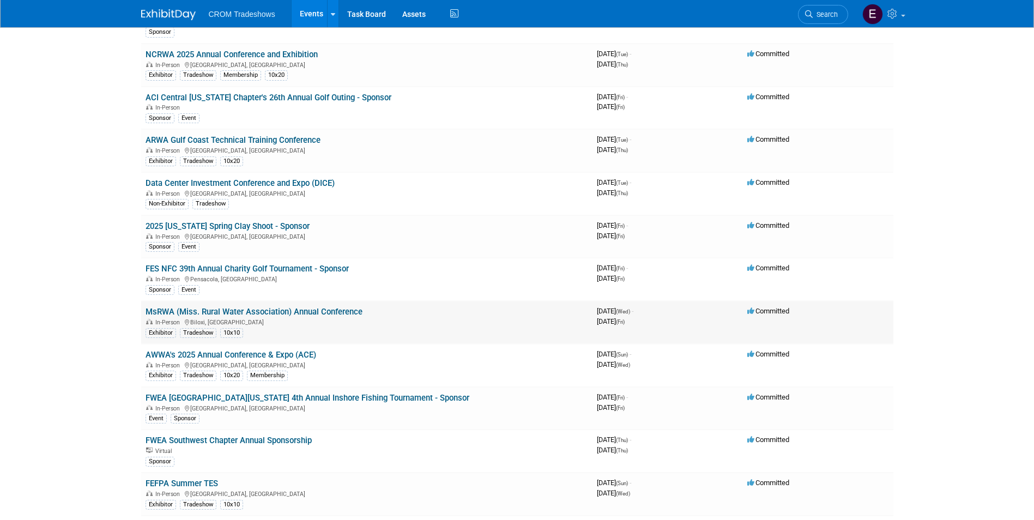
scroll to position [1417, 0]
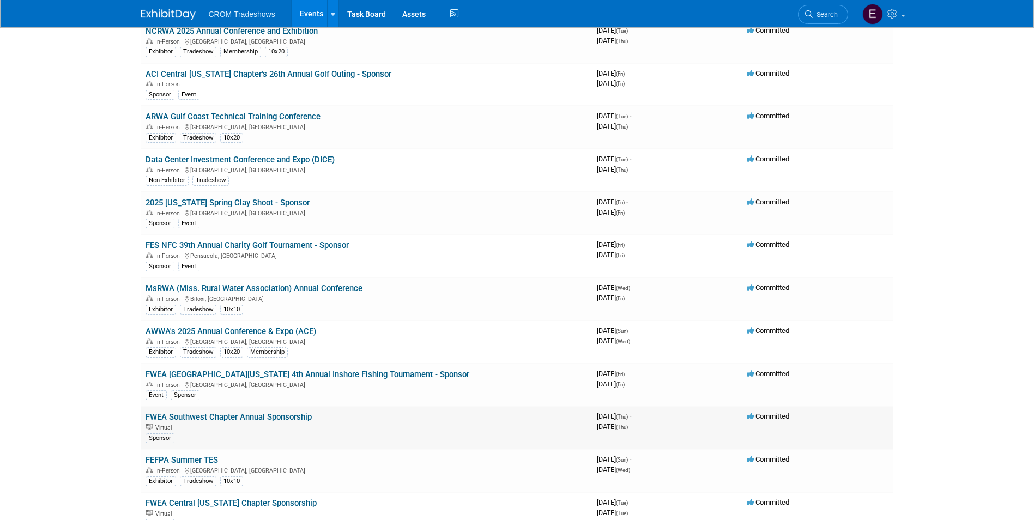
click at [298, 417] on link "FWEA Southwest Chapter Annual Sponsorship" at bounding box center [229, 417] width 166 height 10
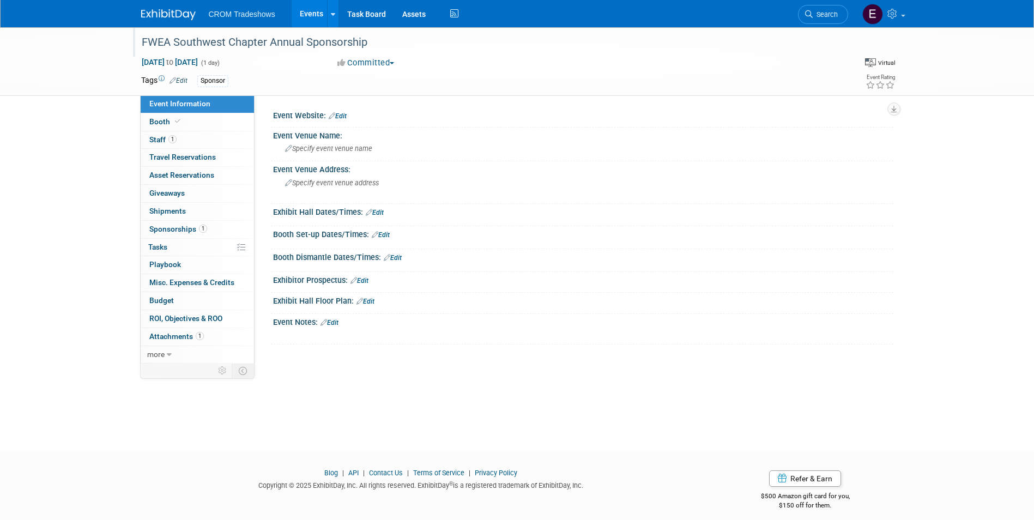
click at [268, 42] on div "FWEA Southwest Chapter Annual Sponsorship" at bounding box center [485, 43] width 694 height 20
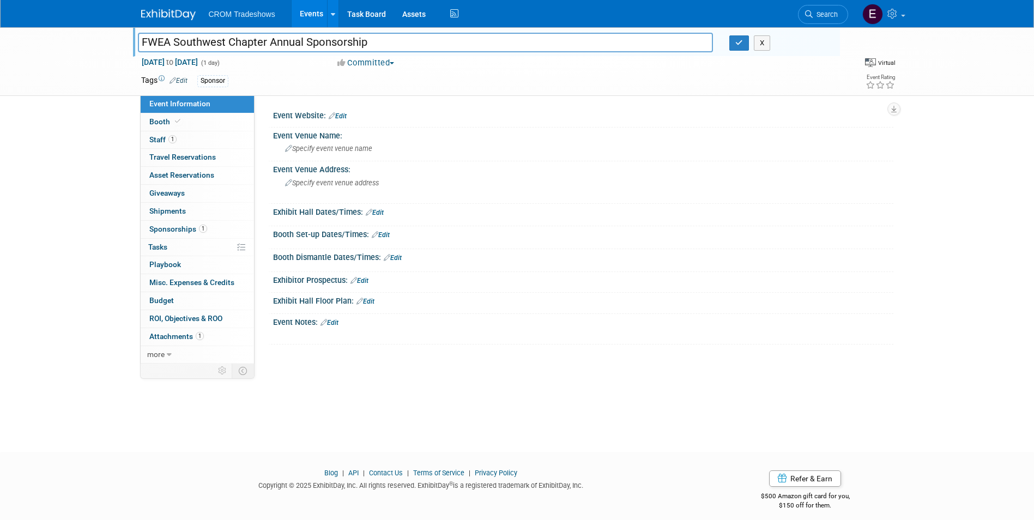
click at [272, 43] on input "FWEA Southwest Chapter Annual Sponsorship" at bounding box center [425, 42] width 575 height 19
type input "FWEA Southwest Chapter - Annual Sponsorship"
click at [734, 44] on button "button" at bounding box center [739, 42] width 20 height 15
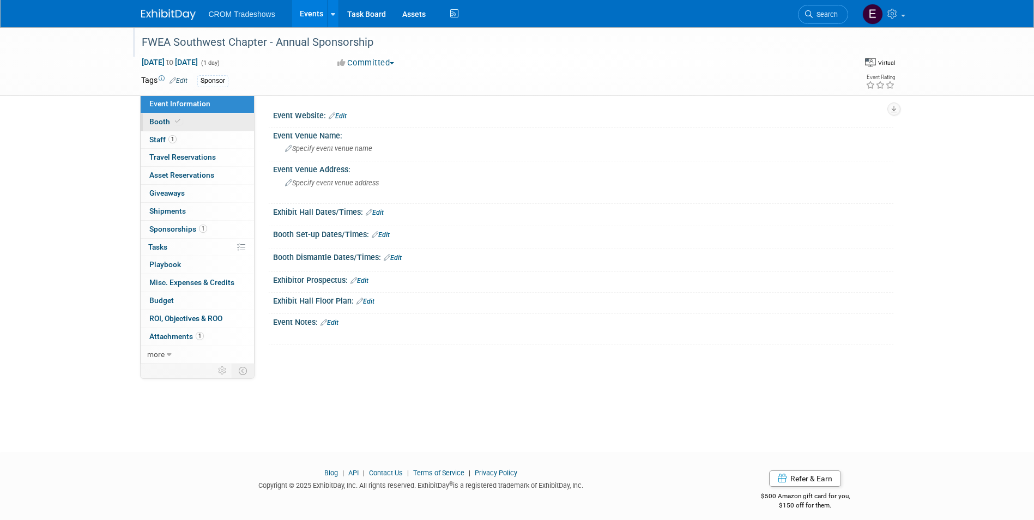
click at [216, 125] on link "Booth" at bounding box center [197, 121] width 113 height 17
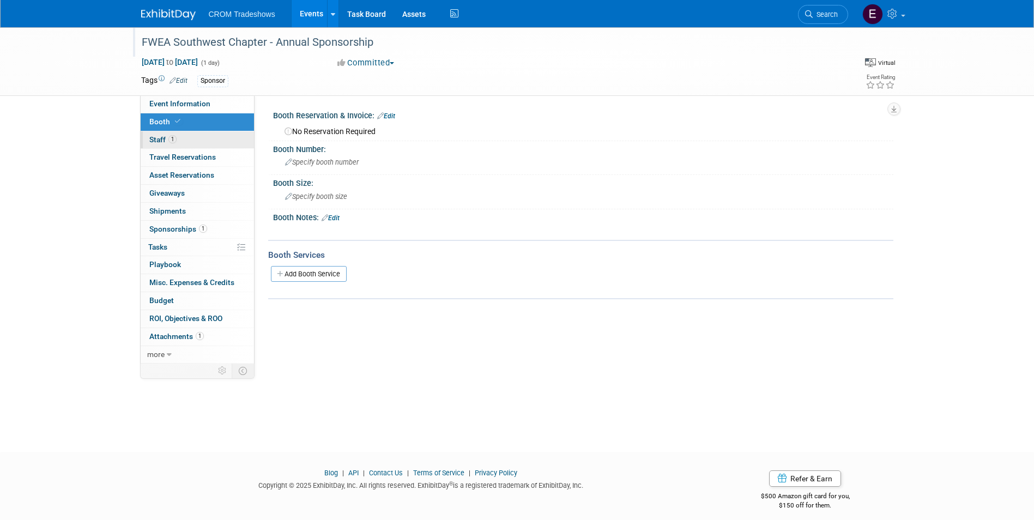
click at [213, 133] on link "1 Staff 1" at bounding box center [197, 139] width 113 height 17
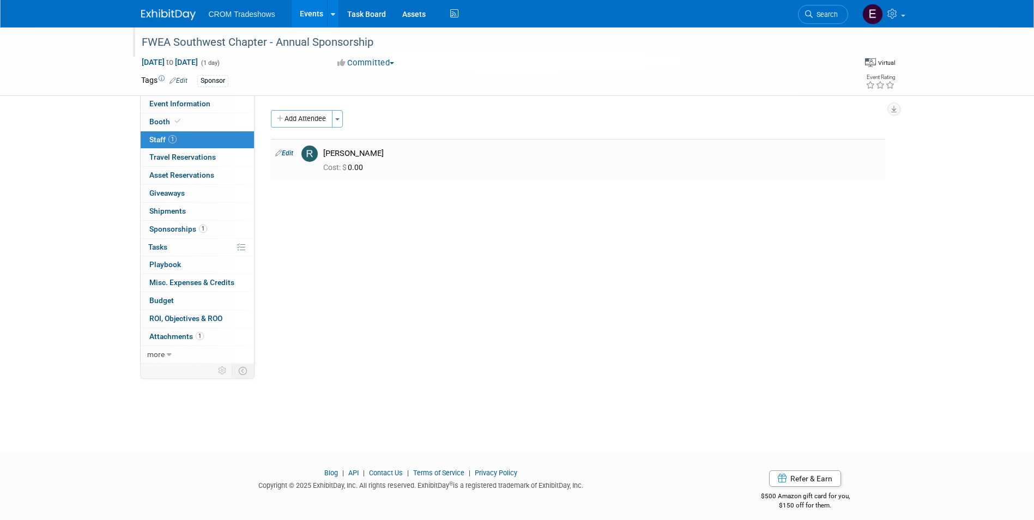
click at [287, 150] on link "Edit" at bounding box center [284, 153] width 18 height 8
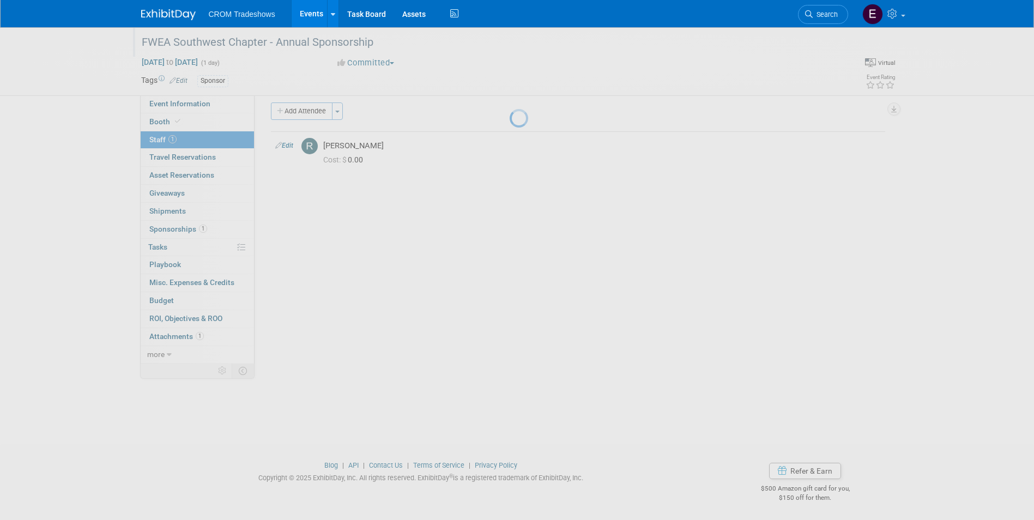
select select "7521c9b1-e00f-4e9c-b5f5-9e977a7fac07"
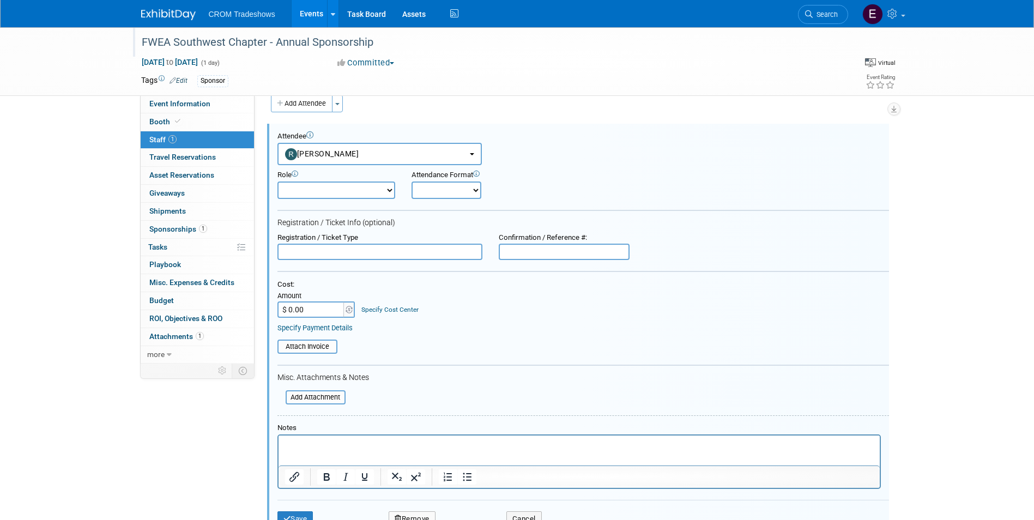
click at [334, 451] on html at bounding box center [578, 442] width 601 height 15
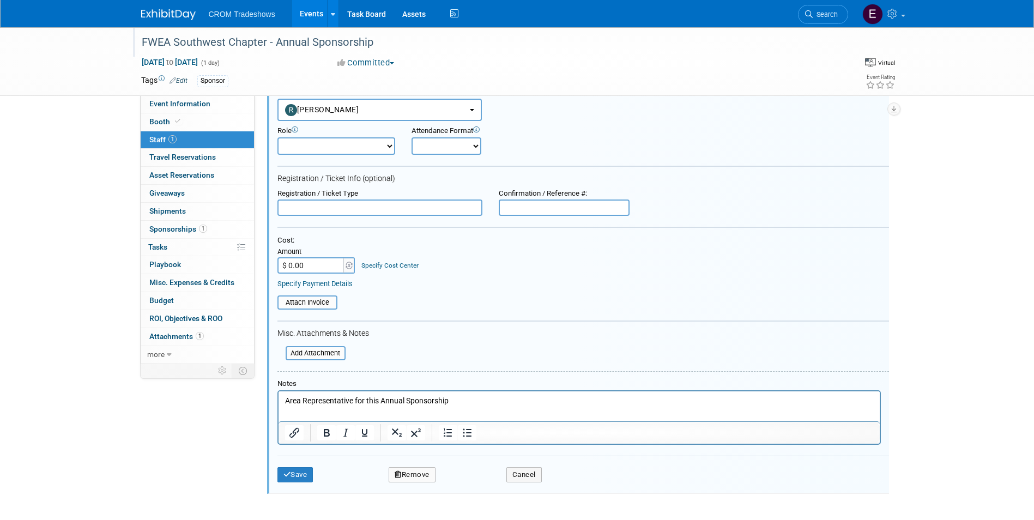
scroll to position [124, 0]
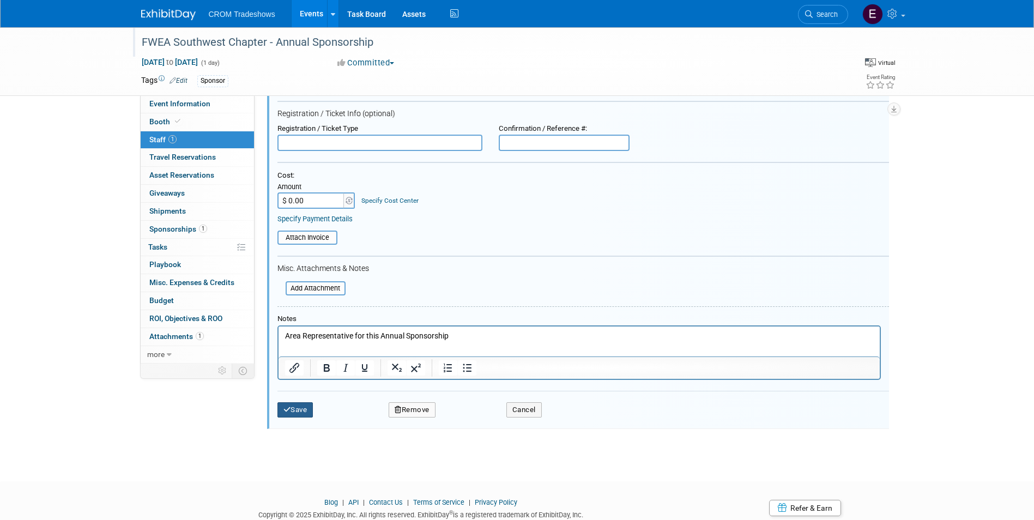
click at [296, 414] on button "Save" at bounding box center [295, 409] width 36 height 15
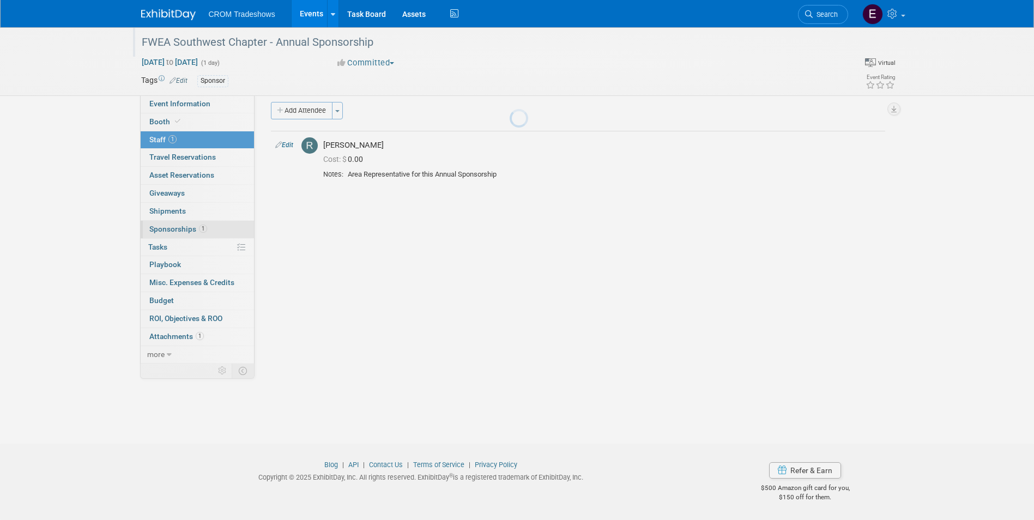
scroll to position [8, 0]
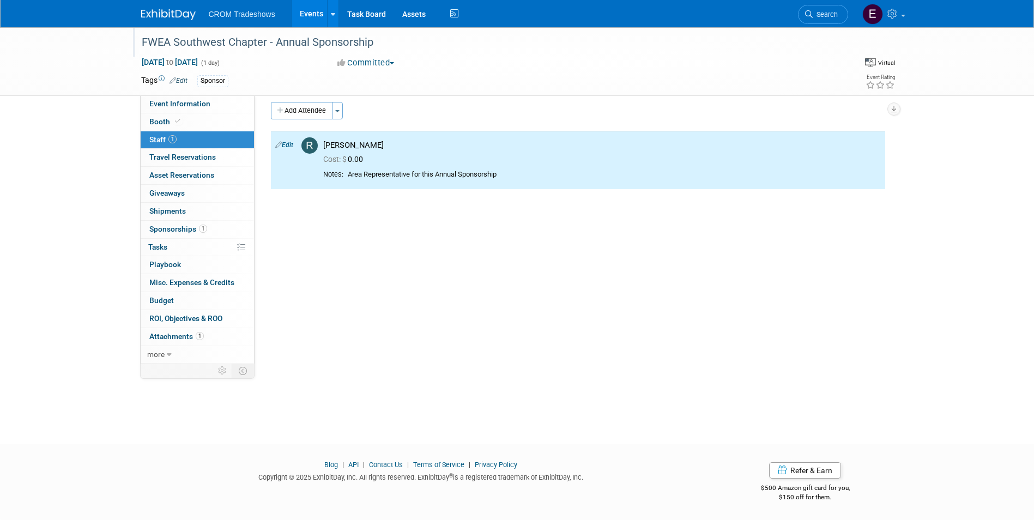
click at [197, 225] on span "Sponsorships 1" at bounding box center [178, 229] width 58 height 9
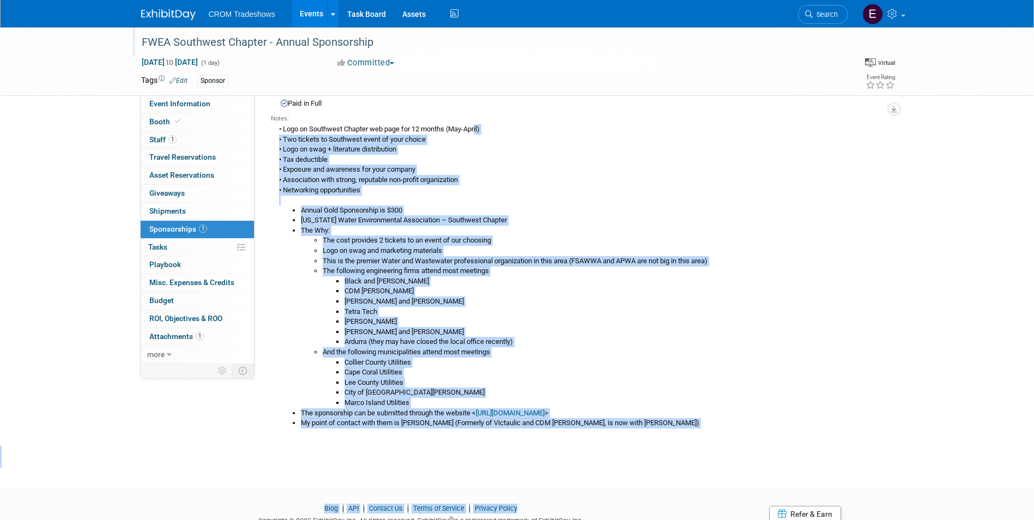
scroll to position [144, 0]
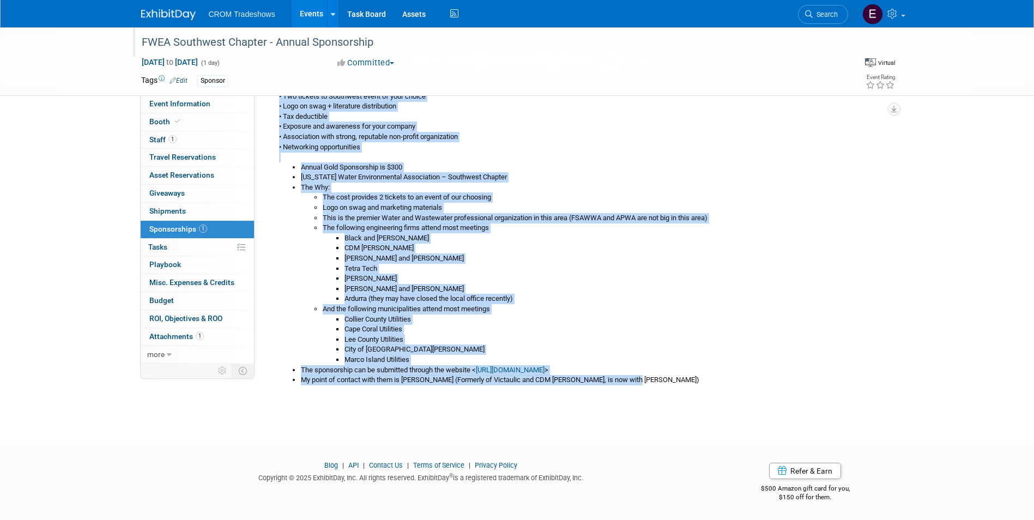
drag, startPoint x: 282, startPoint y: 231, endPoint x: 657, endPoint y: 393, distance: 408.1
click at [657, 393] on div "Notes: • Logo on Southwest Chapter web page for 12 months (May-April) • Two tic…" at bounding box center [578, 230] width 614 height 328
drag, startPoint x: 657, startPoint y: 393, endPoint x: 605, endPoint y: 379, distance: 53.0
copy div "Logo on Southwest Chapter web page for 12 months (May-April) • Two tickets to S…"
click at [160, 101] on span "Event Information" at bounding box center [179, 103] width 61 height 9
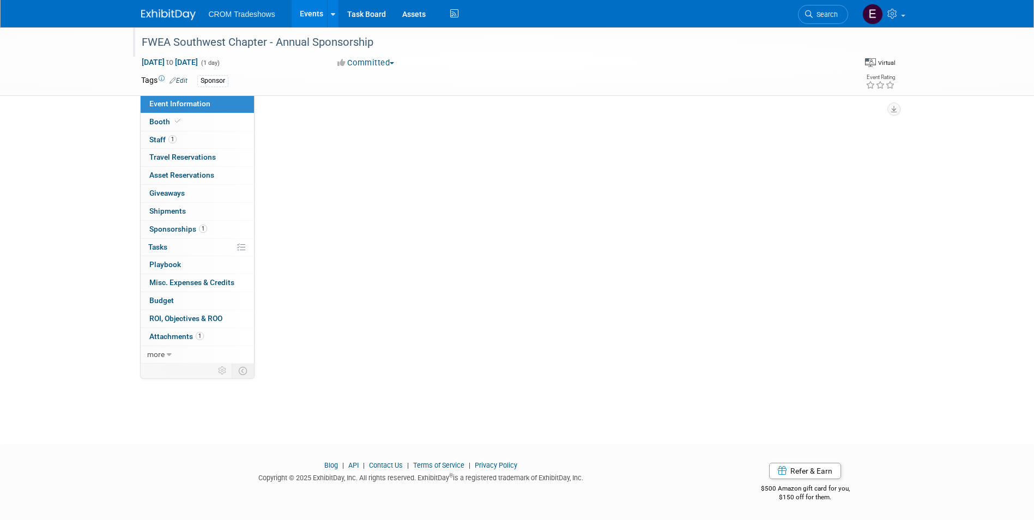
scroll to position [0, 0]
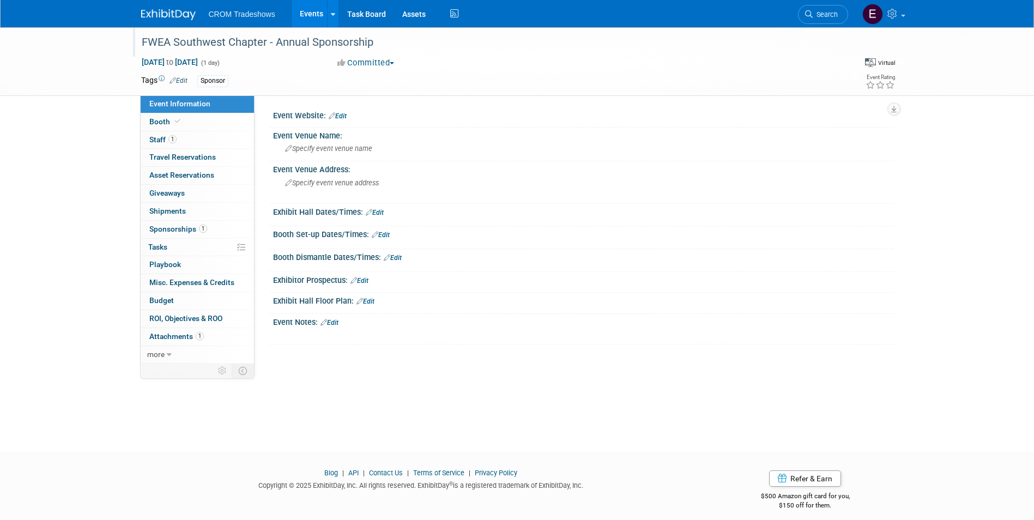
click at [335, 321] on link "Edit" at bounding box center [329, 323] width 18 height 8
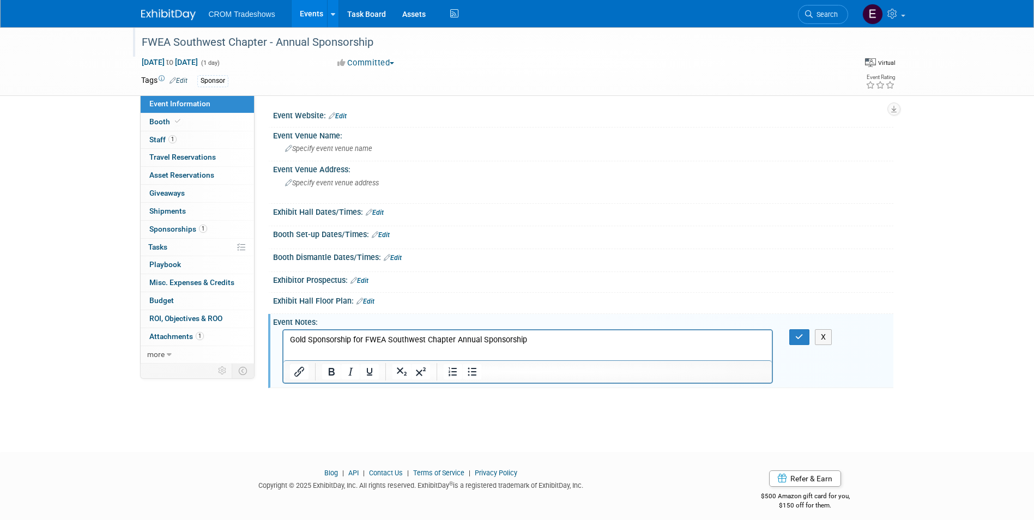
click at [365, 336] on p "Gold Sponsorship for FWEA Southwest Chapter Annual Sponsorship" at bounding box center [527, 340] width 476 height 11
click at [462, 333] on html "FWEA Southwest Chapter Annual Sponsorship" at bounding box center [527, 337] width 489 height 15
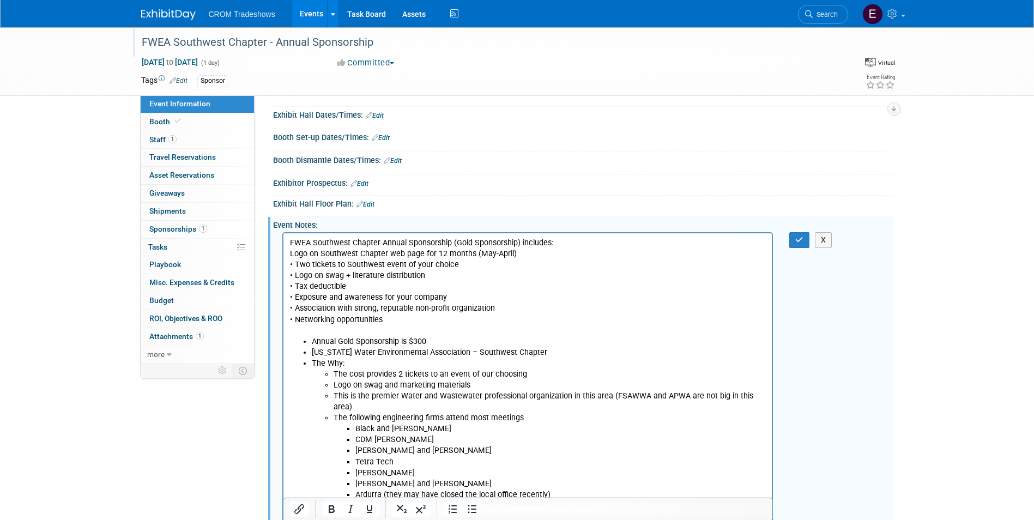
scroll to position [38, 0]
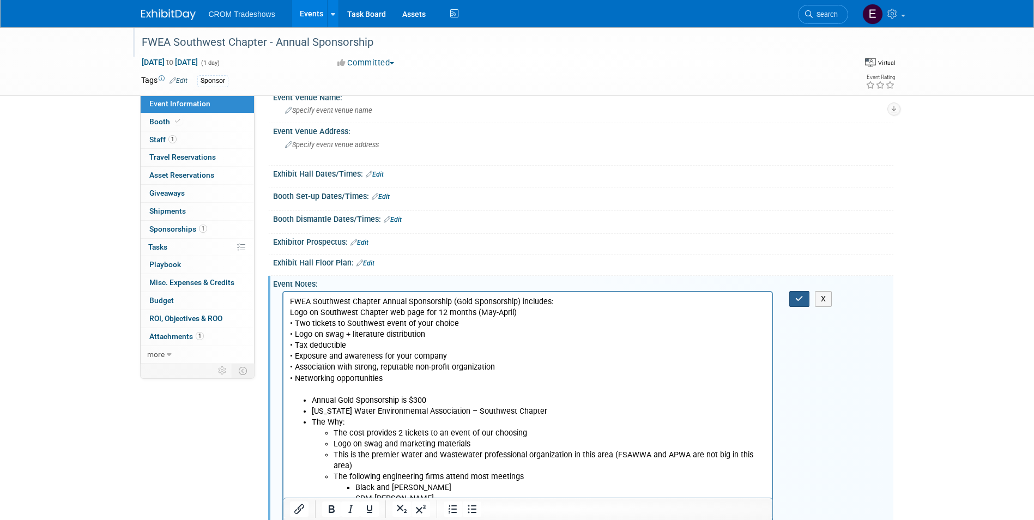
click at [796, 303] on button "button" at bounding box center [799, 299] width 20 height 16
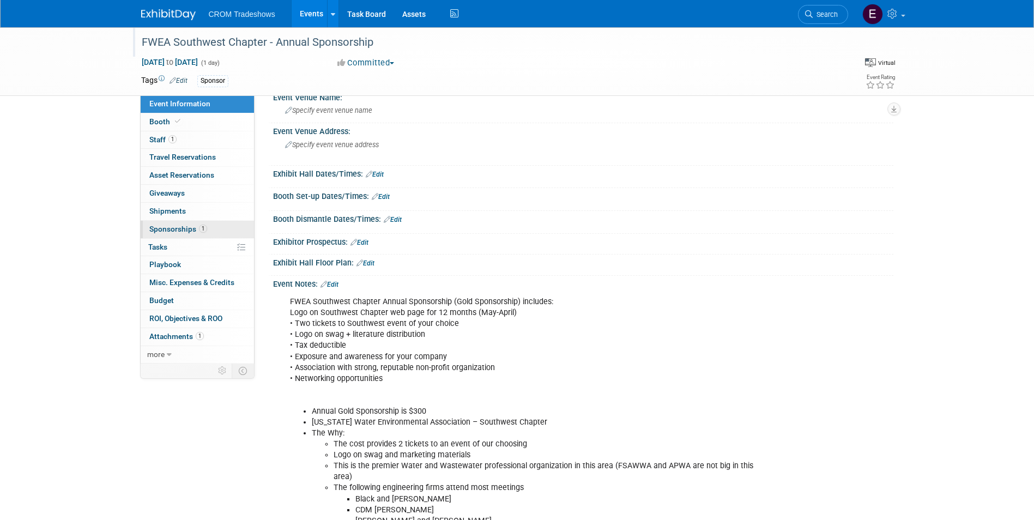
click at [205, 225] on span "Sponsorships 1" at bounding box center [178, 229] width 58 height 9
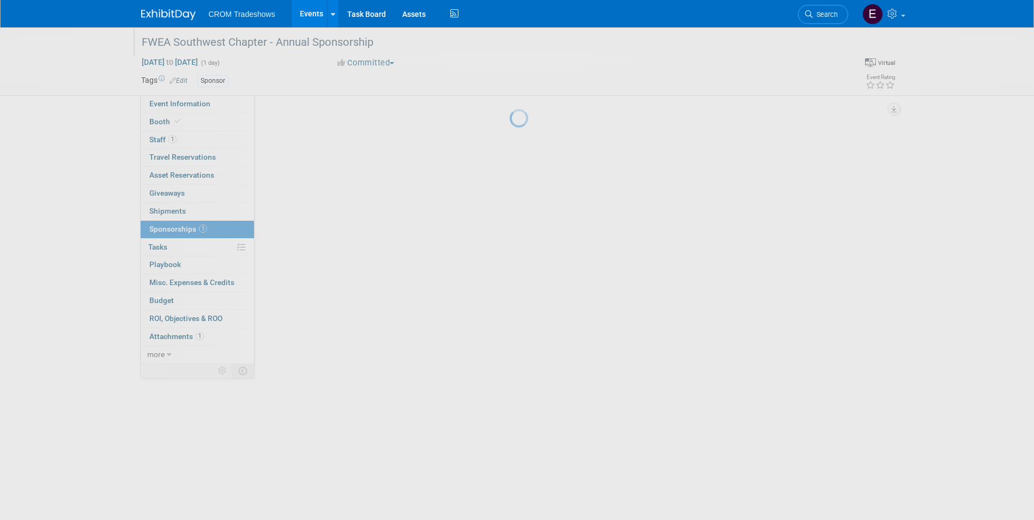
scroll to position [0, 0]
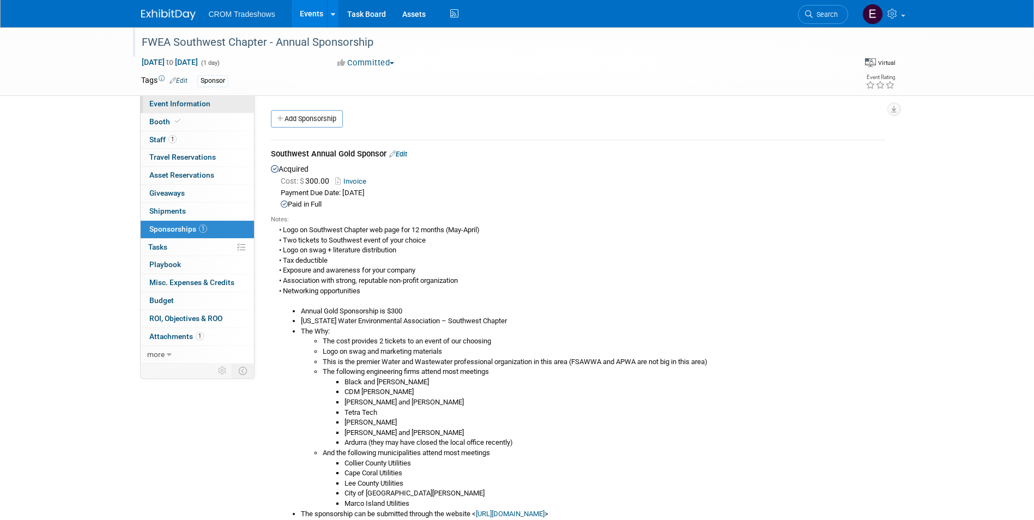
click at [197, 107] on span "Event Information" at bounding box center [179, 103] width 61 height 9
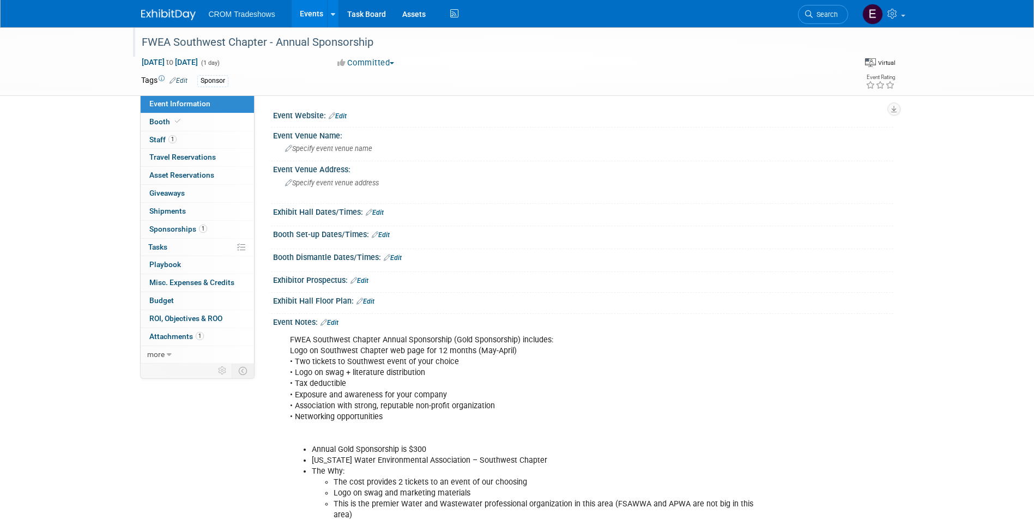
click at [335, 324] on link "Edit" at bounding box center [329, 323] width 18 height 8
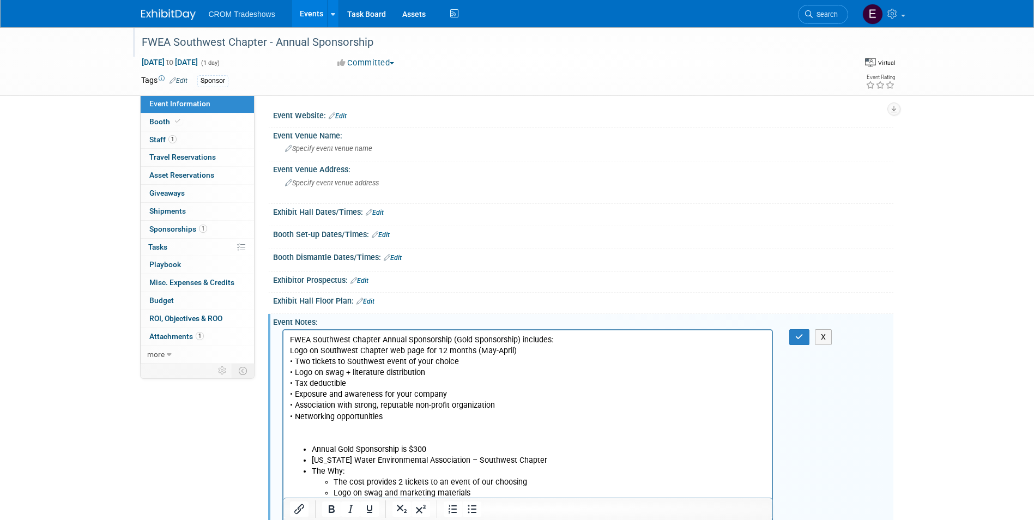
click at [517, 341] on p "FWEA Southwest Chapter Annual Sponsorship (Gold Sponsorship) includes: Logo on …" at bounding box center [527, 390] width 476 height 110
click at [801, 340] on icon "button" at bounding box center [799, 337] width 8 height 8
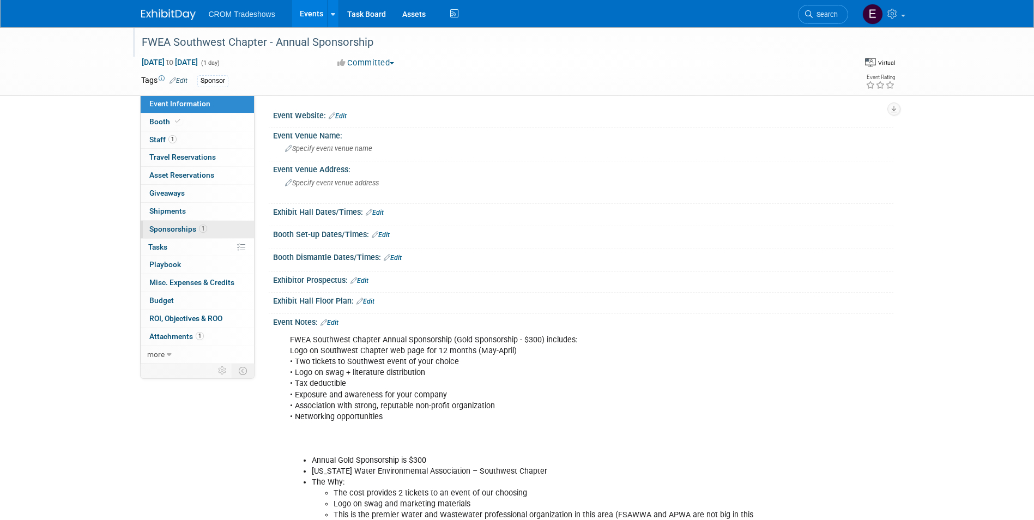
click at [207, 230] on link "1 Sponsorships 1" at bounding box center [197, 229] width 113 height 17
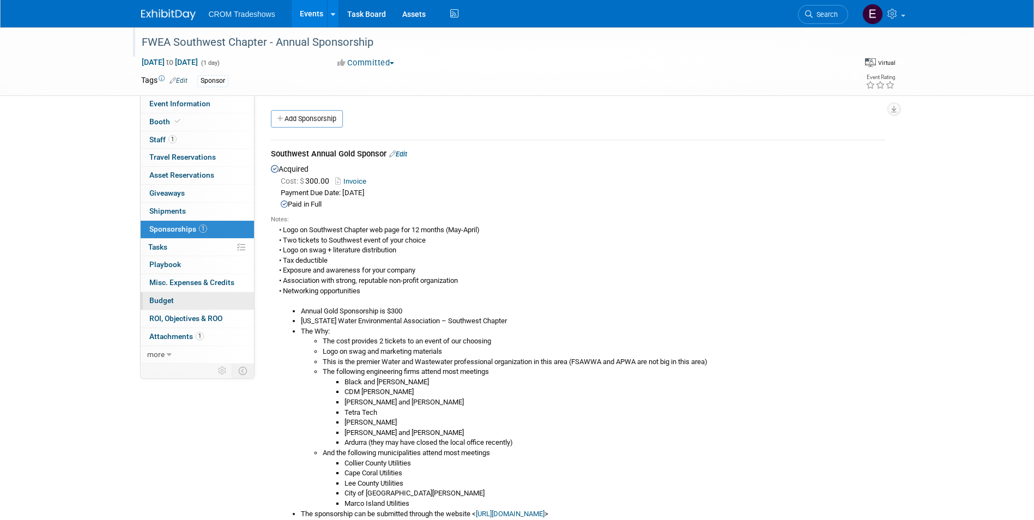
click at [187, 308] on link "Budget" at bounding box center [197, 300] width 113 height 17
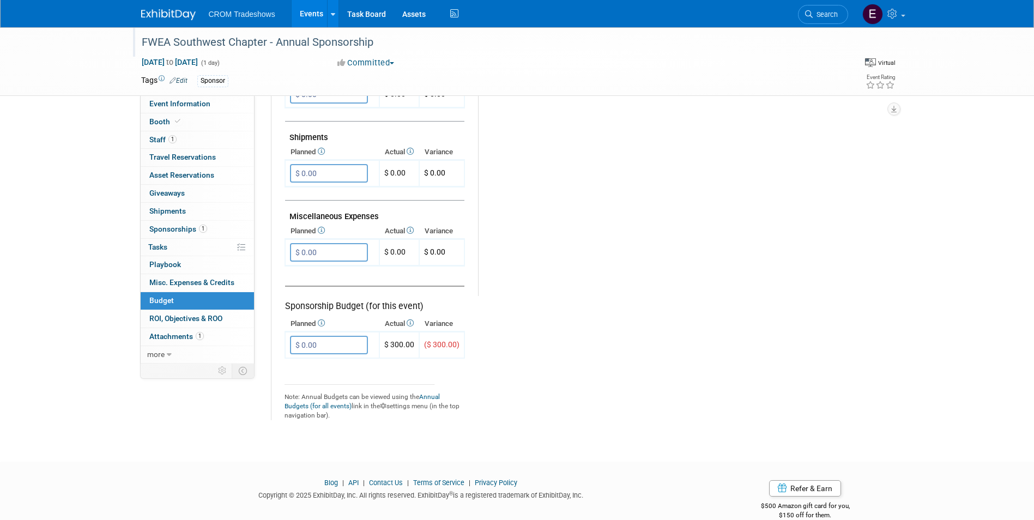
scroll to position [594, 0]
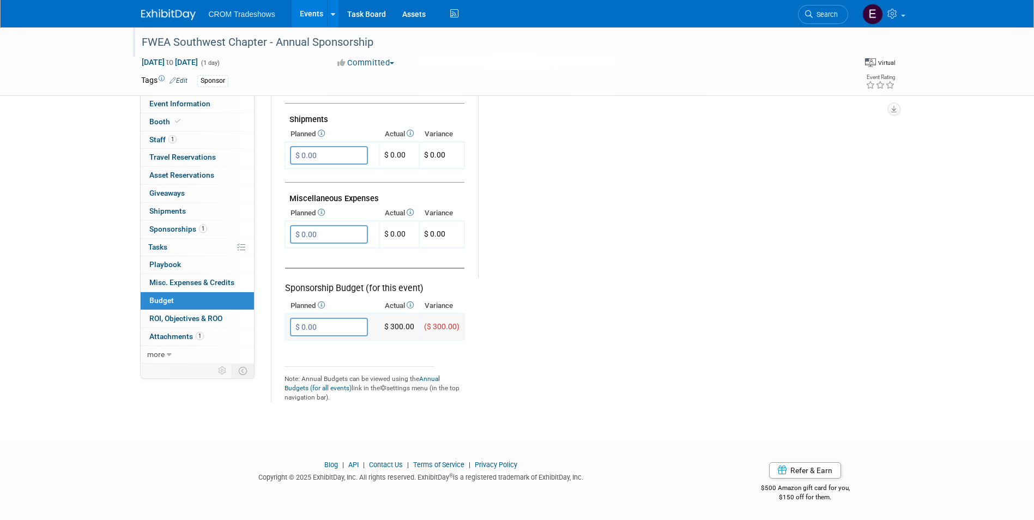
click at [347, 333] on input "$ 0.00" at bounding box center [329, 327] width 78 height 19
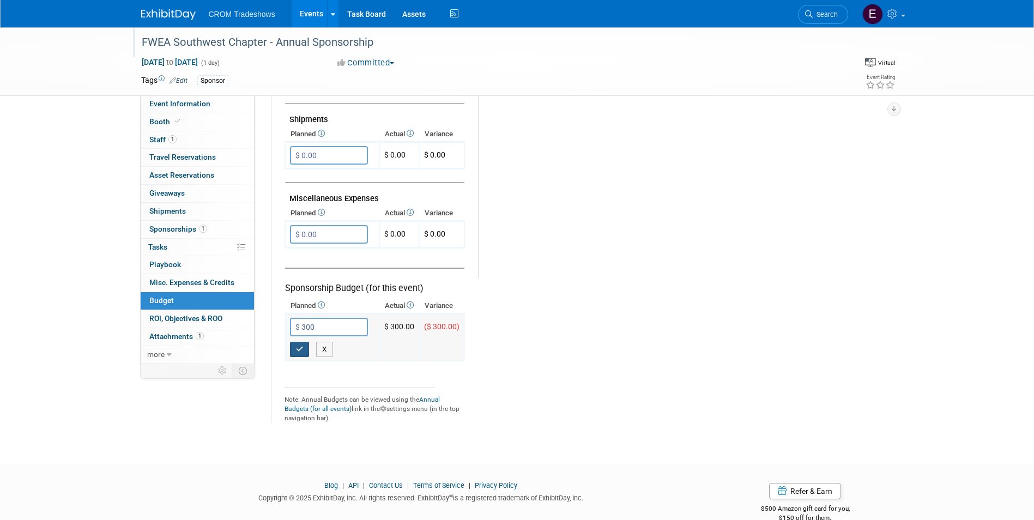
type input "$ 300.00"
click at [296, 348] on icon "button" at bounding box center [300, 348] width 8 height 7
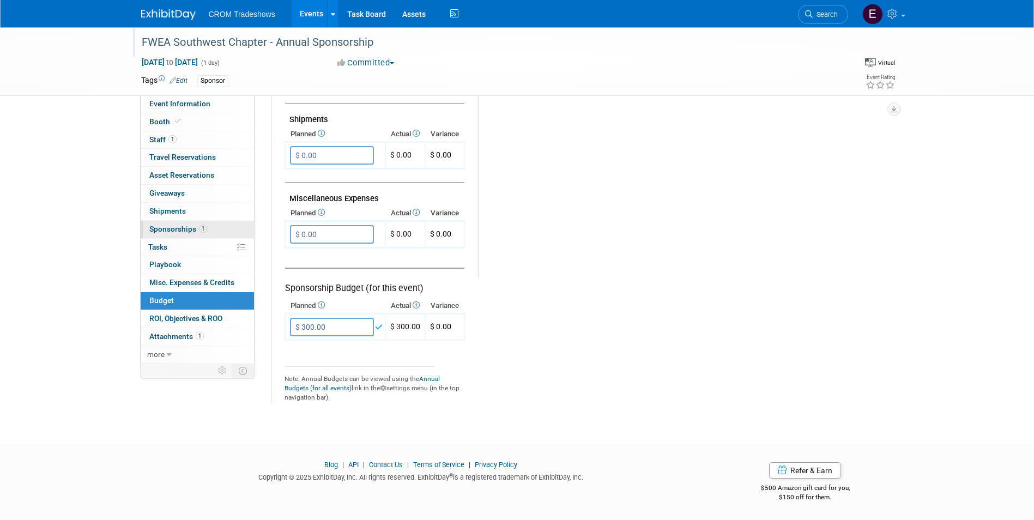
click at [163, 227] on span "Sponsorships 1" at bounding box center [178, 229] width 58 height 9
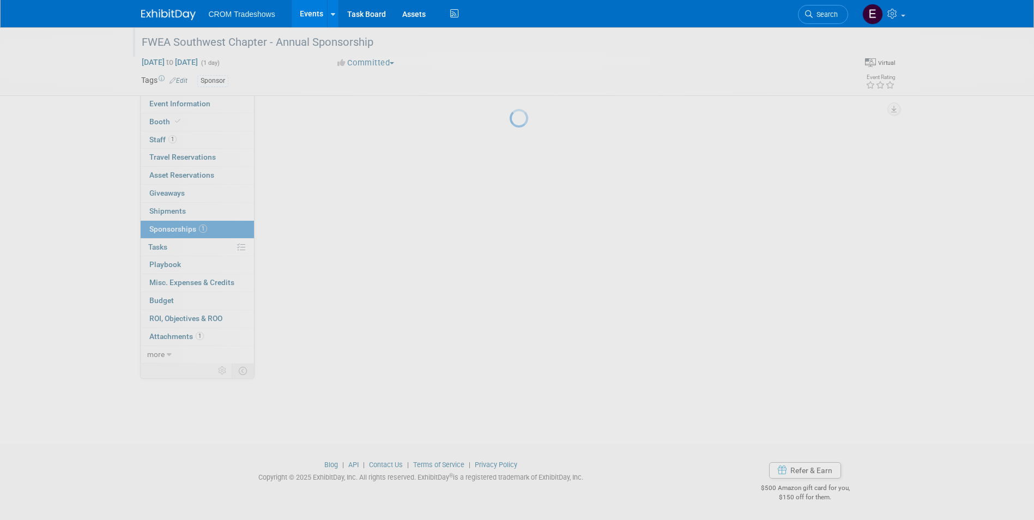
scroll to position [0, 0]
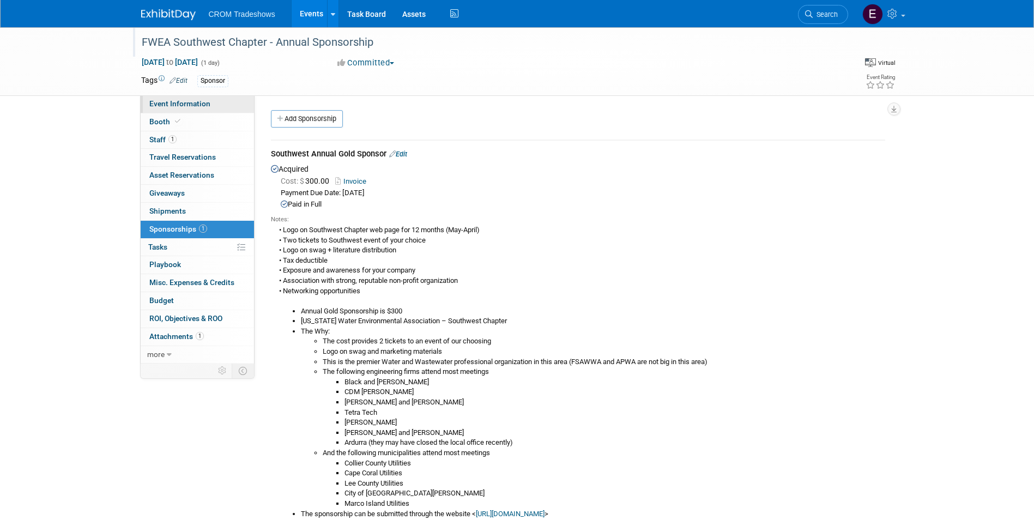
click at [193, 110] on link "Event Information" at bounding box center [197, 103] width 113 height 17
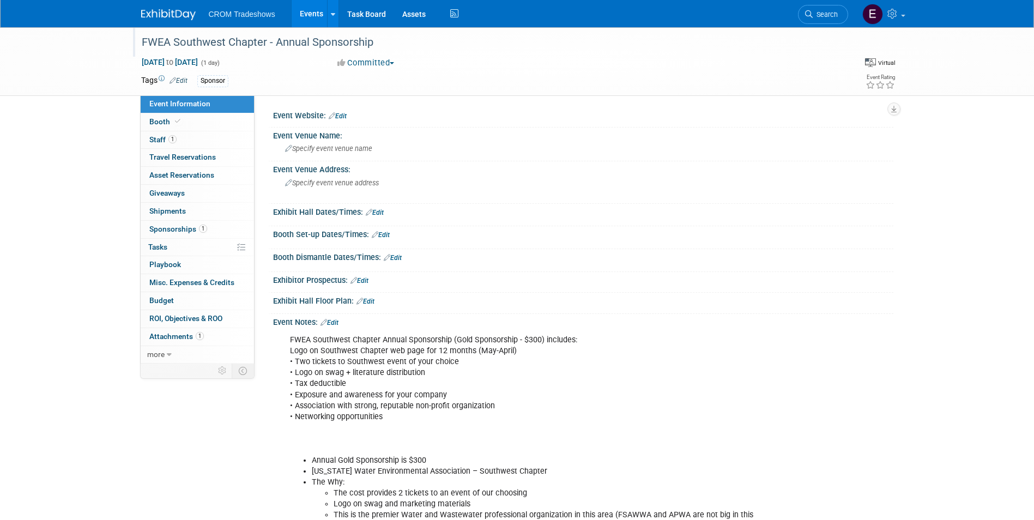
click at [307, 12] on link "Events" at bounding box center [312, 13] width 40 height 27
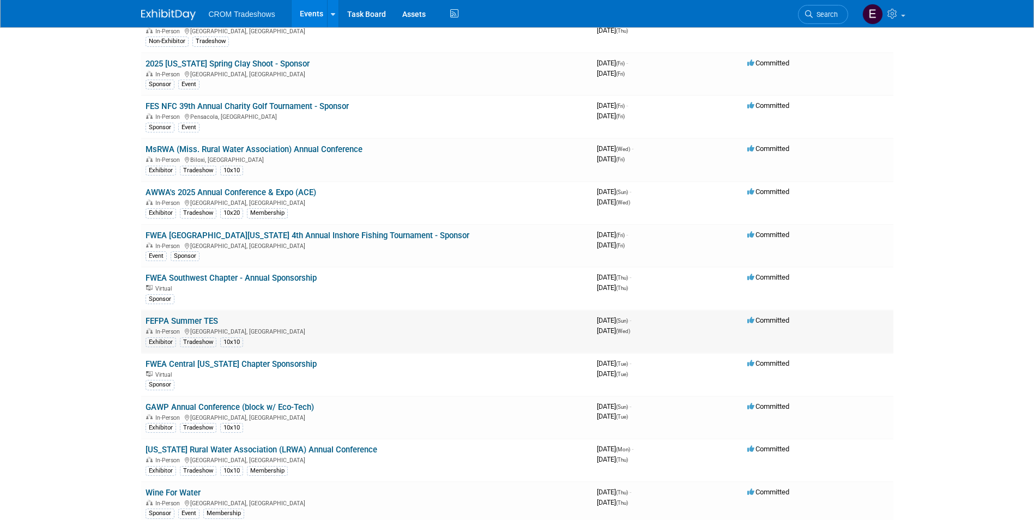
scroll to position [1580, 0]
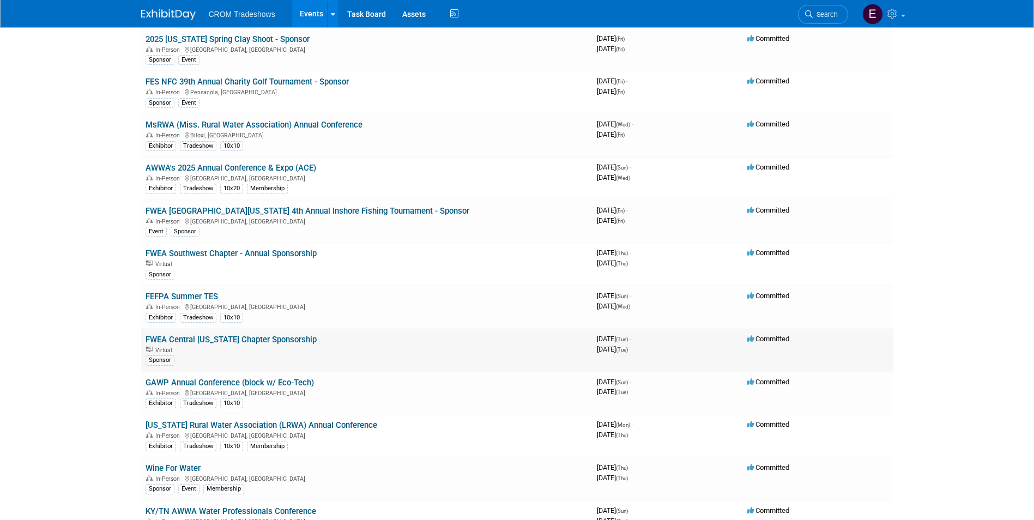
click at [279, 340] on link "FWEA Central [US_STATE] Chapter Sponsorship" at bounding box center [231, 340] width 171 height 10
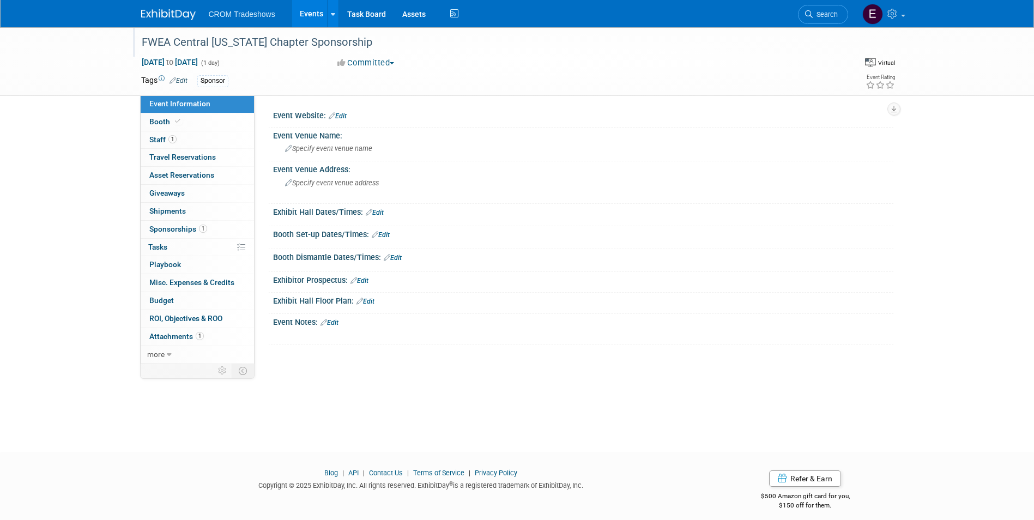
click at [291, 44] on div "FWEA Central [US_STATE] Chapter Sponsorship" at bounding box center [485, 43] width 694 height 20
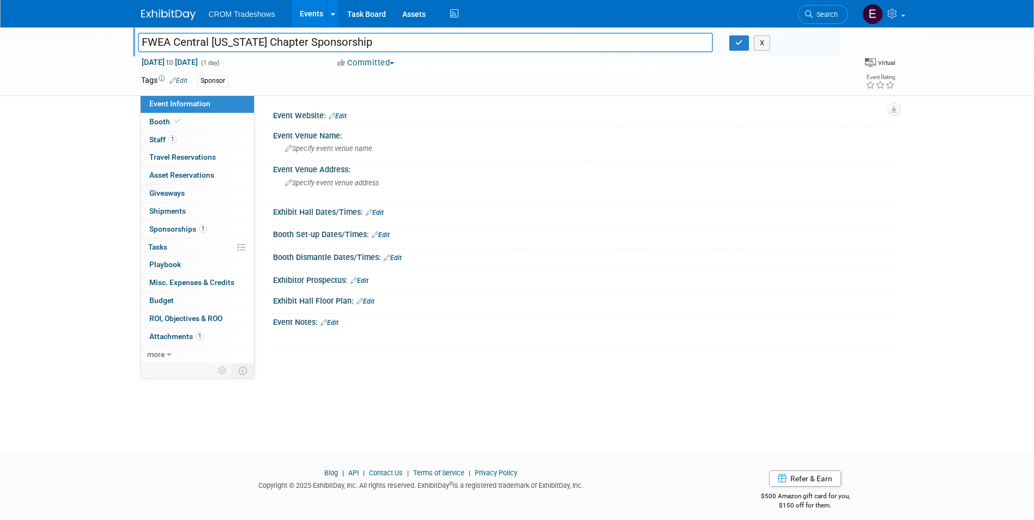
click at [290, 44] on input "FWEA Central [US_STATE] Chapter Sponsorship" at bounding box center [425, 42] width 575 height 19
type input "FWEA Central [US_STATE] Chapter - Annual Sponsorship"
click at [747, 44] on button "button" at bounding box center [739, 42] width 20 height 15
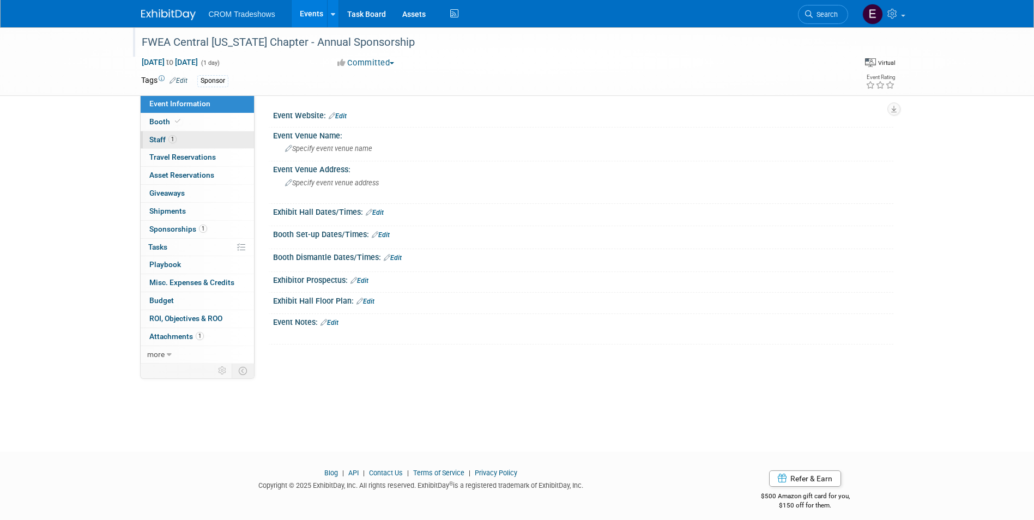
click at [195, 142] on link "1 Staff 1" at bounding box center [197, 139] width 113 height 17
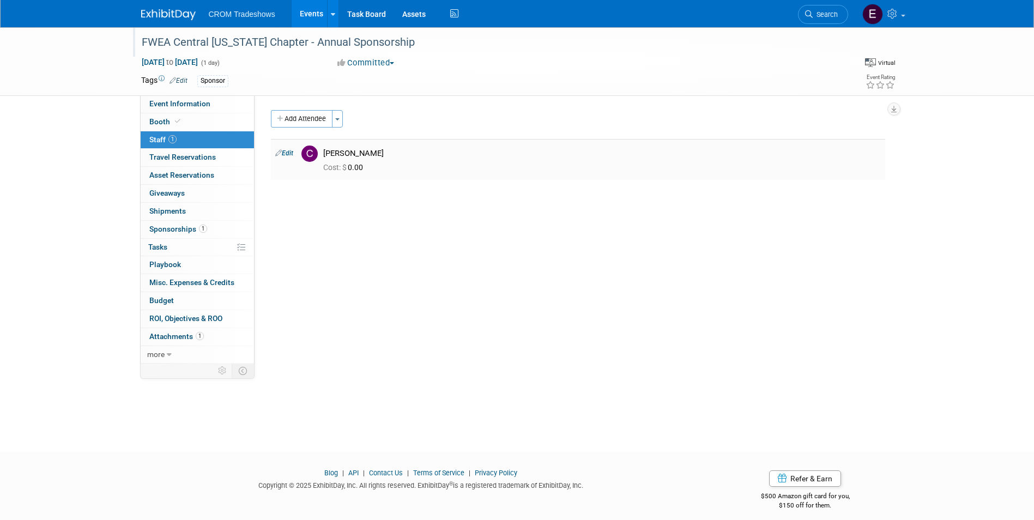
click at [284, 158] on td "Edit" at bounding box center [284, 159] width 26 height 41
click at [287, 155] on link "Edit" at bounding box center [284, 153] width 18 height 8
select select "cf7ba124-0a0e-4409-bbab-d06a997d547e"
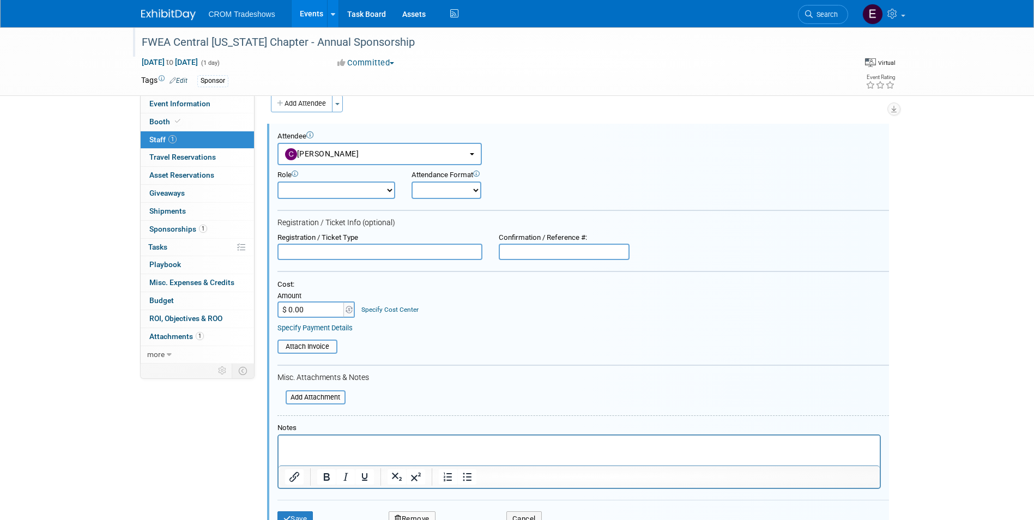
click at [390, 451] on html at bounding box center [578, 442] width 601 height 15
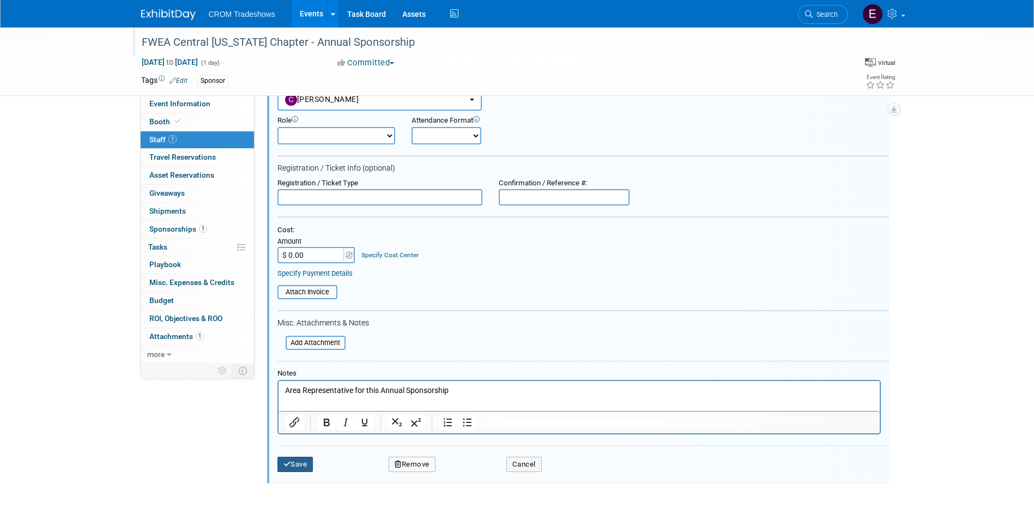
click at [293, 463] on button "Save" at bounding box center [295, 464] width 36 height 15
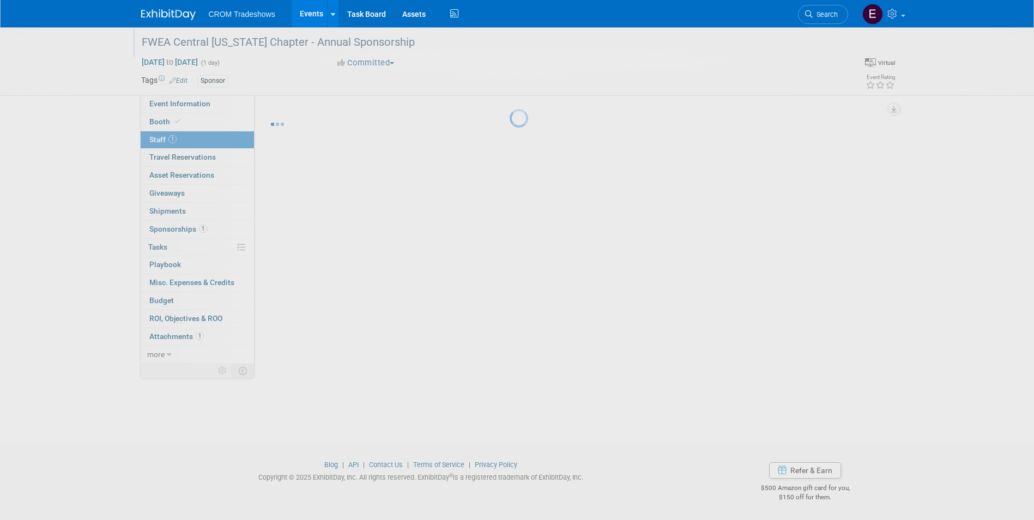
scroll to position [8, 0]
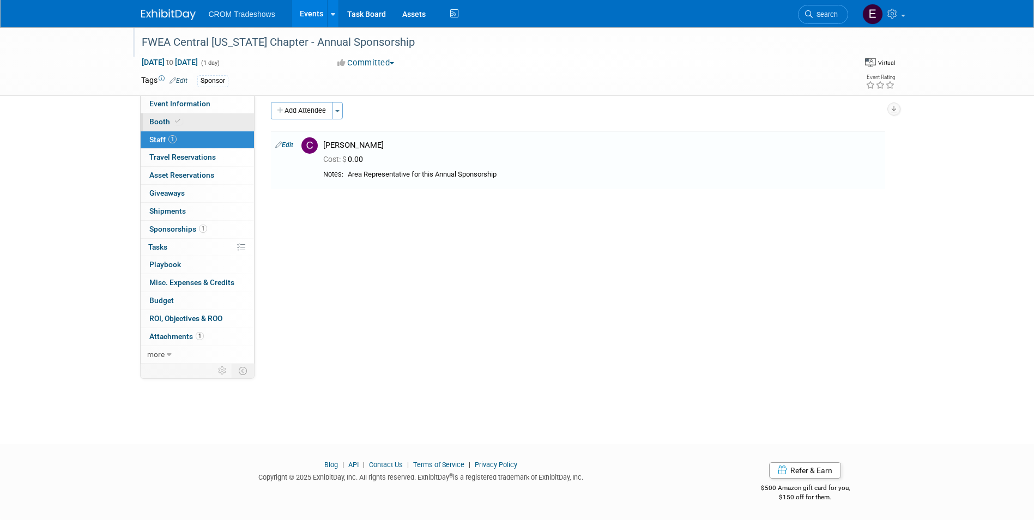
click at [180, 127] on link "Booth" at bounding box center [197, 121] width 113 height 17
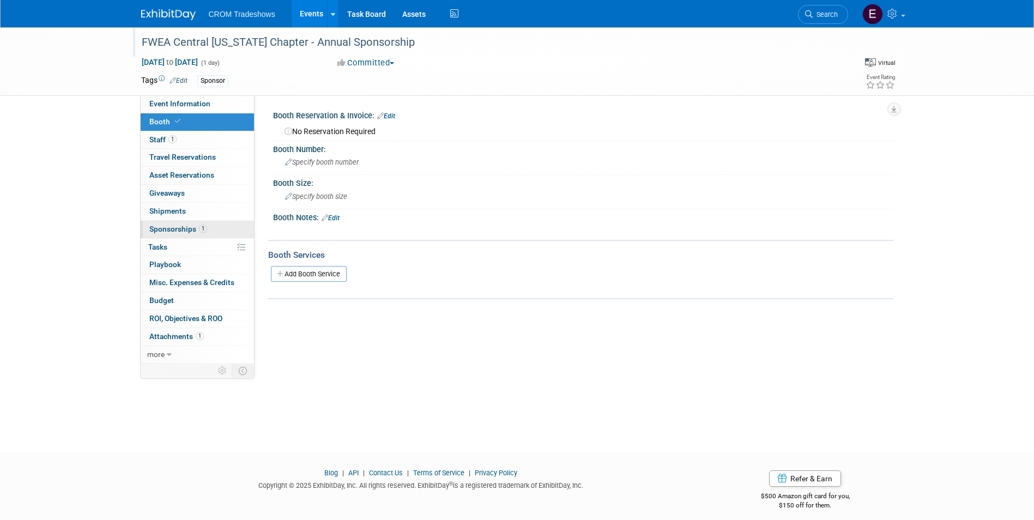
click at [181, 222] on link "1 Sponsorships 1" at bounding box center [197, 229] width 113 height 17
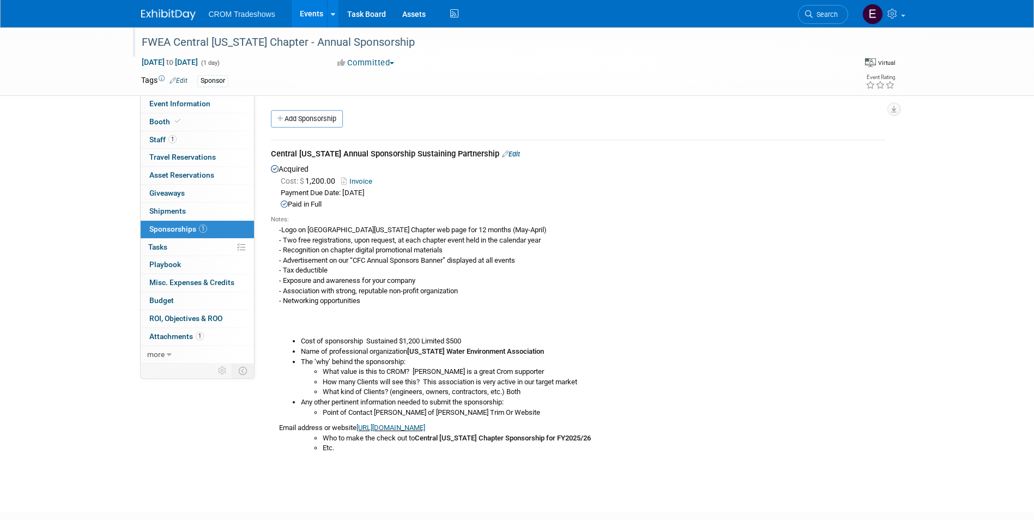
scroll to position [54, 0]
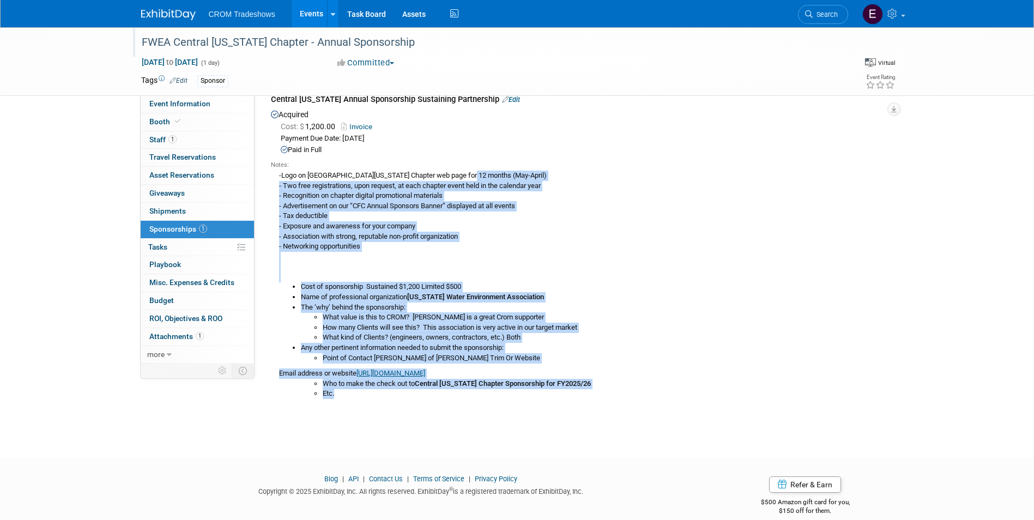
drag, startPoint x: 349, startPoint y: 392, endPoint x: 276, endPoint y: 173, distance: 230.7
click at [276, 173] on div "-Logo on Central [US_STATE] Chapter web page for 12 months (May-April) - Two fr…" at bounding box center [578, 283] width 614 height 229
drag, startPoint x: 276, startPoint y: 173, endPoint x: 302, endPoint y: 183, distance: 27.9
copy div "-Lore ip Dolorsi Ametcon Adipisc eli sedd eiu 30 tempor (Inc-Utlab) - Etd magn …"
click at [210, 103] on link "Event Information" at bounding box center [197, 103] width 113 height 17
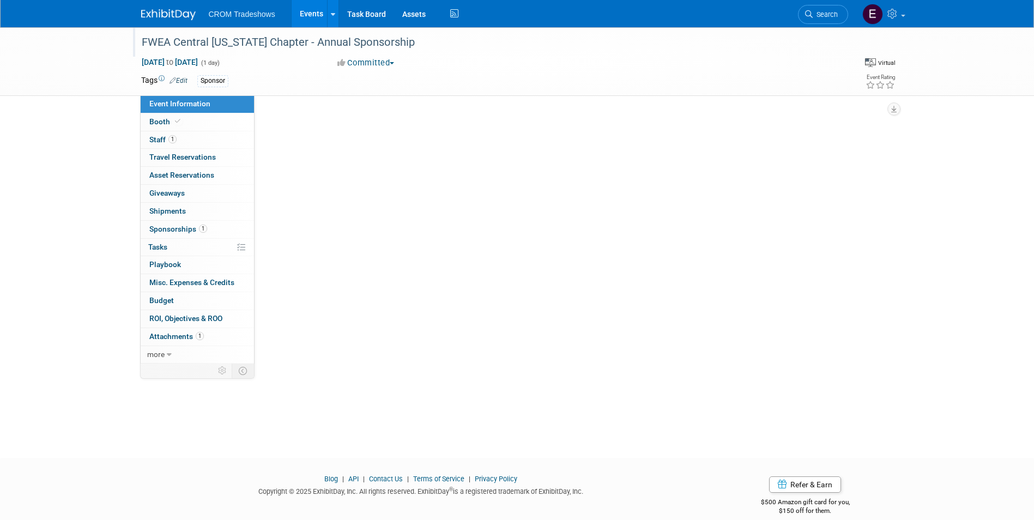
scroll to position [0, 0]
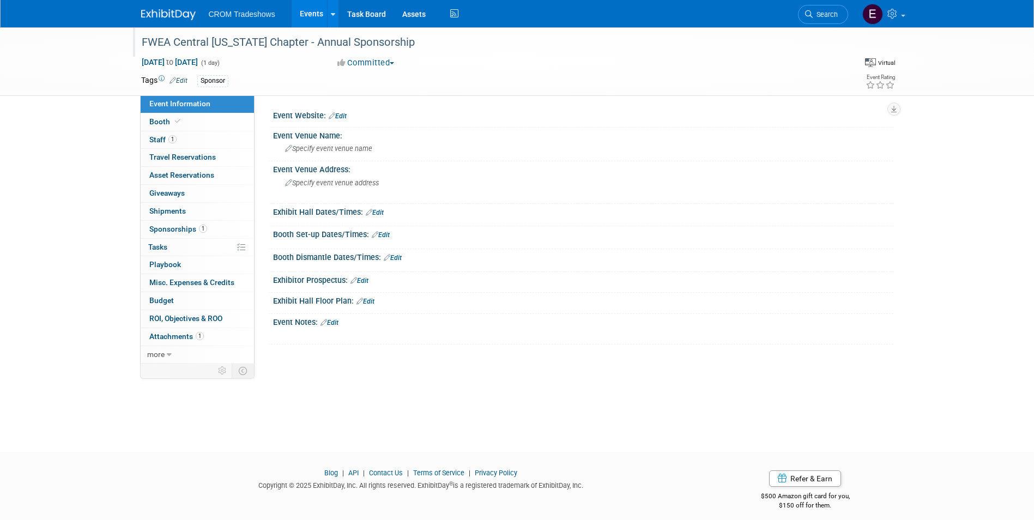
click at [337, 323] on link "Edit" at bounding box center [329, 323] width 18 height 8
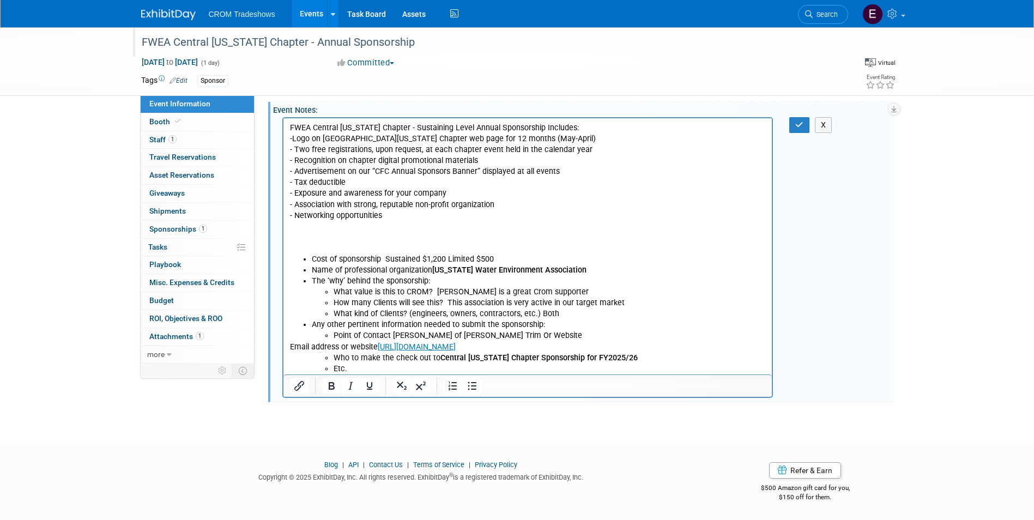
scroll to position [103, 0]
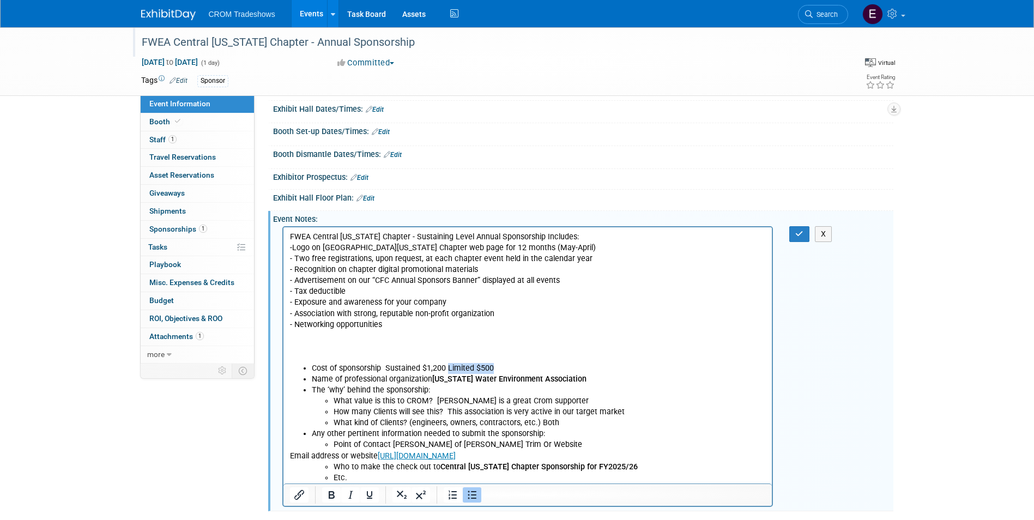
drag, startPoint x: 492, startPoint y: 369, endPoint x: 448, endPoint y: 368, distance: 43.6
click at [448, 368] on li "Cost of sponsorship Sustained $1,200 Limited $500" at bounding box center [538, 368] width 454 height 11
click at [432, 235] on p "FWEA Central Florida Chapter - Sustaining Level Annual Sponsorship Includes:" at bounding box center [527, 237] width 476 height 11
click at [433, 235] on p "FWEA Central Florida Chapter - Sustaining Level Annual Sponsorship Includes:" at bounding box center [527, 237] width 476 height 11
click at [525, 236] on p "FWEA Central Florida Chapter - Sustained Level Annual Sponsorship Includes:" at bounding box center [527, 237] width 476 height 11
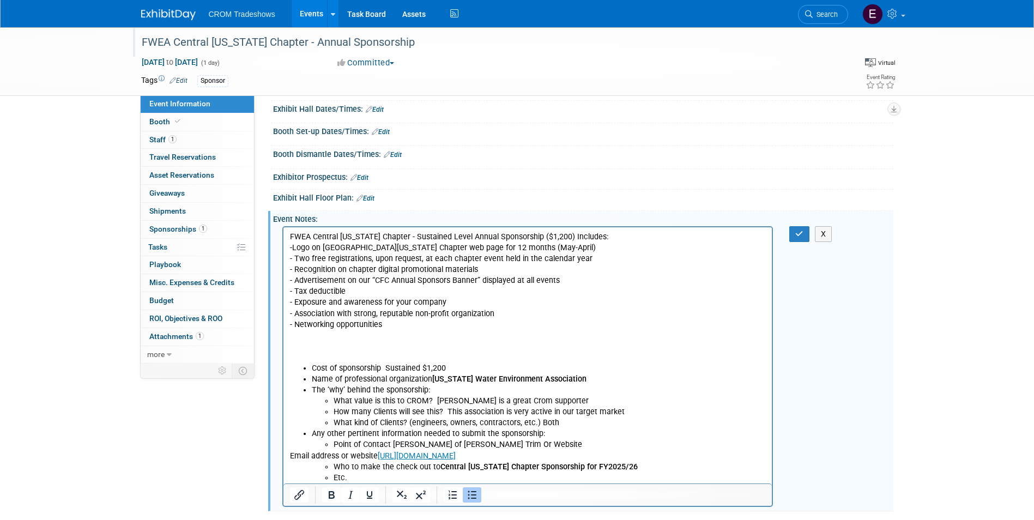
drag, startPoint x: 470, startPoint y: 365, endPoint x: 312, endPoint y: 368, distance: 158.1
click at [312, 368] on li "Cost of sponsorship Sustained $1,200" at bounding box center [538, 368] width 454 height 11
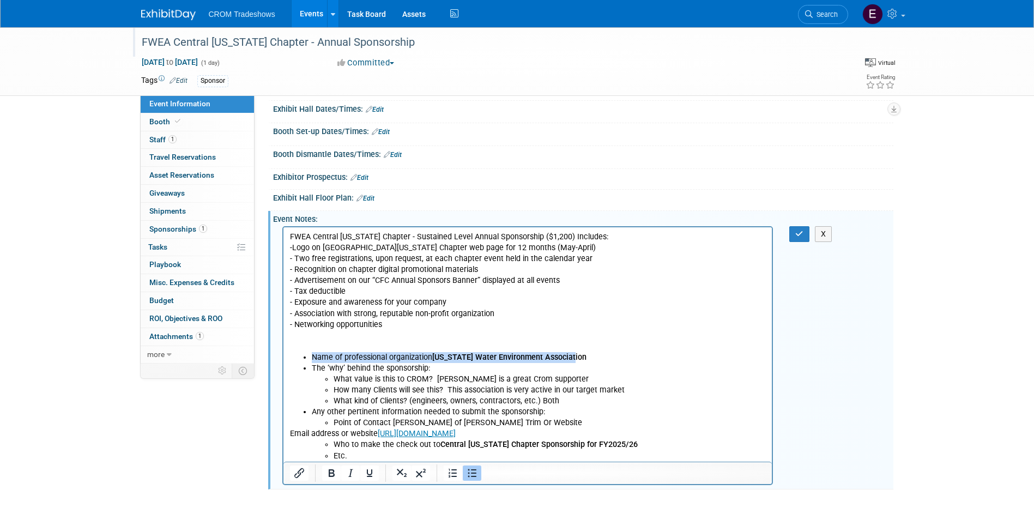
drag, startPoint x: 589, startPoint y: 358, endPoint x: 304, endPoint y: 354, distance: 285.0
click at [311, 354] on li "Name of professional organization Florida Water Environment Association" at bounding box center [538, 357] width 454 height 11
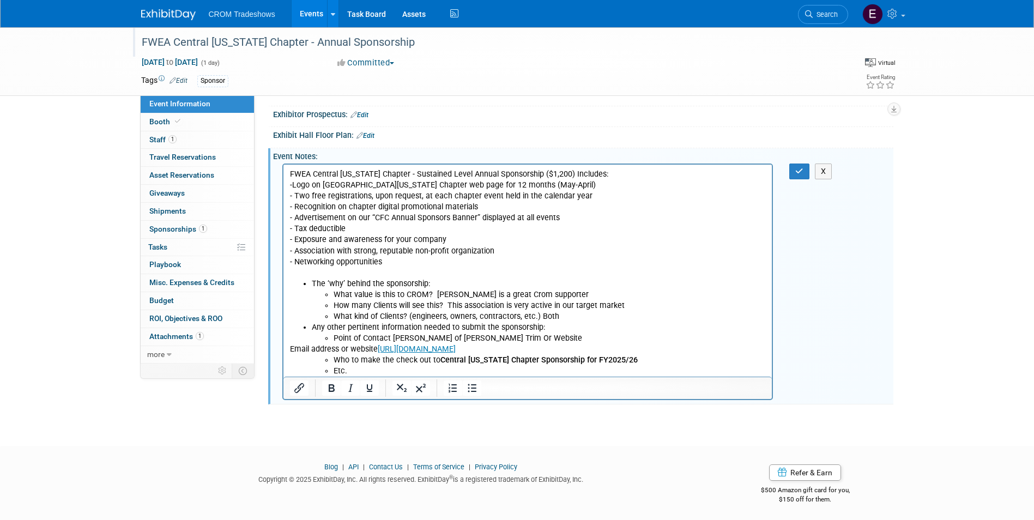
scroll to position [168, 0]
click at [797, 177] on button "button" at bounding box center [799, 169] width 20 height 16
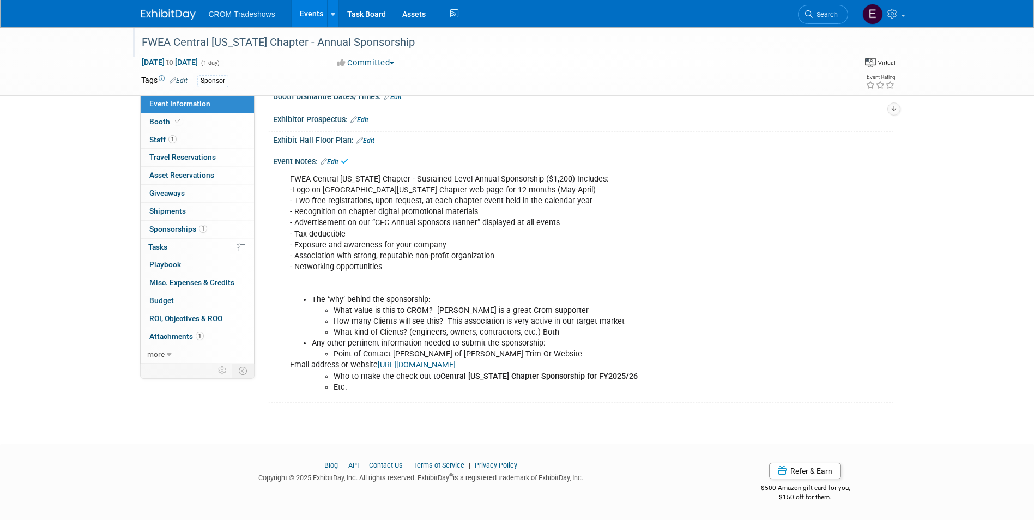
scroll to position [0, 0]
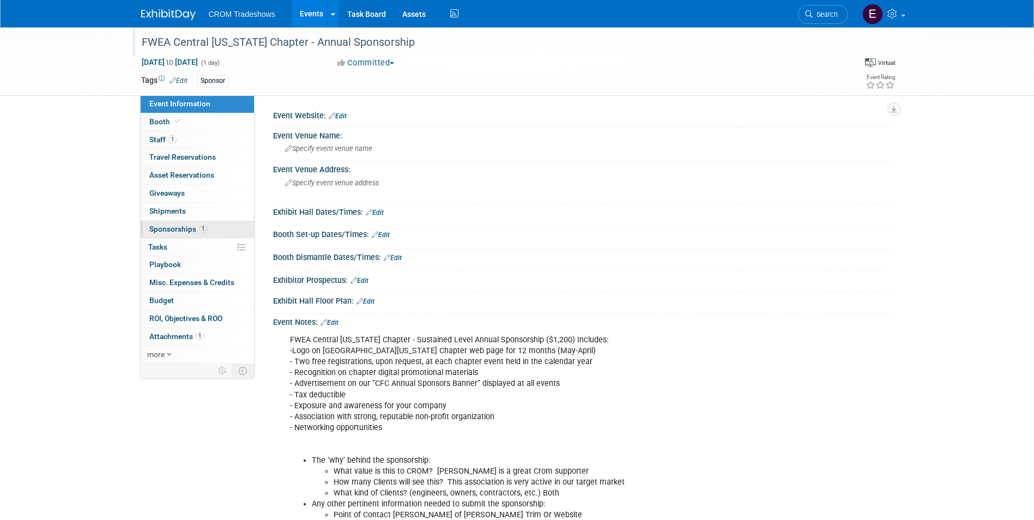
click at [193, 223] on link "1 Sponsorships 1" at bounding box center [197, 229] width 113 height 17
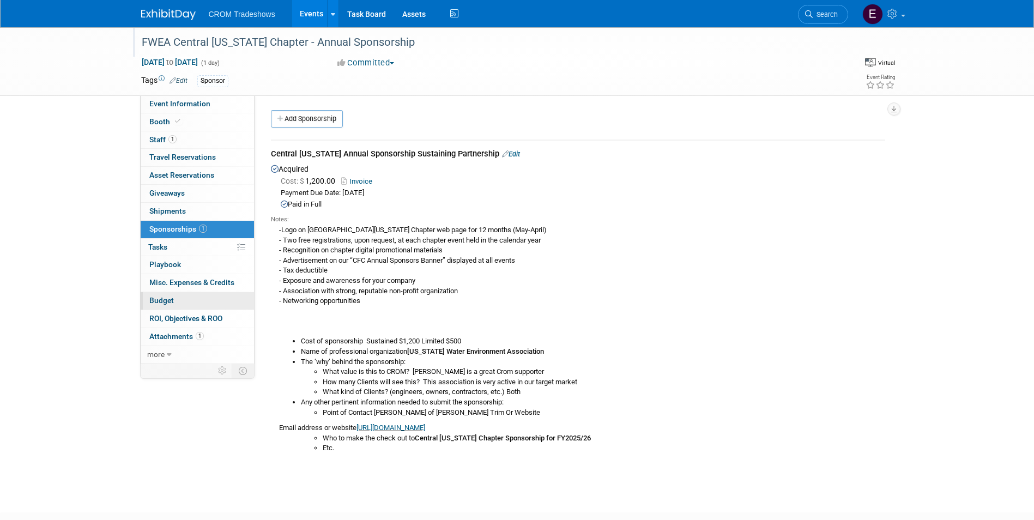
click at [182, 294] on link "Budget" at bounding box center [197, 300] width 113 height 17
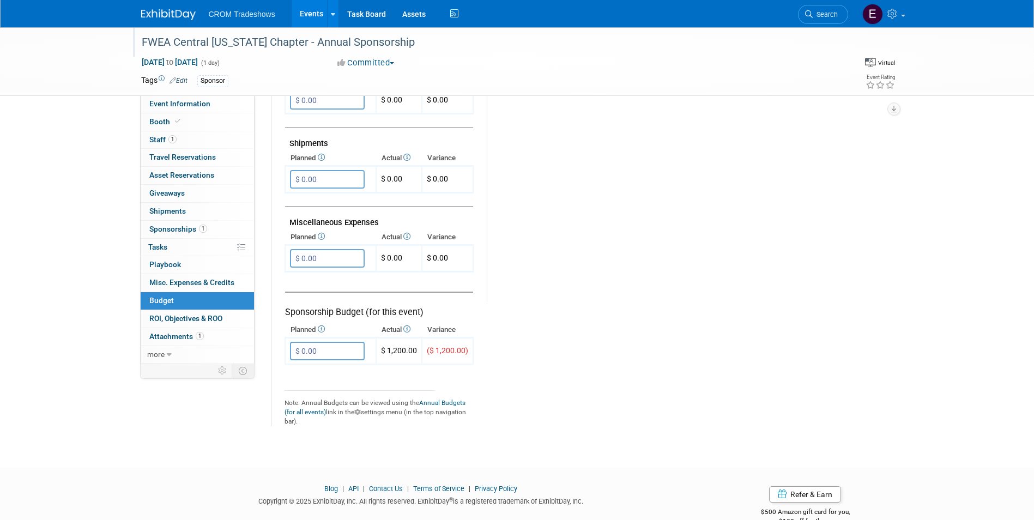
scroll to position [594, 0]
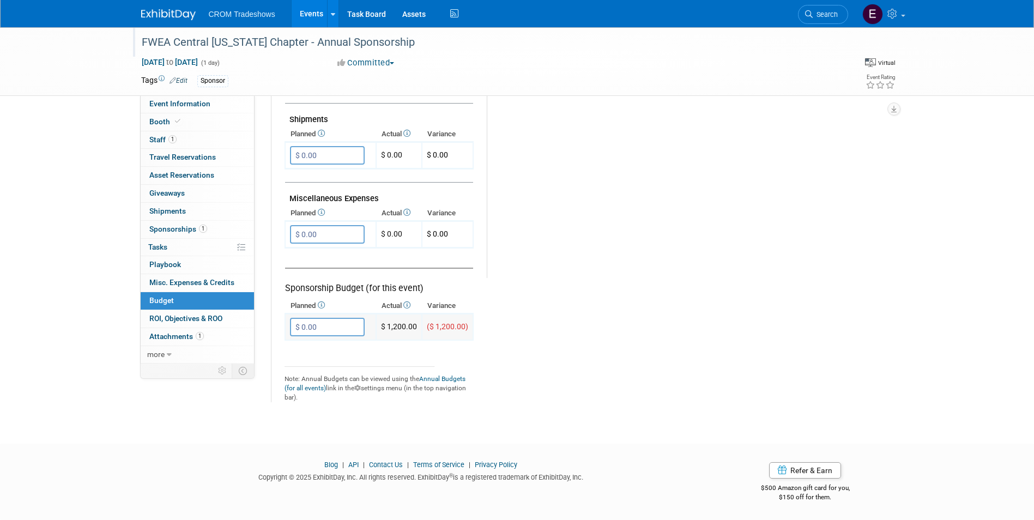
click at [332, 330] on input "$ 0.00" at bounding box center [327, 327] width 75 height 19
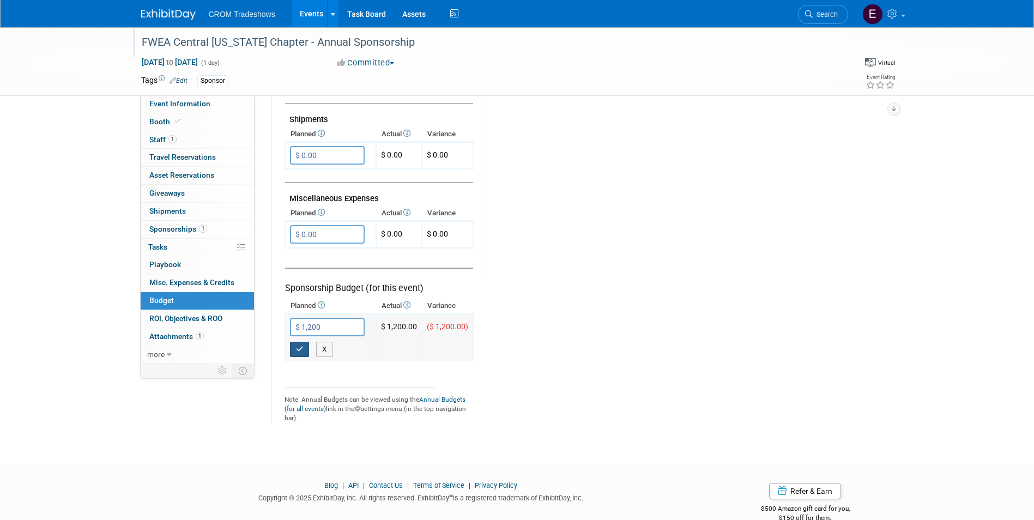
type input "$ 1,200.00"
click at [304, 355] on button "button" at bounding box center [300, 349] width 20 height 15
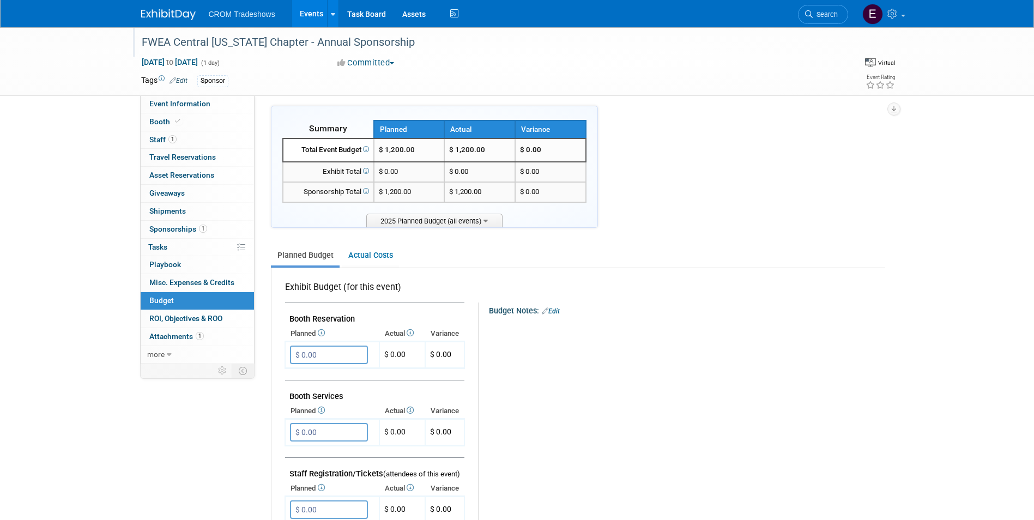
scroll to position [0, 0]
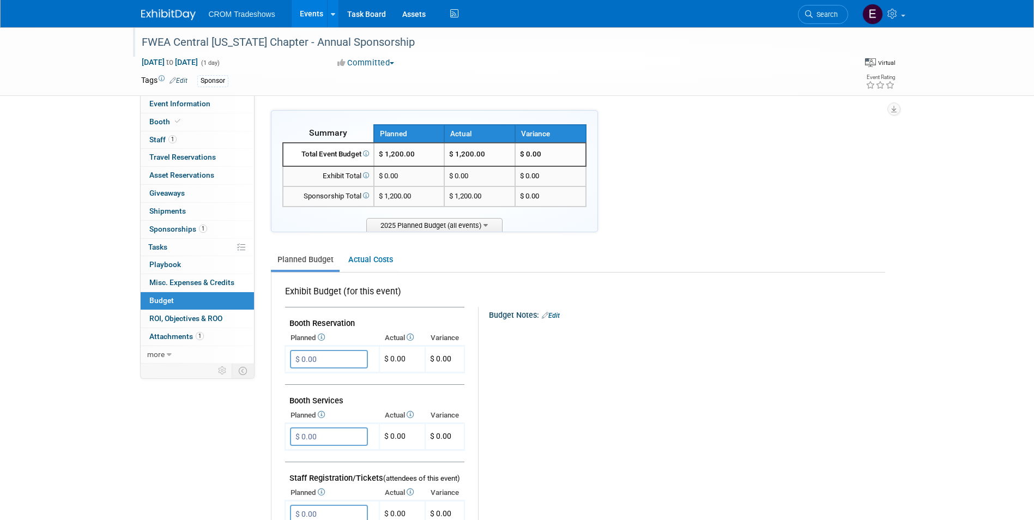
click at [296, 21] on link "Events" at bounding box center [312, 13] width 40 height 27
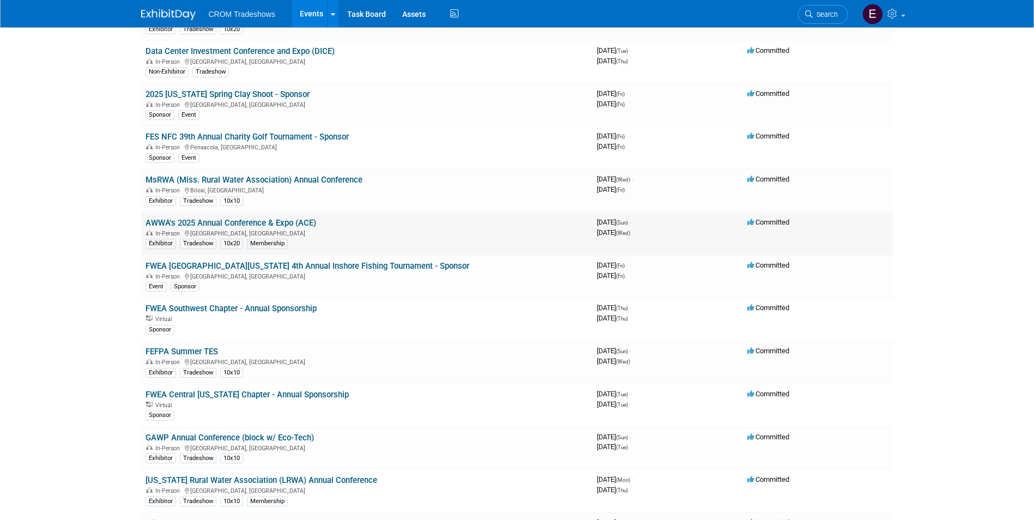
scroll to position [1526, 0]
click at [292, 390] on link "FWEA Central [US_STATE] Chapter - Annual Sponsorship" at bounding box center [247, 394] width 203 height 10
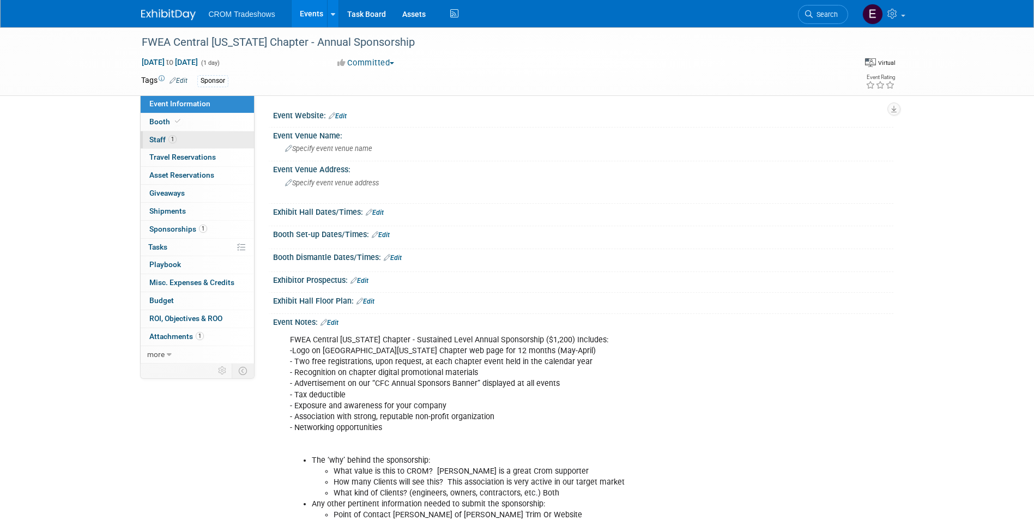
click at [202, 143] on link "1 Staff 1" at bounding box center [197, 139] width 113 height 17
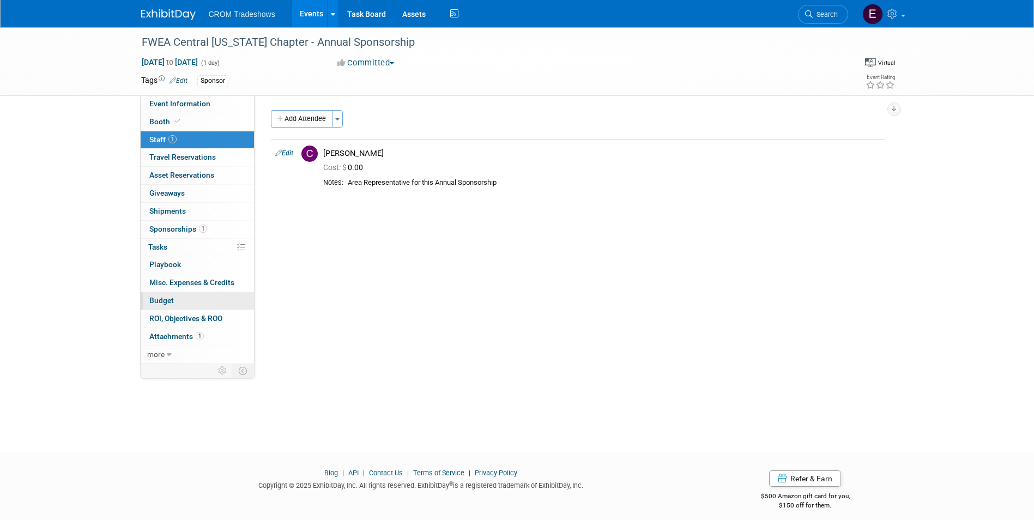
click at [202, 301] on link "Budget" at bounding box center [197, 300] width 113 height 17
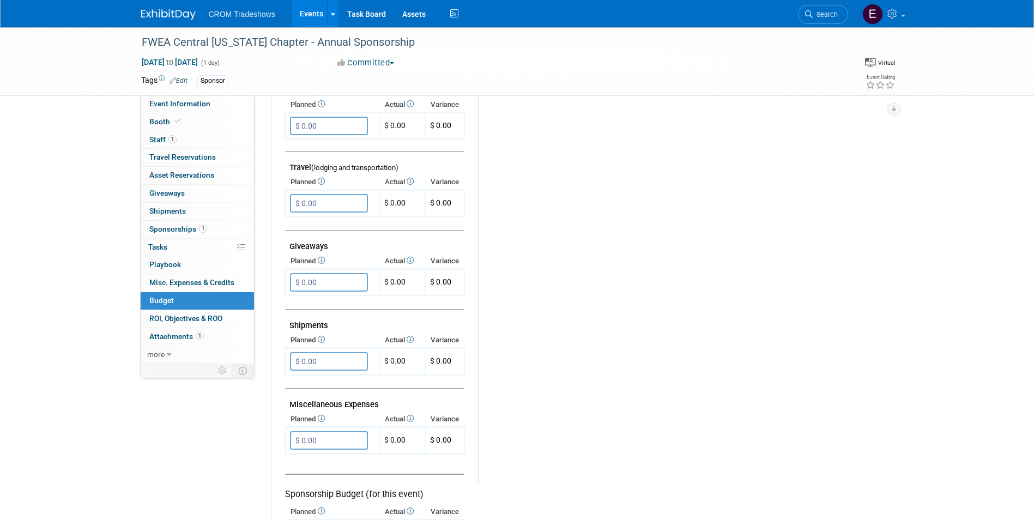
scroll to position [545, 0]
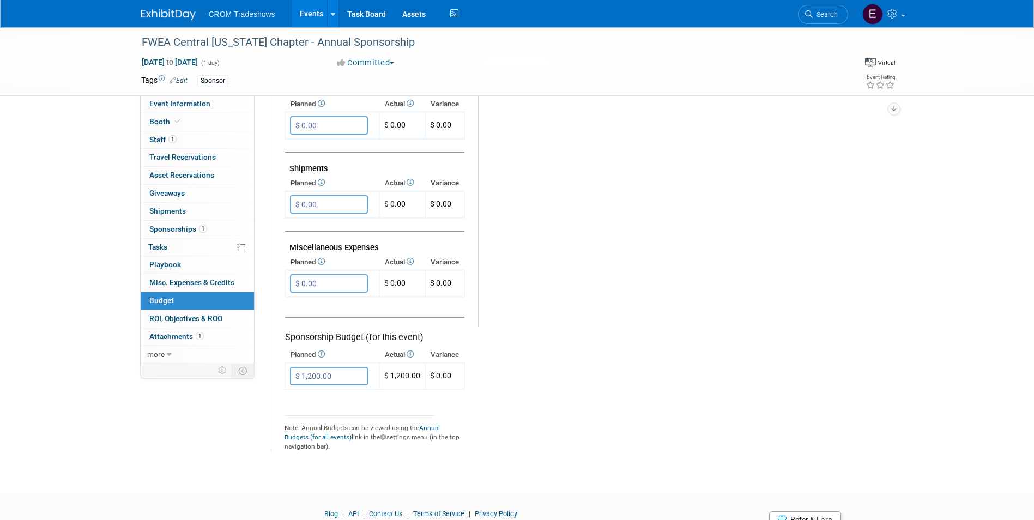
click at [304, 12] on link "Events" at bounding box center [312, 13] width 40 height 27
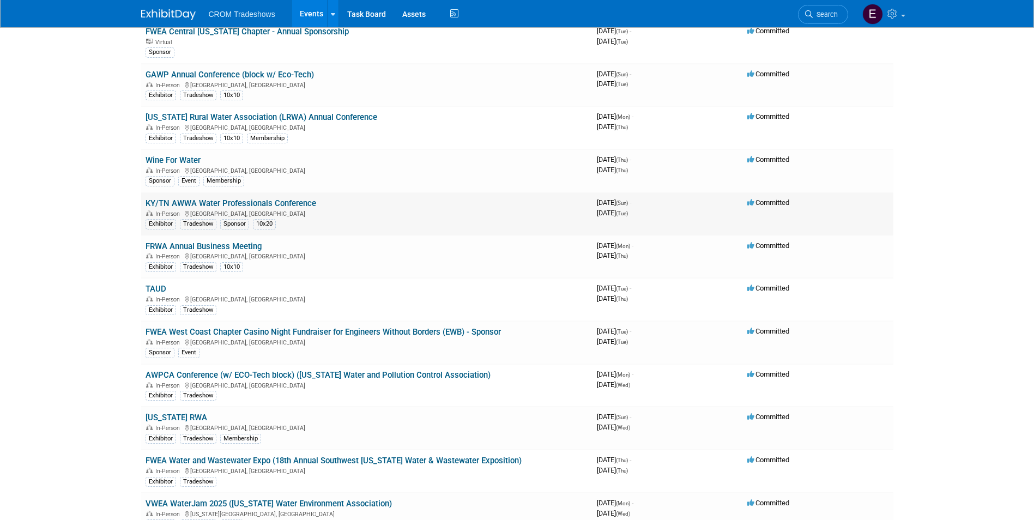
scroll to position [1907, 0]
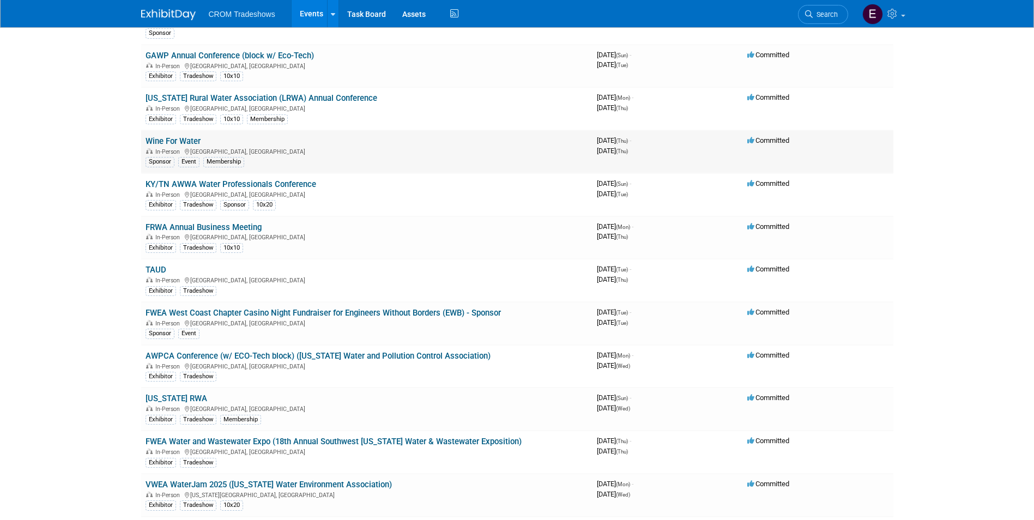
click at [192, 137] on link "Wine For Water" at bounding box center [173, 141] width 55 height 10
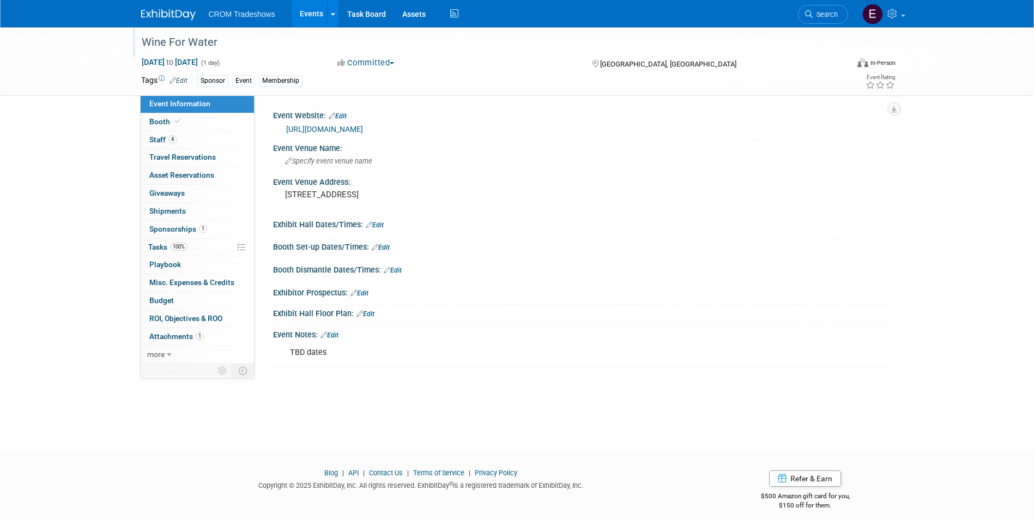
click at [225, 42] on div "Wine For Water" at bounding box center [485, 43] width 694 height 20
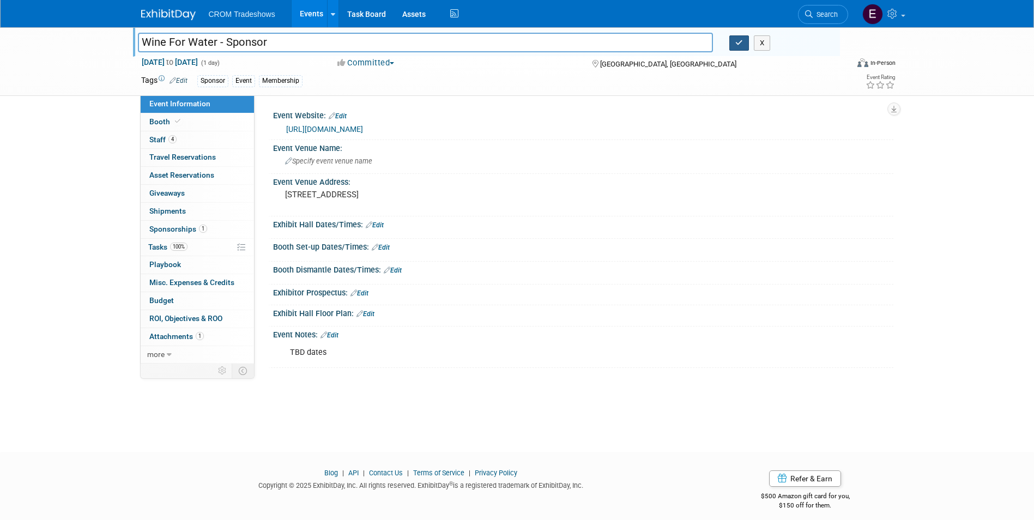
type input "Wine For Water - Sponsor"
click at [731, 46] on button "button" at bounding box center [739, 42] width 20 height 15
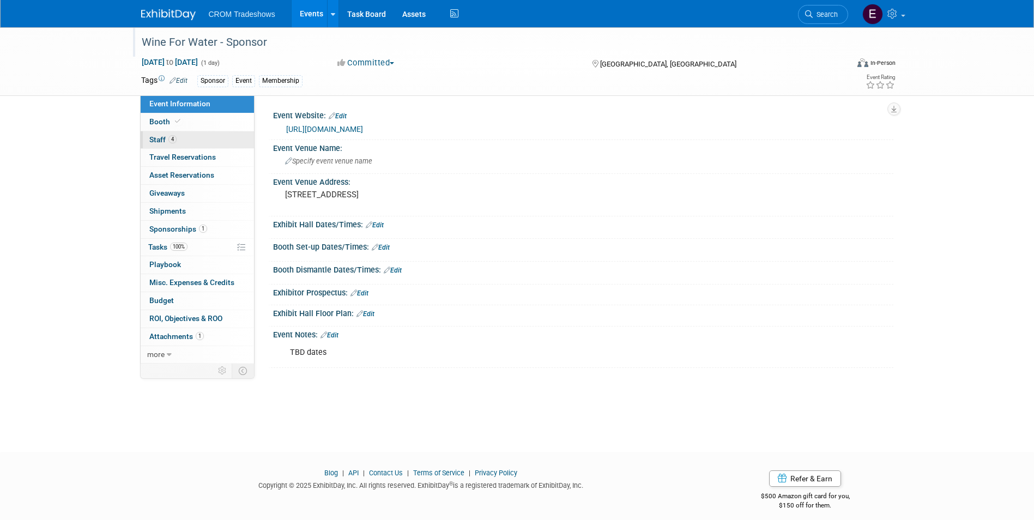
click at [177, 135] on link "4 Staff 4" at bounding box center [197, 139] width 113 height 17
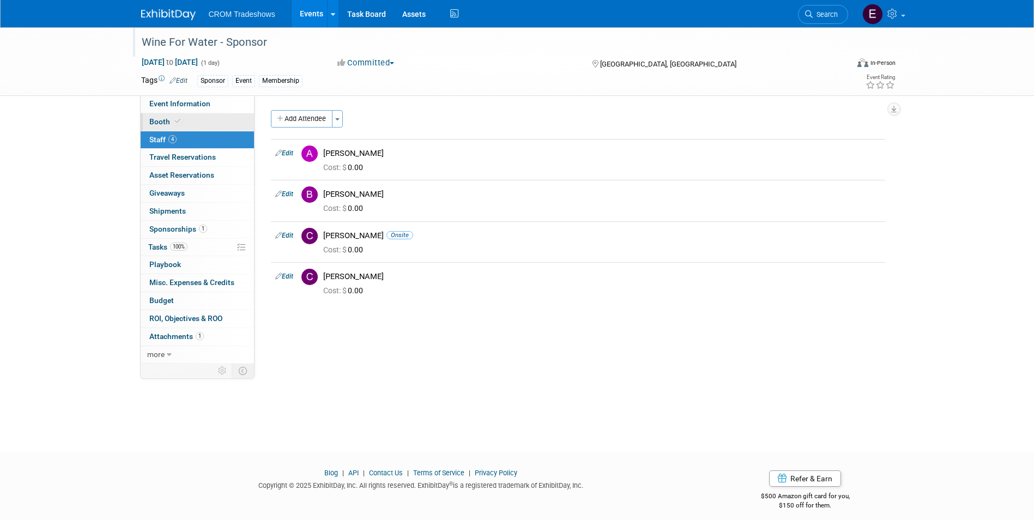
click at [177, 123] on icon at bounding box center [177, 121] width 5 height 6
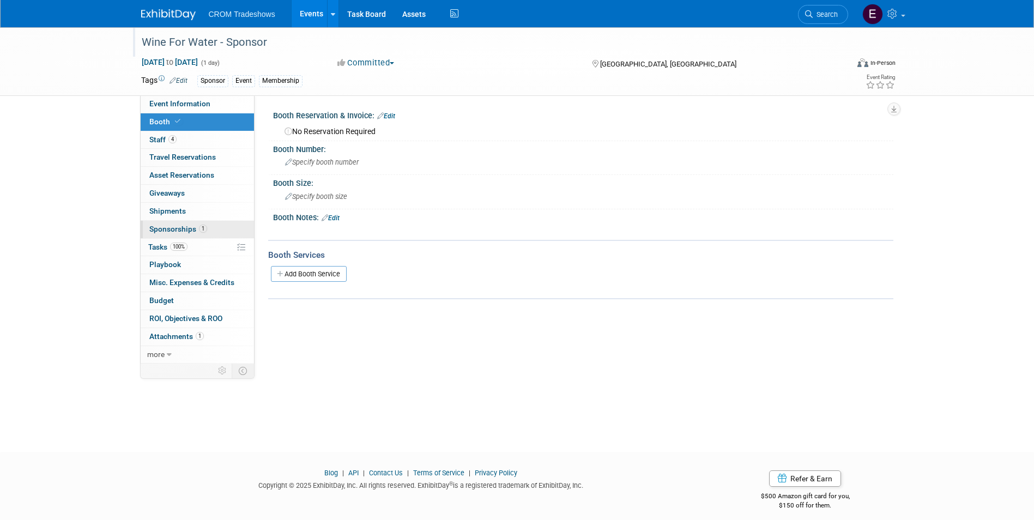
click at [193, 227] on span "Sponsorships 1" at bounding box center [178, 229] width 58 height 9
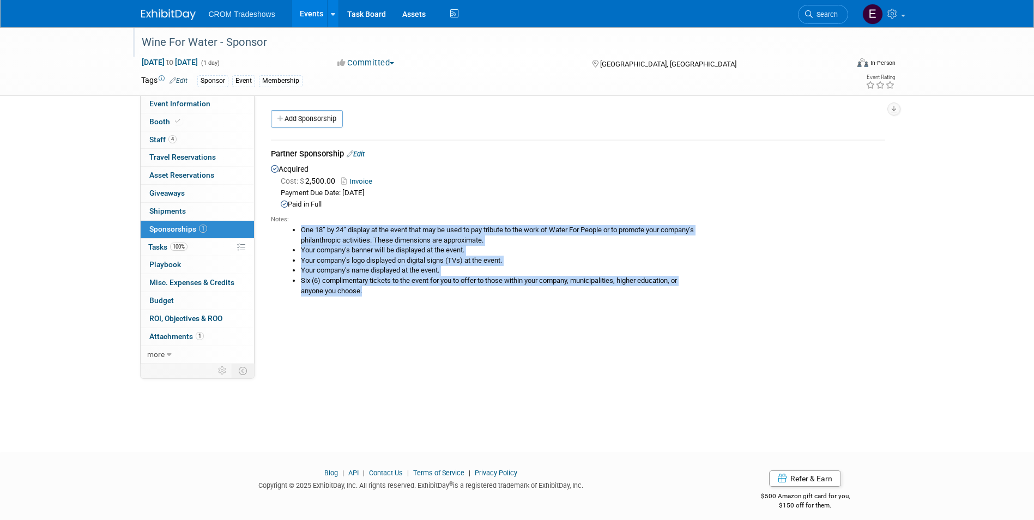
drag, startPoint x: 379, startPoint y: 289, endPoint x: 287, endPoint y: 232, distance: 108.9
click at [287, 232] on ul "One 18” by 24” display at the event that may be used to pay tribute to the work…" at bounding box center [582, 260] width 606 height 71
drag, startPoint x: 287, startPoint y: 232, endPoint x: 352, endPoint y: 239, distance: 65.8
copy ul "One 18” by 24” display at the event that may be used to pay tribute to the work…"
click at [192, 106] on span "Event Information" at bounding box center [179, 103] width 61 height 9
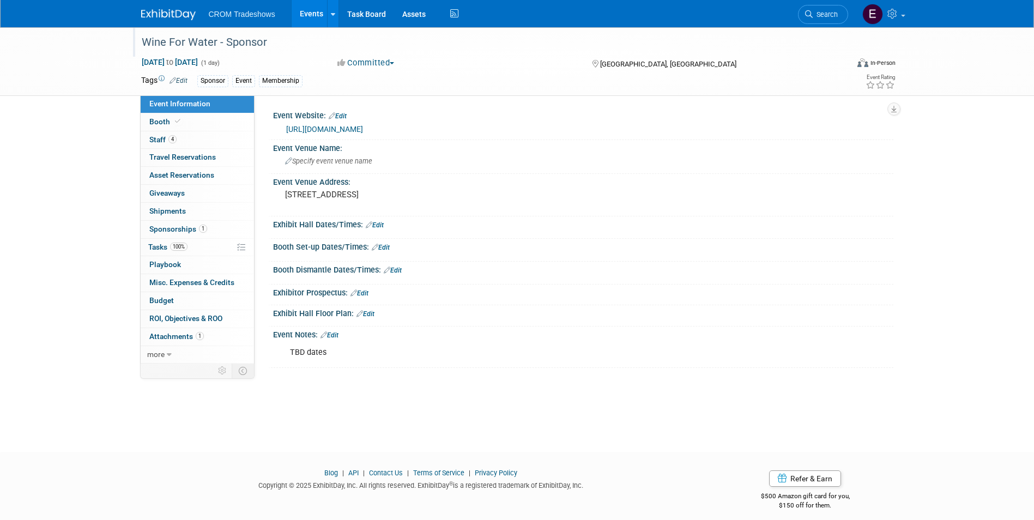
click at [335, 335] on link "Edit" at bounding box center [329, 335] width 18 height 8
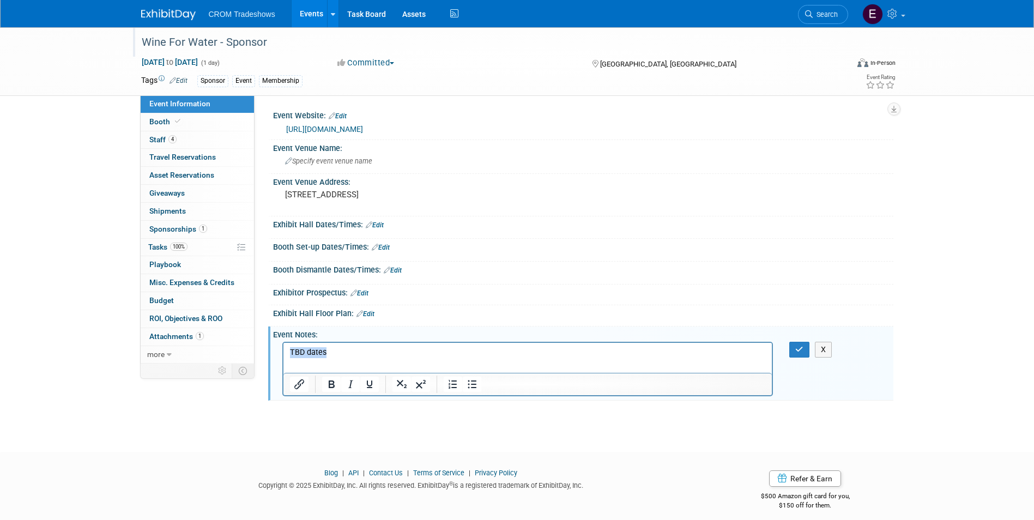
drag, startPoint x: 331, startPoint y: 355, endPoint x: 288, endPoint y: 351, distance: 43.2
click at [283, 352] on html "TBD dates" at bounding box center [527, 350] width 489 height 15
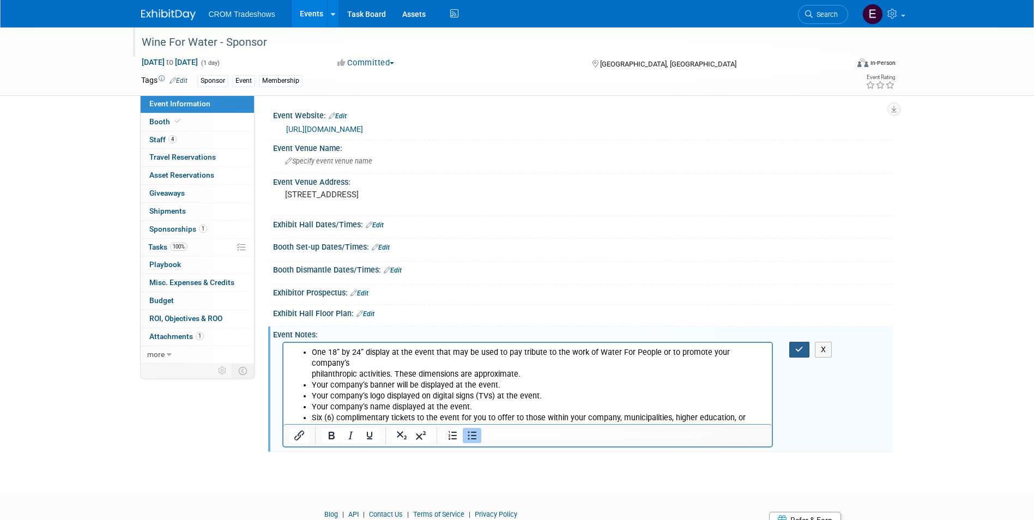
click at [804, 352] on button "button" at bounding box center [799, 350] width 20 height 16
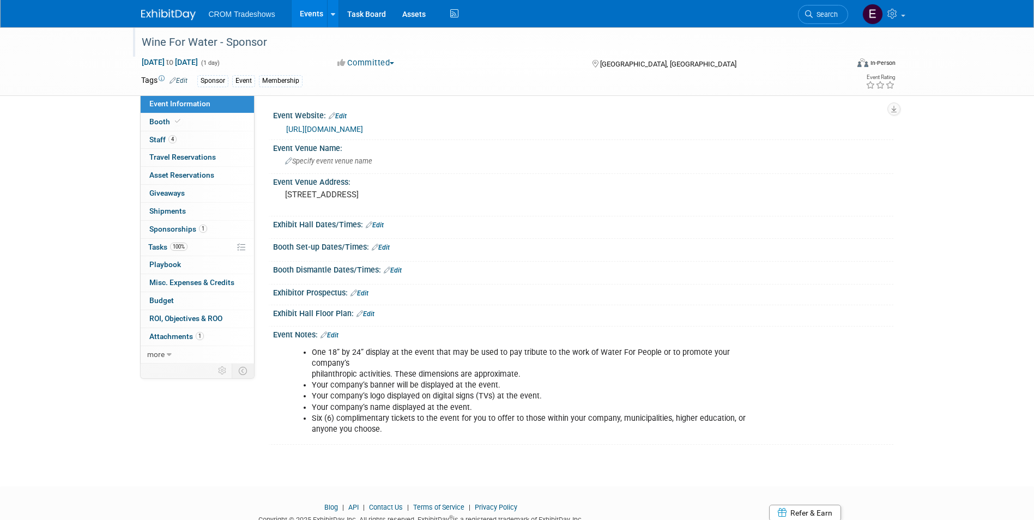
click at [201, 235] on link "1 Sponsorships 1" at bounding box center [197, 229] width 113 height 17
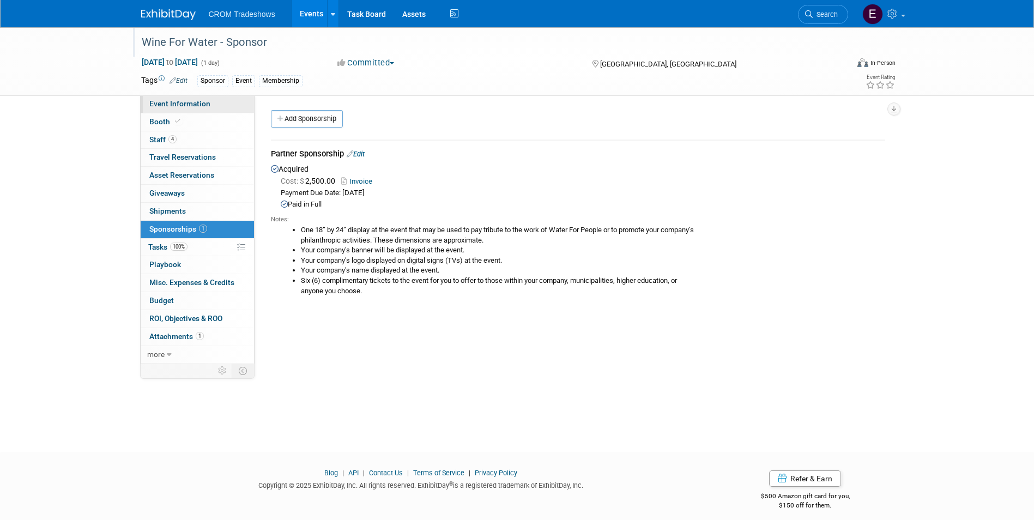
click at [198, 107] on span "Event Information" at bounding box center [179, 103] width 61 height 9
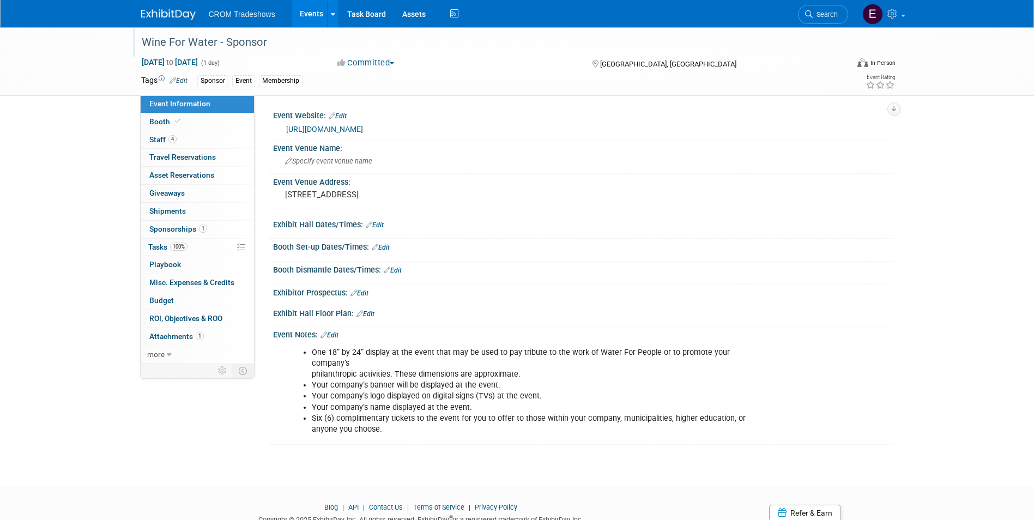
click at [337, 337] on link "Edit" at bounding box center [329, 335] width 18 height 8
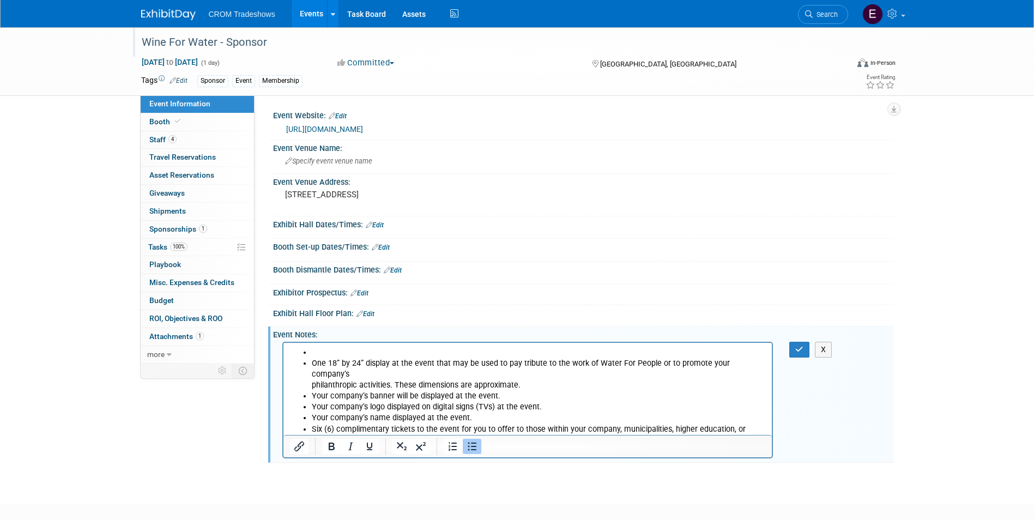
click at [474, 449] on icon "Bullet list" at bounding box center [472, 446] width 9 height 8
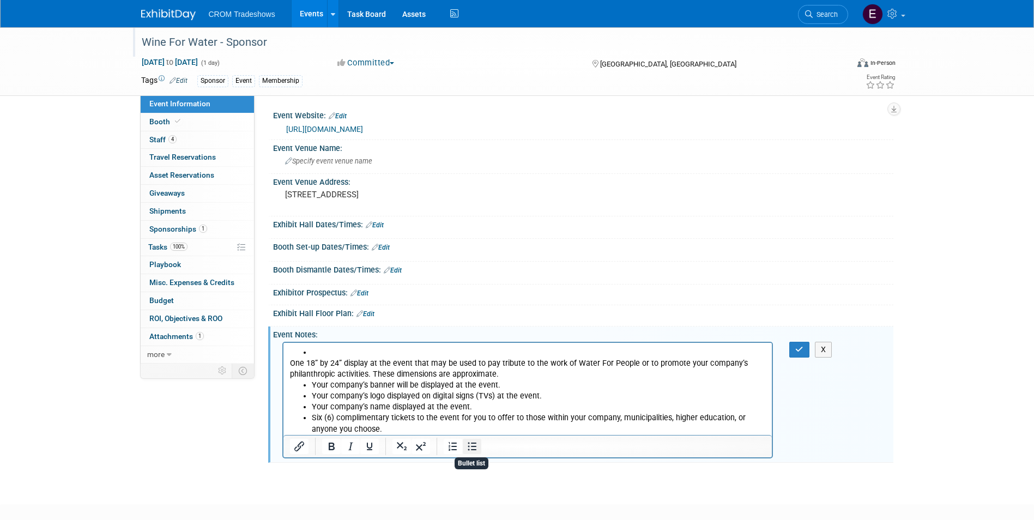
click at [473, 449] on icon "Bullet list" at bounding box center [472, 446] width 9 height 8
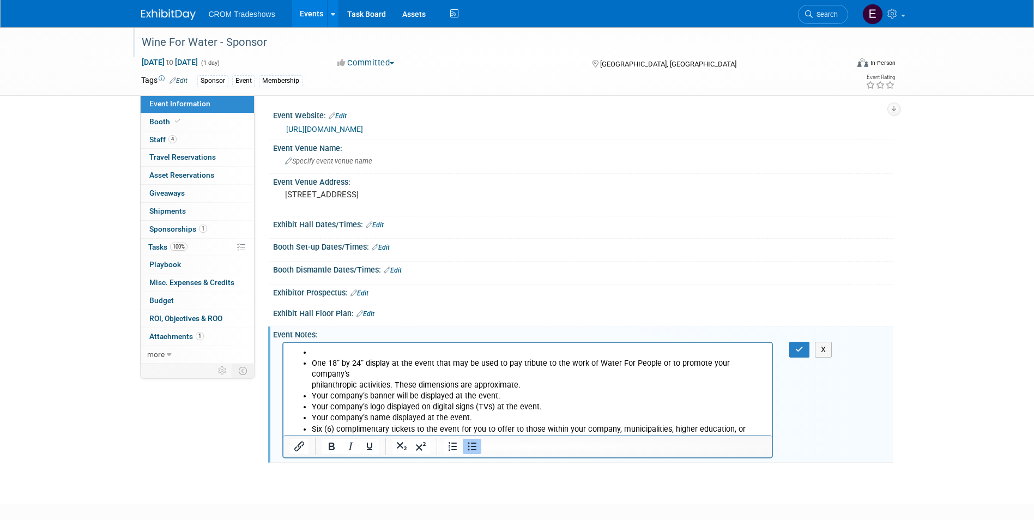
click at [326, 354] on li "Rich Text Area. Press ALT-0 for help." at bounding box center [538, 352] width 454 height 11
click at [472, 446] on icon "Bullet list" at bounding box center [472, 446] width 9 height 8
click at [790, 351] on button "button" at bounding box center [799, 350] width 20 height 16
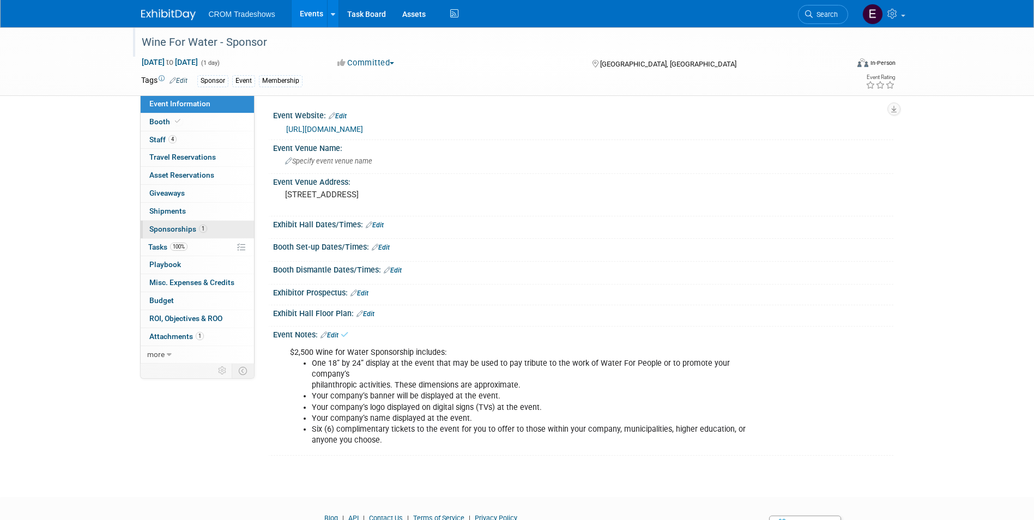
click at [195, 232] on span "Sponsorships 1" at bounding box center [178, 229] width 58 height 9
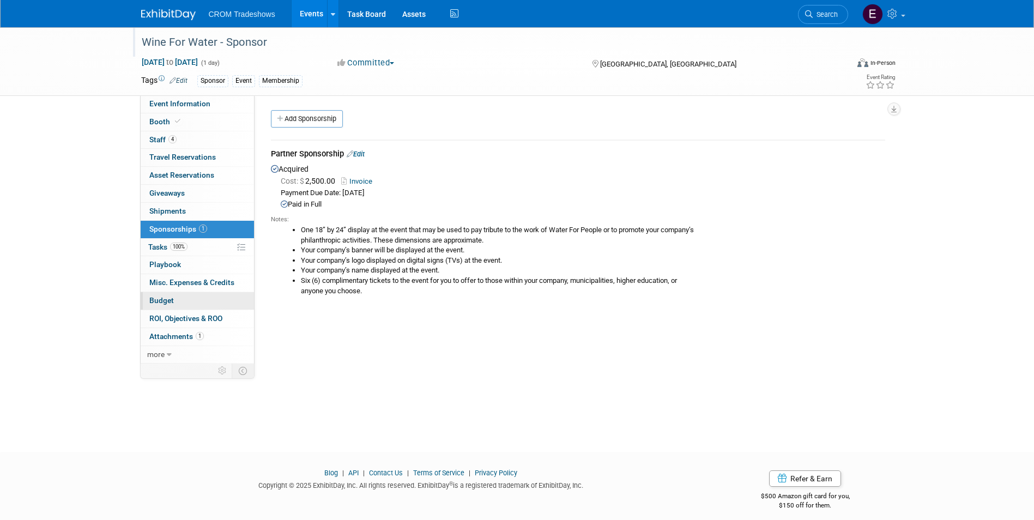
click at [175, 299] on link "Budget" at bounding box center [197, 300] width 113 height 17
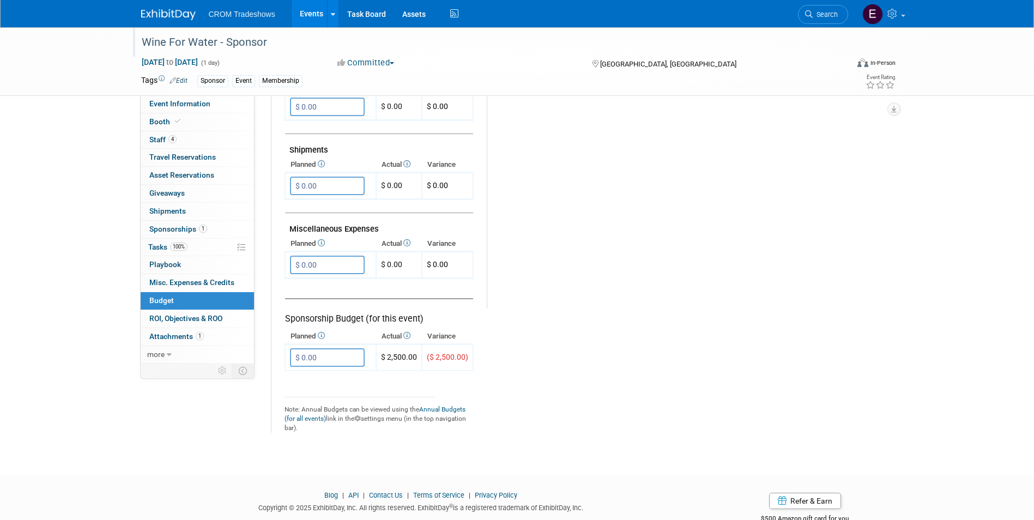
scroll to position [594, 0]
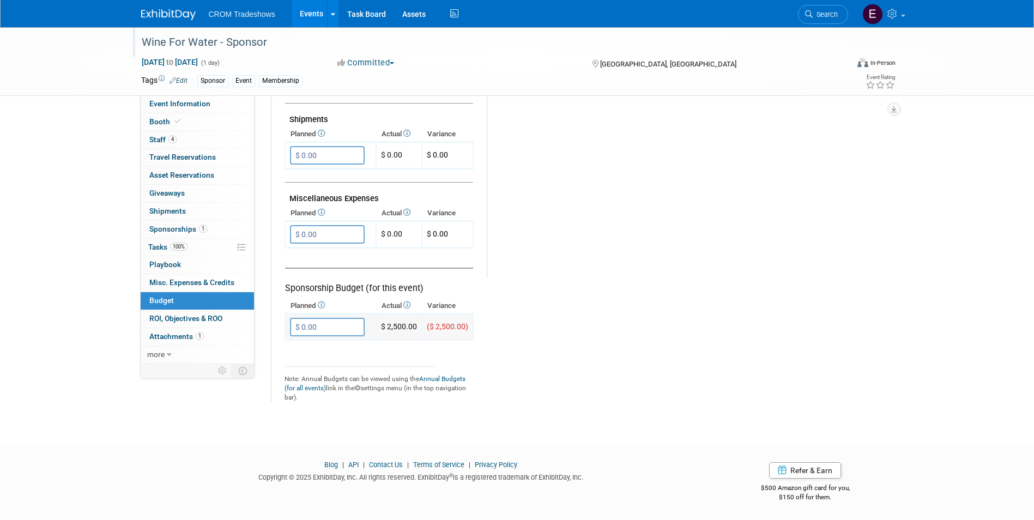
click at [341, 332] on input "$ 0.00" at bounding box center [327, 327] width 75 height 19
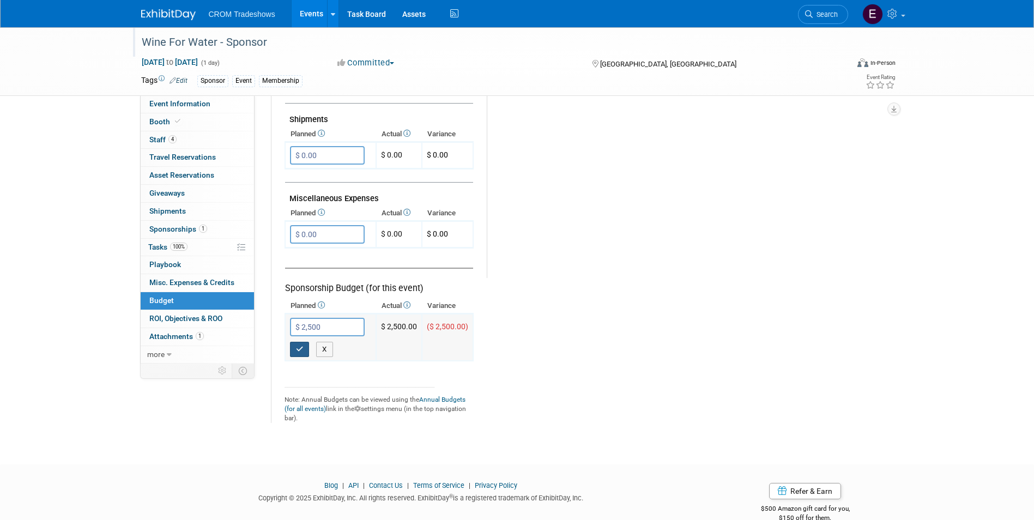
type input "$ 2,500.00"
click at [299, 348] on icon "button" at bounding box center [300, 348] width 8 height 7
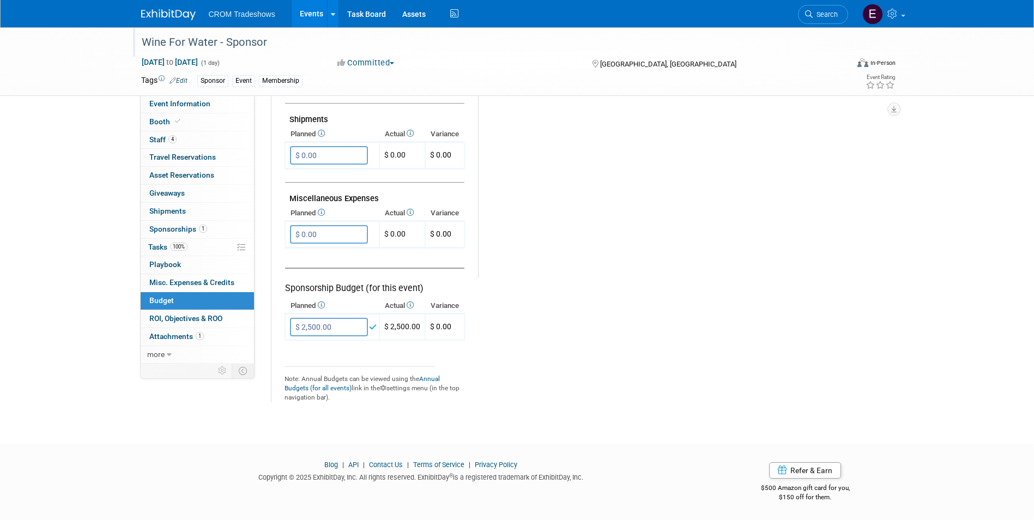
click at [301, 8] on link "Events" at bounding box center [312, 13] width 40 height 27
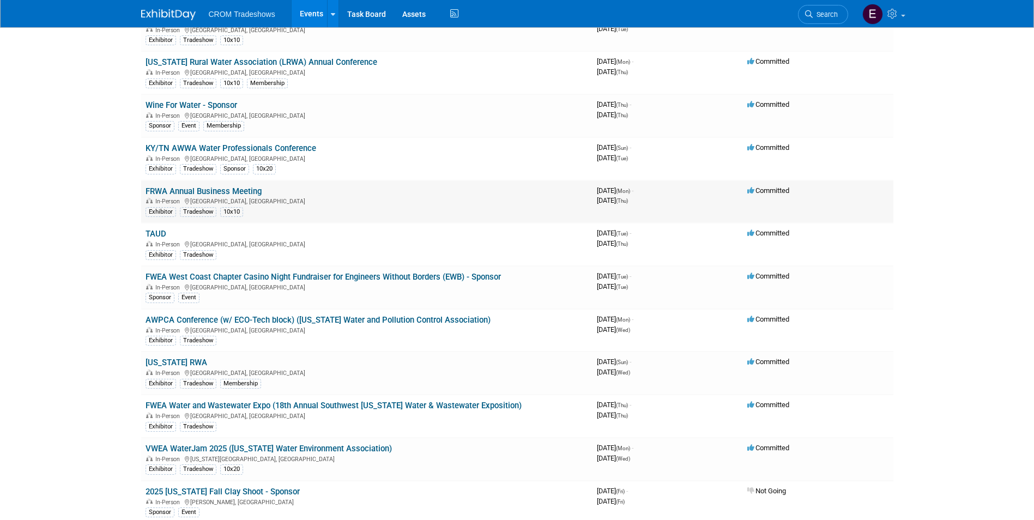
scroll to position [1962, 0]
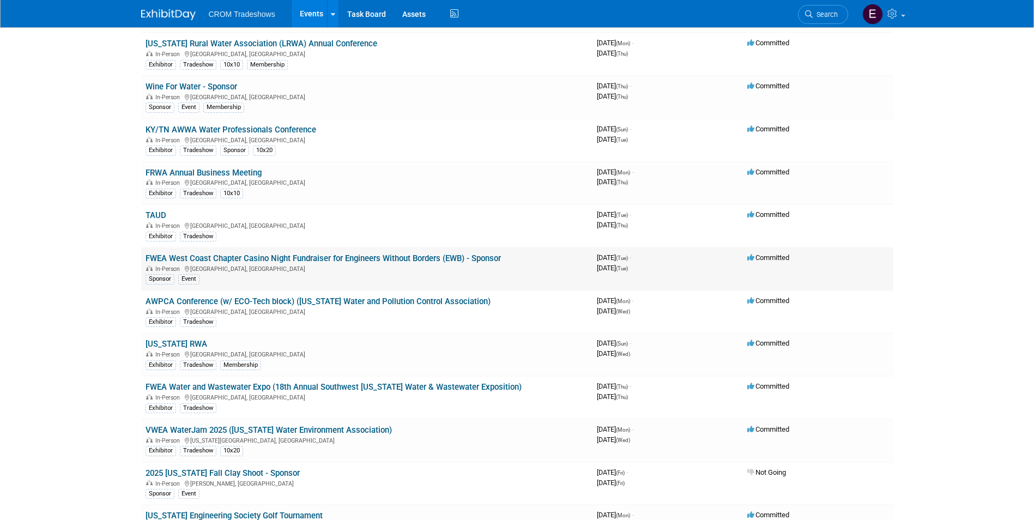
click at [233, 258] on link "FWEA West Coast Chapter Casino Night Fundraiser for Engineers Without Borders (…" at bounding box center [323, 258] width 355 height 10
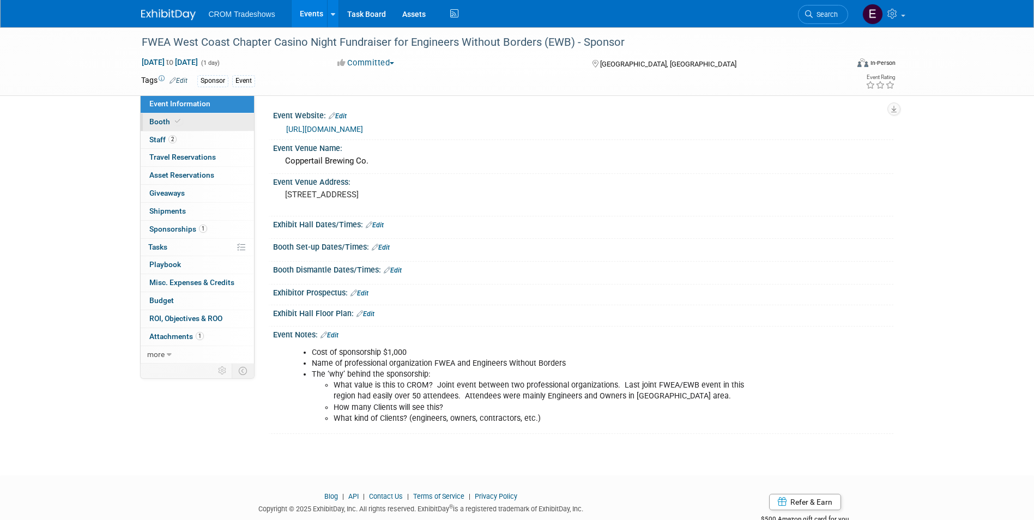
click at [151, 125] on span "Booth" at bounding box center [165, 121] width 33 height 9
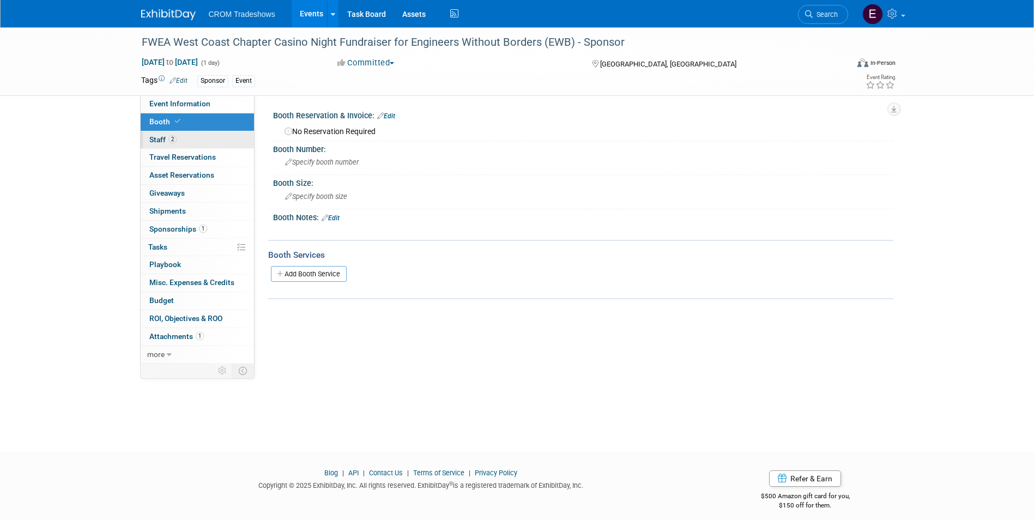
click at [153, 137] on span "Staff 2" at bounding box center [162, 139] width 27 height 9
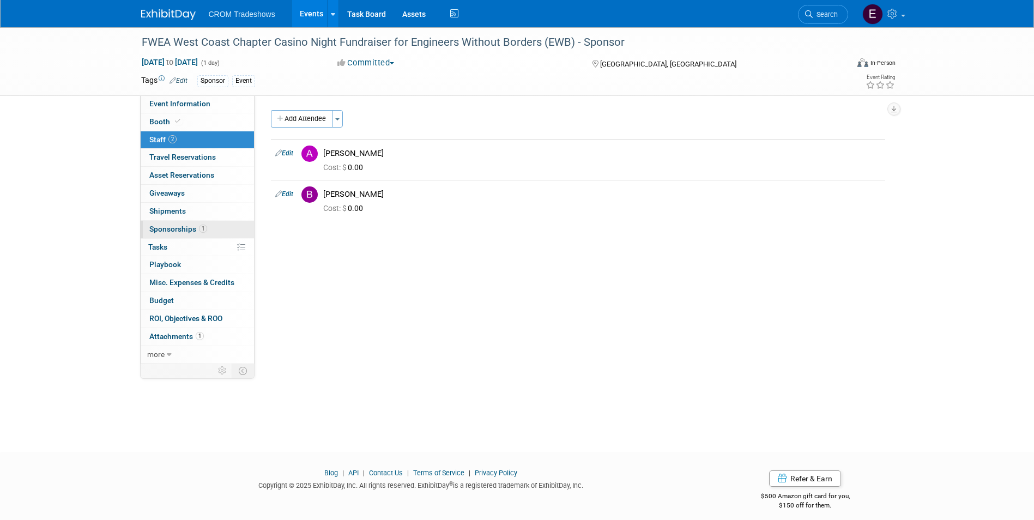
click at [168, 230] on span "Sponsorships 1" at bounding box center [178, 229] width 58 height 9
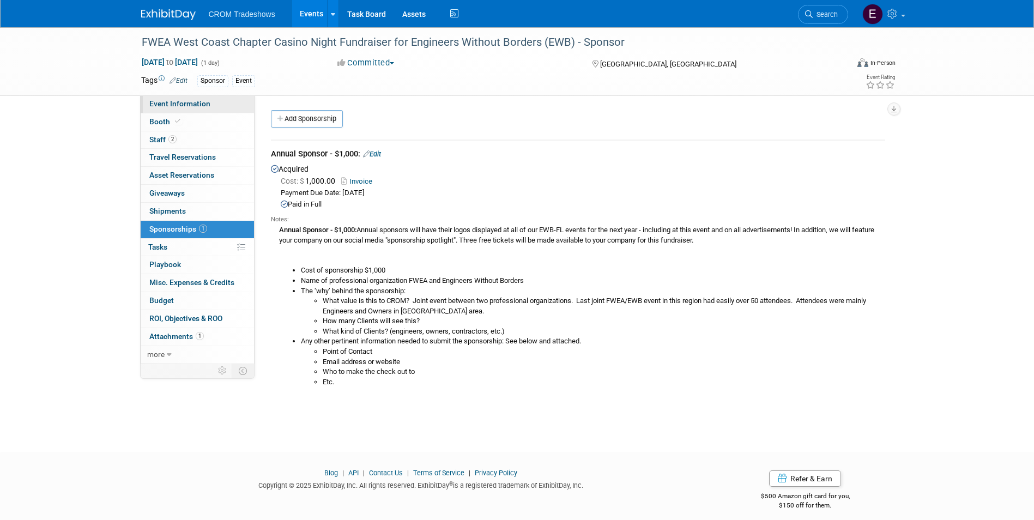
click at [170, 101] on span "Event Information" at bounding box center [179, 103] width 61 height 9
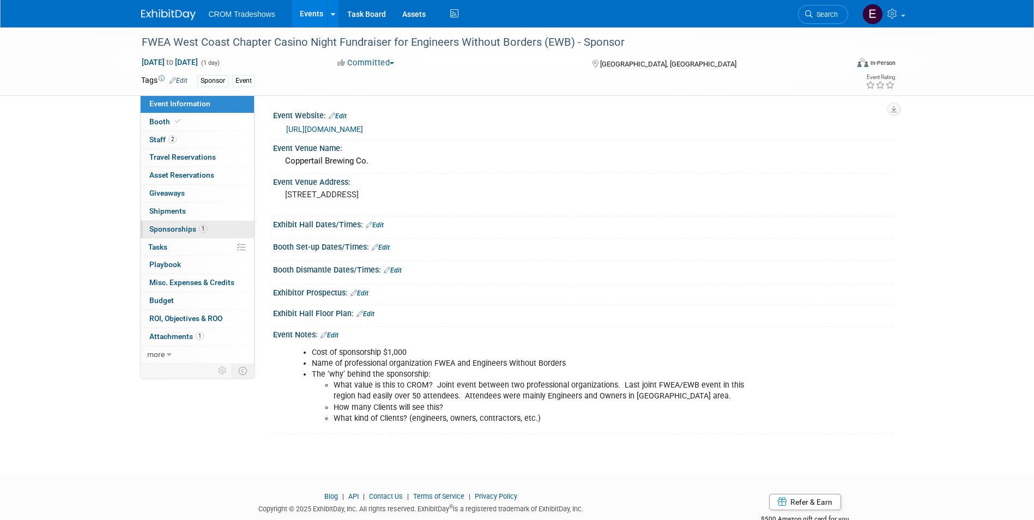
click at [196, 227] on span "Sponsorships 1" at bounding box center [178, 229] width 58 height 9
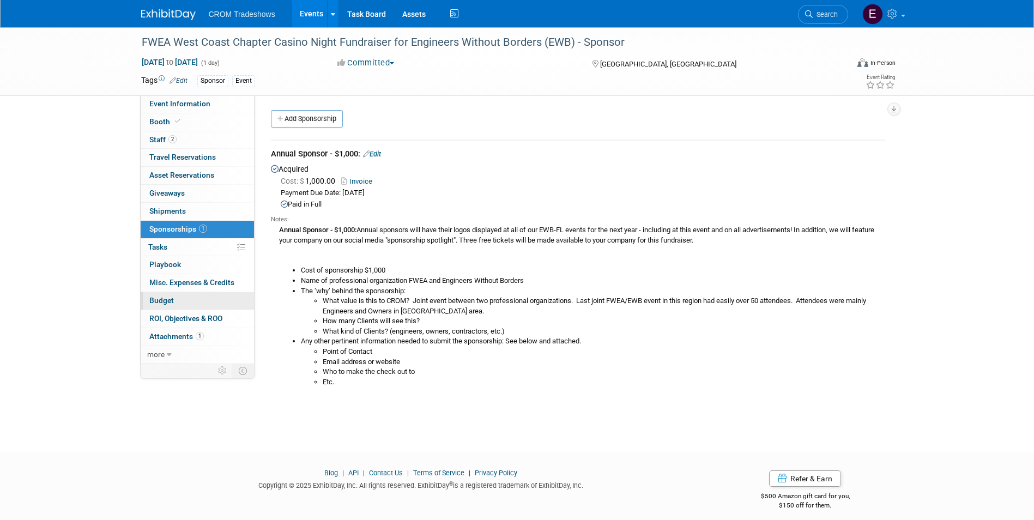
click at [179, 303] on link "Budget" at bounding box center [197, 300] width 113 height 17
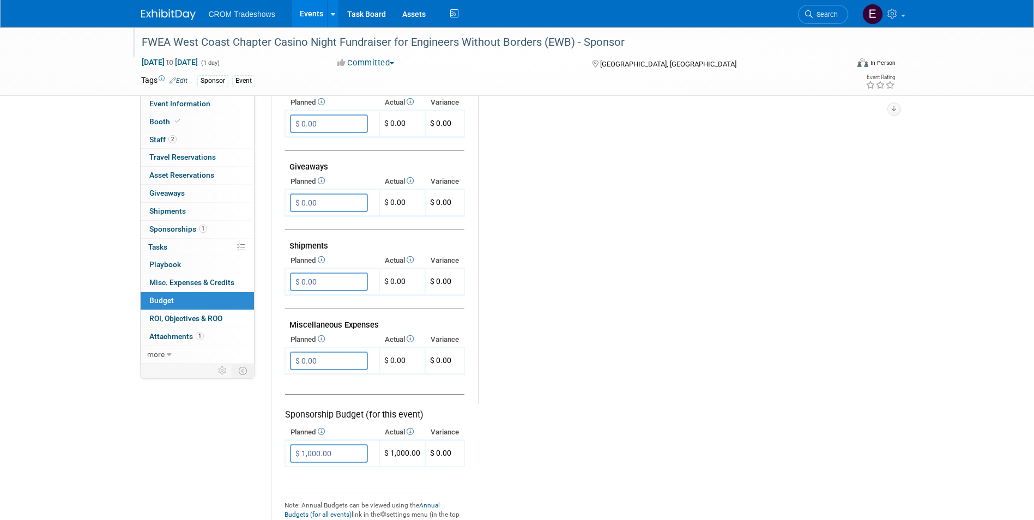
scroll to position [322, 0]
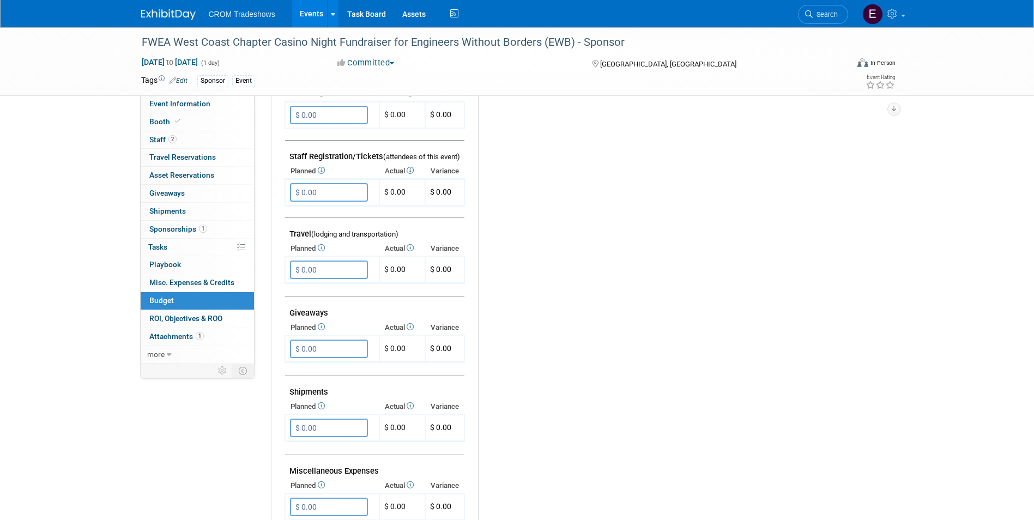
click at [315, 11] on link "Events" at bounding box center [312, 13] width 40 height 27
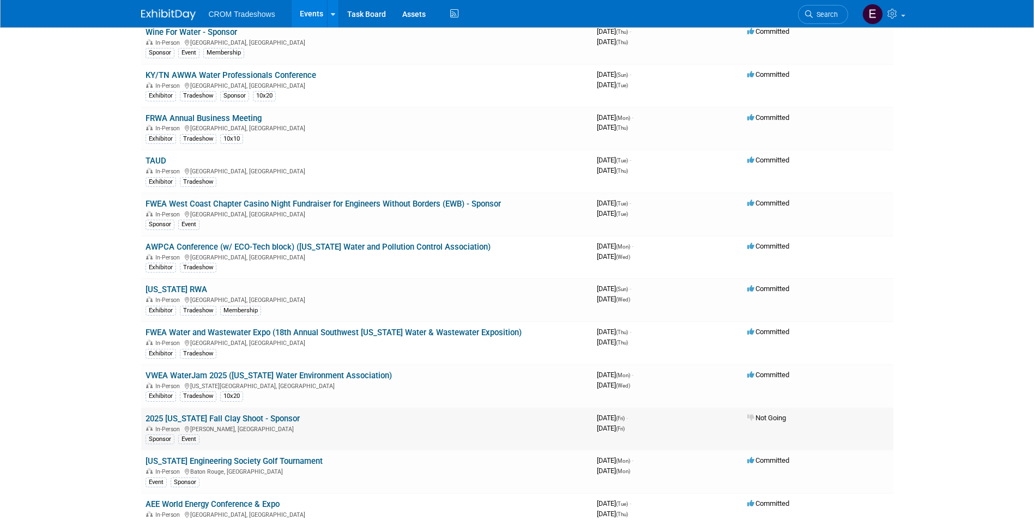
scroll to position [2071, 0]
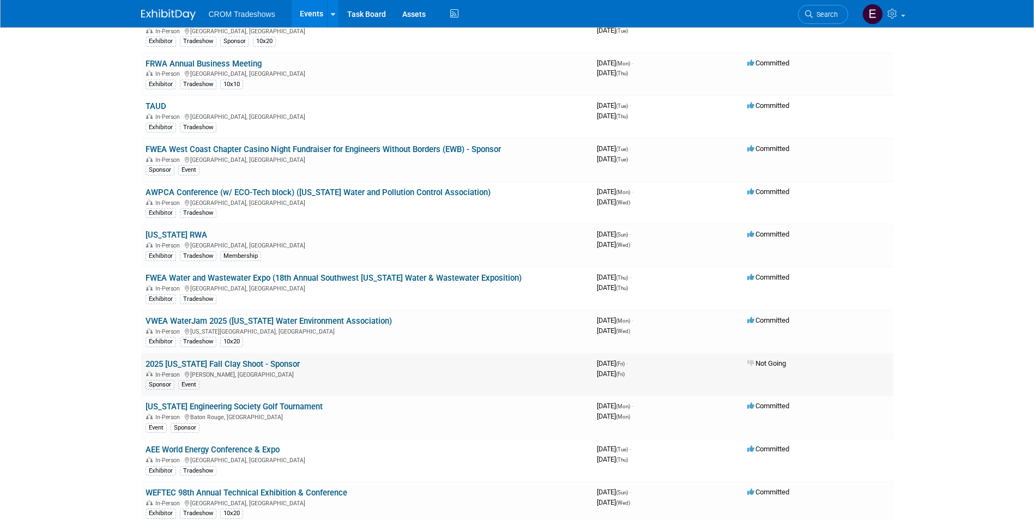
click at [277, 363] on link "2025 [US_STATE] Fall Clay Shoot - Sponsor" at bounding box center [223, 364] width 154 height 10
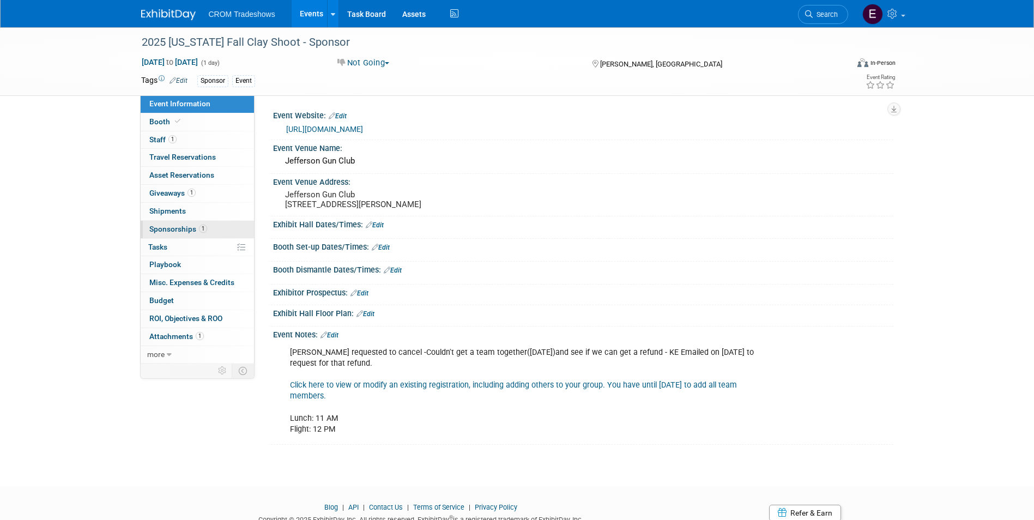
click at [203, 235] on link "1 Sponsorships 1" at bounding box center [197, 229] width 113 height 17
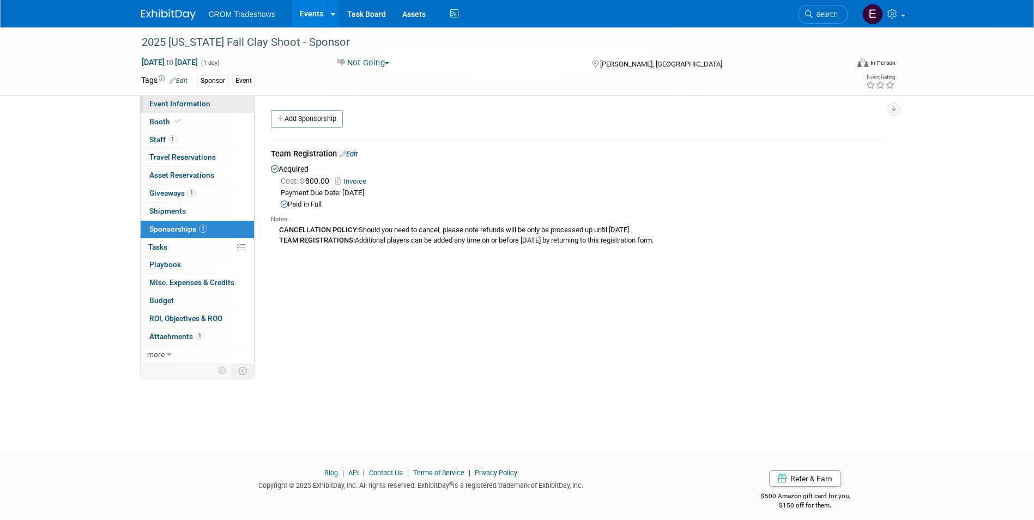
click at [181, 100] on span "Event Information" at bounding box center [179, 103] width 61 height 9
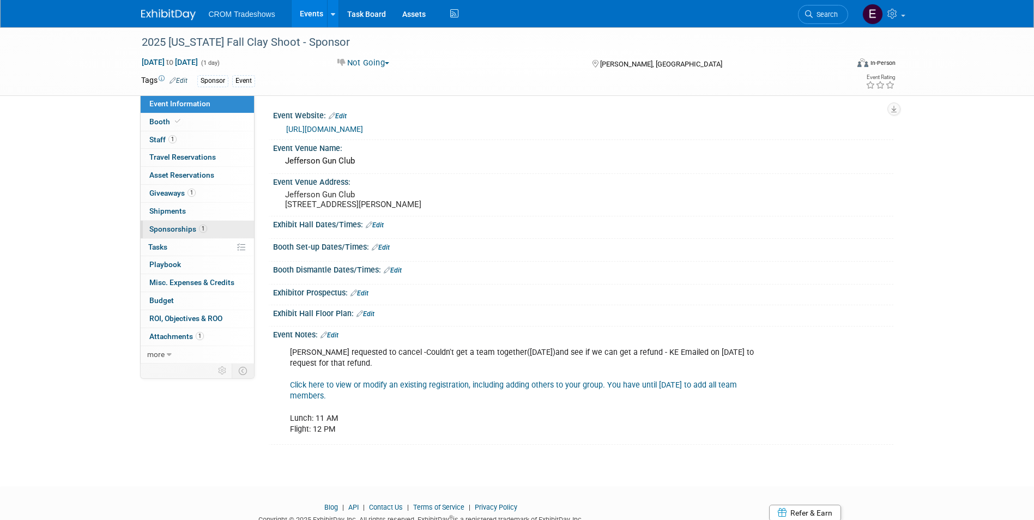
click at [153, 237] on link "1 Sponsorships 1" at bounding box center [197, 229] width 113 height 17
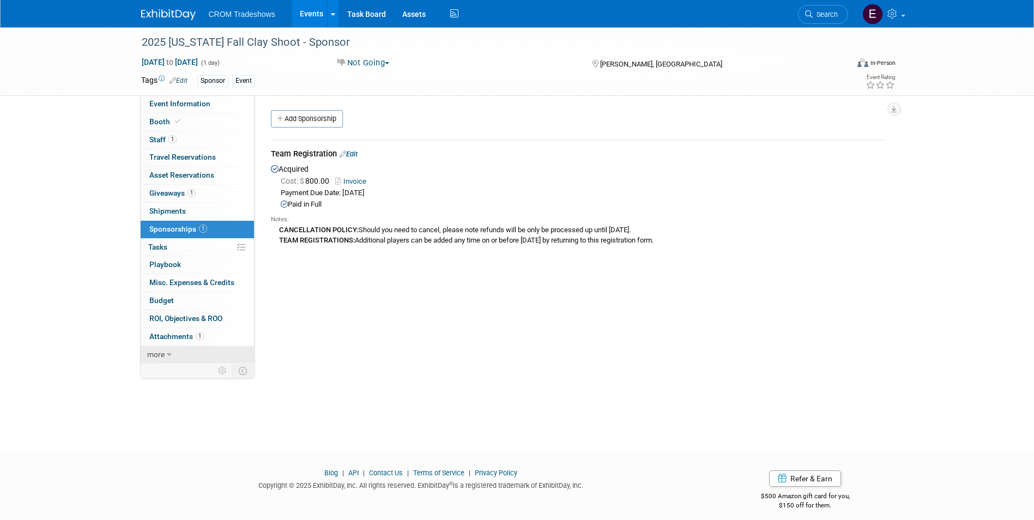
click at [174, 350] on link "more" at bounding box center [197, 354] width 113 height 17
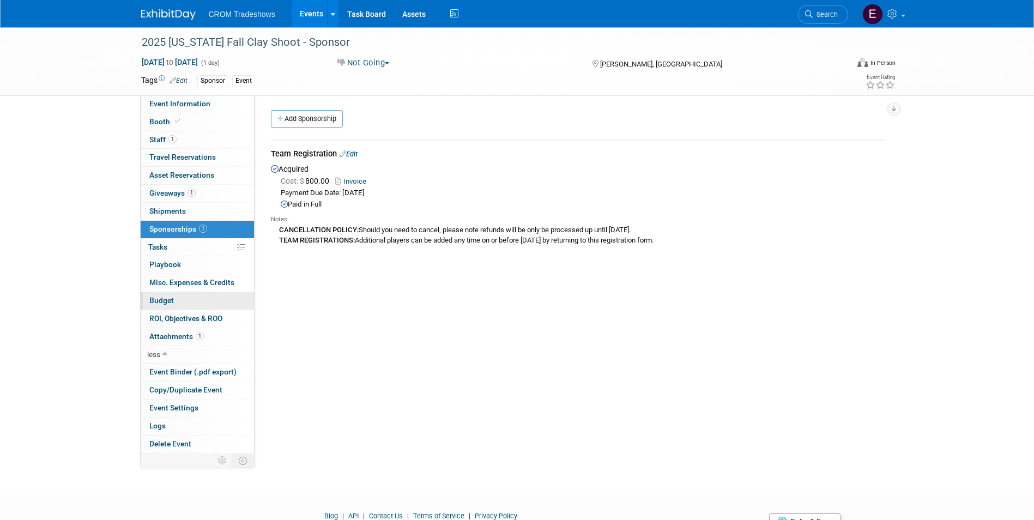
click at [176, 301] on link "Budget" at bounding box center [197, 300] width 113 height 17
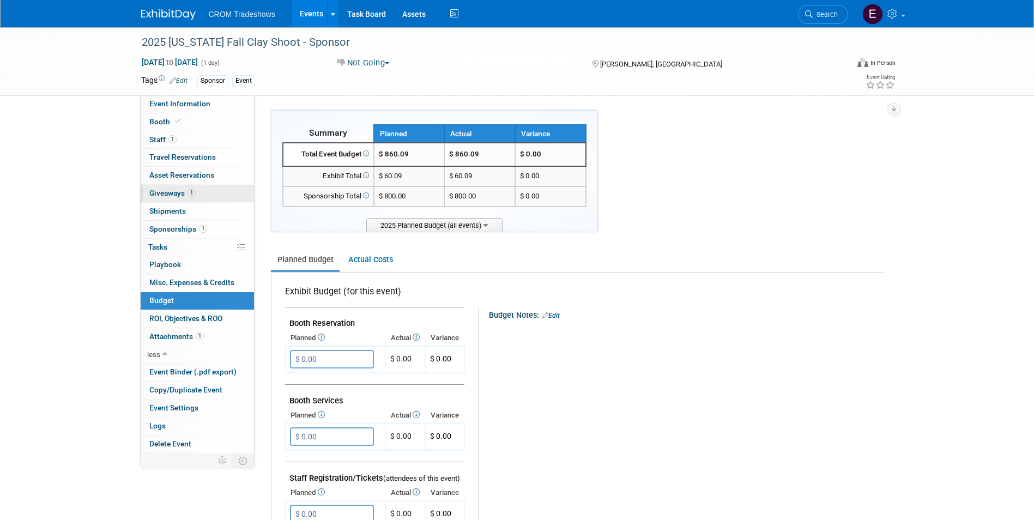
click at [184, 195] on span "Giveaways 1" at bounding box center [172, 193] width 46 height 9
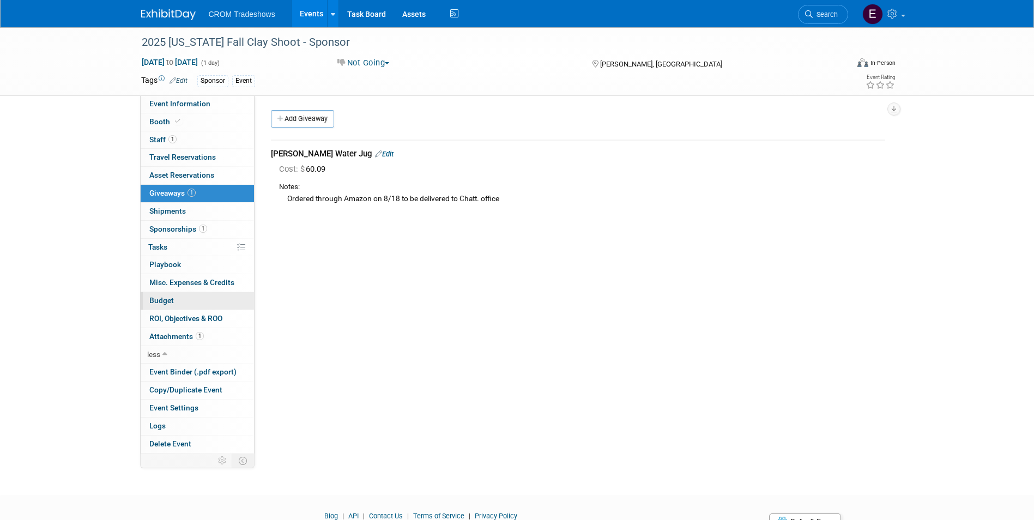
click at [200, 298] on link "Budget" at bounding box center [197, 300] width 113 height 17
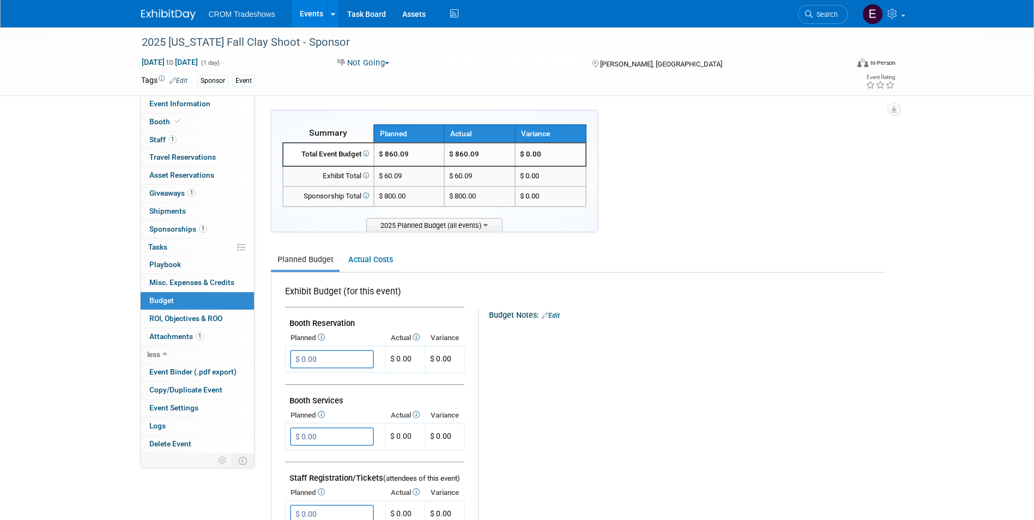
click at [318, 17] on link "Events" at bounding box center [312, 13] width 40 height 27
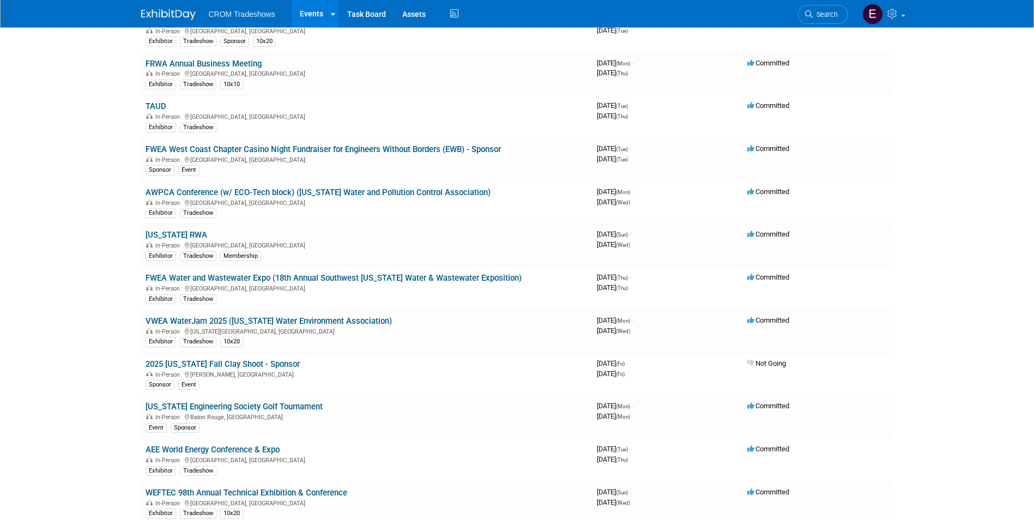
scroll to position [2125, 0]
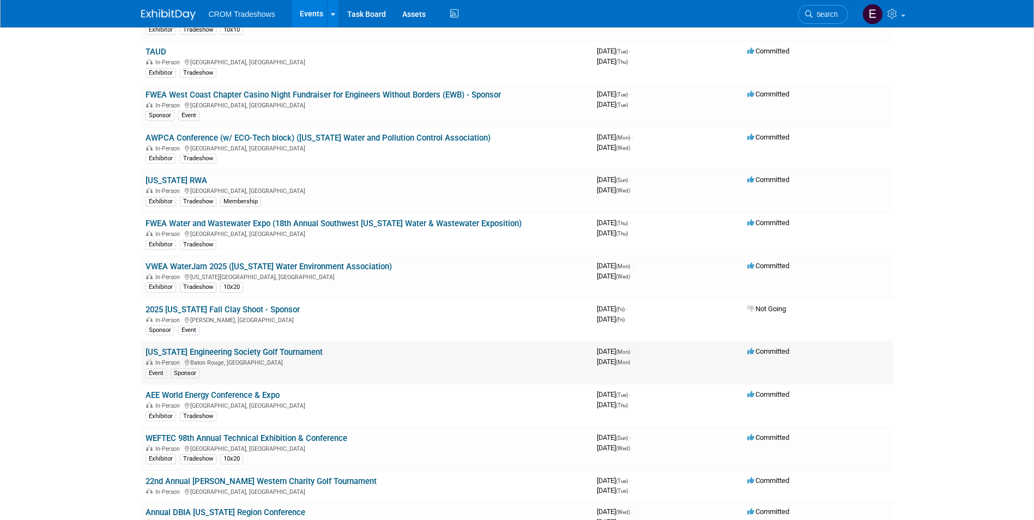
click at [301, 351] on link "[US_STATE] Engineering Society Golf Tournament" at bounding box center [234, 352] width 177 height 10
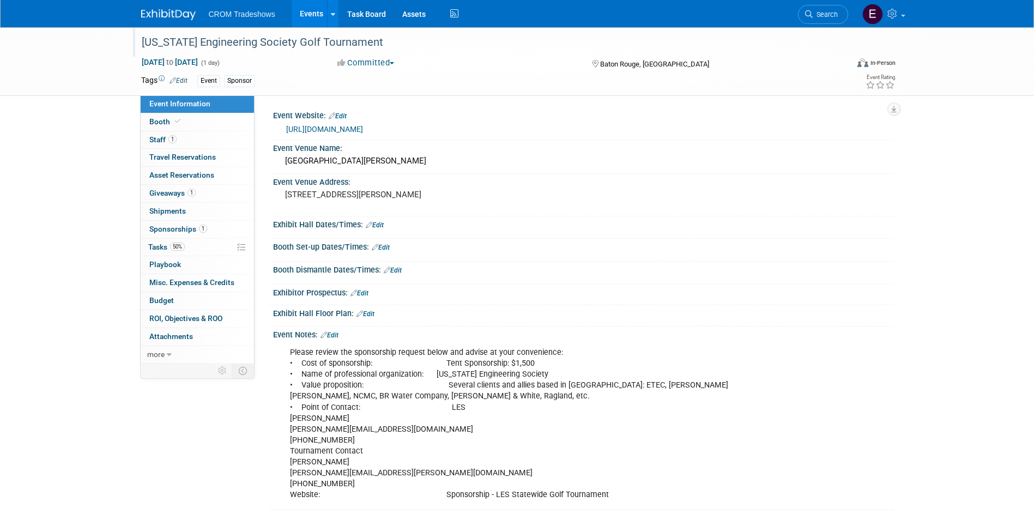
click at [374, 43] on div "[US_STATE] Engineering Society Golf Tournament" at bounding box center [485, 43] width 694 height 20
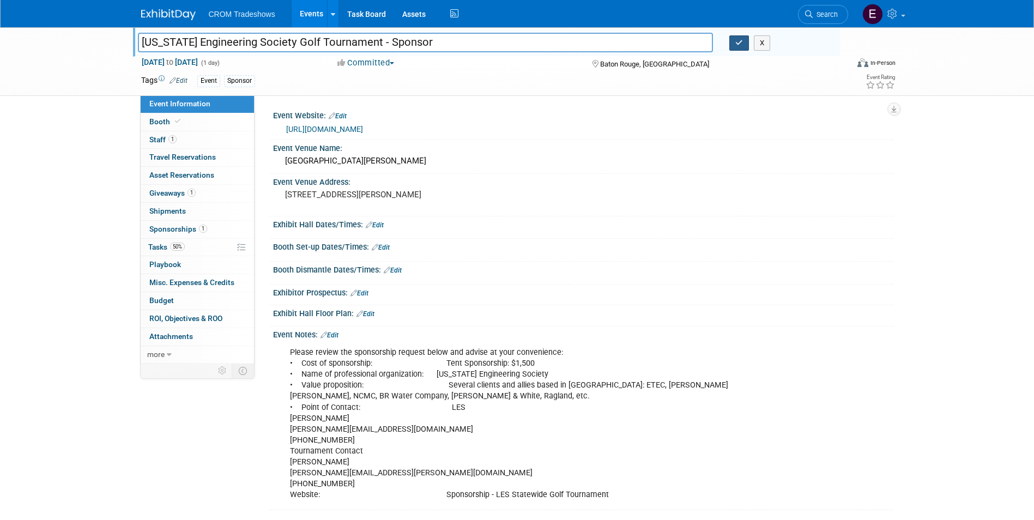
type input "[US_STATE] Engineering Society Golf Tournament - Sponsor"
click at [737, 49] on button "button" at bounding box center [739, 42] width 20 height 15
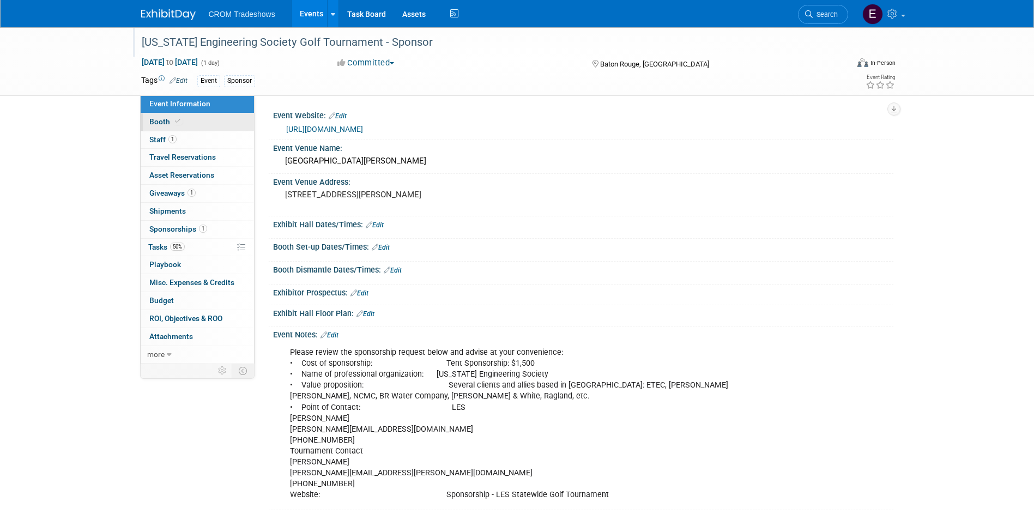
click at [192, 123] on link "Booth" at bounding box center [197, 121] width 113 height 17
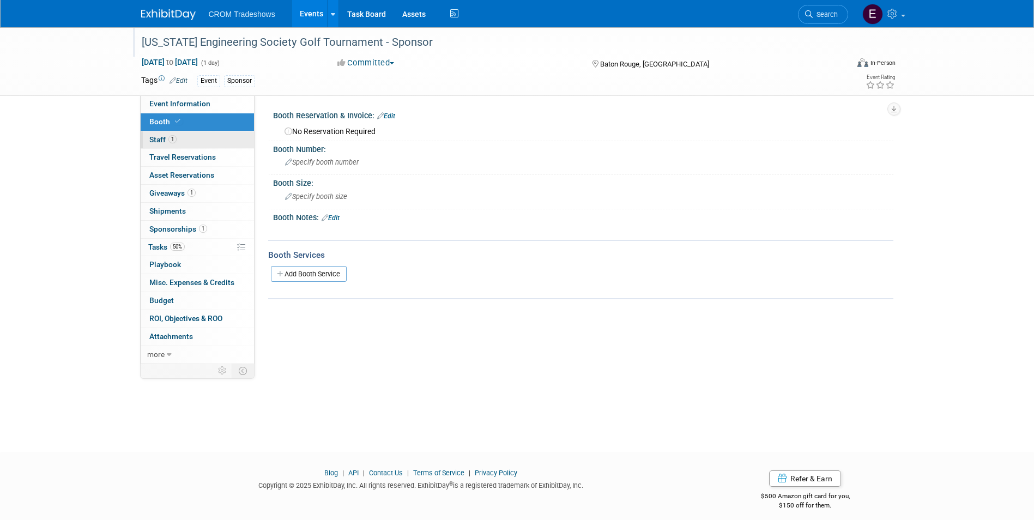
click at [193, 132] on link "1 Staff 1" at bounding box center [197, 139] width 113 height 17
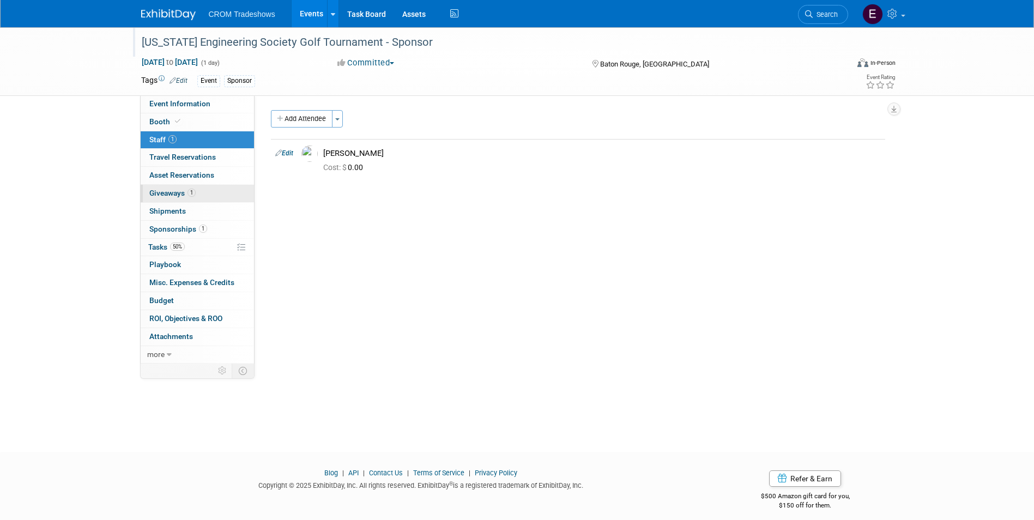
click at [198, 189] on link "1 Giveaways 1" at bounding box center [197, 193] width 113 height 17
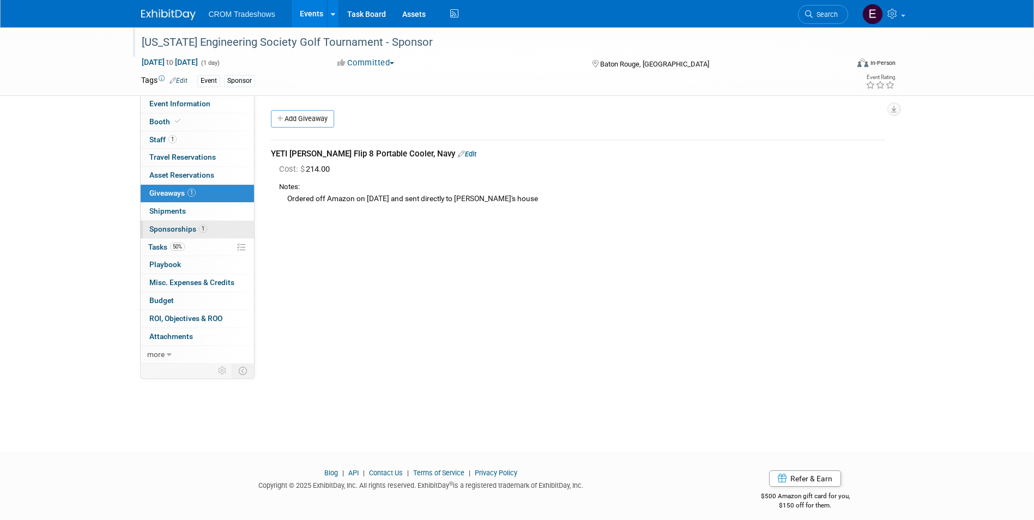
click at [196, 232] on span "Sponsorships 1" at bounding box center [178, 229] width 58 height 9
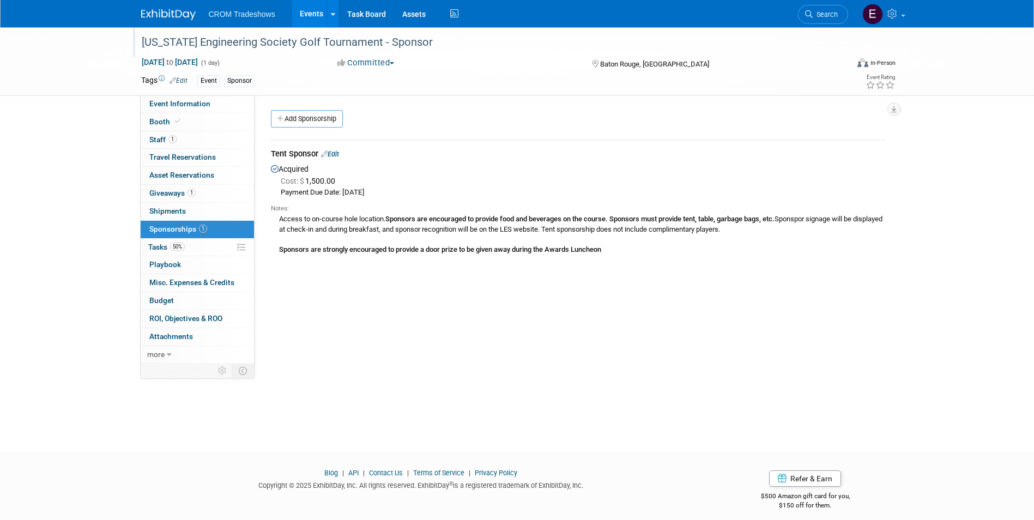
click at [334, 153] on link "Edit" at bounding box center [330, 154] width 18 height 8
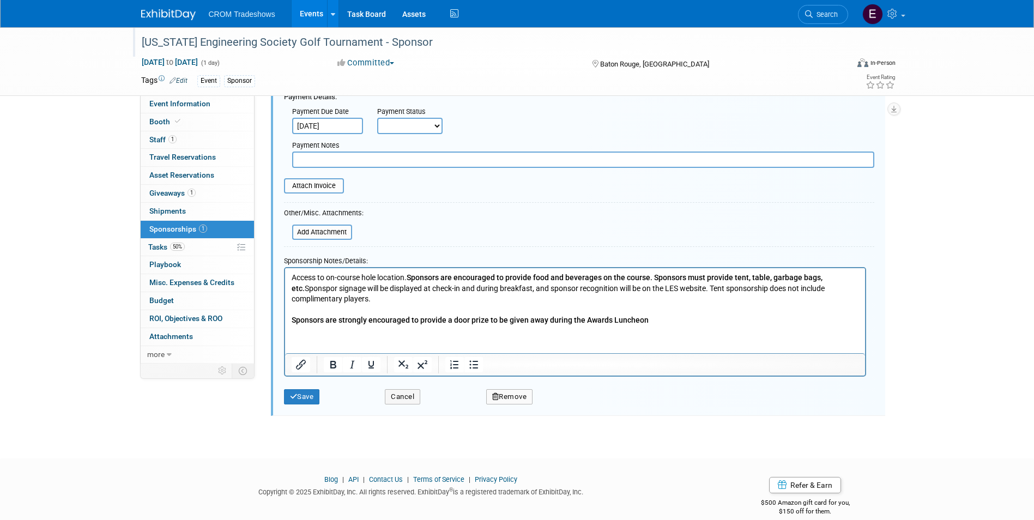
scroll to position [180, 0]
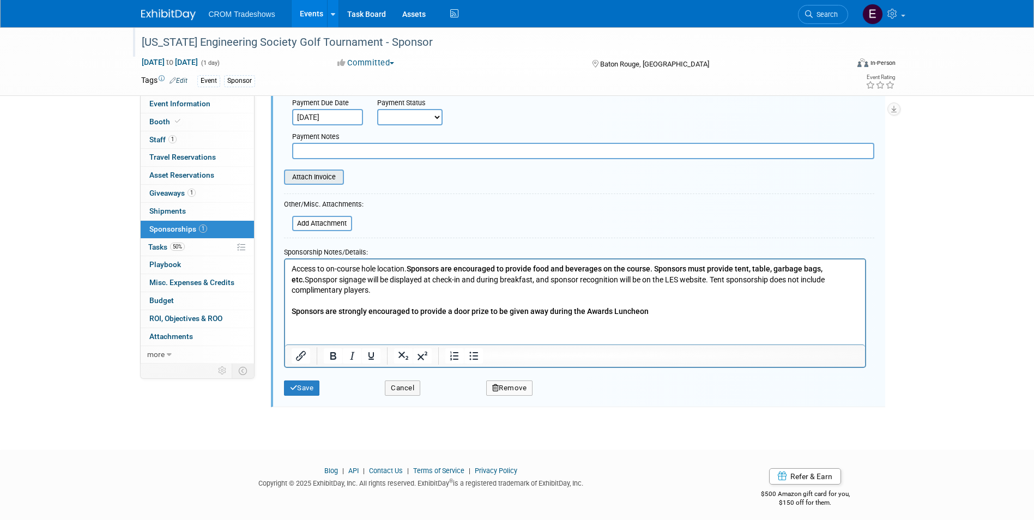
click at [320, 176] on input "file" at bounding box center [278, 177] width 130 height 13
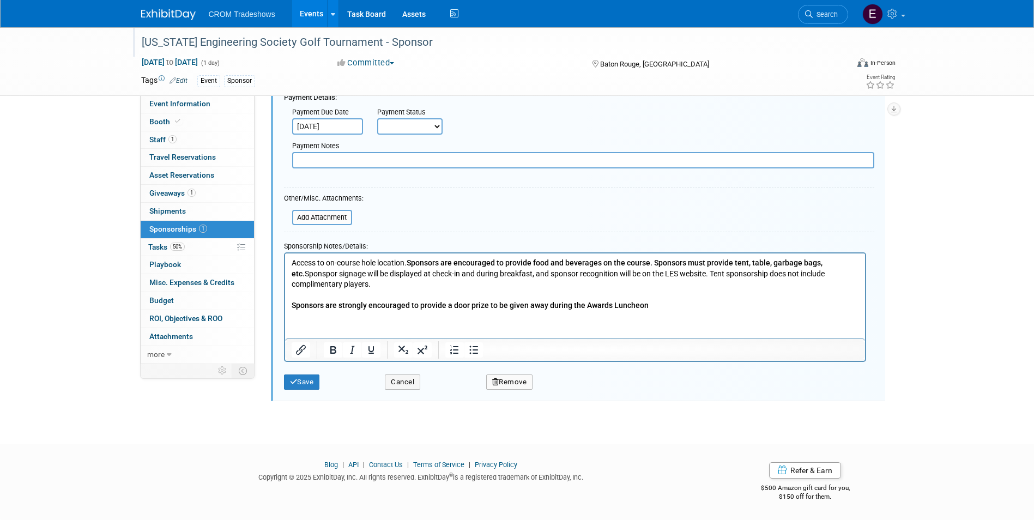
scroll to position [171, 0]
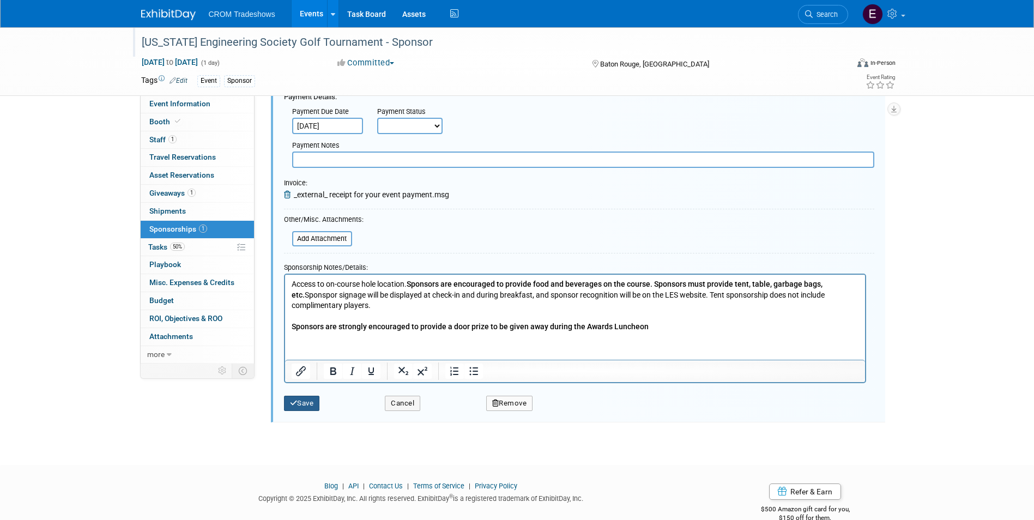
click at [312, 408] on button "Save" at bounding box center [302, 403] width 36 height 15
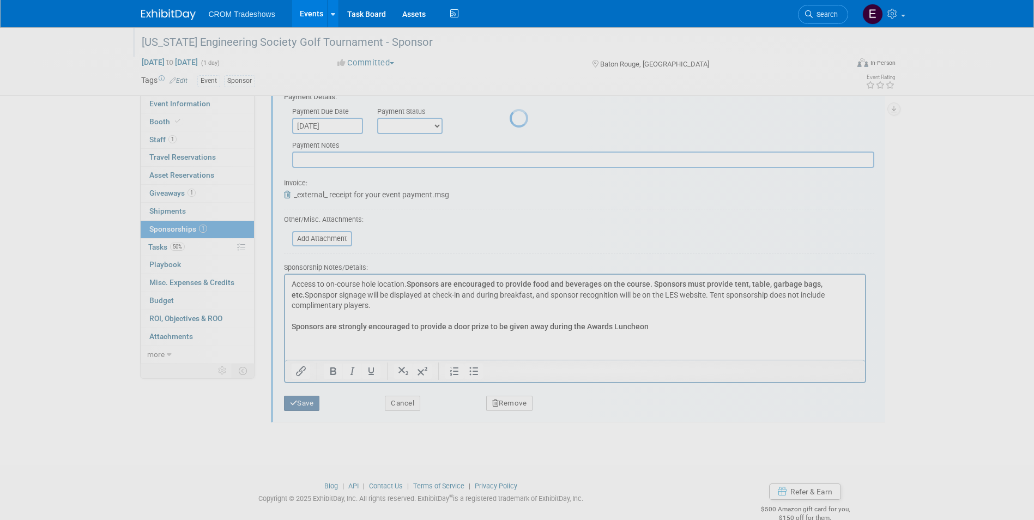
scroll to position [8, 0]
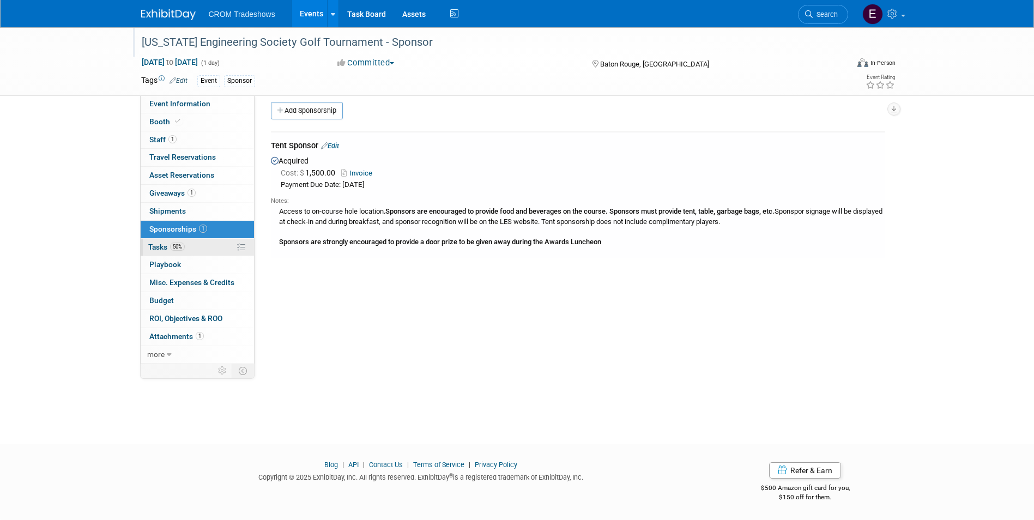
click at [202, 251] on link "50% Tasks 50%" at bounding box center [197, 247] width 113 height 17
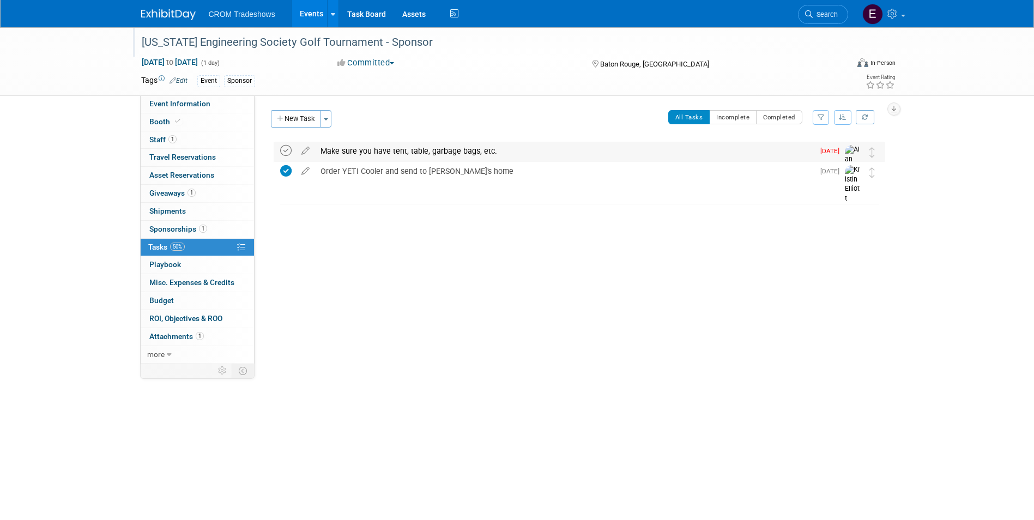
click at [289, 152] on icon at bounding box center [285, 150] width 11 height 11
click at [197, 224] on link "1 Sponsorships 1" at bounding box center [197, 229] width 113 height 17
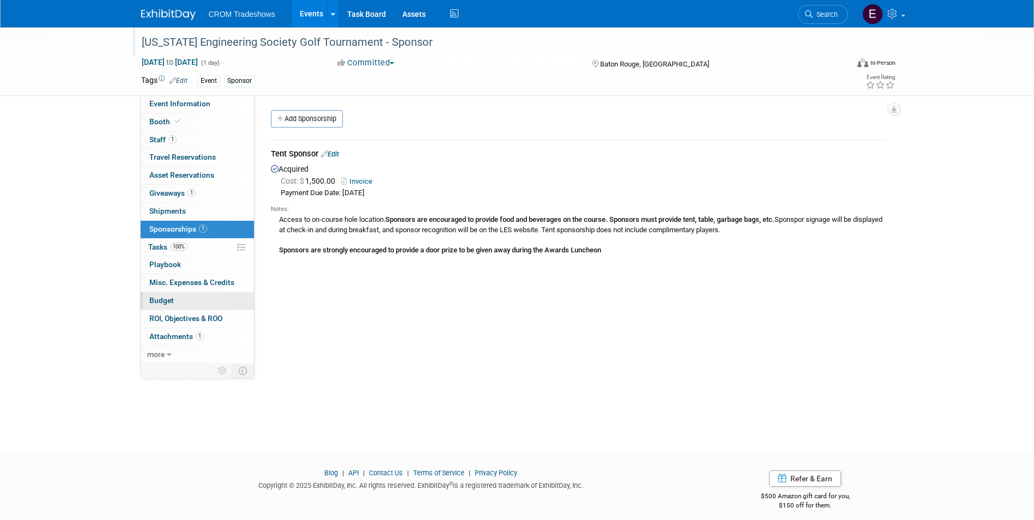
click at [191, 300] on link "Budget" at bounding box center [197, 300] width 113 height 17
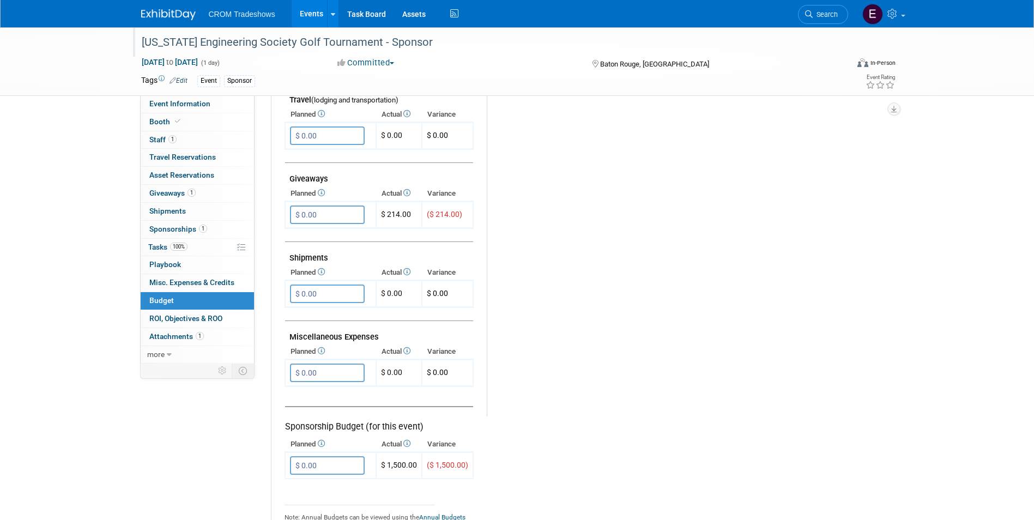
scroll to position [436, 0]
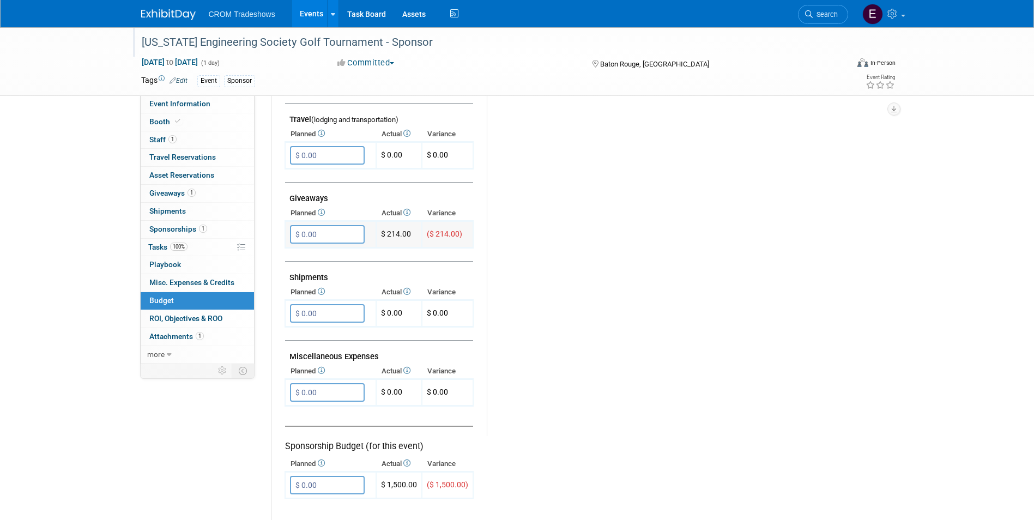
click at [329, 238] on input "$ 0.00" at bounding box center [327, 234] width 75 height 19
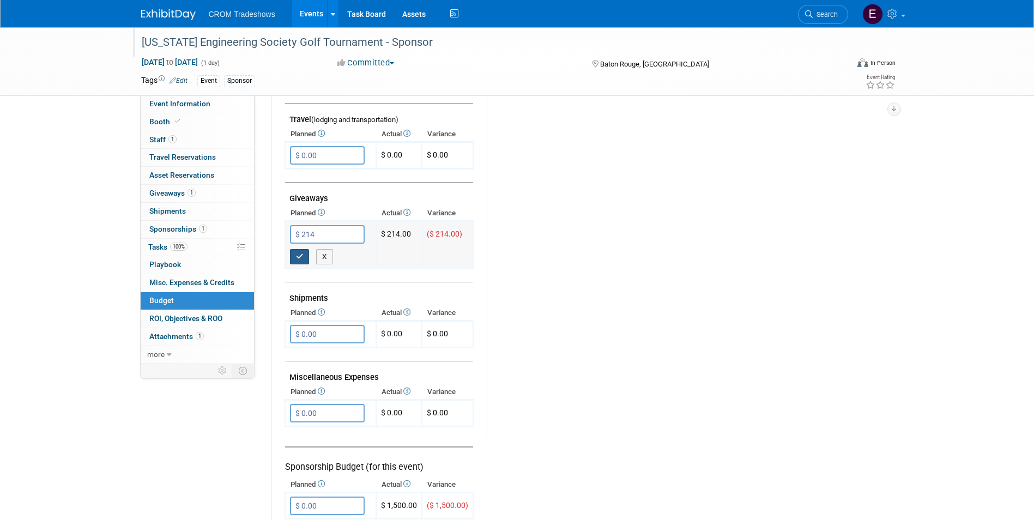
type input "$ 214.00"
click at [303, 258] on icon "button" at bounding box center [300, 256] width 8 height 7
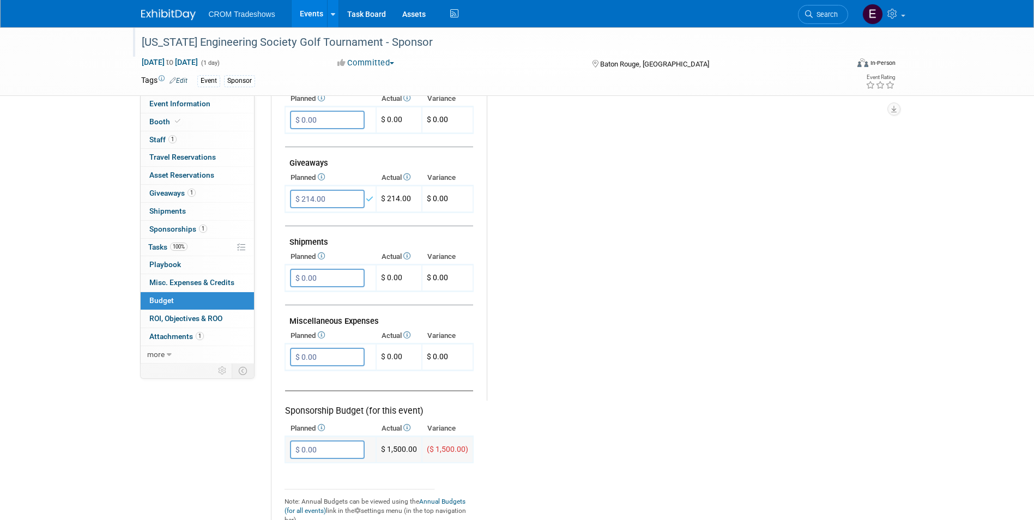
scroll to position [490, 0]
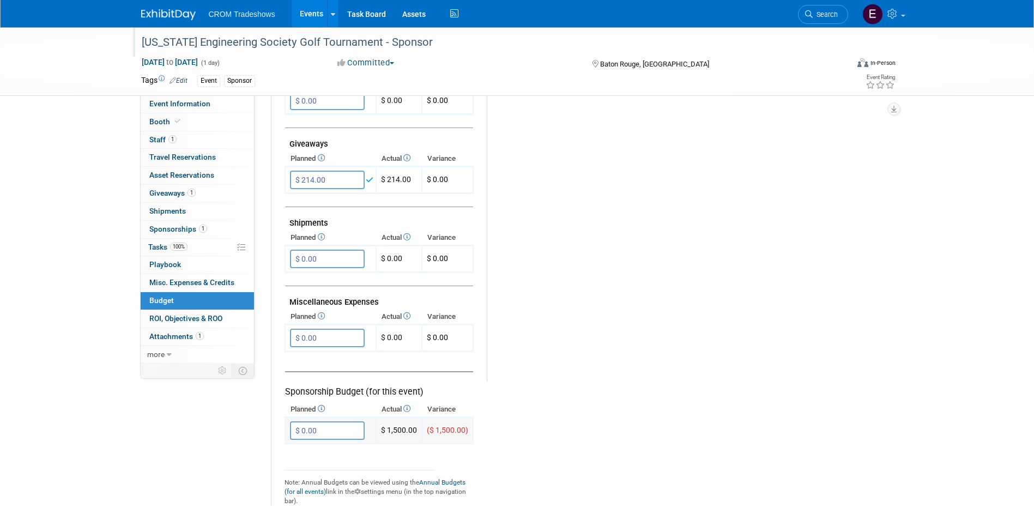
click at [354, 431] on input "$ 0.00" at bounding box center [327, 430] width 75 height 19
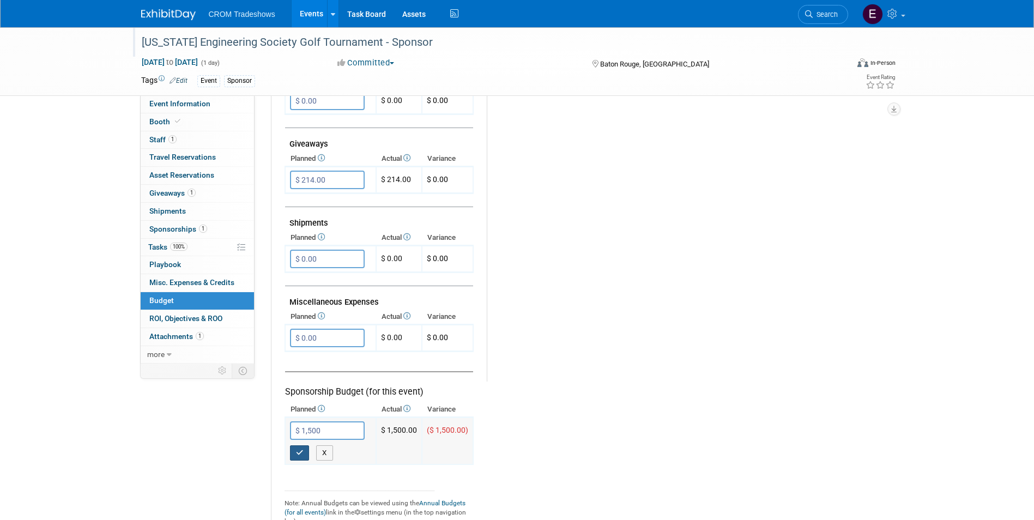
type input "$ 1,500.00"
click at [301, 456] on icon "button" at bounding box center [300, 452] width 8 height 7
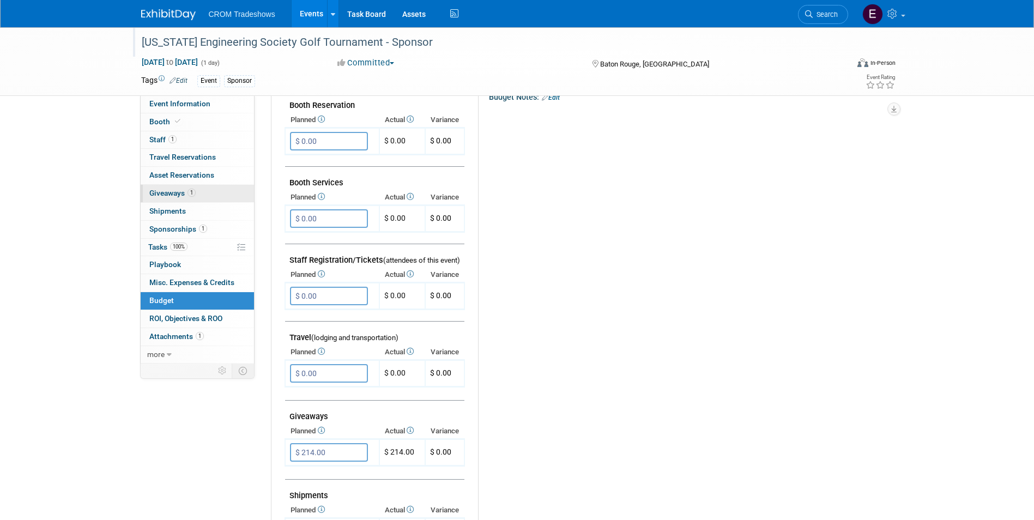
scroll to position [0, 0]
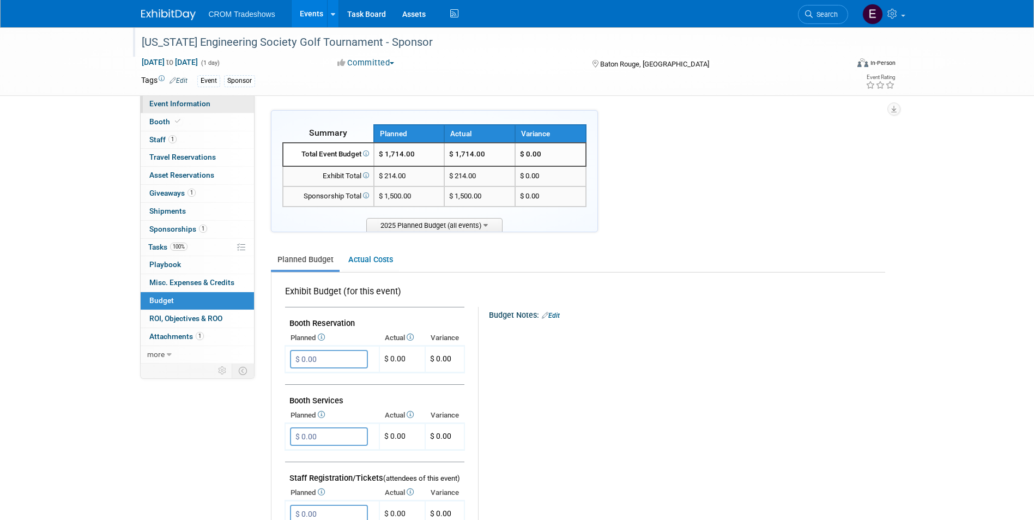
click at [209, 104] on link "Event Information" at bounding box center [197, 103] width 113 height 17
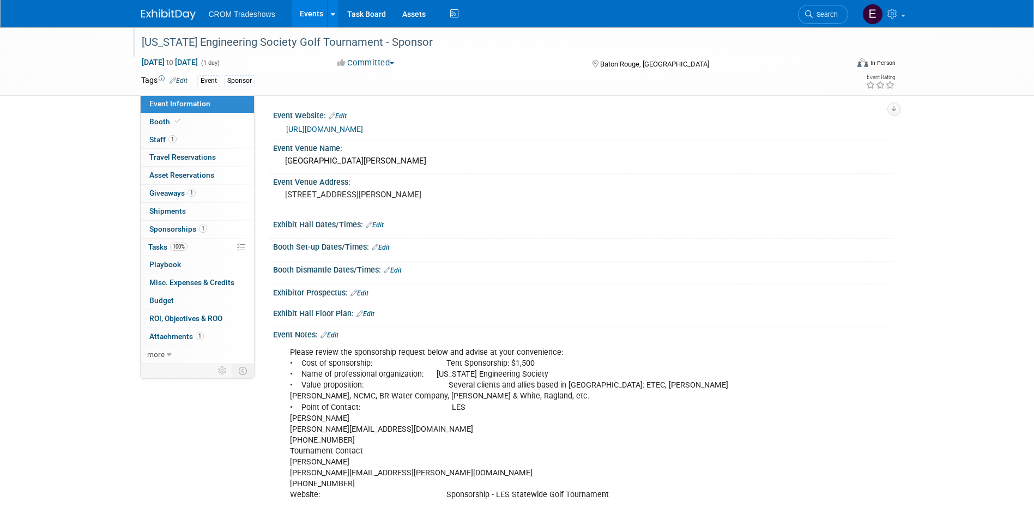
click at [330, 337] on link "Edit" at bounding box center [329, 335] width 18 height 8
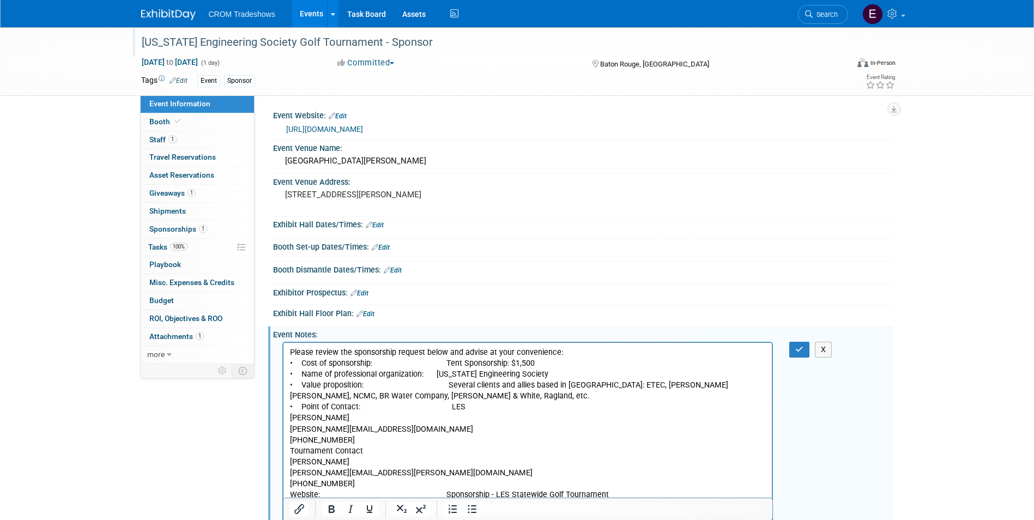
drag, startPoint x: 573, startPoint y: 353, endPoint x: 261, endPoint y: 356, distance: 311.7
click at [283, 356] on html "Please review the sponsorship request below and advise at your convenience: • C…" at bounding box center [527, 421] width 489 height 157
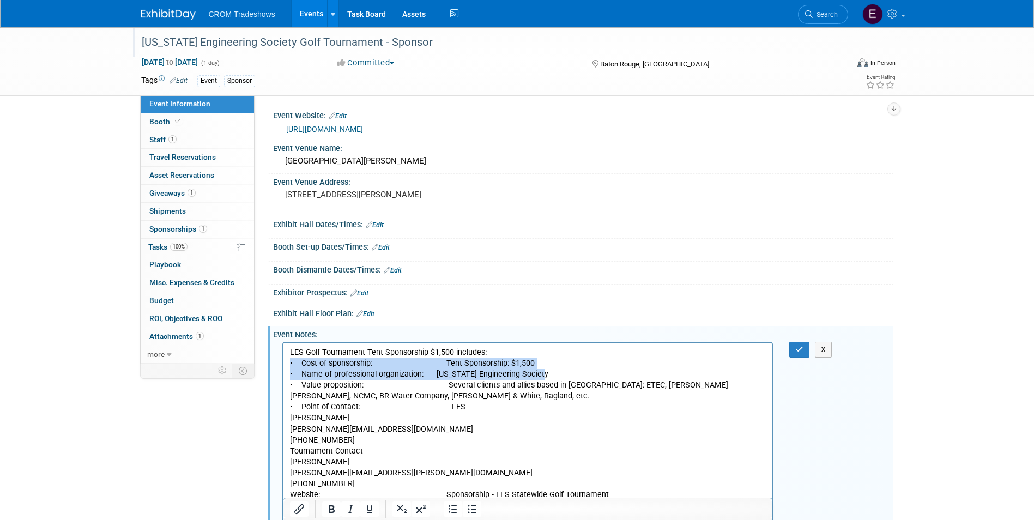
drag, startPoint x: 541, startPoint y: 376, endPoint x: 289, endPoint y: 362, distance: 252.2
click at [289, 362] on p "LES Golf Tournament Tent Sponsorship $1,500 includes: • Cost of sponsorship: Te…" at bounding box center [527, 423] width 476 height 153
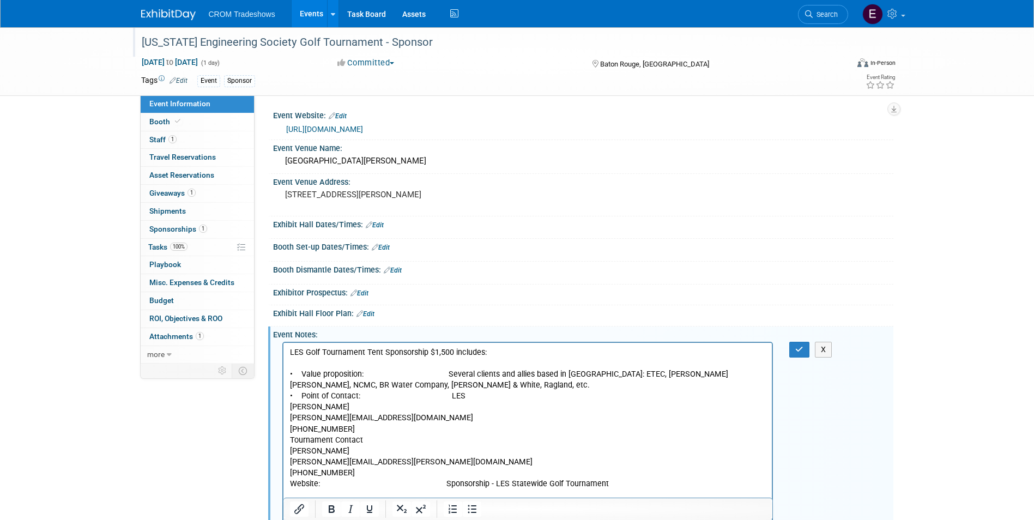
click at [439, 374] on p "LES Golf Tournament Tent Sponsorship $1,500 includes: • Value proposition: Seve…" at bounding box center [527, 418] width 476 height 142
click at [440, 392] on p "LES Golf Tournament Tent Sponsorship $1,500 includes: • Value proposition: Seve…" at bounding box center [527, 418] width 476 height 142
click at [480, 354] on p "LES Golf Tournament Tent Sponsorship $1,500 includes: • Value proposition: Seve…" at bounding box center [527, 418] width 476 height 142
click at [428, 354] on p "LES Golf Tournament Tent Sponsorship $1,500): • Value proposition: Several clie…" at bounding box center [527, 418] width 476 height 142
click at [465, 356] on p "LES Golf Tournament Tent Sponsorship ($1,500): • Value proposition: Several cli…" at bounding box center [527, 418] width 476 height 142
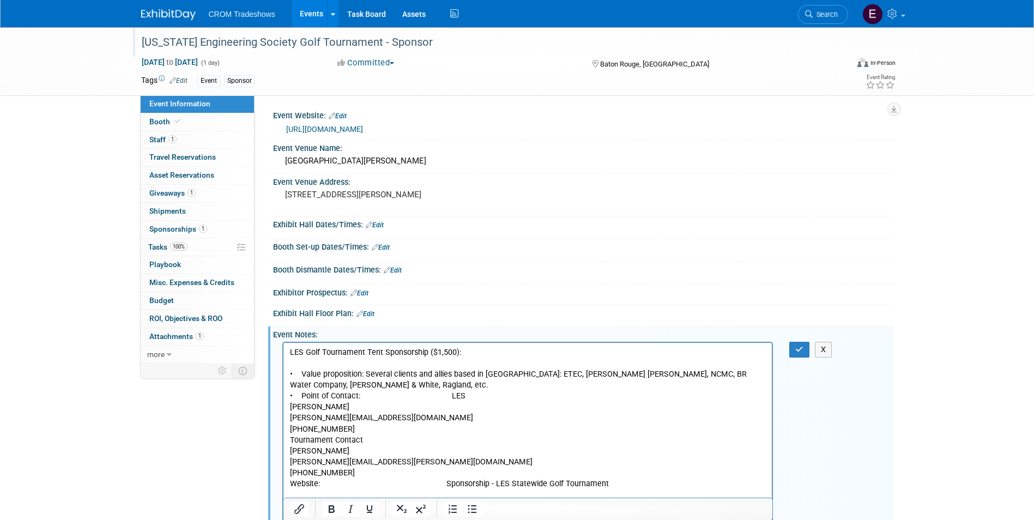
click at [302, 372] on p "LES Golf Tournament Tent Sponsorship ($1,500): • Value proposition: Several cli…" at bounding box center [527, 418] width 476 height 142
click at [299, 374] on p "LES Golf Tournament Tent Sponsorship ($1,500): • Value proposition: Several cli…" at bounding box center [527, 418] width 476 height 142
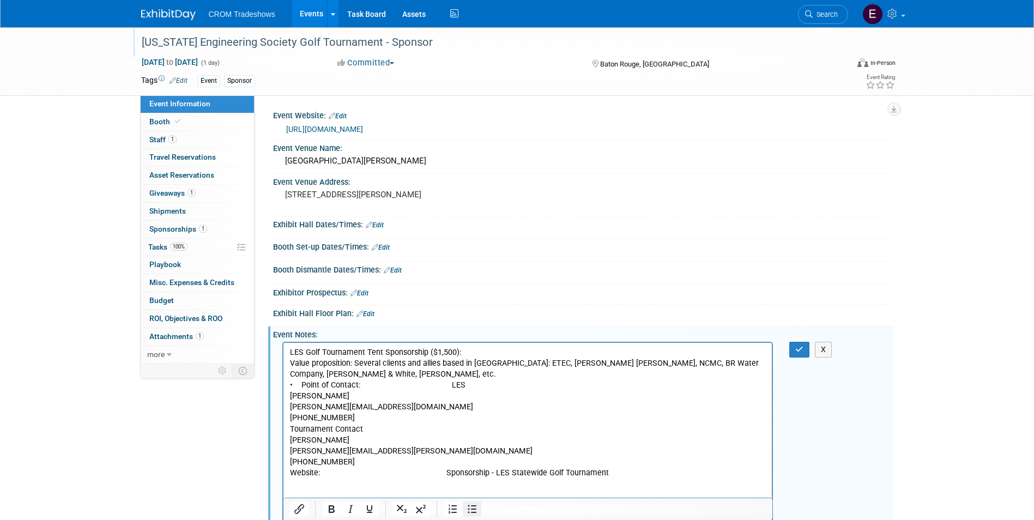
click at [476, 508] on icon "Bullet list" at bounding box center [471, 508] width 13 height 13
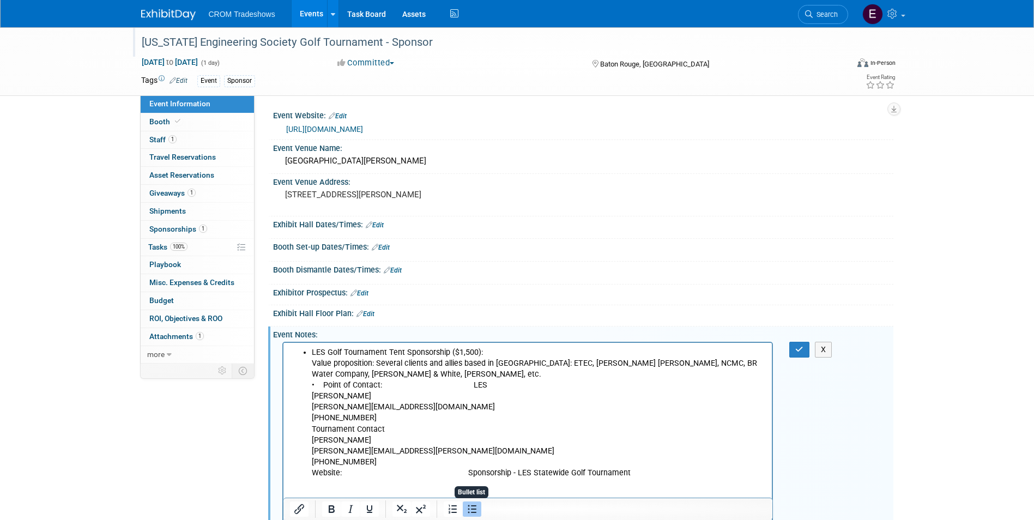
click at [478, 507] on icon "Bullet list" at bounding box center [471, 508] width 13 height 13
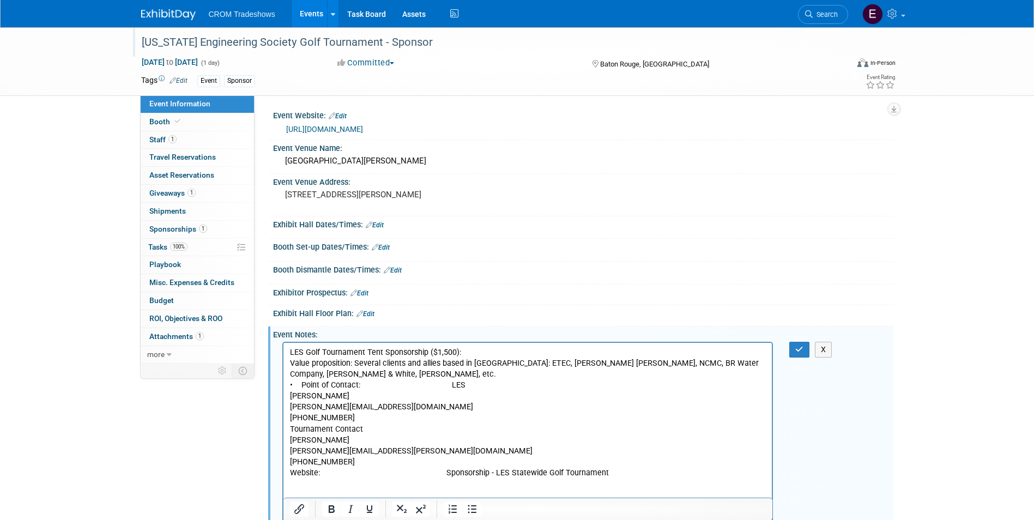
click at [289, 366] on p "LES Golf Tournament Tent Sponsorship ($1,500): Value proposition: Several clien…" at bounding box center [527, 412] width 476 height 131
click at [474, 511] on icon "Bullet list" at bounding box center [471, 508] width 13 height 13
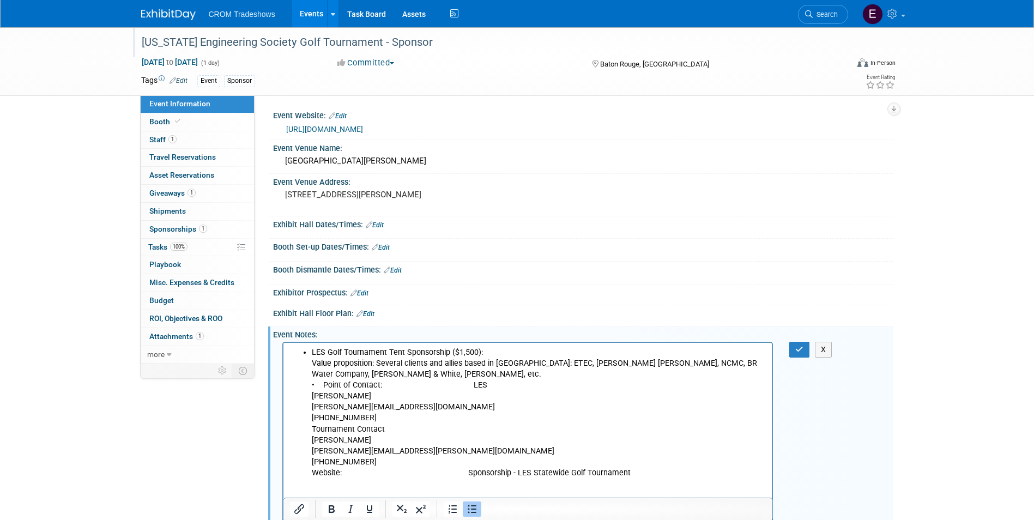
click at [311, 353] on li "LES Golf Tournament Tent Sponsorship ($1,500): Value proposition: Several clien…" at bounding box center [538, 412] width 454 height 131
click at [475, 511] on icon "Bullet list" at bounding box center [471, 508] width 13 height 13
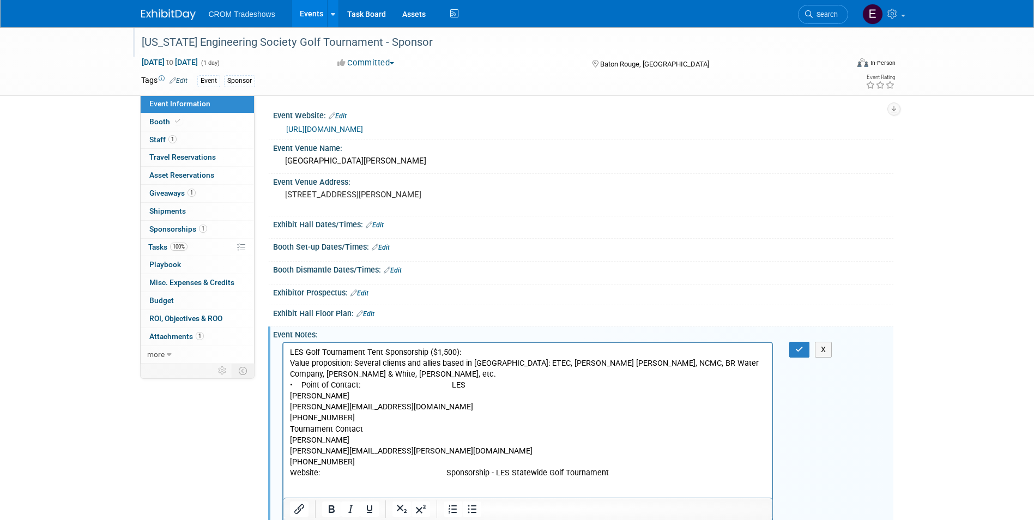
click at [289, 363] on p "LES Golf Tournament Tent Sponsorship ($1,500): Value proposition: Several clien…" at bounding box center [527, 412] width 476 height 131
click at [290, 363] on p "Value proposition: Several clients and allies based in Baton Rouge: ETEC, Whart…" at bounding box center [527, 418] width 476 height 120
click at [469, 516] on icon "Bullet list" at bounding box center [471, 517] width 13 height 13
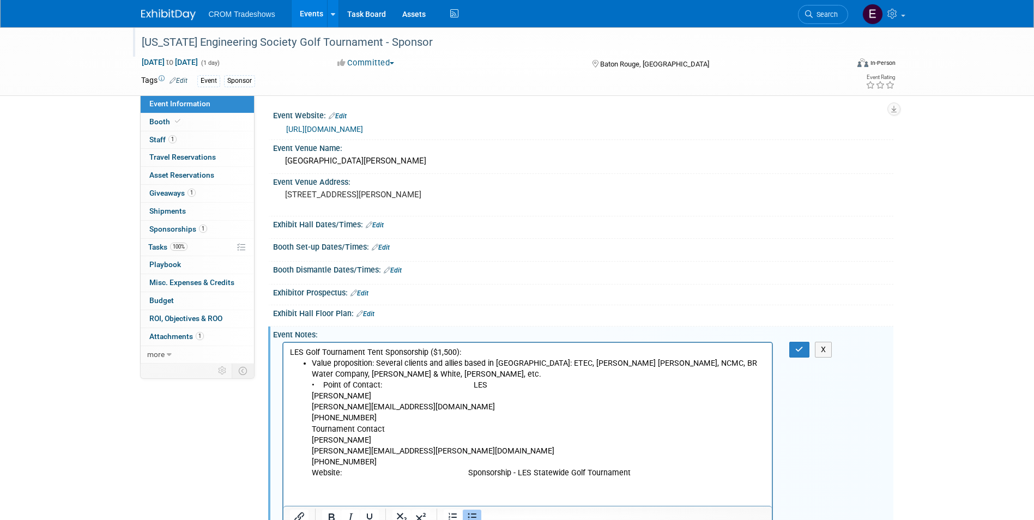
click at [322, 383] on li "Value proposition: Several clients and allies based in Baton Rouge: ETEC, Whart…" at bounding box center [538, 418] width 454 height 120
click at [452, 389] on li "Point of Contact: LES Mary Claire Ruckert maryclaire@les-state.org 225-924-2021…" at bounding box center [538, 429] width 454 height 99
click at [395, 387] on li "Point of Contact: (LES Mary Claire Ruckert maryclaire@les-state.org 225-924-202…" at bounding box center [538, 429] width 454 height 99
click at [312, 399] on li "Point of Contact: (LES) Mary Claire Ruckert maryclaire@les-state.org 225-924-20…" at bounding box center [538, 429] width 454 height 99
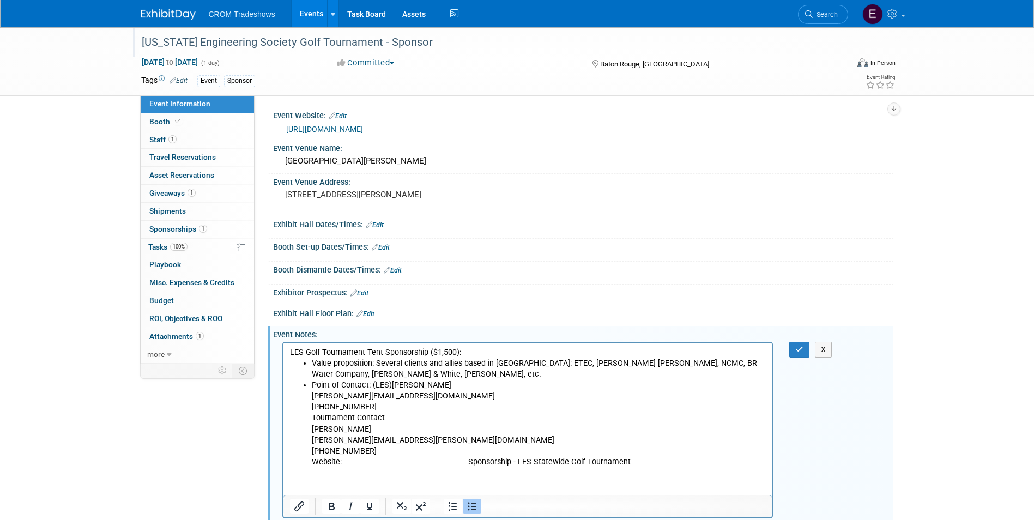
click at [313, 396] on li "Point of Contact: (LES) Mary Claire Ruckert maryclaire@les-state.org 225-924-20…" at bounding box center [538, 424] width 454 height 88
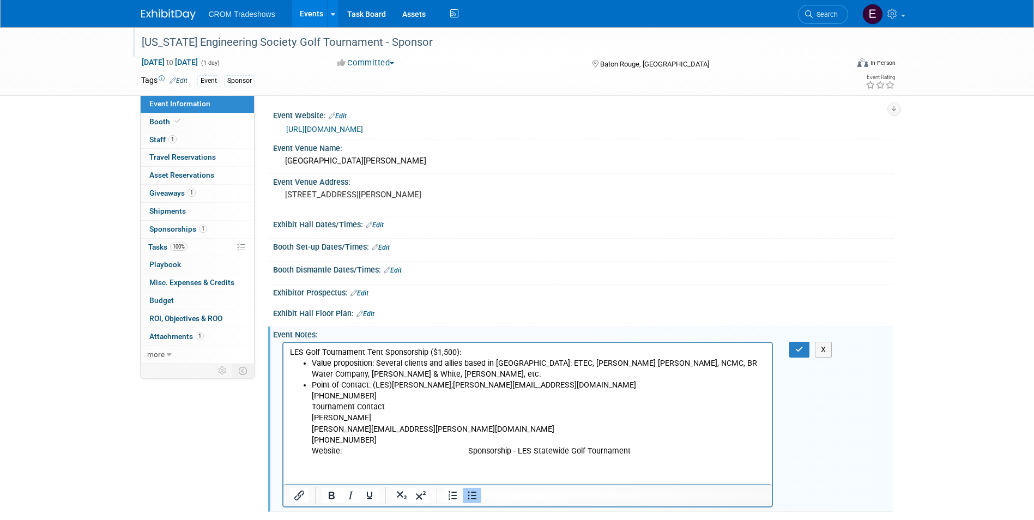
click at [311, 398] on li "Point of Contact: (LES) Mary Claire Ruckert; maryclaire@les-state.org 225-924-2…" at bounding box center [538, 418] width 454 height 77
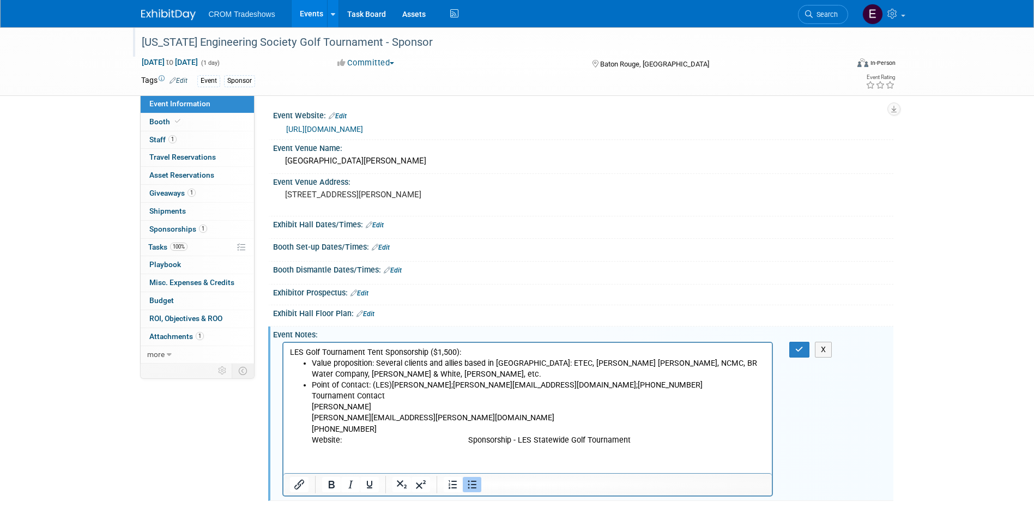
click at [312, 396] on li "Point of Contact: (LES) Mary Claire Ruckert; maryclaire@les-state.org; 225-924-…" at bounding box center [538, 412] width 454 height 65
click at [314, 406] on li "Tournament Contact Gavin Gautreau Gavin.gautreau@la.gov 225-802-7488 Website: S…" at bounding box center [538, 418] width 454 height 54
click at [312, 407] on li "Tournament Contact Gavin Gautreau Gavin.gautreau@la.gov 225-802-7488 Website: S…" at bounding box center [538, 418] width 454 height 54
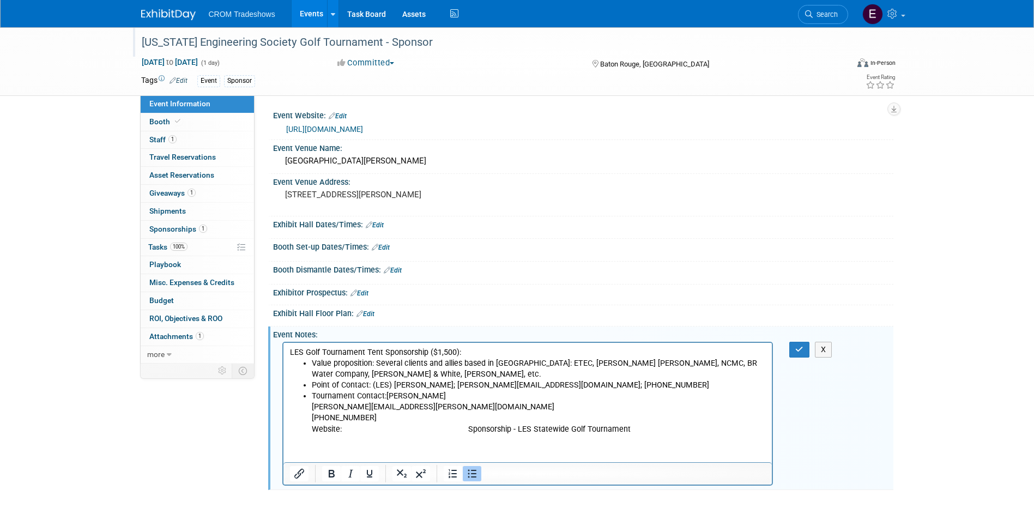
click at [440, 396] on li "Tournament Contact: Gavin Gautreau Gavin.gautreau@la.gov 225-802-7488 Website: …" at bounding box center [538, 413] width 454 height 44
click at [312, 409] on li "Tournament Contact: Gavin Gautreau; Gavin.gautreau@la.gov 225-802-7488 Website:…" at bounding box center [538, 413] width 454 height 44
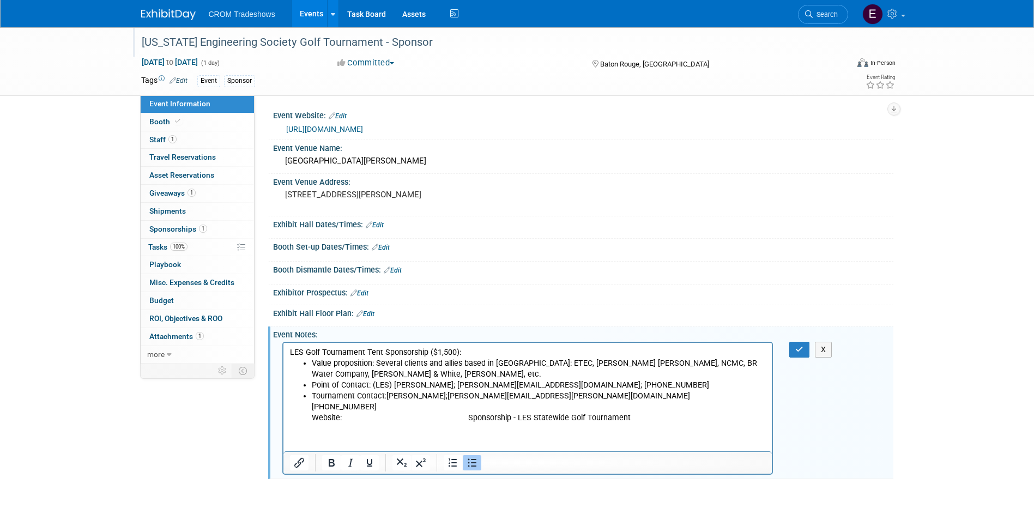
click at [308, 408] on ul "Value proposition: Several clients and allies based in Baton Rouge: ETEC, Whart…" at bounding box center [527, 390] width 476 height 65
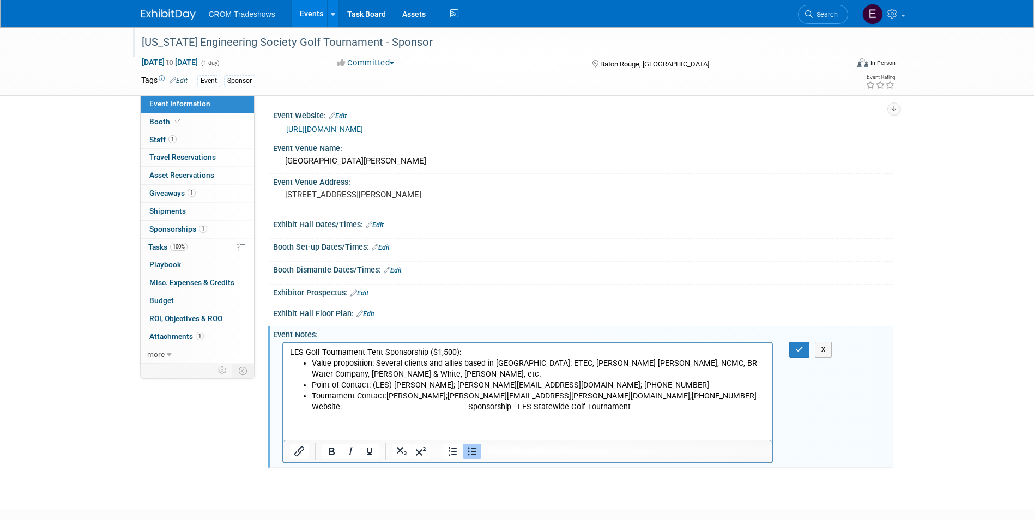
click at [309, 407] on ul "Value proposition: Several clients and allies based in Baton Rouge: ETEC, Whart…" at bounding box center [527, 385] width 476 height 54
click at [456, 409] on li "Website: Sponsorship - LES Statewide Golf Tournament" at bounding box center [538, 407] width 454 height 11
click at [454, 409] on li "Website: Sponsorship - LES Statewide Golf Tournament" at bounding box center [538, 407] width 454 height 11
drag, startPoint x: 611, startPoint y: 407, endPoint x: 292, endPoint y: 411, distance: 318.8
click at [292, 411] on ul "Value proposition: Several clients and allies based in Baton Rouge: ETEC, Whart…" at bounding box center [527, 385] width 476 height 54
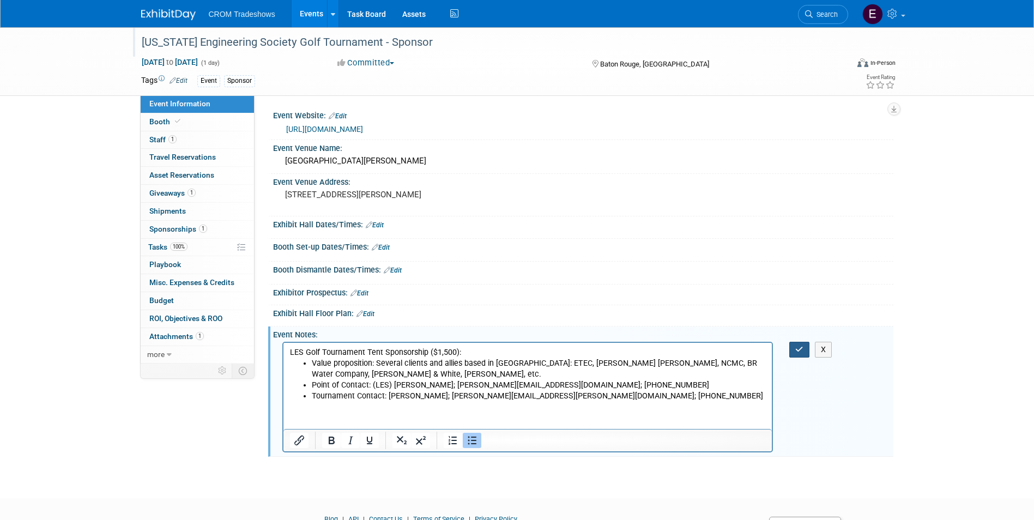
click at [793, 352] on button "button" at bounding box center [799, 350] width 20 height 16
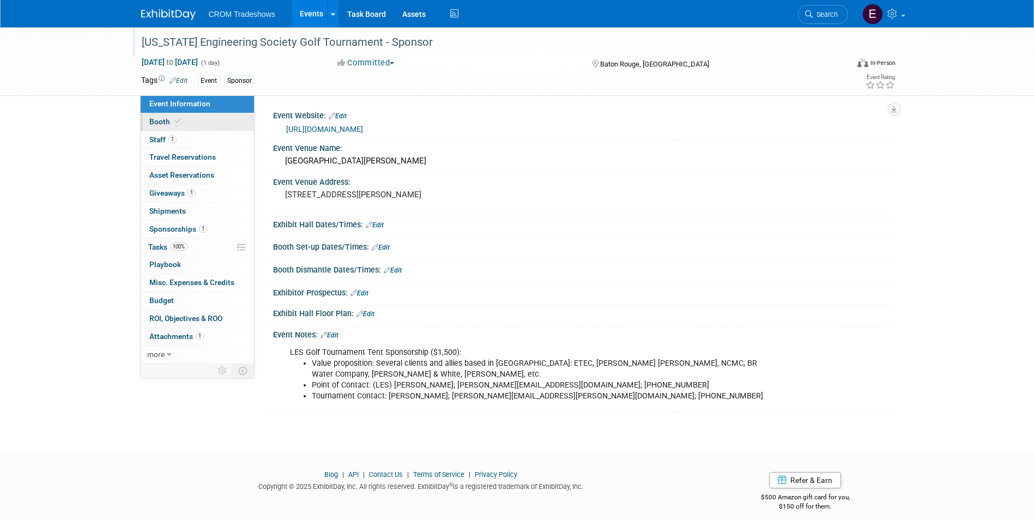
click at [175, 121] on icon at bounding box center [177, 121] width 5 height 6
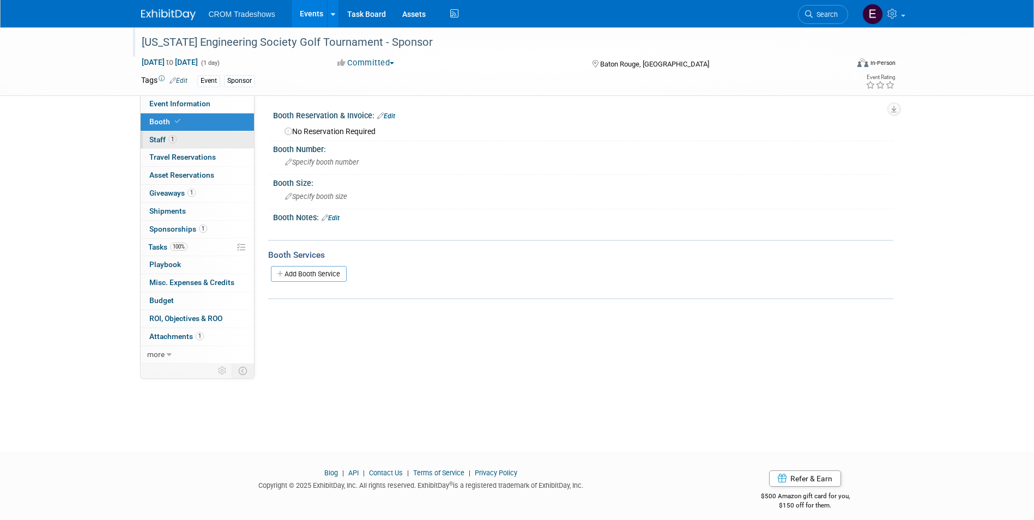
click at [179, 136] on link "1 Staff 1" at bounding box center [197, 139] width 113 height 17
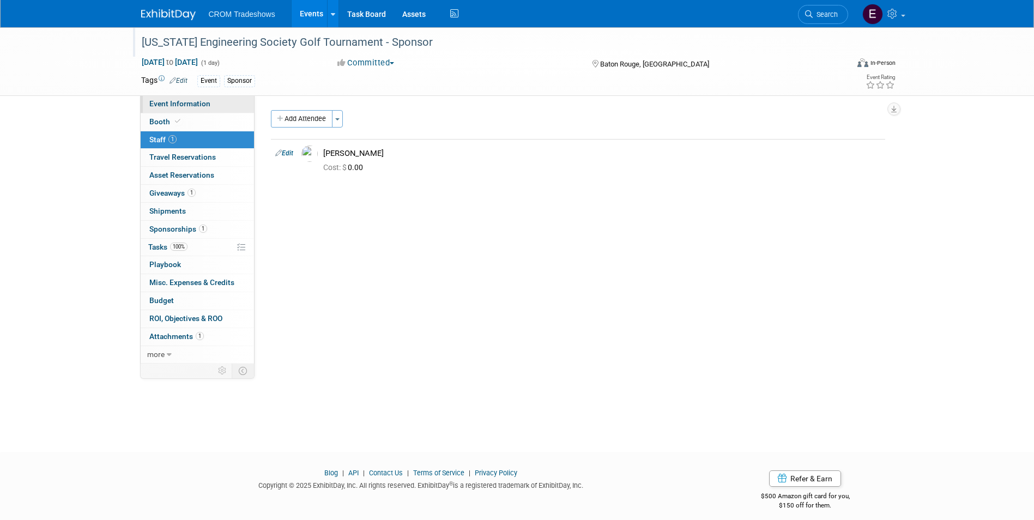
click at [182, 104] on span "Event Information" at bounding box center [179, 103] width 61 height 9
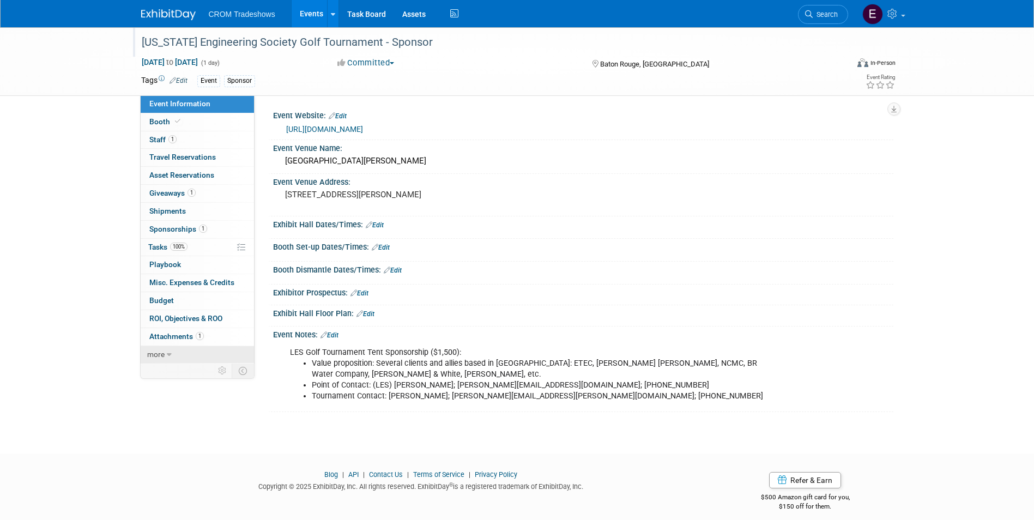
click at [180, 355] on link "more" at bounding box center [197, 354] width 113 height 17
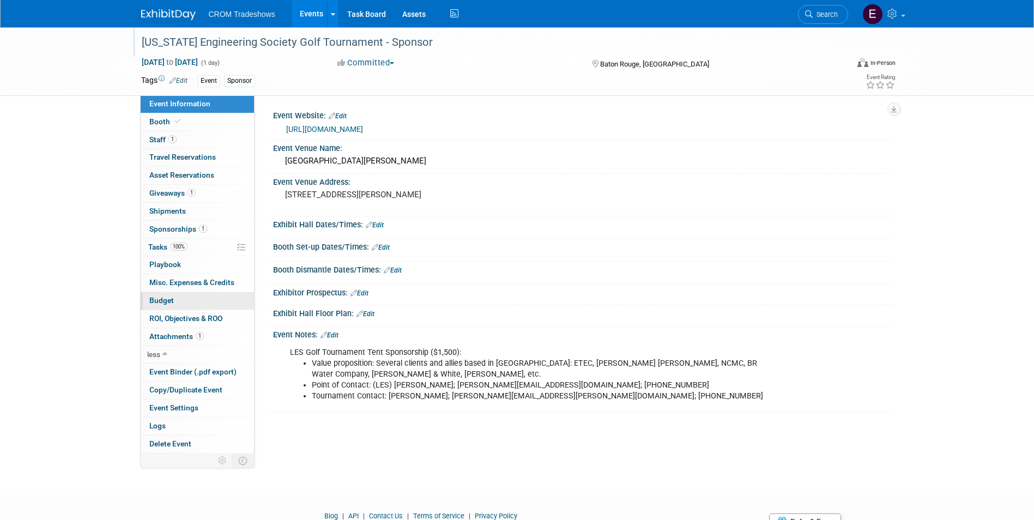
click at [189, 297] on link "Budget" at bounding box center [197, 300] width 113 height 17
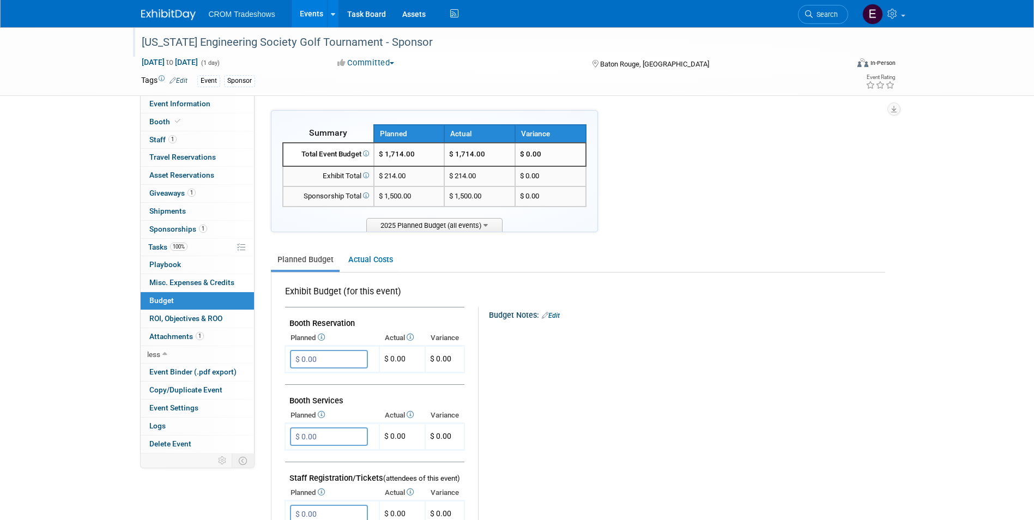
click at [310, 10] on link "Events" at bounding box center [312, 13] width 40 height 27
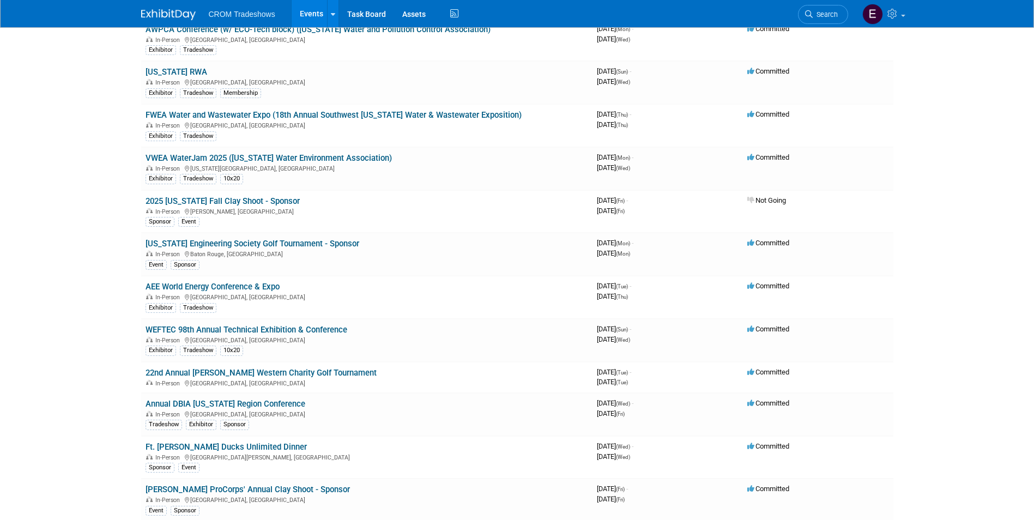
scroll to position [2234, 0]
click at [270, 375] on link "22nd Annual [PERSON_NAME] Western Charity Golf Tournament" at bounding box center [261, 372] width 231 height 10
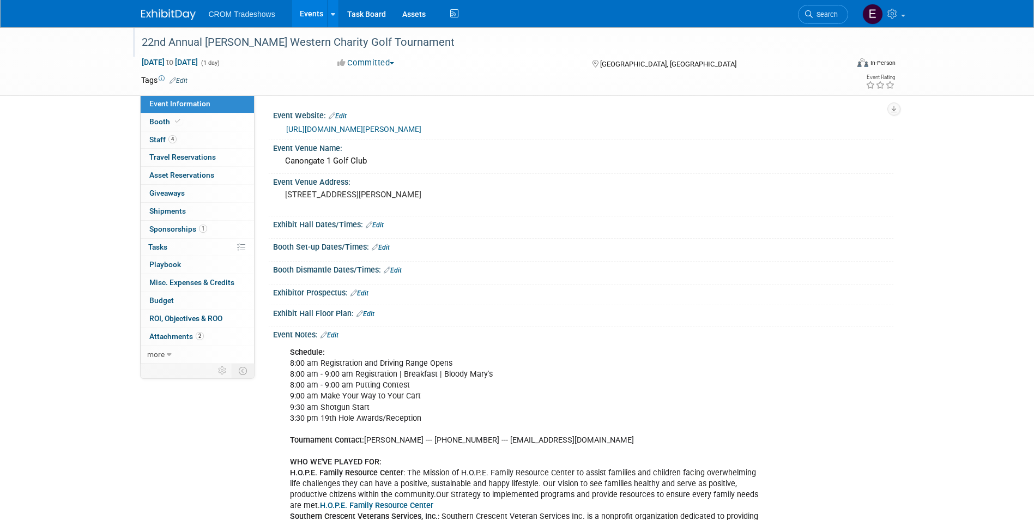
click at [404, 47] on div "22nd Annual [PERSON_NAME] Western Charity Golf Tournament" at bounding box center [485, 43] width 694 height 20
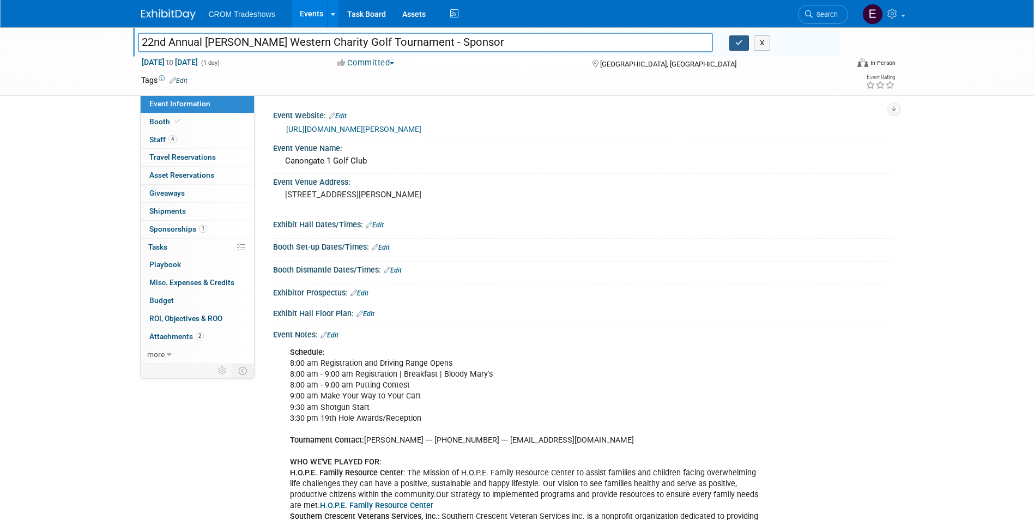
type input "22nd Annual [PERSON_NAME] Western Charity Golf Tournament - Sponsor"
click at [732, 37] on button "button" at bounding box center [739, 42] width 20 height 15
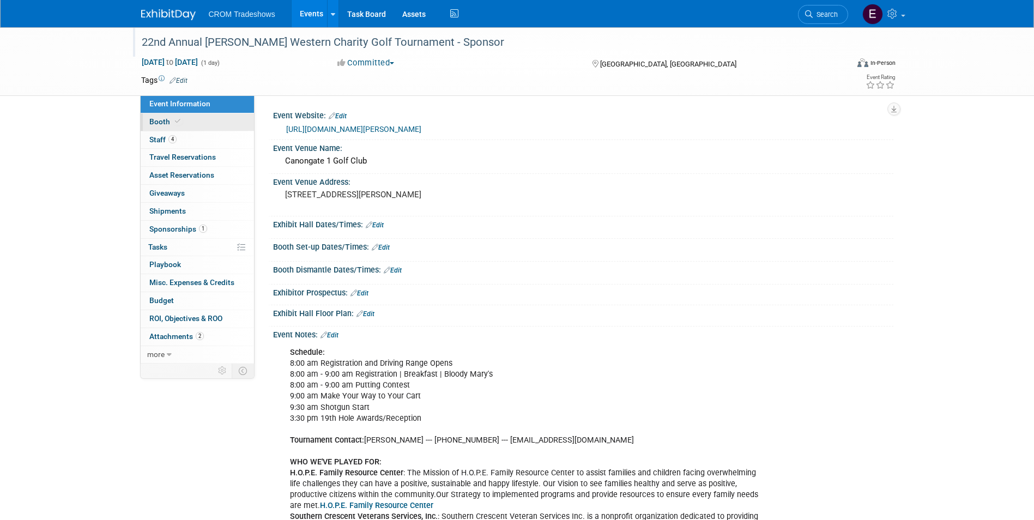
click at [197, 117] on link "Booth" at bounding box center [197, 121] width 113 height 17
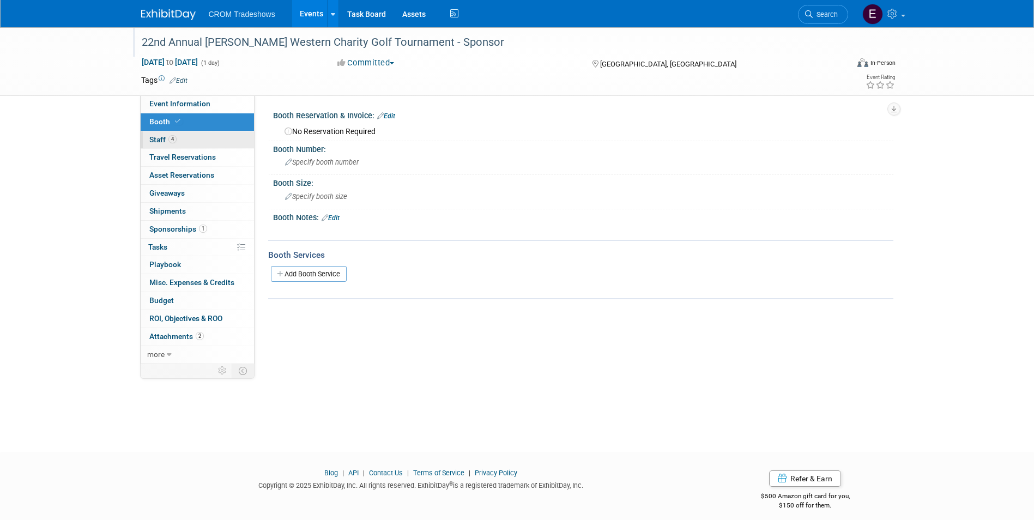
click at [198, 138] on link "4 Staff 4" at bounding box center [197, 139] width 113 height 17
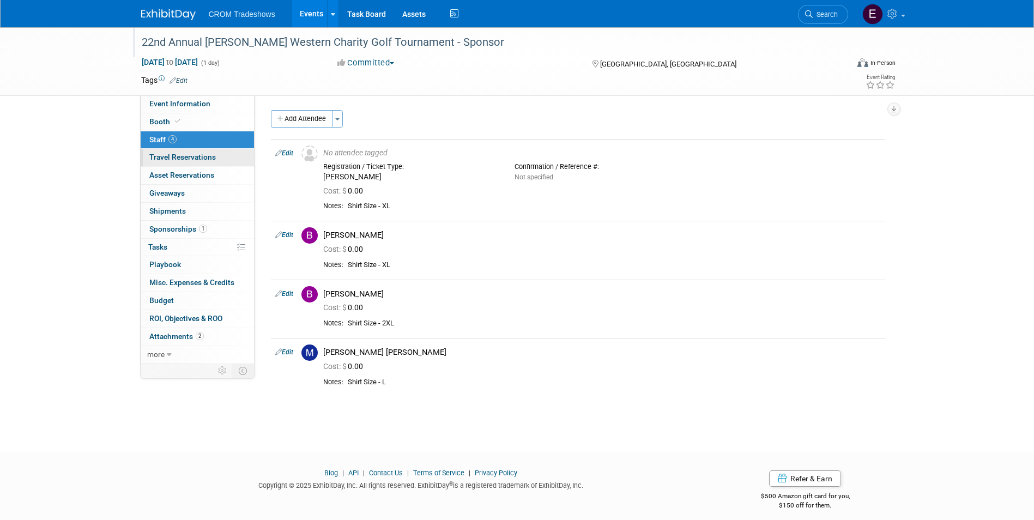
click at [211, 163] on link "0 Travel Reservations 0" at bounding box center [197, 157] width 113 height 17
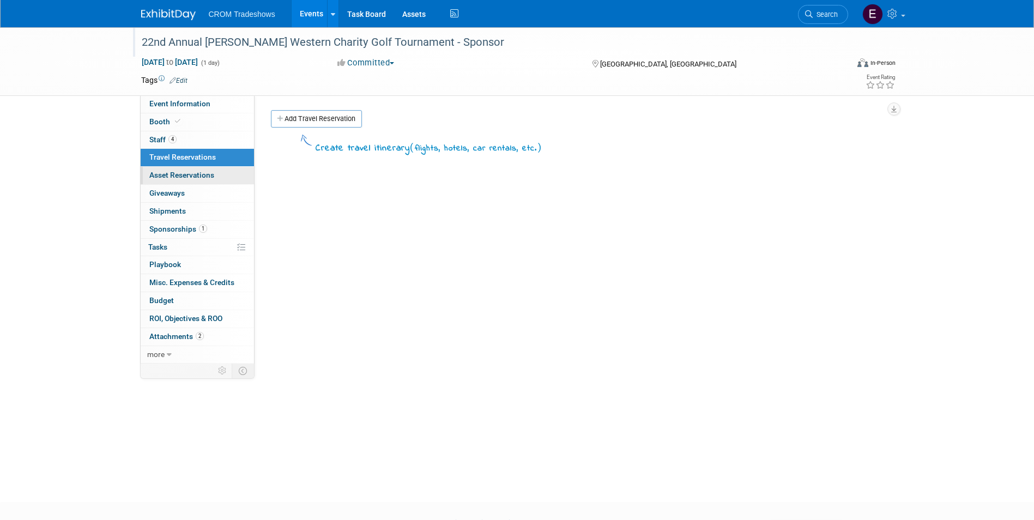
click at [211, 177] on span "Asset Reservations 0" at bounding box center [181, 175] width 65 height 9
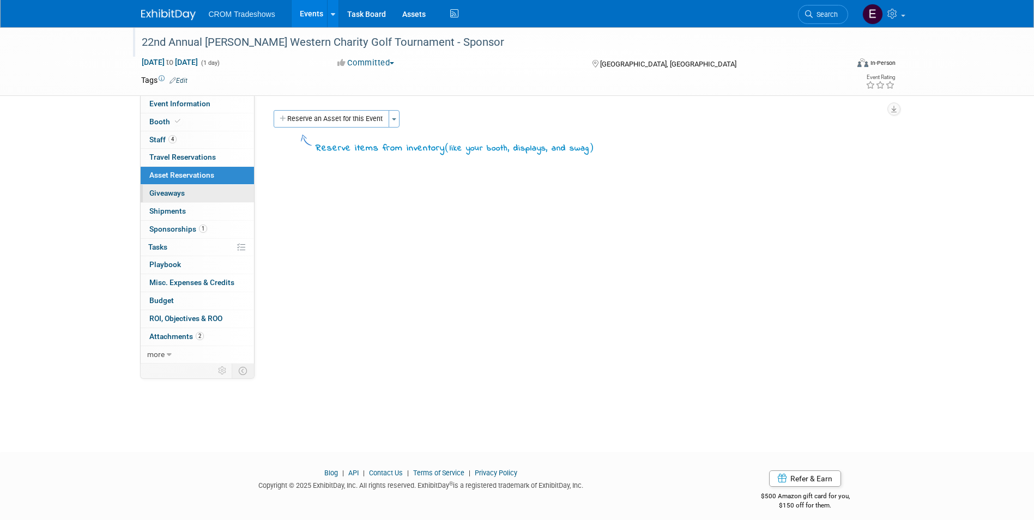
click at [212, 197] on link "0 Giveaways 0" at bounding box center [197, 193] width 113 height 17
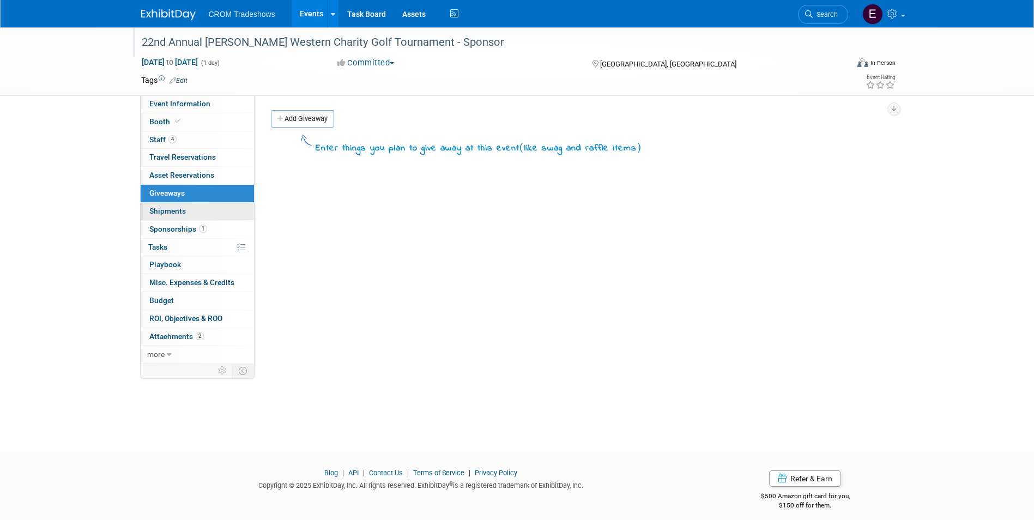
click at [211, 214] on link "0 Shipments 0" at bounding box center [197, 211] width 113 height 17
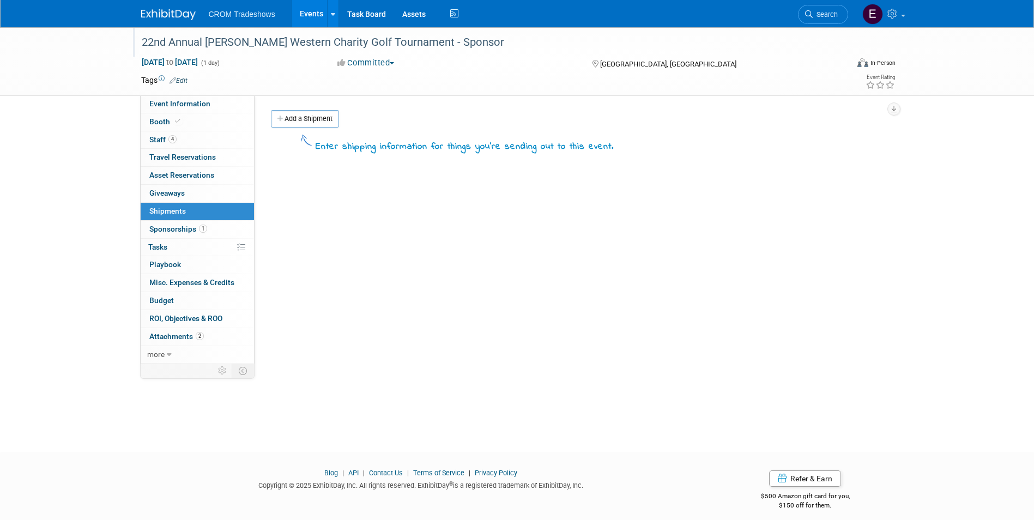
click at [211, 234] on link "1 Sponsorships 1" at bounding box center [197, 229] width 113 height 17
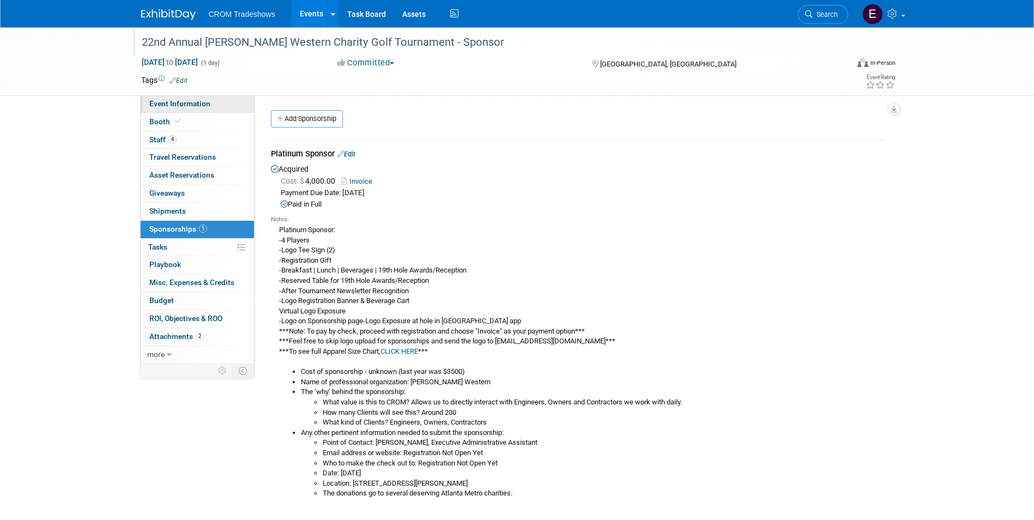
click at [214, 105] on link "Event Information" at bounding box center [197, 103] width 113 height 17
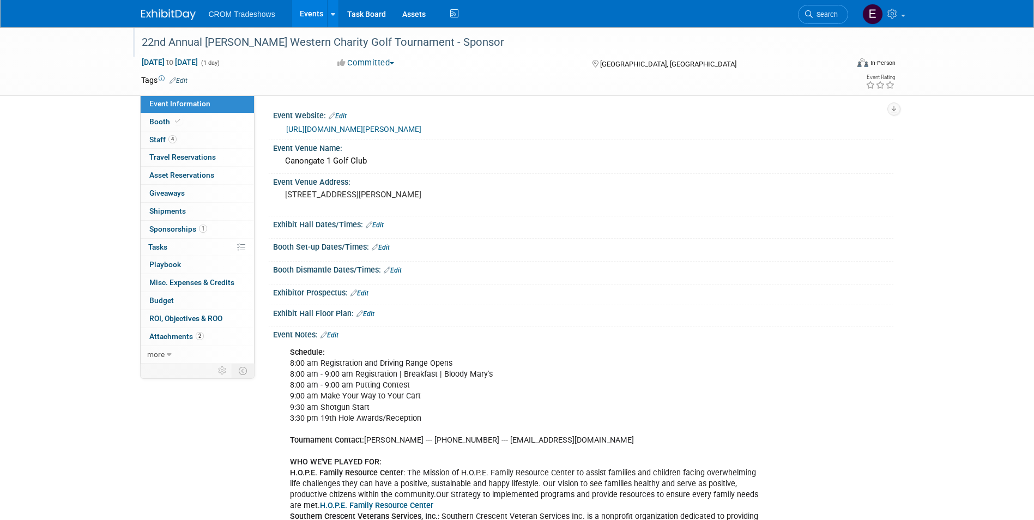
click at [338, 335] on link "Edit" at bounding box center [329, 335] width 18 height 8
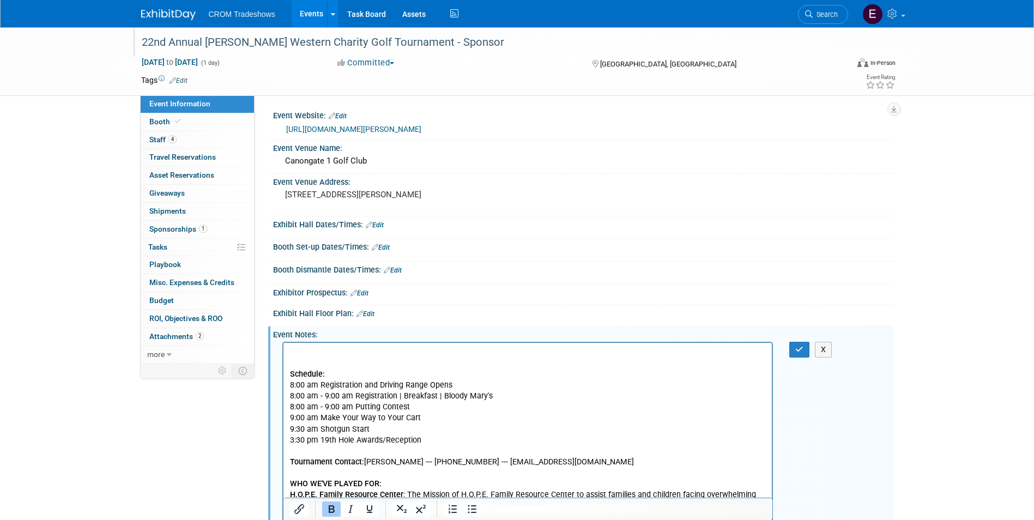
click at [296, 351] on p "Rich Text Area. Press ALT-0 for help." at bounding box center [527, 352] width 476 height 11
click at [802, 355] on button "button" at bounding box center [799, 350] width 20 height 16
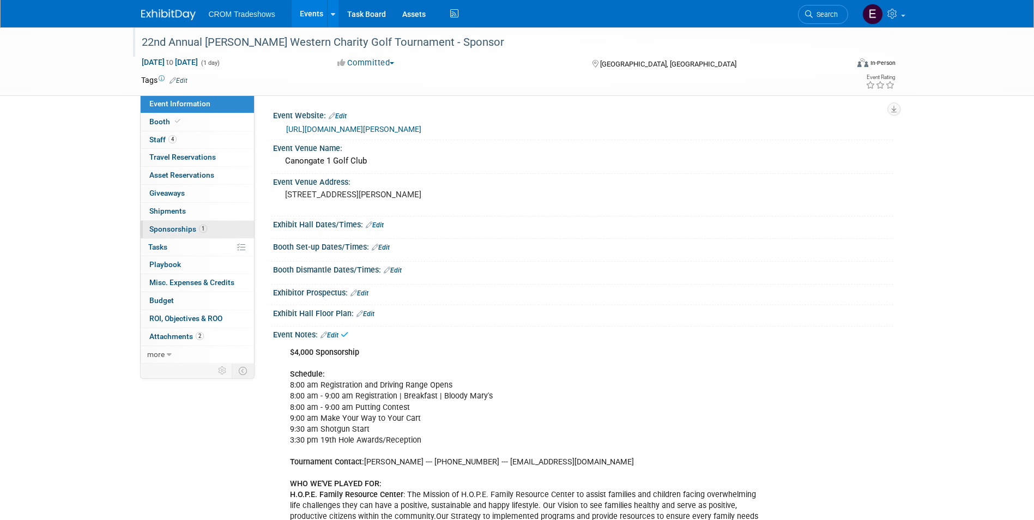
click at [205, 226] on span "1" at bounding box center [203, 229] width 8 height 8
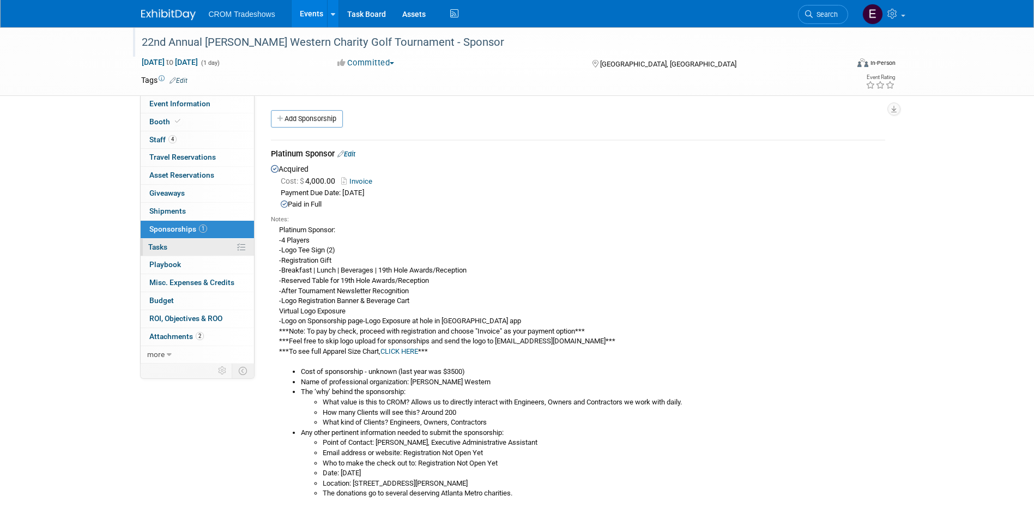
click at [205, 250] on link "0% Tasks 0%" at bounding box center [197, 247] width 113 height 17
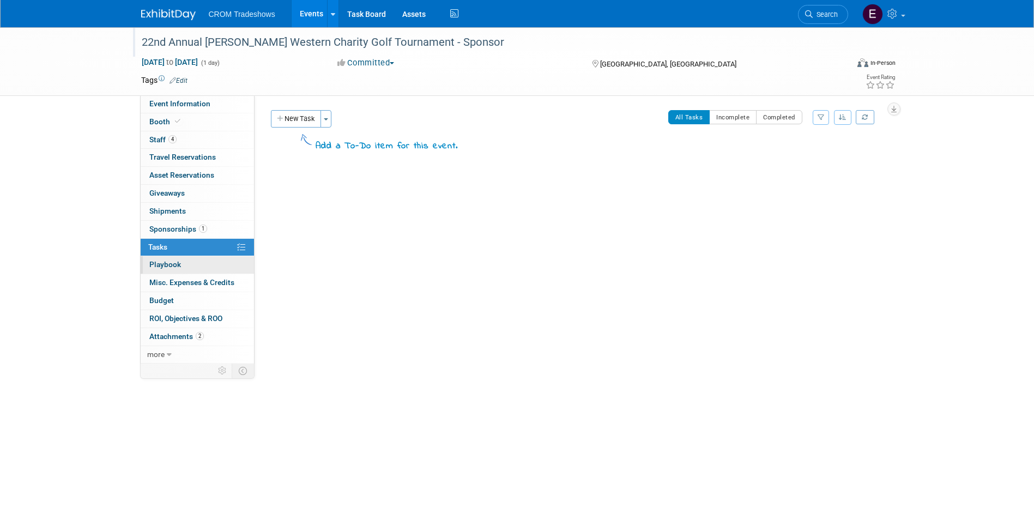
click at [205, 261] on link "0 Playbook 0" at bounding box center [197, 264] width 113 height 17
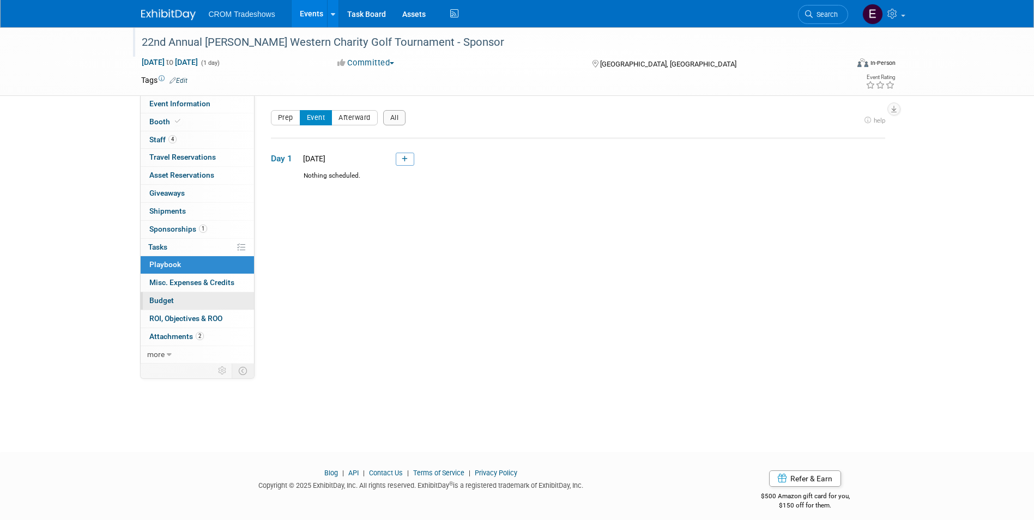
click at [209, 298] on link "Budget" at bounding box center [197, 300] width 113 height 17
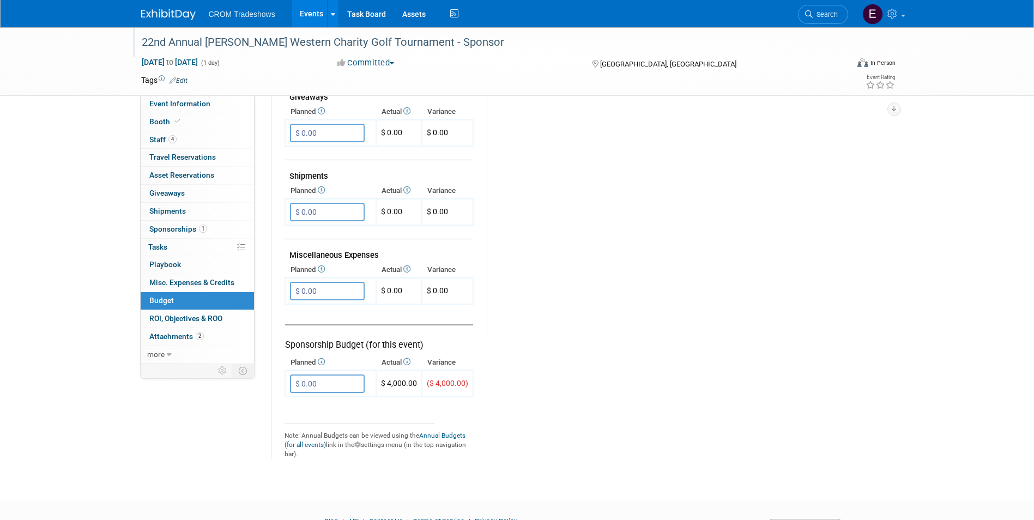
scroll to position [594, 0]
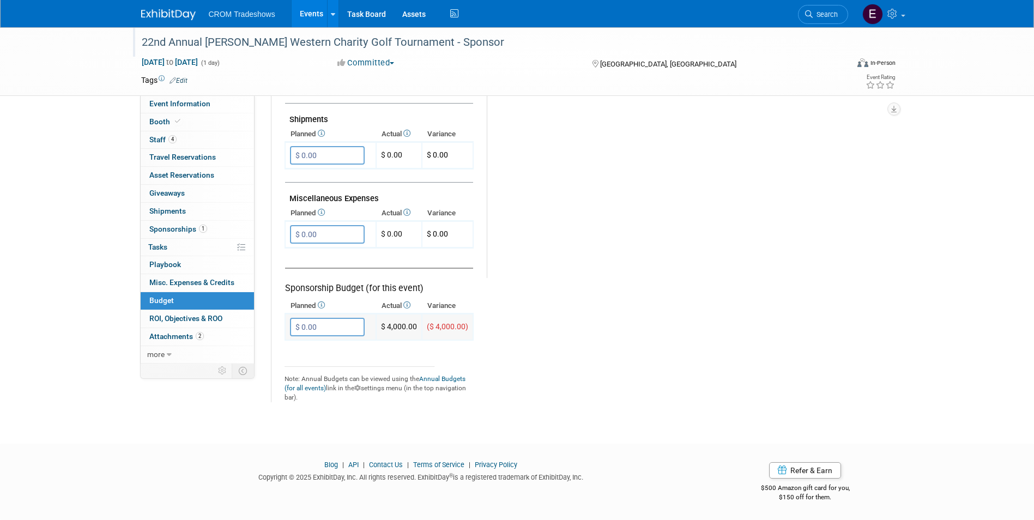
click at [340, 331] on input "$ 0.00" at bounding box center [327, 327] width 75 height 19
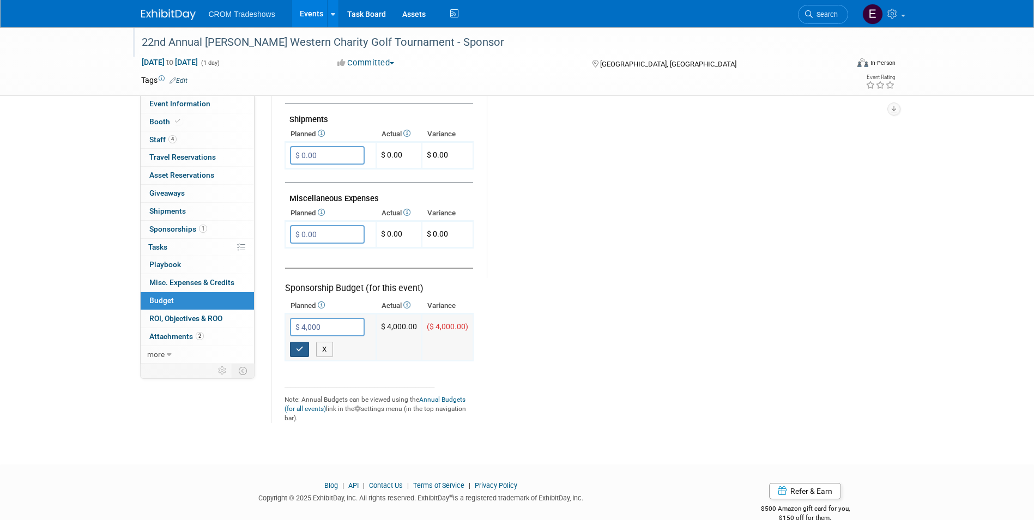
type input "$ 4,000.00"
click at [293, 348] on button "button" at bounding box center [300, 349] width 20 height 15
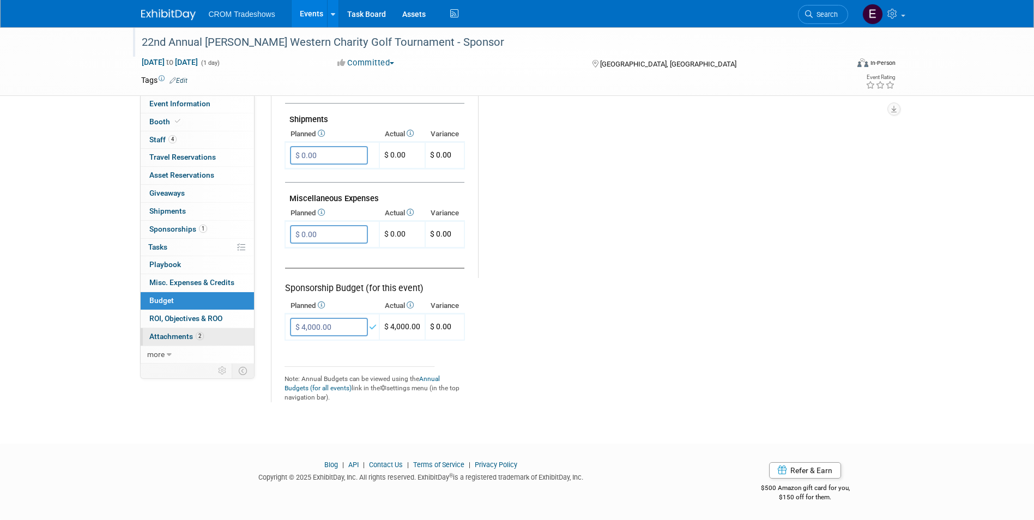
click at [186, 342] on link "2 Attachments 2" at bounding box center [197, 336] width 113 height 17
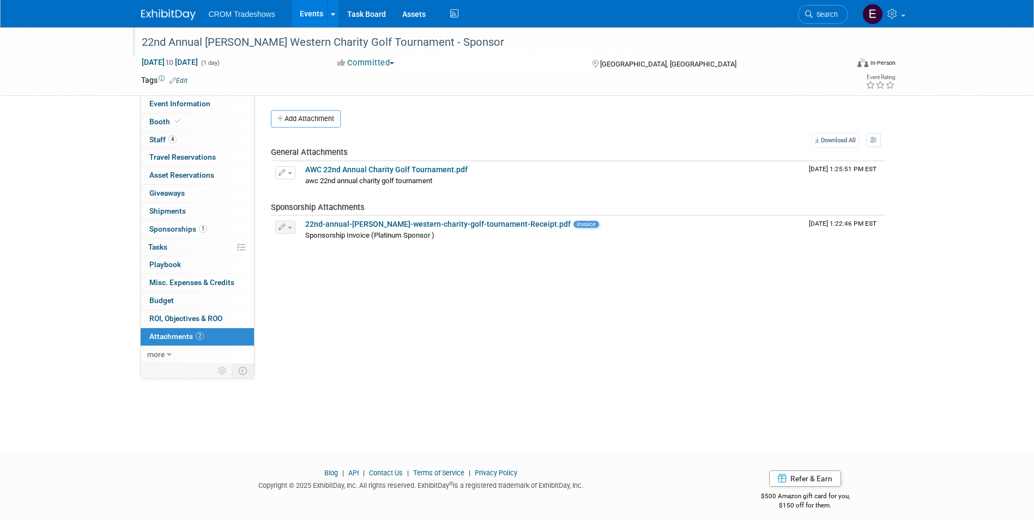
click at [306, 19] on link "Events" at bounding box center [312, 13] width 40 height 27
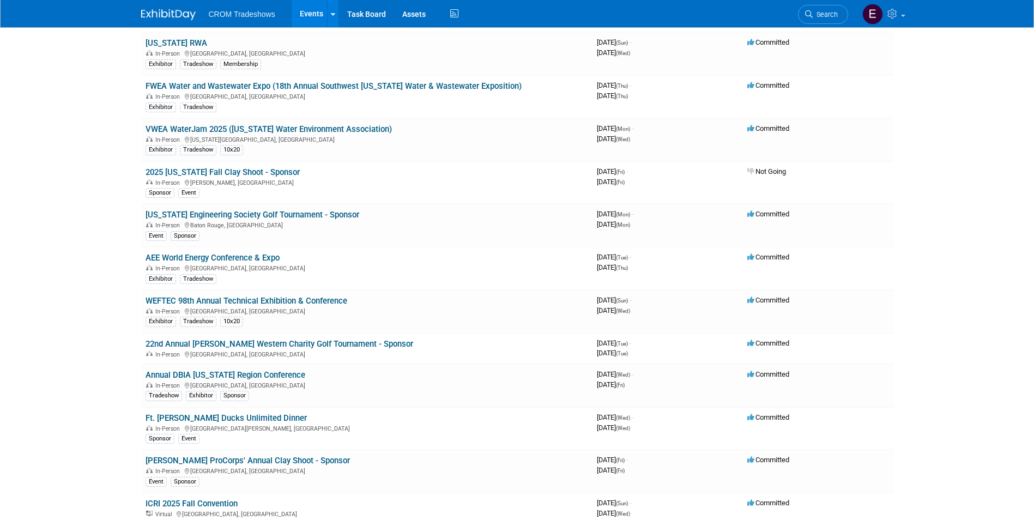
scroll to position [2289, 0]
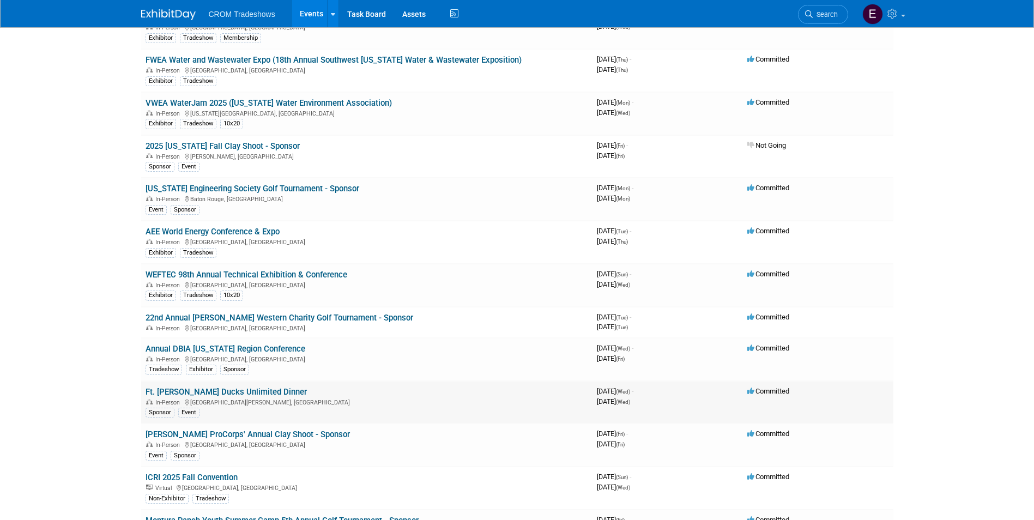
click at [250, 389] on link "Ft. [PERSON_NAME] Ducks Unlimited Dinner" at bounding box center [226, 392] width 161 height 10
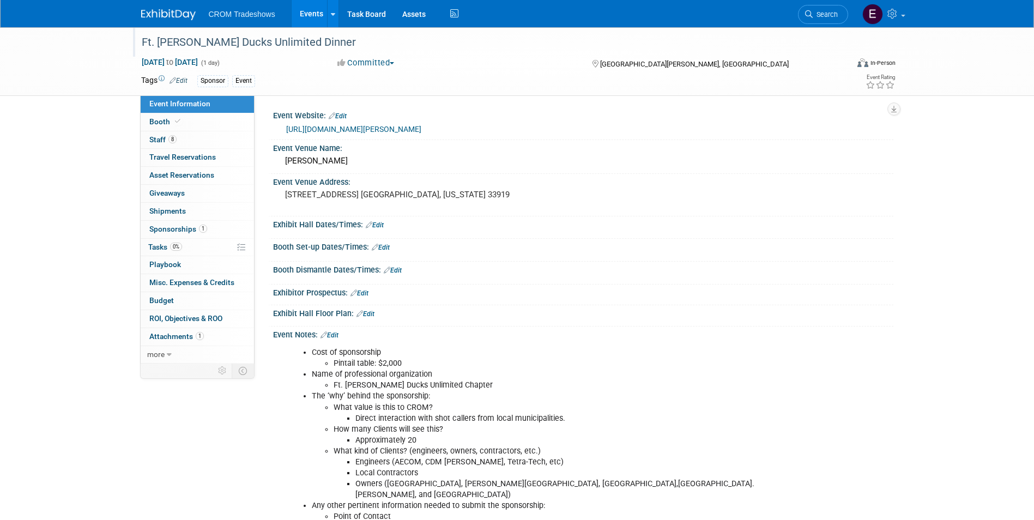
click at [304, 45] on div "Ft. [PERSON_NAME] Ducks Unlimited Dinner" at bounding box center [485, 43] width 694 height 20
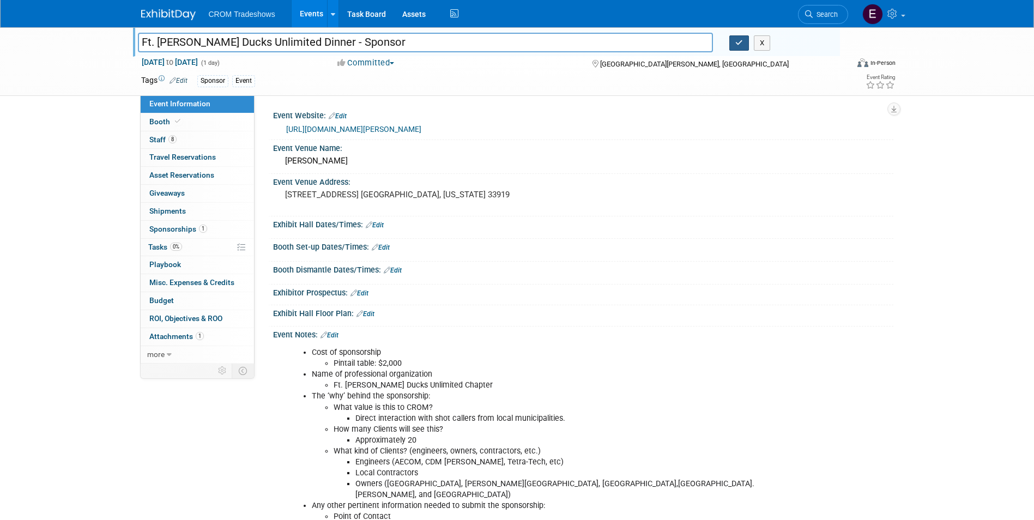
type input "Ft. [PERSON_NAME] Ducks Unlimited Dinner - Sponsor"
click at [739, 43] on icon "button" at bounding box center [739, 42] width 8 height 7
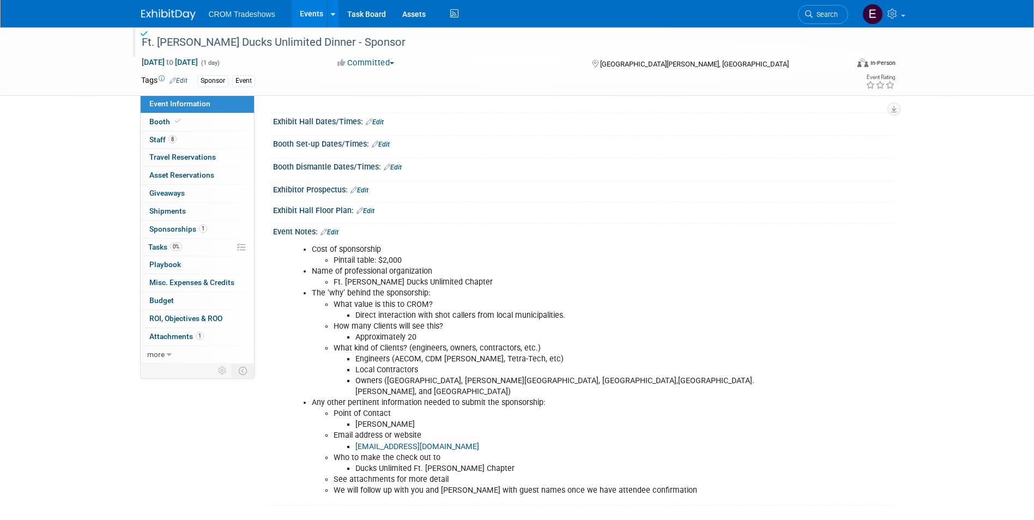
scroll to position [196, 0]
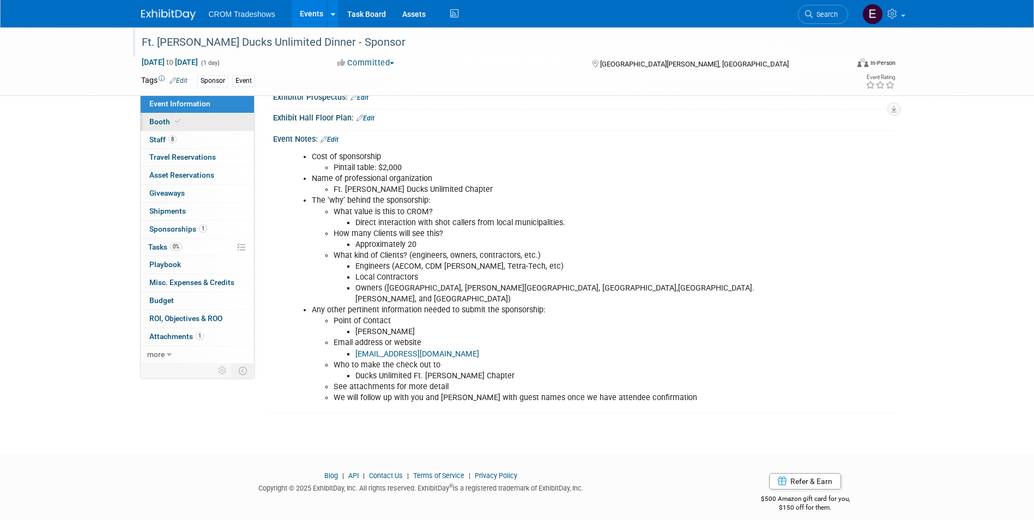
click at [197, 122] on link "Booth" at bounding box center [197, 121] width 113 height 17
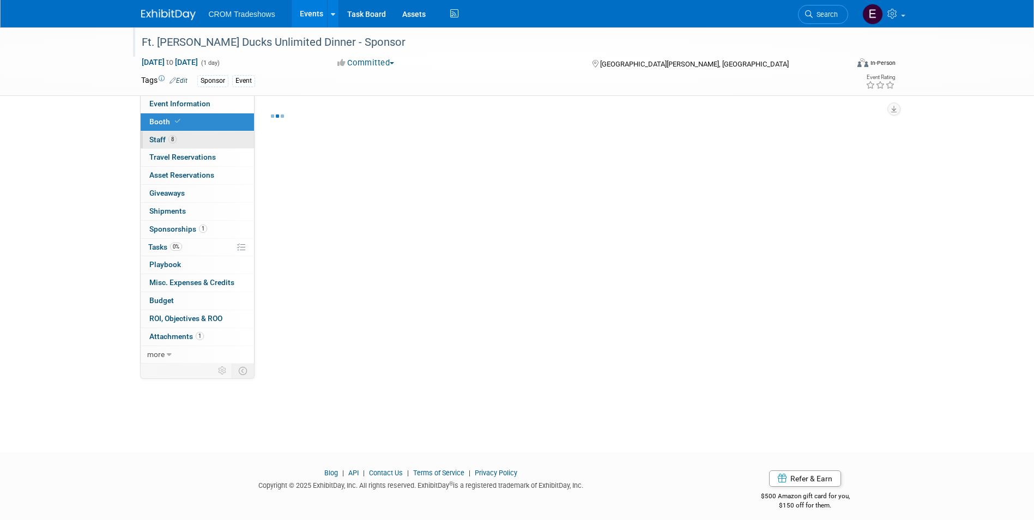
click at [198, 134] on link "8 Staff 8" at bounding box center [197, 139] width 113 height 17
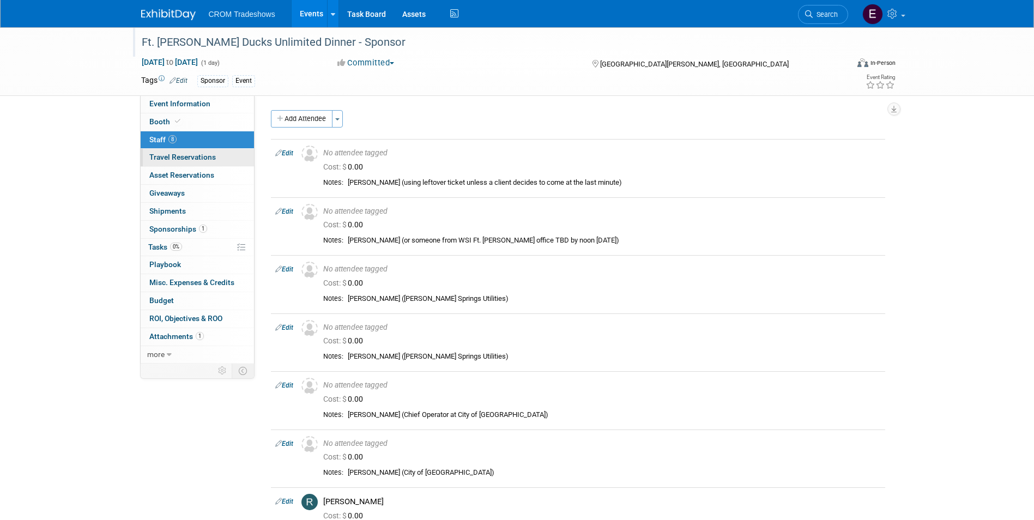
click at [210, 152] on link "0 Travel Reservations 0" at bounding box center [197, 157] width 113 height 17
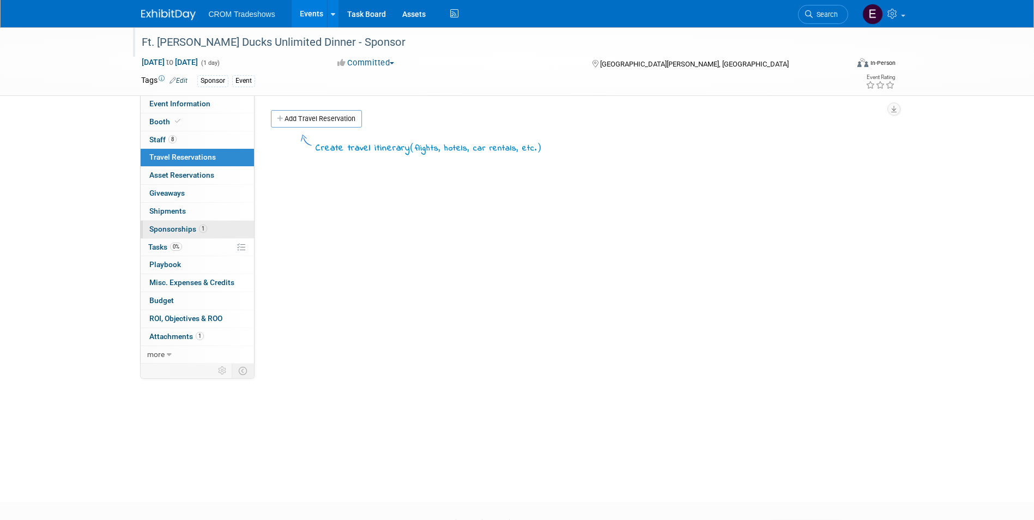
click at [223, 228] on link "1 Sponsorships 1" at bounding box center [197, 229] width 113 height 17
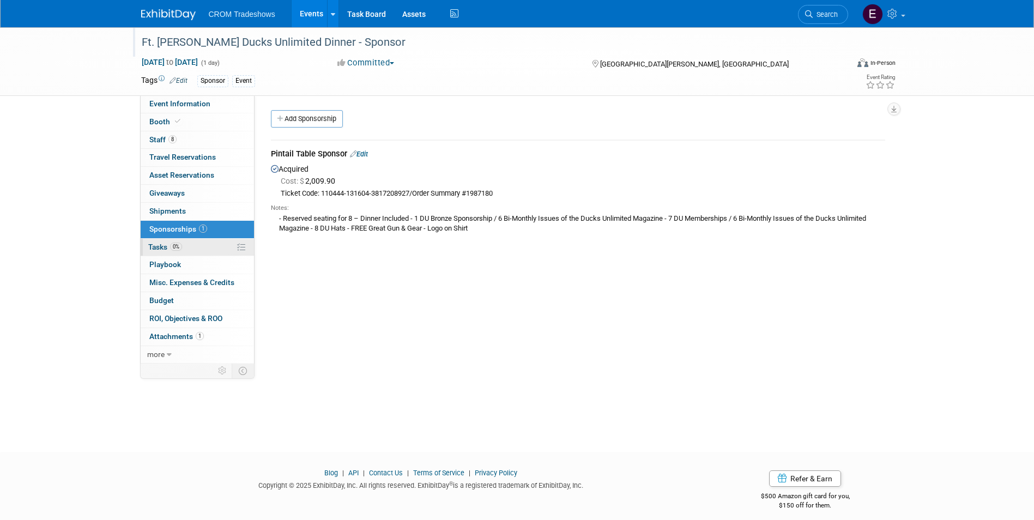
click at [224, 247] on link "0% Tasks 0%" at bounding box center [197, 247] width 113 height 17
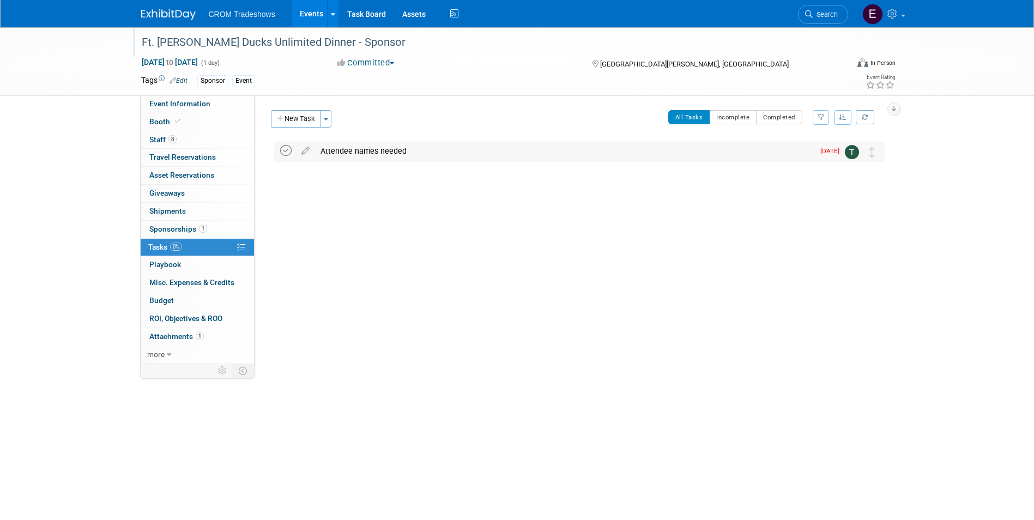
click at [286, 154] on icon at bounding box center [285, 150] width 11 height 11
click at [211, 229] on link "1 Sponsorships 1" at bounding box center [197, 229] width 113 height 17
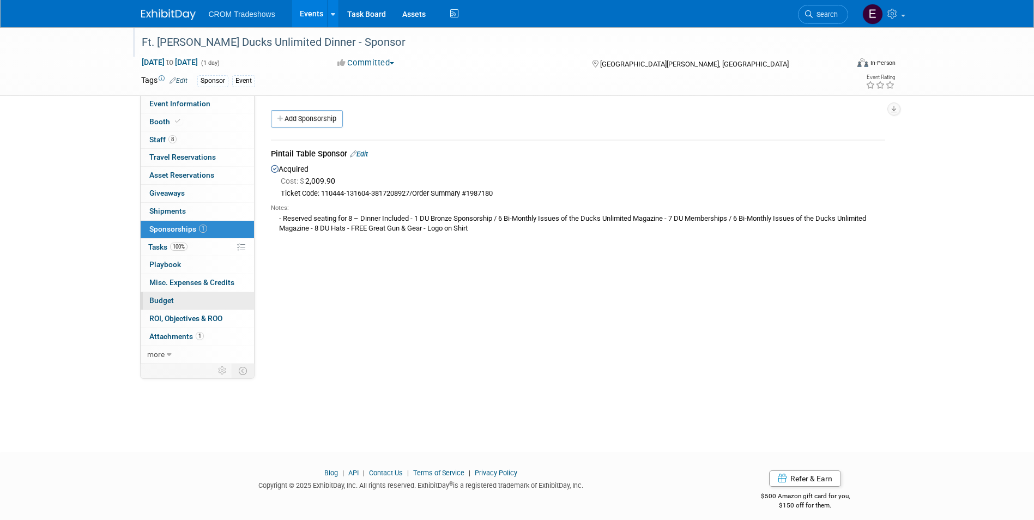
click at [204, 304] on link "Budget" at bounding box center [197, 300] width 113 height 17
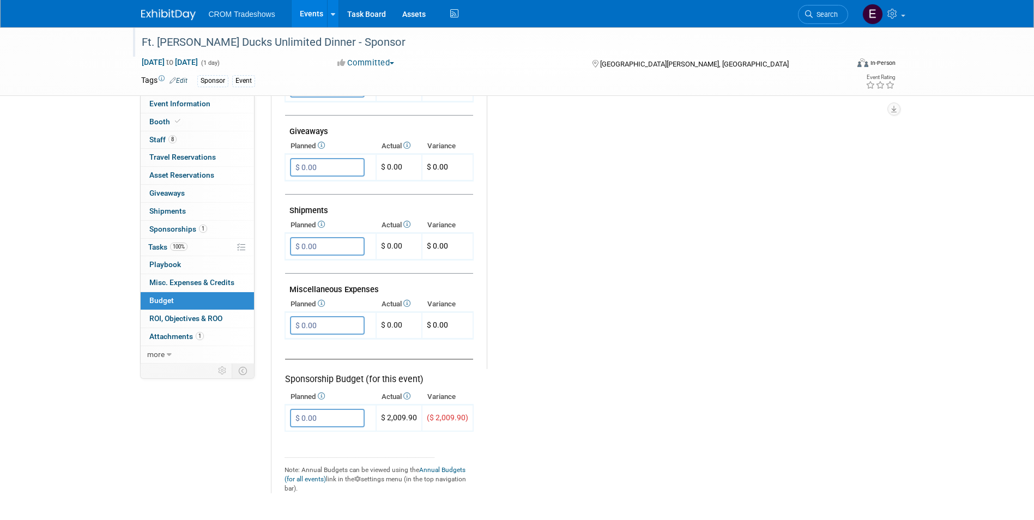
scroll to position [594, 0]
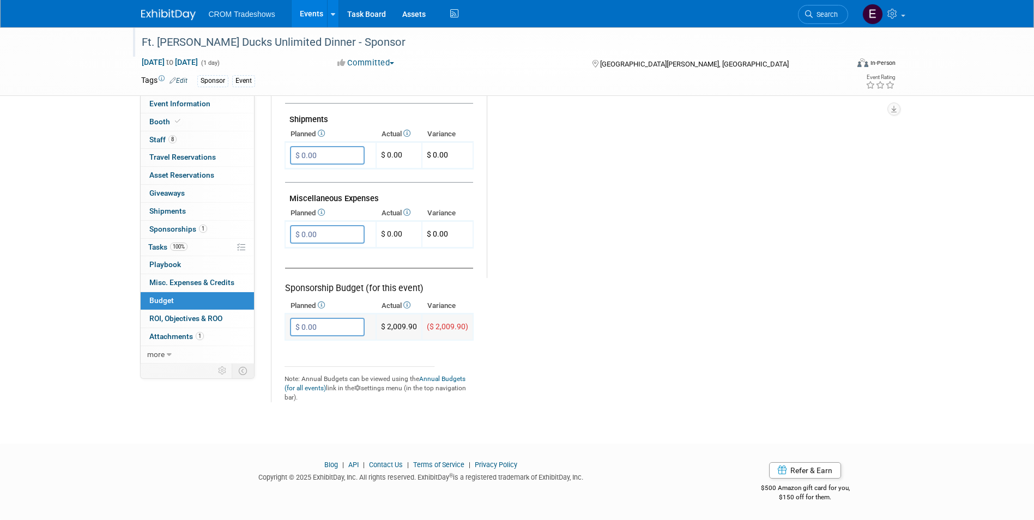
click at [318, 322] on input "$ 0.00" at bounding box center [327, 327] width 75 height 19
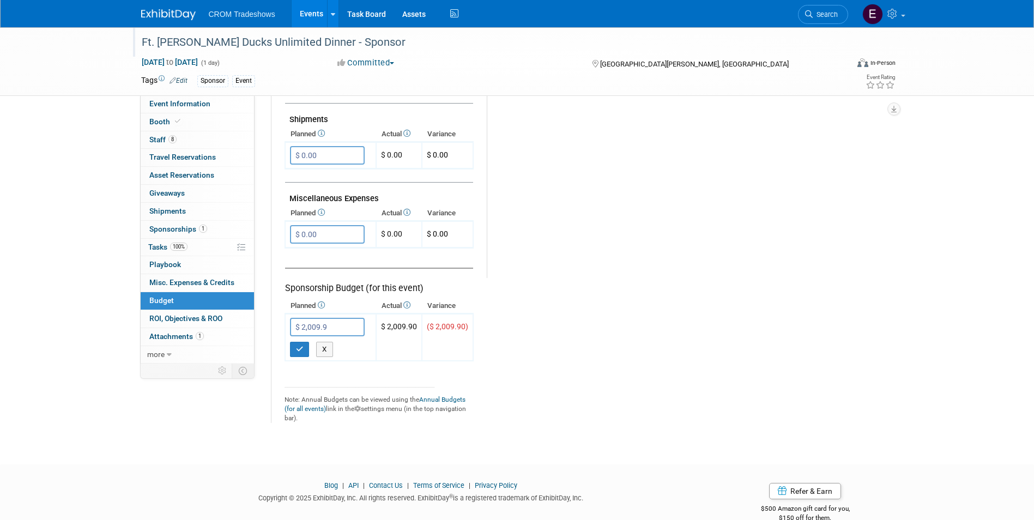
type input "$ 2,009.90"
click at [301, 353] on button "button" at bounding box center [300, 349] width 20 height 15
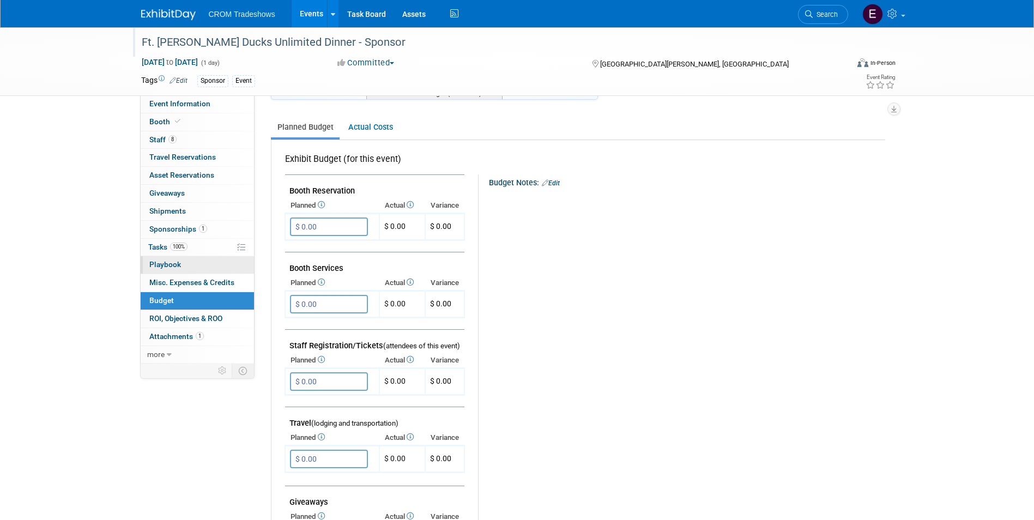
scroll to position [0, 0]
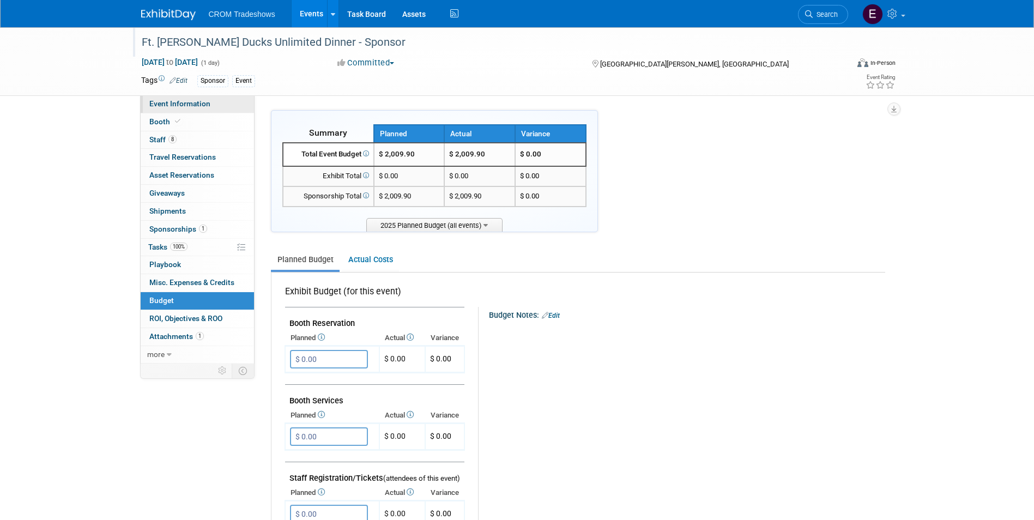
click at [199, 106] on span "Event Information" at bounding box center [179, 103] width 61 height 9
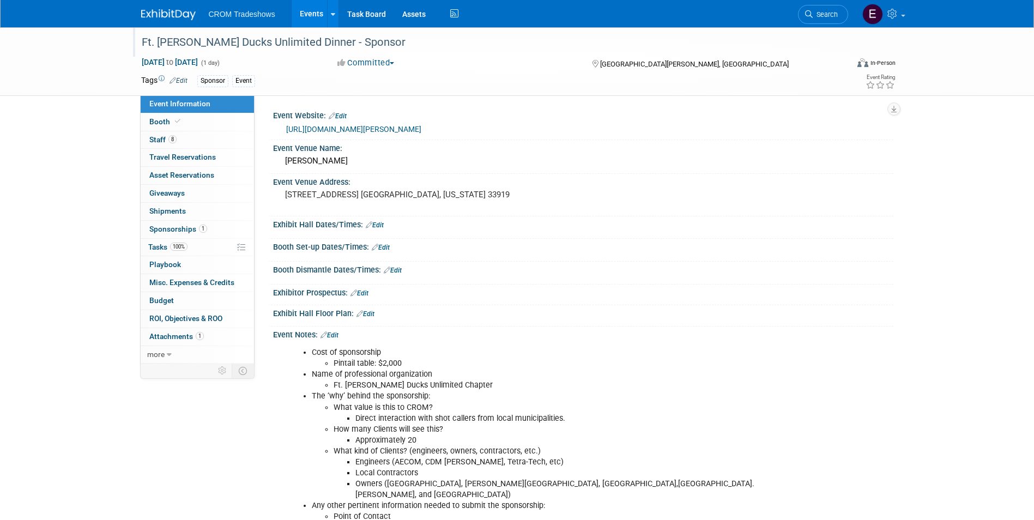
click at [314, 16] on link "Events" at bounding box center [312, 13] width 40 height 27
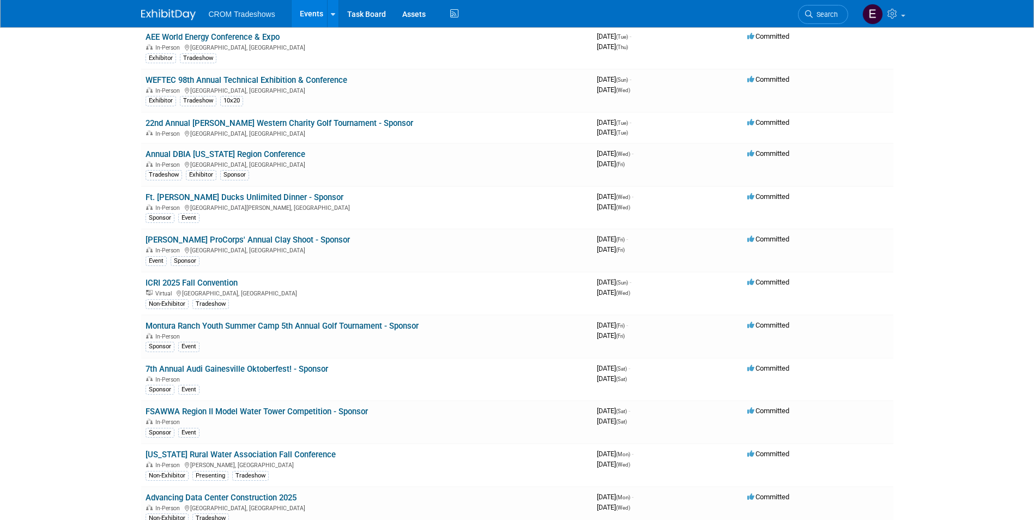
scroll to position [2455, 0]
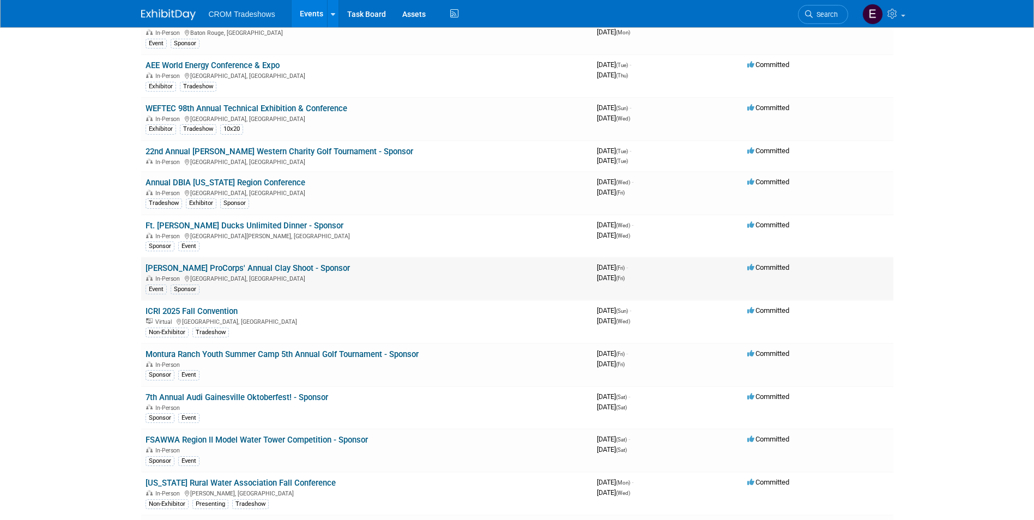
click at [284, 264] on link "[PERSON_NAME] ProCorps' Annual Clay Shoot - Sponsor" at bounding box center [248, 268] width 204 height 10
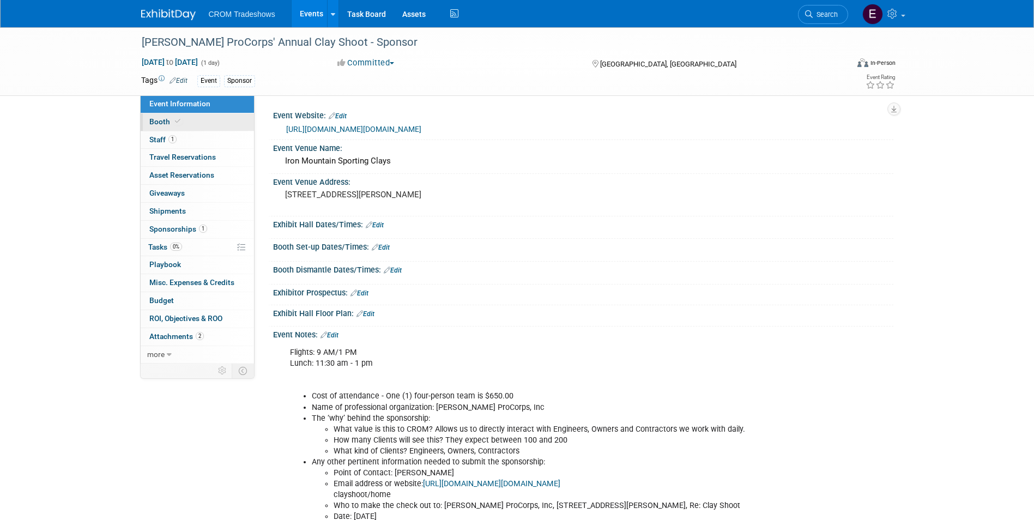
click at [192, 124] on link "Booth" at bounding box center [197, 121] width 113 height 17
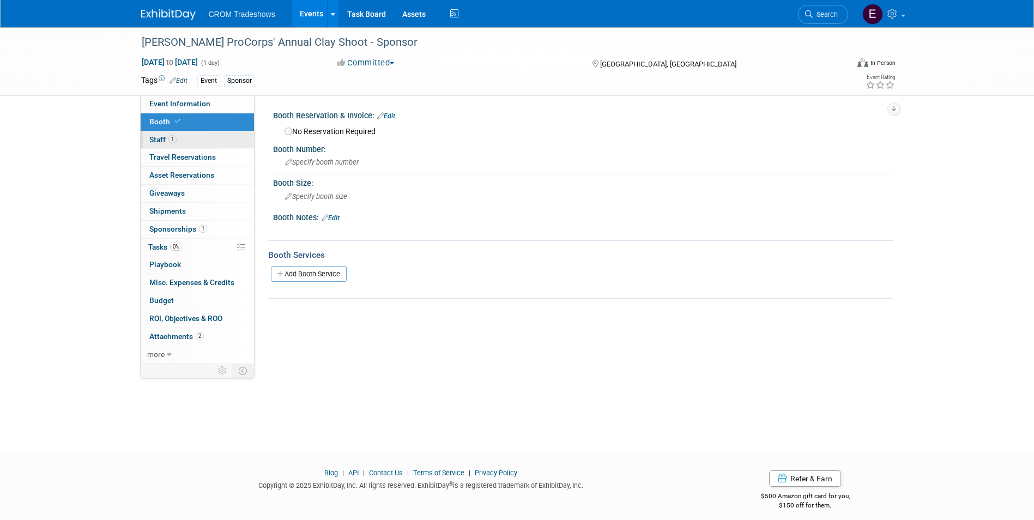
click at [189, 134] on link "1 Staff 1" at bounding box center [197, 139] width 113 height 17
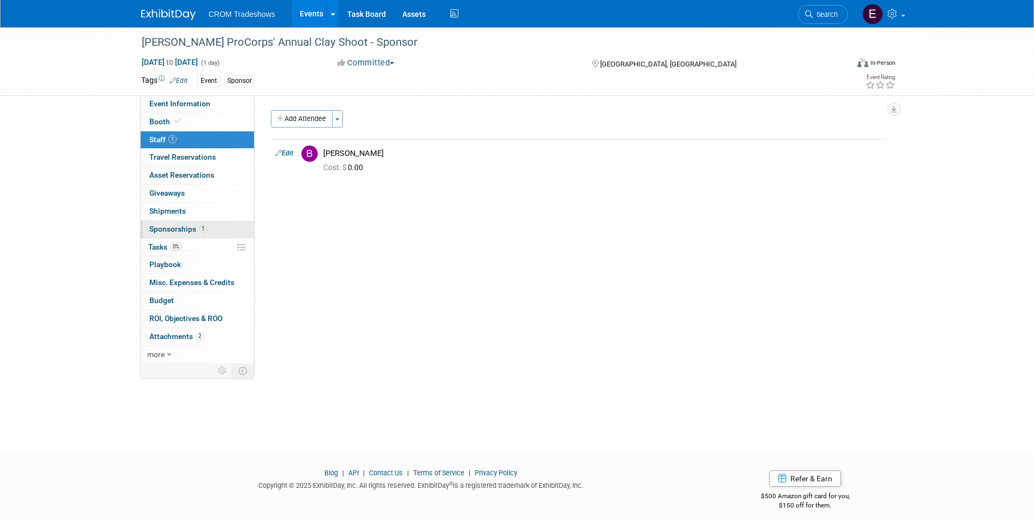
click at [201, 227] on span "1" at bounding box center [203, 229] width 8 height 8
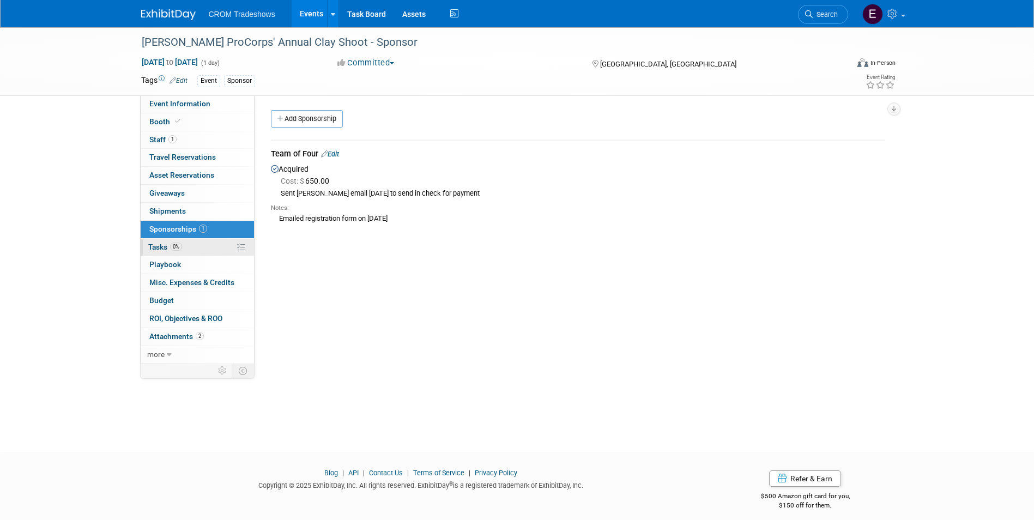
click at [204, 246] on link "0% Tasks 0%" at bounding box center [197, 247] width 113 height 17
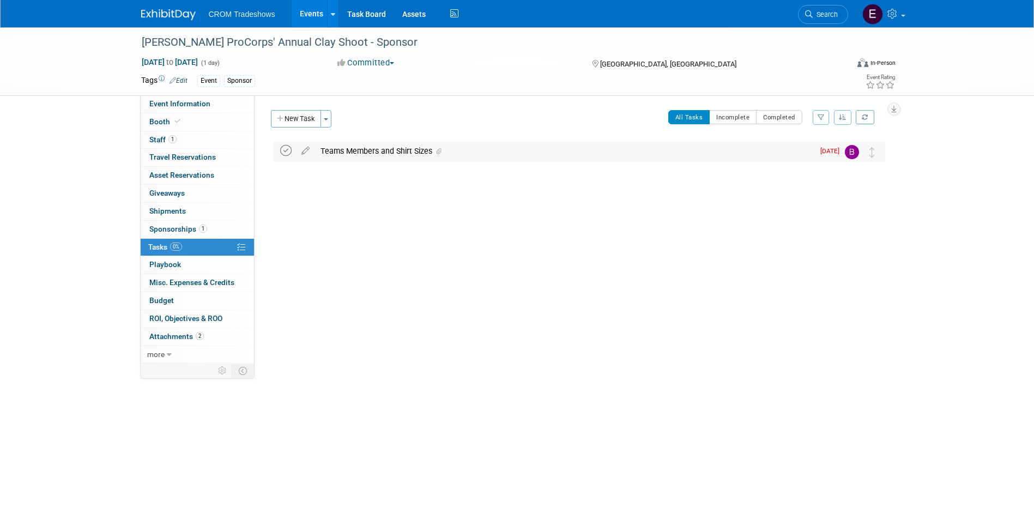
click at [282, 150] on icon at bounding box center [285, 150] width 11 height 11
click at [203, 231] on span "1" at bounding box center [203, 229] width 8 height 8
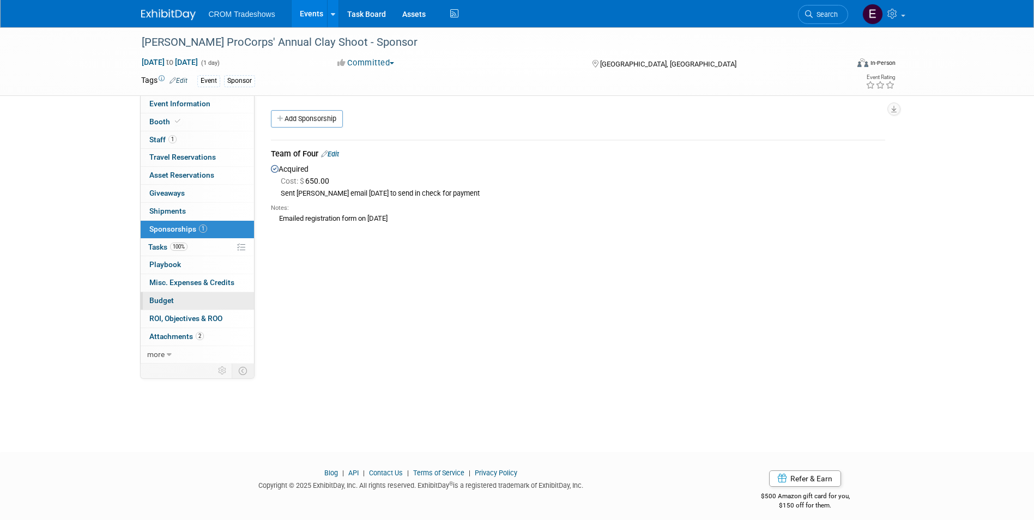
click at [175, 303] on link "Budget" at bounding box center [197, 300] width 113 height 17
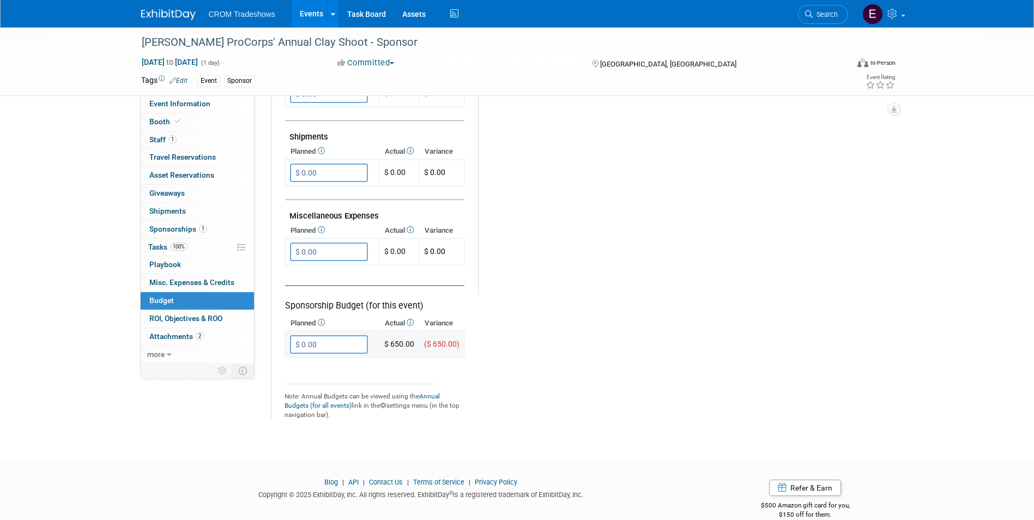
scroll to position [594, 0]
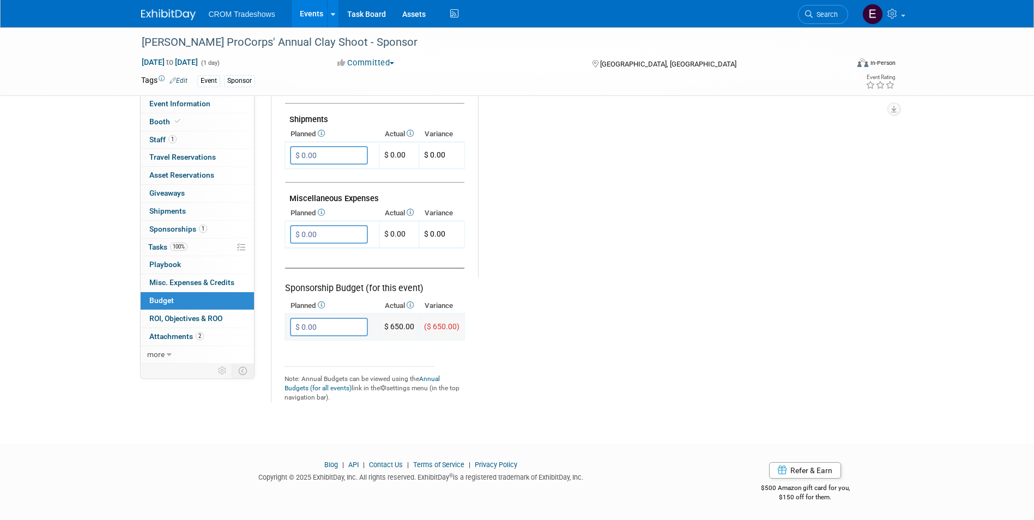
click at [349, 326] on input "$ 0.00" at bounding box center [329, 327] width 78 height 19
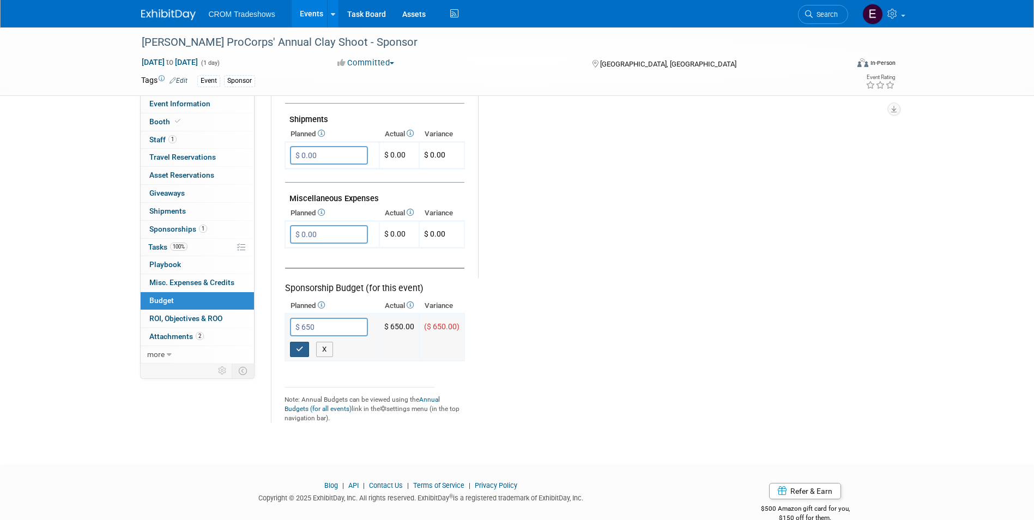
type input "$ 650.00"
click at [301, 349] on icon "button" at bounding box center [300, 348] width 8 height 7
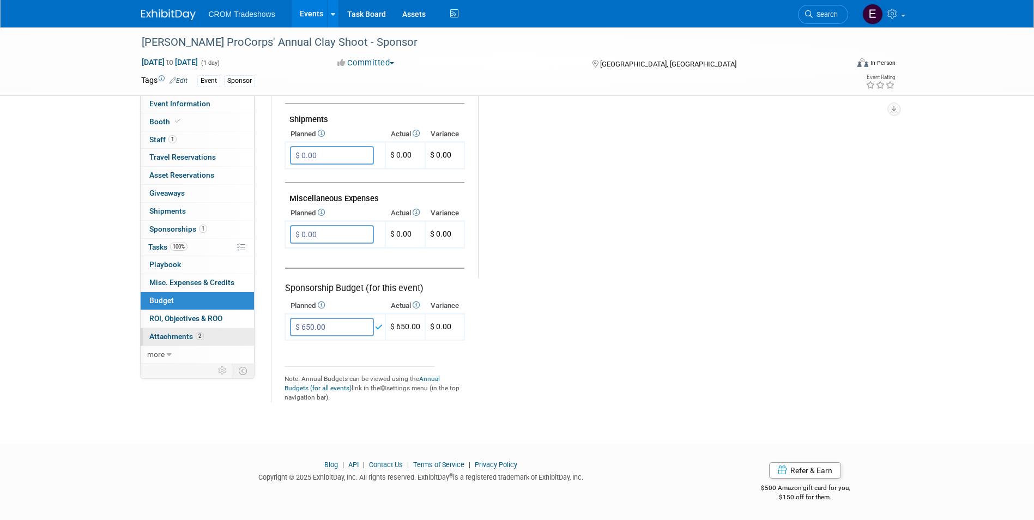
click at [233, 330] on link "2 Attachments 2" at bounding box center [197, 336] width 113 height 17
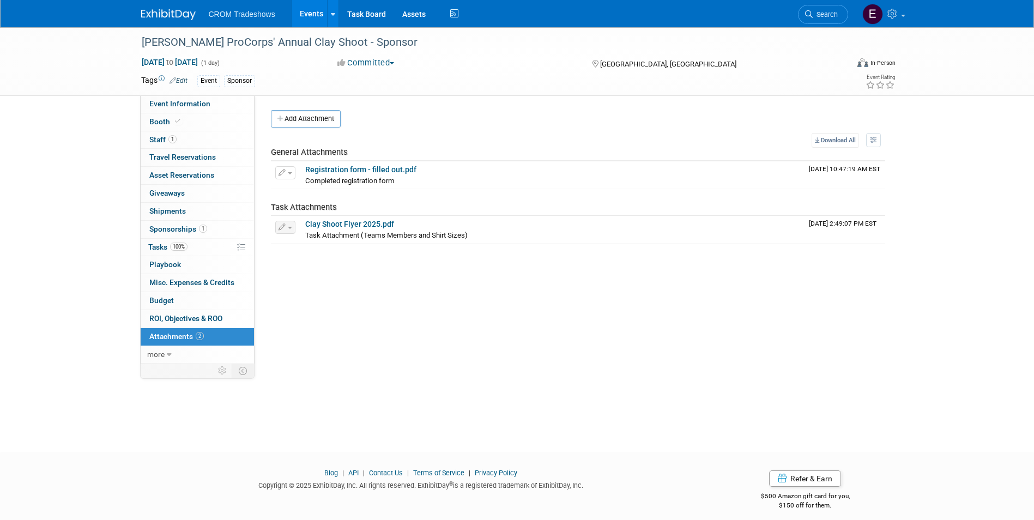
click at [307, 22] on link "Events" at bounding box center [312, 13] width 40 height 27
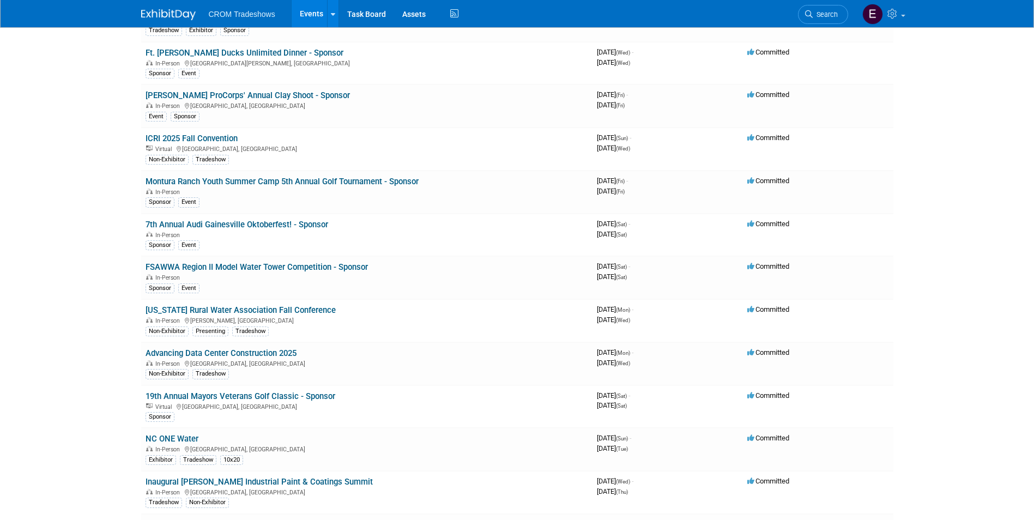
scroll to position [2618, 0]
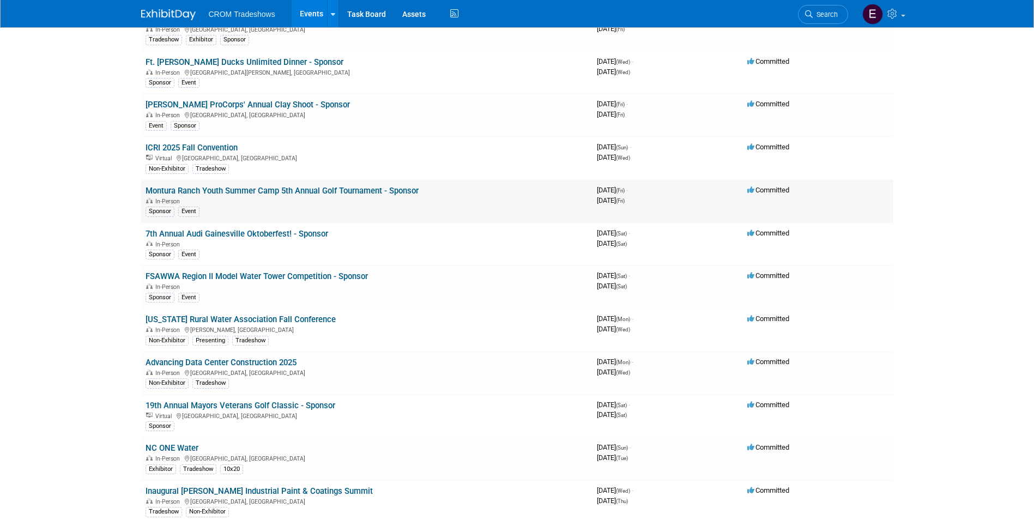
click at [250, 192] on link "Montura Ranch Youth Summer Camp 5th Annual Golf Tournament - Sponsor" at bounding box center [282, 191] width 273 height 10
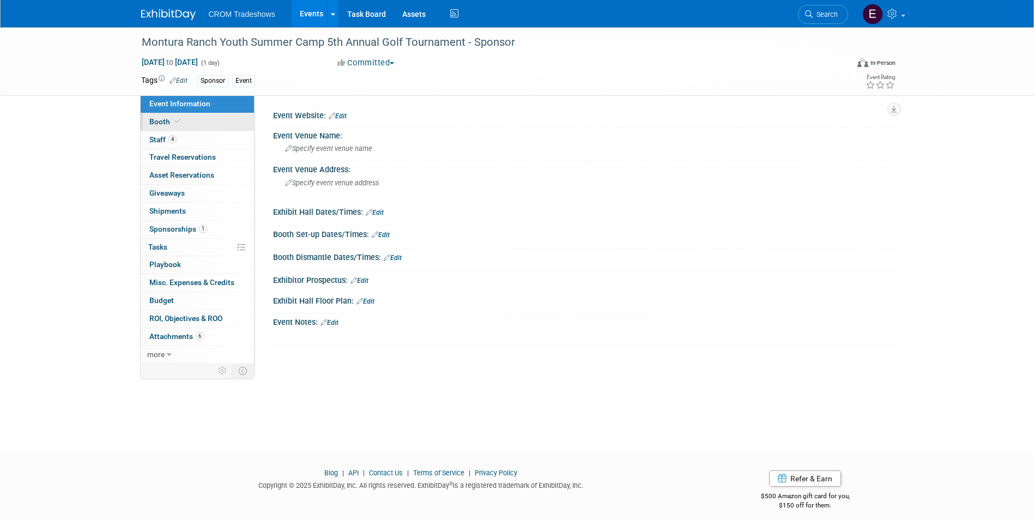
click at [193, 124] on link "Booth" at bounding box center [197, 121] width 113 height 17
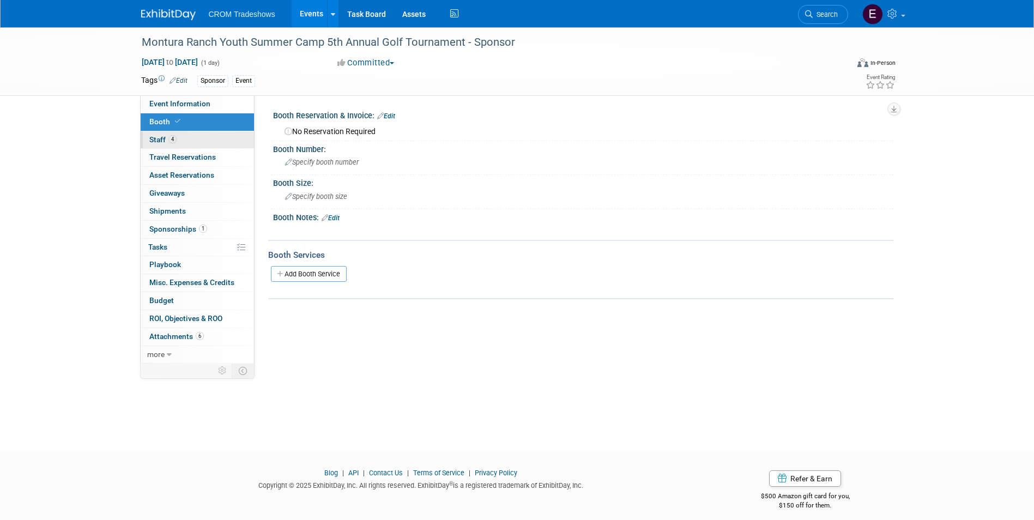
click at [193, 137] on link "4 Staff 4" at bounding box center [197, 139] width 113 height 17
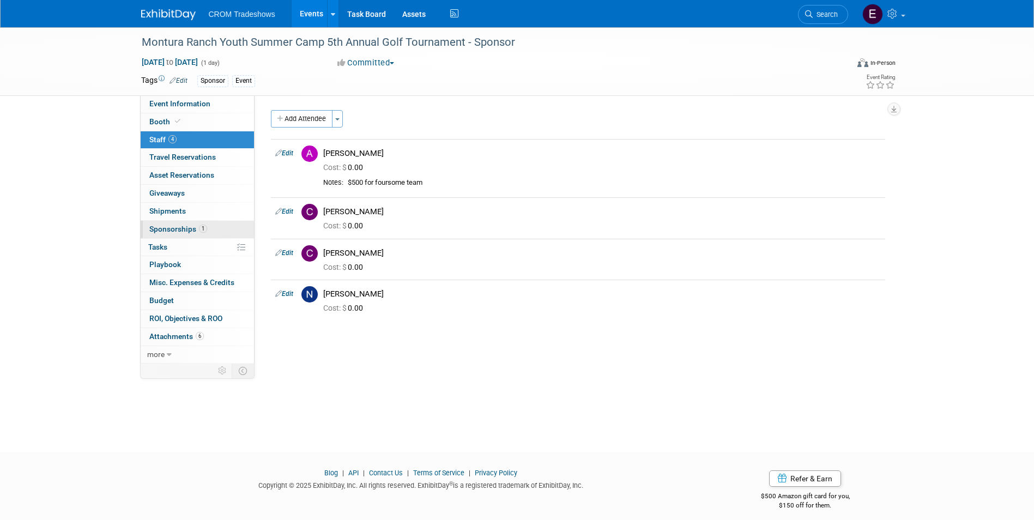
click at [211, 229] on link "1 Sponsorships 1" at bounding box center [197, 229] width 113 height 17
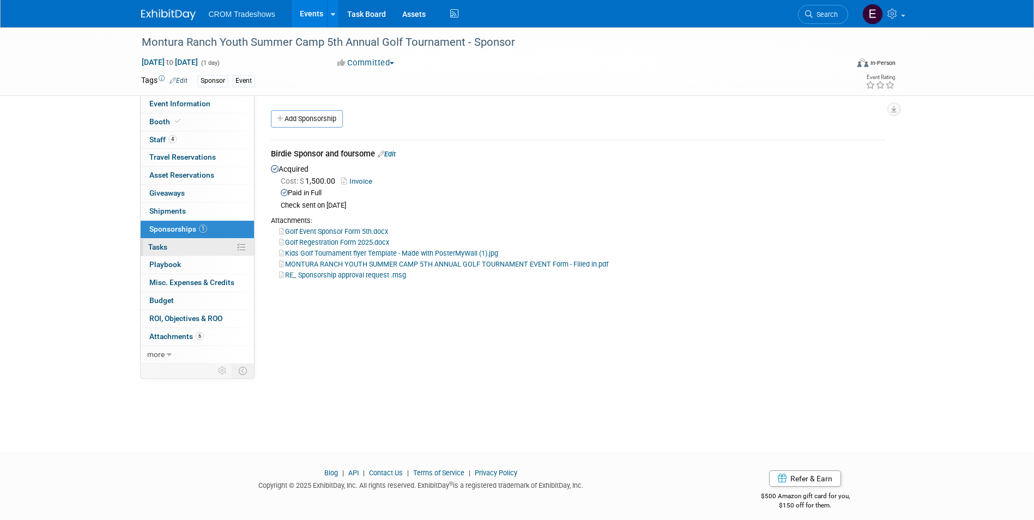
click at [209, 251] on link "0% Tasks 0%" at bounding box center [197, 247] width 113 height 17
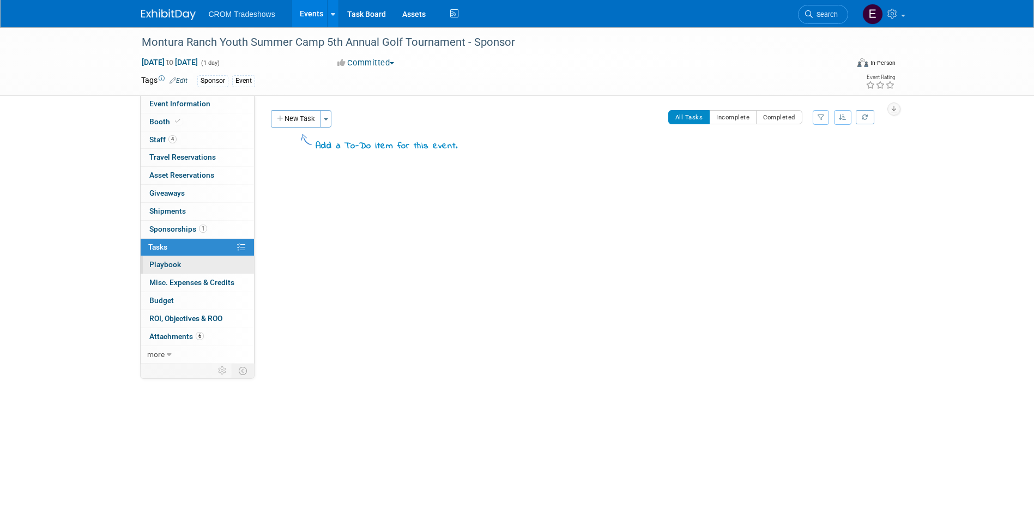
click at [209, 261] on link "0 Playbook 0" at bounding box center [197, 264] width 113 height 17
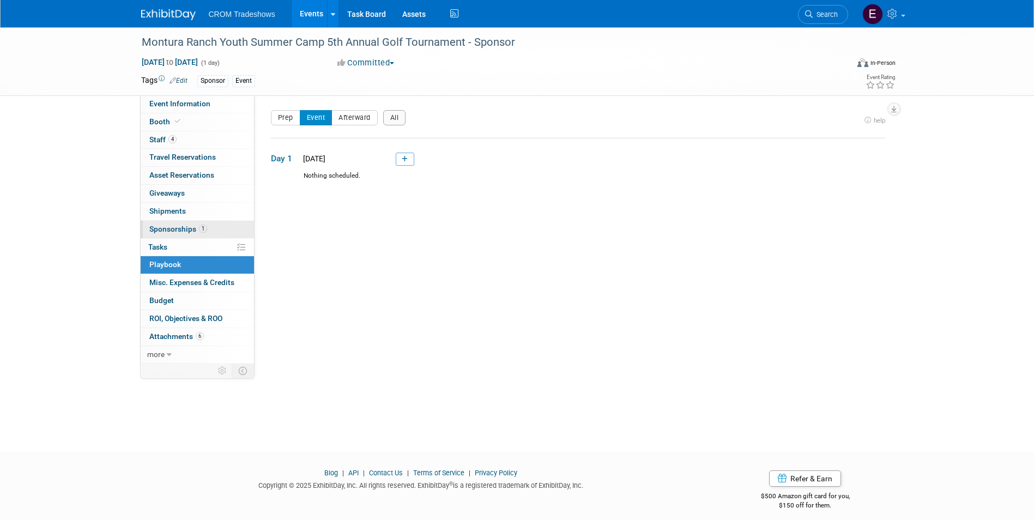
click at [196, 223] on link "1 Sponsorships 1" at bounding box center [197, 229] width 113 height 17
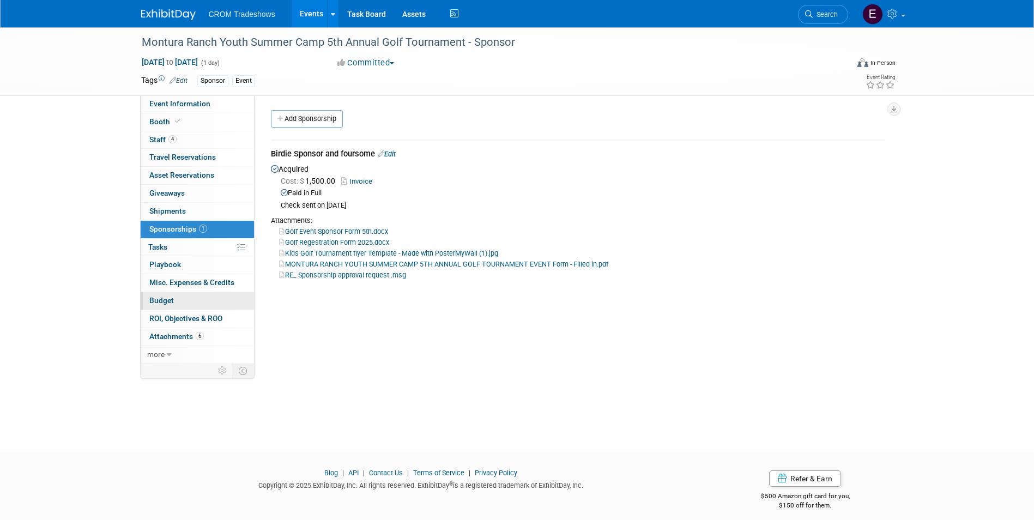
click at [232, 303] on link "Budget" at bounding box center [197, 300] width 113 height 17
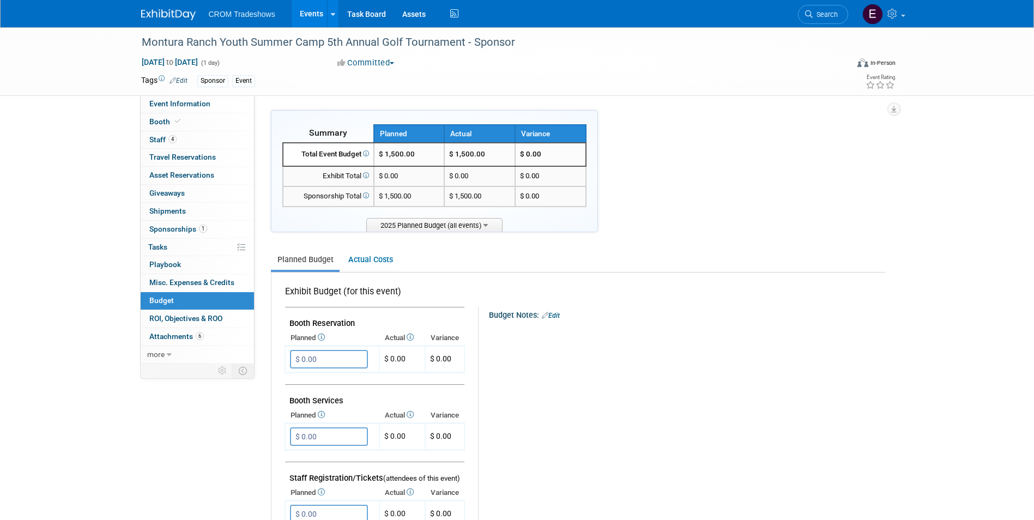
click at [317, 17] on link "Events" at bounding box center [312, 13] width 40 height 27
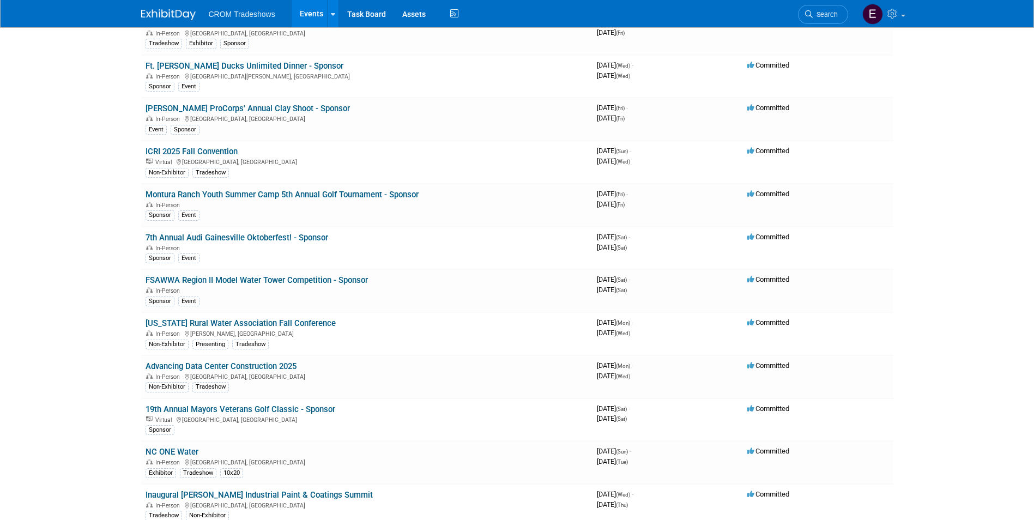
scroll to position [2616, 0]
click at [292, 236] on link "7th Annual Audi Gainesville Oktoberfest! - Sponsor" at bounding box center [237, 237] width 183 height 10
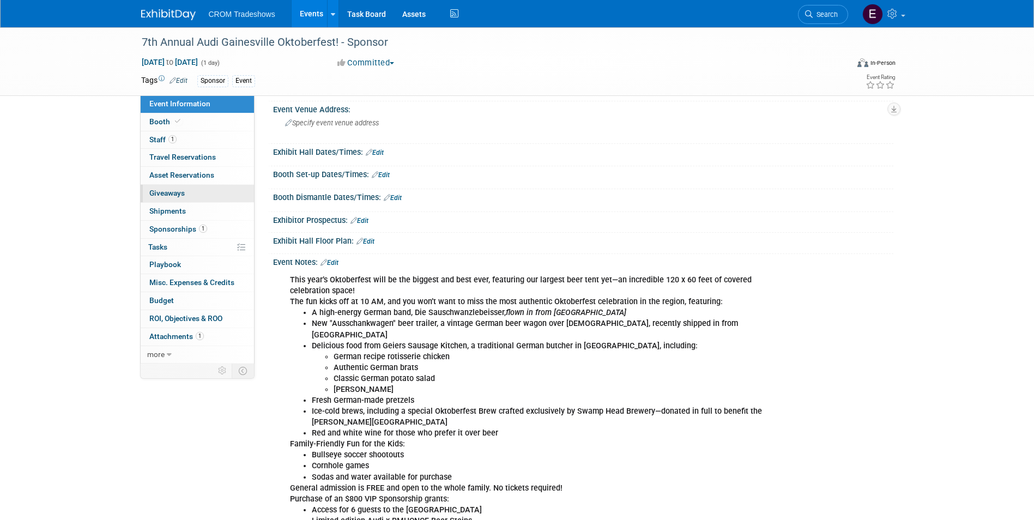
scroll to position [54, 0]
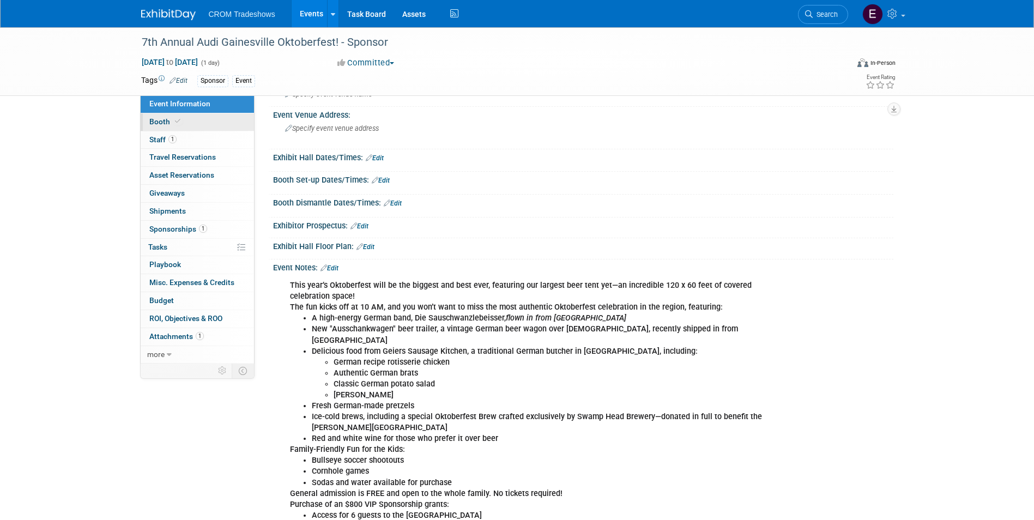
click at [213, 127] on link "Booth" at bounding box center [197, 121] width 113 height 17
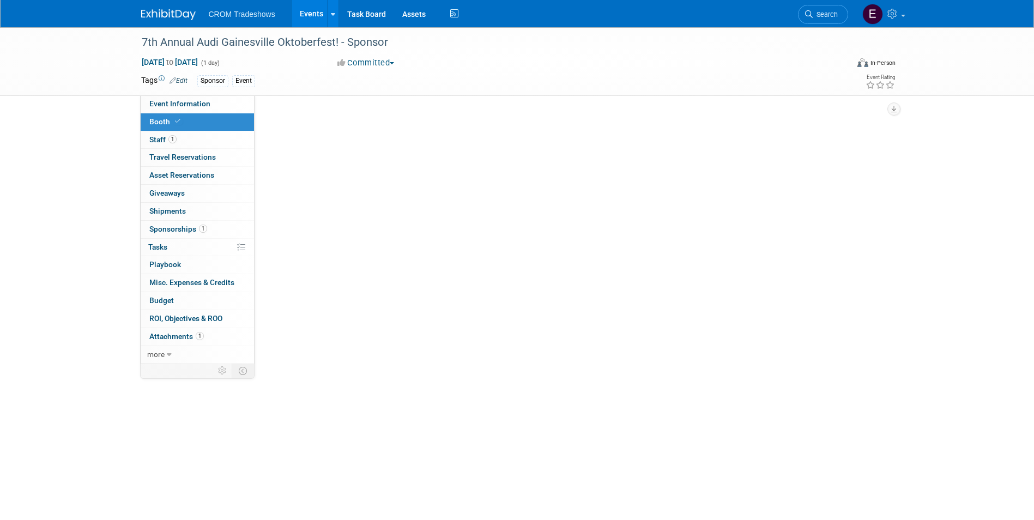
scroll to position [0, 0]
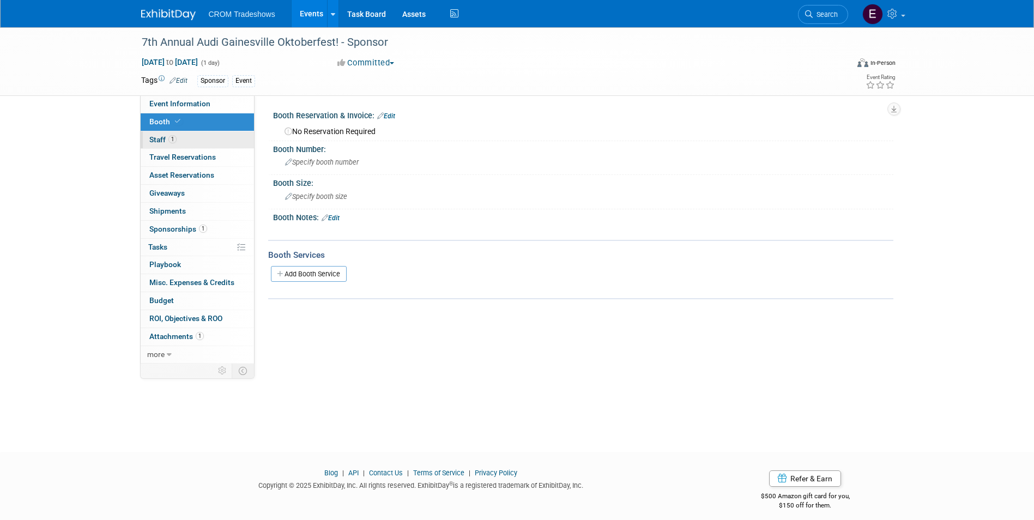
click at [217, 136] on link "1 Staff 1" at bounding box center [197, 139] width 113 height 17
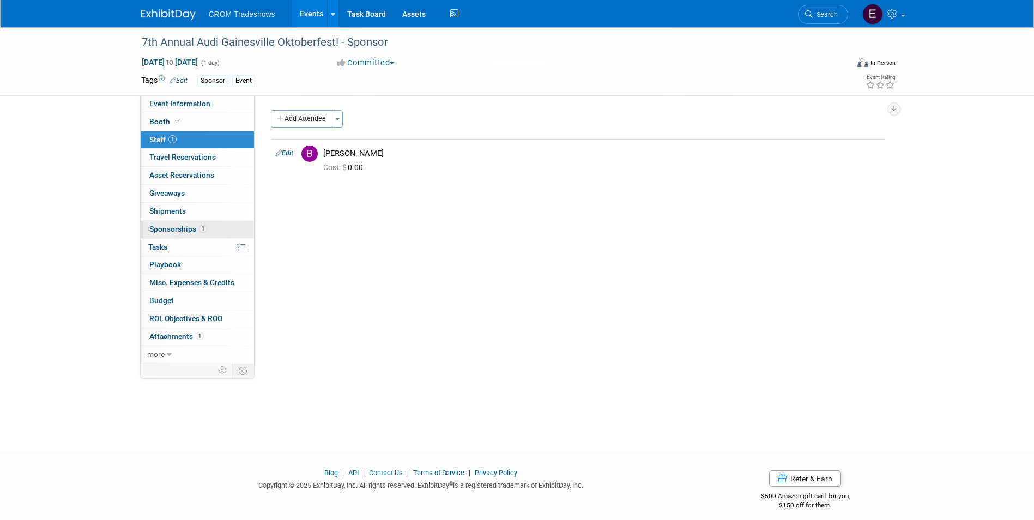
click at [246, 221] on link "1 Sponsorships 1" at bounding box center [197, 229] width 113 height 17
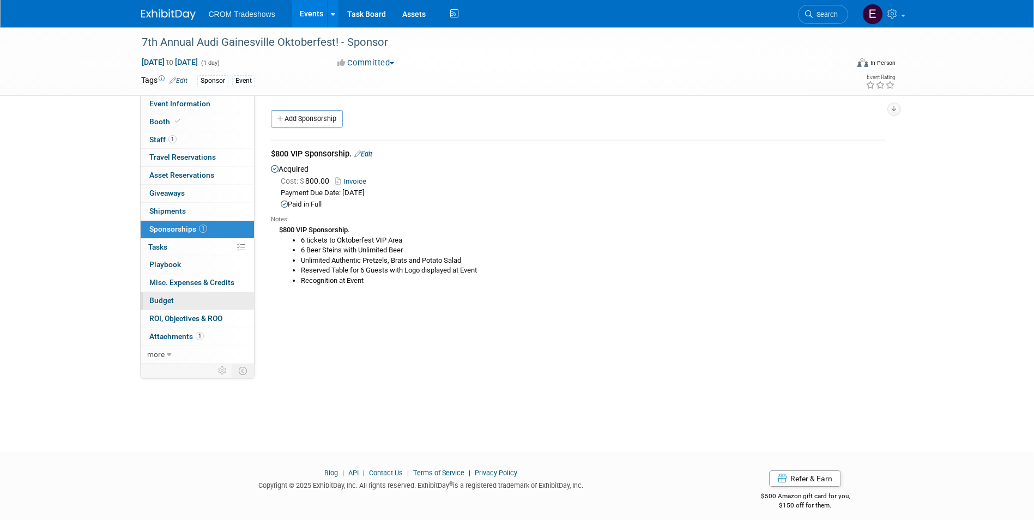
click at [179, 306] on link "Budget" at bounding box center [197, 300] width 113 height 17
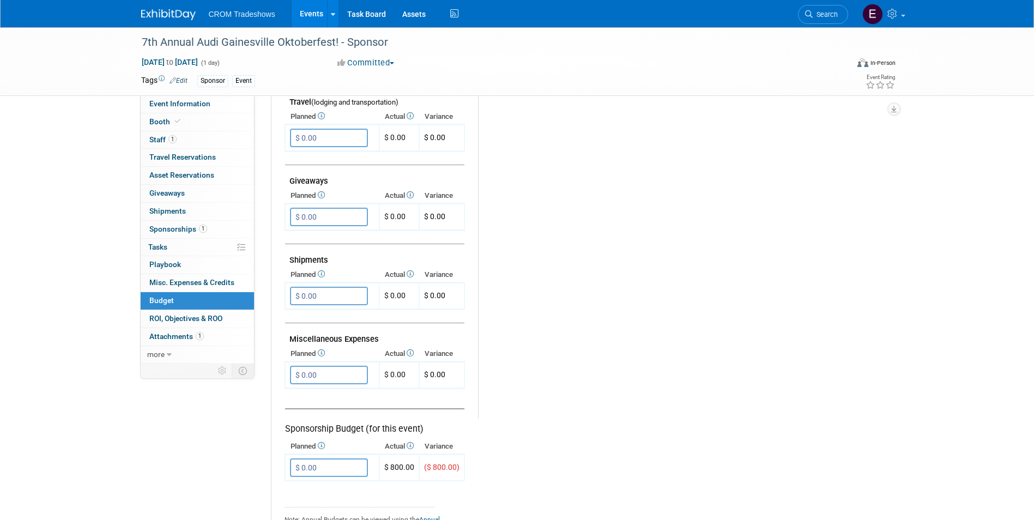
scroll to position [594, 0]
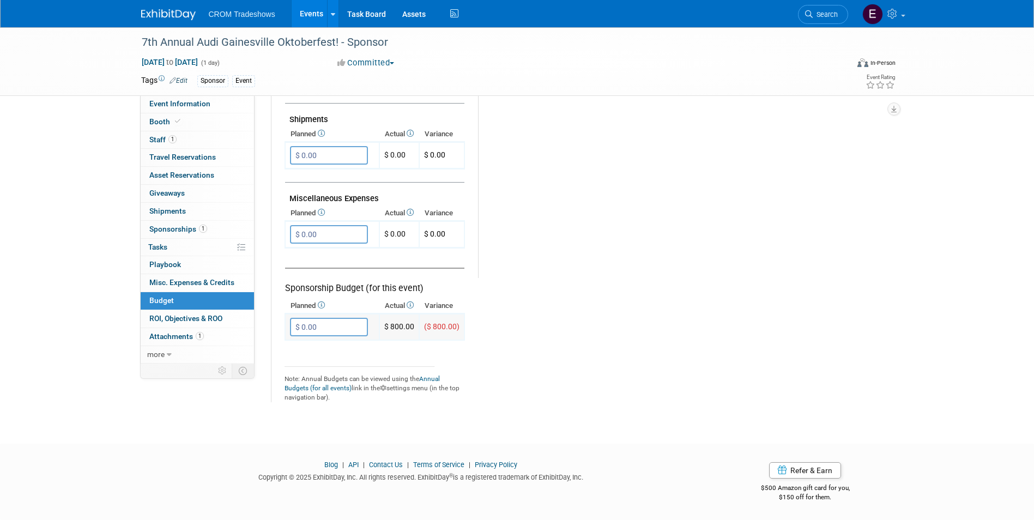
drag, startPoint x: 301, startPoint y: 329, endPoint x: 354, endPoint y: 330, distance: 52.3
click at [301, 330] on input "$ 0.00" at bounding box center [329, 327] width 78 height 19
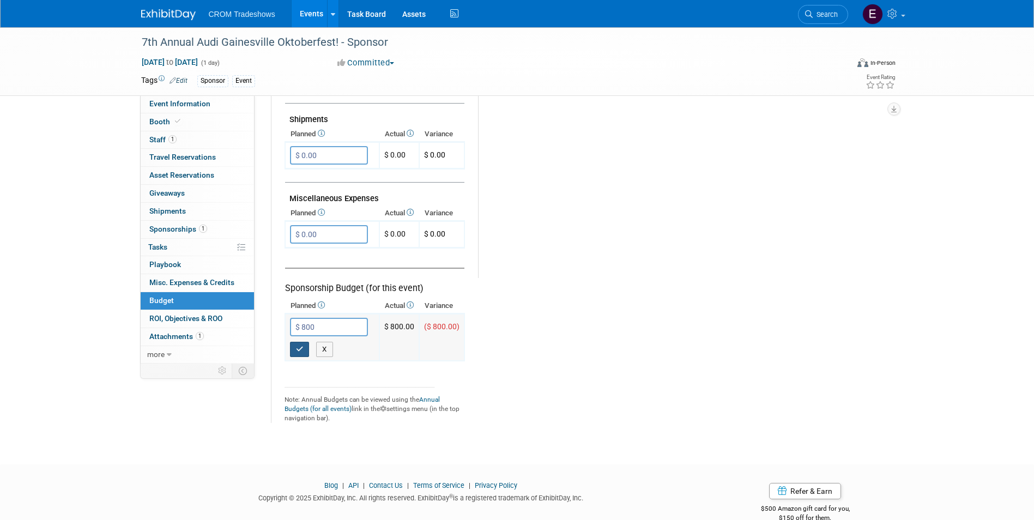
type input "$ 800.00"
click at [295, 354] on button "button" at bounding box center [300, 349] width 20 height 15
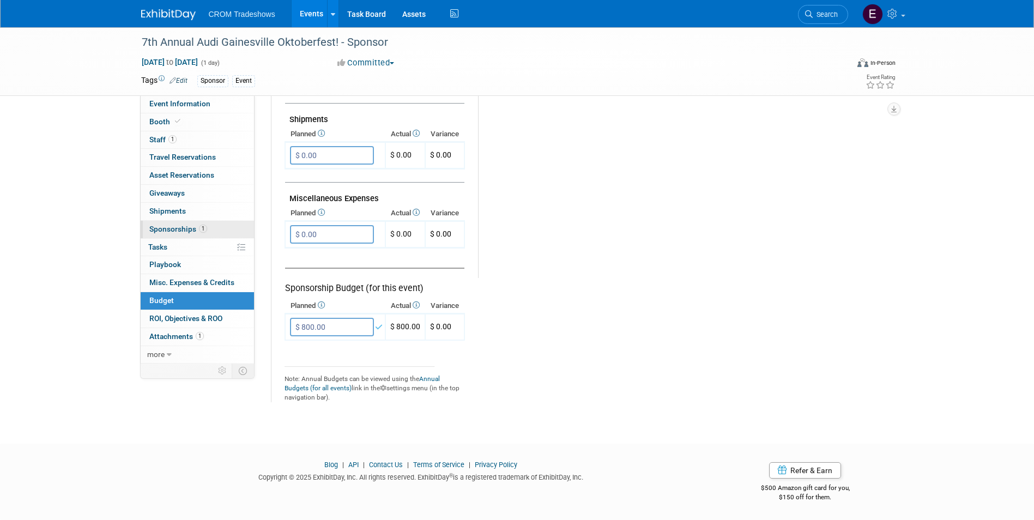
click at [197, 228] on span "Sponsorships 1" at bounding box center [178, 229] width 58 height 9
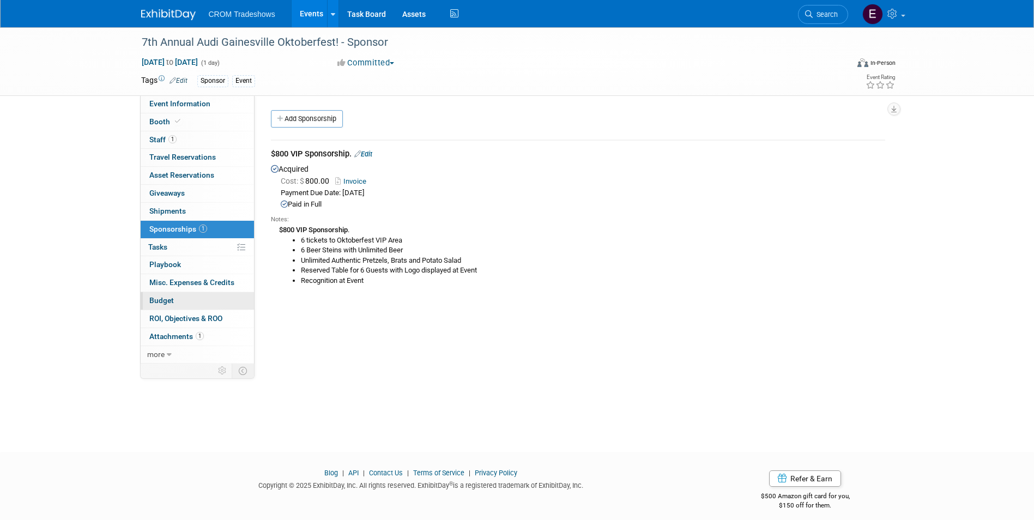
click at [184, 304] on link "Budget" at bounding box center [197, 300] width 113 height 17
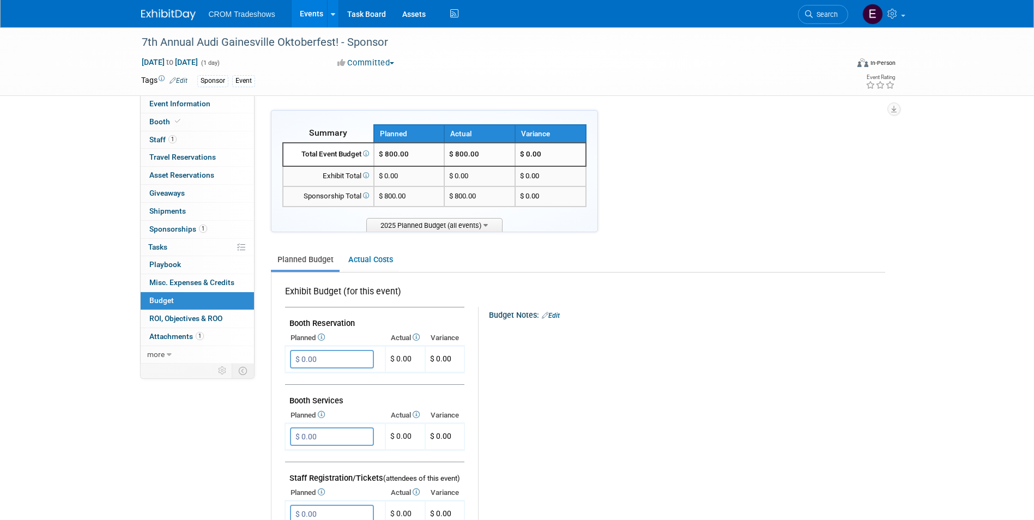
click at [307, 3] on link "Events" at bounding box center [312, 13] width 40 height 27
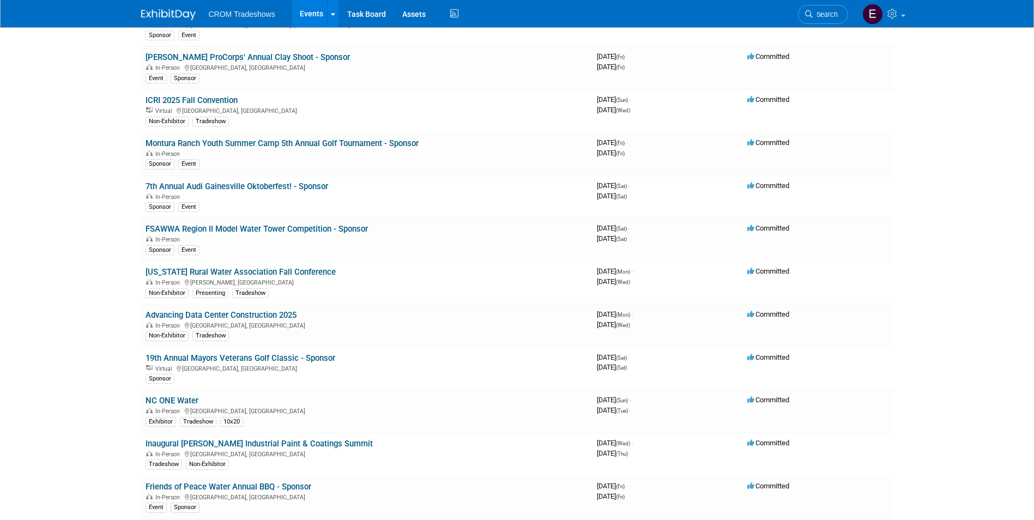
scroll to position [2670, 0]
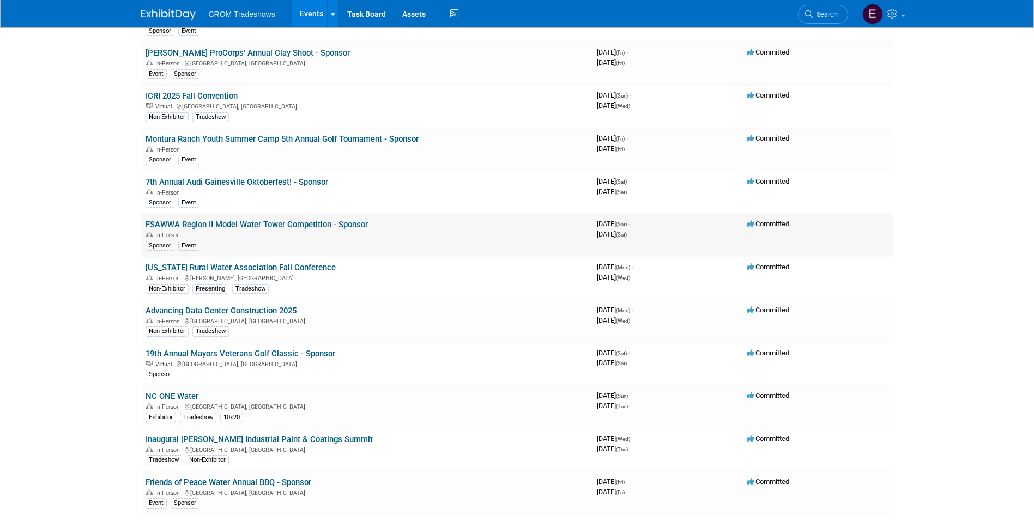
click at [274, 225] on link "FSAWWA Region II Model Water Tower Competition - Sponsor" at bounding box center [257, 225] width 222 height 10
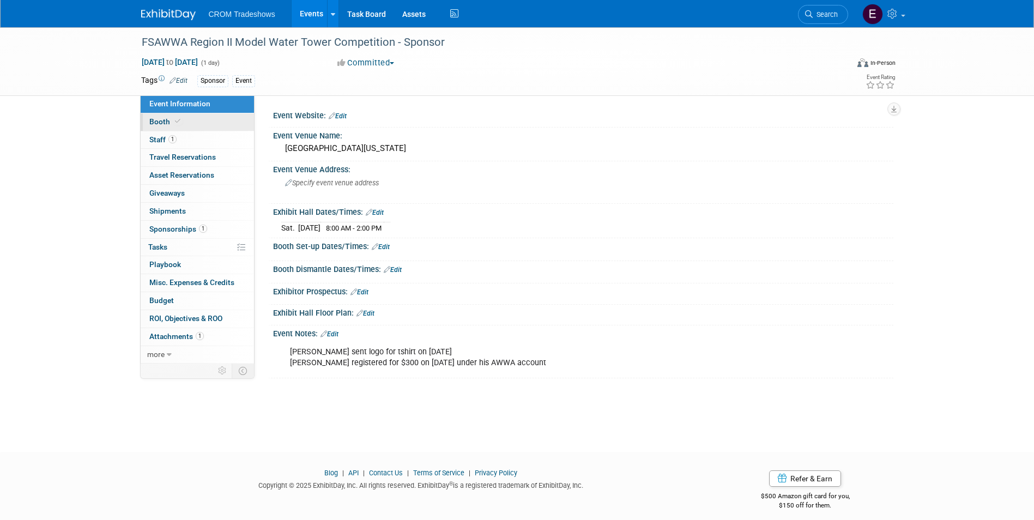
click at [203, 124] on link "Booth" at bounding box center [197, 121] width 113 height 17
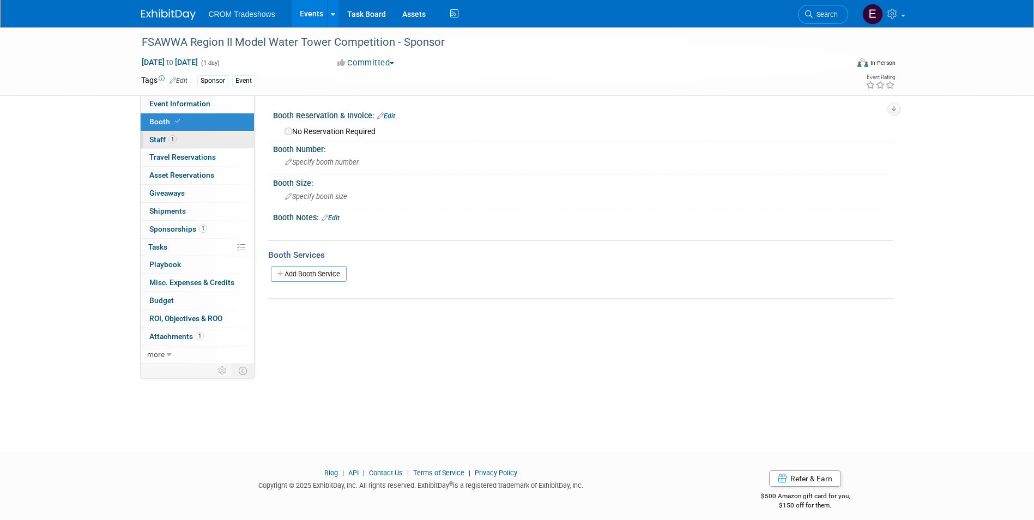
click at [205, 137] on link "1 Staff 1" at bounding box center [197, 139] width 113 height 17
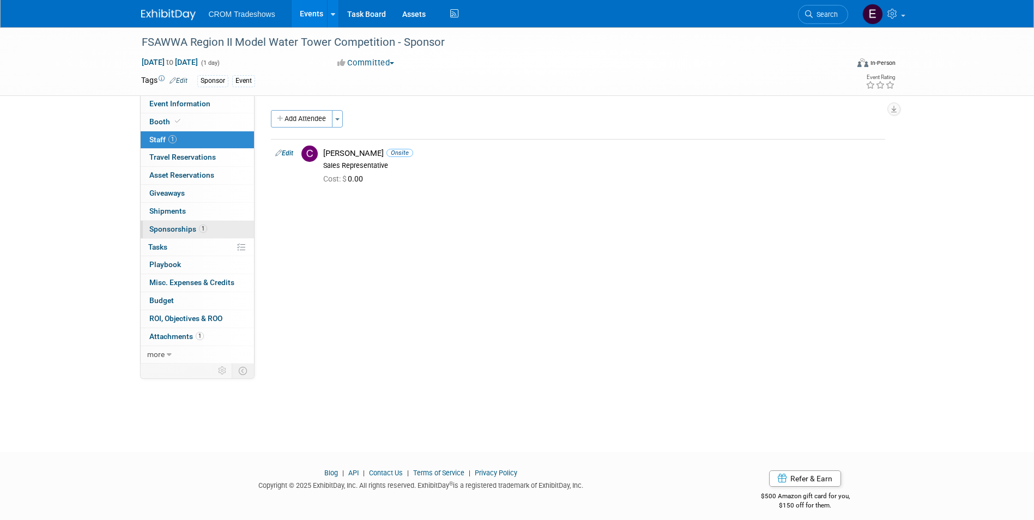
click at [217, 223] on link "1 Sponsorships 1" at bounding box center [197, 229] width 113 height 17
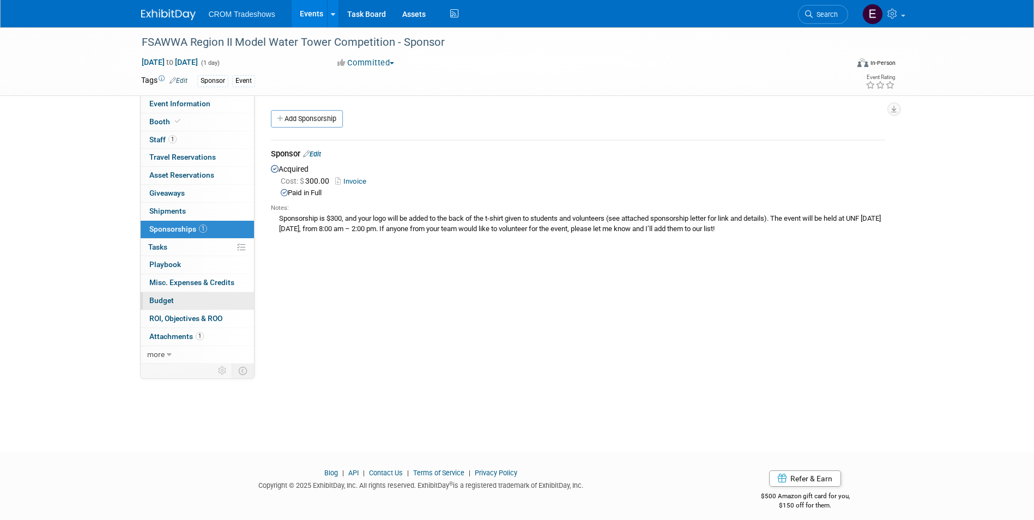
click at [191, 302] on link "Budget" at bounding box center [197, 300] width 113 height 17
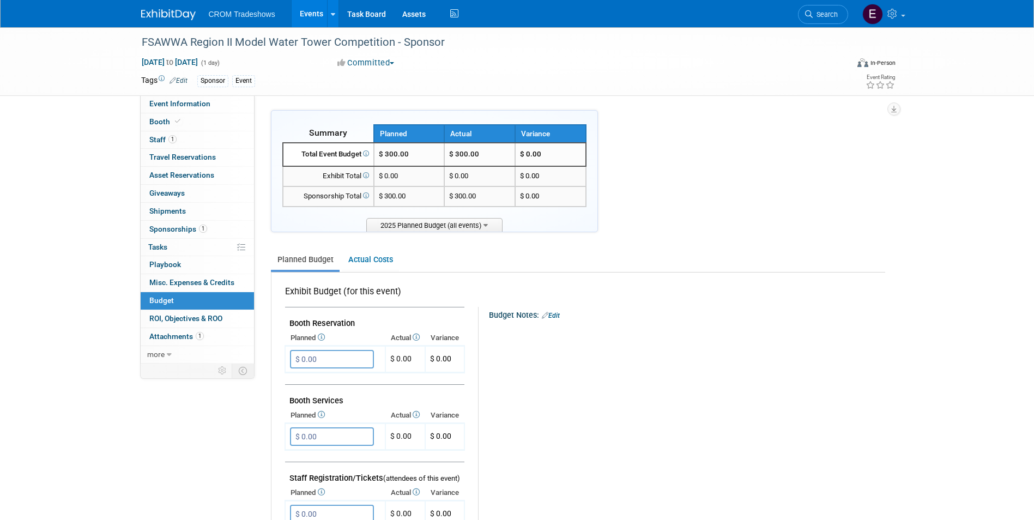
click at [310, 13] on link "Events" at bounding box center [312, 13] width 40 height 27
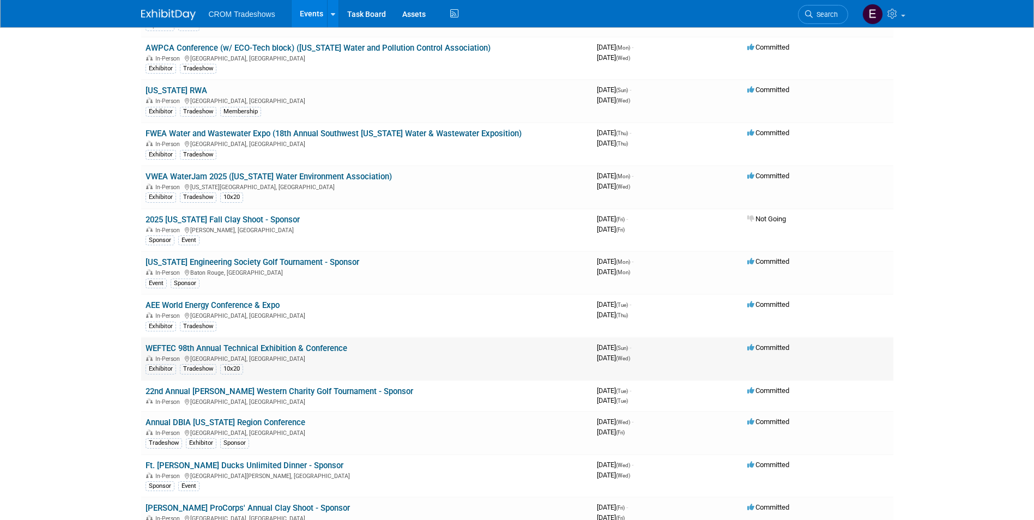
scroll to position [2234, 0]
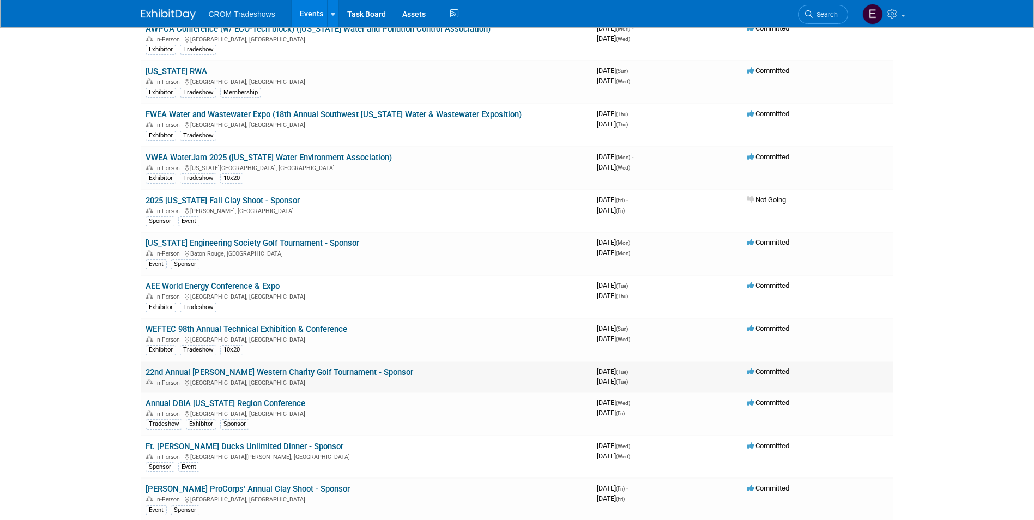
click at [261, 376] on link "22nd Annual [PERSON_NAME] Western Charity Golf Tournament - Sponsor" at bounding box center [280, 372] width 268 height 10
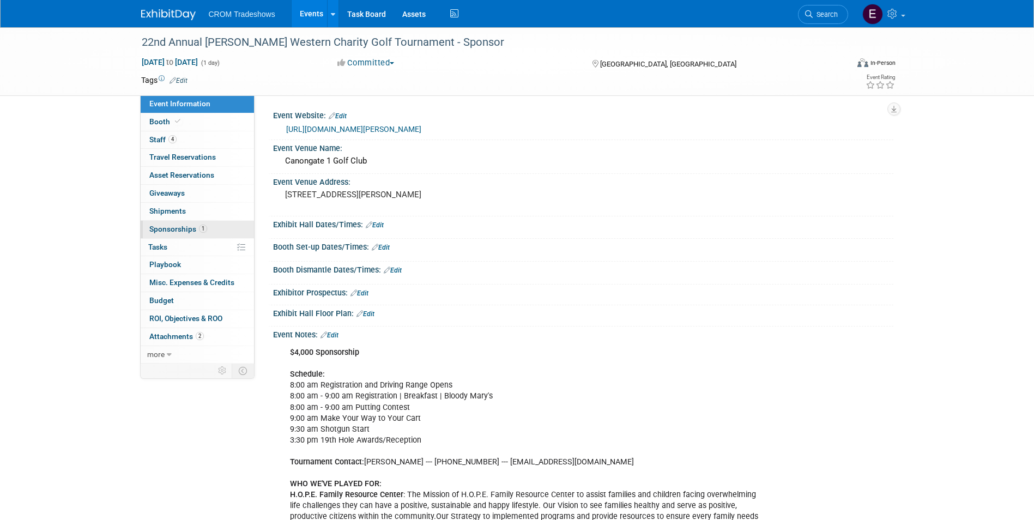
click at [196, 222] on link "1 Sponsorships 1" at bounding box center [197, 229] width 113 height 17
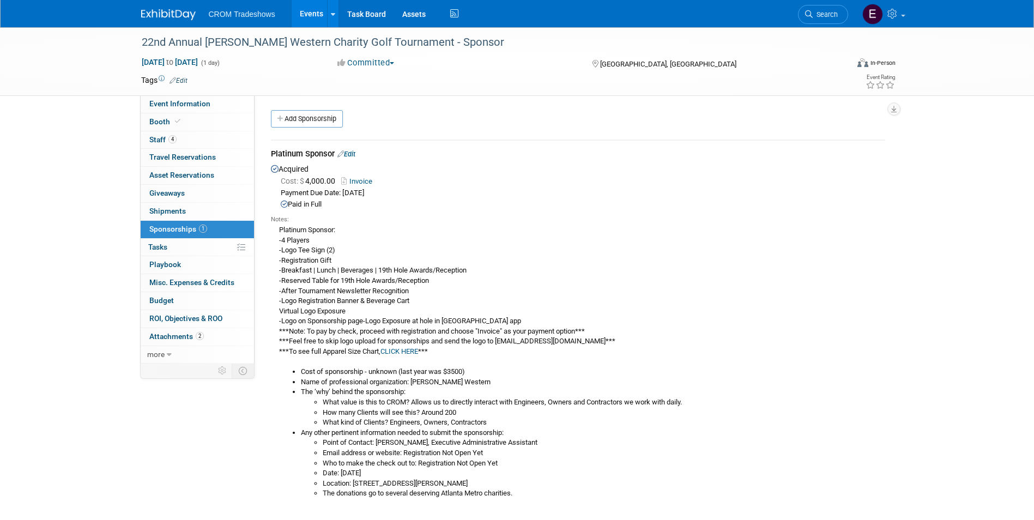
click at [318, 12] on link "Events" at bounding box center [312, 13] width 40 height 27
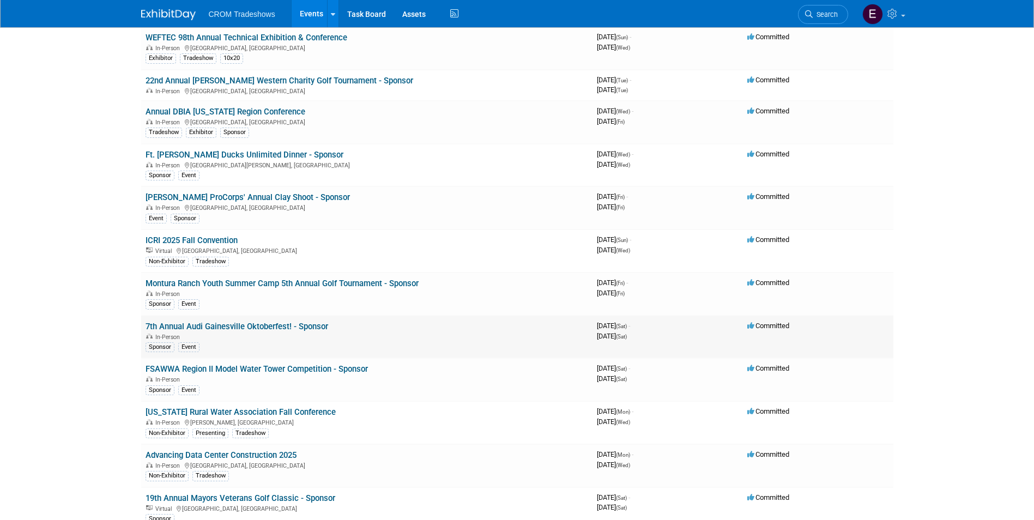
scroll to position [2507, 0]
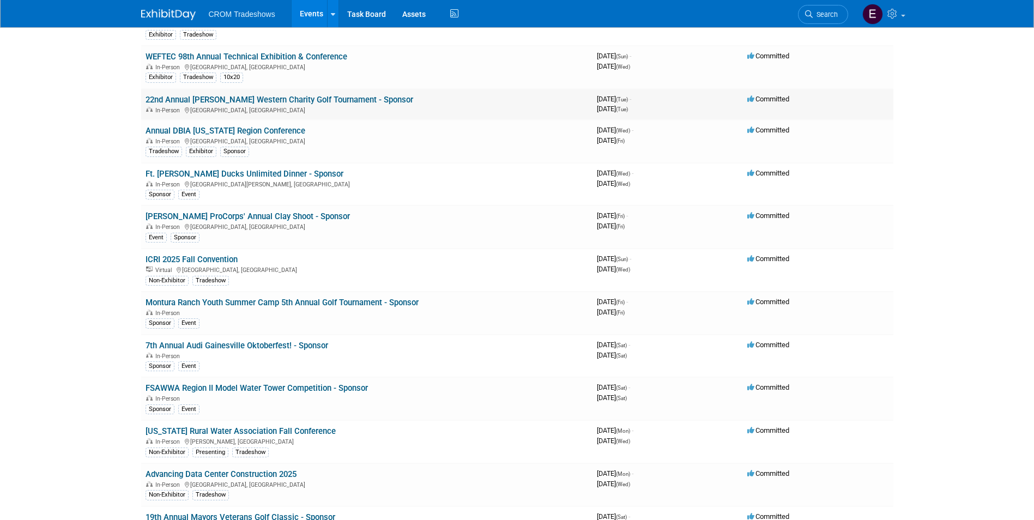
click at [237, 101] on link "22nd Annual [PERSON_NAME] Western Charity Golf Tournament - Sponsor" at bounding box center [280, 100] width 268 height 10
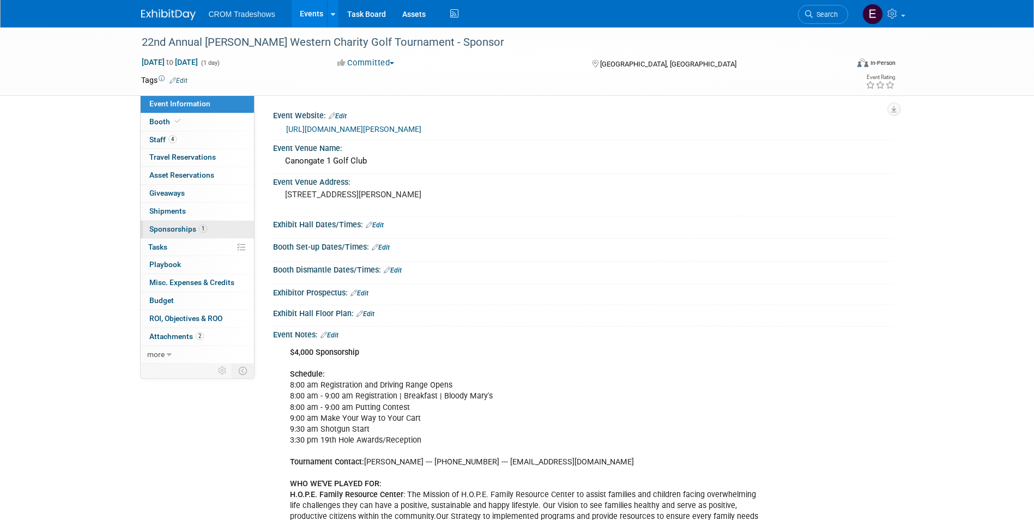
click at [201, 221] on link "1 Sponsorships 1" at bounding box center [197, 229] width 113 height 17
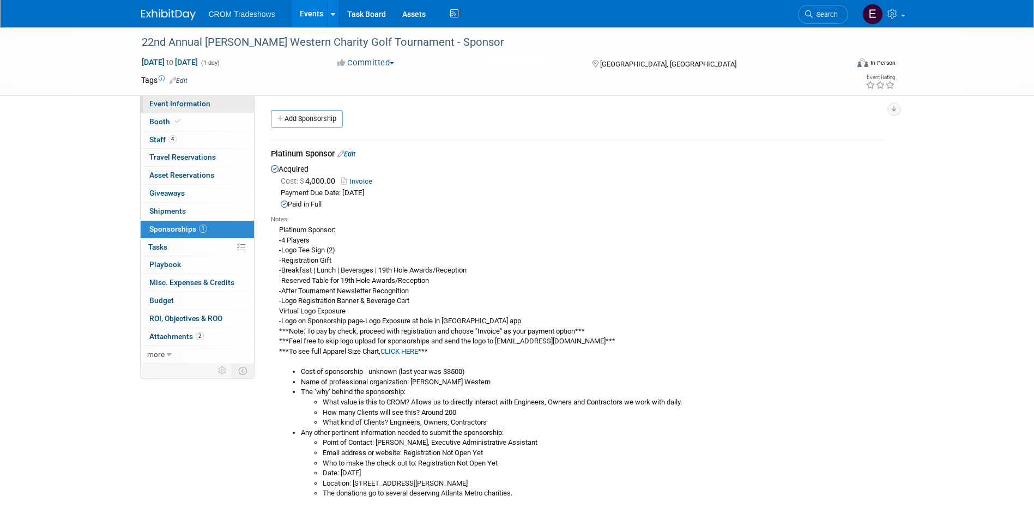
click at [181, 103] on span "Event Information" at bounding box center [179, 103] width 61 height 9
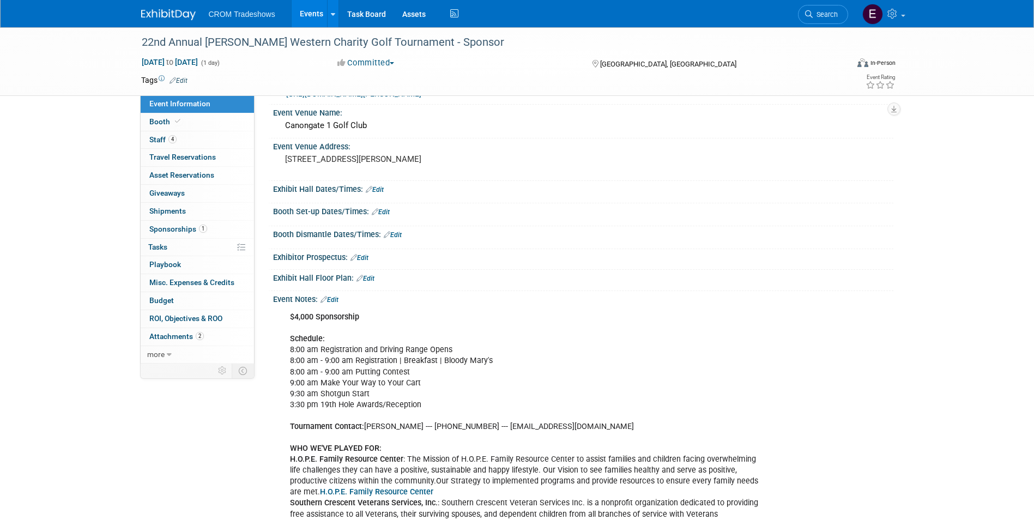
scroll to position [54, 0]
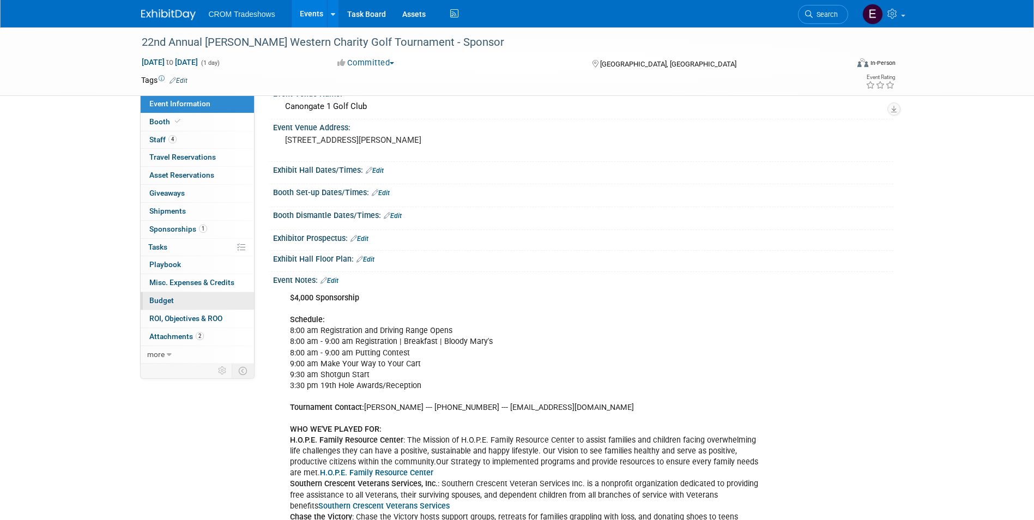
click at [192, 302] on link "Budget" at bounding box center [197, 300] width 113 height 17
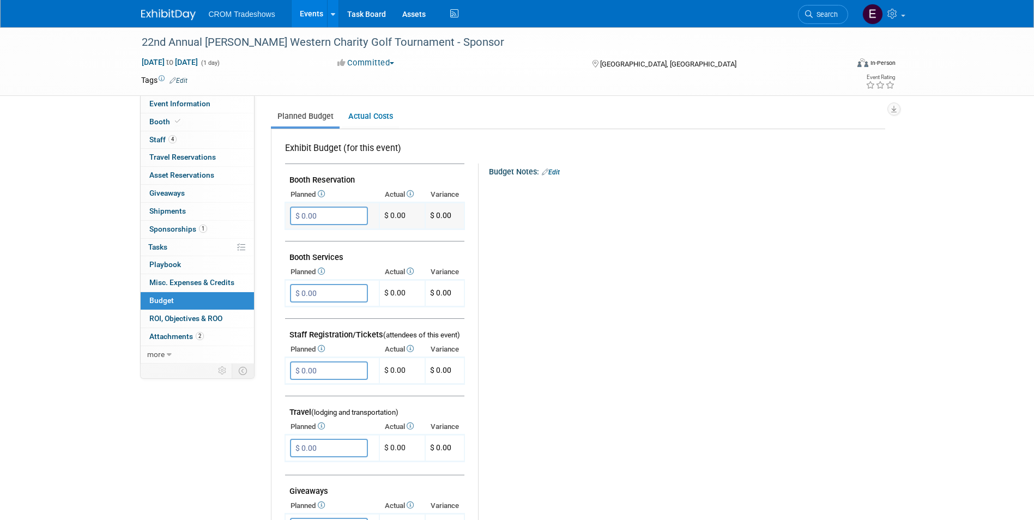
scroll to position [49, 0]
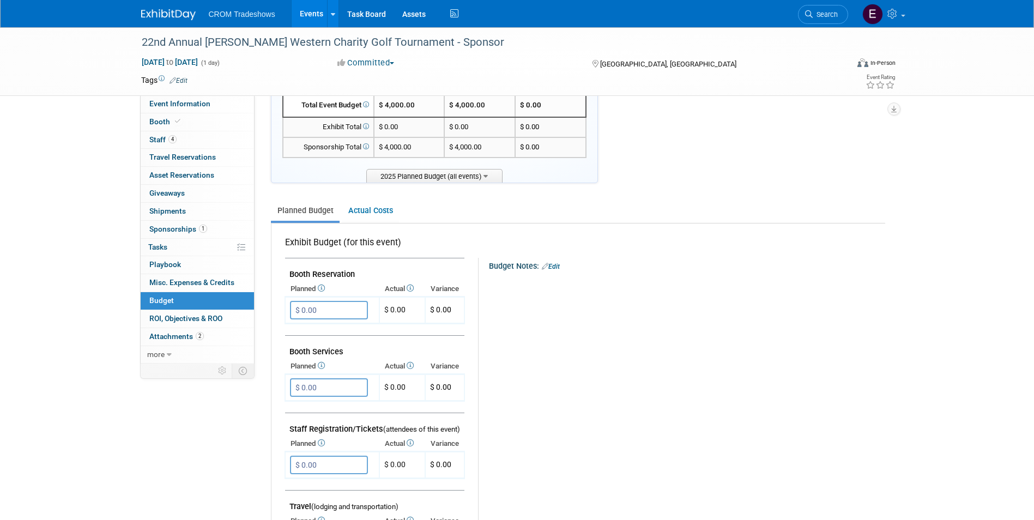
click at [181, 80] on link "Edit" at bounding box center [178, 81] width 18 height 8
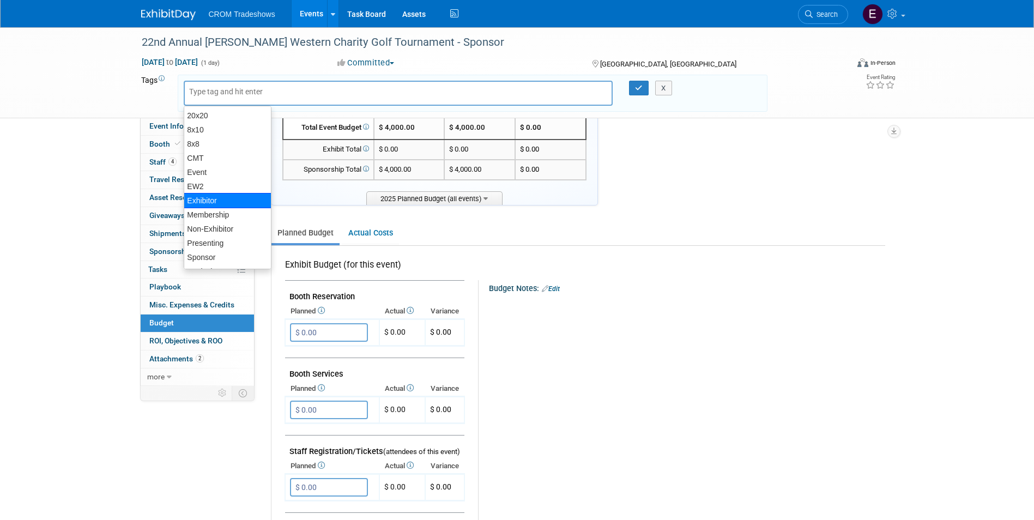
scroll to position [41, 0]
click at [230, 247] on div "Sponsor" at bounding box center [228, 244] width 88 height 15
type input "Sponsor"
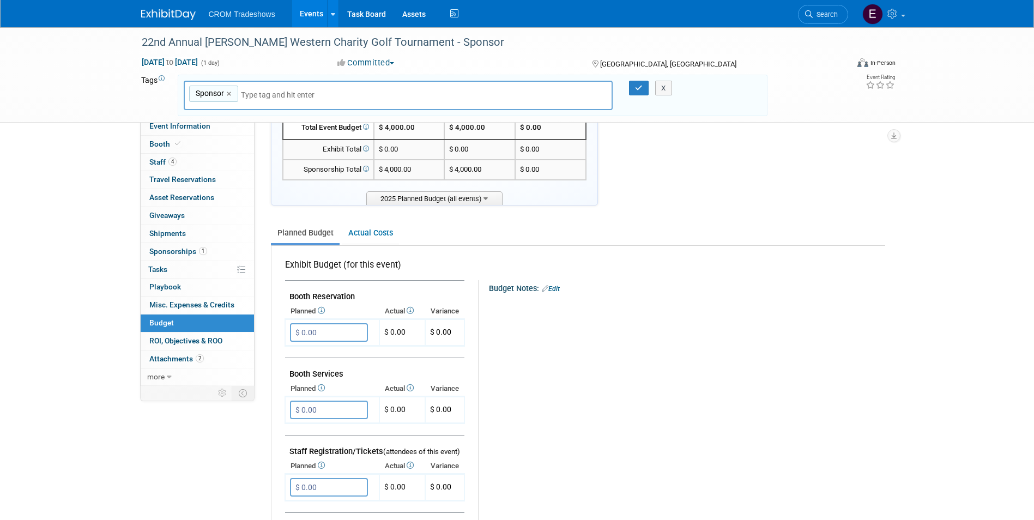
click at [265, 94] on input "text" at bounding box center [317, 94] width 153 height 11
type input "eve"
click at [215, 122] on div "Event" at bounding box center [260, 120] width 153 height 15
type input "Sponsor, Event"
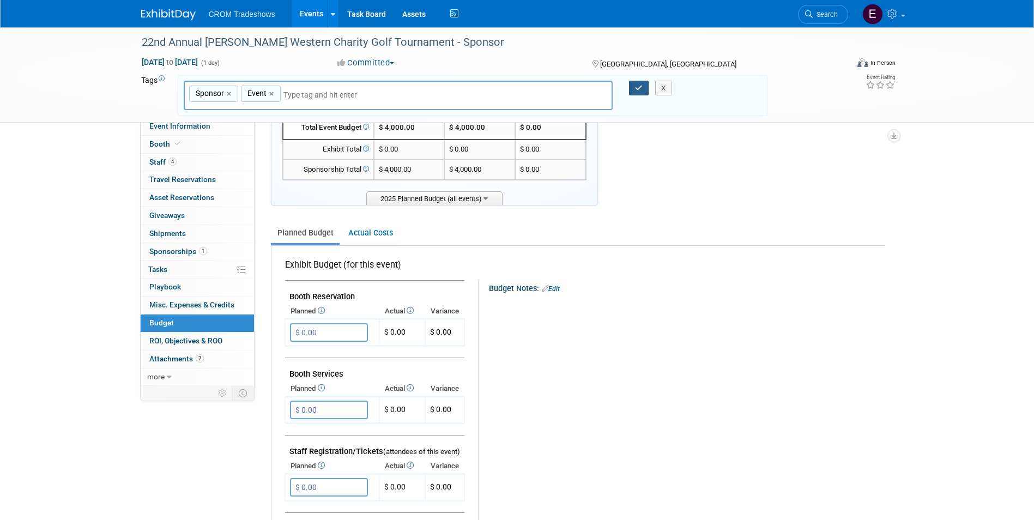
click at [642, 88] on button "button" at bounding box center [639, 88] width 20 height 15
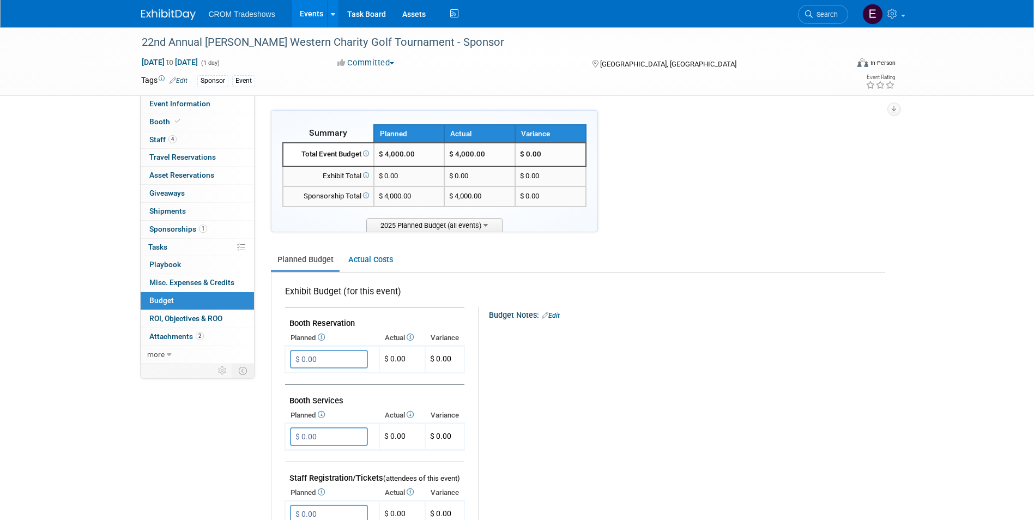
click at [307, 16] on link "Events" at bounding box center [312, 13] width 40 height 27
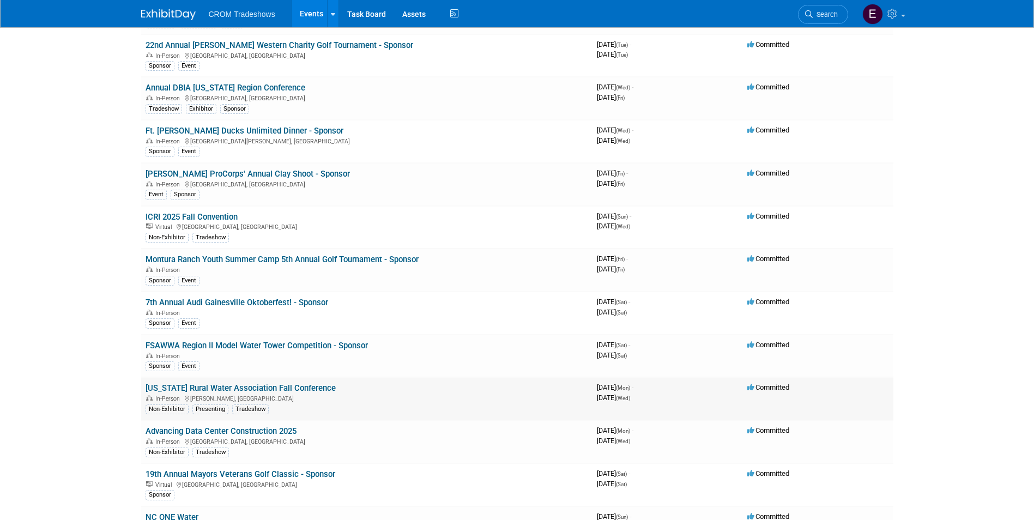
scroll to position [2616, 0]
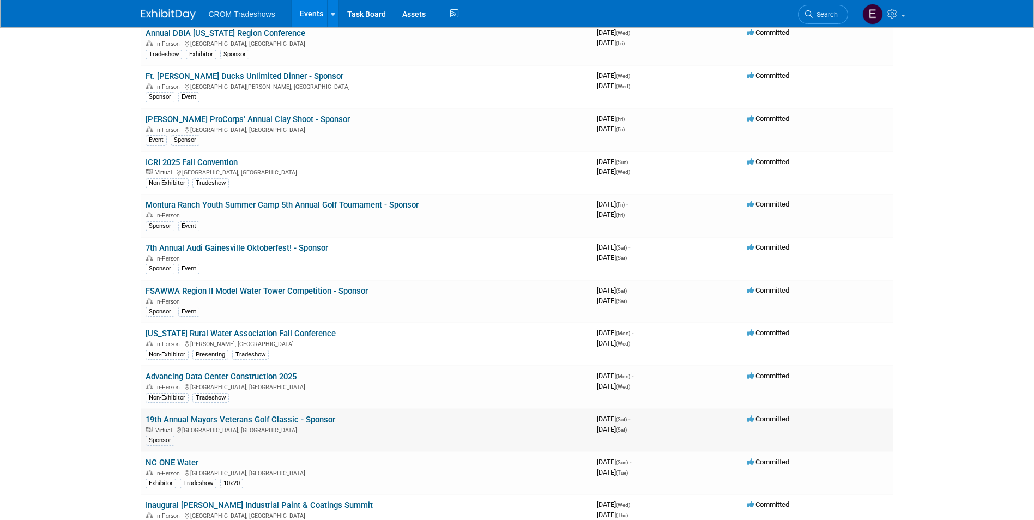
click at [331, 417] on link "19th Annual Mayors Veterans Golf Classic - Sponsor" at bounding box center [241, 420] width 190 height 10
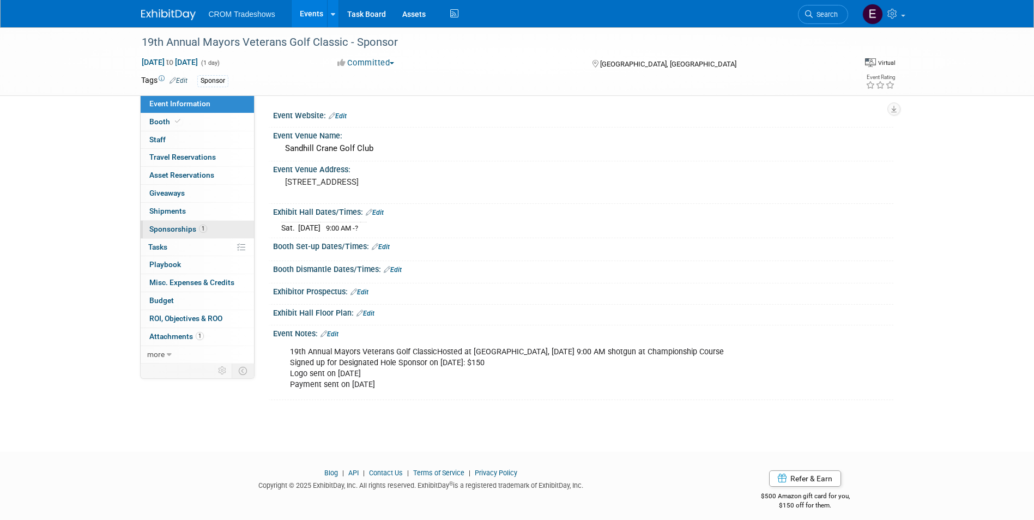
click at [232, 232] on link "1 Sponsorships 1" at bounding box center [197, 229] width 113 height 17
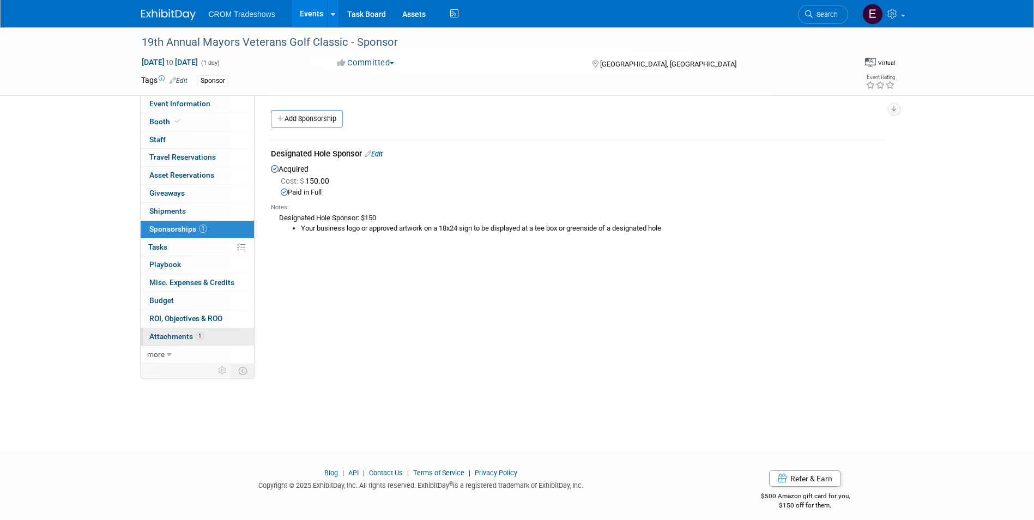
click at [211, 329] on link "1 Attachments 1" at bounding box center [197, 336] width 113 height 17
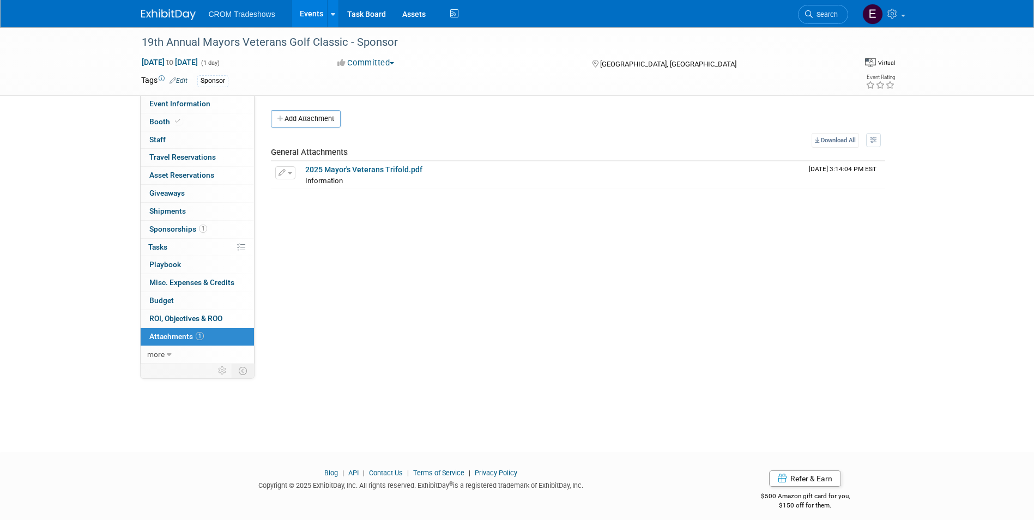
click at [208, 228] on link "1 Sponsorships 1" at bounding box center [197, 229] width 113 height 17
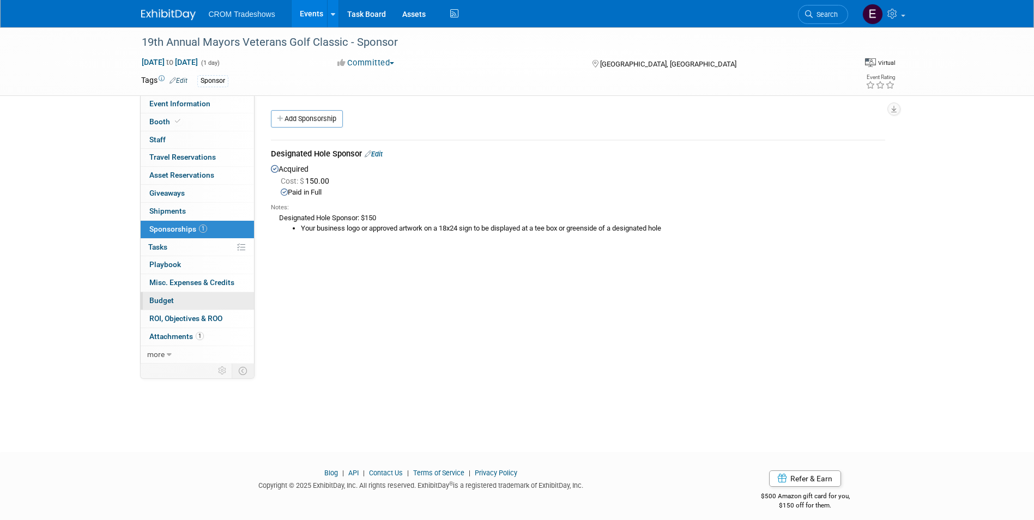
click at [191, 306] on link "Budget" at bounding box center [197, 300] width 113 height 17
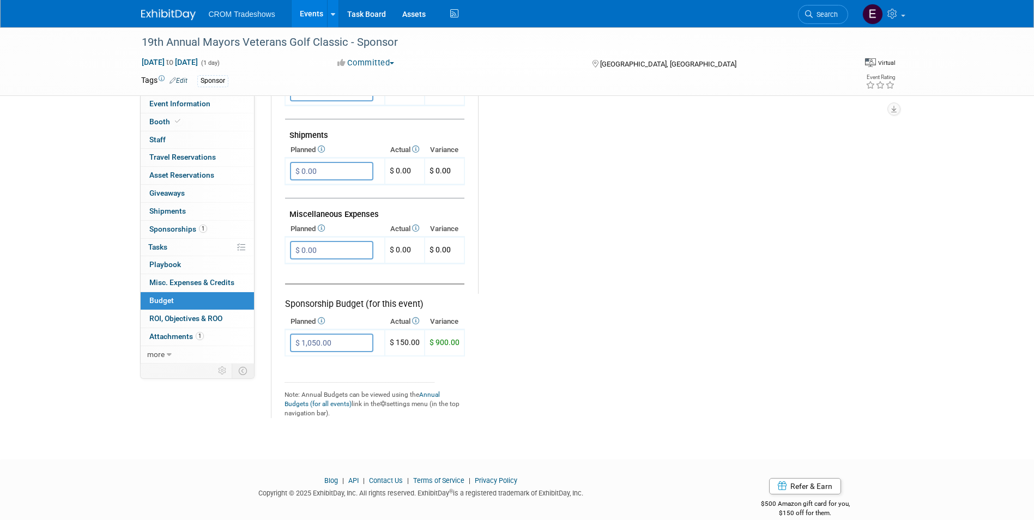
scroll to position [594, 0]
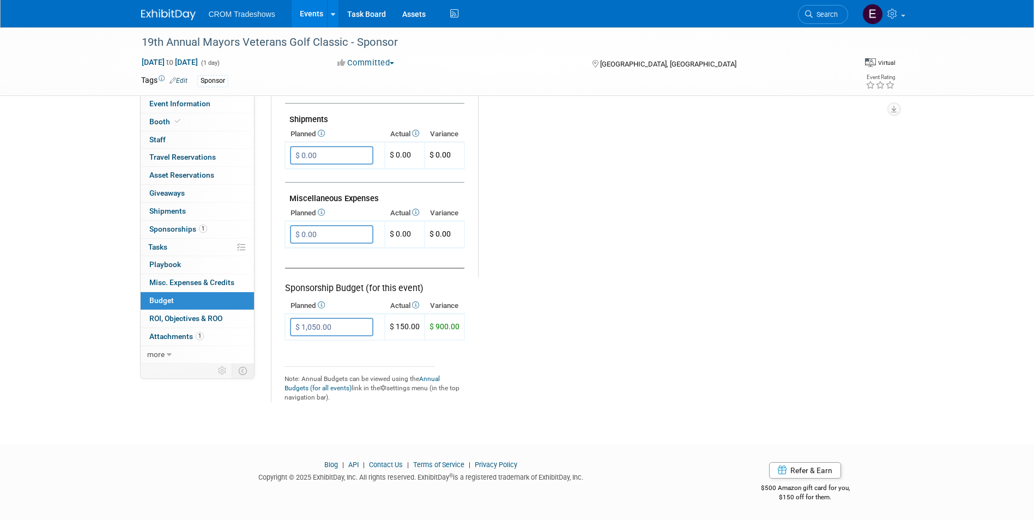
click at [341, 323] on input "$ 1,050.00" at bounding box center [331, 327] width 83 height 19
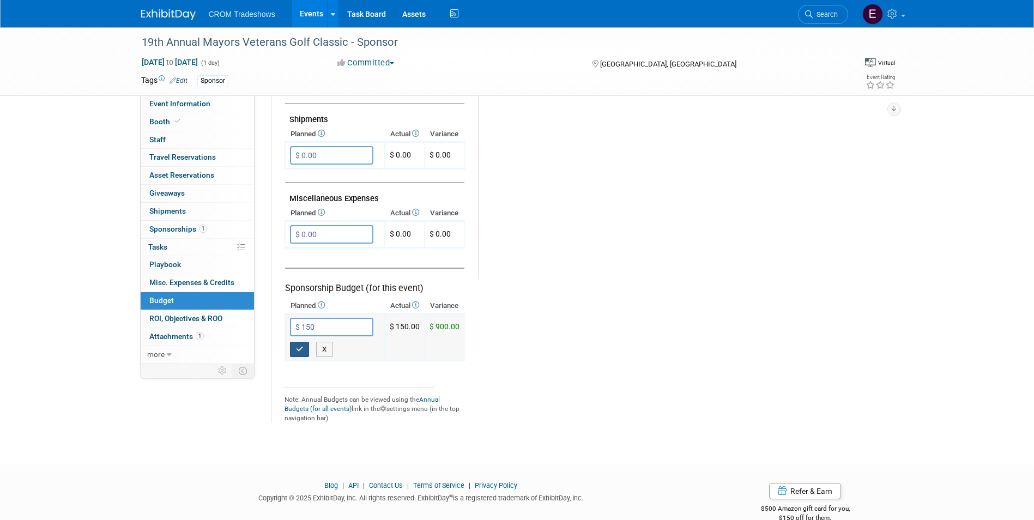
type input "$ 150.00"
click at [299, 355] on button "button" at bounding box center [300, 349] width 20 height 15
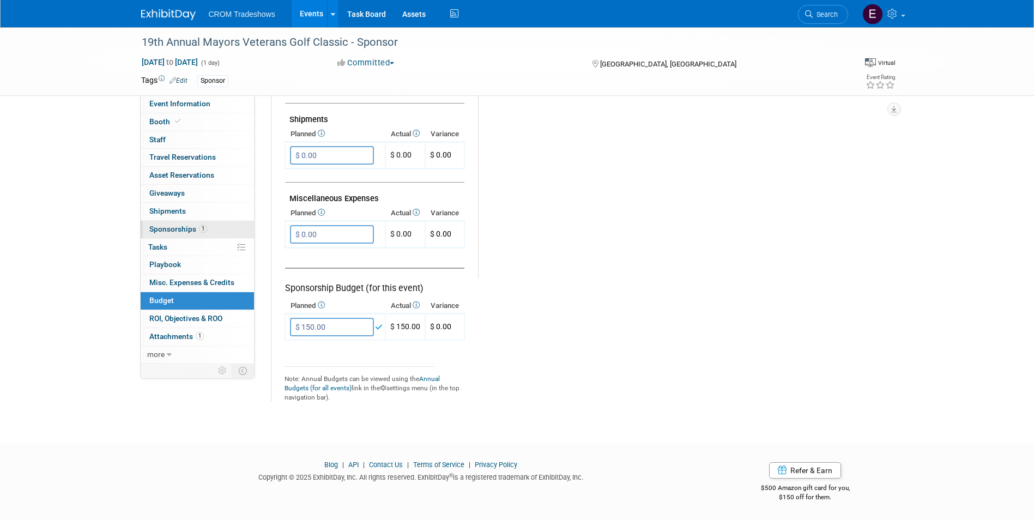
click at [229, 234] on link "1 Sponsorships 1" at bounding box center [197, 229] width 113 height 17
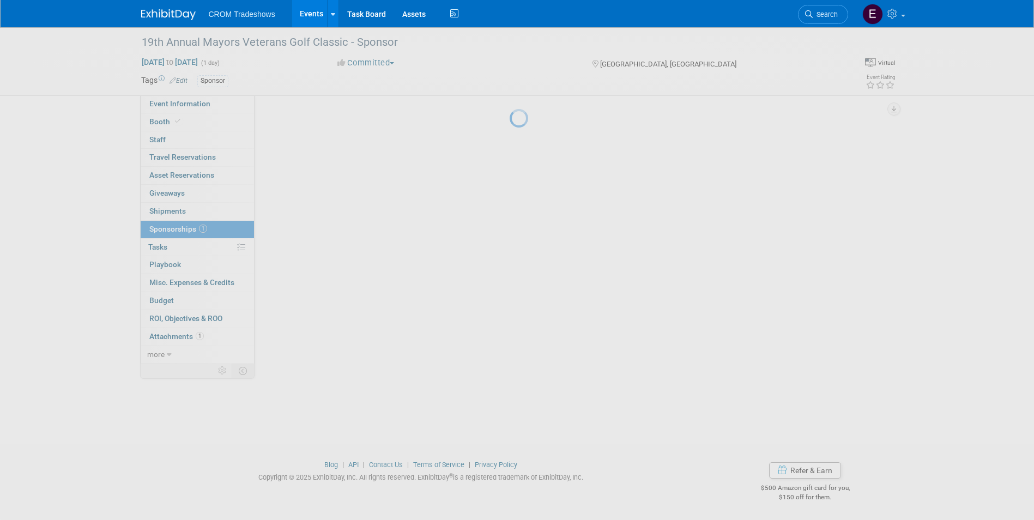
scroll to position [0, 0]
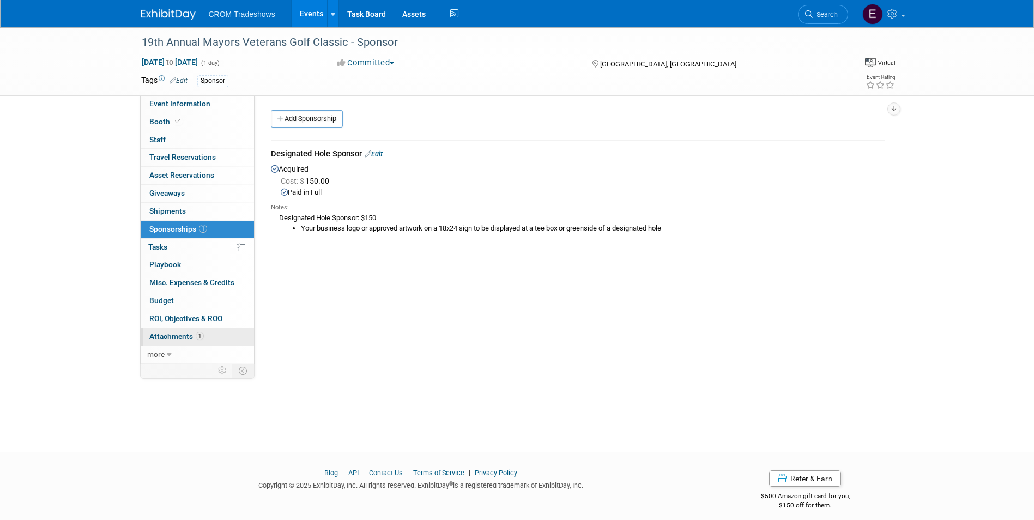
click at [220, 334] on link "1 Attachments 1" at bounding box center [197, 336] width 113 height 17
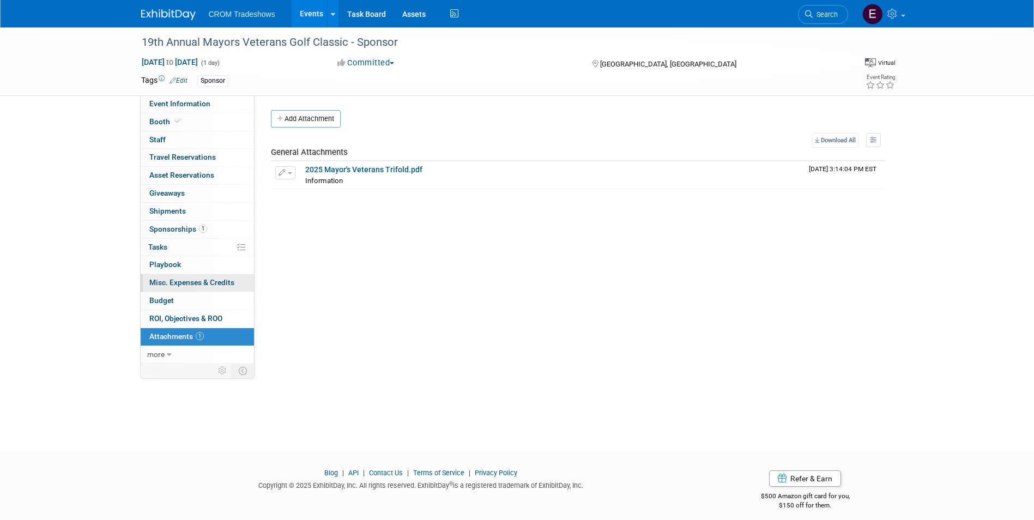
click at [217, 288] on link "0 Misc. Expenses & Credits 0" at bounding box center [197, 282] width 113 height 17
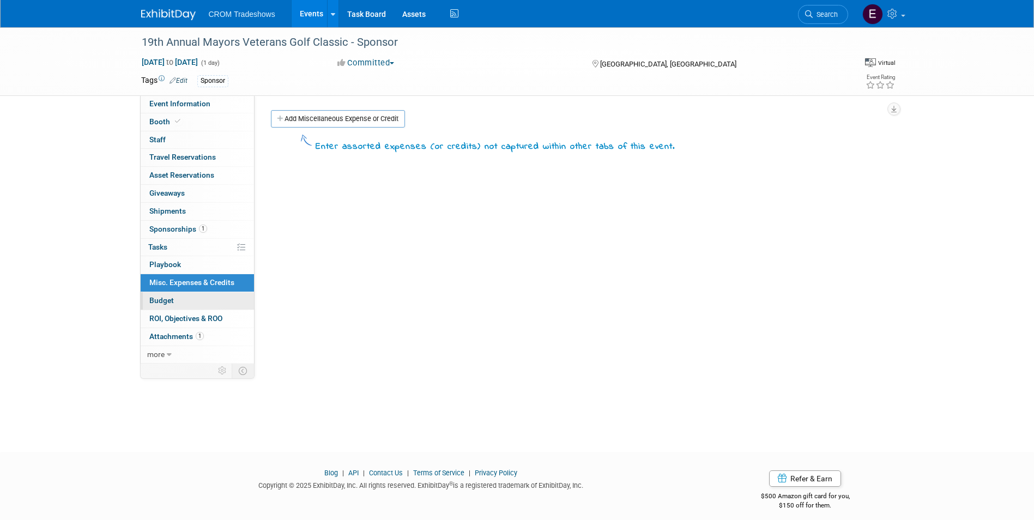
click at [217, 299] on link "Budget" at bounding box center [197, 300] width 113 height 17
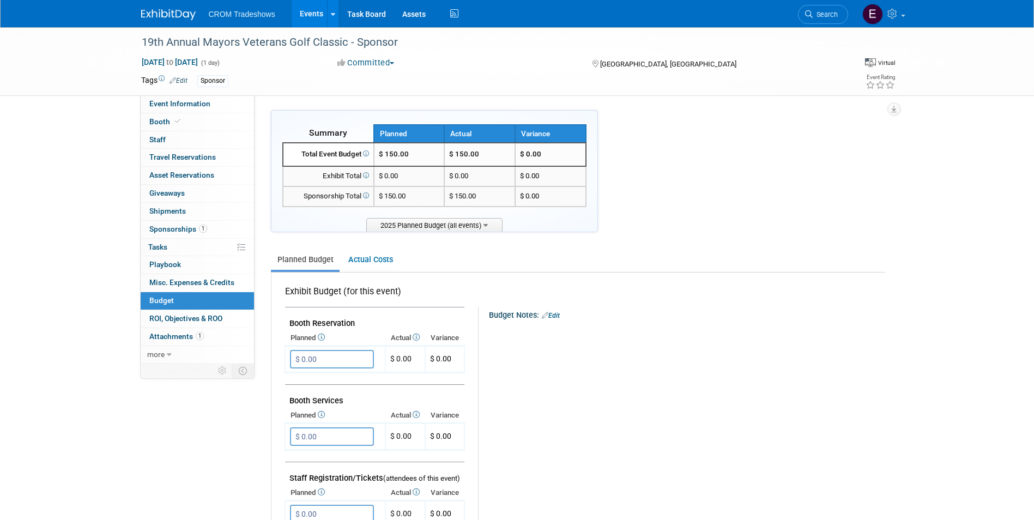
click at [186, 95] on div "19th Annual Mayors Veterans Golf Classic - Sponsor Nov 1, 2025 to Nov 1, 2025 (…" at bounding box center [517, 61] width 768 height 68
click at [186, 104] on span "Event Information" at bounding box center [179, 103] width 61 height 9
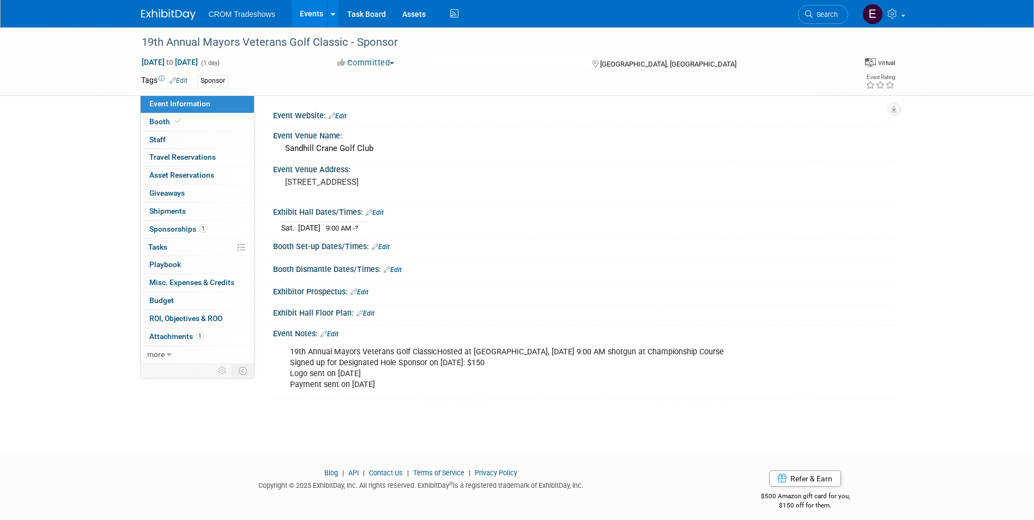
click at [306, 18] on link "Events" at bounding box center [312, 13] width 40 height 27
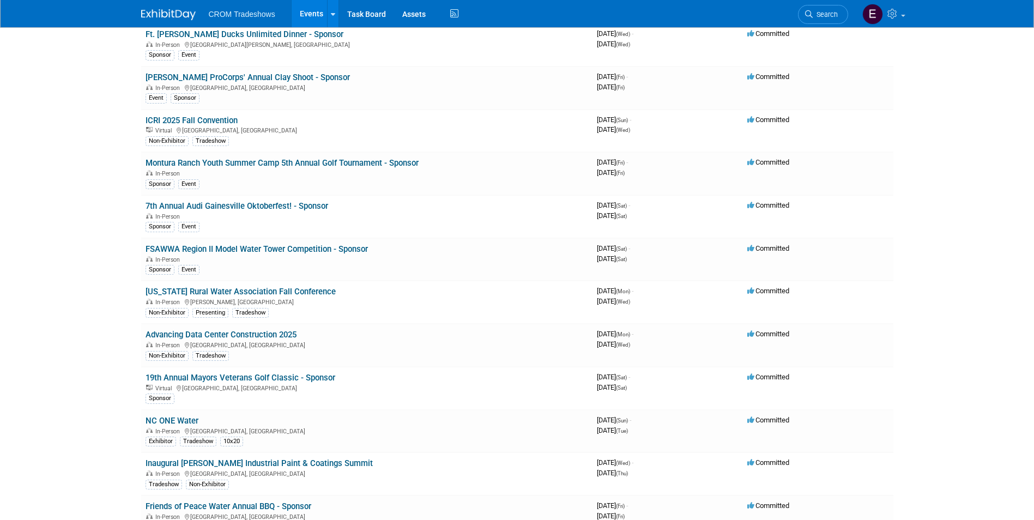
scroll to position [2779, 0]
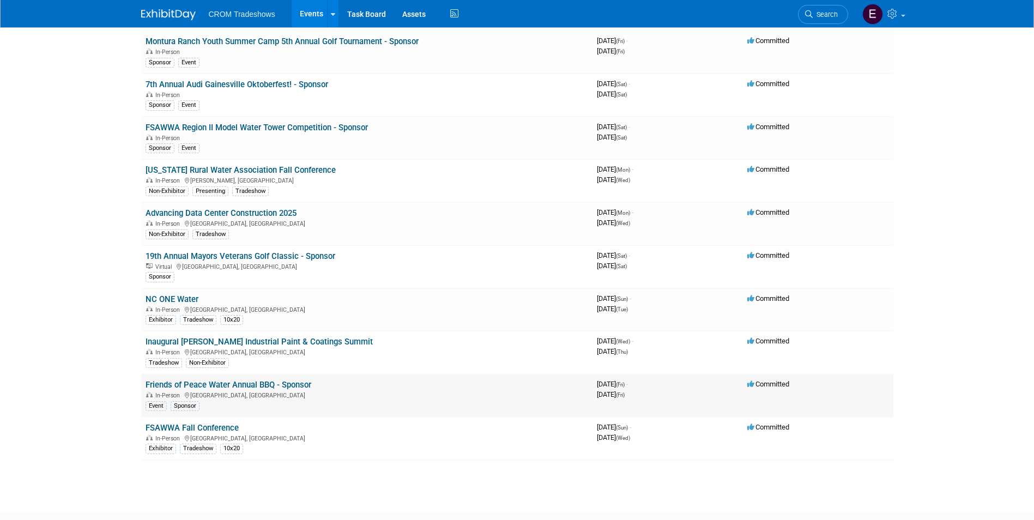
click at [281, 386] on link "Friends of Peace Water Annual BBQ - Sponsor" at bounding box center [229, 385] width 166 height 10
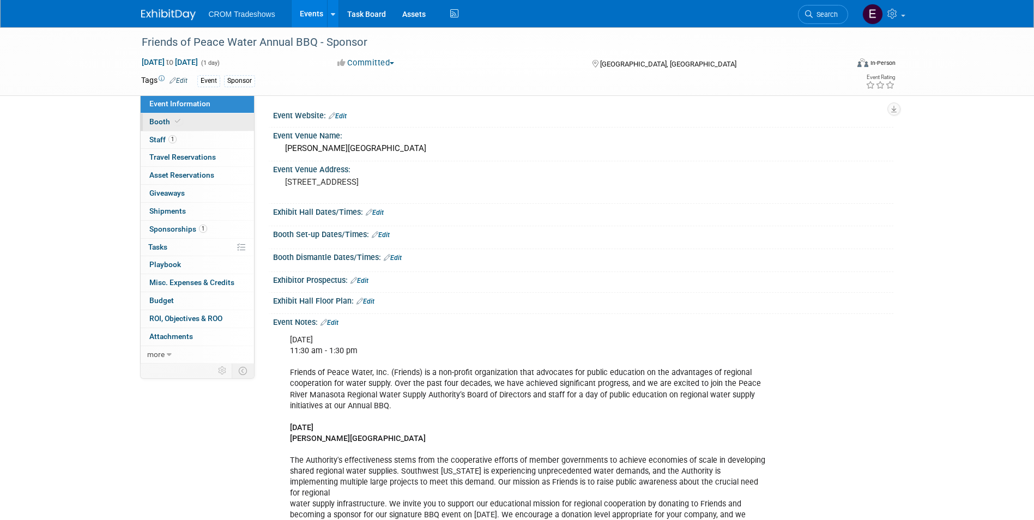
click at [222, 120] on link "Booth" at bounding box center [197, 121] width 113 height 17
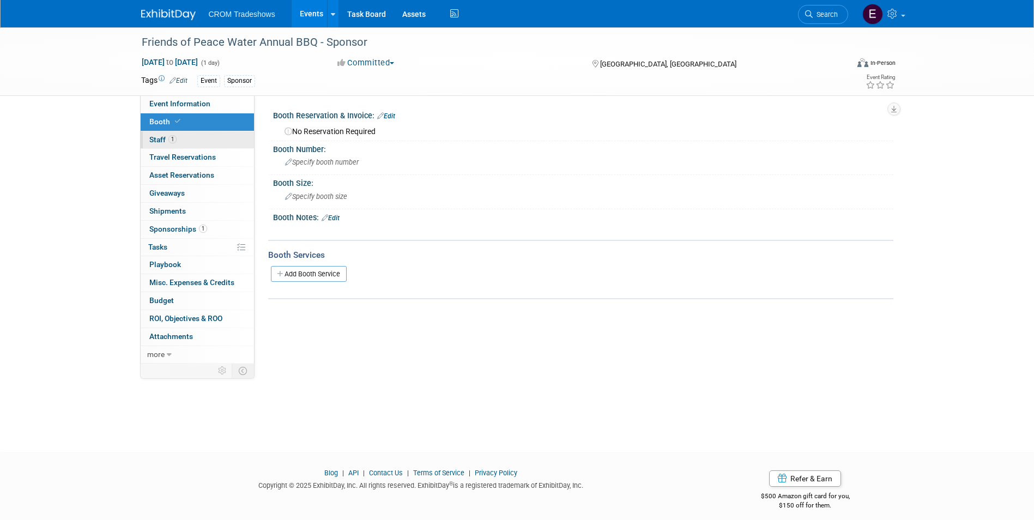
click at [221, 142] on link "1 Staff 1" at bounding box center [197, 139] width 113 height 17
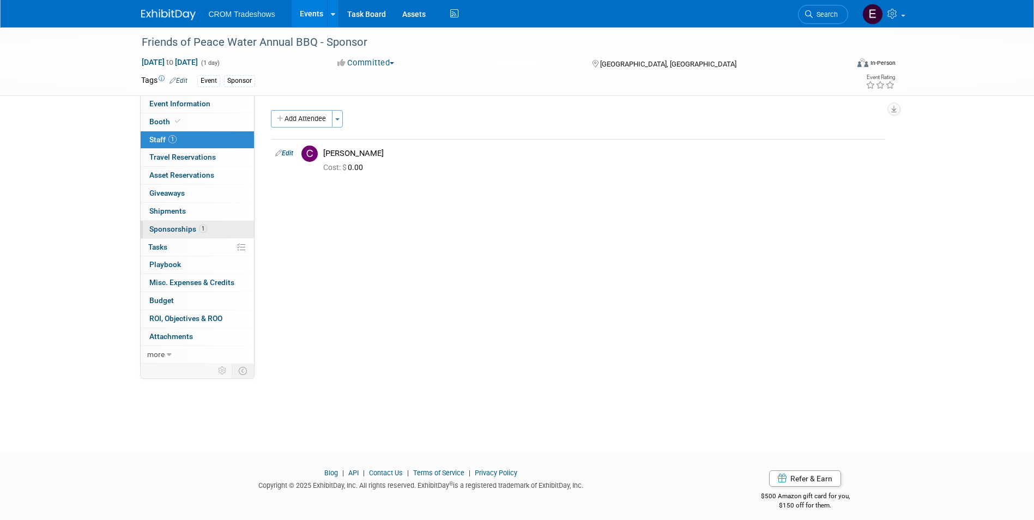
click at [219, 229] on link "1 Sponsorships 1" at bounding box center [197, 229] width 113 height 17
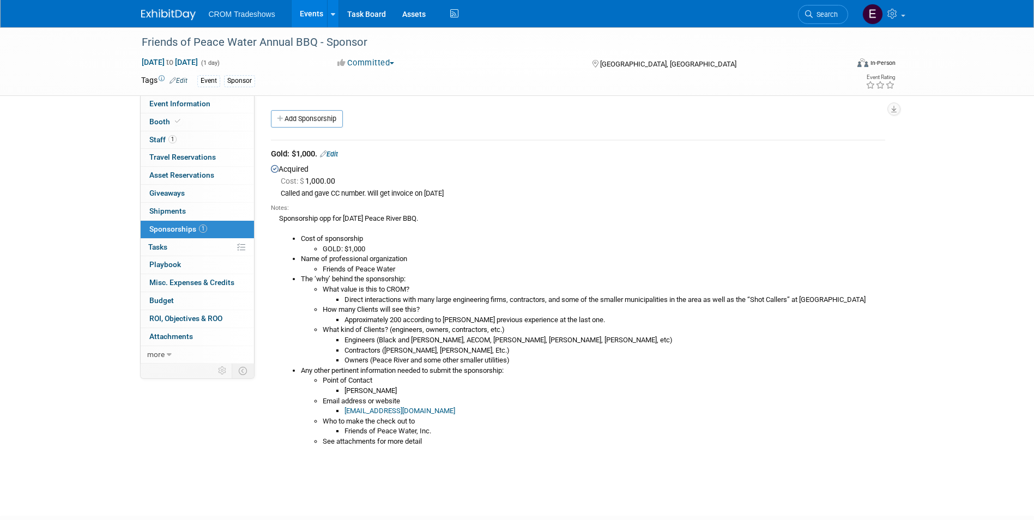
click at [338, 154] on link "Edit" at bounding box center [329, 154] width 18 height 8
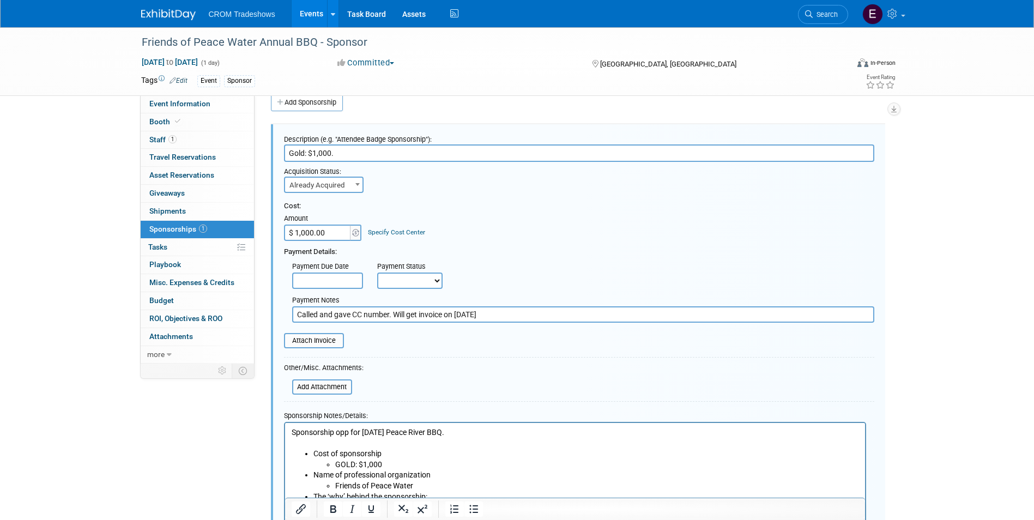
click at [354, 180] on span at bounding box center [357, 184] width 11 height 14
click at [428, 201] on div "Cost:" at bounding box center [579, 206] width 590 height 10
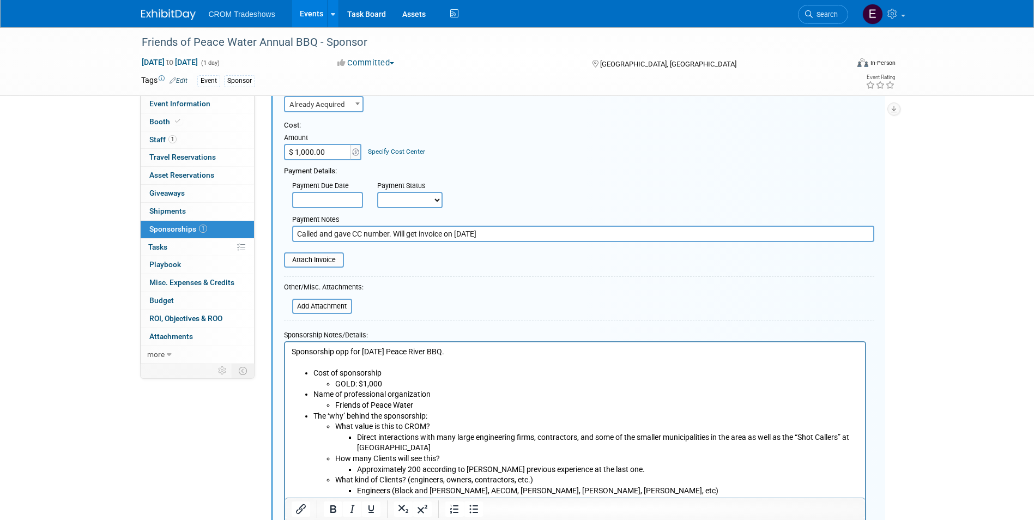
scroll to position [125, 0]
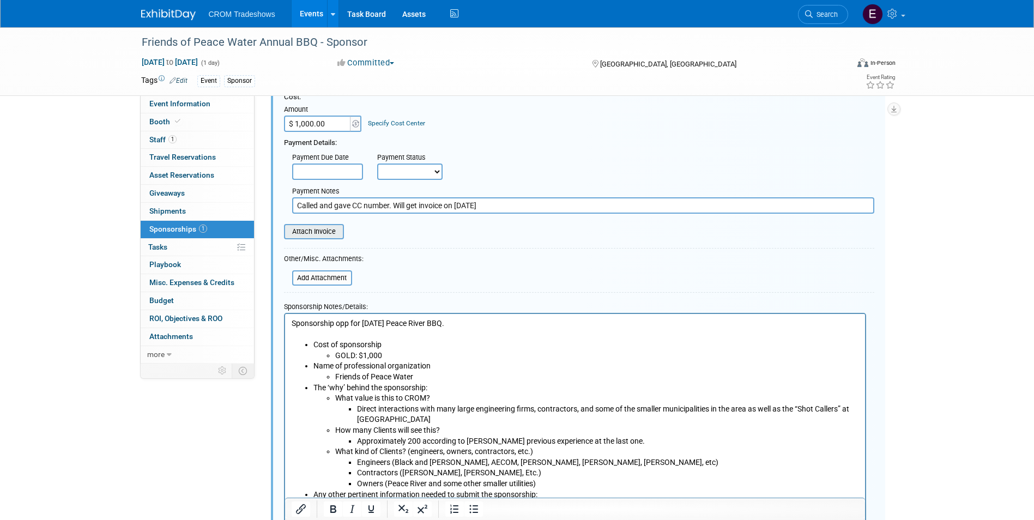
click at [333, 235] on input "file" at bounding box center [278, 231] width 130 height 13
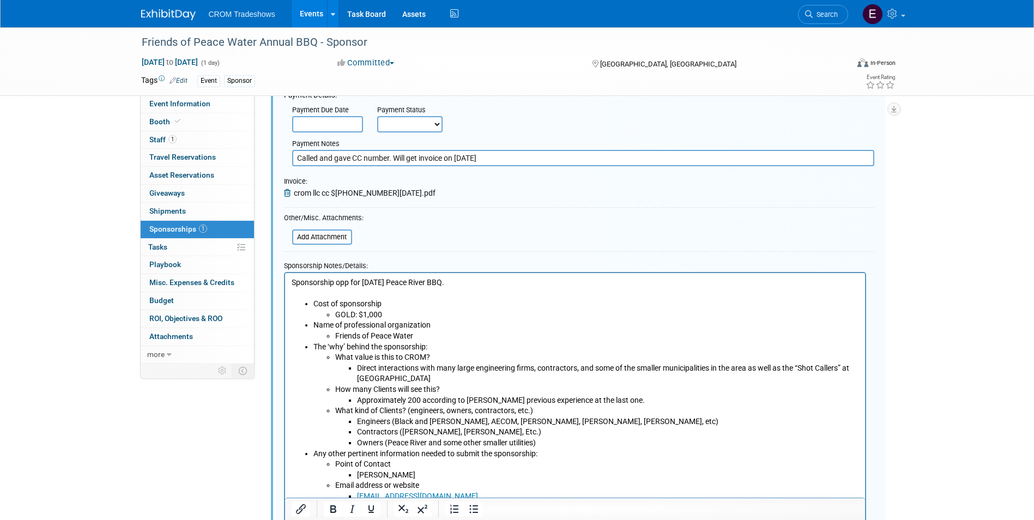
scroll to position [343, 0]
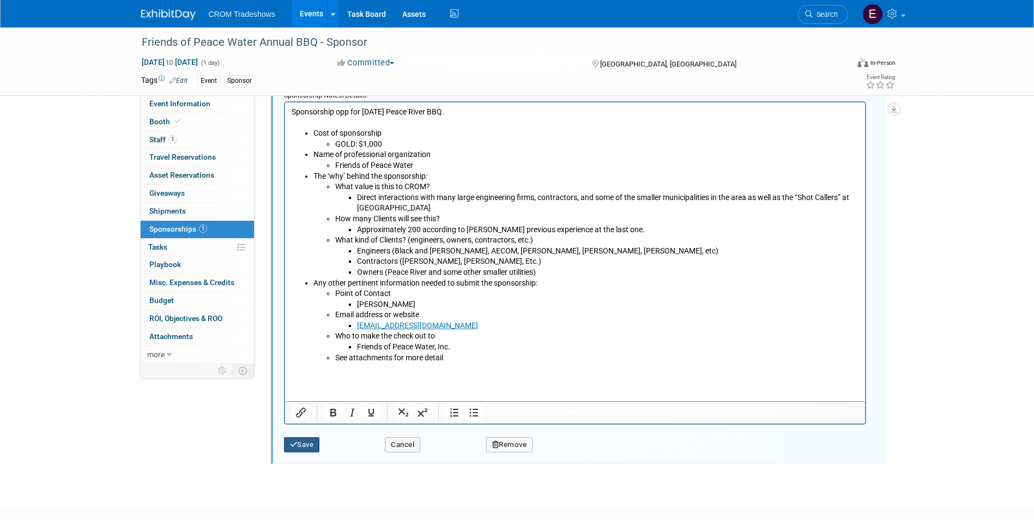
click at [311, 449] on button "Save" at bounding box center [302, 444] width 36 height 15
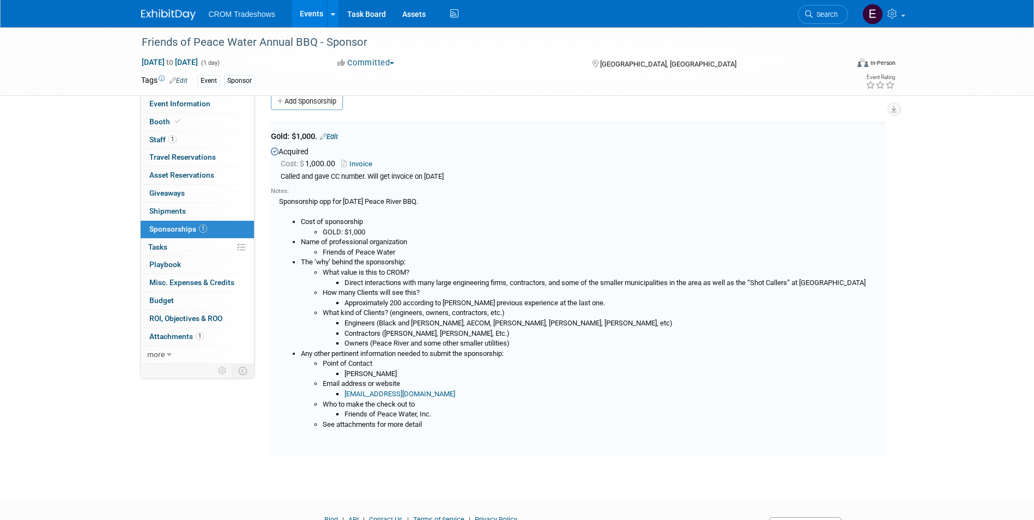
scroll to position [16, 0]
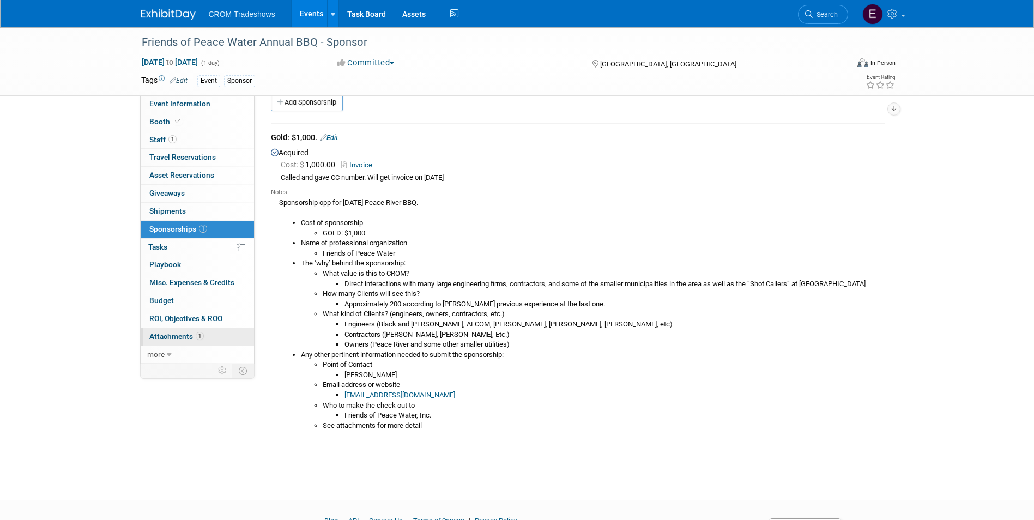
click at [197, 334] on span "1" at bounding box center [200, 336] width 8 height 8
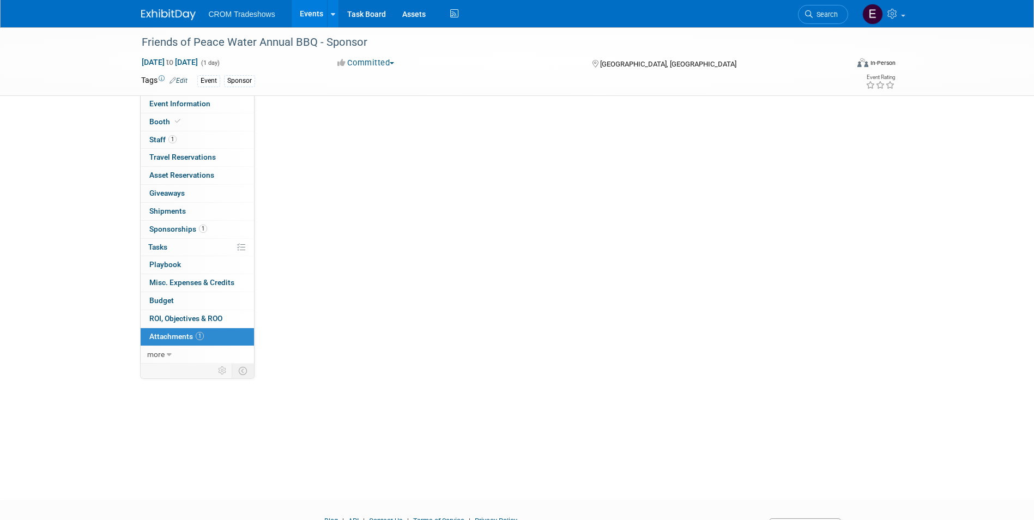
scroll to position [0, 0]
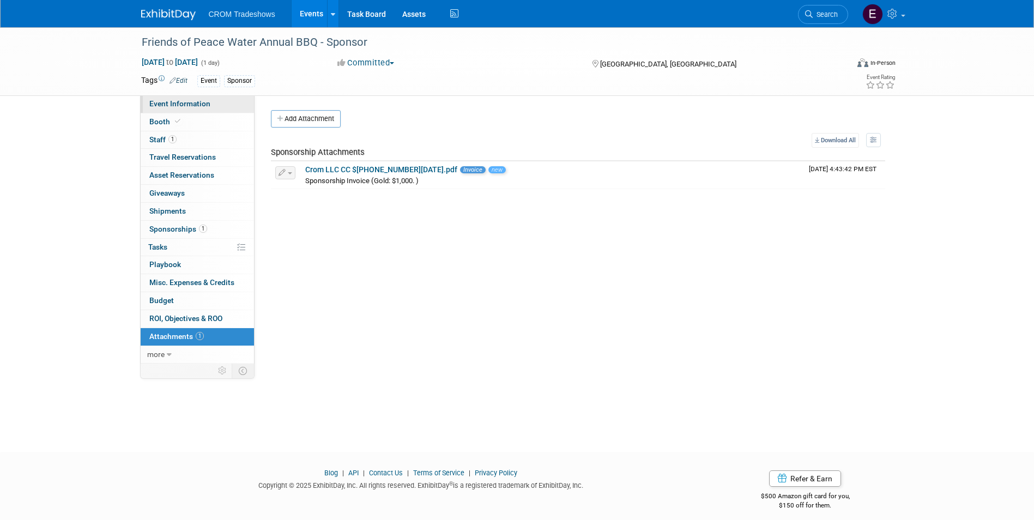
click at [193, 110] on link "Event Information" at bounding box center [197, 103] width 113 height 17
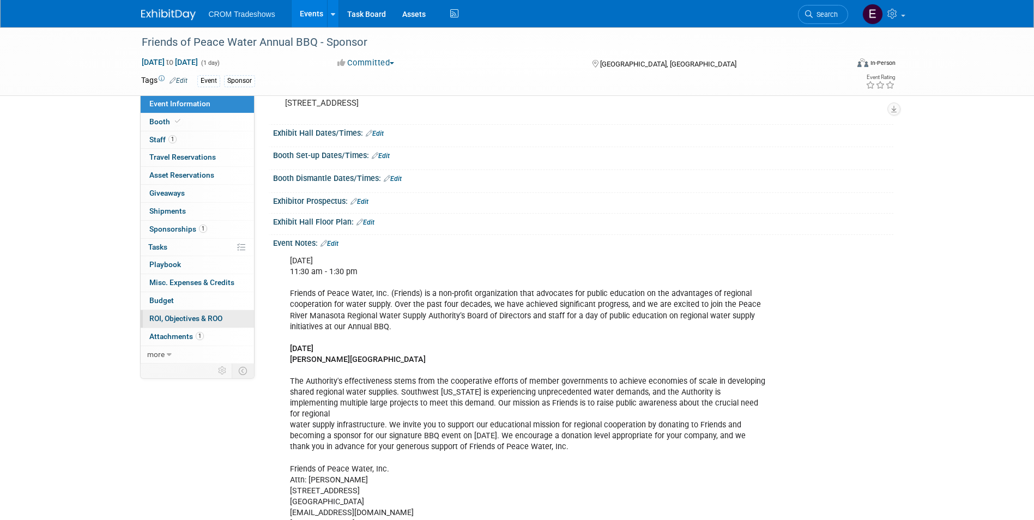
scroll to position [109, 0]
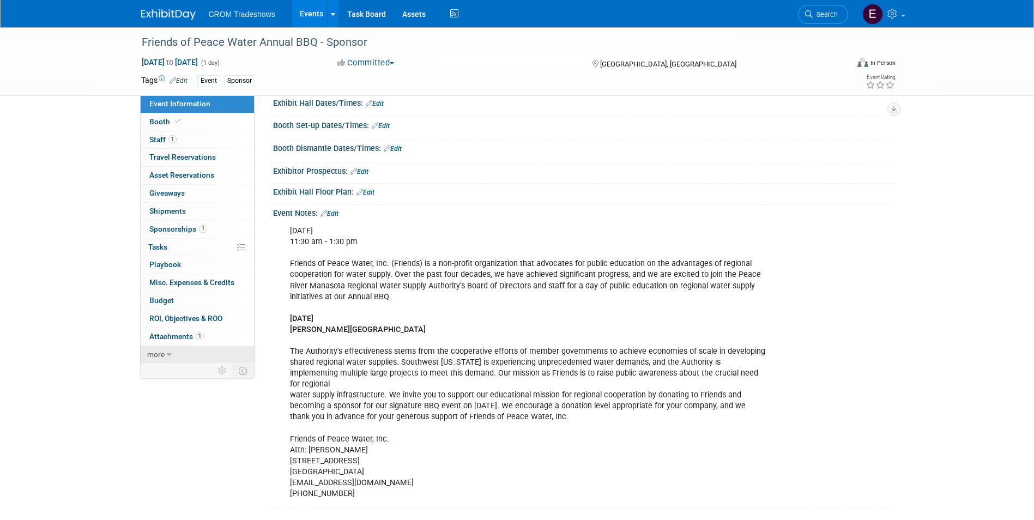
click at [161, 353] on span "more" at bounding box center [155, 354] width 17 height 9
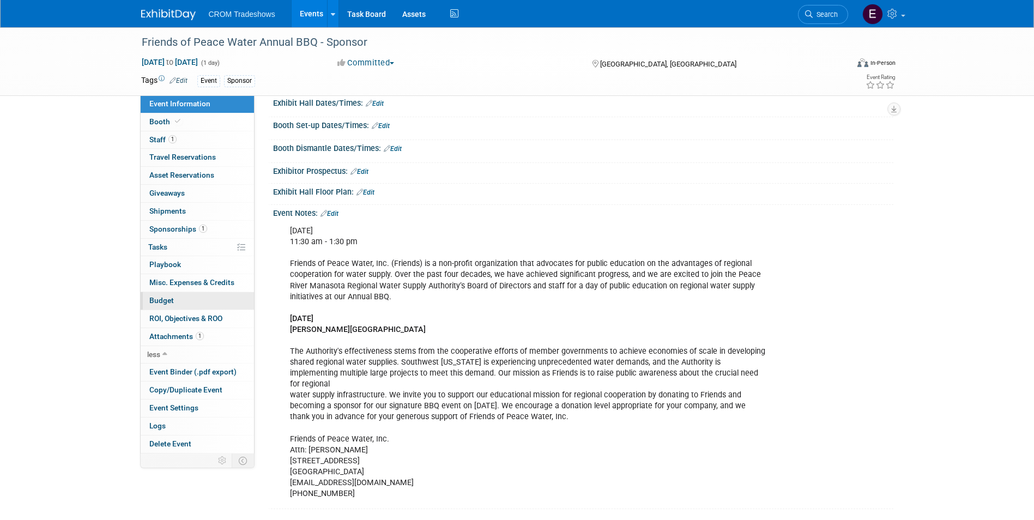
click at [191, 298] on link "Budget" at bounding box center [197, 300] width 113 height 17
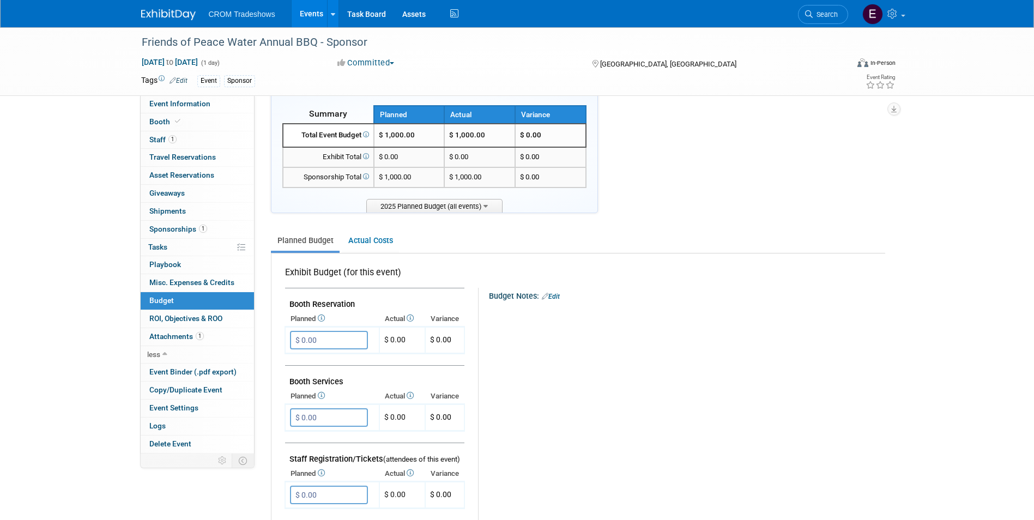
scroll to position [0, 0]
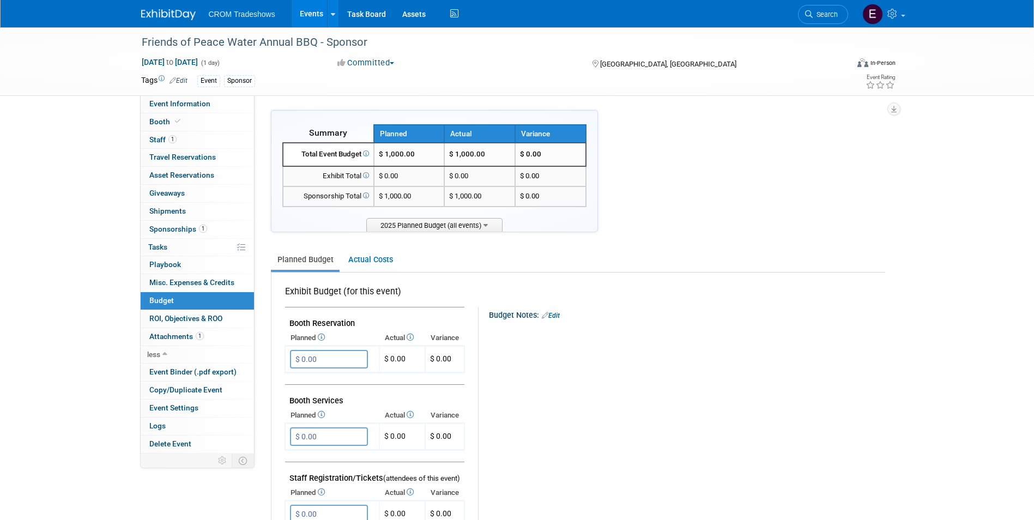
click at [313, 17] on link "Events" at bounding box center [312, 13] width 40 height 27
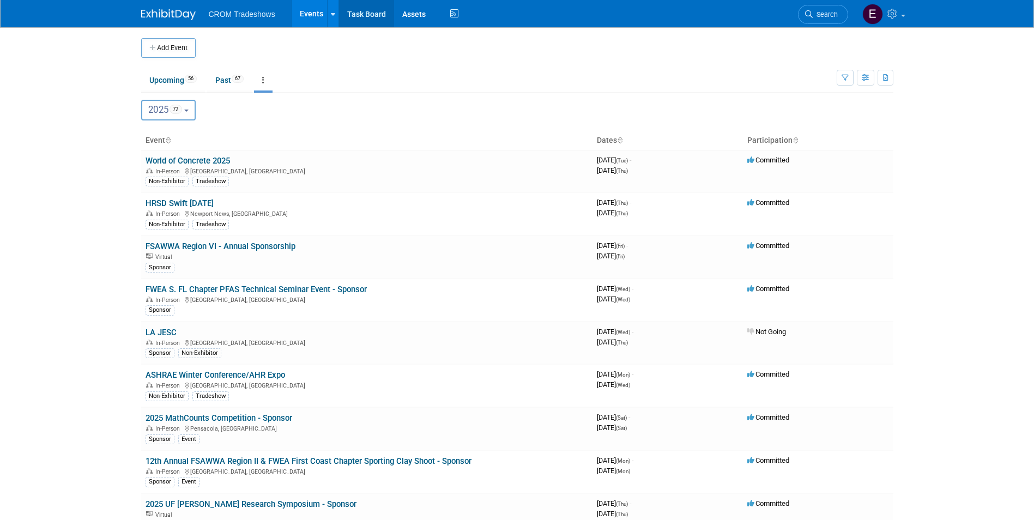
click at [376, 15] on link "Task Board" at bounding box center [366, 13] width 55 height 27
click at [202, 161] on link "World of Concrete 2025" at bounding box center [188, 161] width 84 height 10
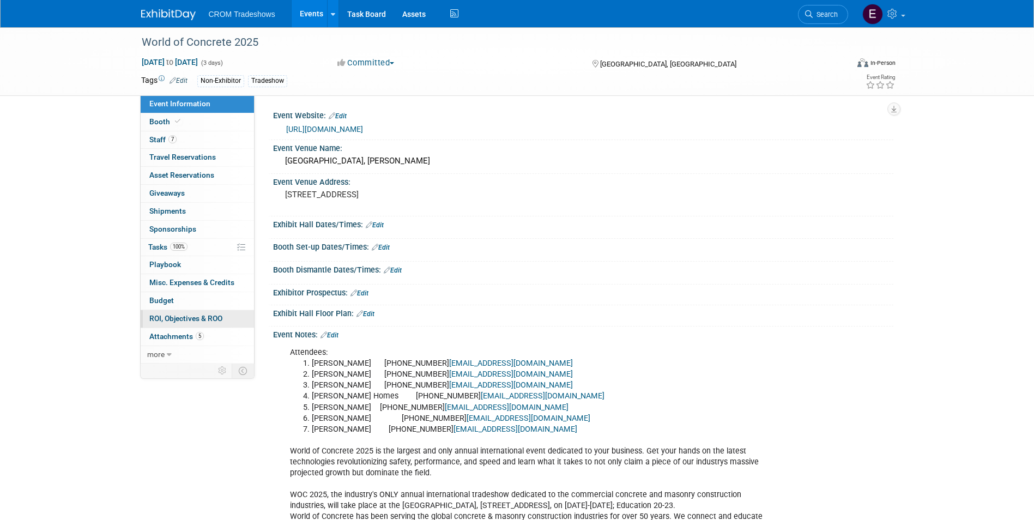
click at [189, 314] on span "ROI, Objectives & ROO 0" at bounding box center [185, 318] width 73 height 9
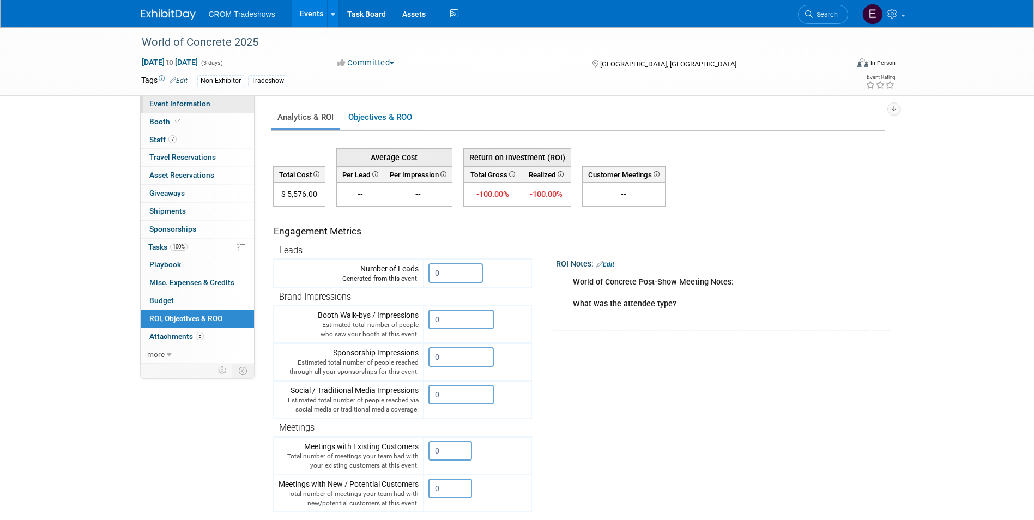
click at [204, 106] on span "Event Information" at bounding box center [179, 103] width 61 height 9
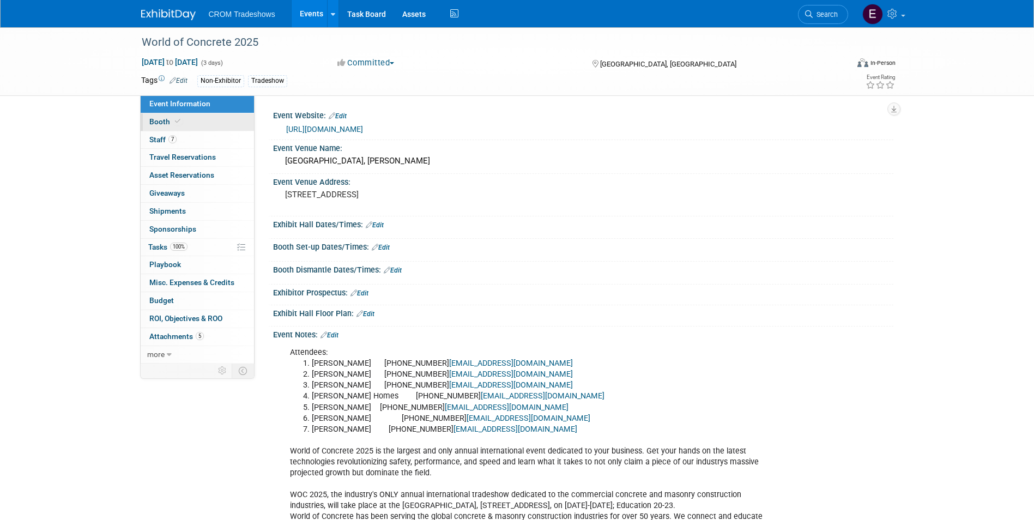
click at [183, 129] on link "Booth" at bounding box center [197, 121] width 113 height 17
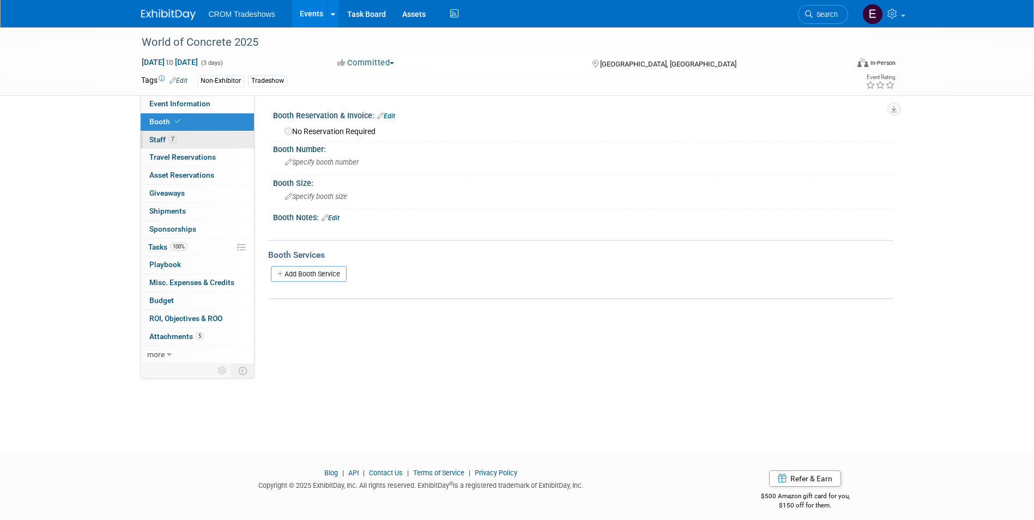
click at [185, 138] on link "7 Staff 7" at bounding box center [197, 139] width 113 height 17
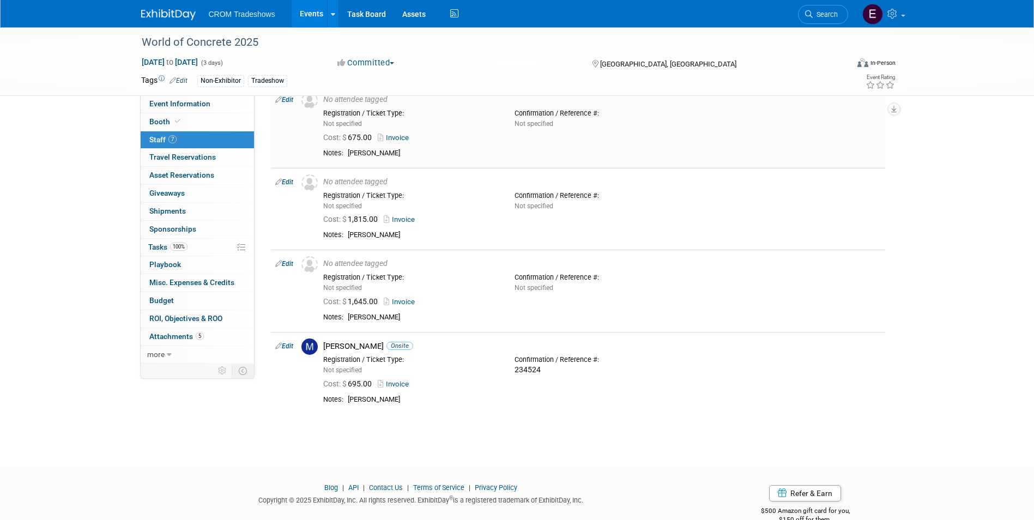
scroll to position [274, 0]
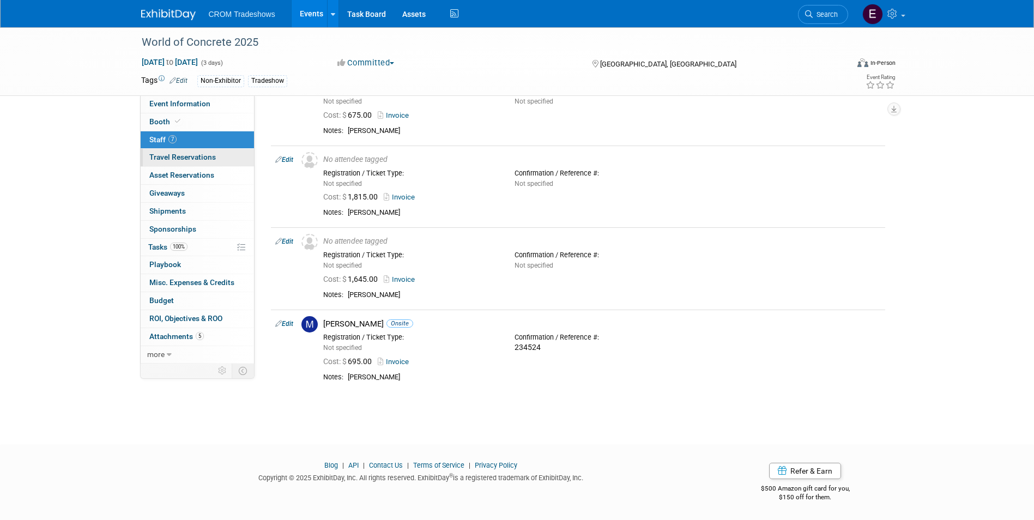
click at [187, 154] on span "Travel Reservations 0" at bounding box center [182, 157] width 66 height 9
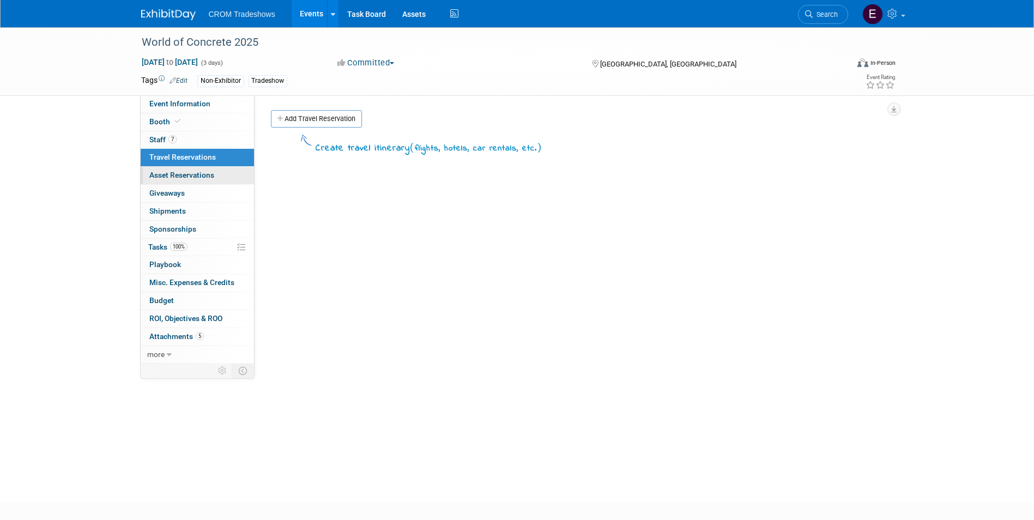
click at [196, 181] on link "0 Asset Reservations 0" at bounding box center [197, 175] width 113 height 17
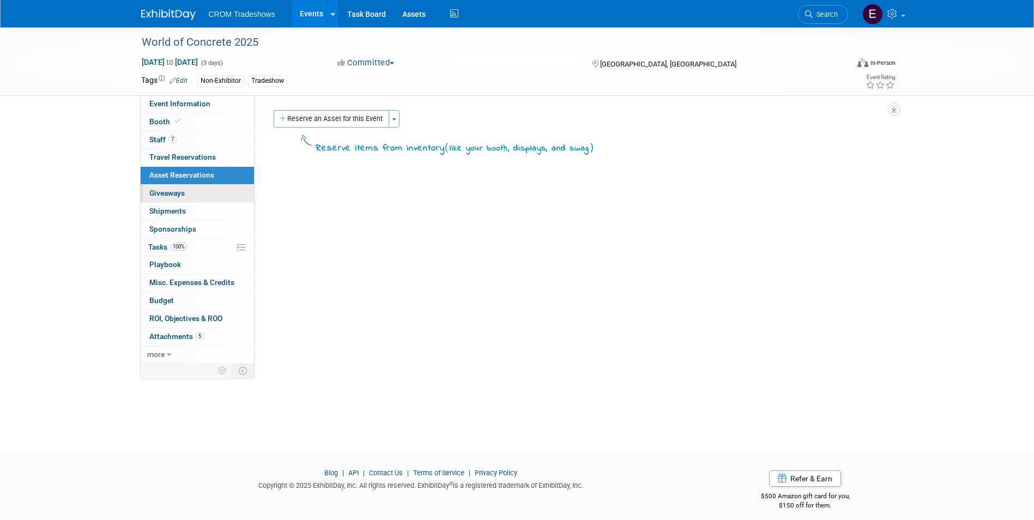
click at [201, 194] on link "0 Giveaways 0" at bounding box center [197, 193] width 113 height 17
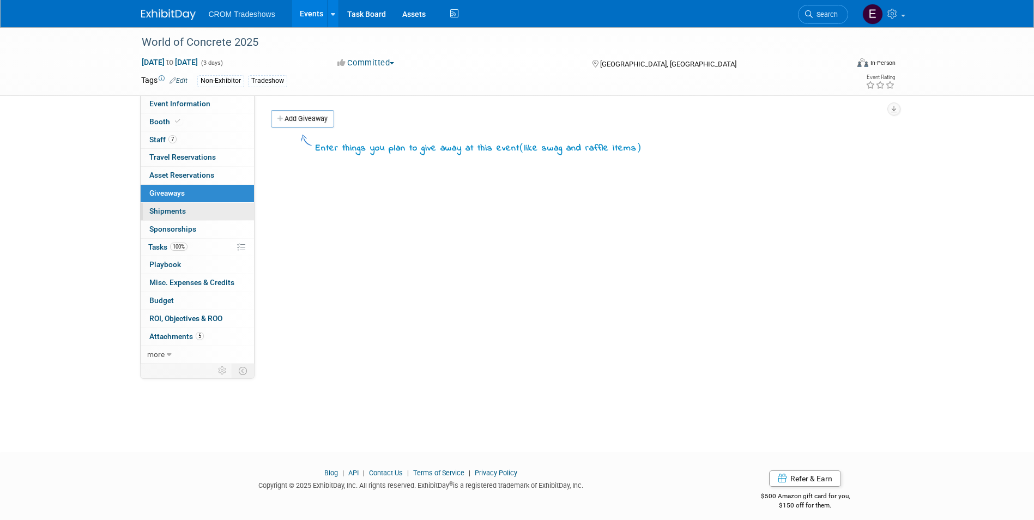
click at [204, 210] on link "0 Shipments 0" at bounding box center [197, 211] width 113 height 17
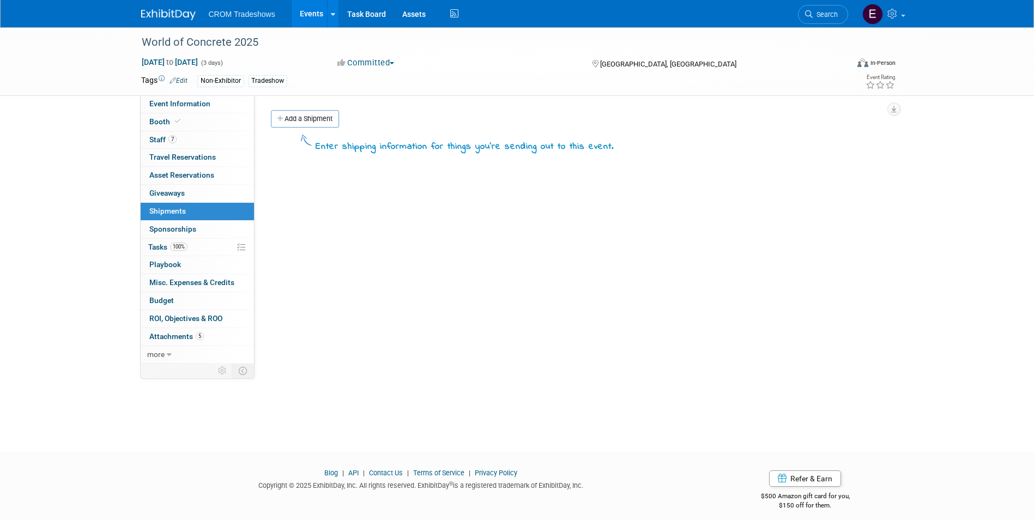
click at [205, 228] on link "0 Sponsorships 0" at bounding box center [197, 229] width 113 height 17
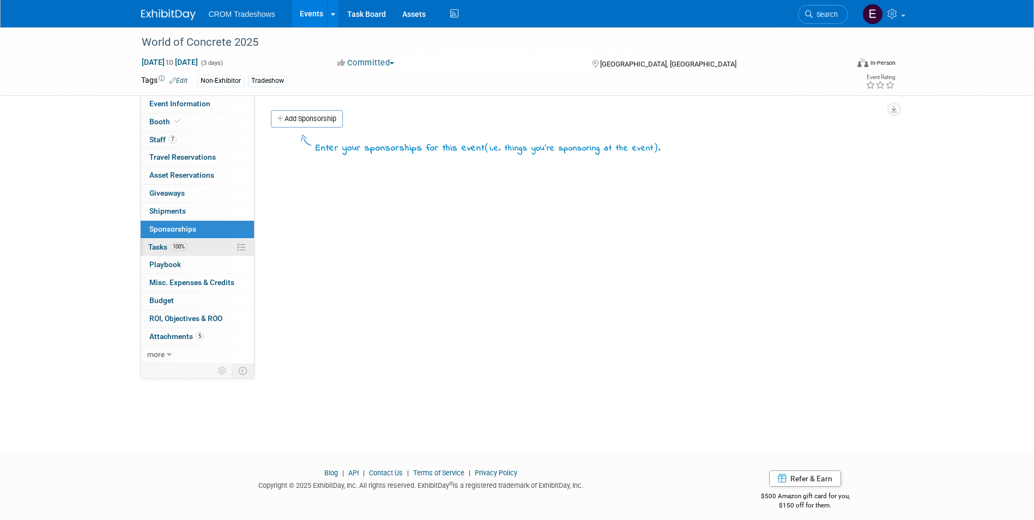
click at [202, 243] on link "100% Tasks 100%" at bounding box center [197, 247] width 113 height 17
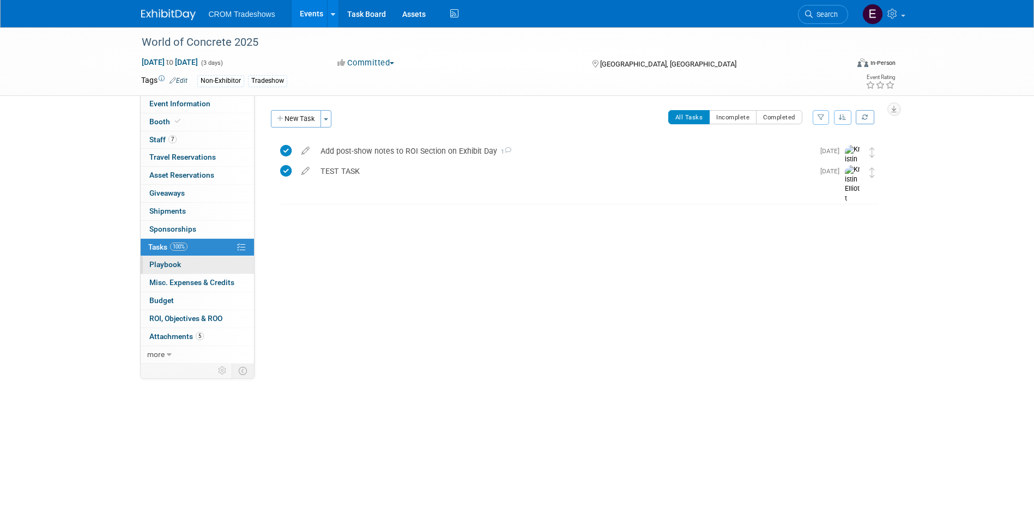
click at [205, 270] on link "0 Playbook 0" at bounding box center [197, 264] width 113 height 17
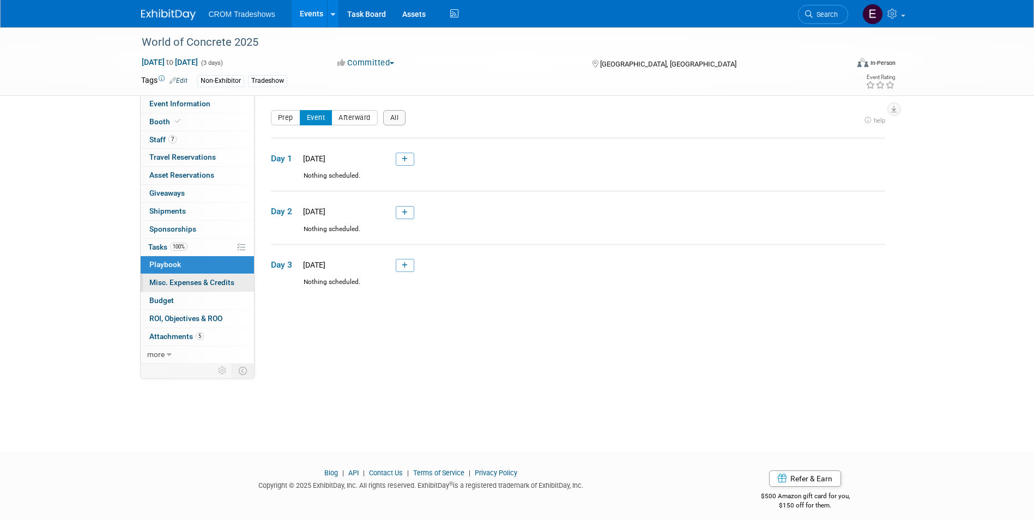
click at [205, 284] on span "Misc. Expenses & Credits 0" at bounding box center [191, 282] width 85 height 9
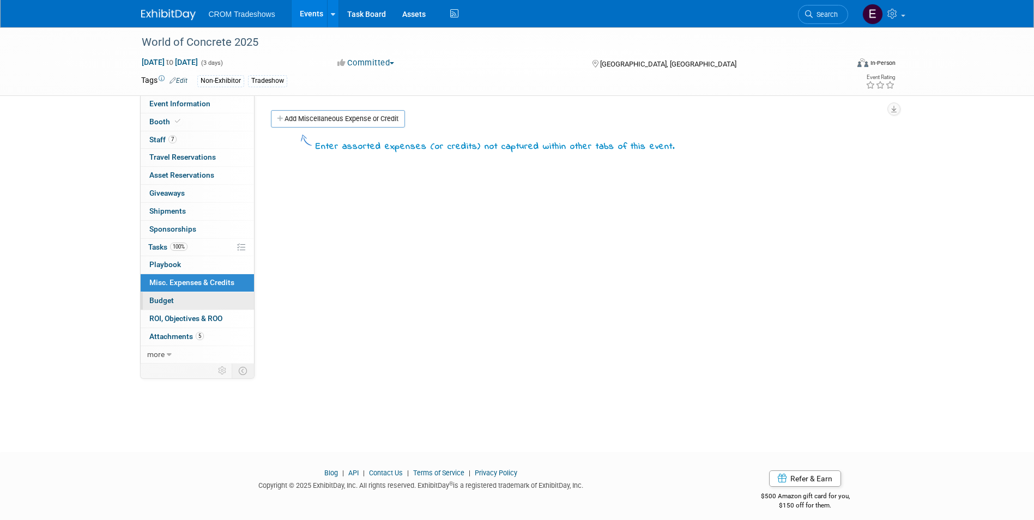
click at [205, 302] on link "Budget" at bounding box center [197, 300] width 113 height 17
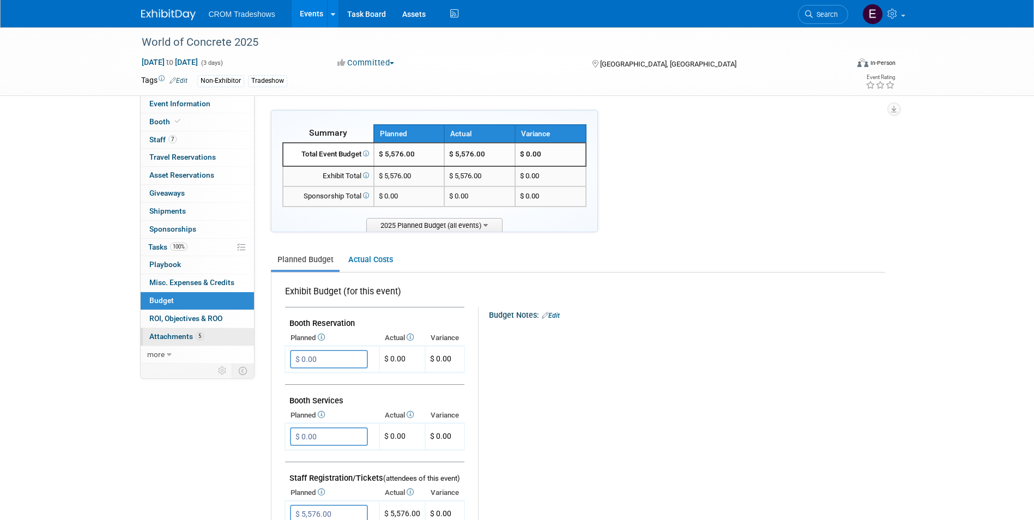
click at [183, 333] on span "Attachments 5" at bounding box center [176, 336] width 54 height 9
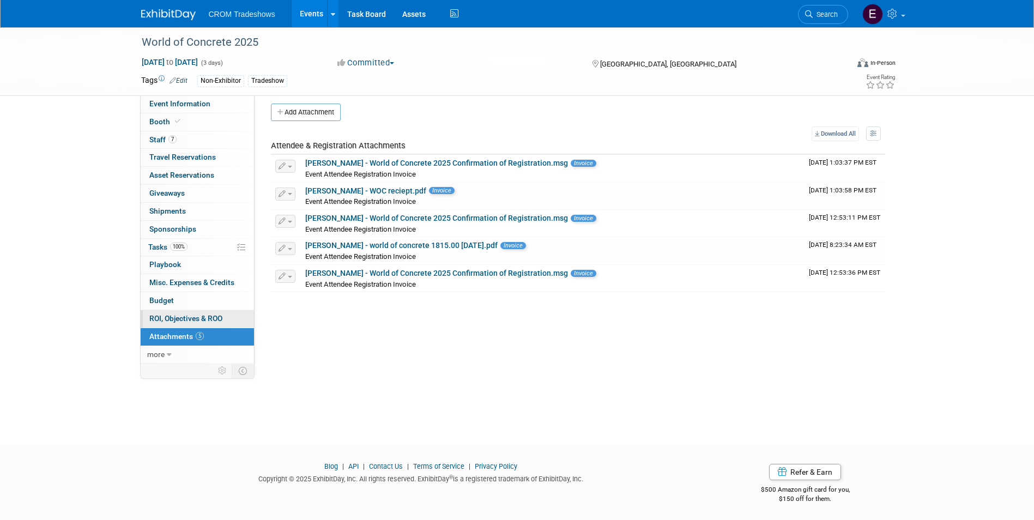
scroll to position [8, 0]
click at [162, 353] on span "more" at bounding box center [155, 354] width 17 height 9
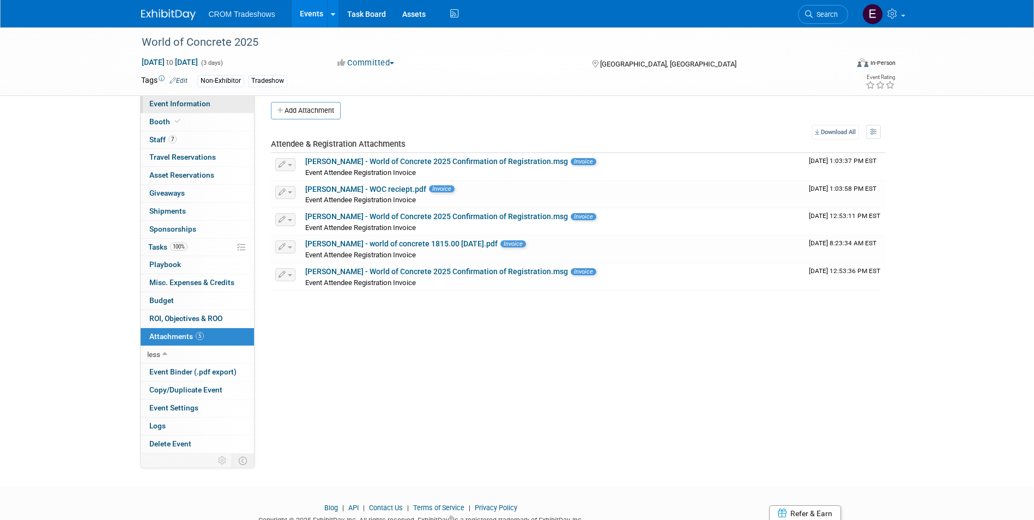
click at [190, 107] on span "Event Information" at bounding box center [179, 103] width 61 height 9
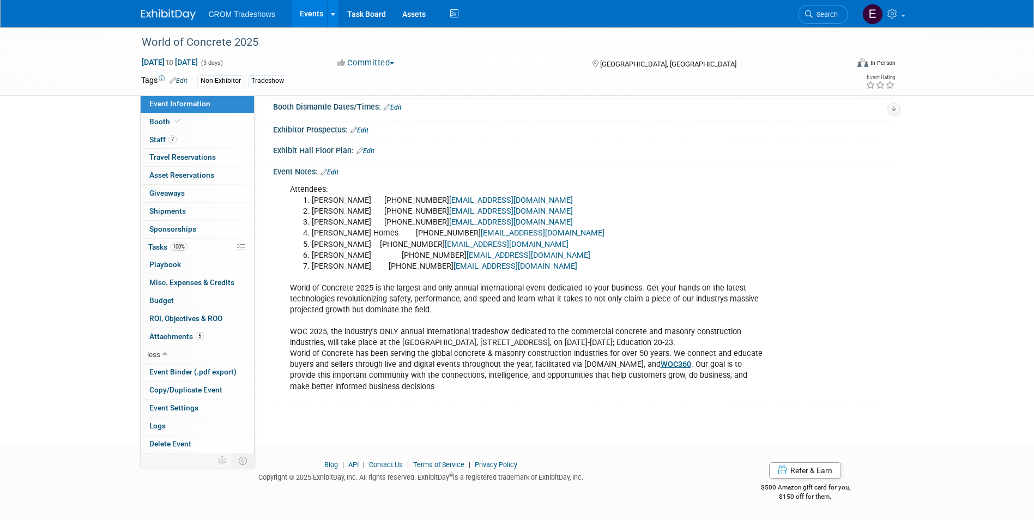
scroll to position [0, 0]
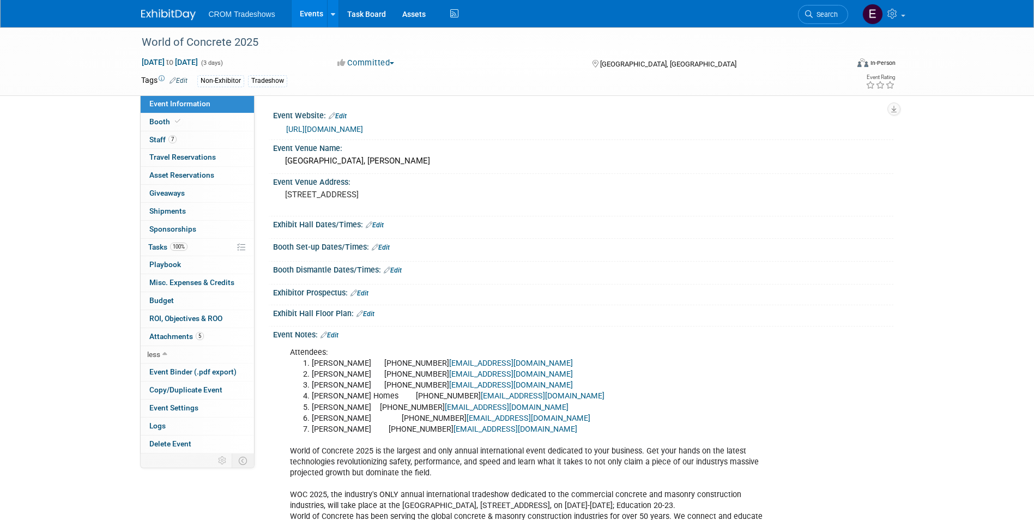
click at [351, 127] on link "https://www.worldofconcrete.com/en/home.html" at bounding box center [324, 129] width 77 height 9
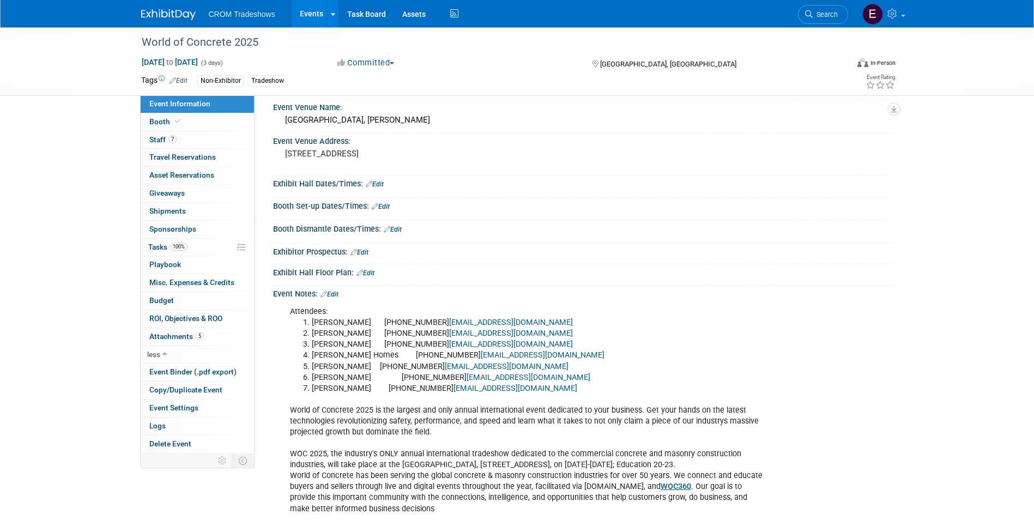
scroll to position [173, 0]
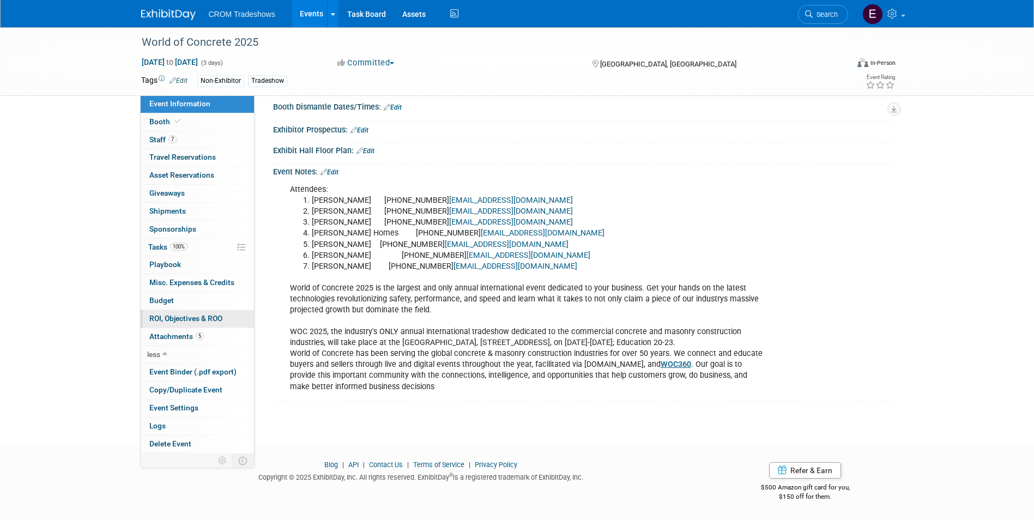
click at [198, 318] on span "ROI, Objectives & ROO 0" at bounding box center [185, 318] width 73 height 9
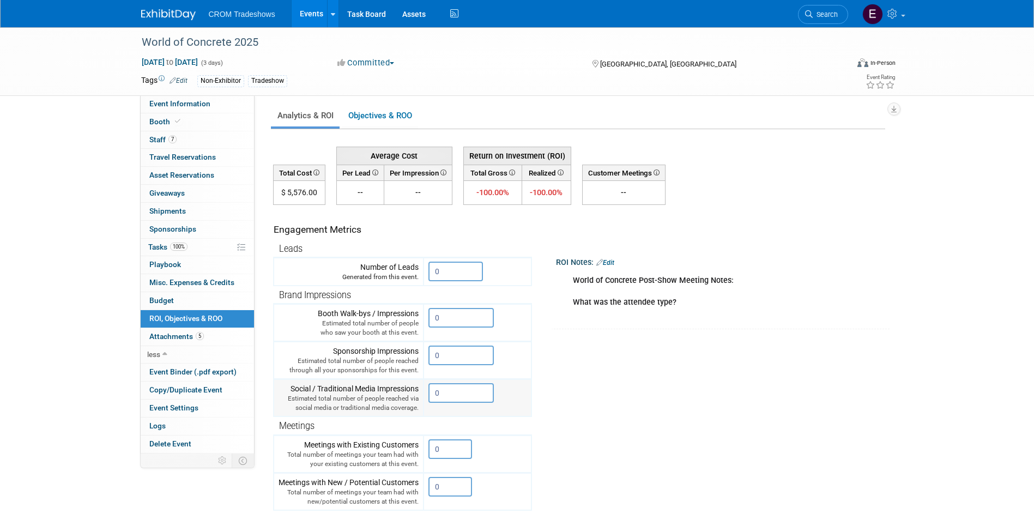
scroll to position [0, 0]
click at [205, 100] on span "Event Information" at bounding box center [179, 103] width 61 height 9
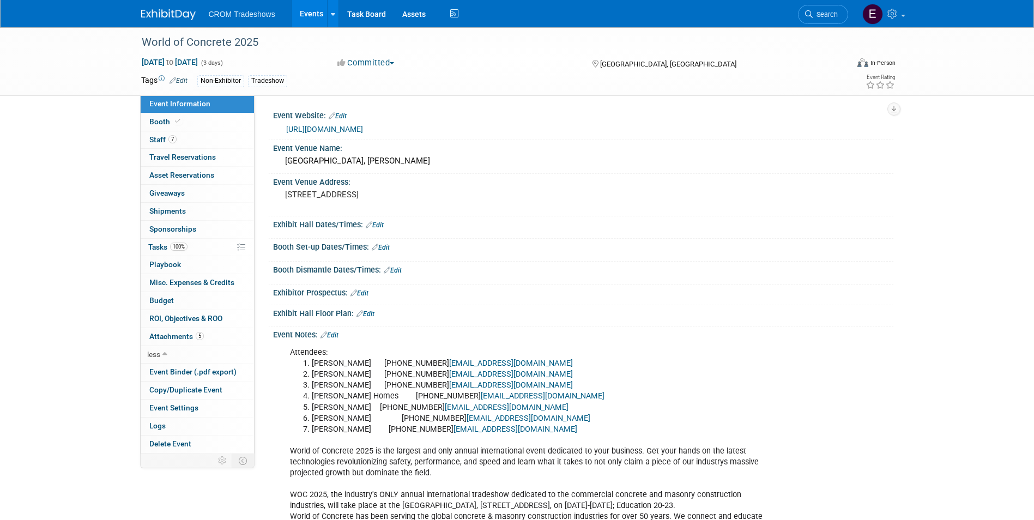
click at [304, 18] on link "Events" at bounding box center [312, 13] width 40 height 27
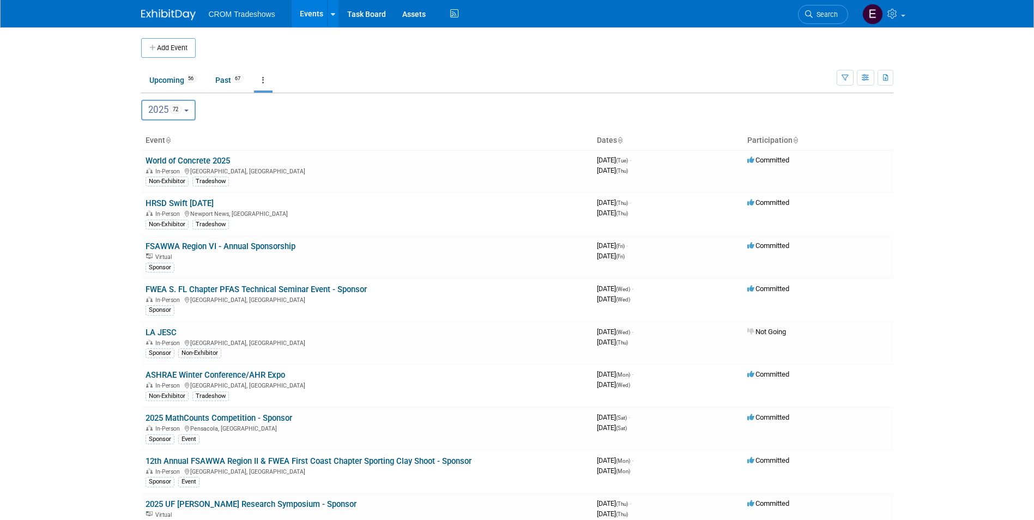
click at [193, 112] on button "2025 72" at bounding box center [168, 110] width 55 height 21
click at [180, 184] on label "2026 38" at bounding box center [170, 181] width 46 height 18
click at [150, 184] on input "2026 38" at bounding box center [146, 180] width 7 height 7
select select "2026"
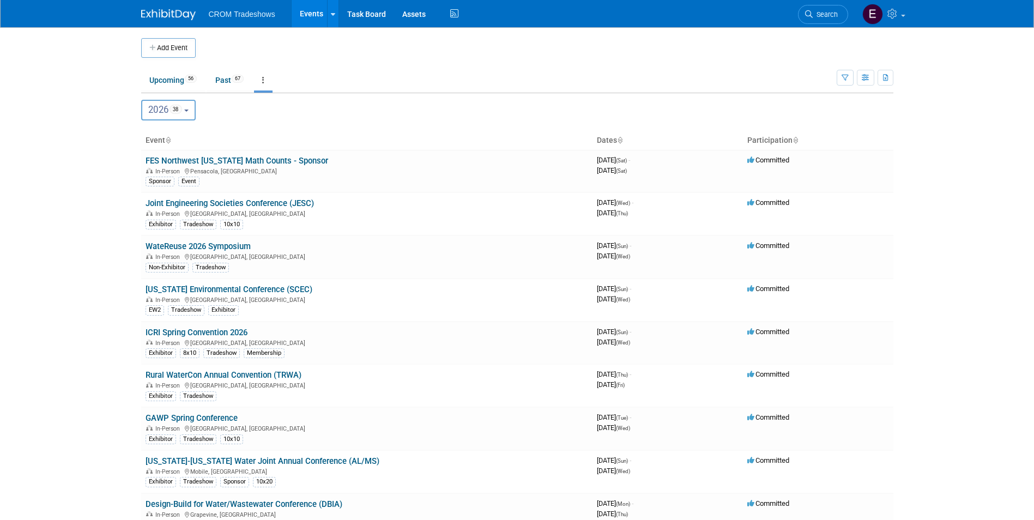
click at [257, 81] on link at bounding box center [263, 80] width 19 height 21
click at [174, 119] on div "2024 <span class="tabBadge yearBadge" >9</span> 2025 <span class="tabBadge year…" at bounding box center [517, 109] width 752 height 32
click at [180, 113] on span "2026 38" at bounding box center [165, 109] width 34 height 11
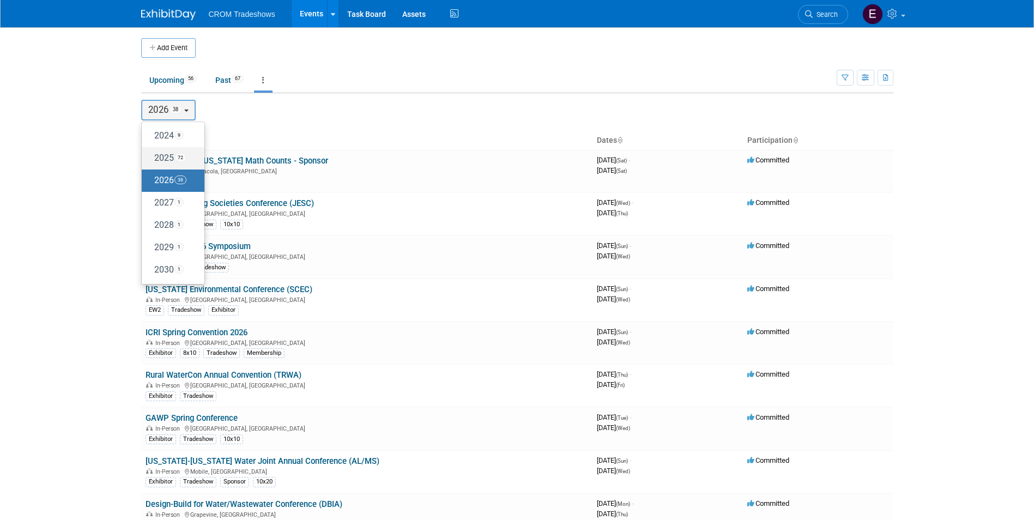
click at [181, 154] on span "72" at bounding box center [180, 157] width 12 height 9
click at [150, 154] on input "2025 72" at bounding box center [146, 157] width 7 height 7
select select "2025"
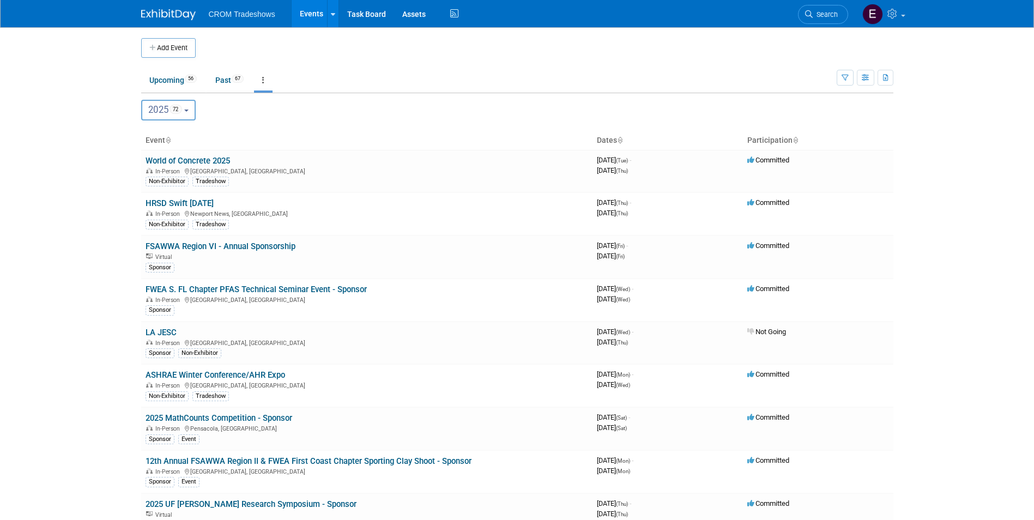
click at [187, 110] on button "2025 72" at bounding box center [168, 110] width 55 height 21
click at [186, 177] on span "38" at bounding box center [180, 179] width 12 height 9
click at [150, 177] on input "2026 38" at bounding box center [146, 180] width 7 height 7
select select "2026"
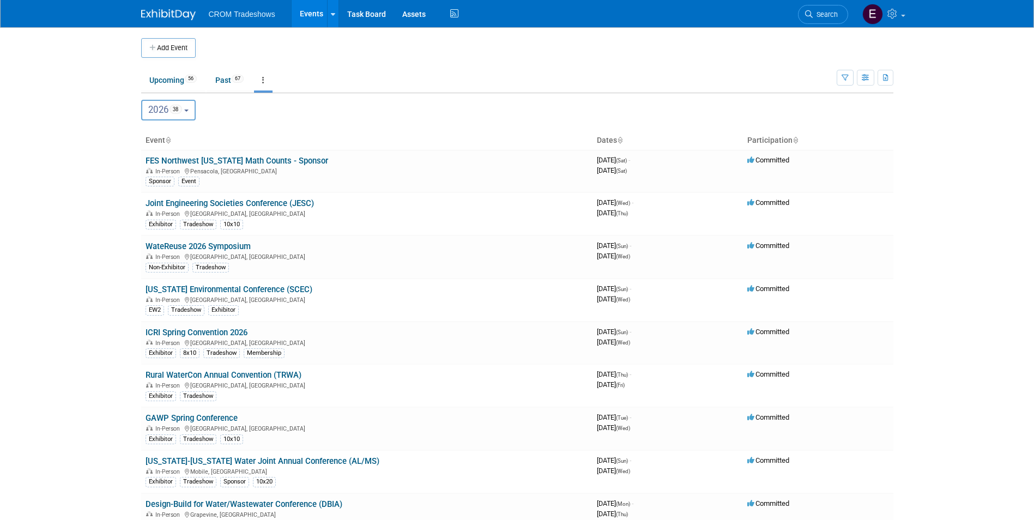
click at [196, 110] on button "2026 38" at bounding box center [168, 110] width 55 height 21
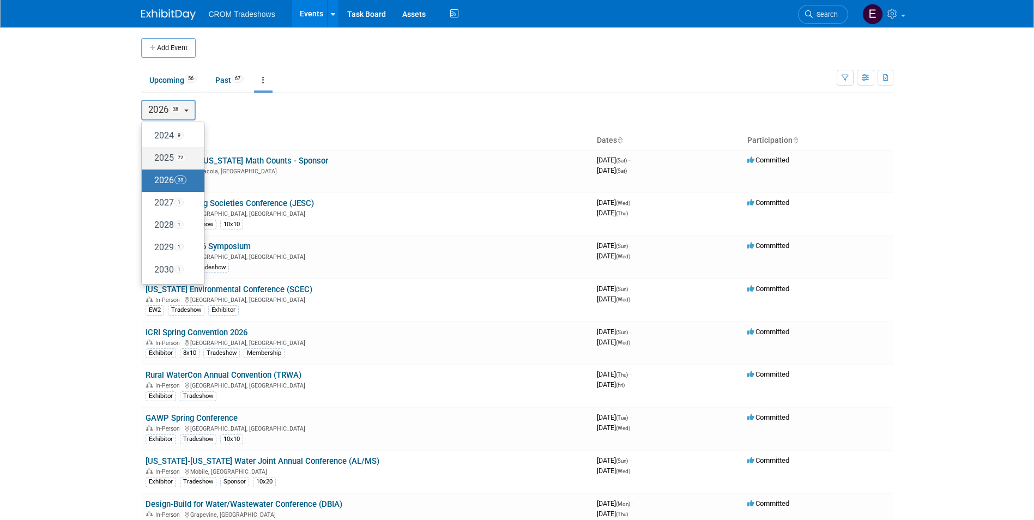
click at [186, 157] on span "72" at bounding box center [180, 157] width 12 height 9
click at [150, 157] on input "2025 72" at bounding box center [146, 157] width 7 height 7
select select "2025"
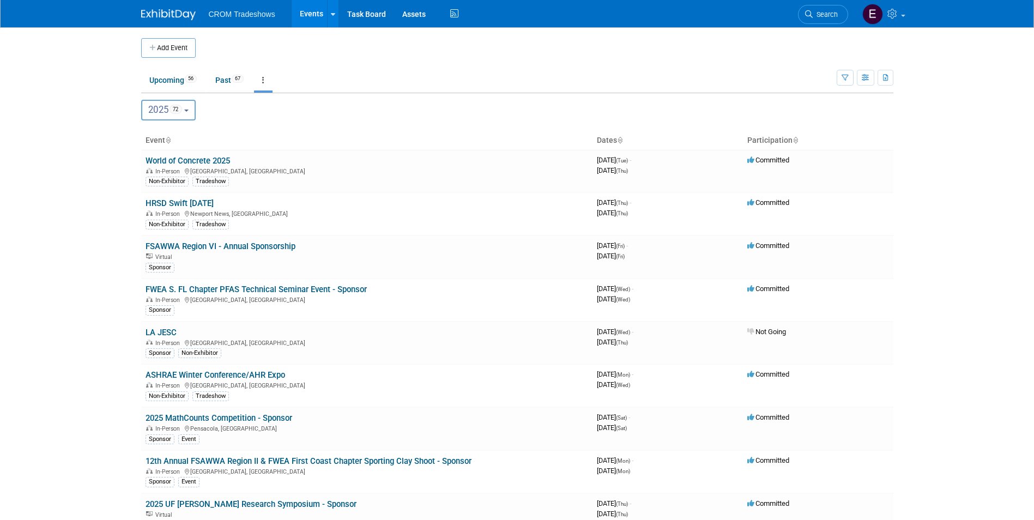
click at [199, 111] on div "2024 <span class="tabBadge yearBadge" >9</span> 2025 <span class="tabBadge year…" at bounding box center [517, 110] width 752 height 21
click at [195, 113] on button "2025 72" at bounding box center [168, 110] width 55 height 21
click at [186, 174] on label "2026 38" at bounding box center [170, 181] width 46 height 18
click at [150, 177] on input "2026 38" at bounding box center [146, 180] width 7 height 7
select select "2026"
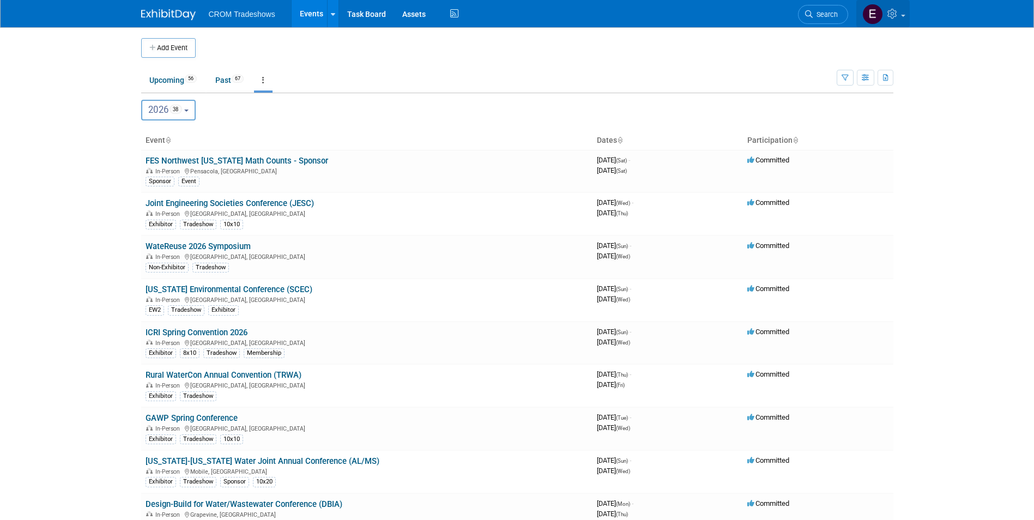
click at [900, 16] on link at bounding box center [882, 13] width 53 height 27
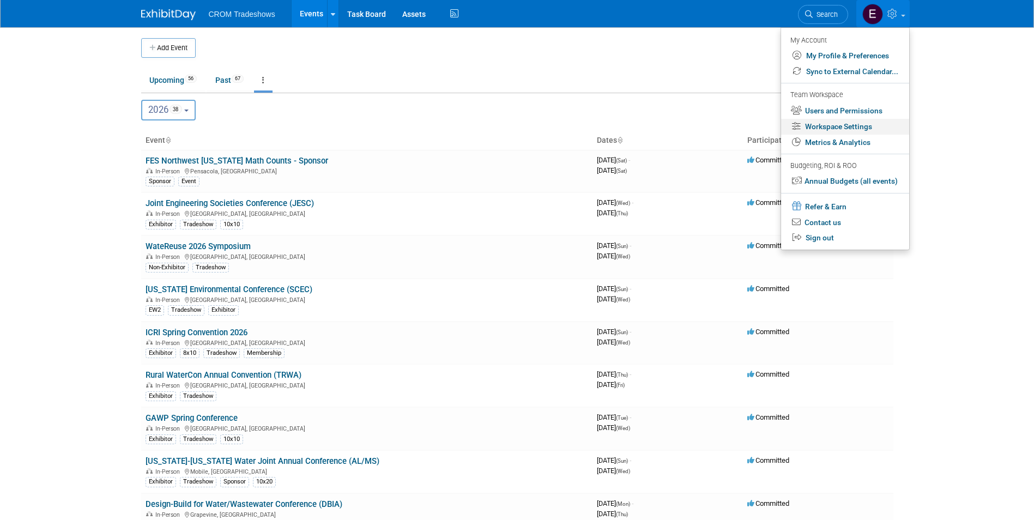
click at [843, 124] on link "Workspace Settings" at bounding box center [845, 127] width 128 height 16
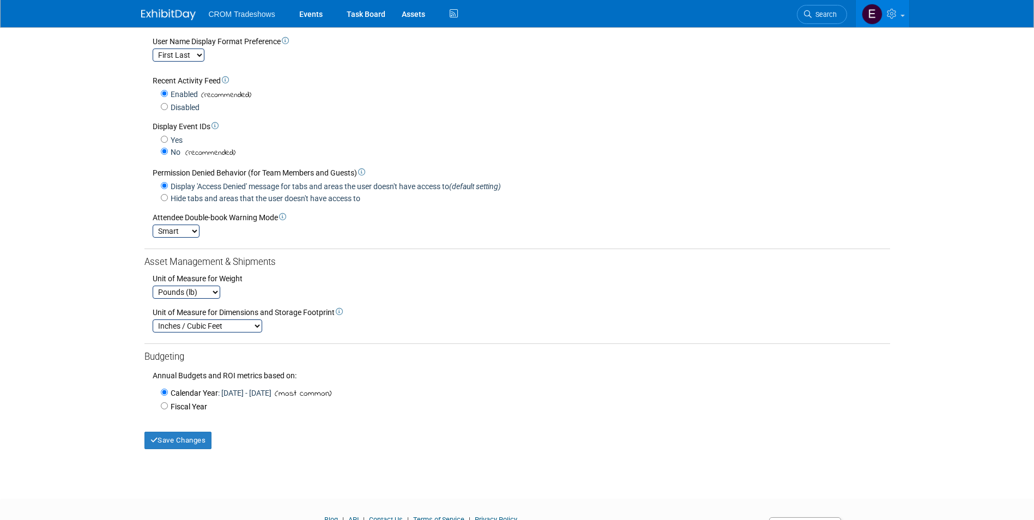
scroll to position [54, 0]
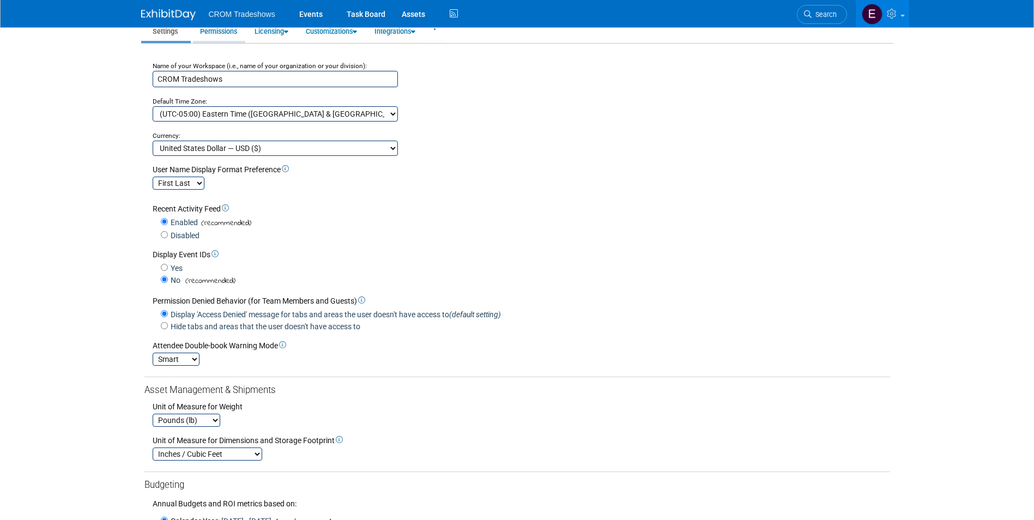
click at [230, 32] on link "Users & Permissions" at bounding box center [218, 27] width 51 height 27
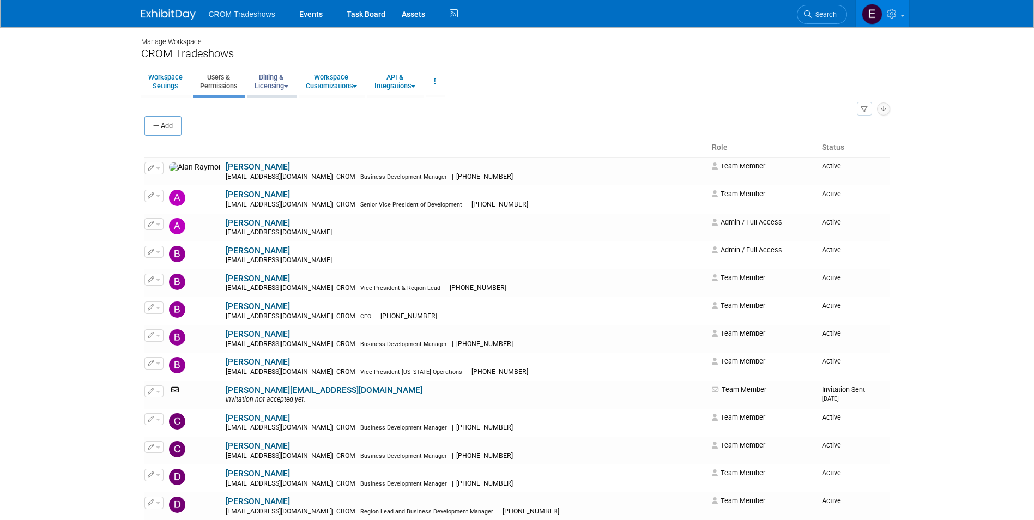
click at [291, 83] on link "Billing & Licensing" at bounding box center [271, 81] width 48 height 27
click at [277, 85] on link "Billing & Licensing" at bounding box center [271, 81] width 48 height 27
click at [340, 81] on link "Workspace Customizations" at bounding box center [331, 81] width 65 height 27
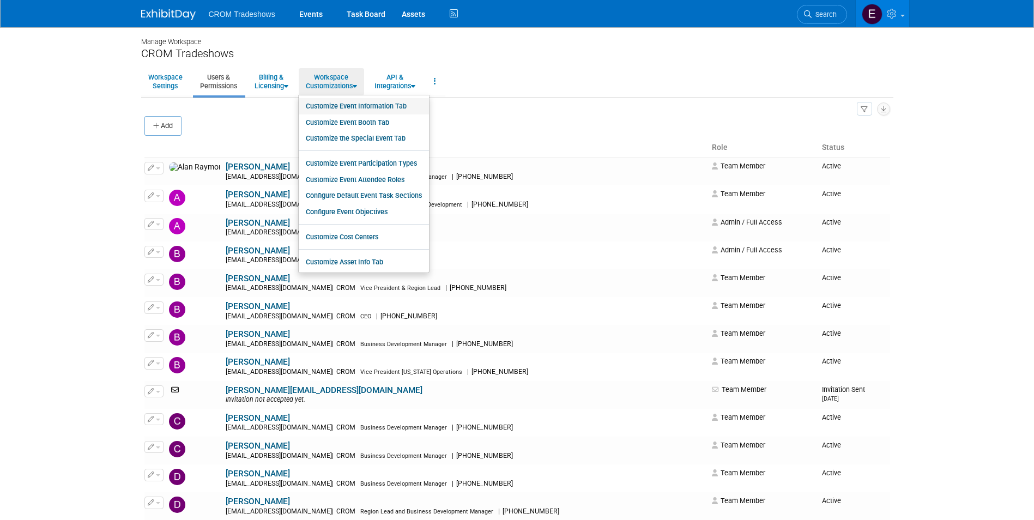
click at [341, 105] on link "Customize Event Information Tab" at bounding box center [364, 106] width 130 height 16
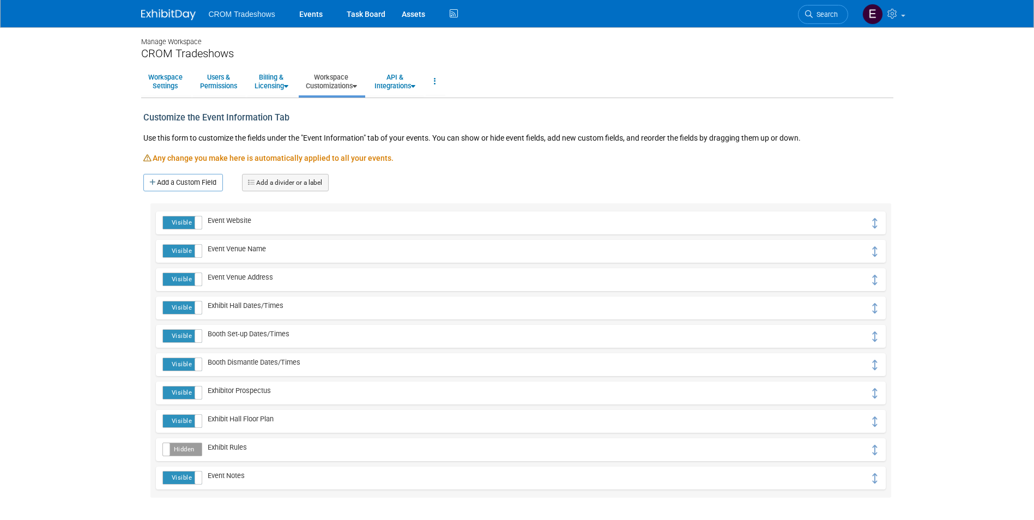
click at [349, 84] on link "Workspace Customizations" at bounding box center [331, 81] width 65 height 27
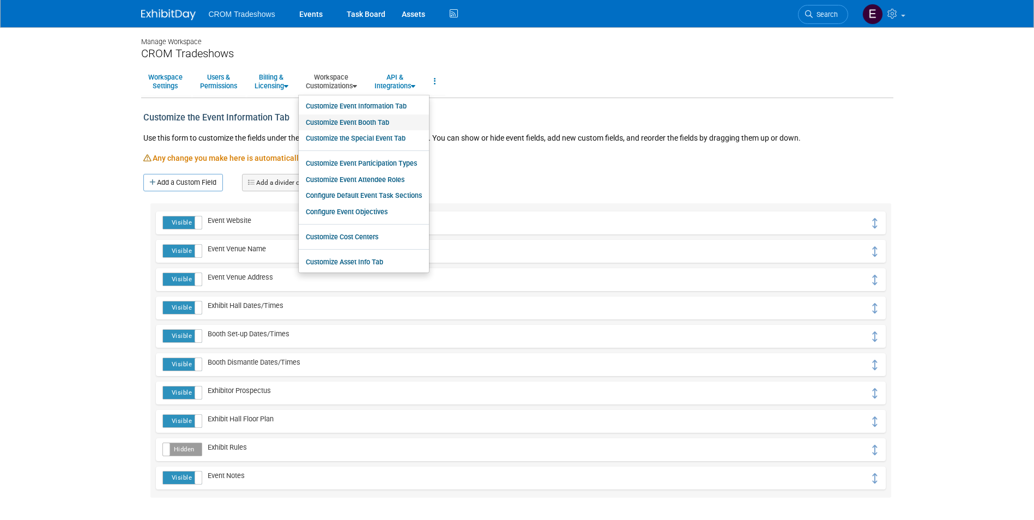
click at [345, 120] on link "Customize Event Booth Tab" at bounding box center [364, 122] width 130 height 16
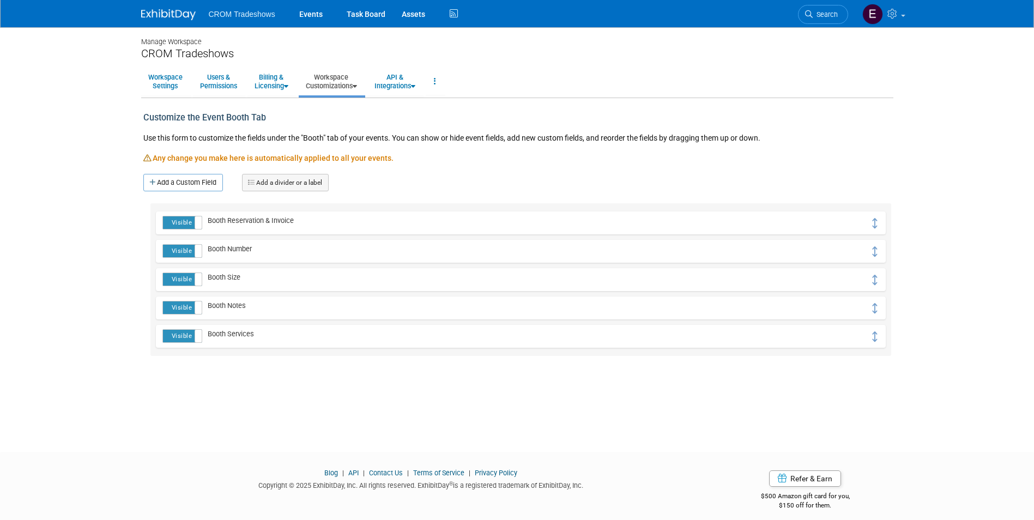
click at [341, 89] on link "Workspace Customizations" at bounding box center [331, 81] width 65 height 27
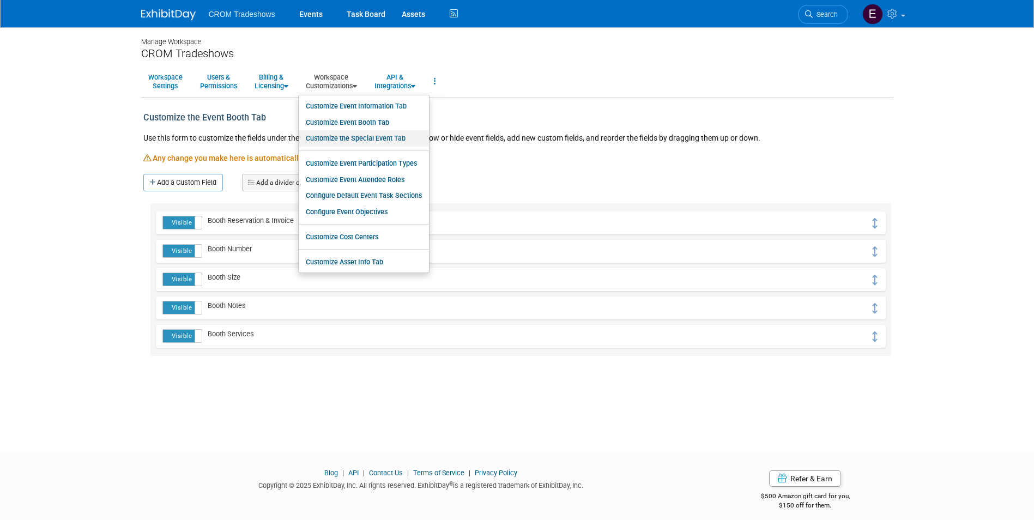
click at [342, 142] on link "Customize the Special Event Tab" at bounding box center [364, 138] width 130 height 16
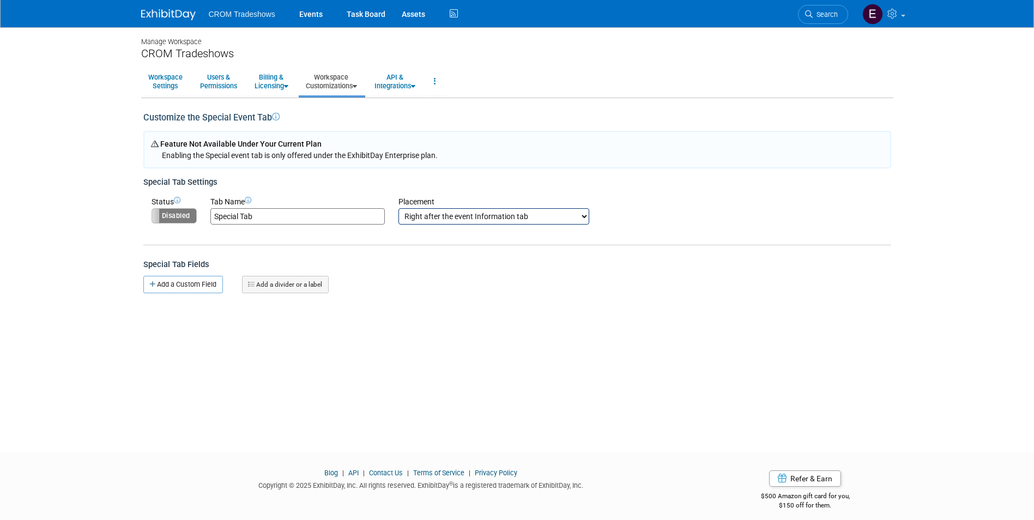
click at [337, 86] on link "Workspace Customizations" at bounding box center [331, 81] width 65 height 27
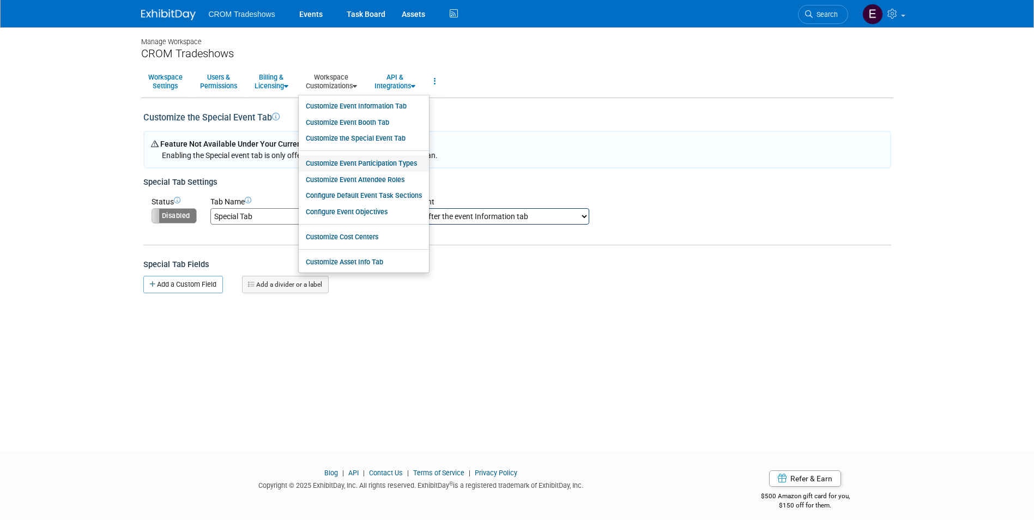
click at [344, 162] on link "Customize Event Participation Types" at bounding box center [364, 163] width 130 height 16
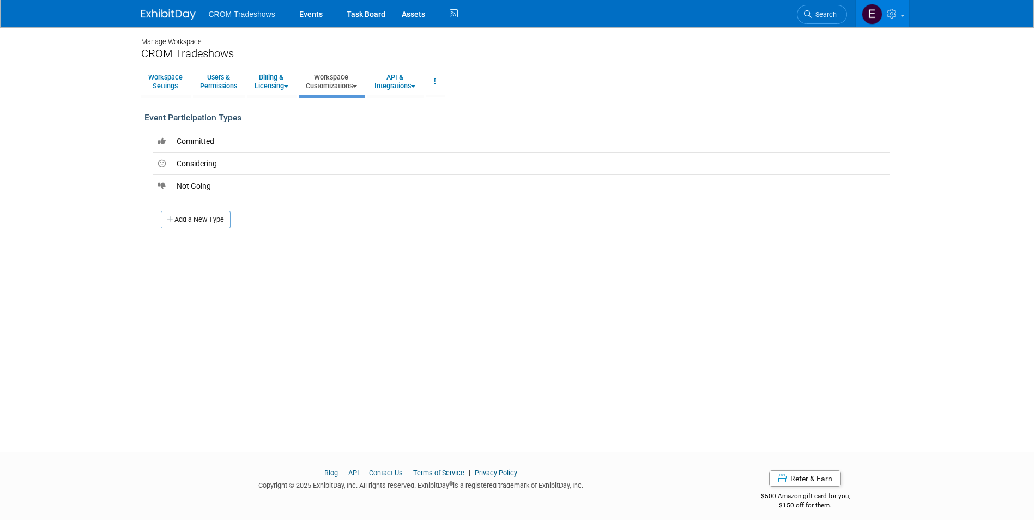
click at [338, 87] on link "Workspace Customizations" at bounding box center [331, 81] width 65 height 27
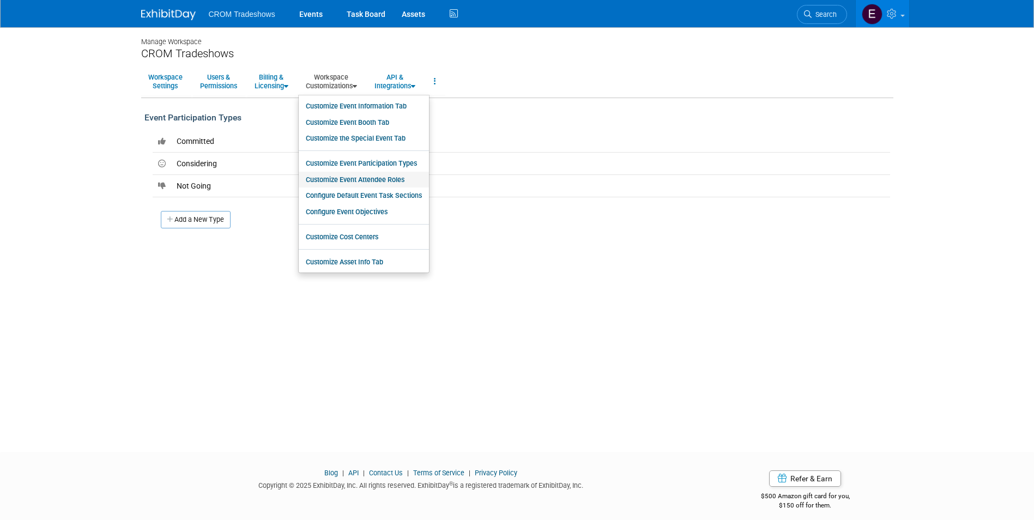
click at [340, 182] on link "Customize Event Attendee Roles" at bounding box center [364, 180] width 130 height 16
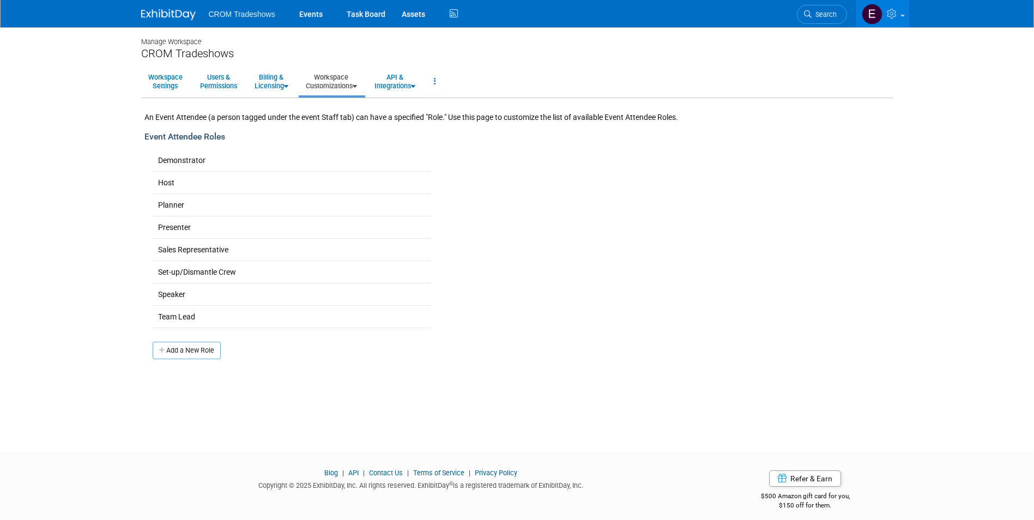
click at [350, 83] on link "Workspace Customizations" at bounding box center [331, 81] width 65 height 27
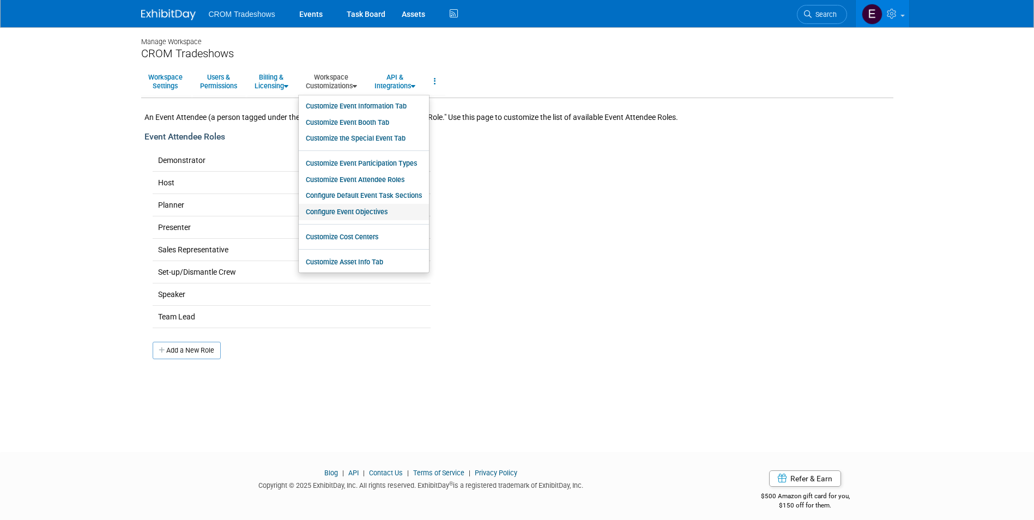
click at [363, 212] on link "Configure Event Objectives" at bounding box center [364, 212] width 130 height 16
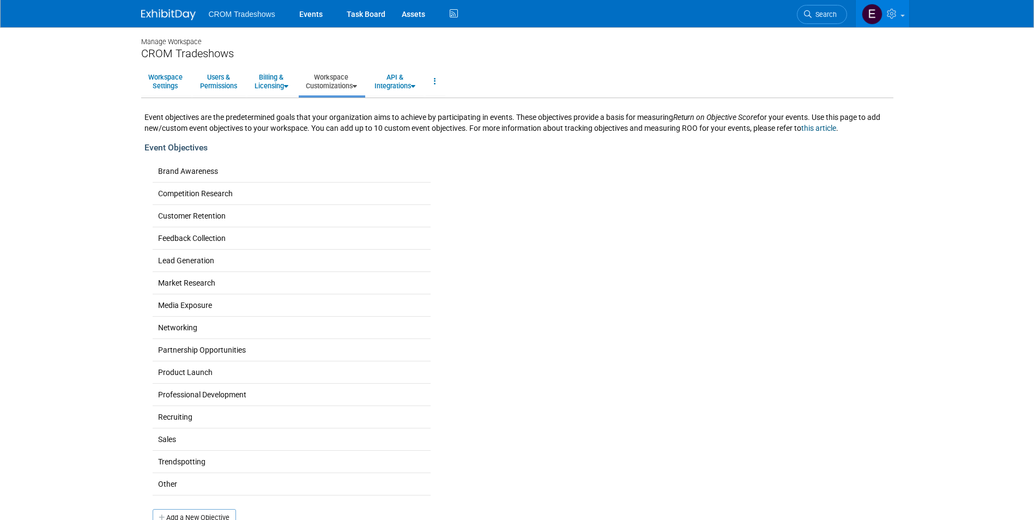
click at [352, 86] on link "Workspace Customizations" at bounding box center [331, 81] width 65 height 27
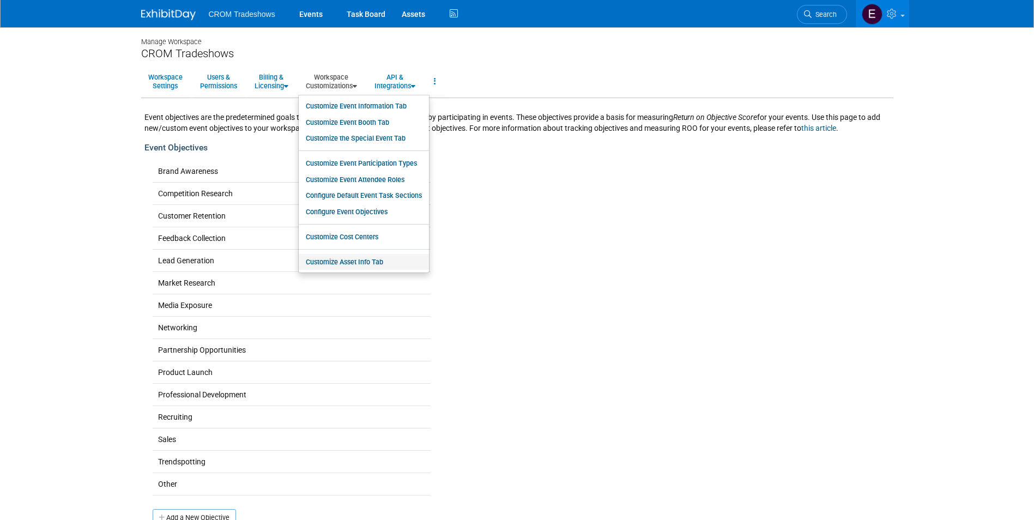
click at [373, 262] on link "Customize Asset Info Tab" at bounding box center [364, 262] width 130 height 16
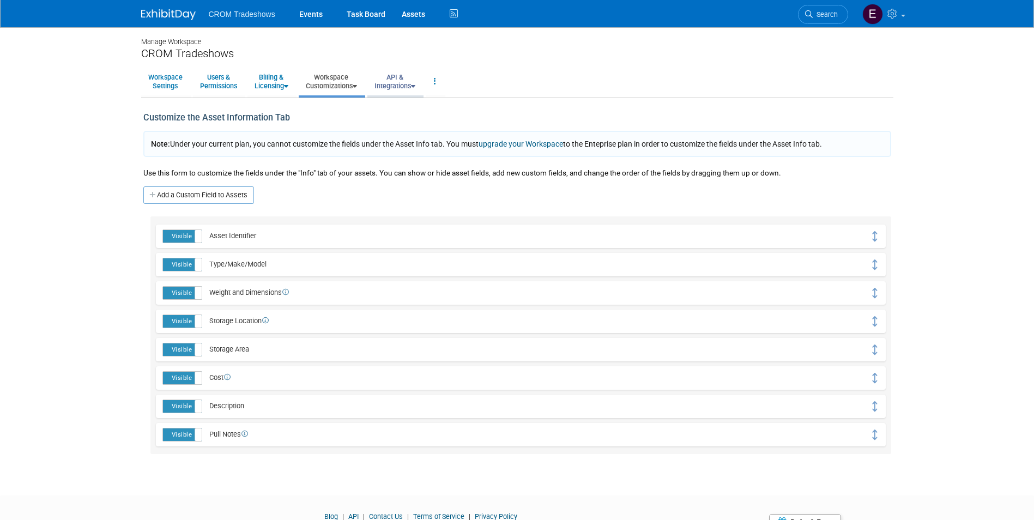
click at [392, 83] on link "API & Integrations" at bounding box center [394, 81] width 55 height 27
click at [397, 107] on link "API Access" at bounding box center [410, 106] width 86 height 16
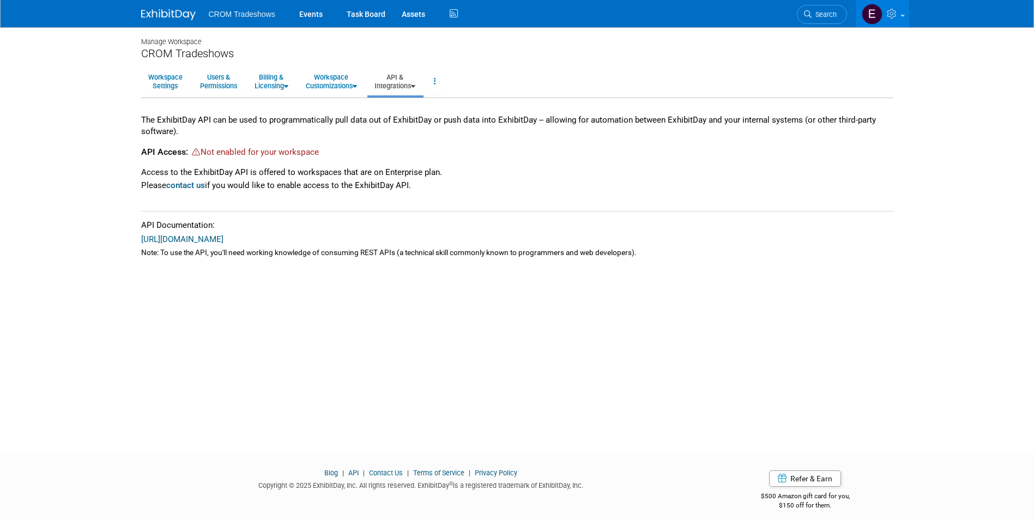
click at [404, 87] on link "API & Integrations" at bounding box center [394, 81] width 55 height 27
click at [417, 124] on link "Integrations via Zapier" at bounding box center [410, 122] width 86 height 16
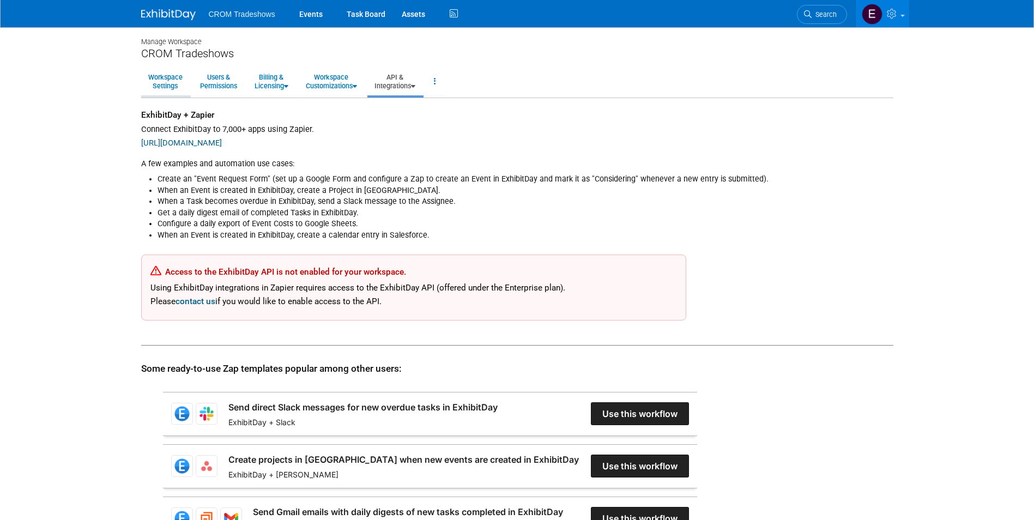
click at [151, 80] on link "Workspace Settings" at bounding box center [165, 81] width 49 height 27
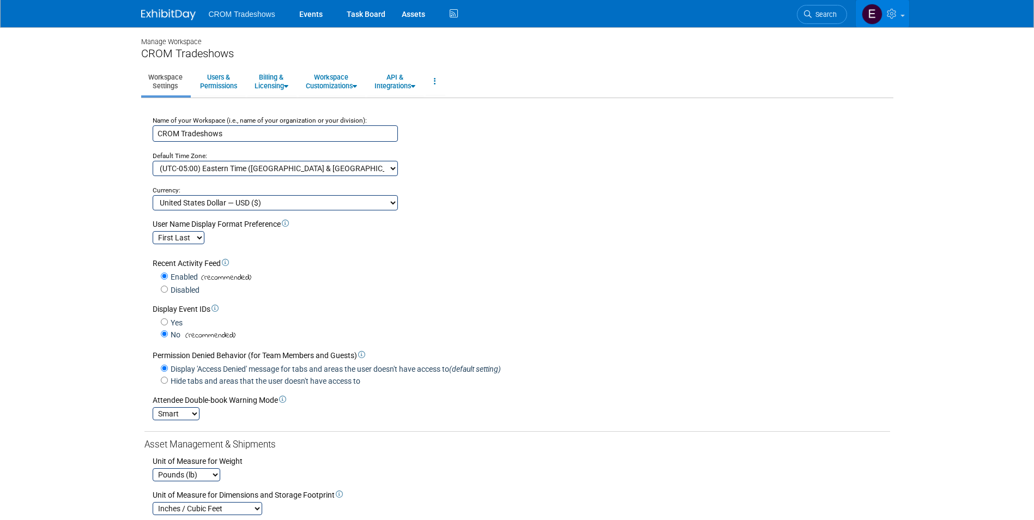
click at [896, 17] on icon at bounding box center [893, 14] width 13 height 10
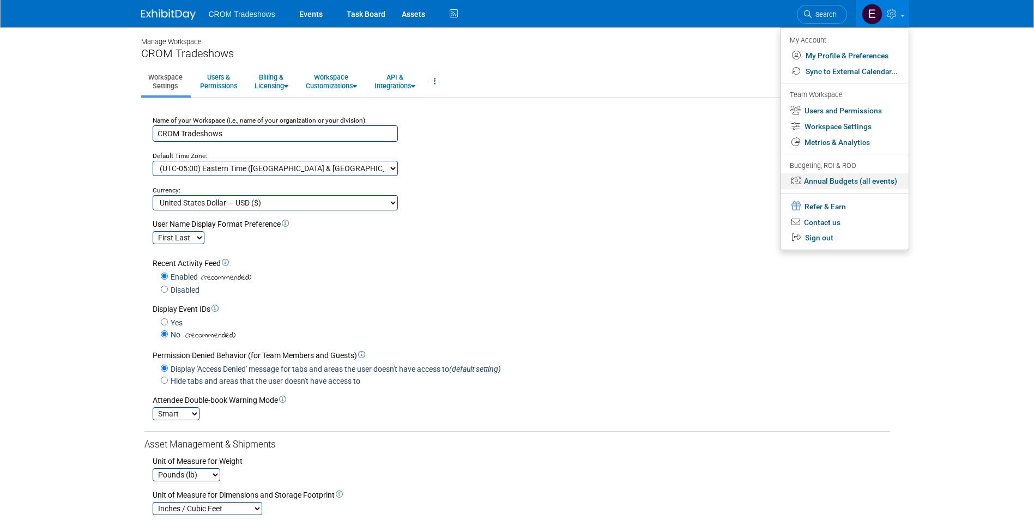
click at [827, 181] on link "Annual Budgets (all events)" at bounding box center [844, 181] width 128 height 16
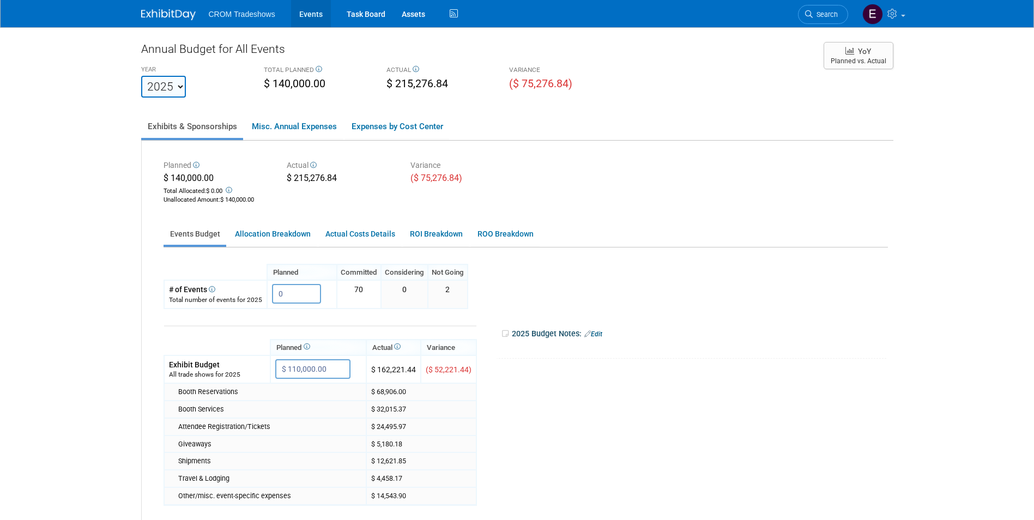
click at [326, 20] on link "Events" at bounding box center [311, 13] width 40 height 27
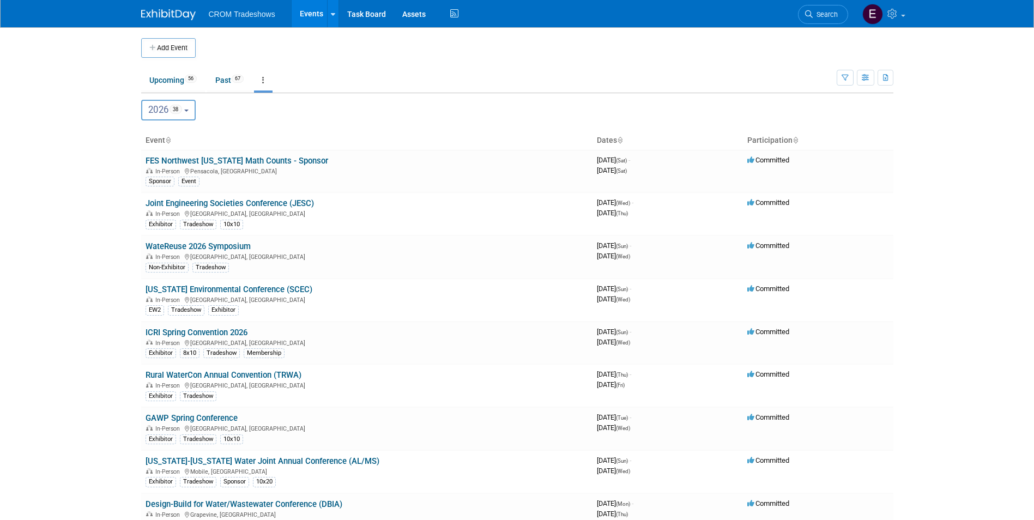
click at [189, 119] on button "2026 38" at bounding box center [168, 110] width 55 height 21
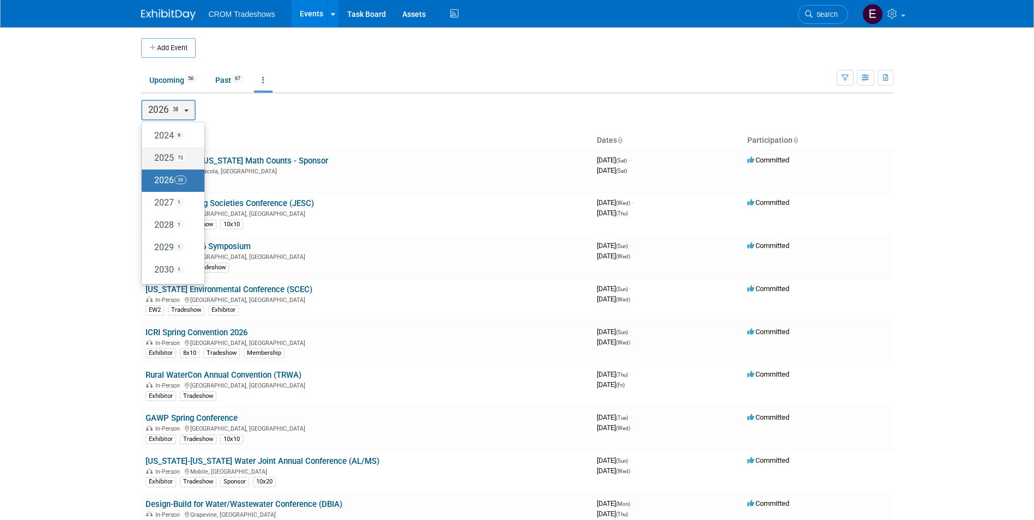
click at [178, 154] on span "72" at bounding box center [180, 157] width 12 height 9
click at [150, 154] on input "2025 72" at bounding box center [146, 157] width 7 height 7
select select "2025"
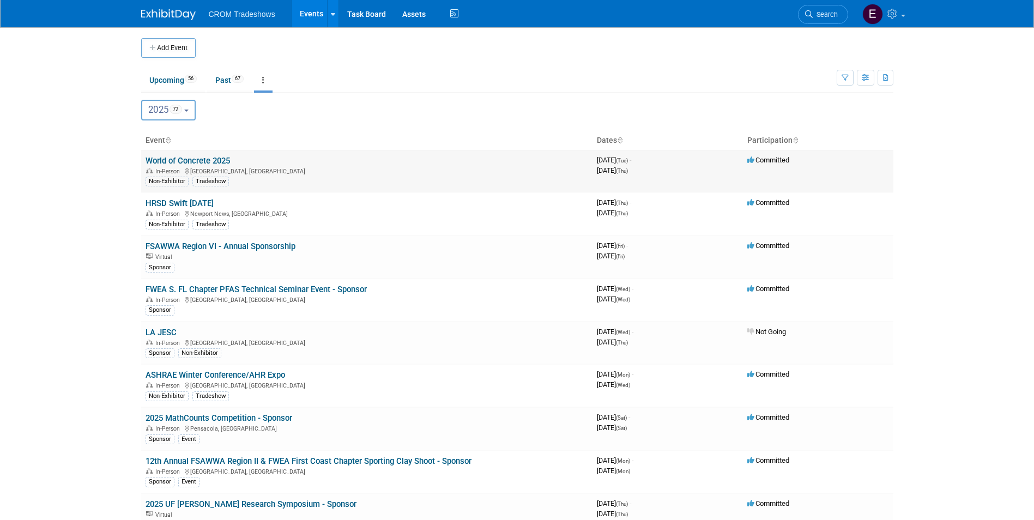
click at [189, 157] on link "World of Concrete 2025" at bounding box center [188, 161] width 84 height 10
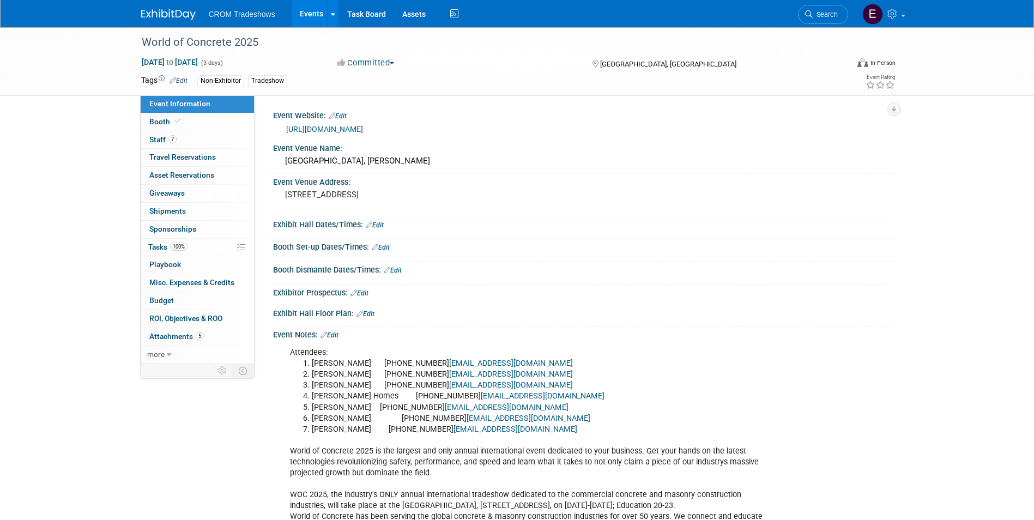
click at [186, 81] on link "Edit" at bounding box center [178, 81] width 18 height 8
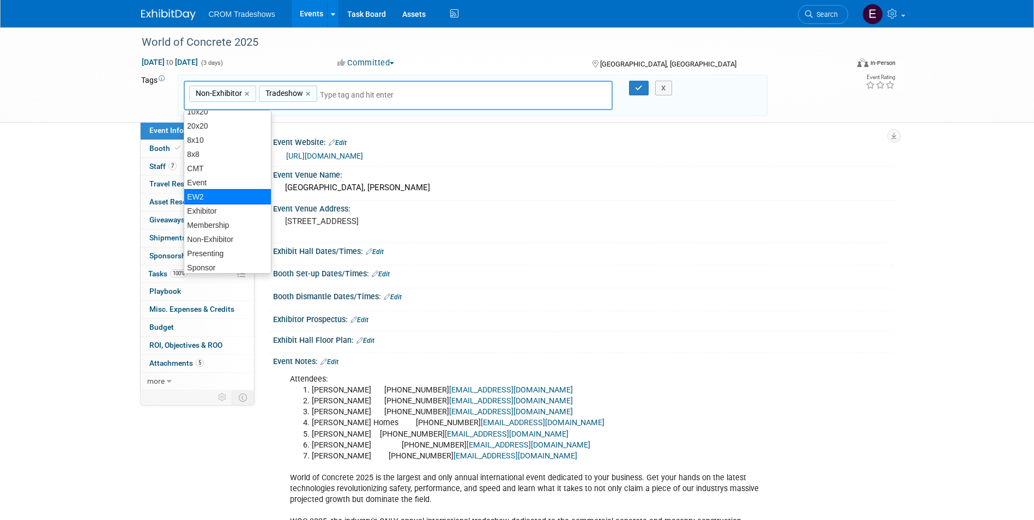
scroll to position [41, 0]
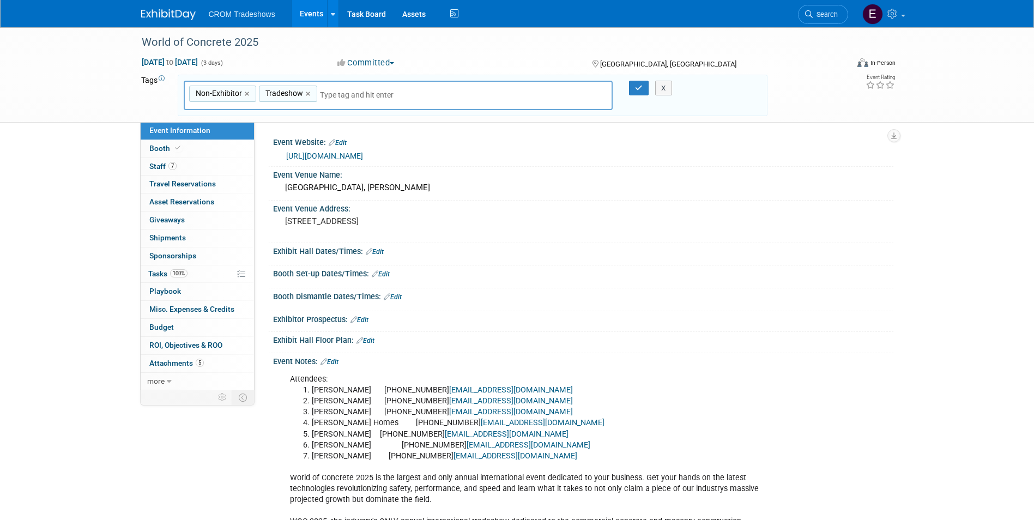
click at [160, 76] on icon at bounding box center [162, 79] width 6 height 6
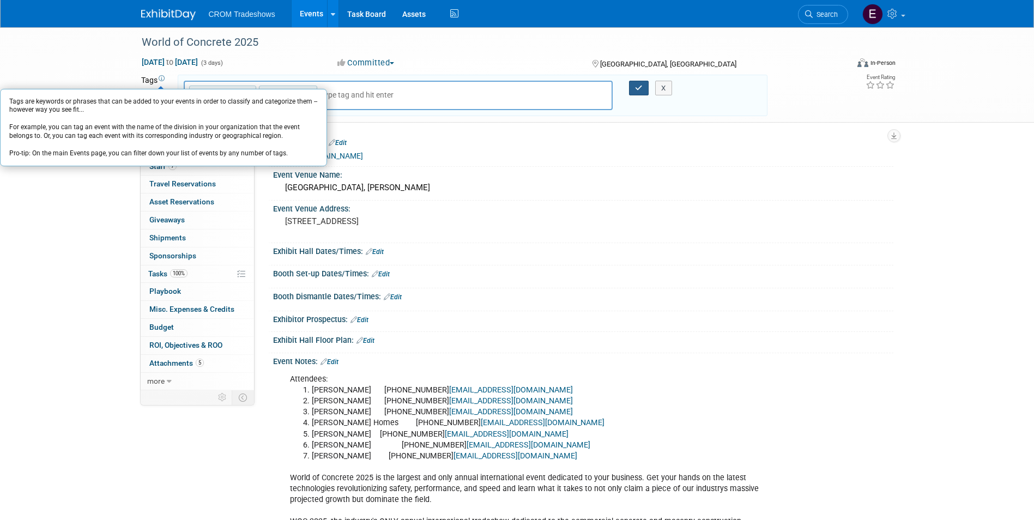
click at [637, 87] on icon "button" at bounding box center [639, 87] width 8 height 7
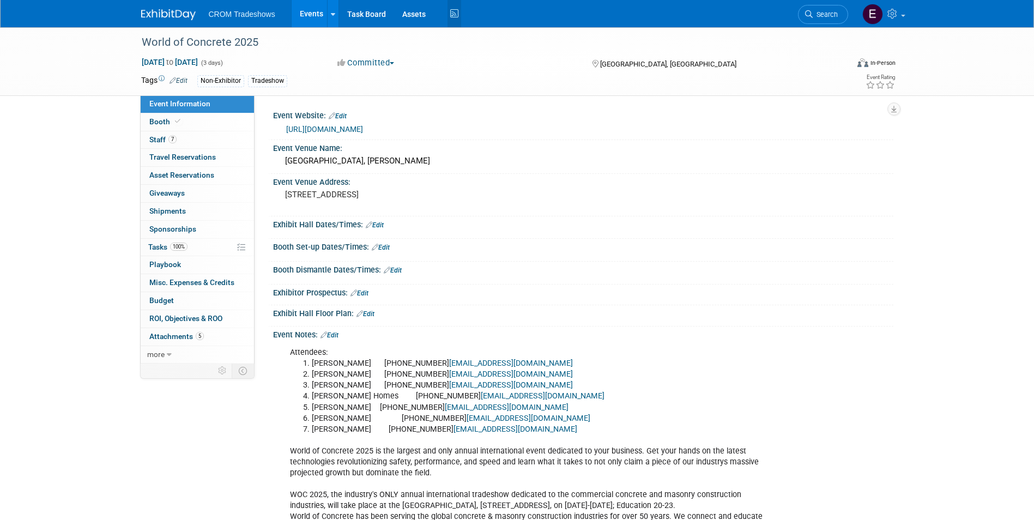
click at [448, 15] on icon at bounding box center [454, 13] width 14 height 17
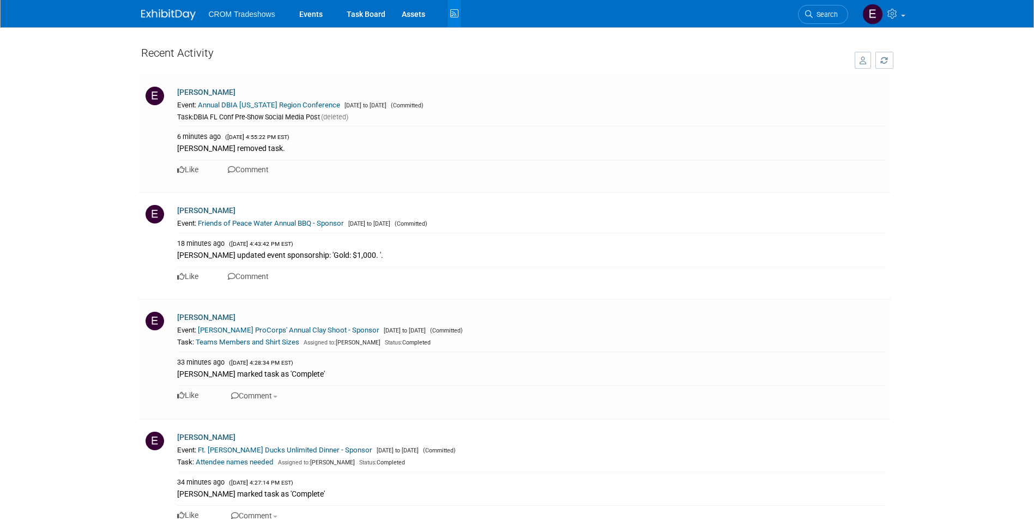
click at [252, 11] on span "CROM Tradeshows" at bounding box center [242, 14] width 66 height 9
click at [180, 17] on img at bounding box center [168, 14] width 54 height 11
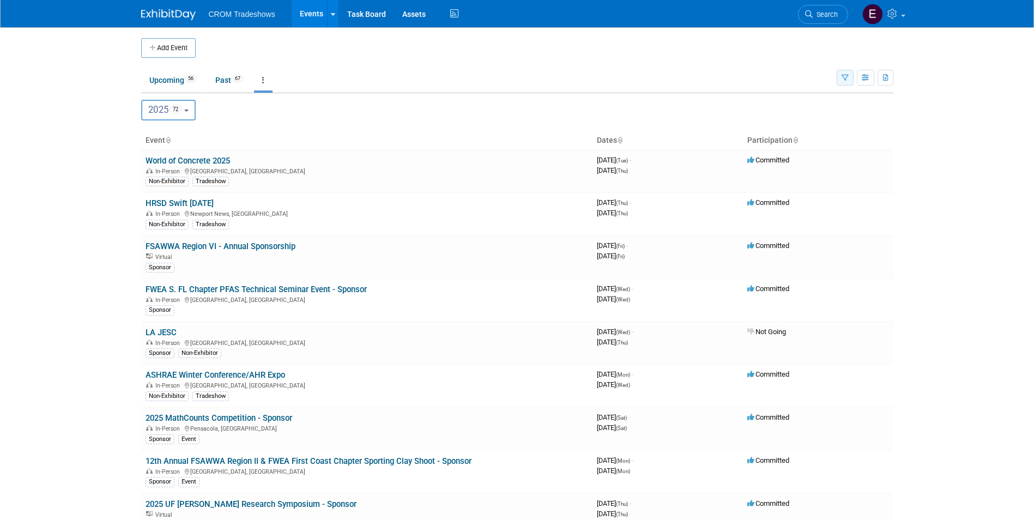
click at [848, 79] on button "button" at bounding box center [844, 78] width 17 height 16
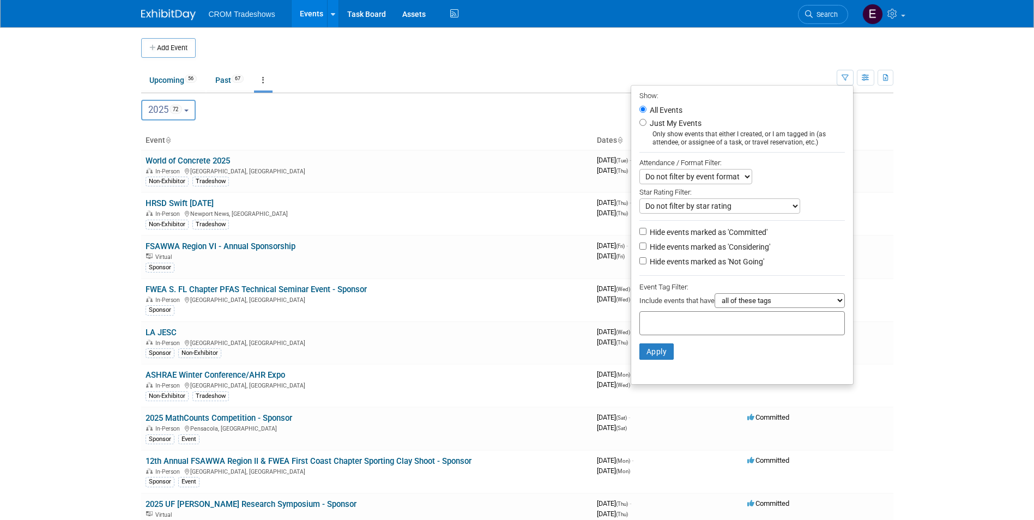
click at [838, 304] on select "all of these tags any one of these tags only and exactly these specific tags" at bounding box center [779, 300] width 130 height 15
click at [841, 277] on ul "Show: All Events Just My Events Only show events that either I created, or I am…" at bounding box center [742, 235] width 223 height 300
click at [925, 105] on body "CROM Tradeshows Events Add Event Bulk Upload Events Shareable Event Boards Rece…" at bounding box center [517, 260] width 1034 height 520
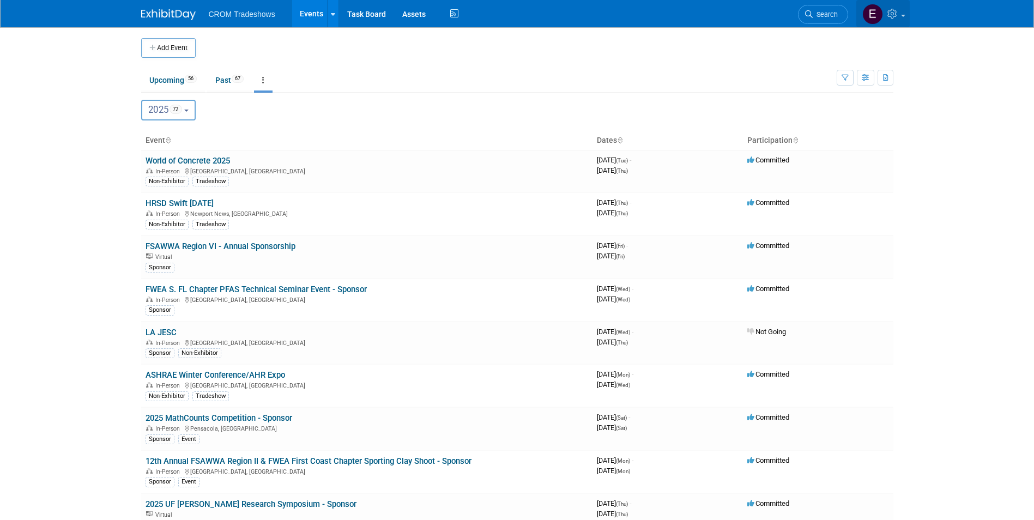
click at [898, 18] on link at bounding box center [882, 13] width 53 height 27
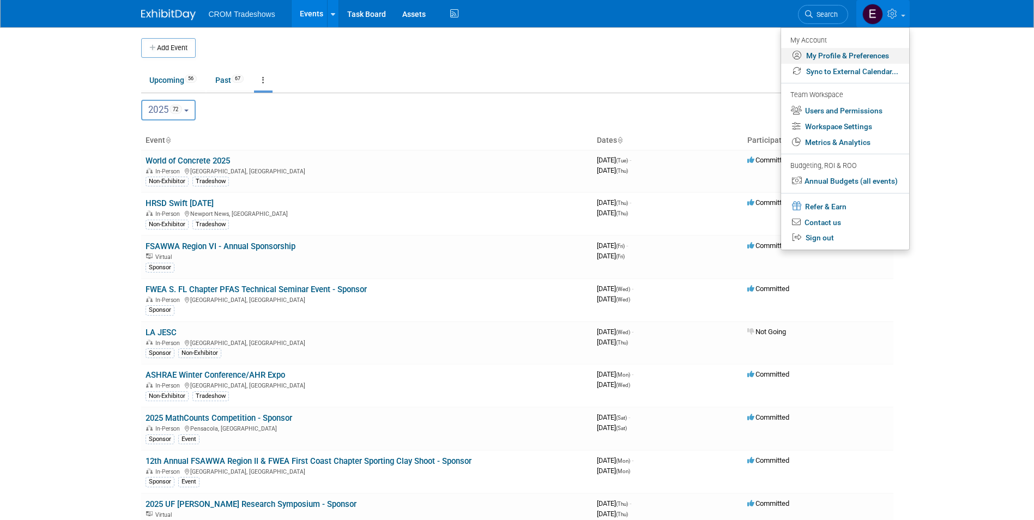
click at [875, 59] on link "My Profile & Preferences" at bounding box center [845, 56] width 128 height 16
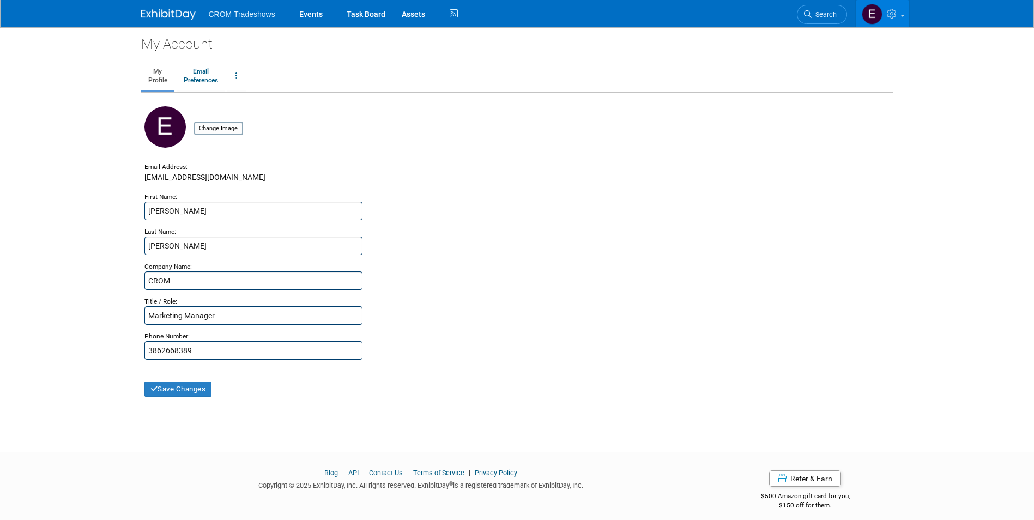
click at [898, 21] on link at bounding box center [882, 13] width 53 height 27
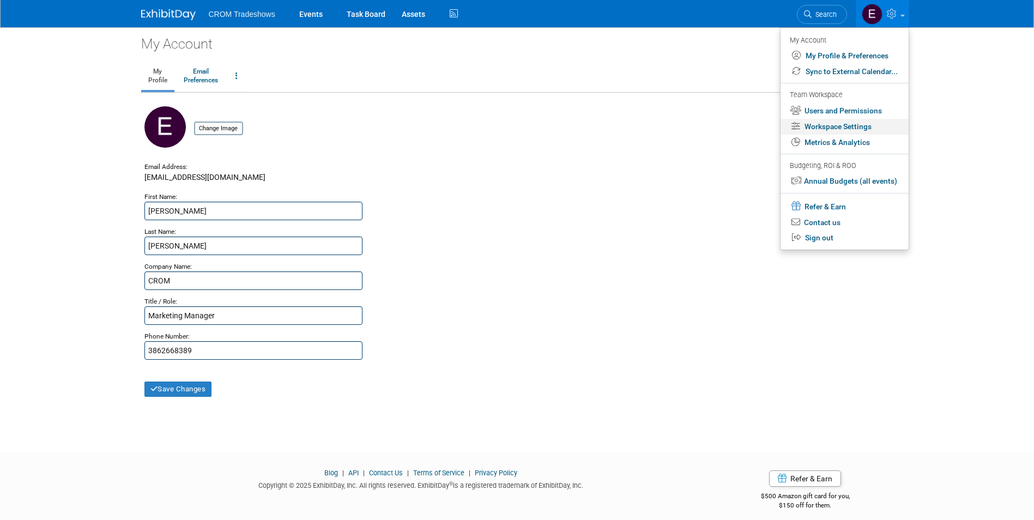
click at [874, 128] on link "Workspace Settings" at bounding box center [844, 127] width 128 height 16
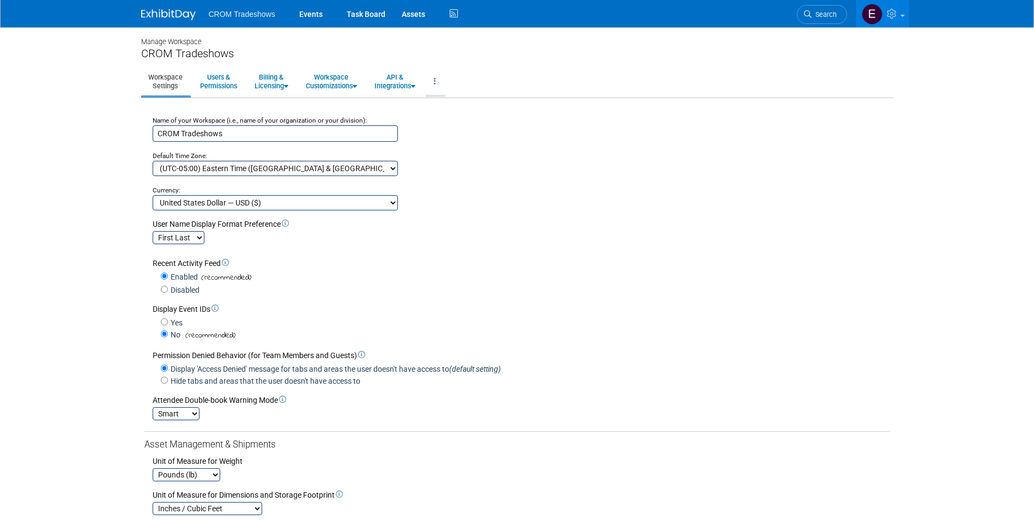
click at [444, 83] on link at bounding box center [435, 81] width 19 height 27
click at [205, 82] on link "Users & Permissions" at bounding box center [218, 81] width 51 height 27
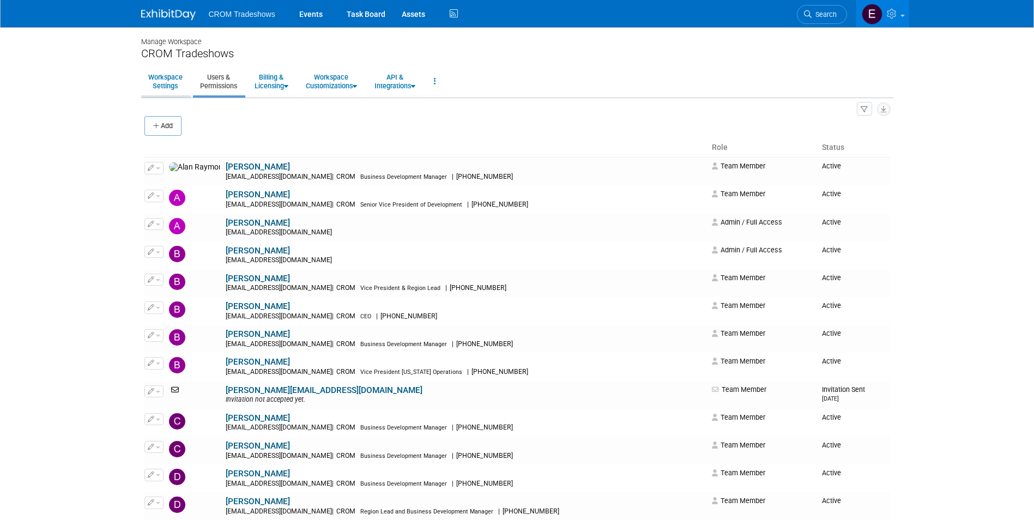
click at [175, 90] on link "Workspace Settings" at bounding box center [165, 81] width 49 height 27
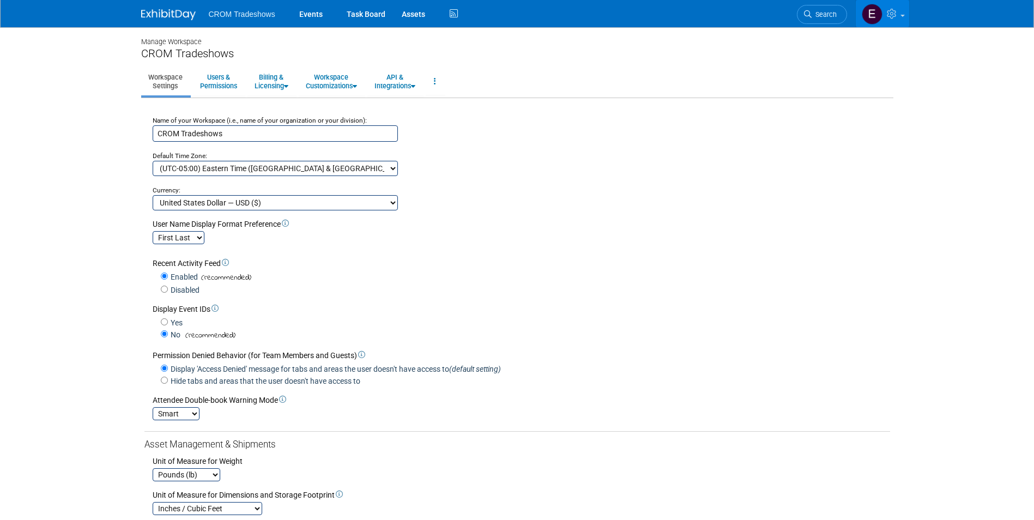
click at [900, 20] on link at bounding box center [882, 13] width 53 height 27
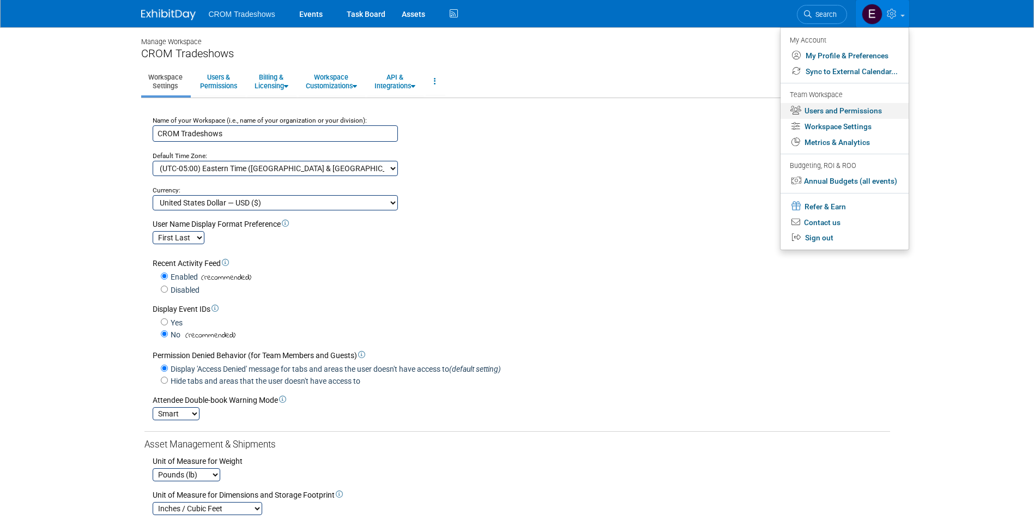
click at [864, 109] on link "Users and Permissions" at bounding box center [844, 111] width 128 height 16
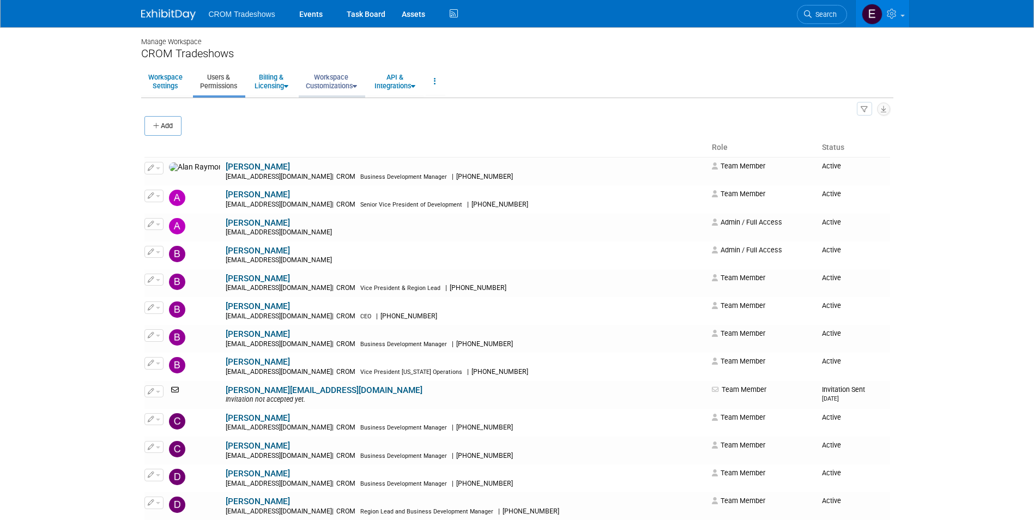
click at [347, 83] on link "Workspace Customizations" at bounding box center [331, 81] width 65 height 27
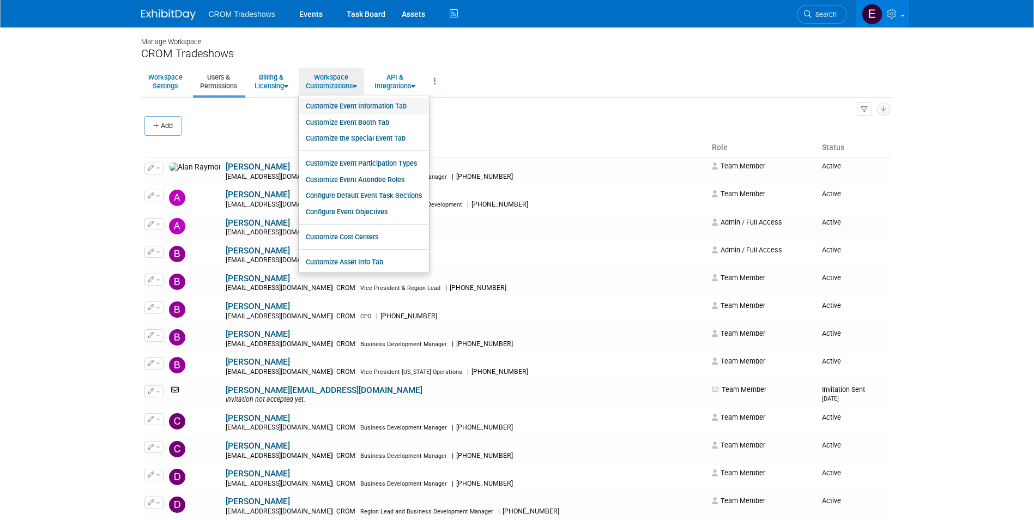
click at [342, 99] on link "Customize Event Information Tab" at bounding box center [364, 106] width 130 height 16
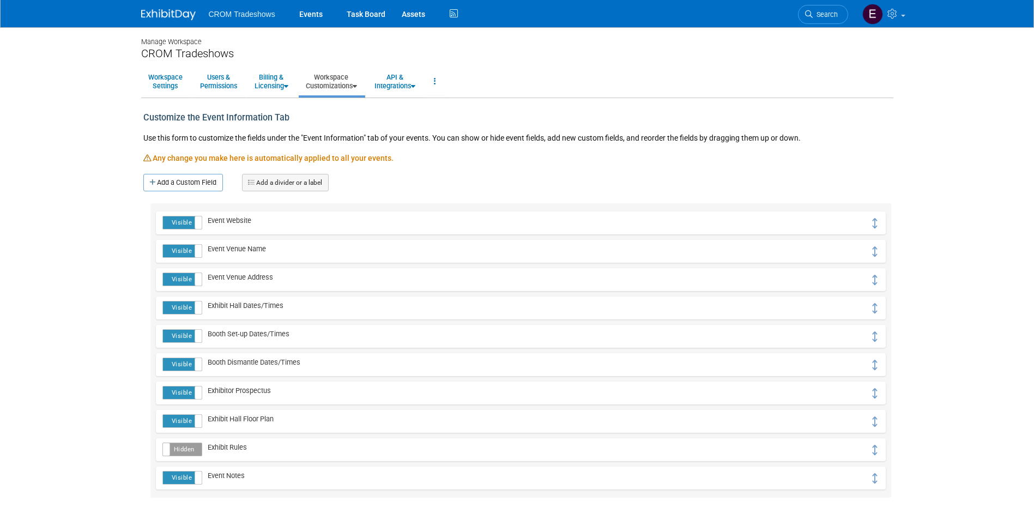
click at [340, 84] on link "Workspace Customizations" at bounding box center [331, 81] width 65 height 27
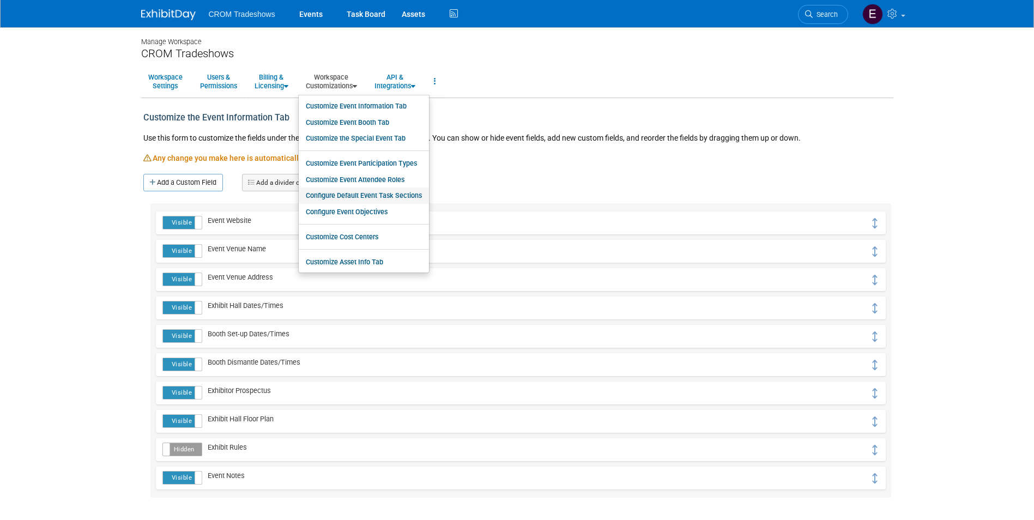
click at [316, 197] on link "Configure Default Event Task Sections" at bounding box center [364, 195] width 130 height 16
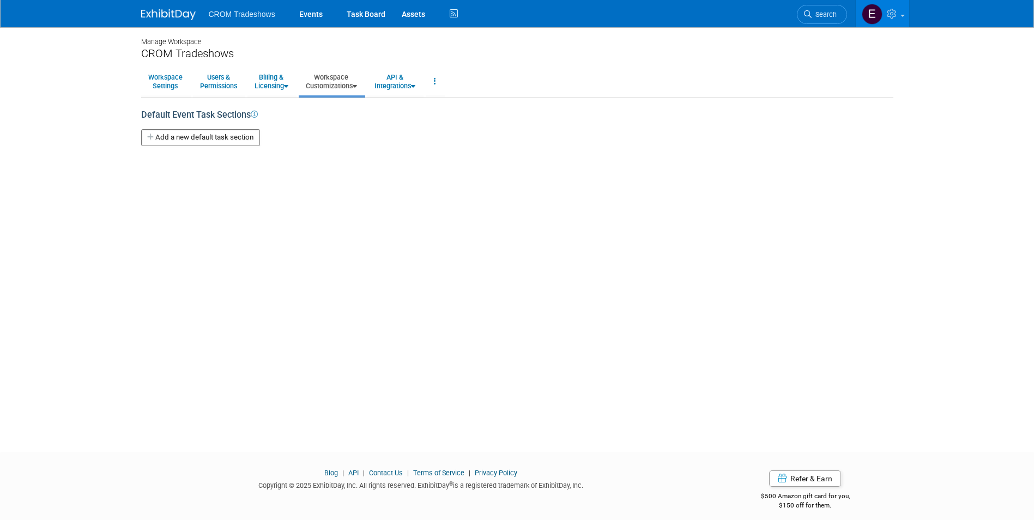
click at [354, 86] on link "Workspace Customizations" at bounding box center [331, 81] width 65 height 27
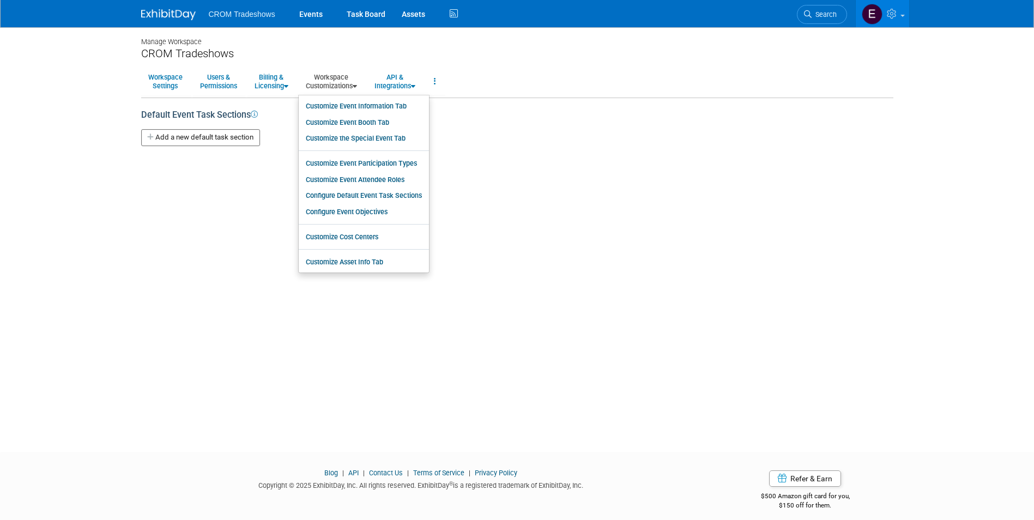
click at [519, 163] on div "Manage Workspace CROM Tradeshows Workspace Settings Users & Permissions Billing…" at bounding box center [517, 229] width 768 height 405
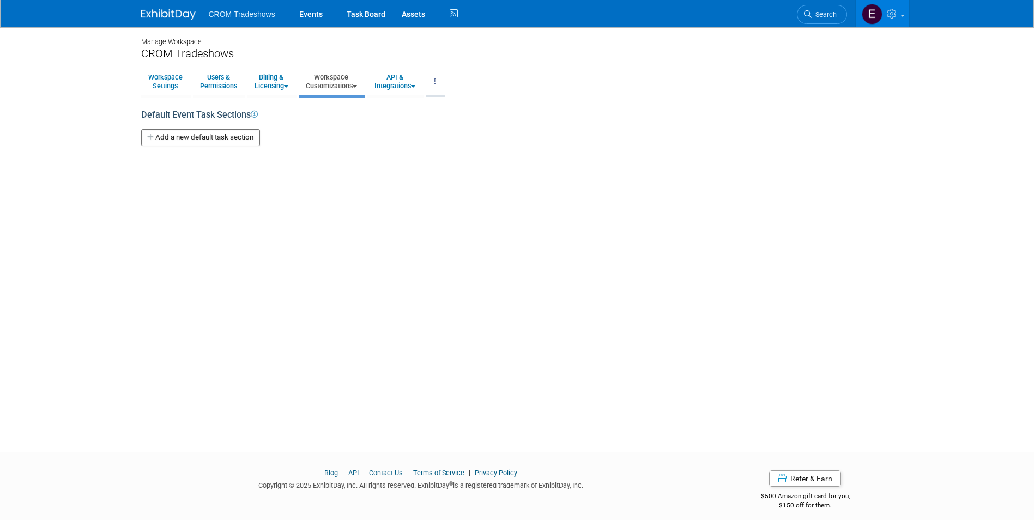
click at [444, 84] on link at bounding box center [435, 81] width 19 height 27
click at [674, 128] on div "Add a new default task section New Default Task Section X" at bounding box center [517, 135] width 752 height 27
click at [899, 20] on link at bounding box center [882, 13] width 53 height 27
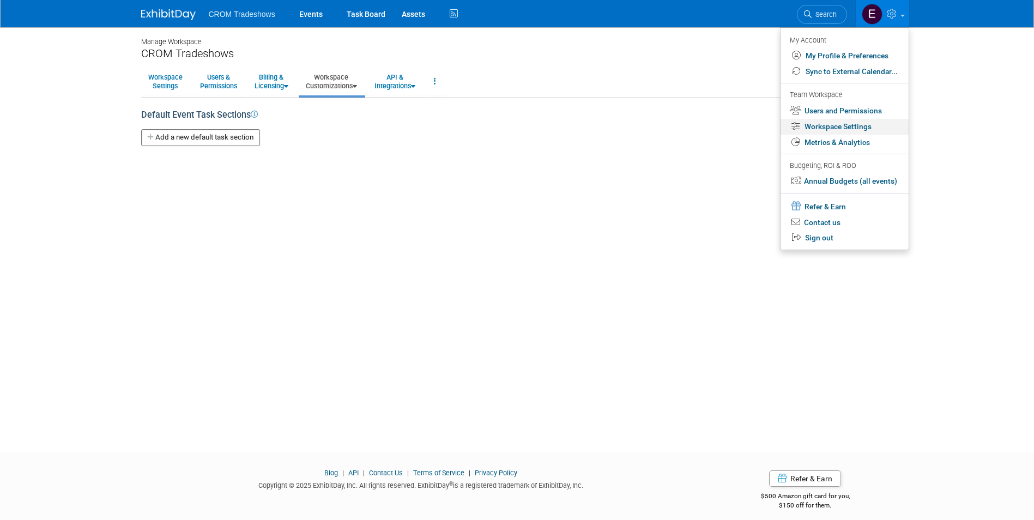
click at [833, 131] on link "Workspace Settings" at bounding box center [844, 127] width 128 height 16
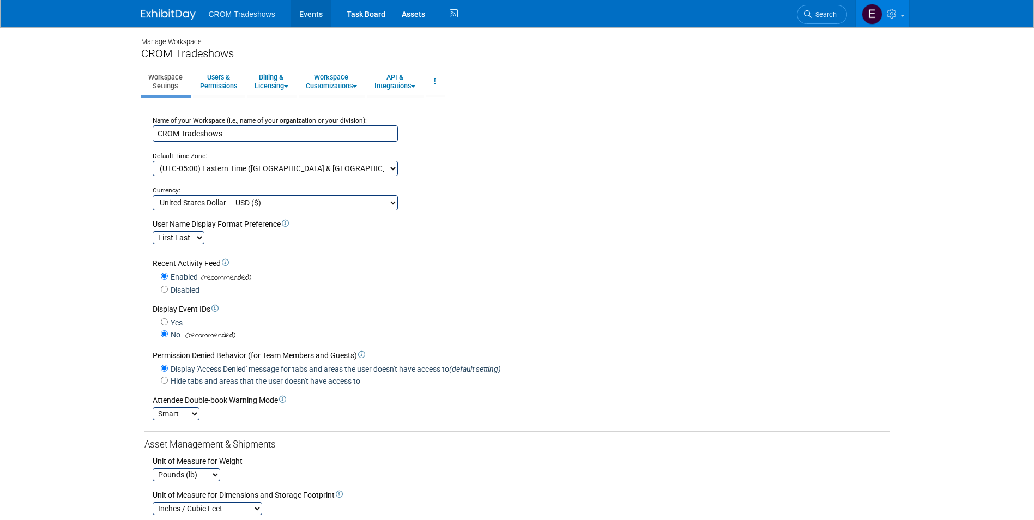
click at [317, 16] on link "Events" at bounding box center [311, 13] width 40 height 27
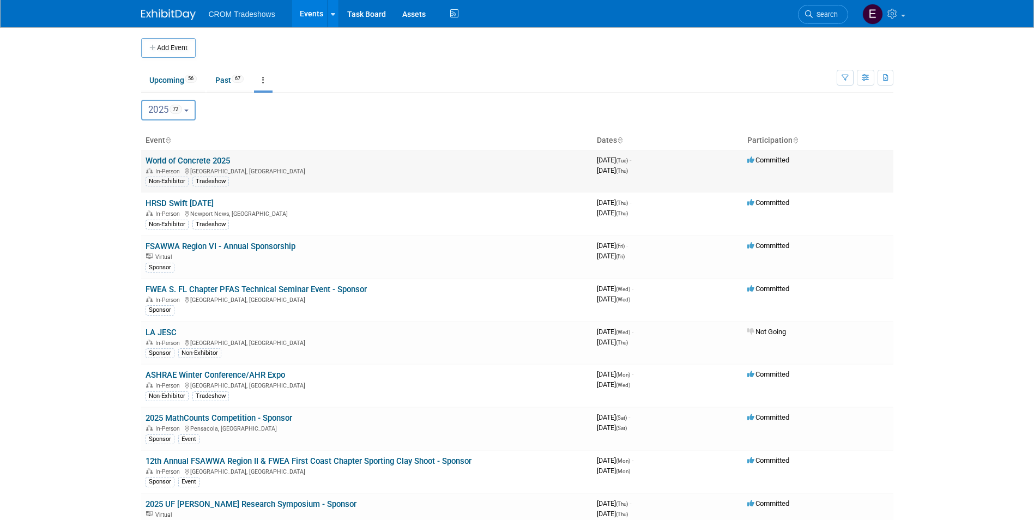
click at [211, 161] on link "World of Concrete 2025" at bounding box center [188, 161] width 84 height 10
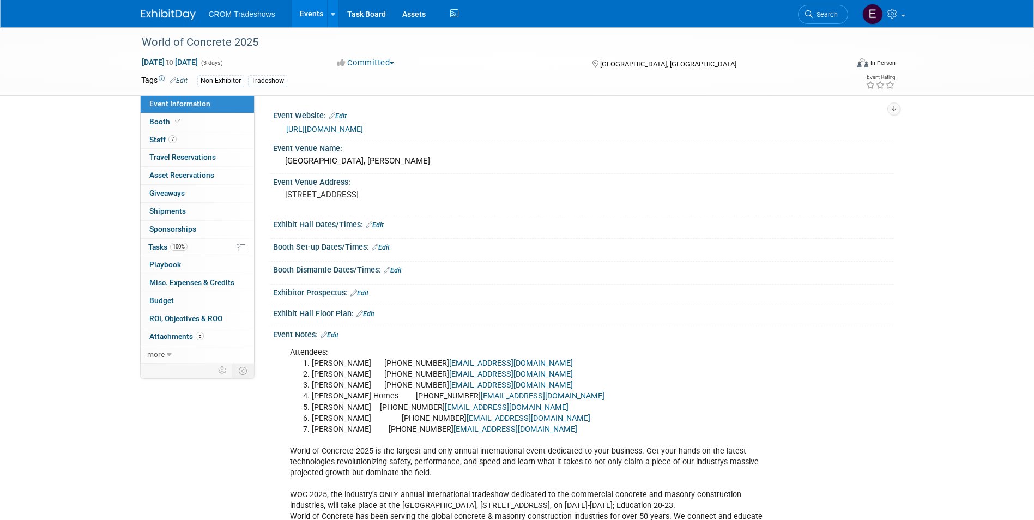
click at [185, 82] on link "Edit" at bounding box center [178, 81] width 18 height 8
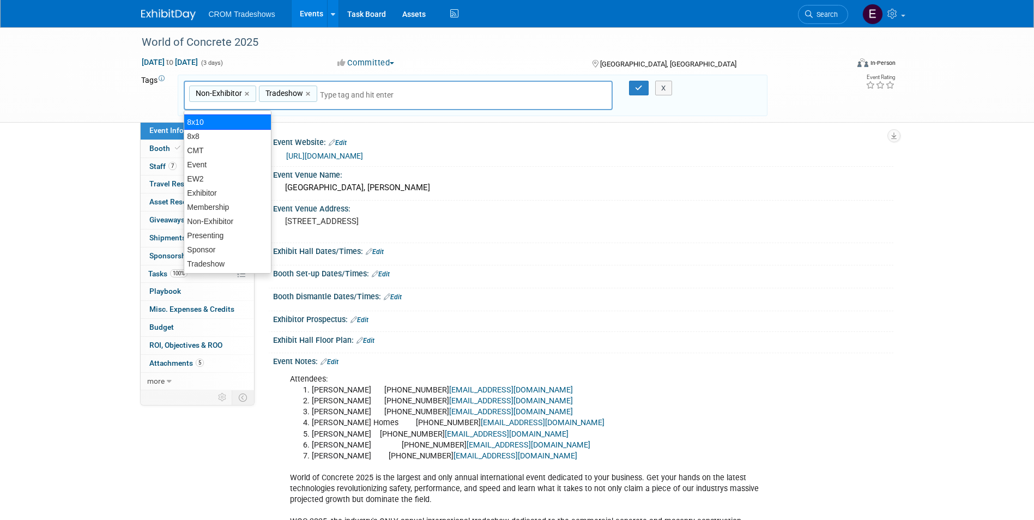
scroll to position [41, 0]
click at [451, 11] on icon at bounding box center [454, 13] width 14 height 17
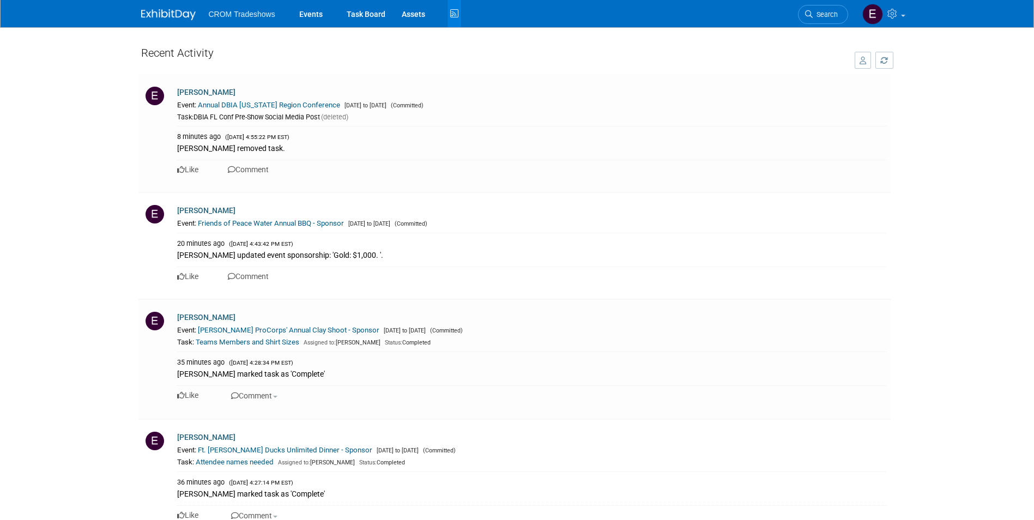
click at [257, 19] on ul "CROM Tradeshows Events Task Board Assets Activity Feed" at bounding box center [335, 13] width 253 height 27
click at [180, 13] on img at bounding box center [168, 14] width 54 height 11
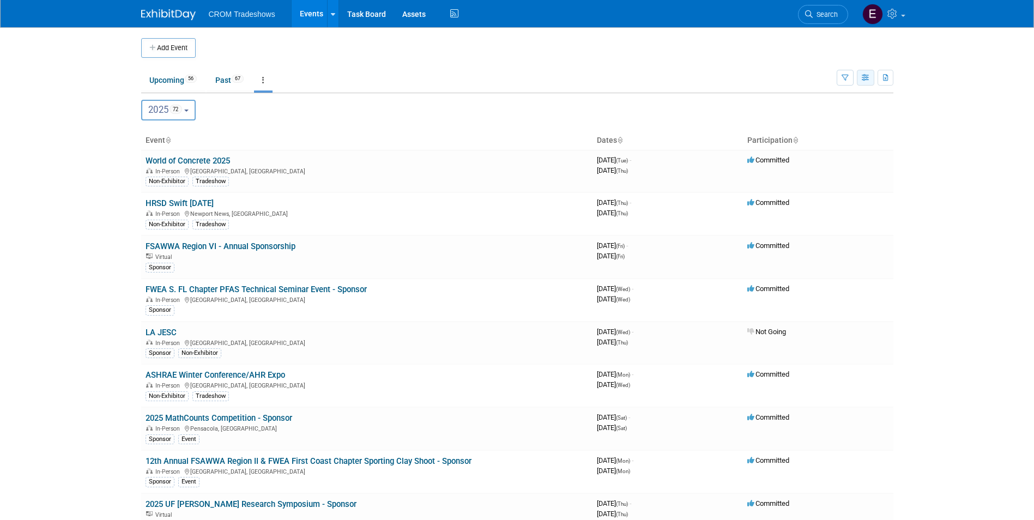
click at [871, 82] on button "button" at bounding box center [865, 78] width 17 height 16
click at [849, 82] on button "button" at bounding box center [844, 78] width 17 height 16
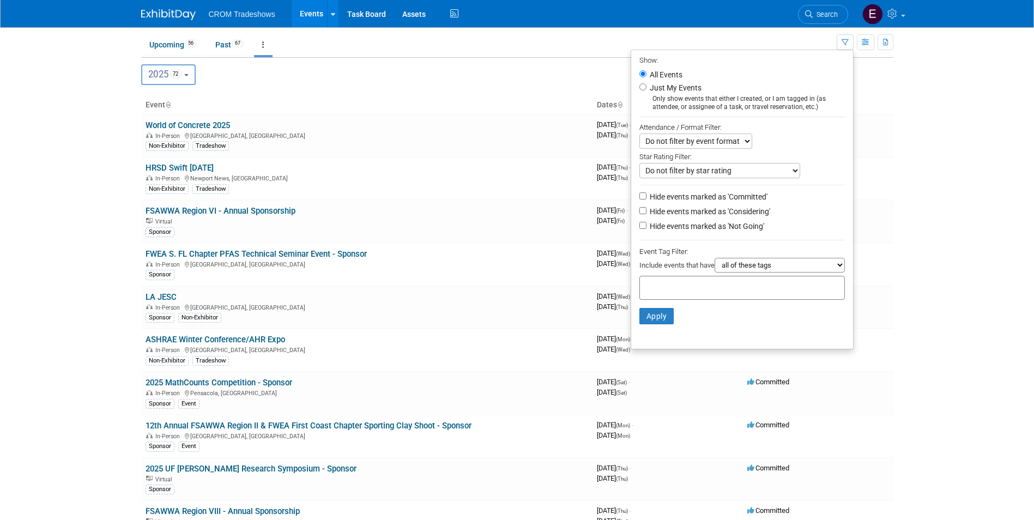
scroll to position [54, 0]
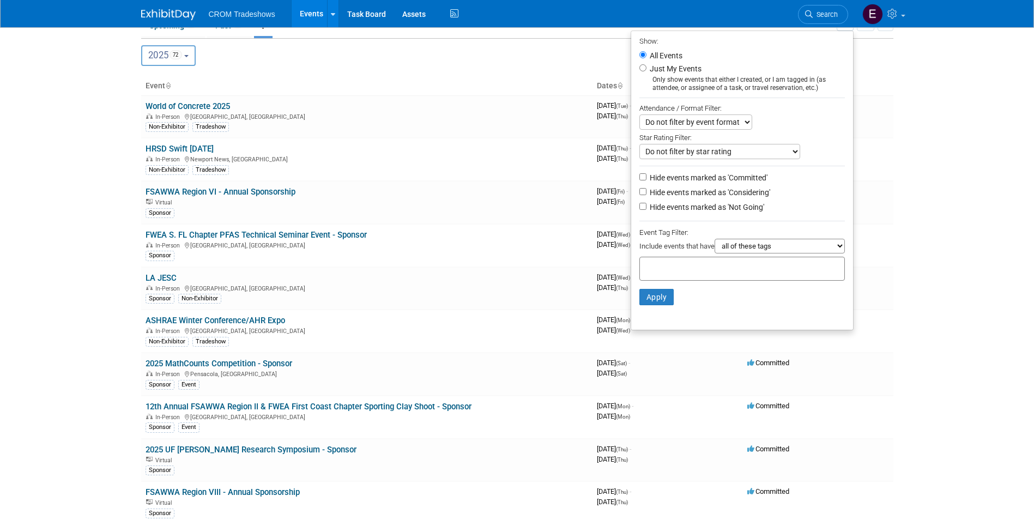
click at [835, 253] on select "all of these tags any one of these tags only and exactly these specific tags" at bounding box center [779, 246] width 130 height 15
click at [890, 230] on td "Committed" at bounding box center [818, 245] width 150 height 43
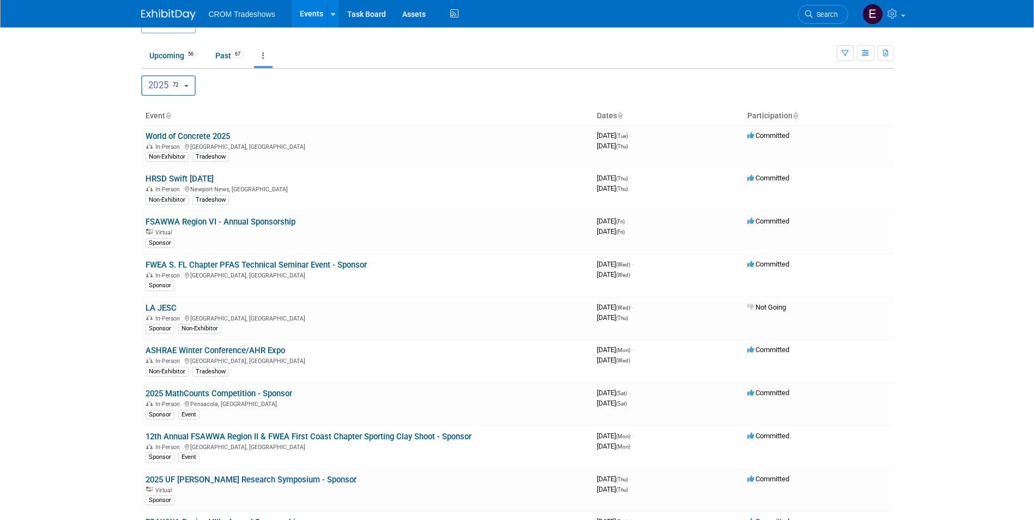
scroll to position [0, 0]
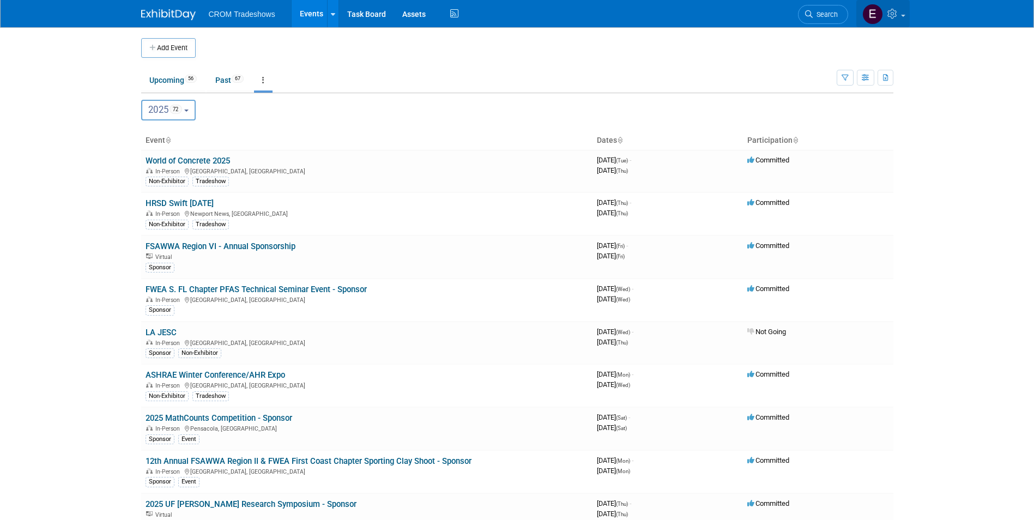
click at [895, 15] on icon at bounding box center [893, 14] width 13 height 10
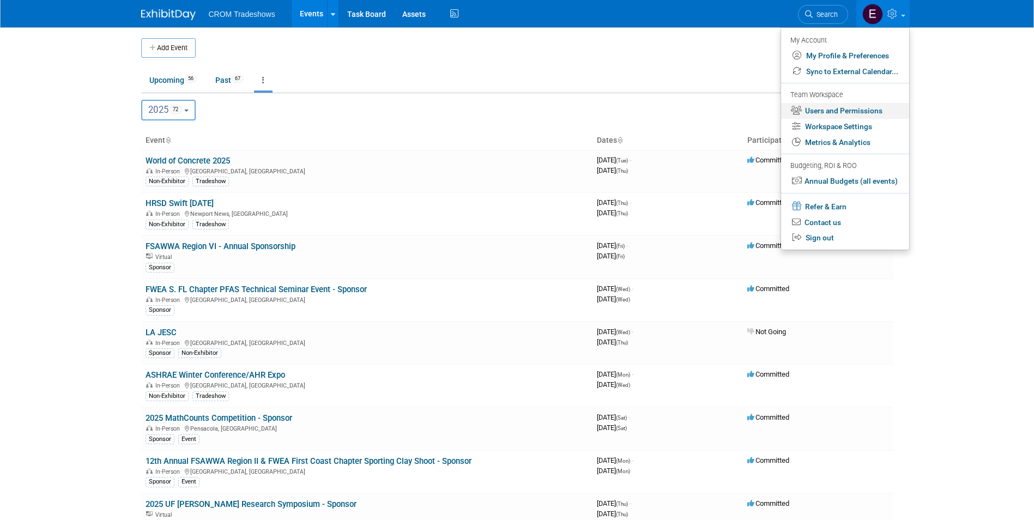
click at [868, 111] on link "Users and Permissions" at bounding box center [845, 111] width 128 height 16
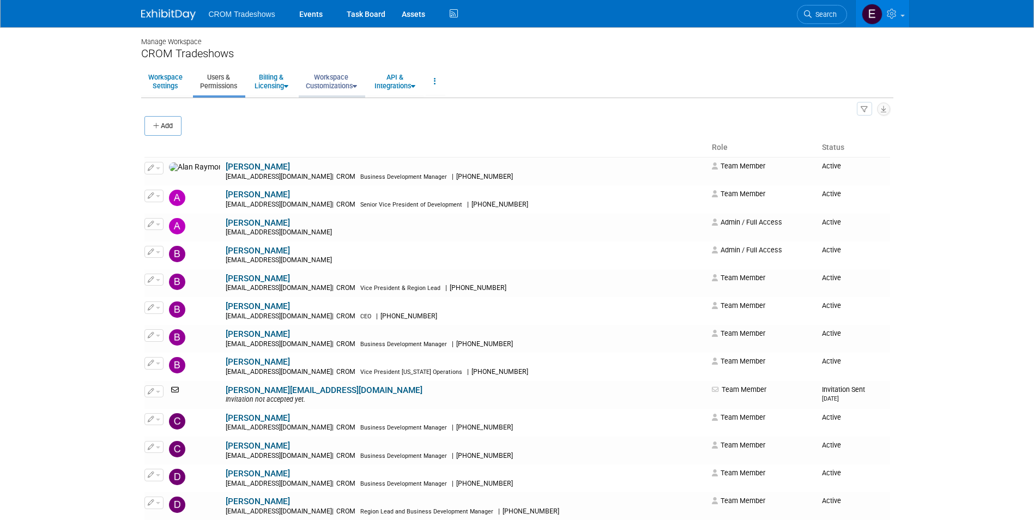
click at [357, 87] on icon at bounding box center [355, 86] width 4 height 7
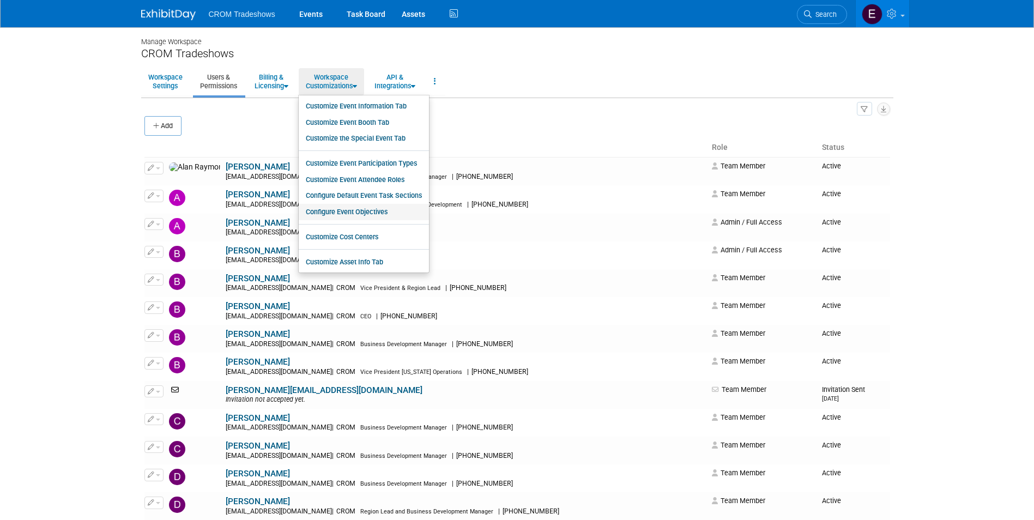
click at [378, 211] on link "Configure Event Objectives" at bounding box center [364, 212] width 130 height 16
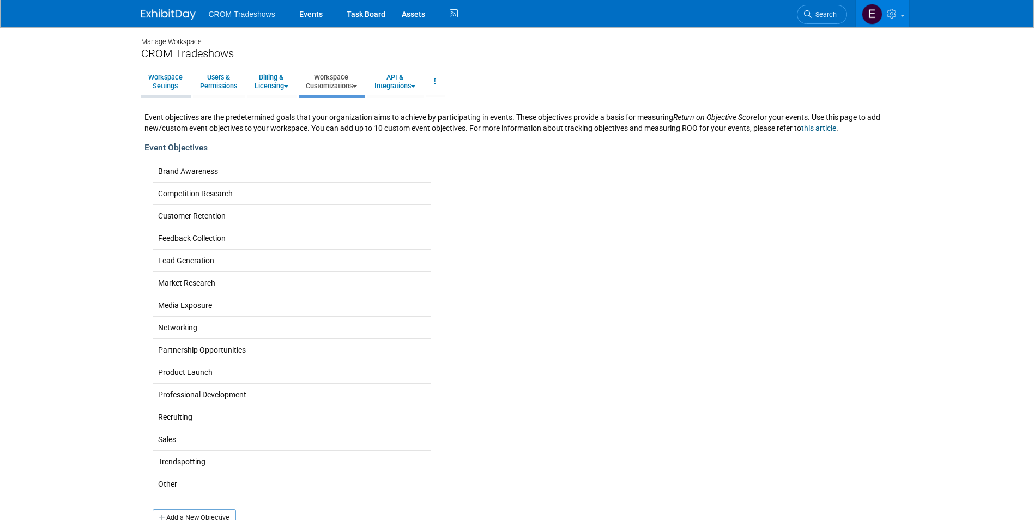
click at [180, 89] on link "Workspace Settings" at bounding box center [165, 81] width 49 height 27
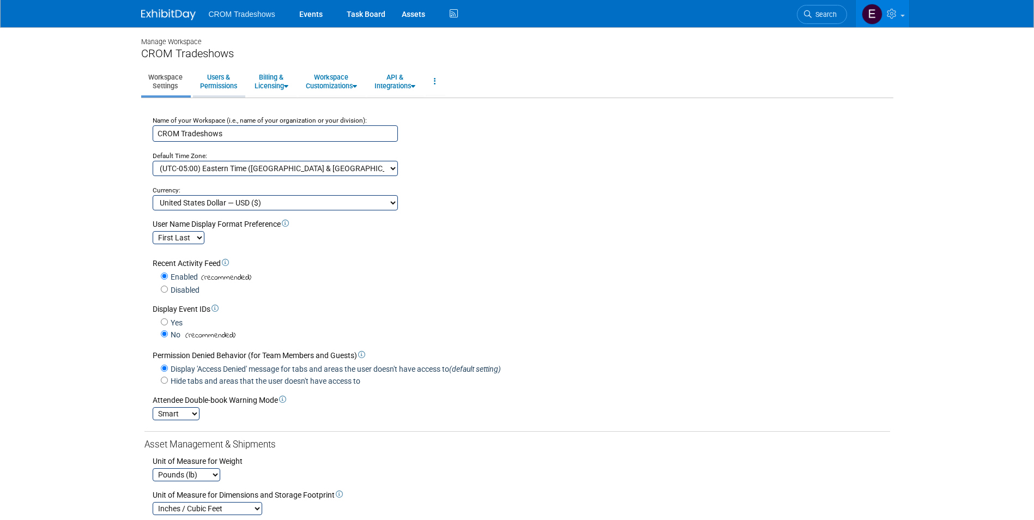
click at [222, 82] on link "Users & Permissions" at bounding box center [218, 81] width 51 height 27
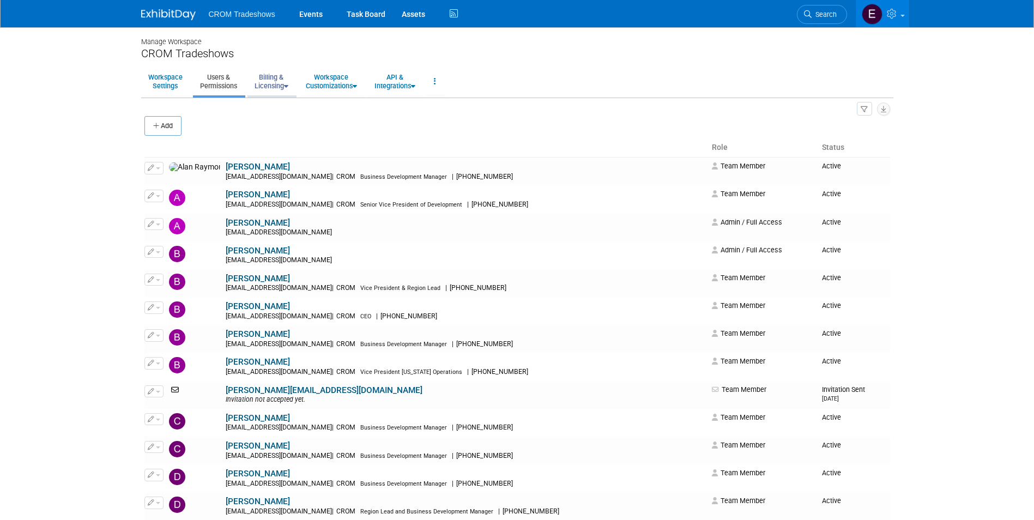
click at [285, 92] on link "Billing & Licensing" at bounding box center [271, 81] width 48 height 27
click at [331, 90] on link "Workspace Customizations" at bounding box center [331, 81] width 65 height 27
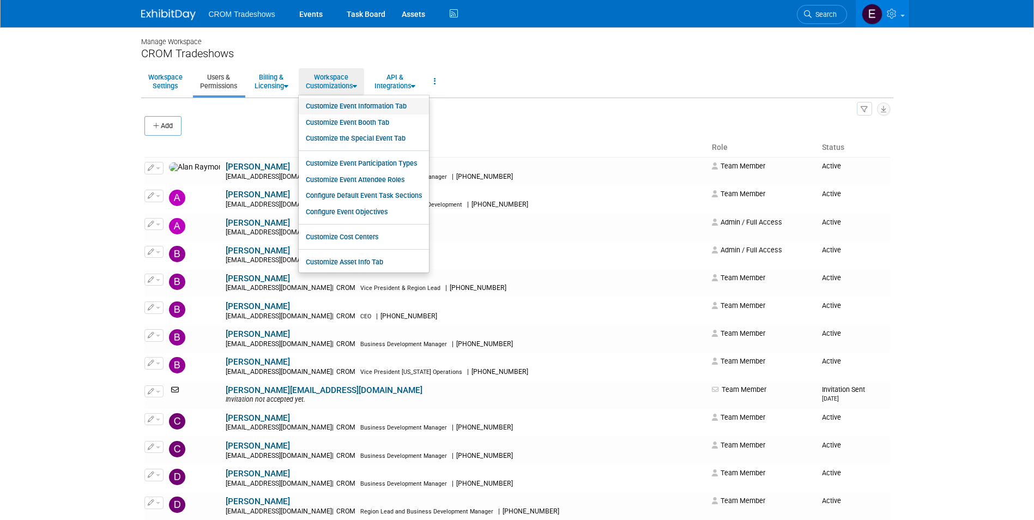
click at [326, 105] on link "Customize Event Information Tab" at bounding box center [364, 106] width 130 height 16
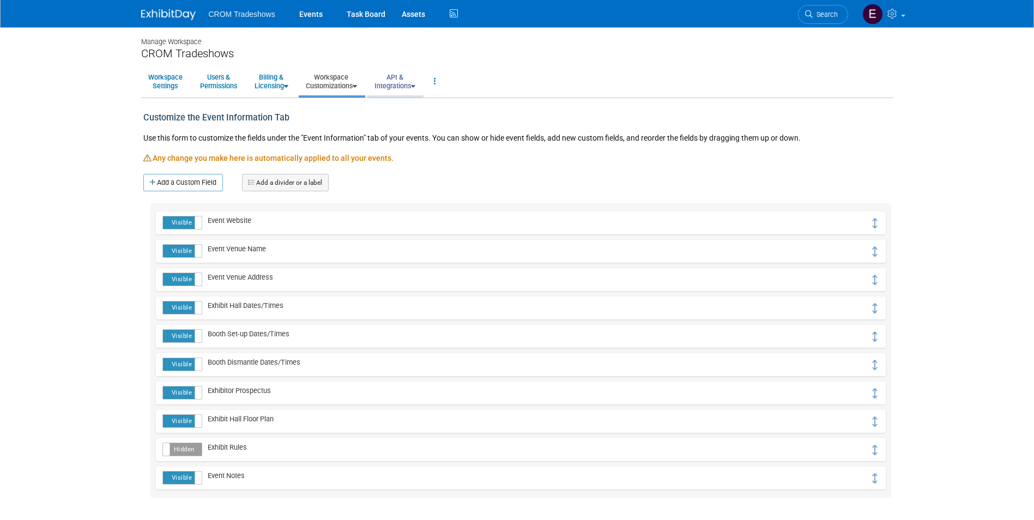
click at [403, 86] on link "API & Integrations" at bounding box center [394, 81] width 55 height 27
click at [444, 82] on link at bounding box center [435, 81] width 19 height 27
click at [363, 86] on link "Workspace Customizations" at bounding box center [331, 81] width 65 height 27
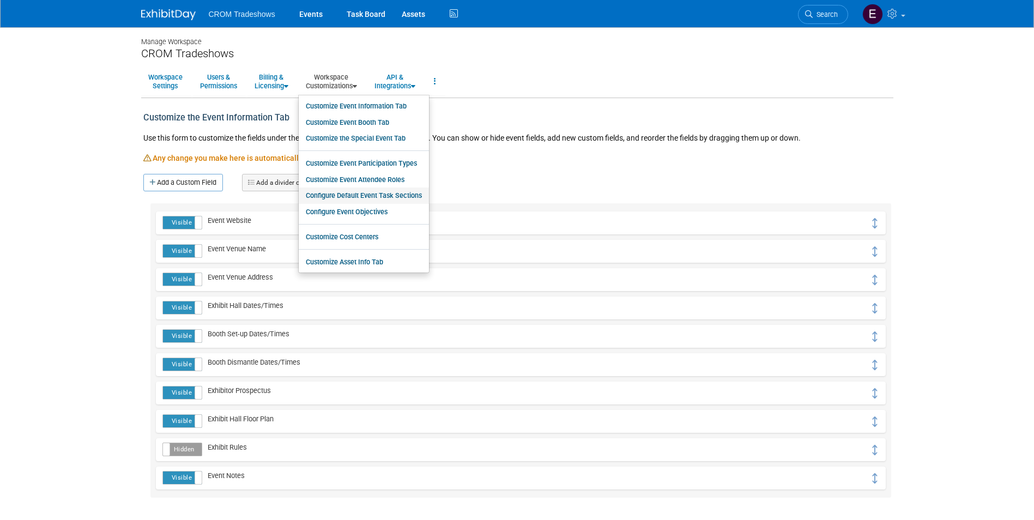
click at [370, 196] on link "Configure Default Event Task Sections" at bounding box center [364, 195] width 130 height 16
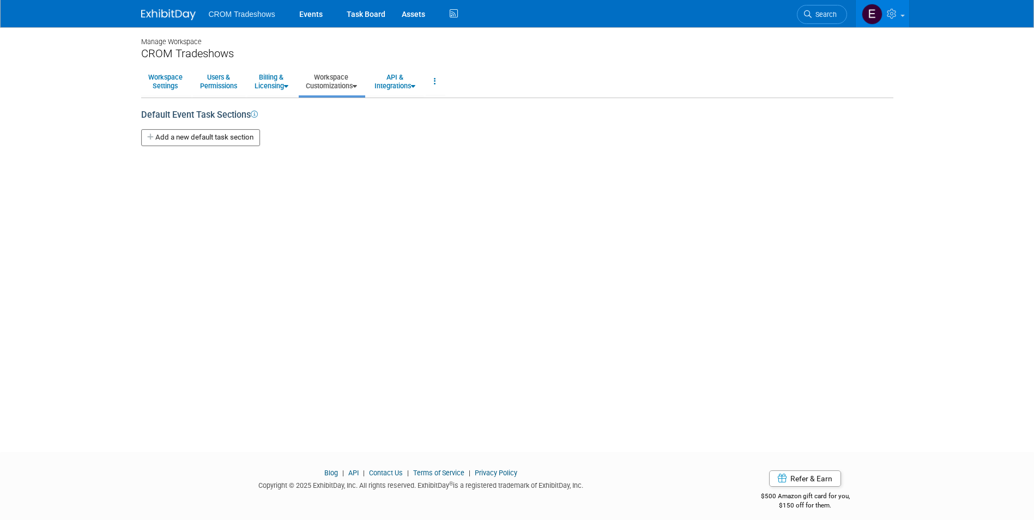
click at [352, 90] on link "Workspace Customizations" at bounding box center [331, 81] width 65 height 27
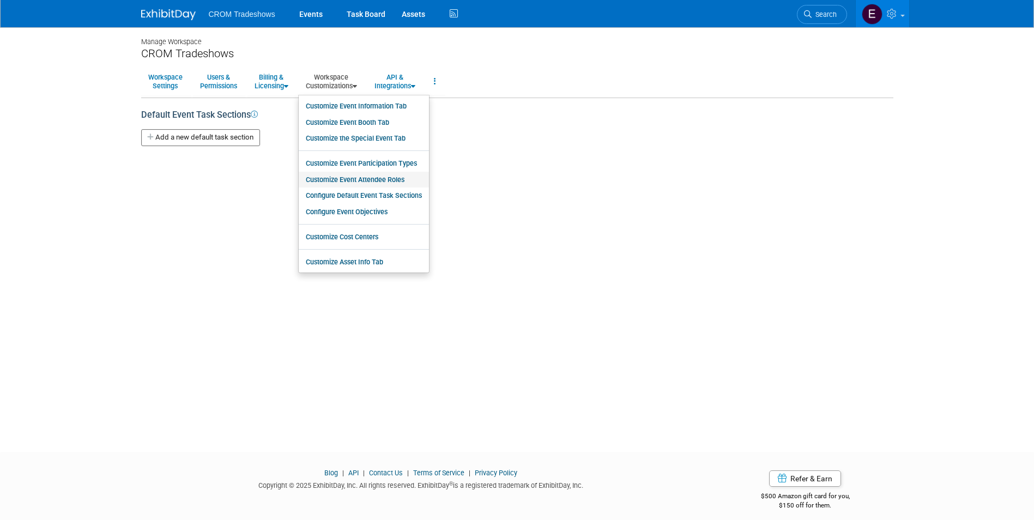
click at [373, 174] on link "Customize Event Attendee Roles" at bounding box center [364, 180] width 130 height 16
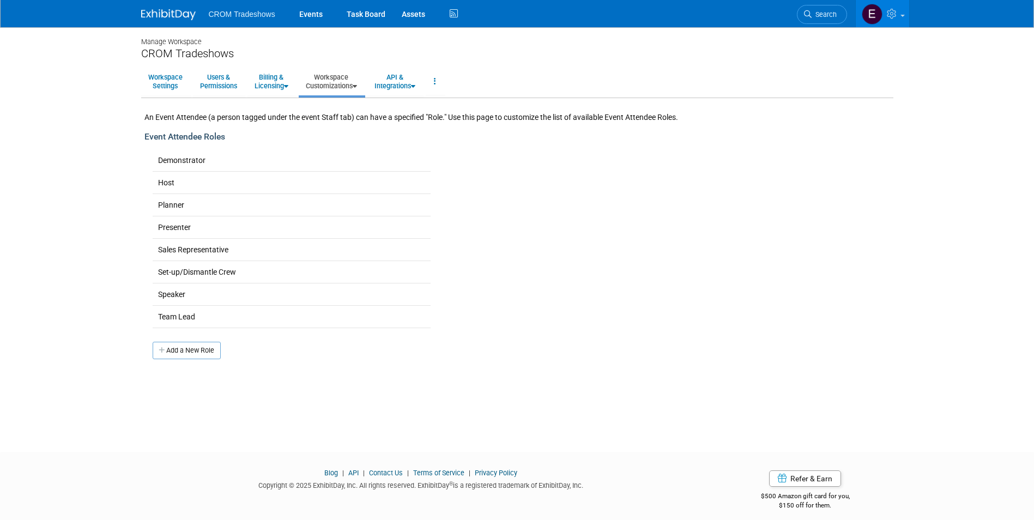
click at [343, 91] on link "Workspace Customizations" at bounding box center [331, 81] width 65 height 27
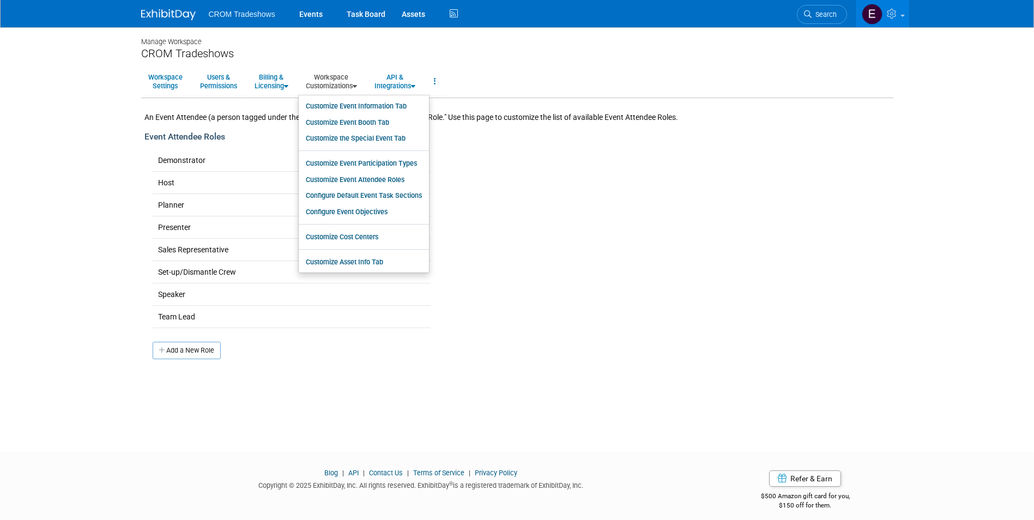
click at [589, 53] on div "CROM Tradeshows" at bounding box center [517, 54] width 752 height 14
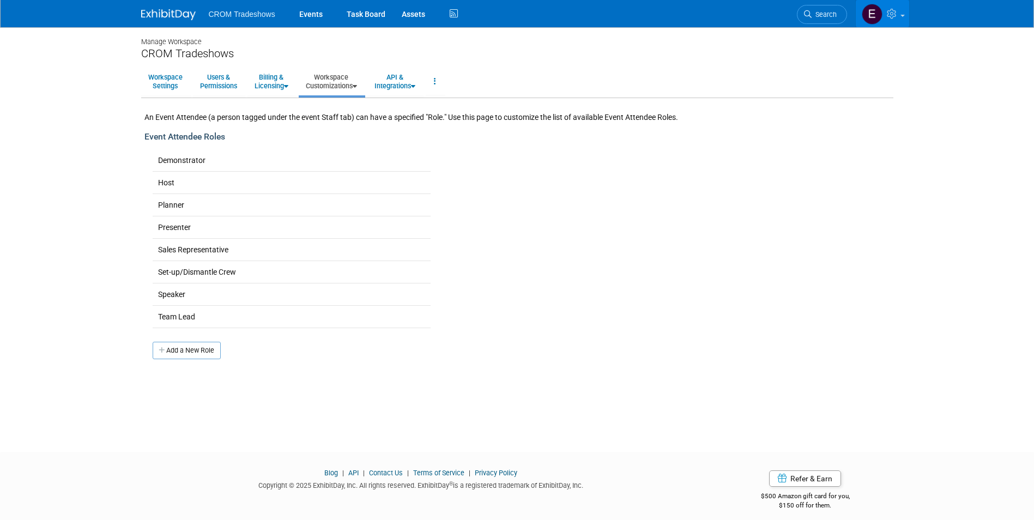
click at [898, 25] on link at bounding box center [882, 13] width 53 height 27
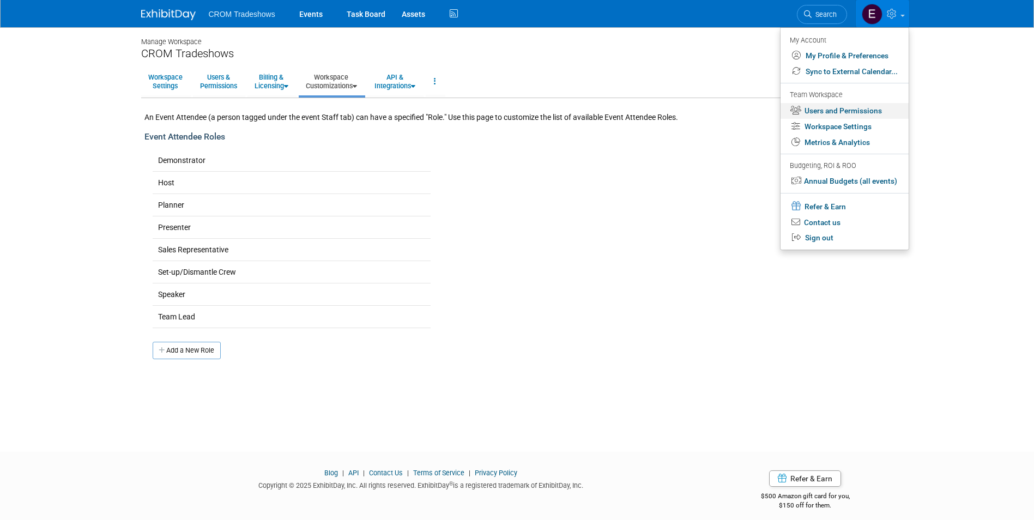
click at [868, 116] on link "Users and Permissions" at bounding box center [844, 111] width 128 height 16
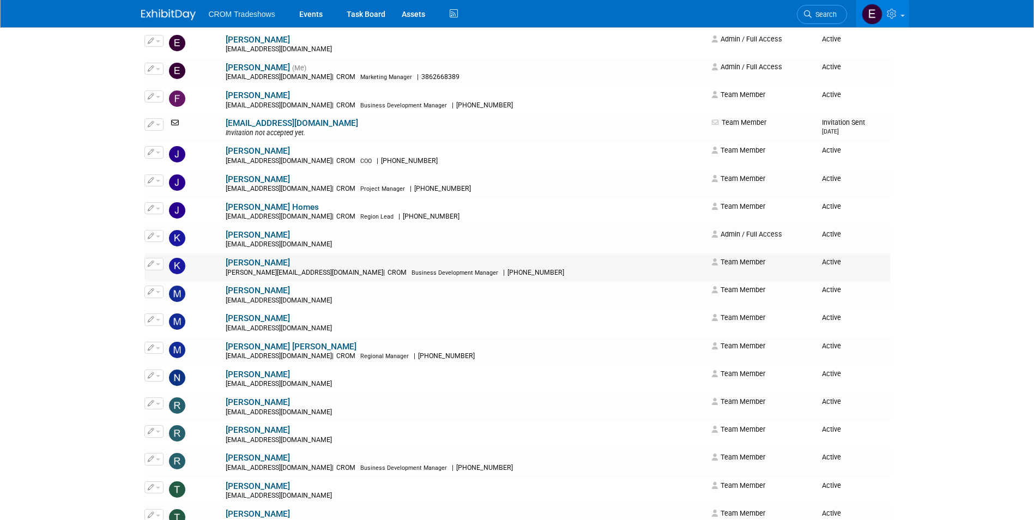
scroll to position [436, 0]
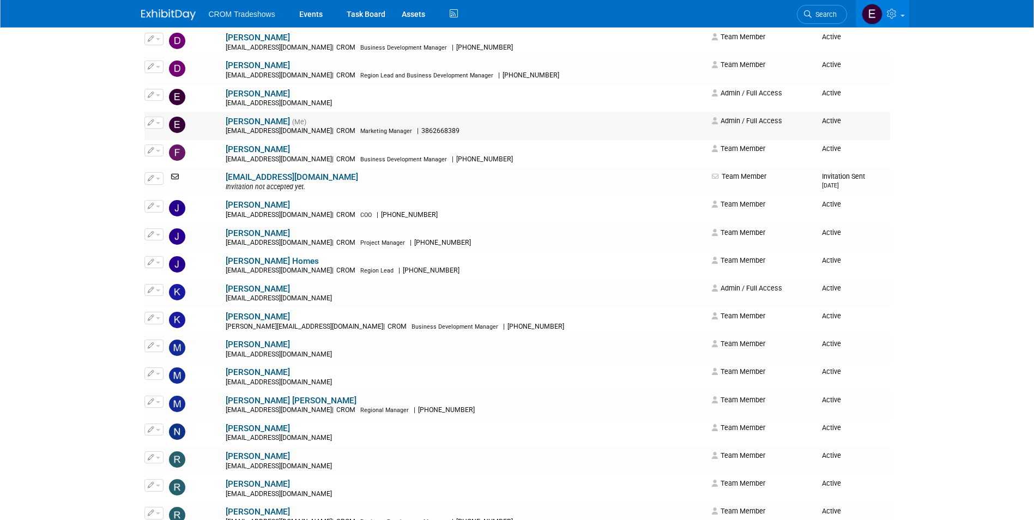
click at [159, 126] on button "button" at bounding box center [153, 123] width 19 height 12
click at [165, 136] on link "Edit" at bounding box center [188, 139] width 86 height 15
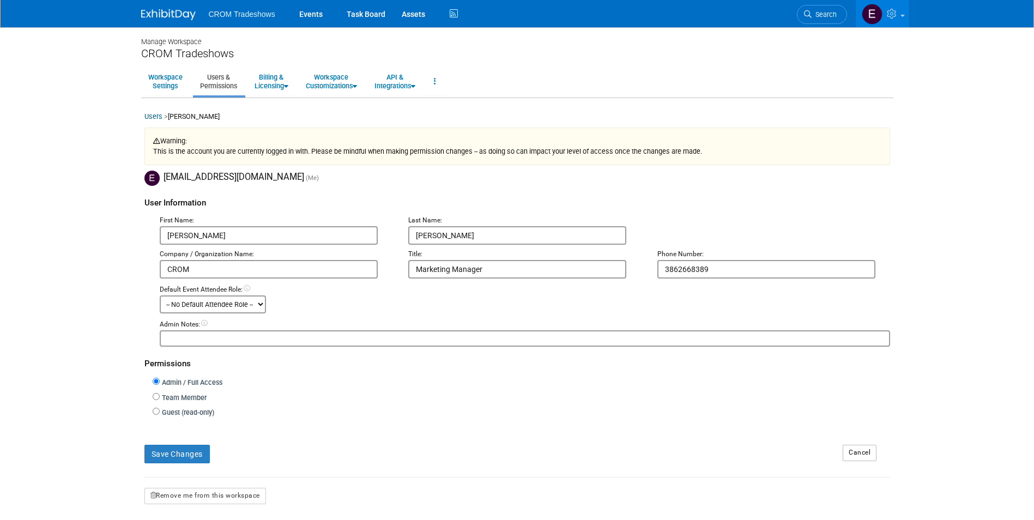
click at [252, 16] on span "CROM Tradeshows" at bounding box center [242, 14] width 66 height 9
click at [173, 16] on img at bounding box center [168, 14] width 54 height 11
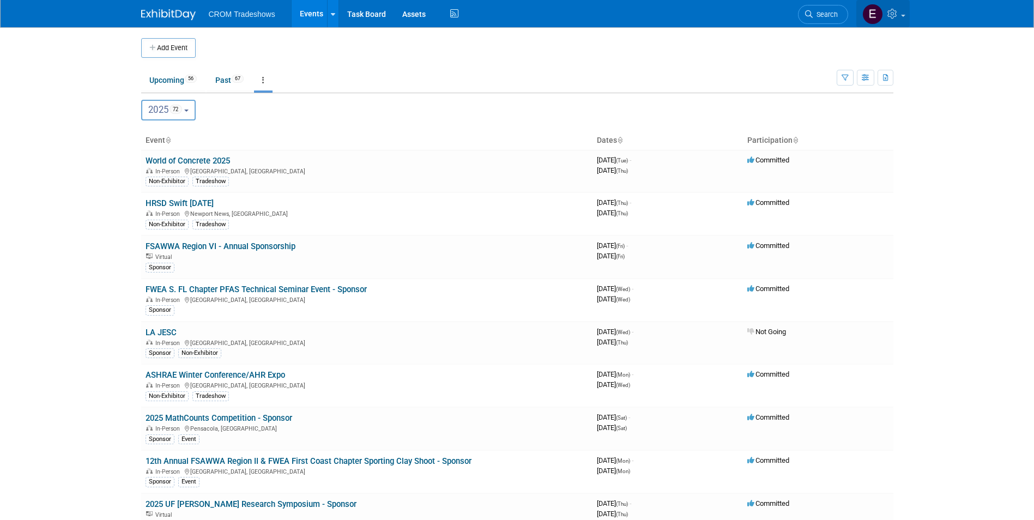
click at [896, 12] on icon at bounding box center [893, 14] width 13 height 10
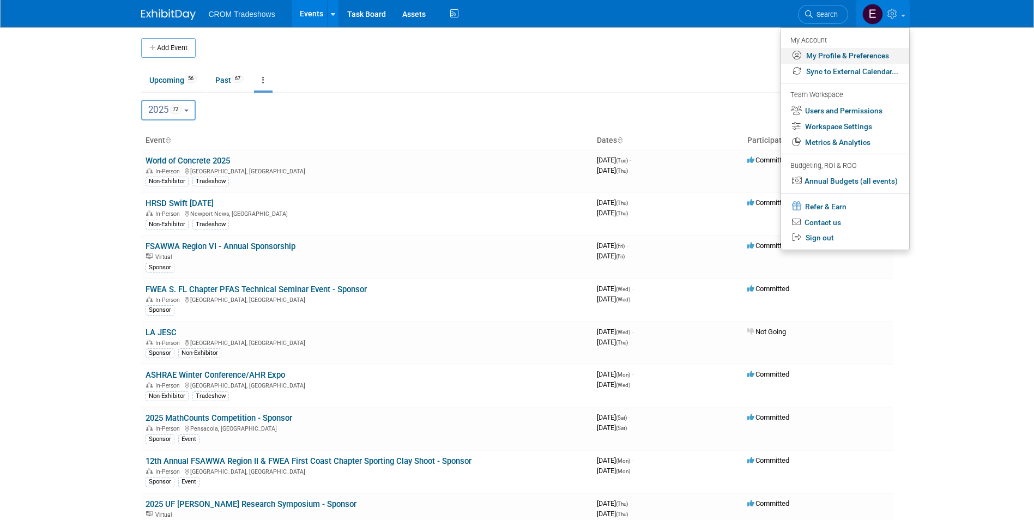
click at [876, 59] on link "My Profile & Preferences" at bounding box center [845, 56] width 128 height 16
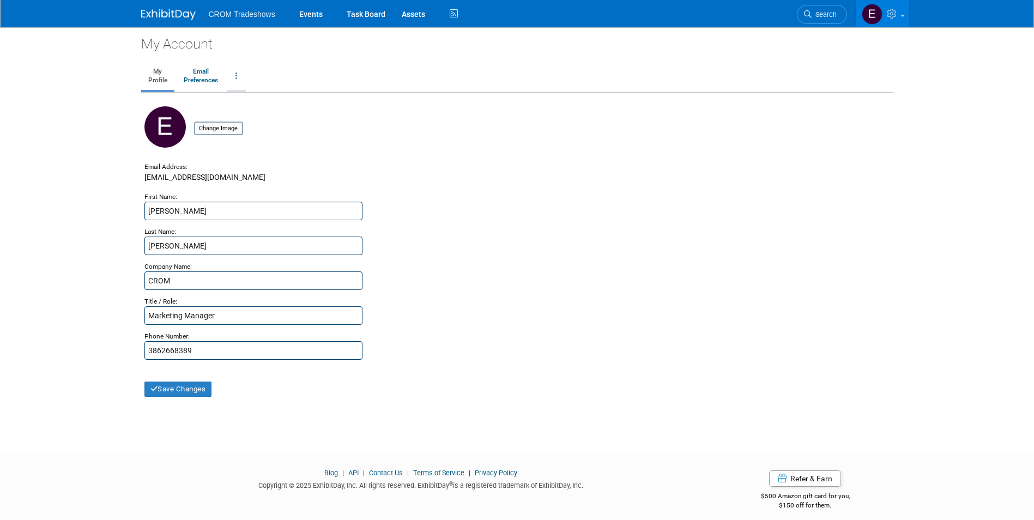
click at [240, 76] on link at bounding box center [236, 76] width 19 height 27
click at [207, 78] on link "Email Preferences" at bounding box center [201, 76] width 49 height 27
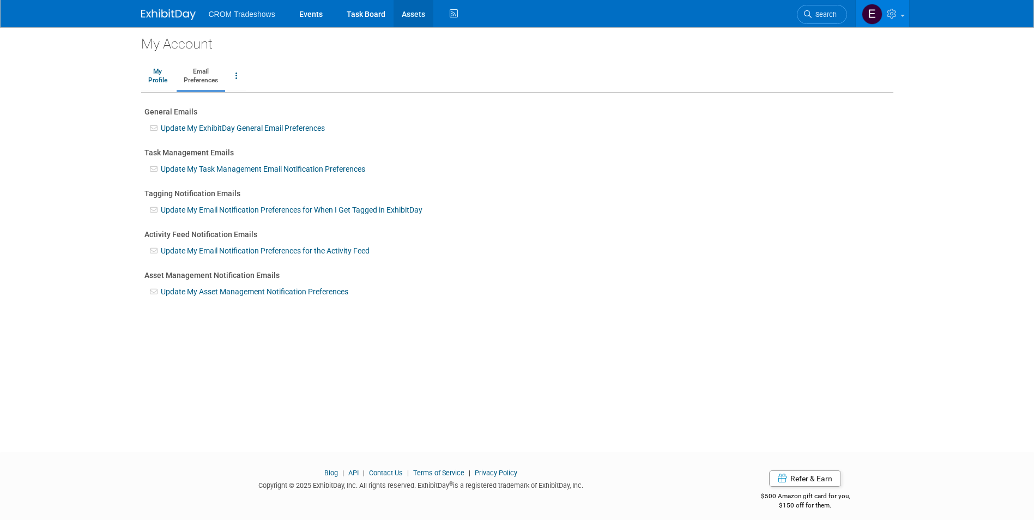
click at [412, 23] on link "Assets" at bounding box center [413, 13] width 40 height 27
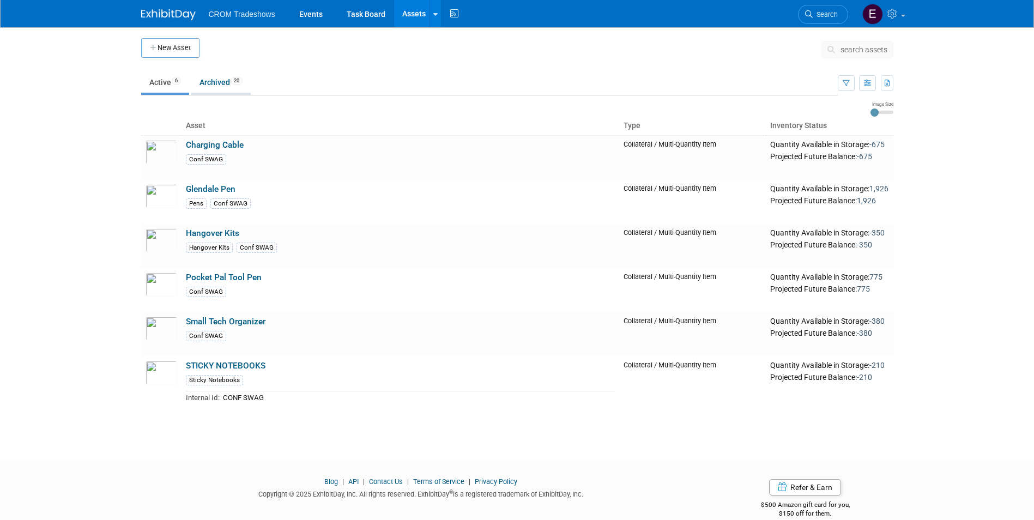
click at [241, 85] on link "Archived 20" at bounding box center [220, 82] width 59 height 21
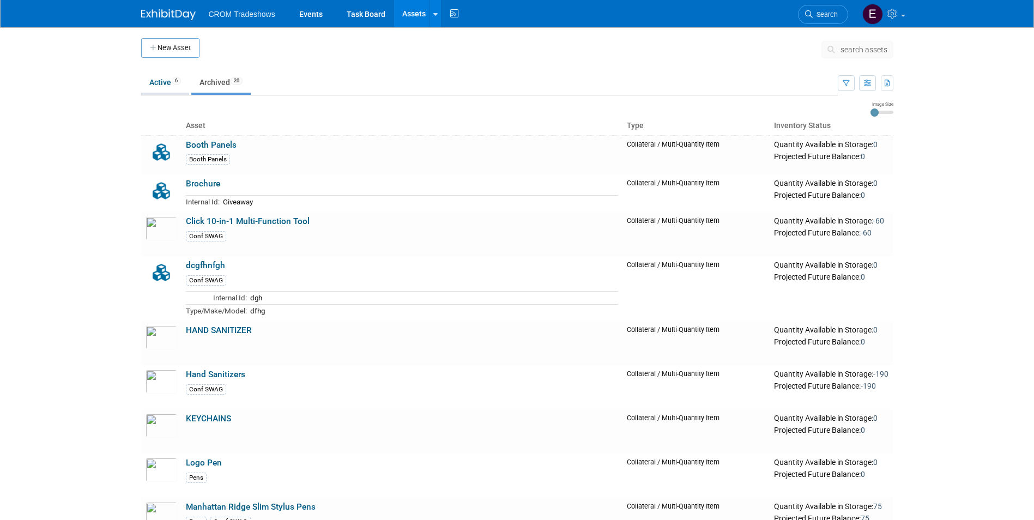
click at [168, 82] on link "Active 6" at bounding box center [165, 82] width 48 height 21
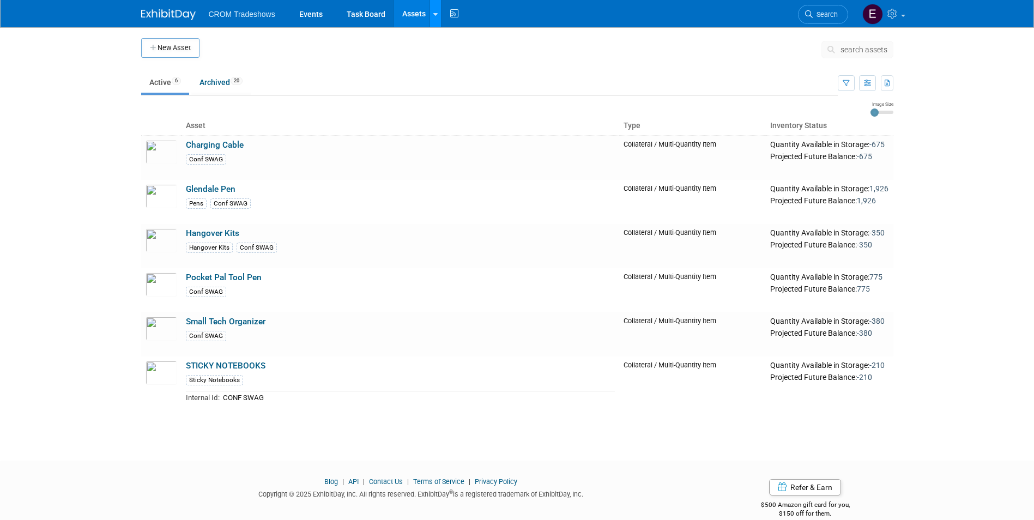
click at [439, 19] on link at bounding box center [434, 13] width 11 height 27
click at [475, 101] on link "Storage Locations" at bounding box center [478, 96] width 96 height 17
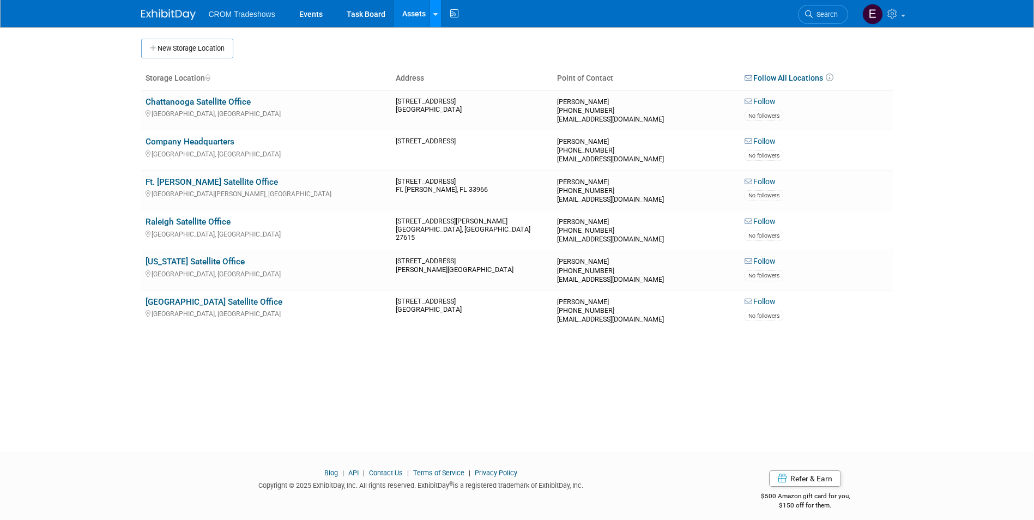
click at [431, 14] on link at bounding box center [434, 13] width 11 height 27
click at [437, 60] on link "Search Assets" at bounding box center [478, 54] width 96 height 15
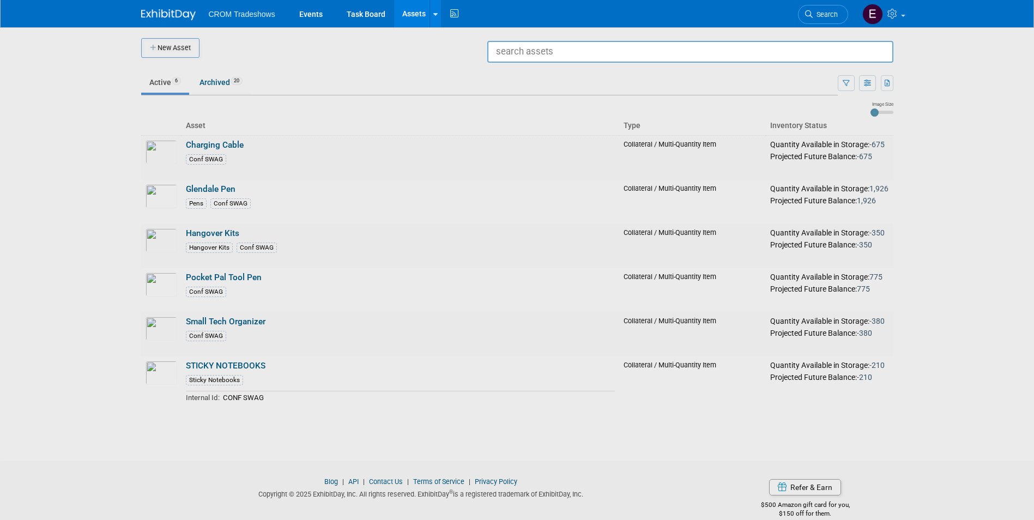
click at [517, 157] on div at bounding box center [517, 260] width 0 height 520
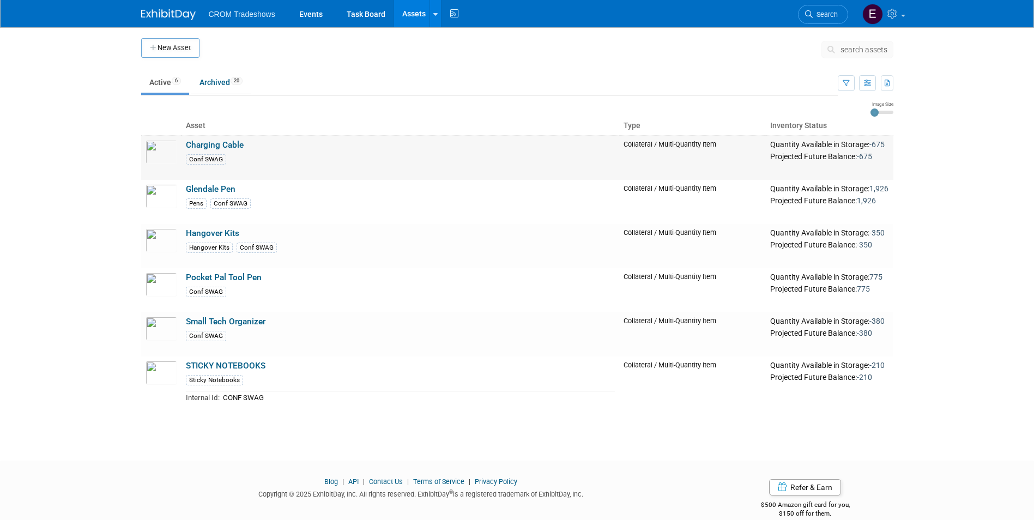
click at [216, 162] on div "Conf SWAG" at bounding box center [206, 159] width 40 height 10
click at [316, 20] on link "Events" at bounding box center [311, 13] width 40 height 27
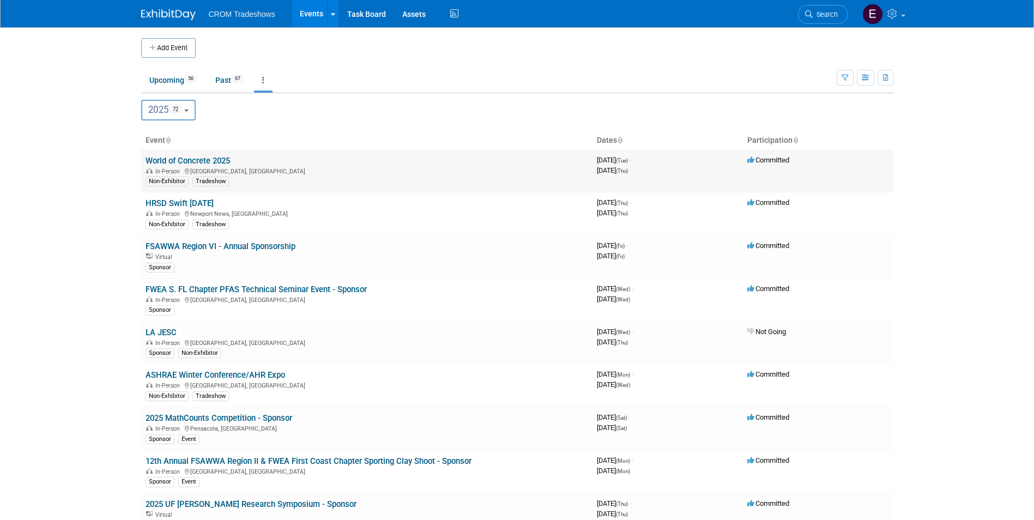
click at [220, 157] on link "World of Concrete 2025" at bounding box center [188, 161] width 84 height 10
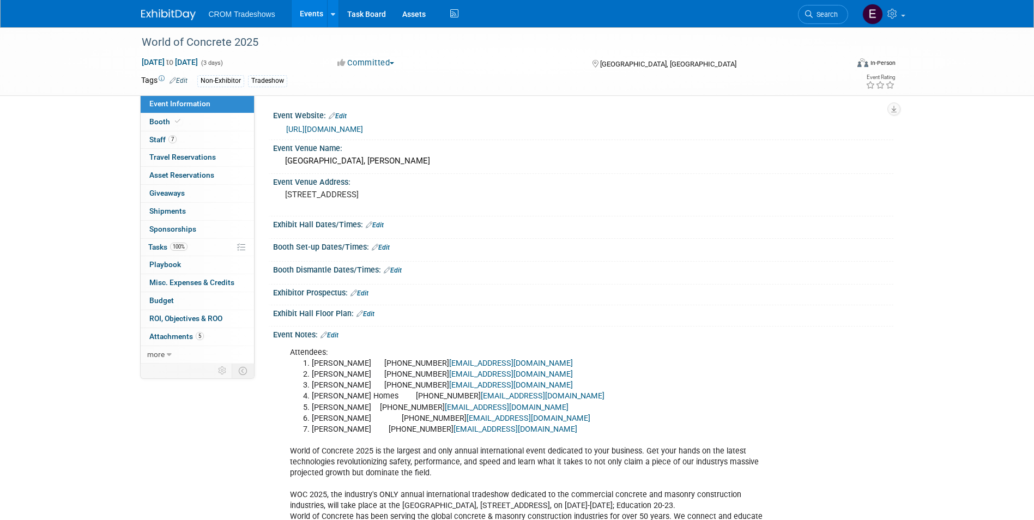
click at [159, 76] on icon at bounding box center [162, 79] width 6 height 6
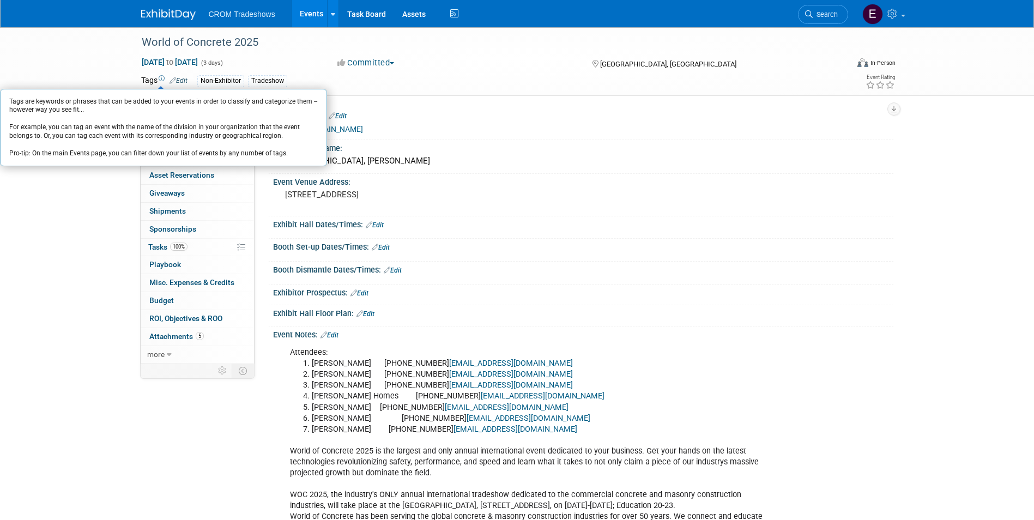
click at [322, 14] on link "Events" at bounding box center [312, 13] width 40 height 27
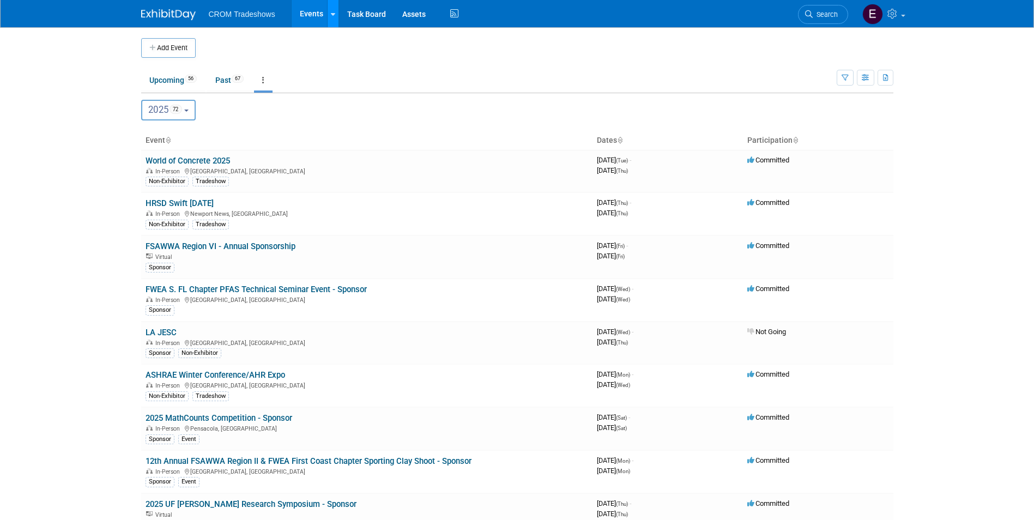
click at [328, 13] on link at bounding box center [332, 13] width 11 height 27
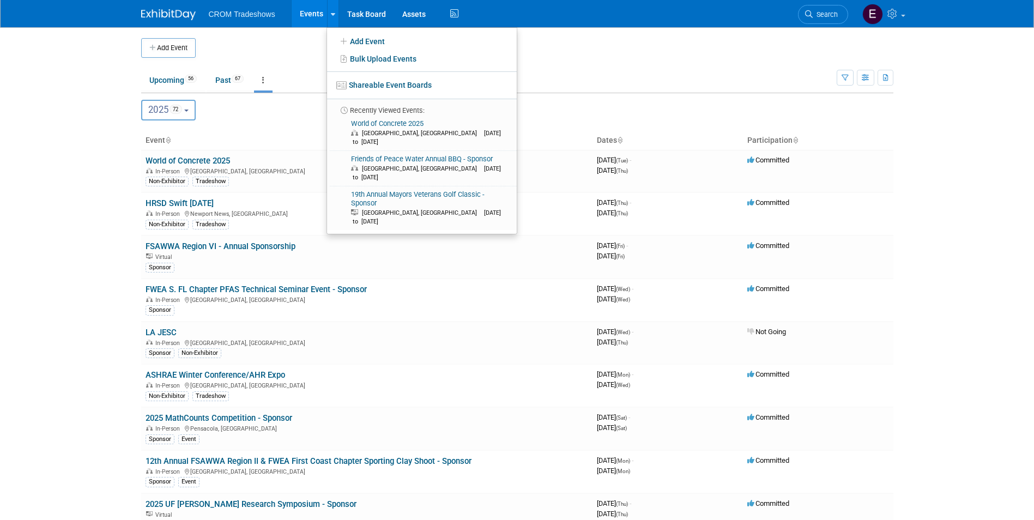
click at [567, 64] on td "Upcoming 56 Past 67 All Events 123 Past and Upcoming Grouped Annually Events gr…" at bounding box center [488, 75] width 695 height 35
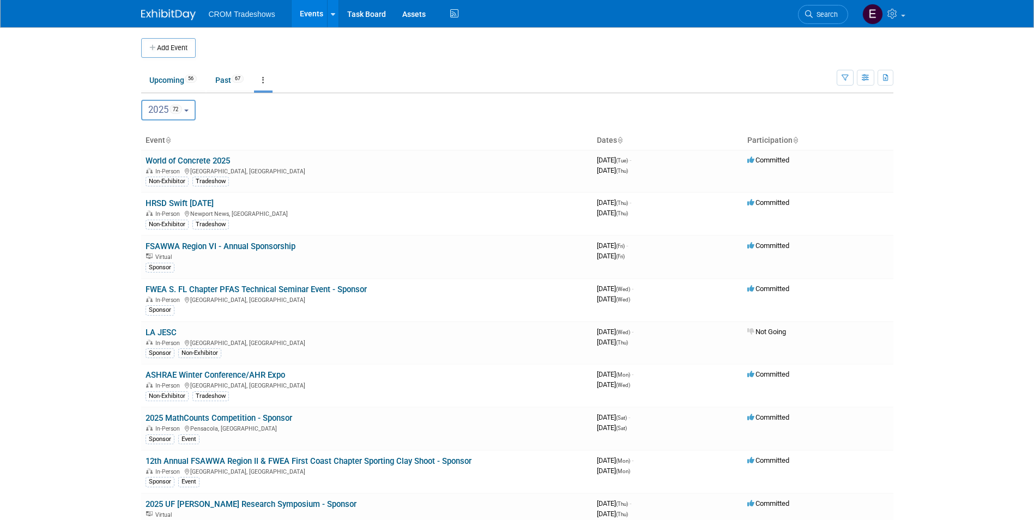
click at [171, 14] on img at bounding box center [168, 14] width 54 height 11
click at [431, 18] on link "Assets" at bounding box center [414, 13] width 40 height 27
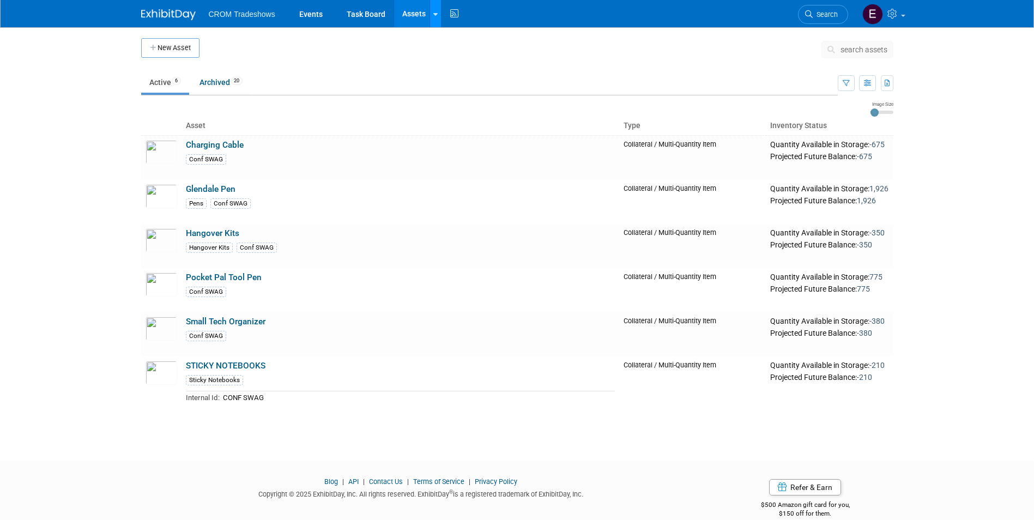
click at [431, 16] on link at bounding box center [434, 13] width 11 height 27
click at [435, 18] on div at bounding box center [435, 13] width 4 height 11
click at [435, 17] on div at bounding box center [435, 13] width 4 height 11
click at [420, 19] on link "Assets" at bounding box center [414, 13] width 40 height 27
click at [434, 15] on icon at bounding box center [435, 14] width 4 height 7
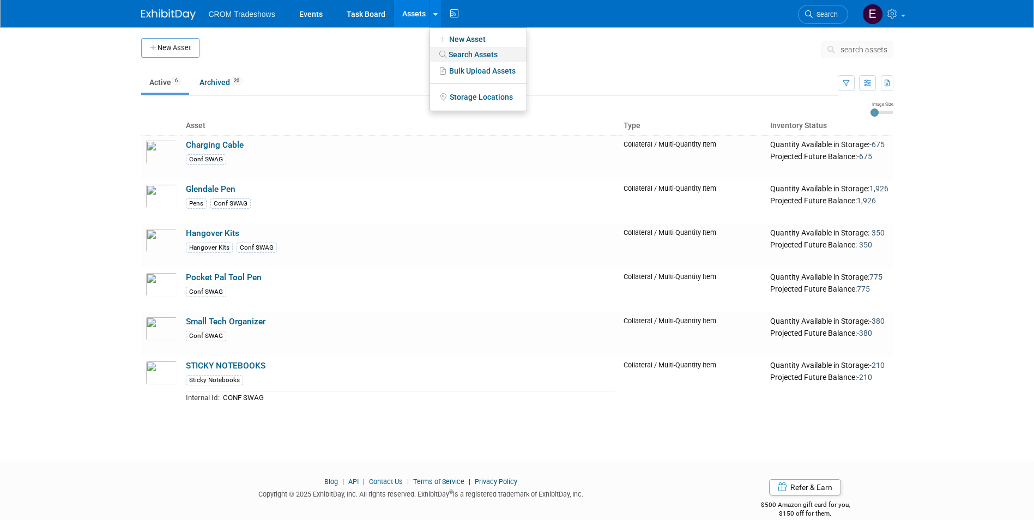
click at [470, 53] on link "Search Assets" at bounding box center [478, 54] width 96 height 15
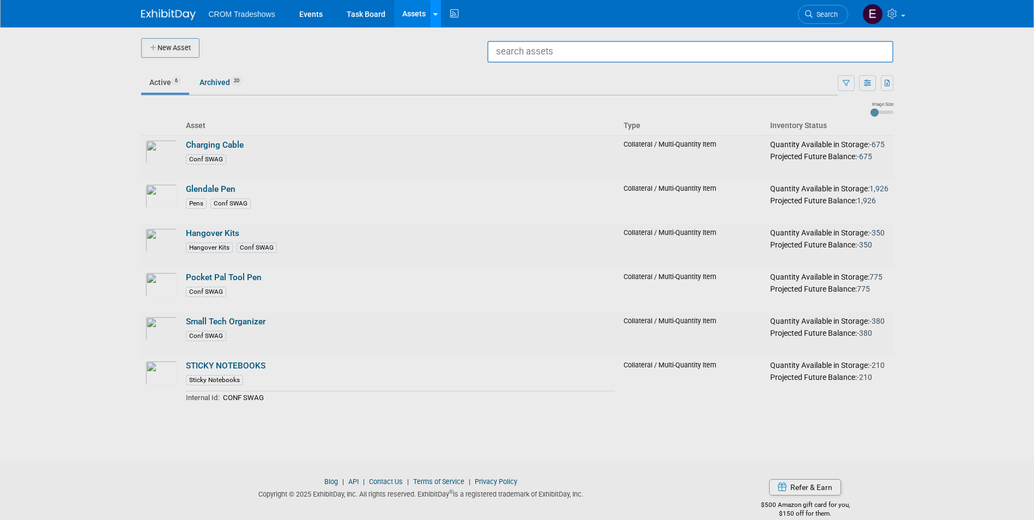
click at [437, 20] on link at bounding box center [434, 13] width 11 height 27
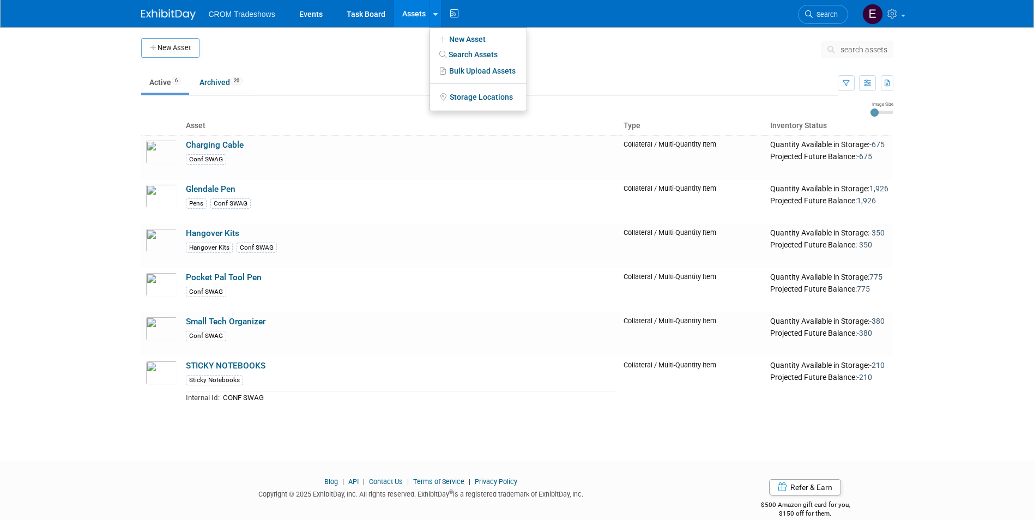
click at [586, 17] on div "CROM Tradeshows Events Task Board Assets New Asset Search Assets Bulk Upload As…" at bounding box center [517, 13] width 752 height 27
click at [306, 17] on link "Events" at bounding box center [311, 13] width 40 height 27
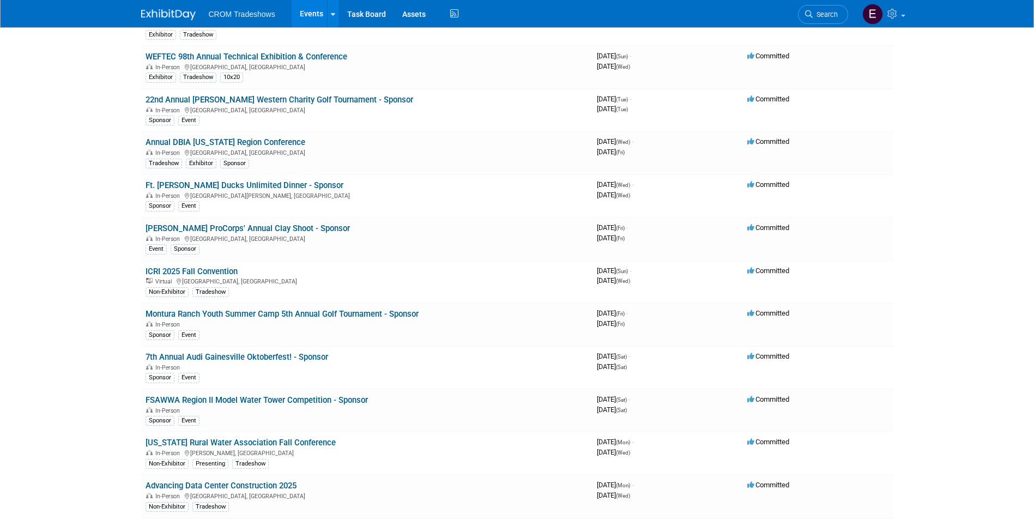
scroll to position [2848, 0]
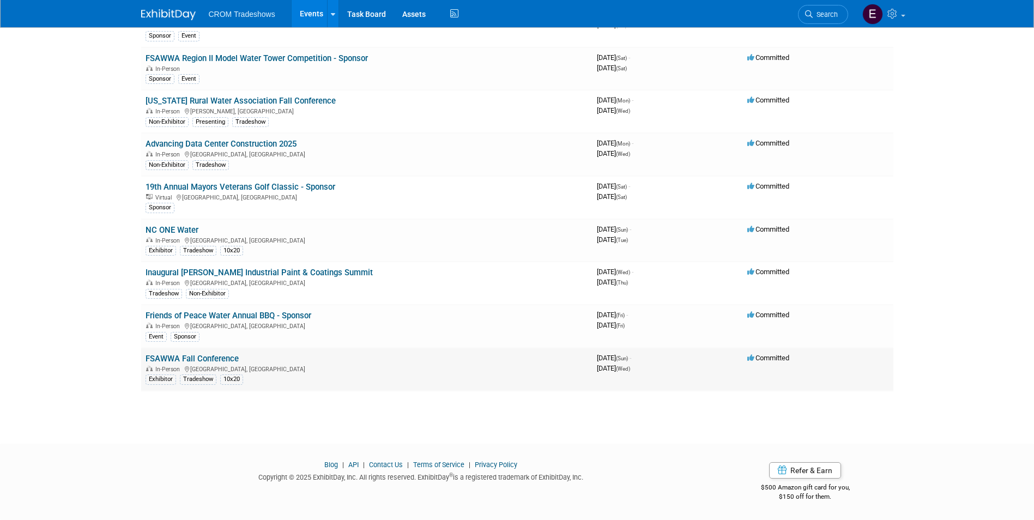
click at [215, 362] on link "FSAWWA Fall Conference" at bounding box center [192, 359] width 93 height 10
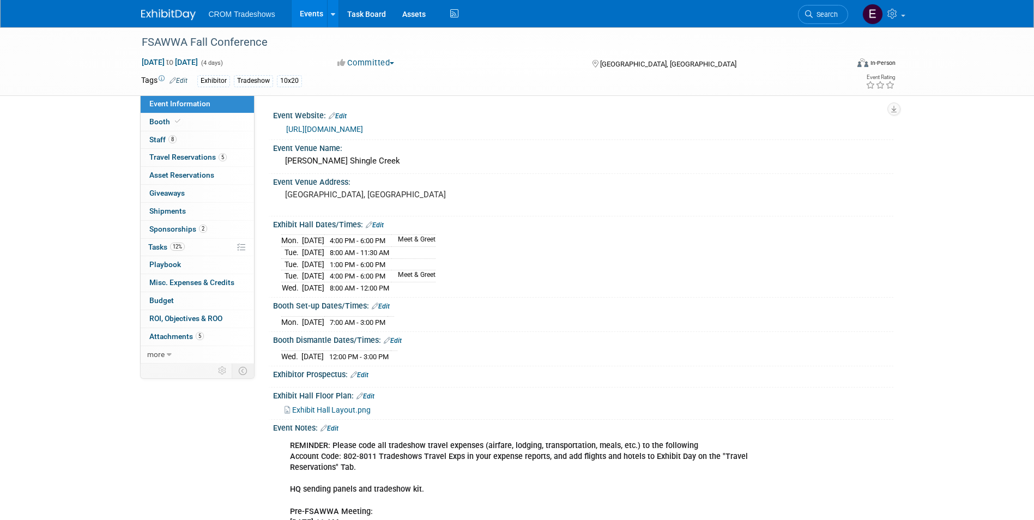
click at [187, 82] on link "Edit" at bounding box center [178, 81] width 18 height 8
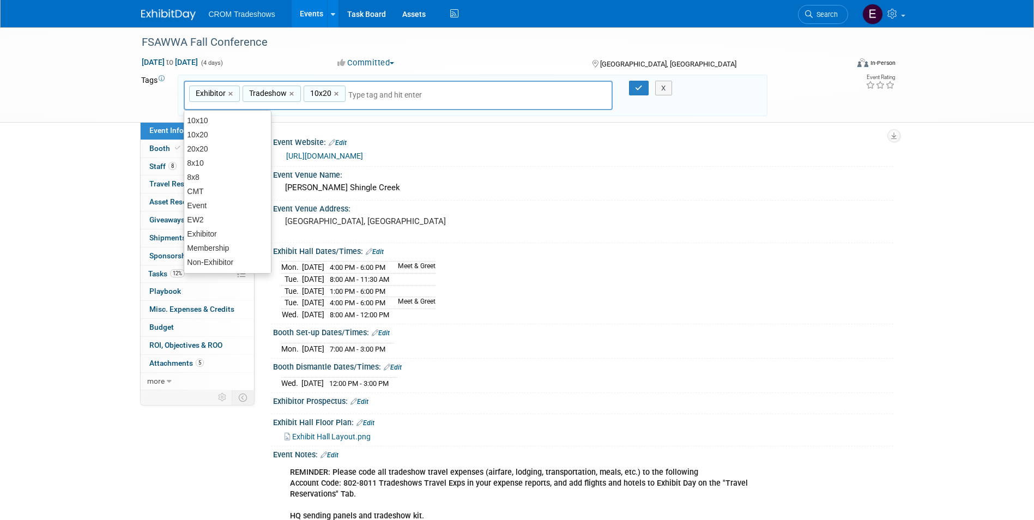
click at [391, 89] on input "text" at bounding box center [391, 94] width 87 height 11
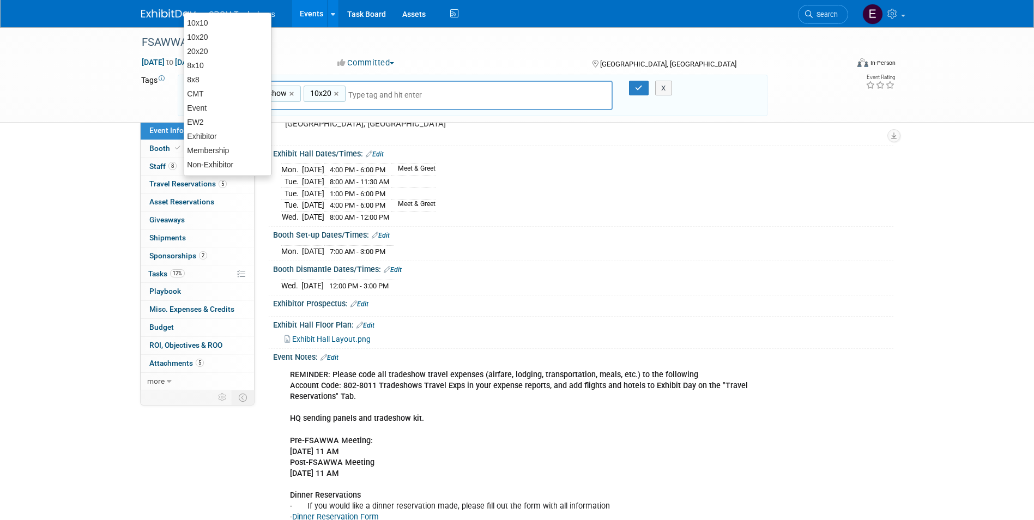
scroll to position [109, 0]
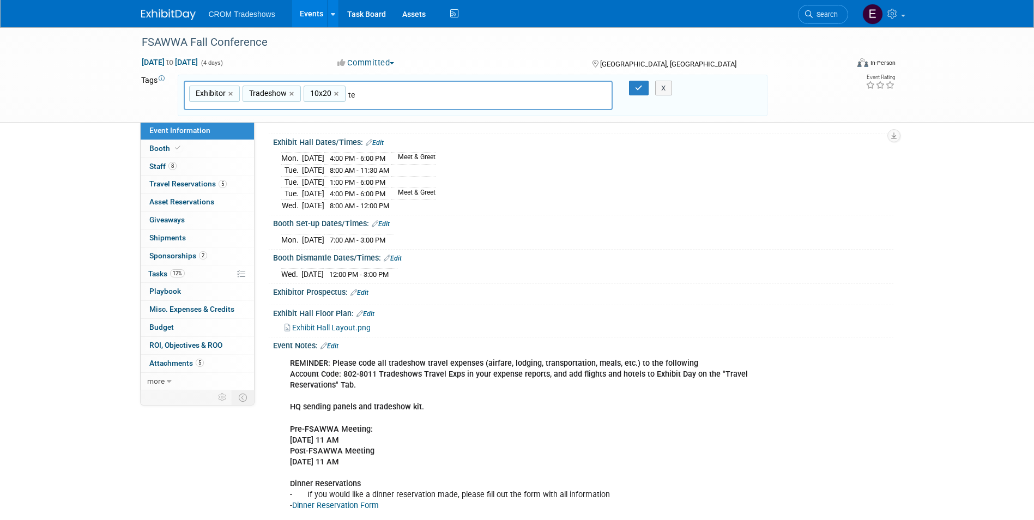
type input "t"
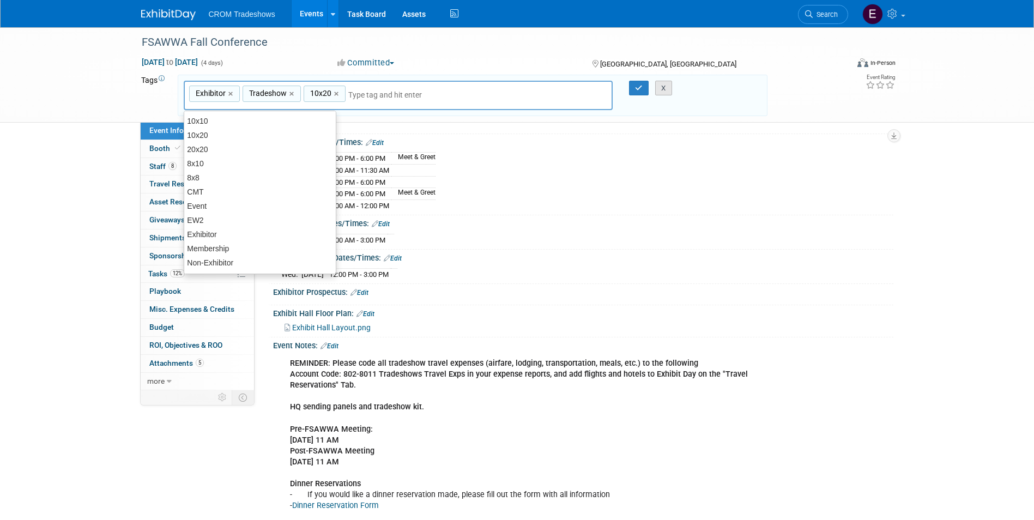
click at [661, 87] on button "X" at bounding box center [663, 88] width 17 height 15
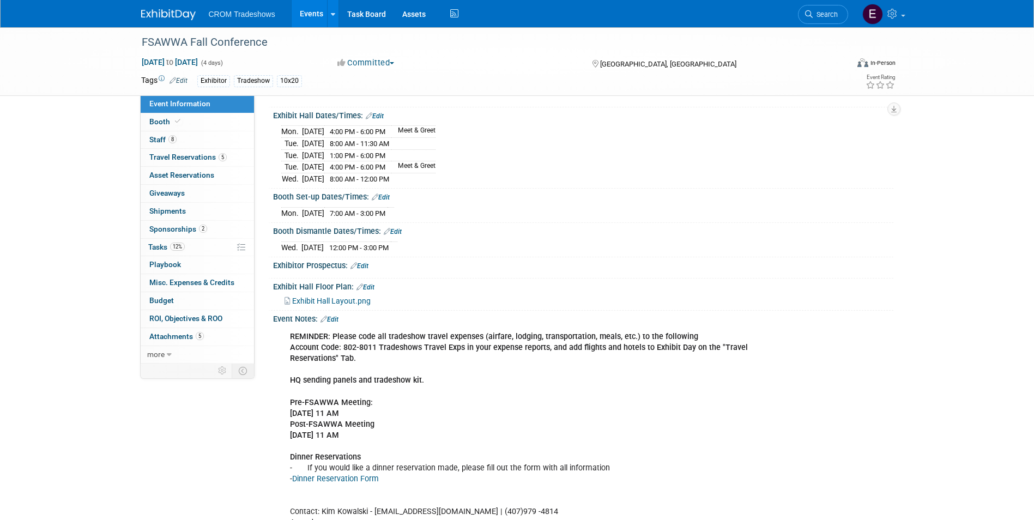
click at [306, 16] on link "Events" at bounding box center [312, 13] width 40 height 27
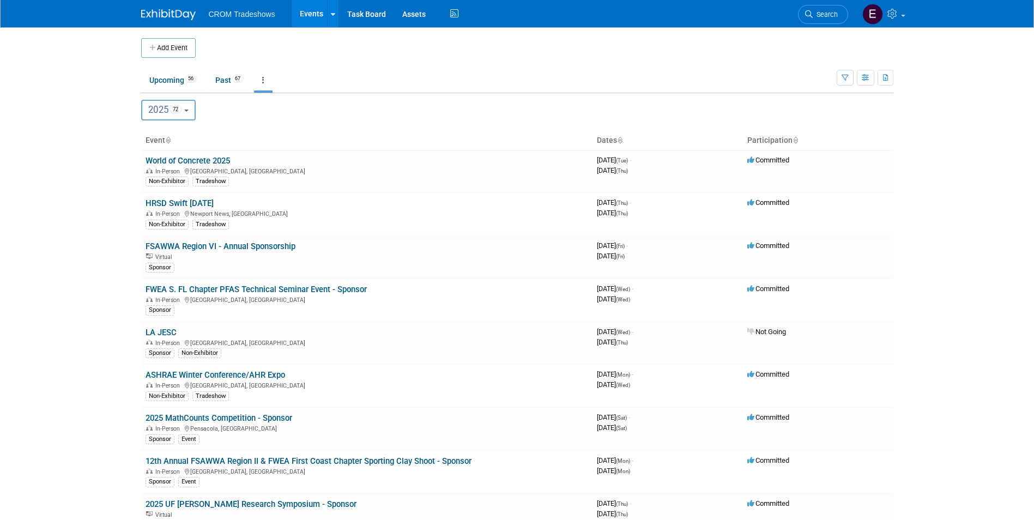
click at [302, 25] on link "Events" at bounding box center [312, 13] width 40 height 27
click at [331, 21] on link at bounding box center [332, 13] width 11 height 27
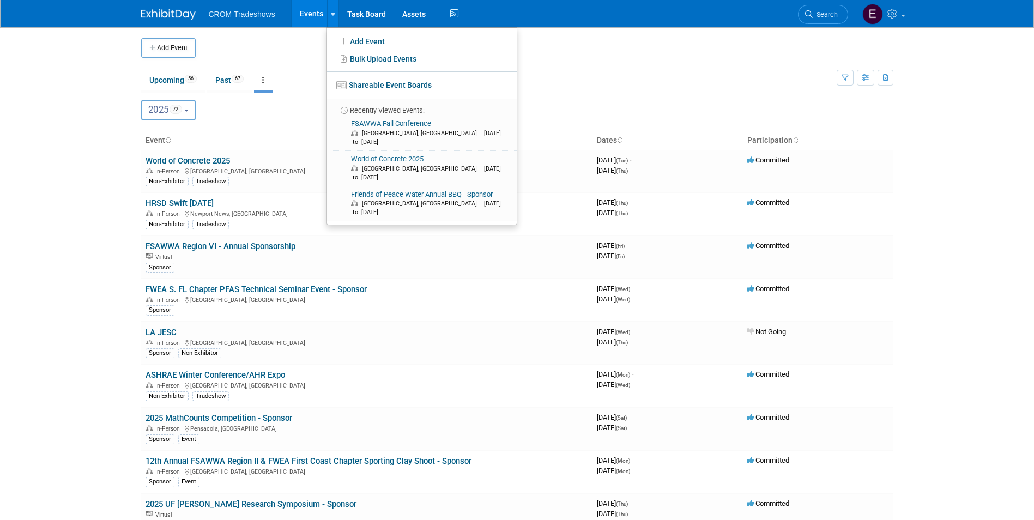
click at [641, 70] on ul "Upcoming 56 Past 67 All Events 123 Past and Upcoming Grouped Annually Events gr…" at bounding box center [488, 81] width 695 height 25
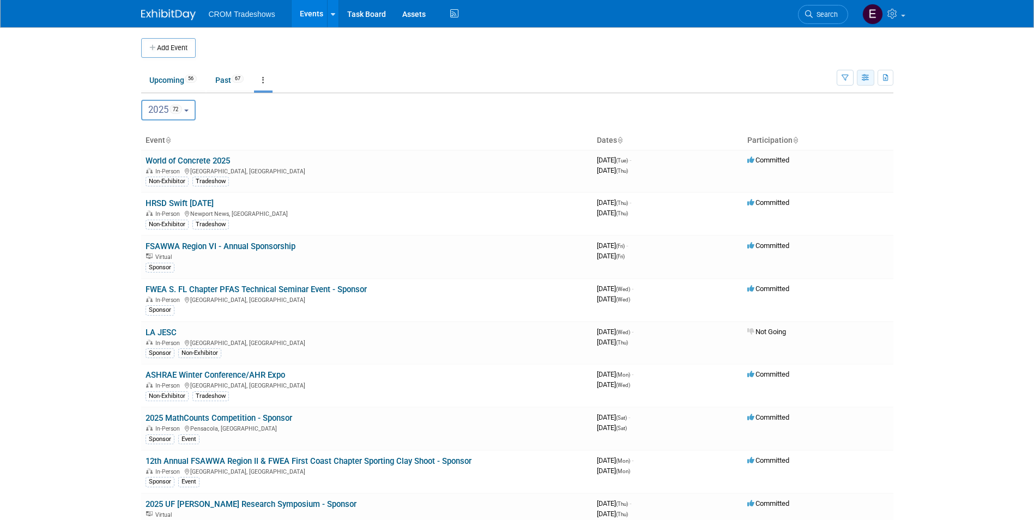
click at [859, 81] on button "button" at bounding box center [865, 78] width 17 height 16
click at [836, 144] on link "Calendar View" at bounding box center [820, 149] width 92 height 15
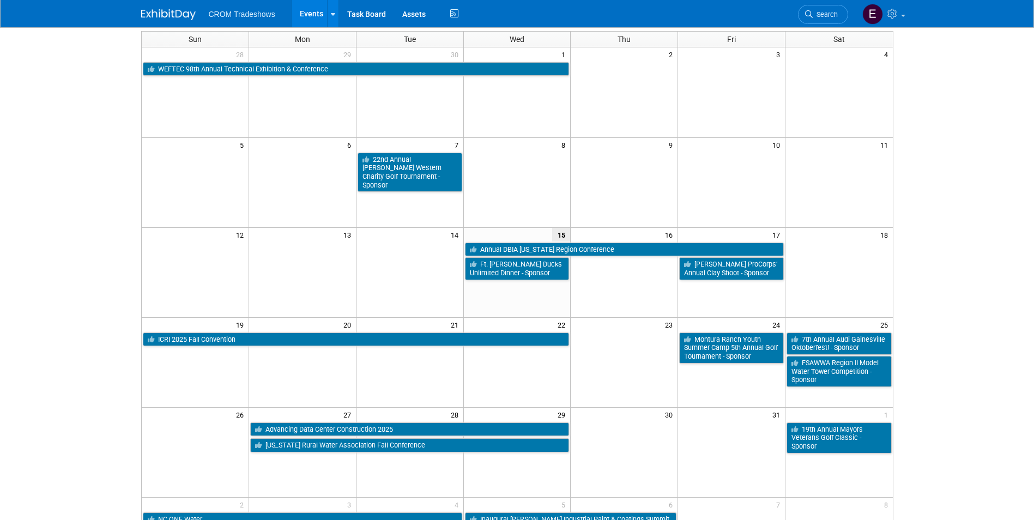
scroll to position [54, 0]
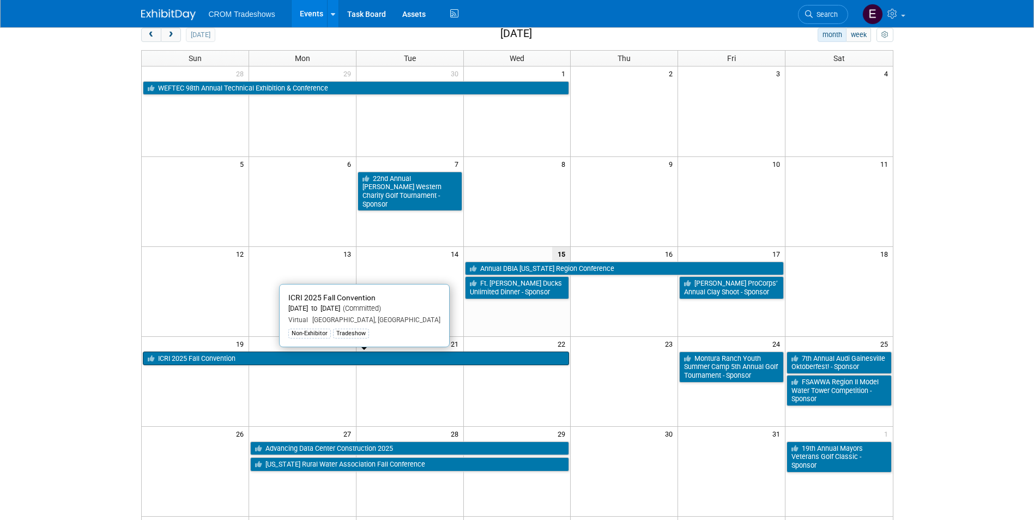
click at [446, 360] on link "ICRI 2025 Fall Convention" at bounding box center [356, 358] width 427 height 14
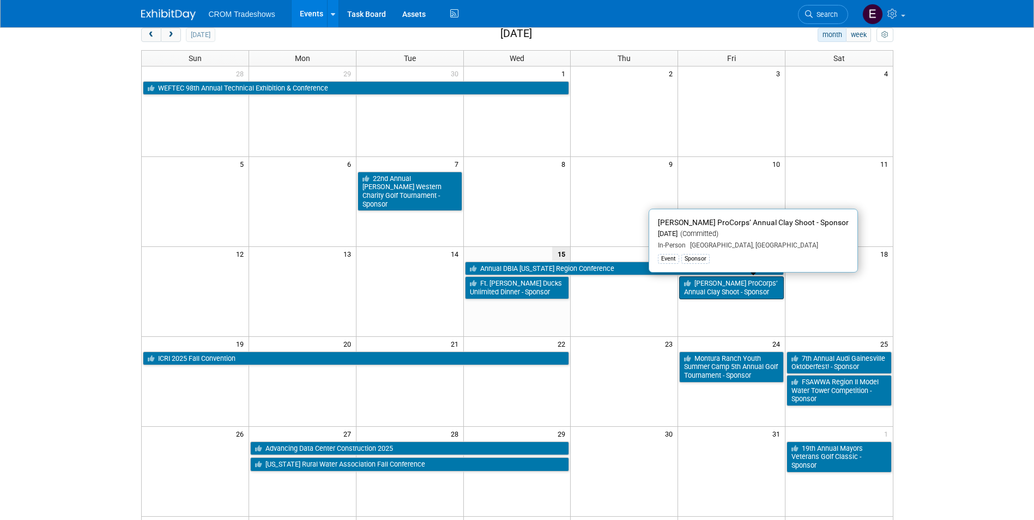
click at [703, 296] on link "[PERSON_NAME] ProCorps’ Annual Clay Shoot - Sponsor" at bounding box center [731, 287] width 105 height 22
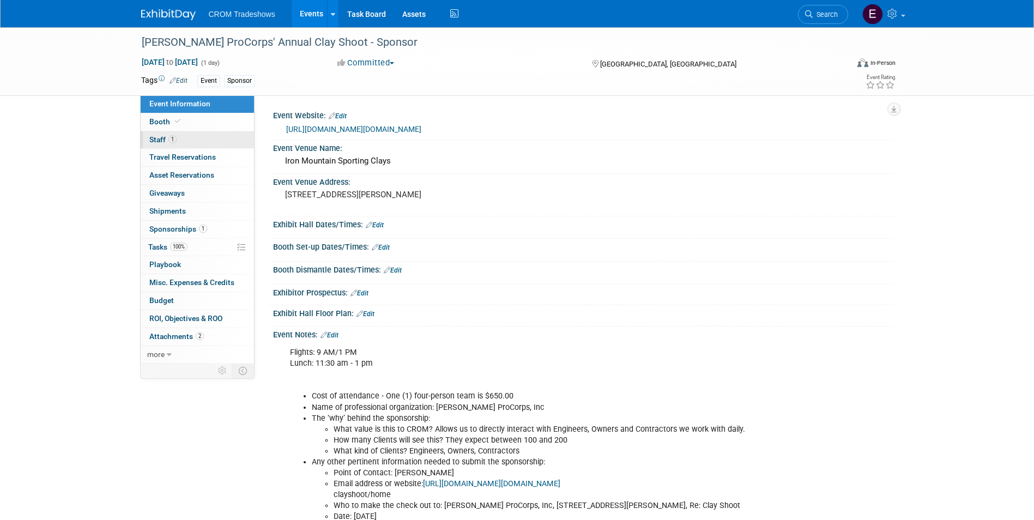
click at [199, 136] on link "1 Staff 1" at bounding box center [197, 139] width 113 height 17
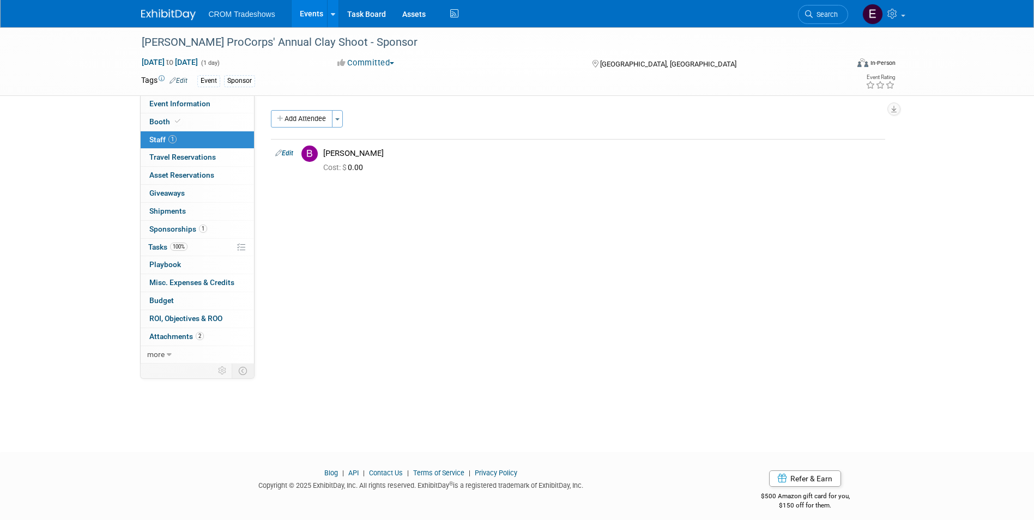
click at [302, 15] on link "Events" at bounding box center [312, 13] width 40 height 27
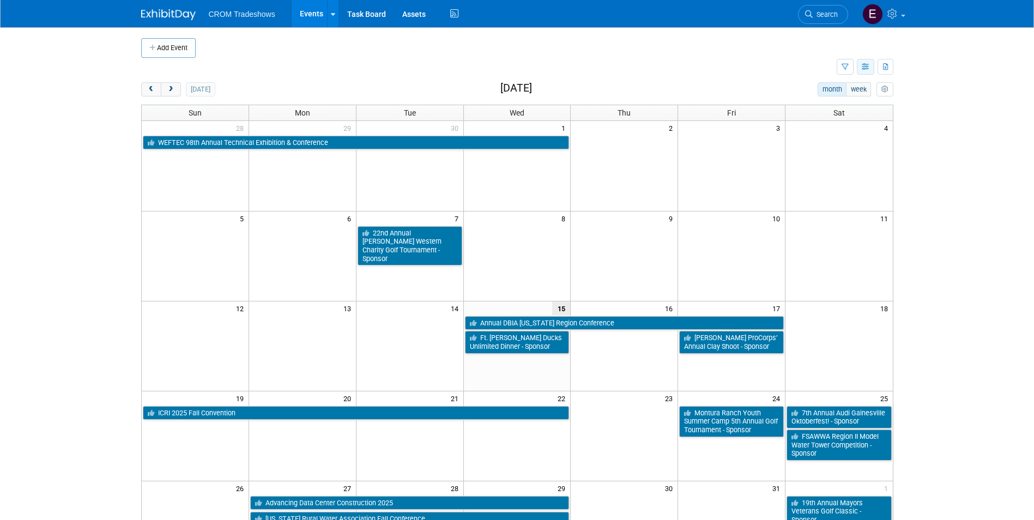
click at [862, 68] on icon "button" at bounding box center [866, 67] width 8 height 7
click at [830, 109] on link "List View" at bounding box center [820, 104] width 92 height 15
